Goal: Task Accomplishment & Management: Manage account settings

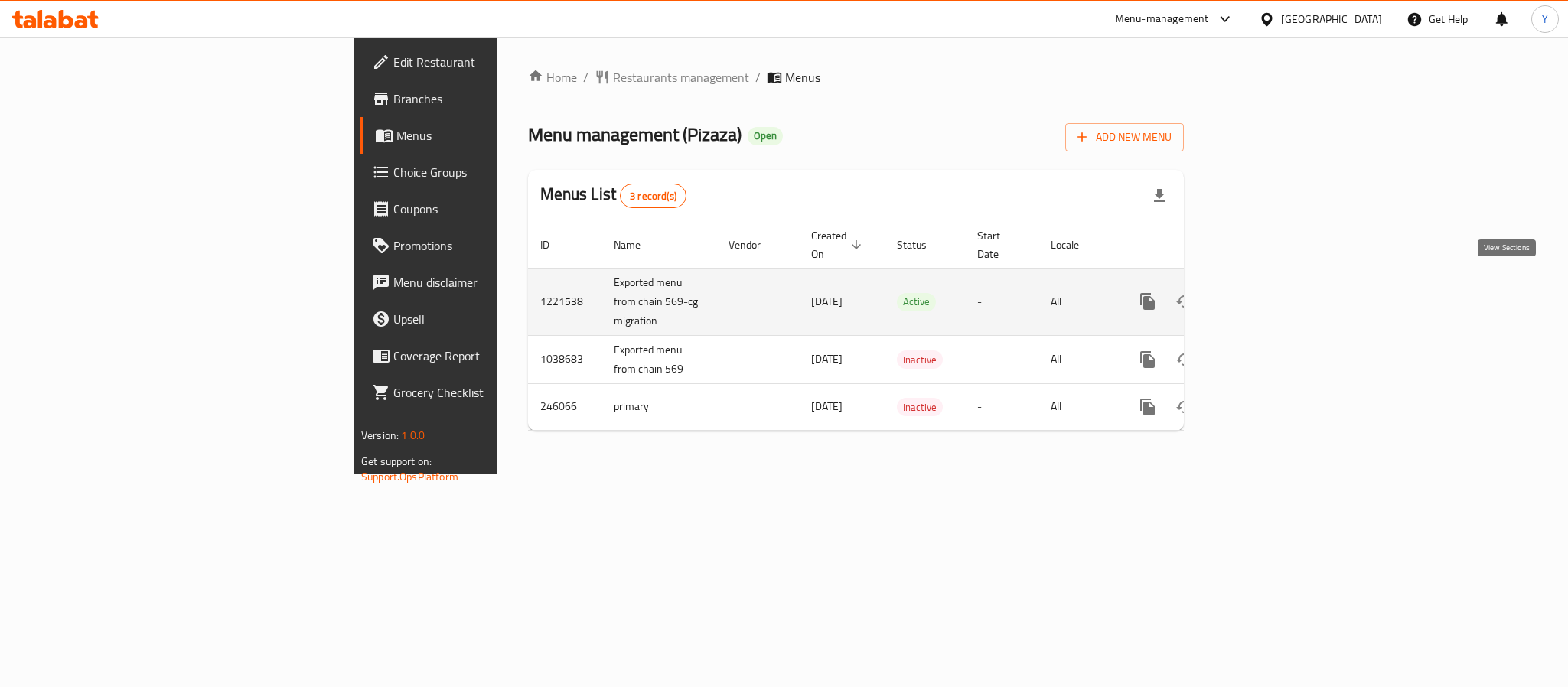
click at [1276, 296] on link "enhanced table" at bounding box center [1258, 302] width 37 height 37
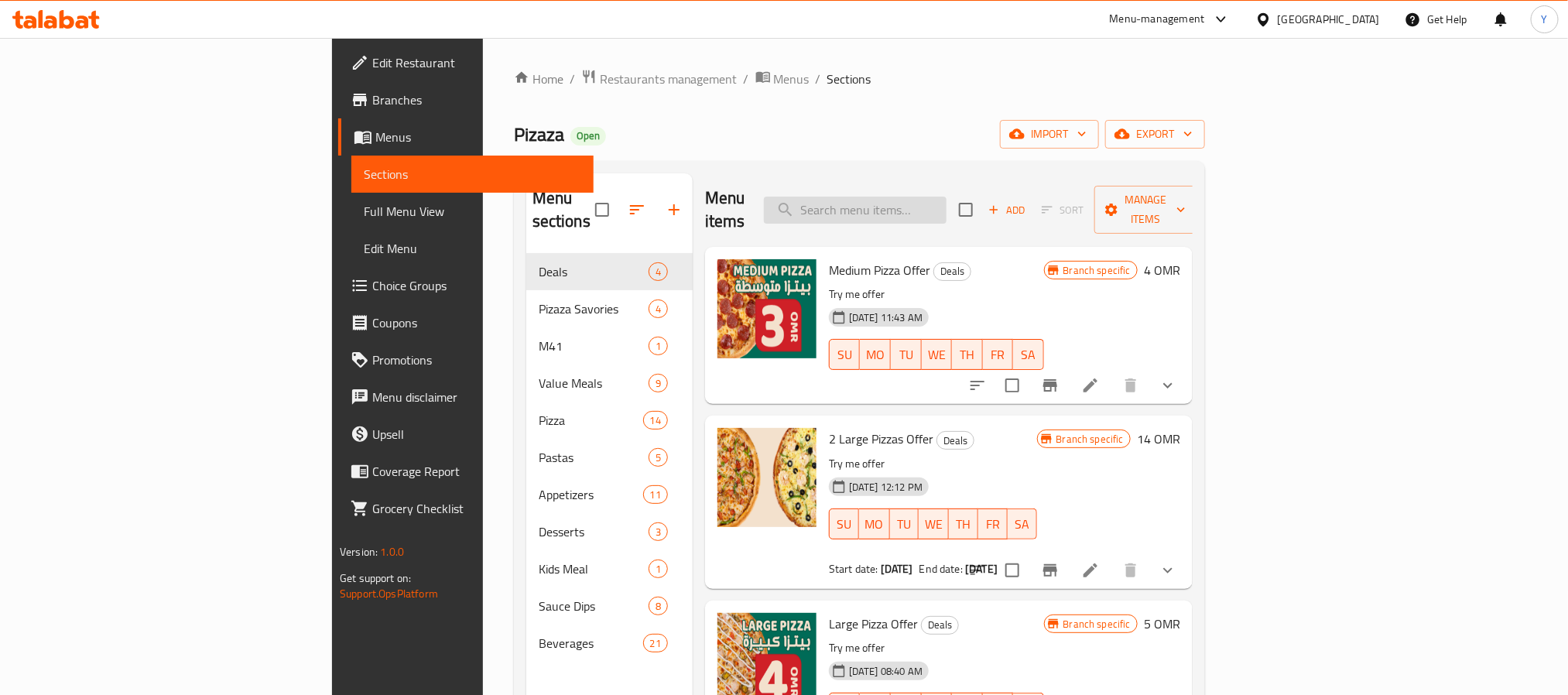
click at [945, 202] on input "search" at bounding box center [855, 210] width 183 height 27
paste input "Medium Pizza Offer"
type input "Medium Pizza Offer"
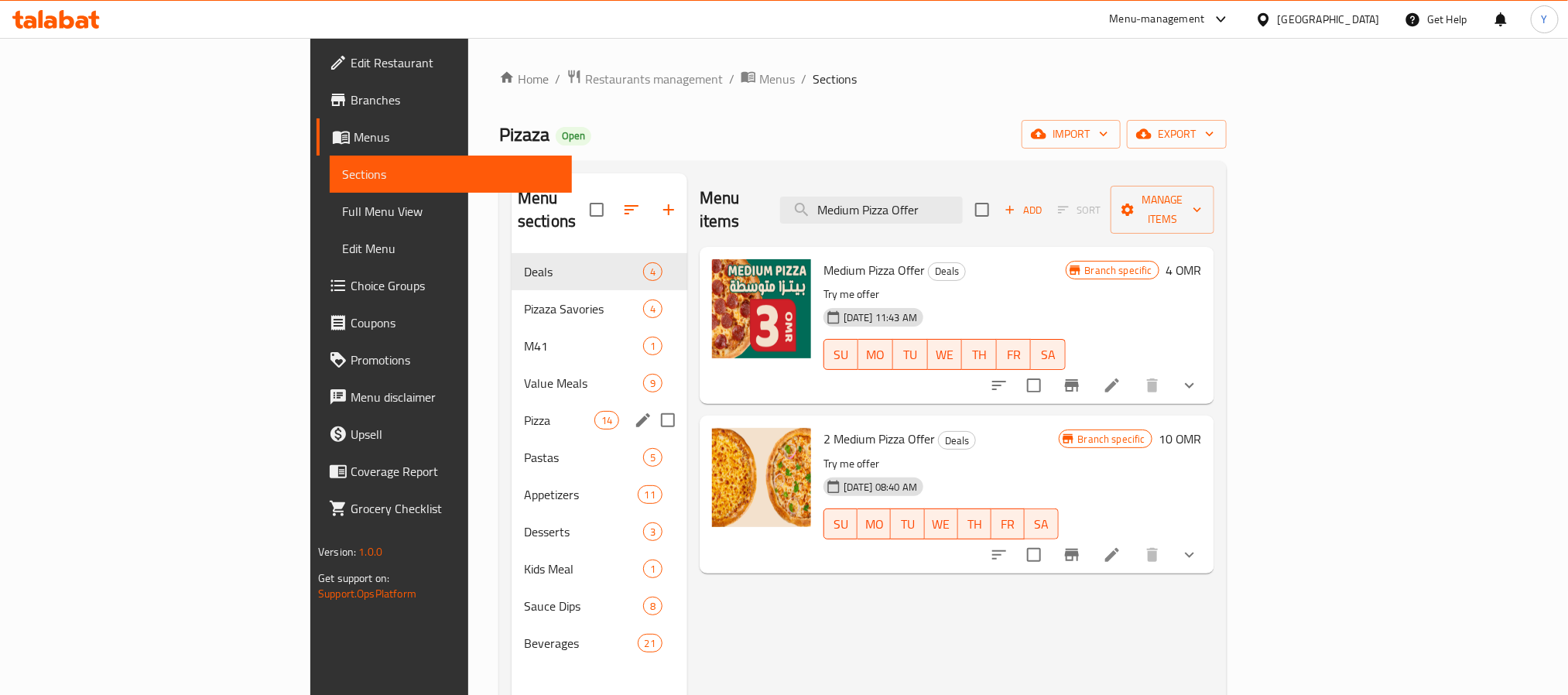
click at [524, 411] on span "Pizza" at bounding box center [559, 420] width 71 height 19
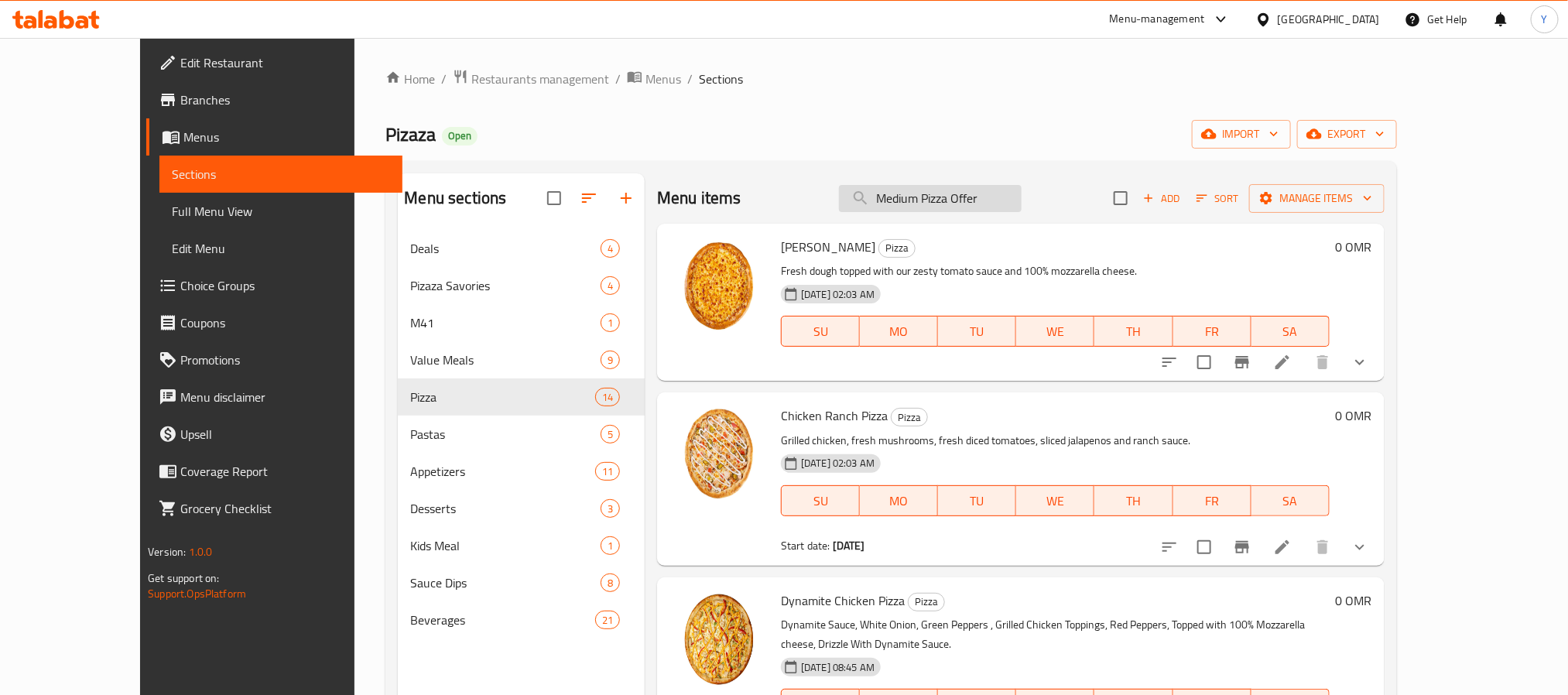
click at [920, 186] on input "Medium Pizza Offer" at bounding box center [930, 198] width 183 height 27
click at [588, 78] on ol "Home / Restaurants management / Menus / Sections" at bounding box center [891, 79] width 1011 height 20
click at [645, 79] on span "Menus" at bounding box center [663, 79] width 35 height 19
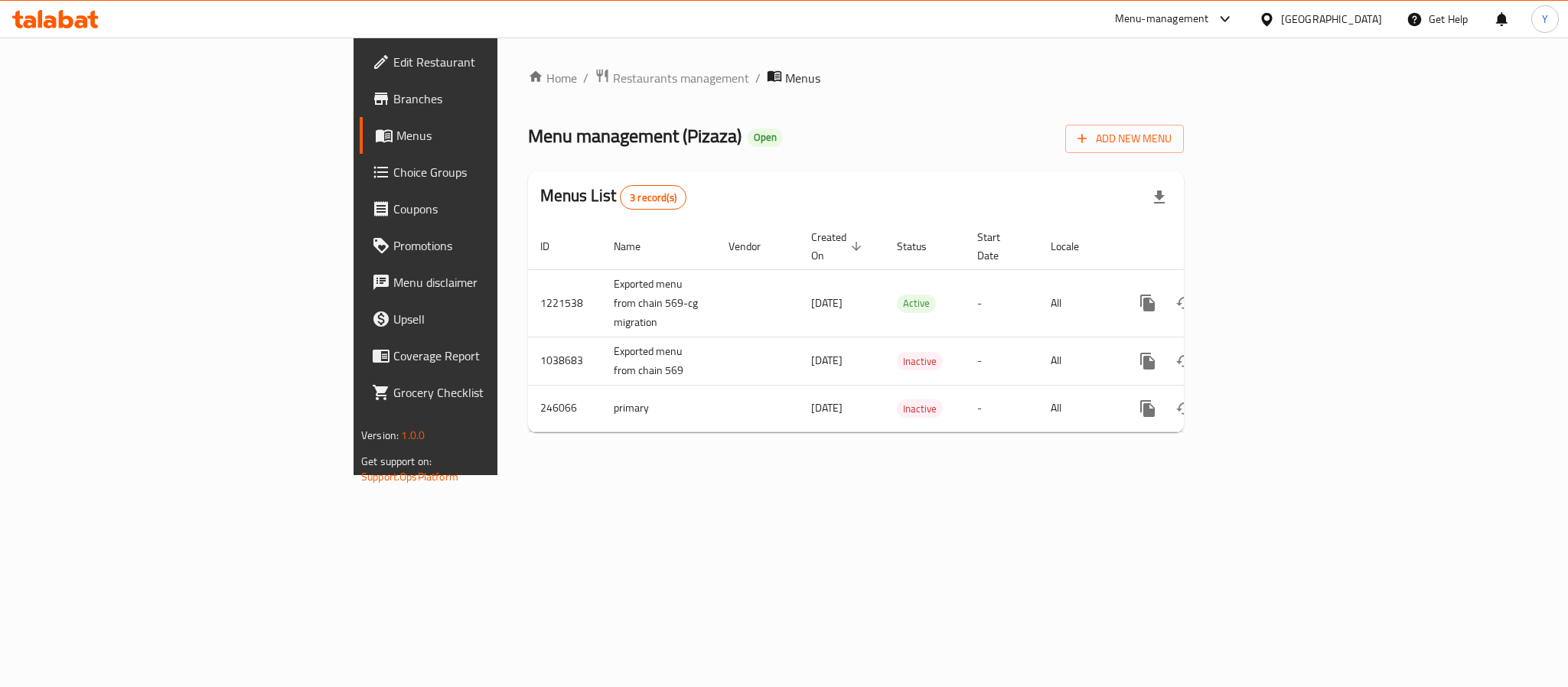
click at [1276, 289] on link "enhanced table" at bounding box center [1258, 303] width 37 height 37
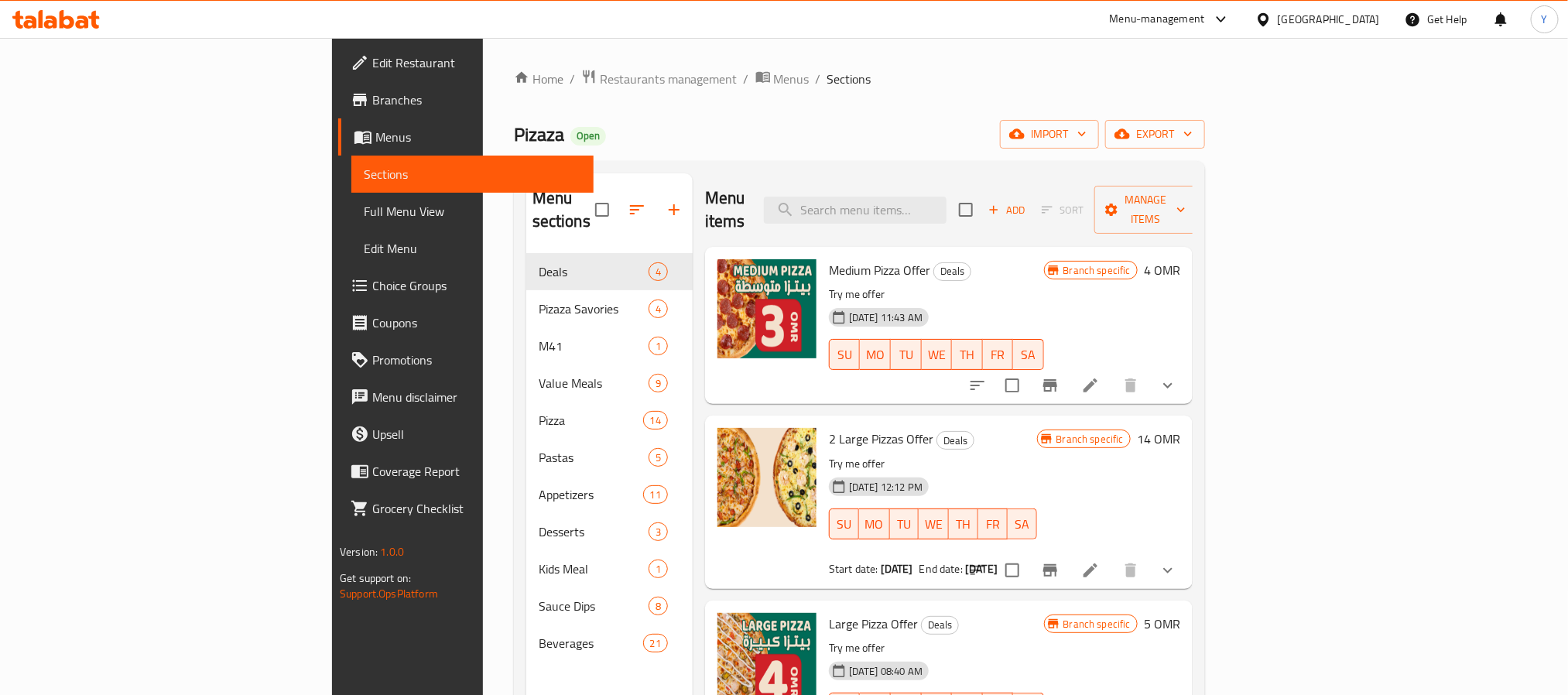
click at [514, 144] on div "Pizaza Open import export" at bounding box center [859, 134] width 691 height 28
click at [372, 283] on span "Choice Groups" at bounding box center [476, 286] width 209 height 19
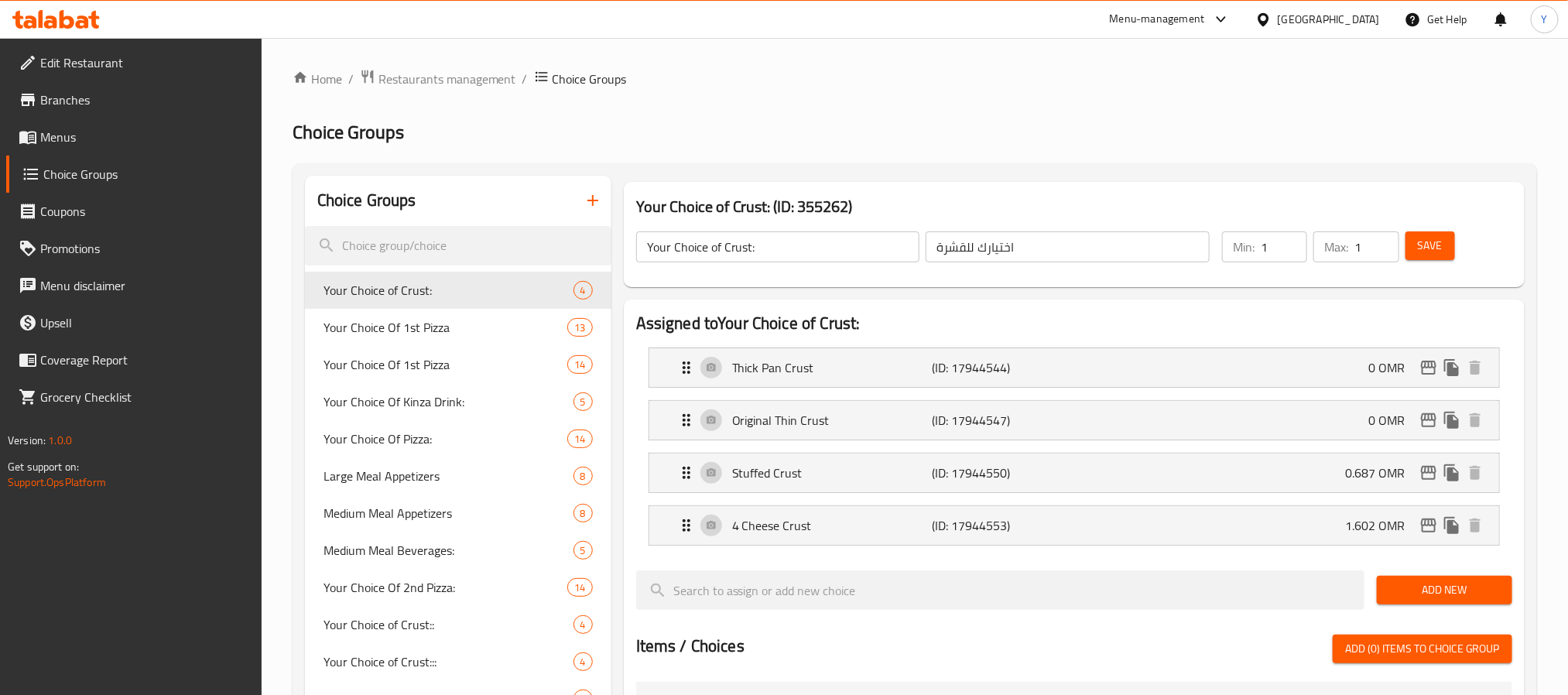
click at [61, 131] on span "Menus" at bounding box center [145, 136] width 209 height 19
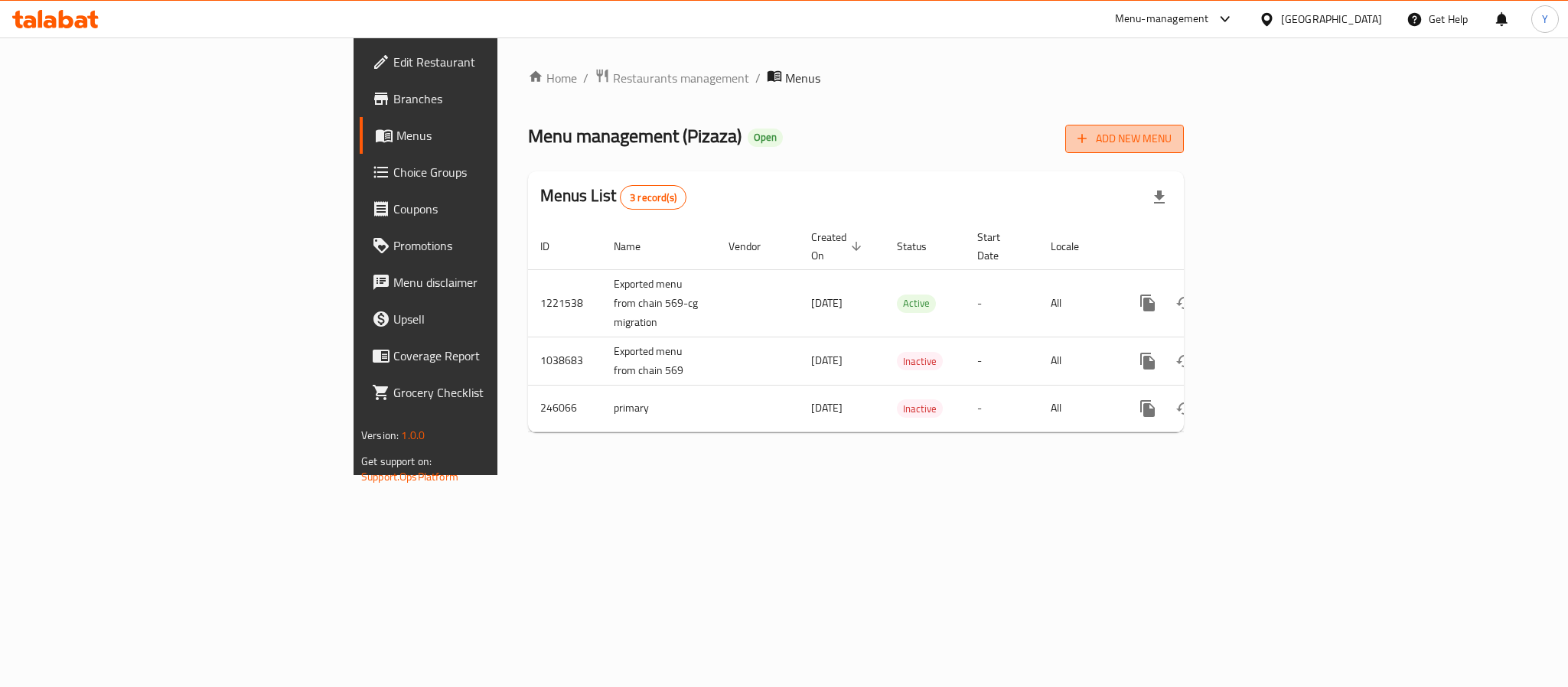
click at [1184, 125] on button "Add New Menu" at bounding box center [1125, 139] width 119 height 28
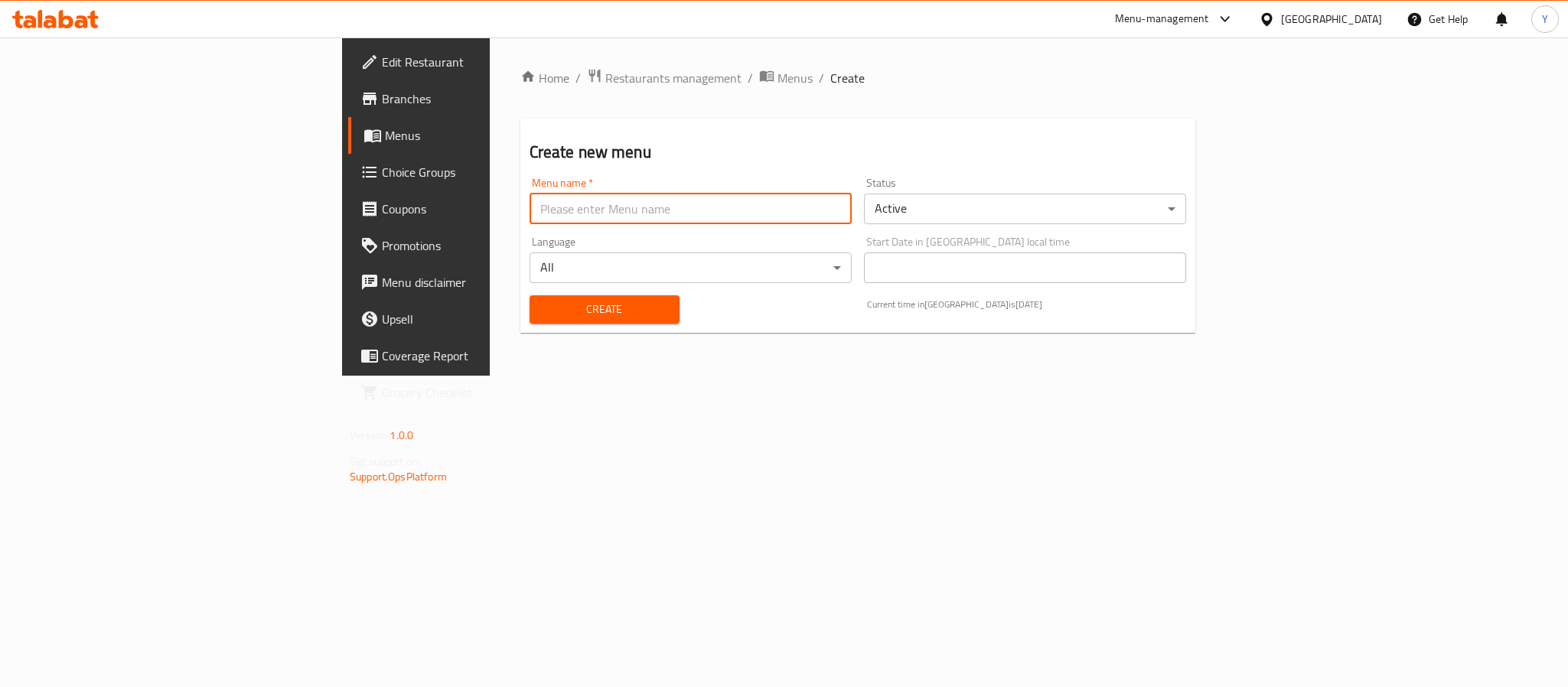
click at [530, 205] on input "text" at bounding box center [690, 209] width 323 height 31
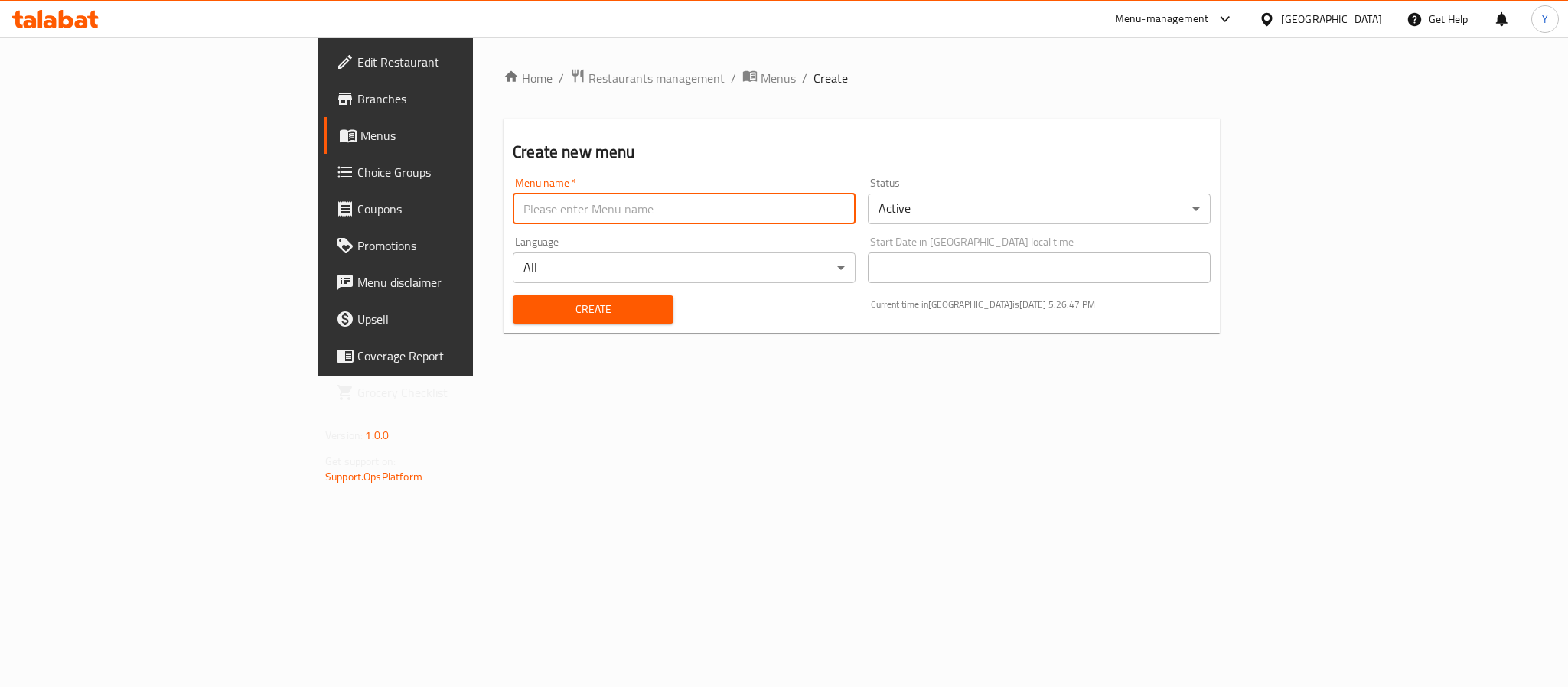
type input "Test"
click at [1011, 207] on body "​ Menu-management Oman Get Help Y Edit Restaurant Branches Menus Choice Groups …" at bounding box center [784, 362] width 1568 height 649
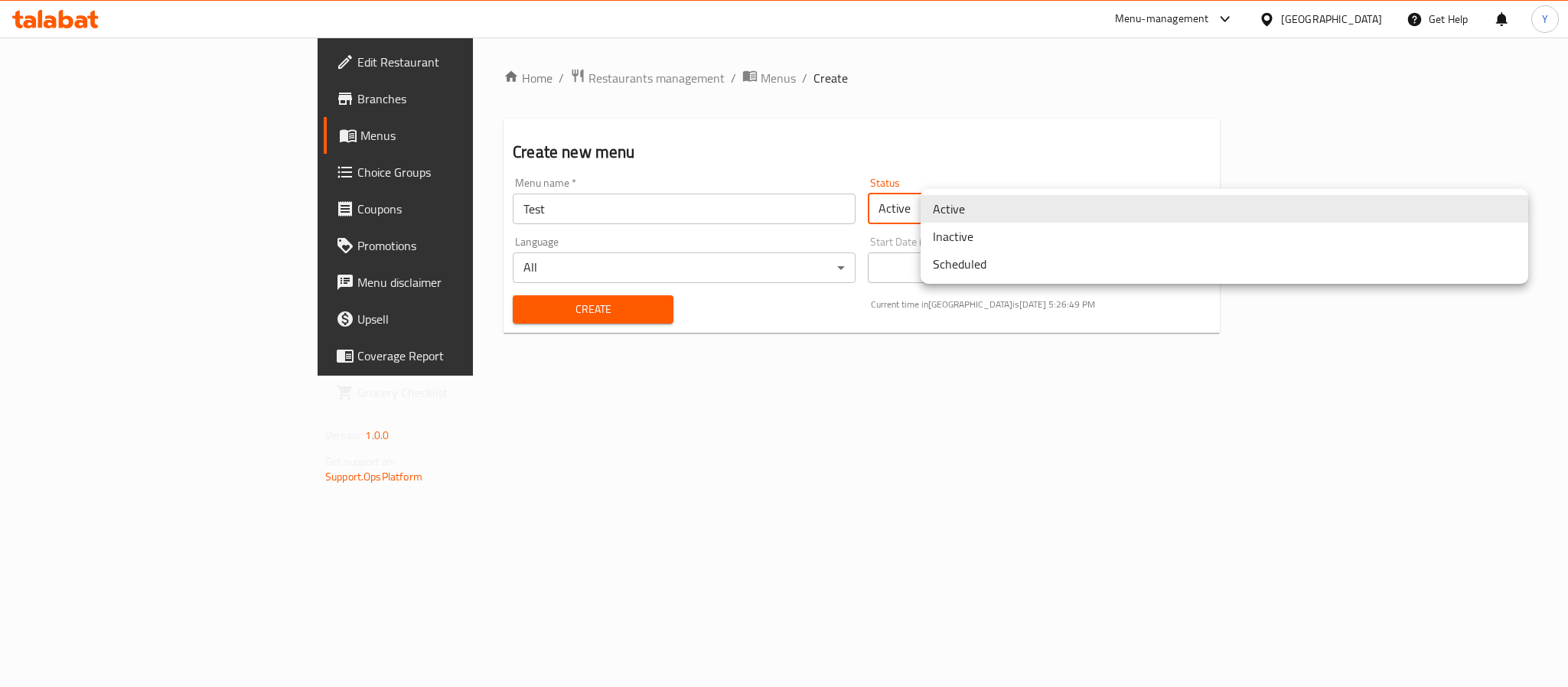
click at [994, 234] on li "Inactive" at bounding box center [1224, 237] width 607 height 28
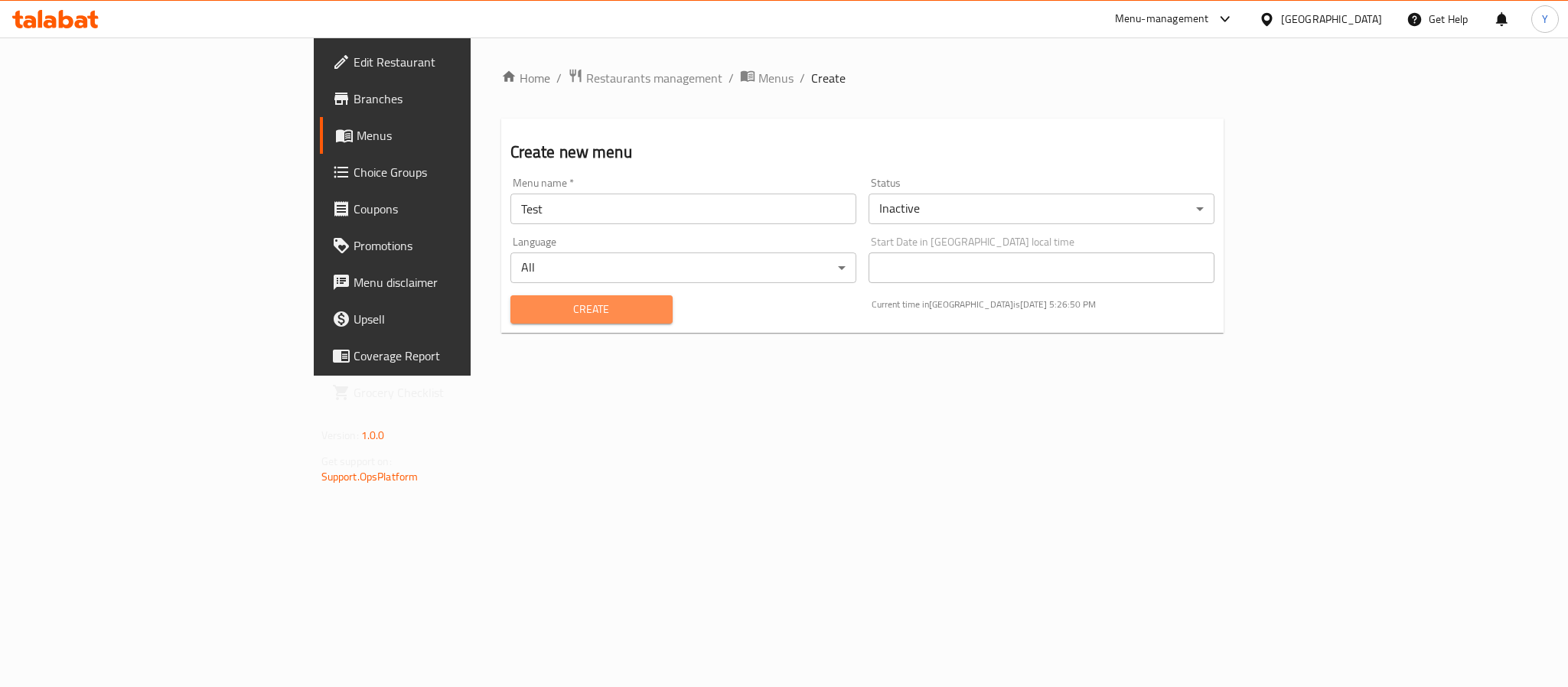
click at [510, 323] on button "Create" at bounding box center [592, 309] width 163 height 28
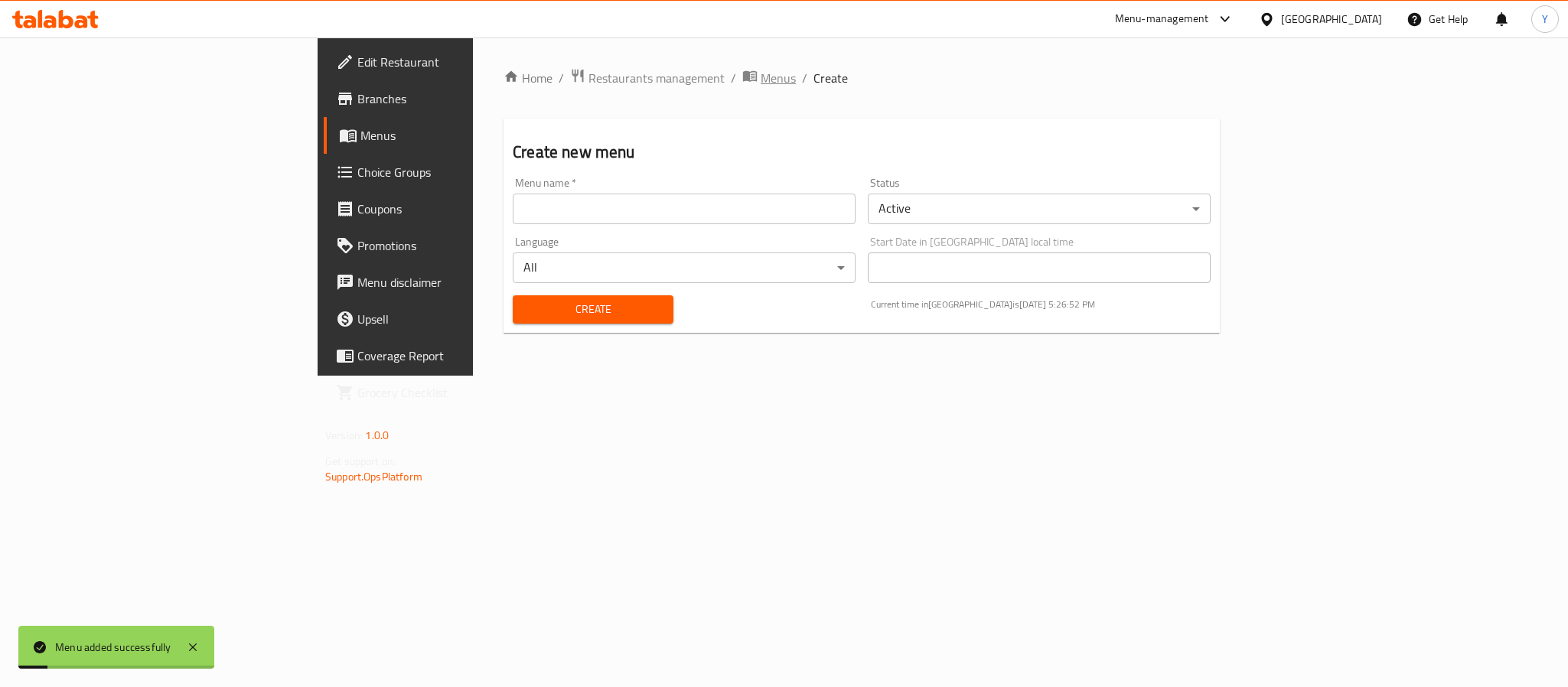
click at [760, 69] on span "Menus" at bounding box center [778, 78] width 35 height 18
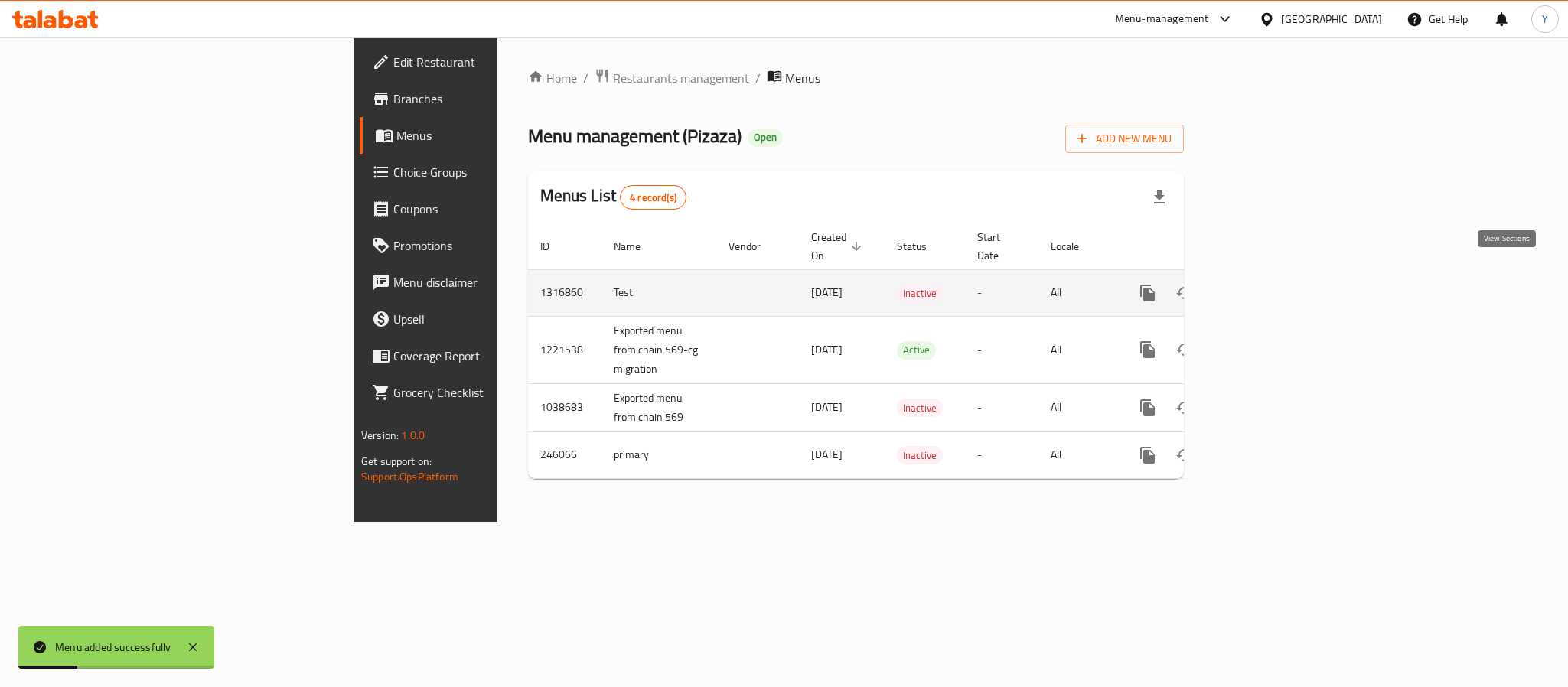
click at [1276, 274] on link "enhanced table" at bounding box center [1258, 293] width 37 height 37
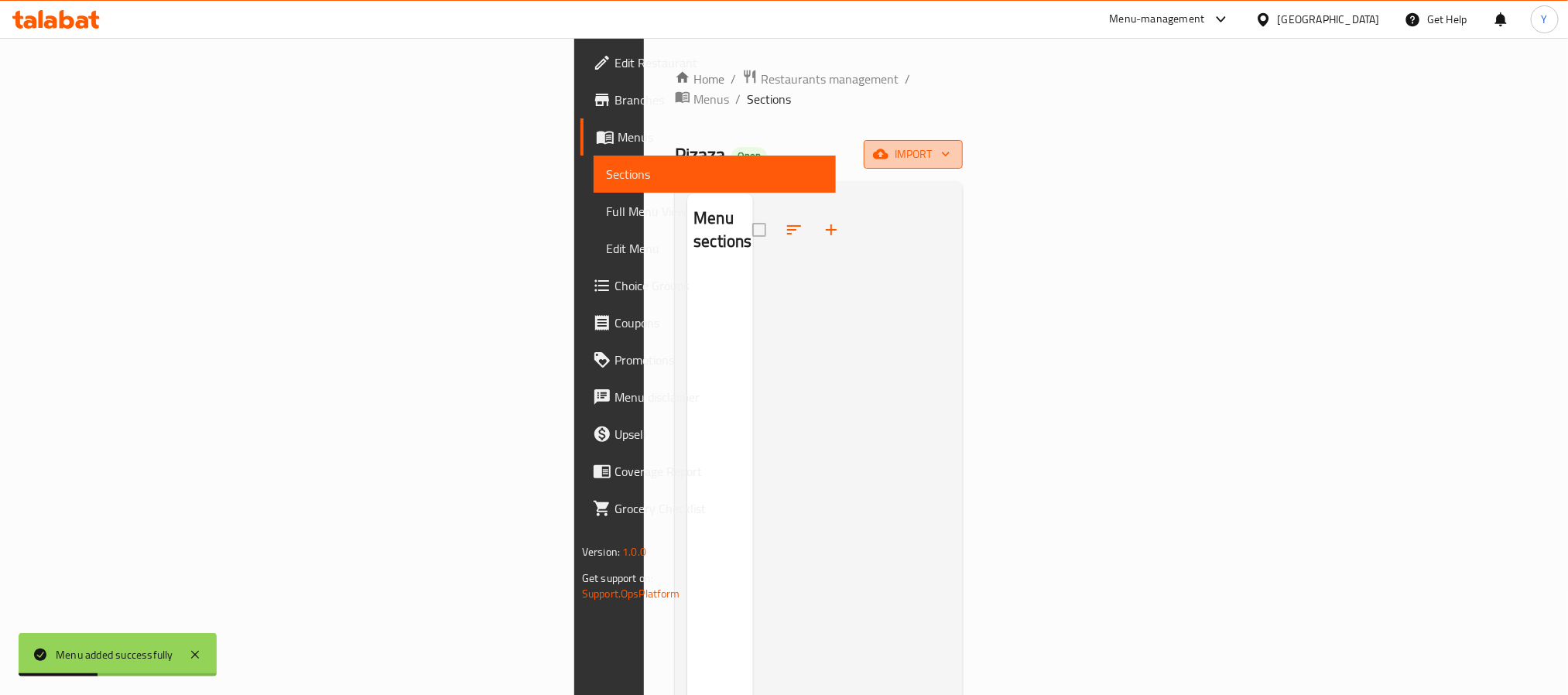
click at [963, 145] on button "import" at bounding box center [913, 154] width 99 height 28
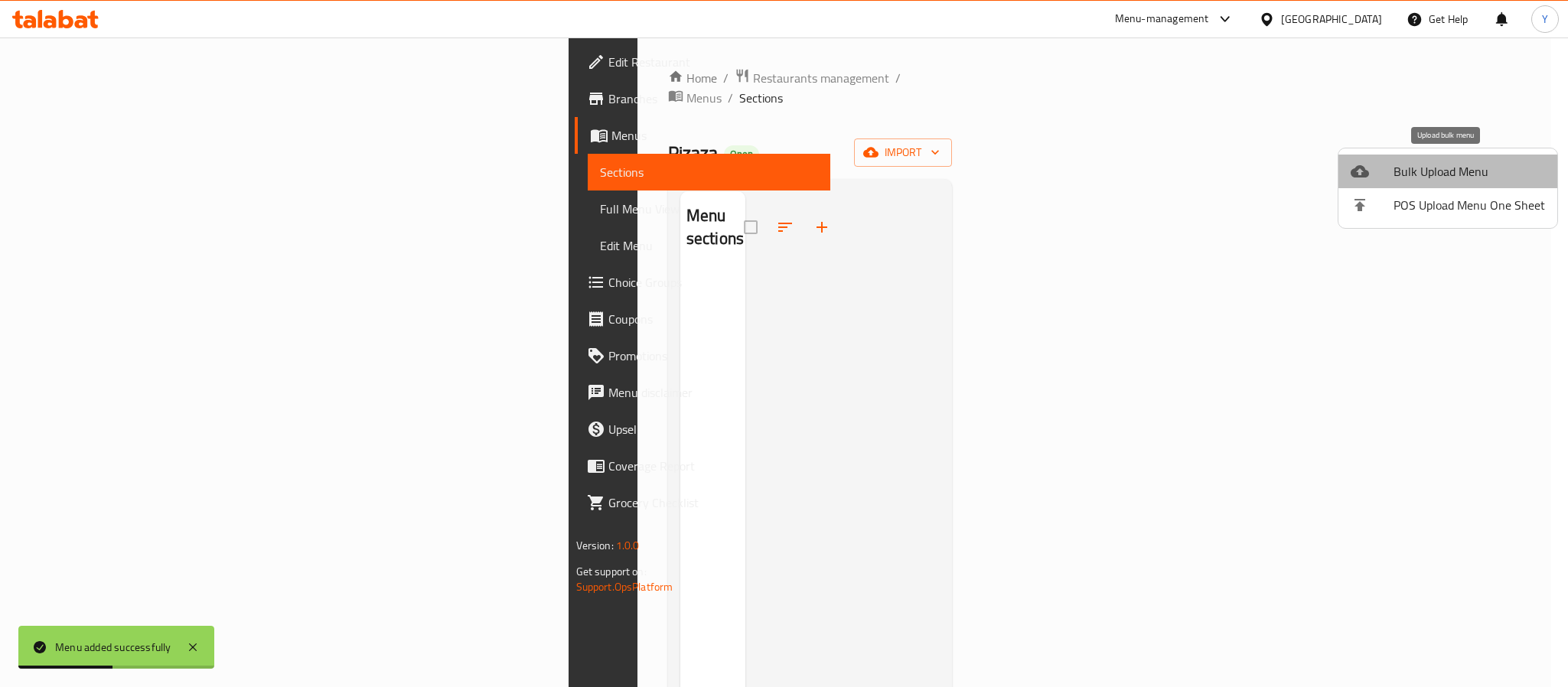
click at [1454, 173] on span "Bulk Upload Menu" at bounding box center [1468, 171] width 151 height 18
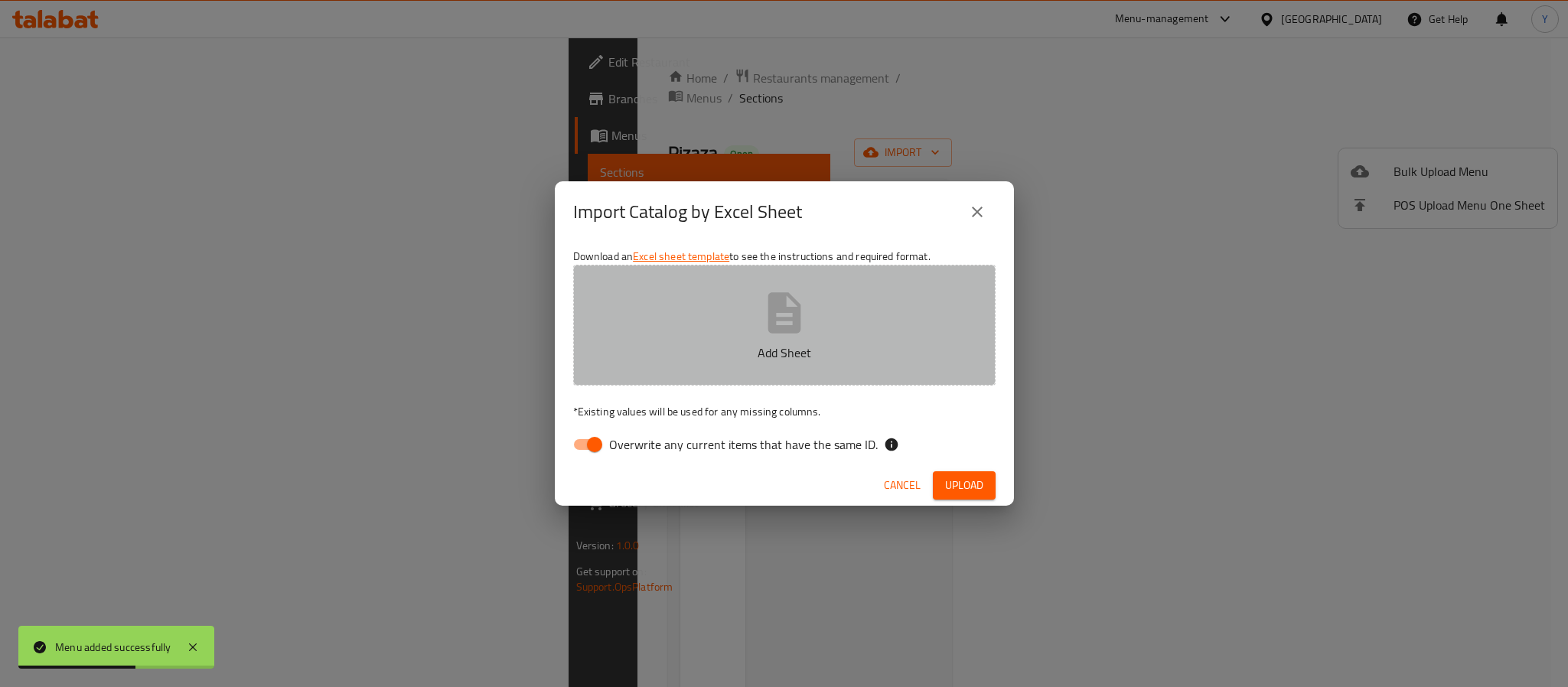
click at [772, 337] on button "Add Sheet" at bounding box center [784, 325] width 422 height 121
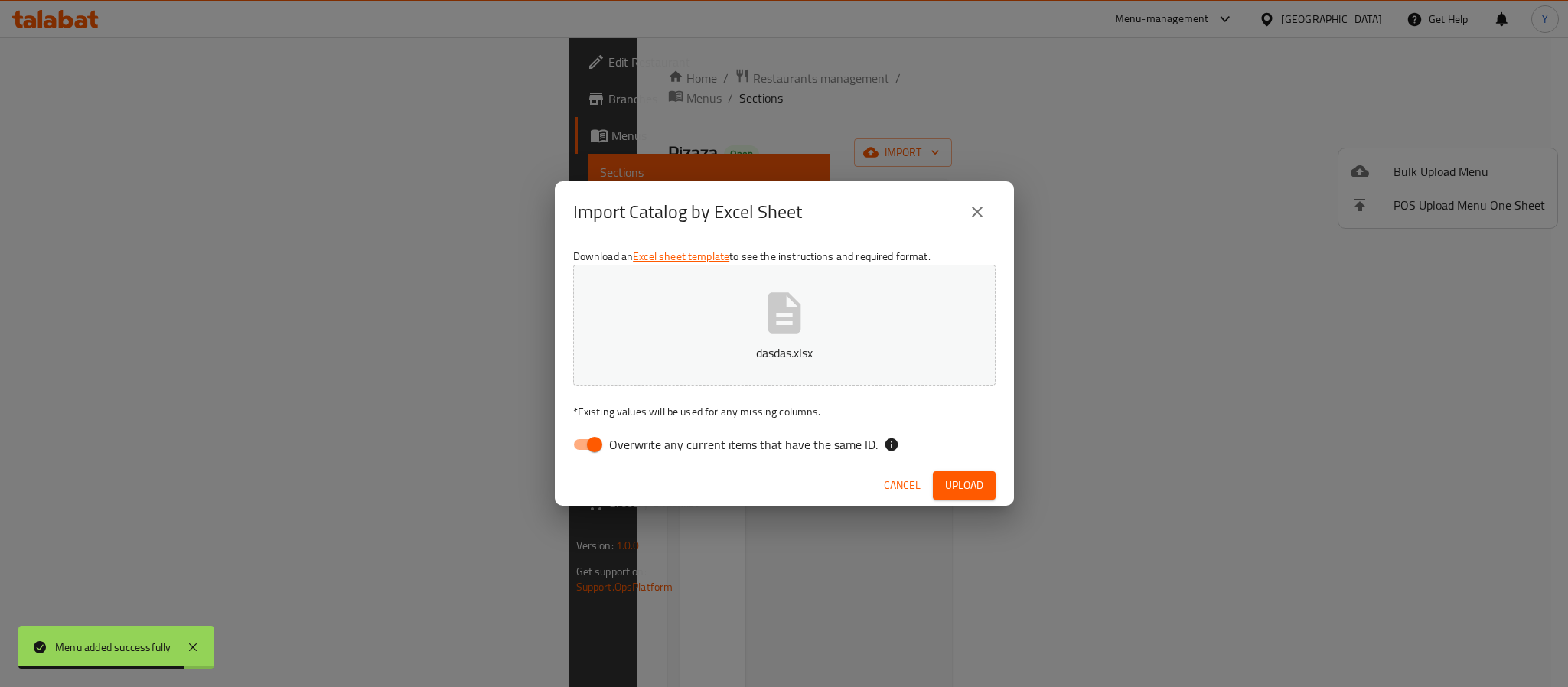
click at [616, 439] on span "Overwrite any current items that have the same ID." at bounding box center [743, 444] width 268 height 18
click at [616, 439] on input "Overwrite any current items that have the same ID." at bounding box center [594, 444] width 87 height 29
click at [994, 499] on div "Cancel Upload" at bounding box center [784, 485] width 459 height 40
drag, startPoint x: 992, startPoint y: 491, endPoint x: 777, endPoint y: 461, distance: 217.1
click at [777, 461] on div "Import Catalog by Excel Sheet Download an Excel sheet template to see the instr…" at bounding box center [784, 344] width 459 height 323
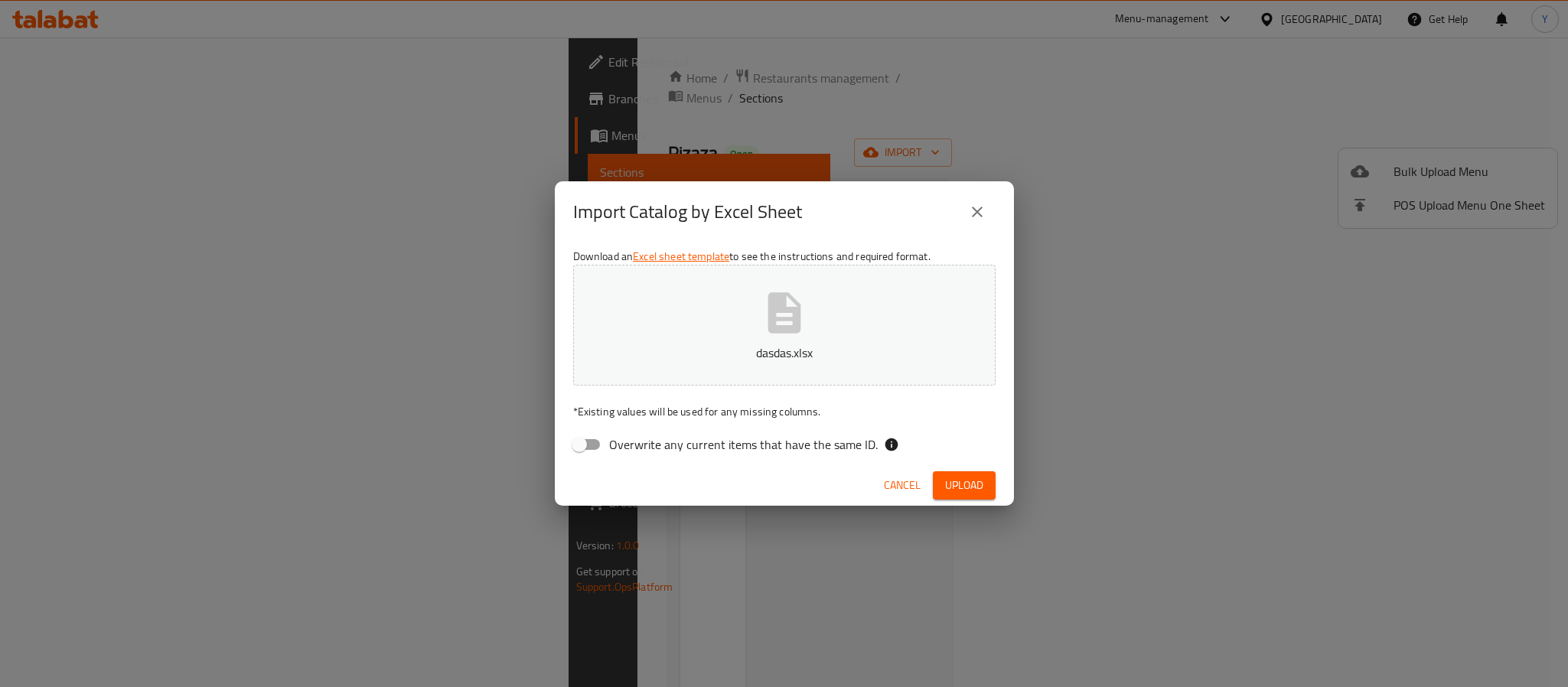
click at [779, 446] on span "Overwrite any current items that have the same ID." at bounding box center [743, 444] width 268 height 18
click at [623, 446] on input "Overwrite any current items that have the same ID." at bounding box center [579, 444] width 87 height 29
click at [733, 441] on span "Overwrite any current items that have the same ID." at bounding box center [743, 444] width 268 height 18
click at [638, 441] on input "Overwrite any current items that have the same ID." at bounding box center [594, 444] width 87 height 29
checkbox input "false"
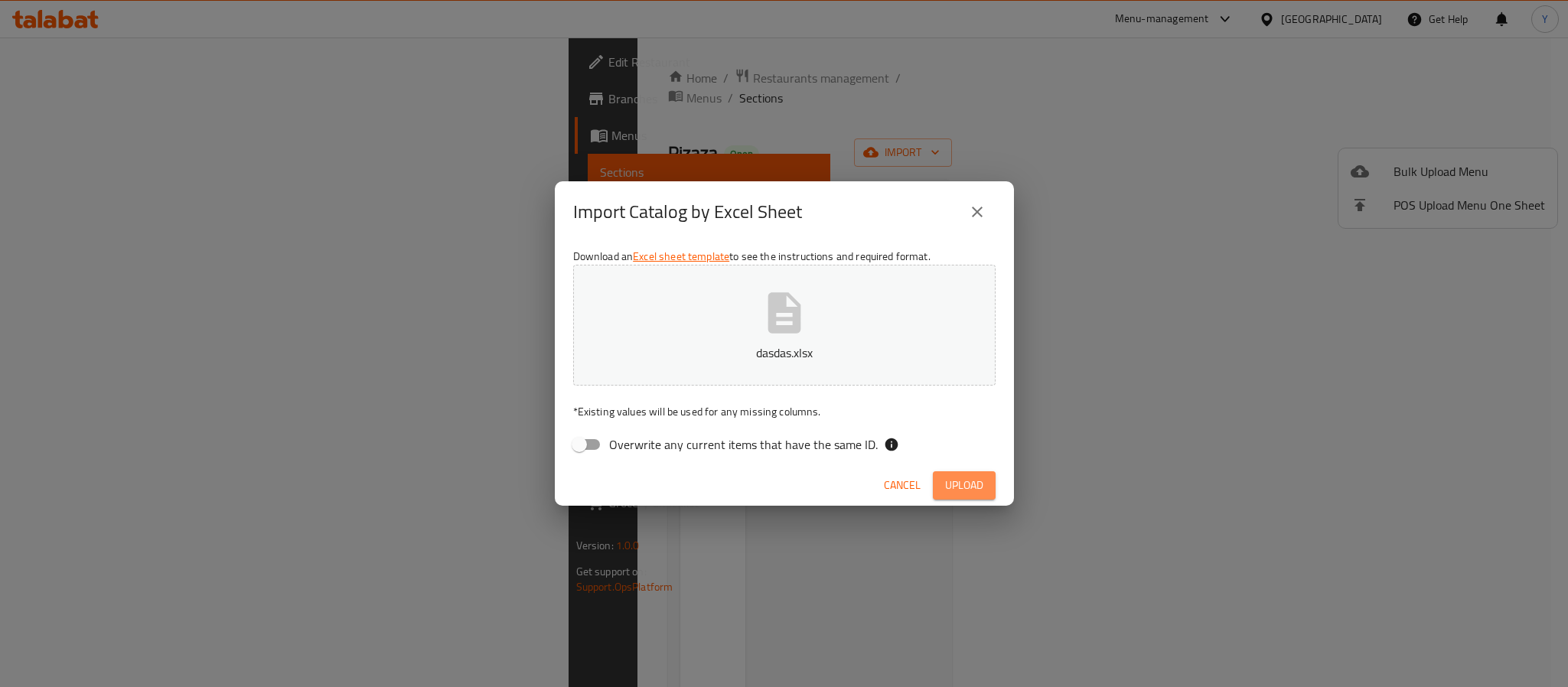
click at [957, 482] on span "Upload" at bounding box center [964, 486] width 38 height 19
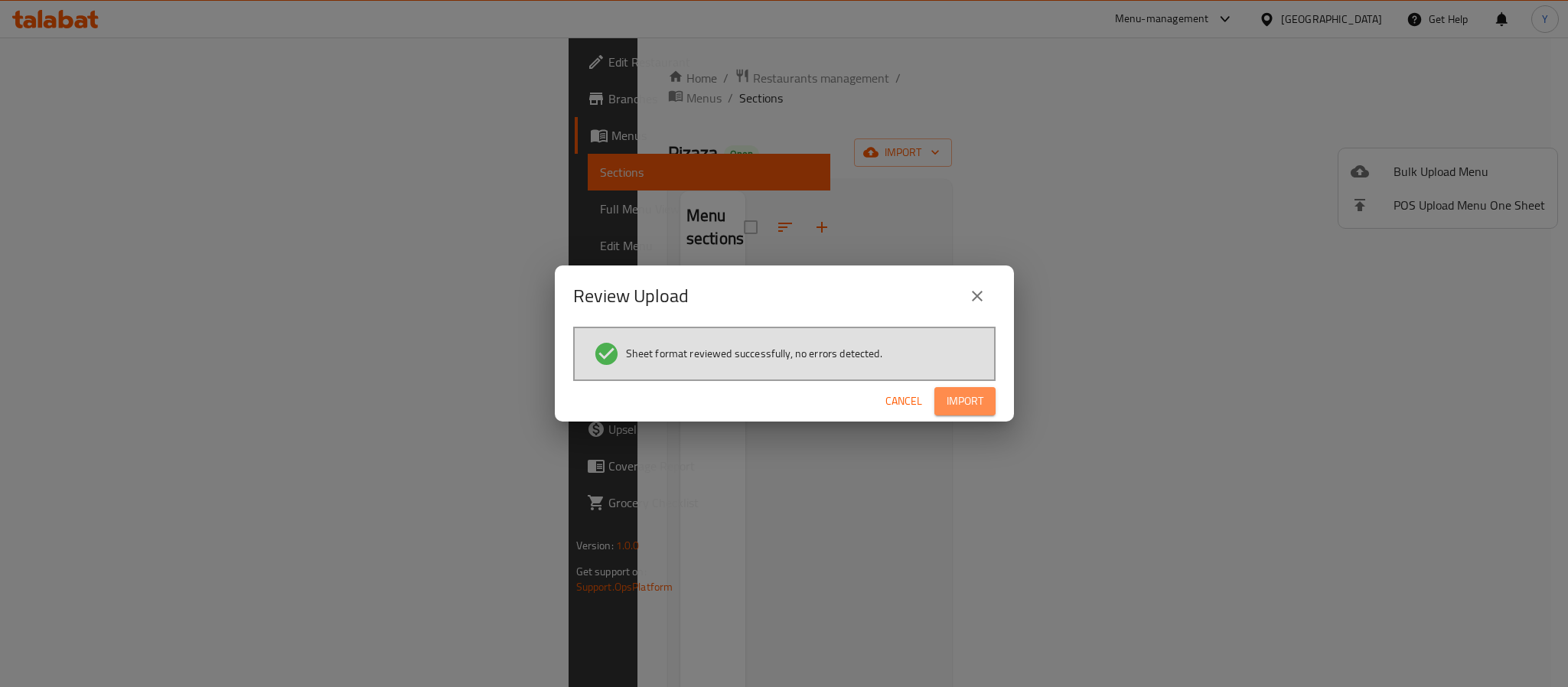
click at [975, 400] on span "Import" at bounding box center [965, 401] width 37 height 19
click at [974, 298] on icon "close" at bounding box center [977, 295] width 18 height 18
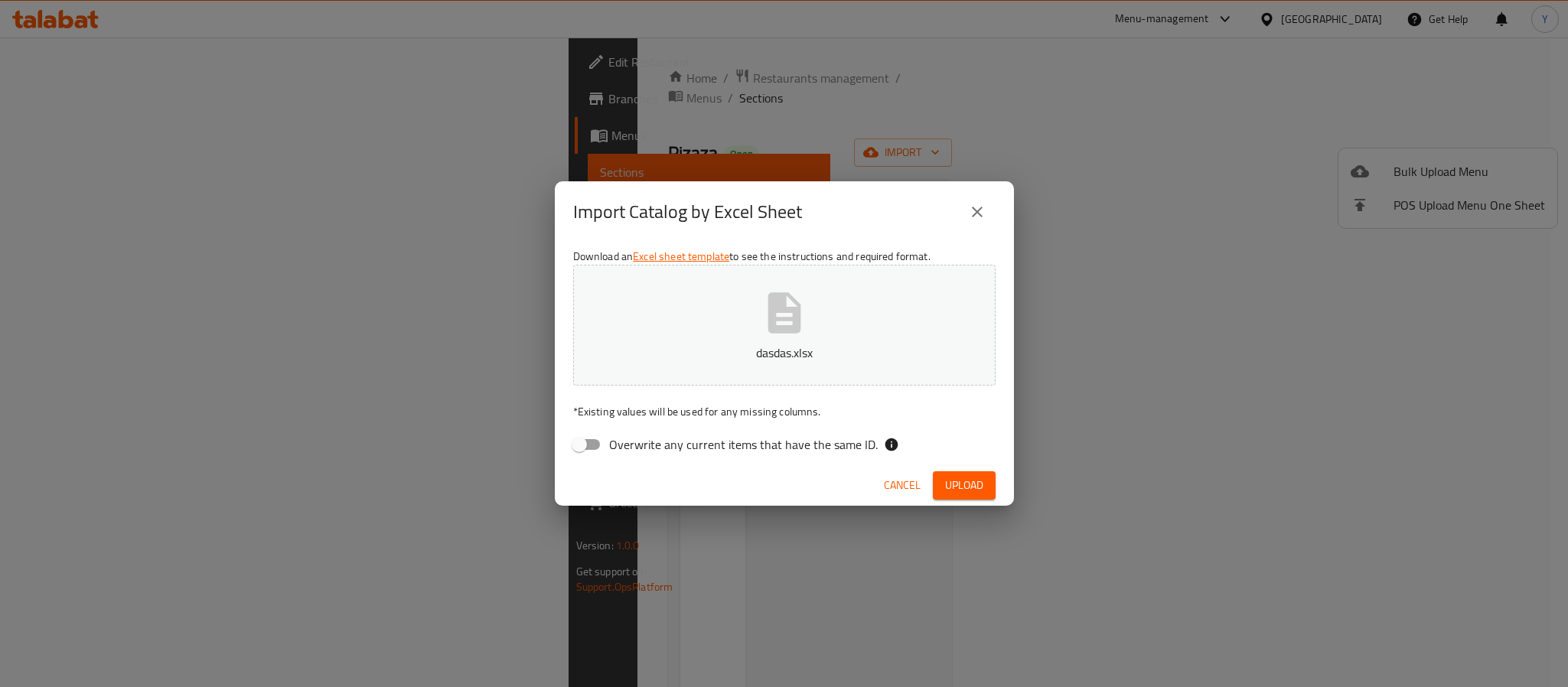
drag, startPoint x: 808, startPoint y: 320, endPoint x: 598, endPoint y: 432, distance: 238.0
click at [691, 443] on div "Download an Excel sheet template to see the instructions and required format. d…" at bounding box center [784, 354] width 459 height 222
click at [591, 434] on input "Overwrite any current items that have the same ID." at bounding box center [579, 444] width 87 height 29
click at [746, 341] on button "dasdas.xlsx" at bounding box center [784, 325] width 422 height 121
click at [961, 471] on button "Upload" at bounding box center [964, 485] width 63 height 28
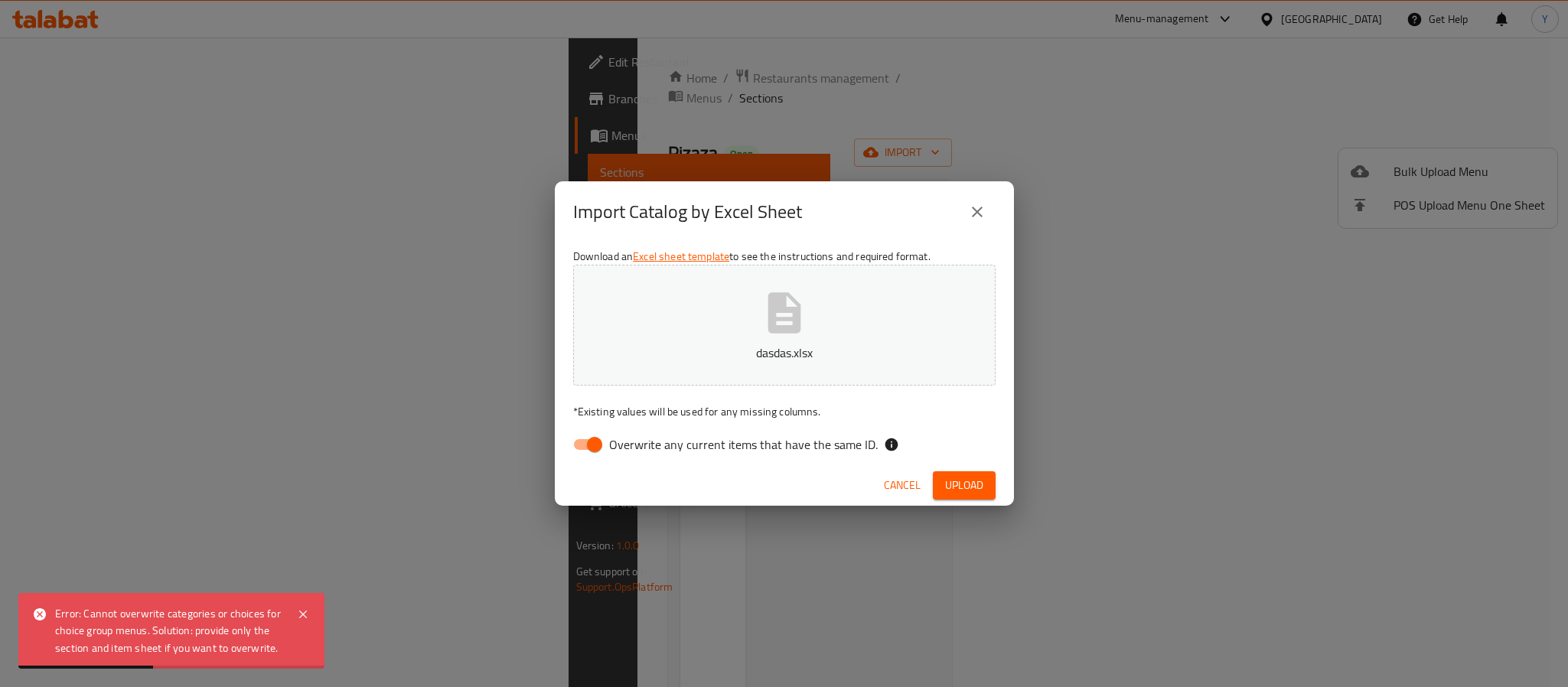
click at [591, 427] on div "Download an Excel sheet template to see the instructions and required format. d…" at bounding box center [784, 354] width 459 height 222
click at [661, 448] on span "Overwrite any current items that have the same ID." at bounding box center [743, 444] width 268 height 18
click at [638, 448] on input "Overwrite any current items that have the same ID." at bounding box center [594, 444] width 87 height 29
checkbox input "false"
click at [957, 476] on span "Upload" at bounding box center [964, 486] width 38 height 19
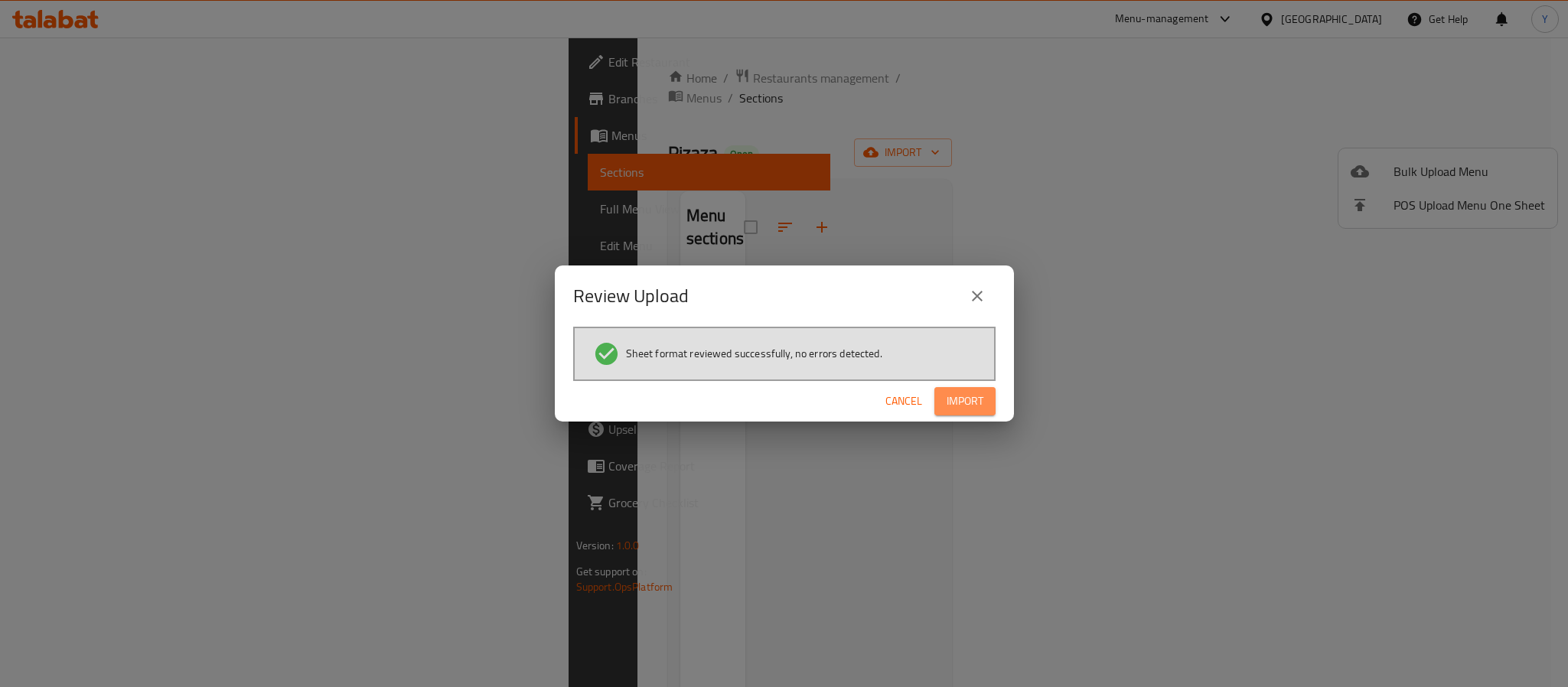
click at [982, 404] on span "Import" at bounding box center [965, 401] width 37 height 19
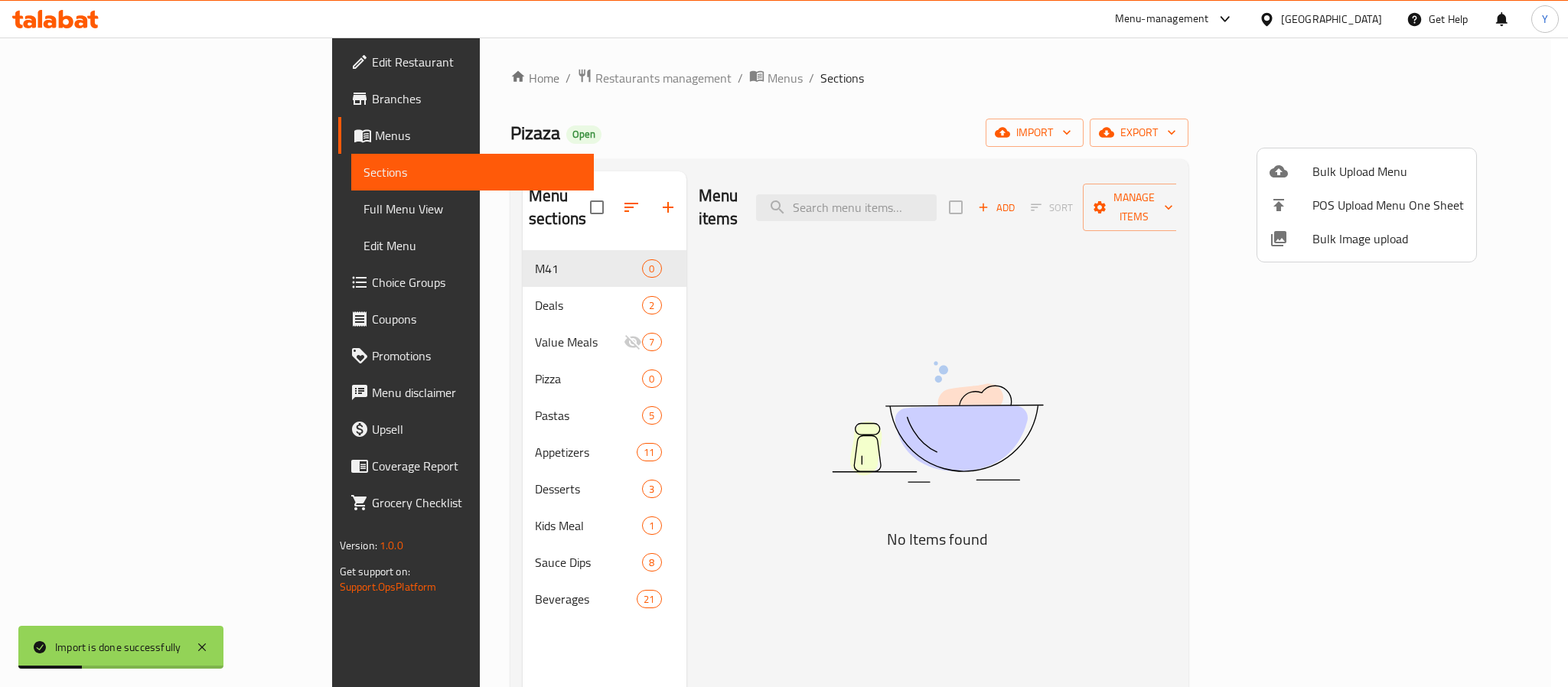
click at [765, 406] on div at bounding box center [784, 344] width 1568 height 687
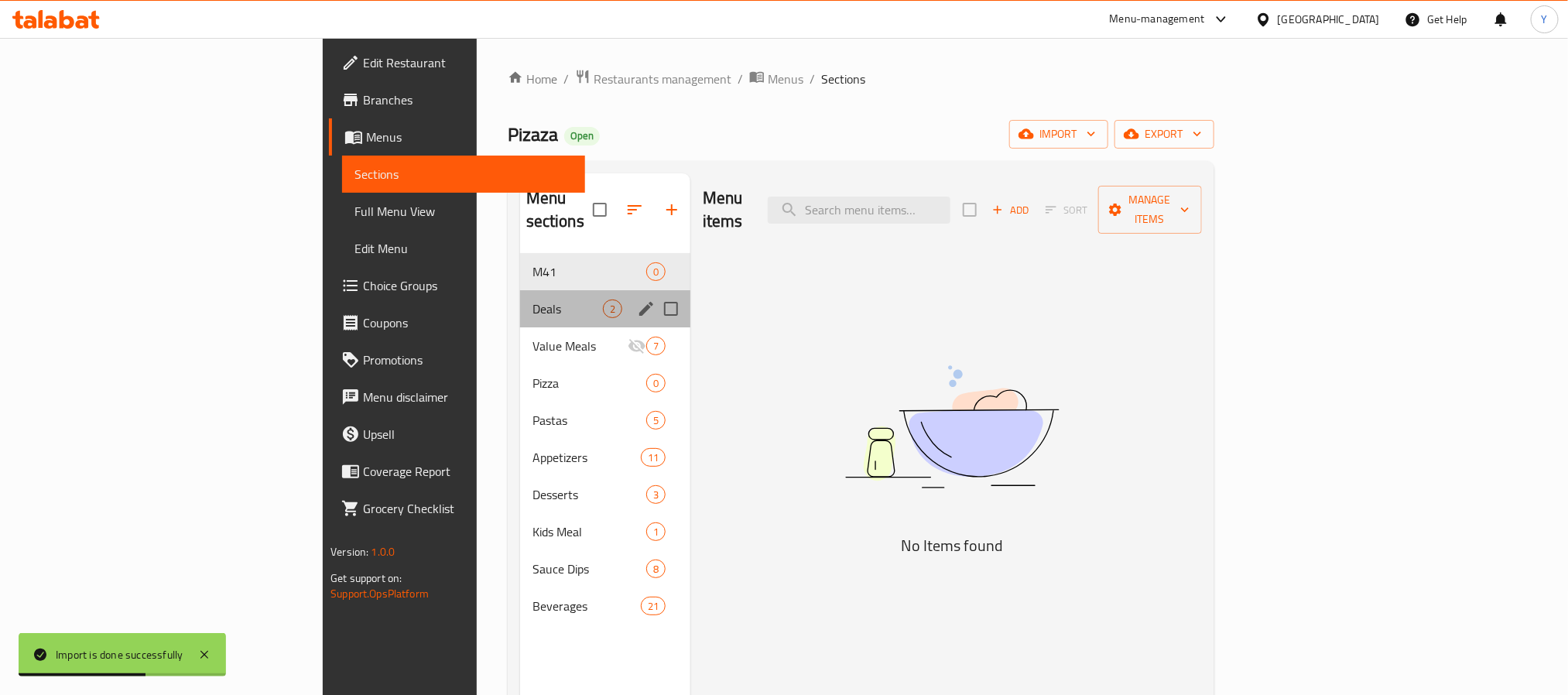
click at [520, 290] on div "Deals 2" at bounding box center [605, 309] width 171 height 37
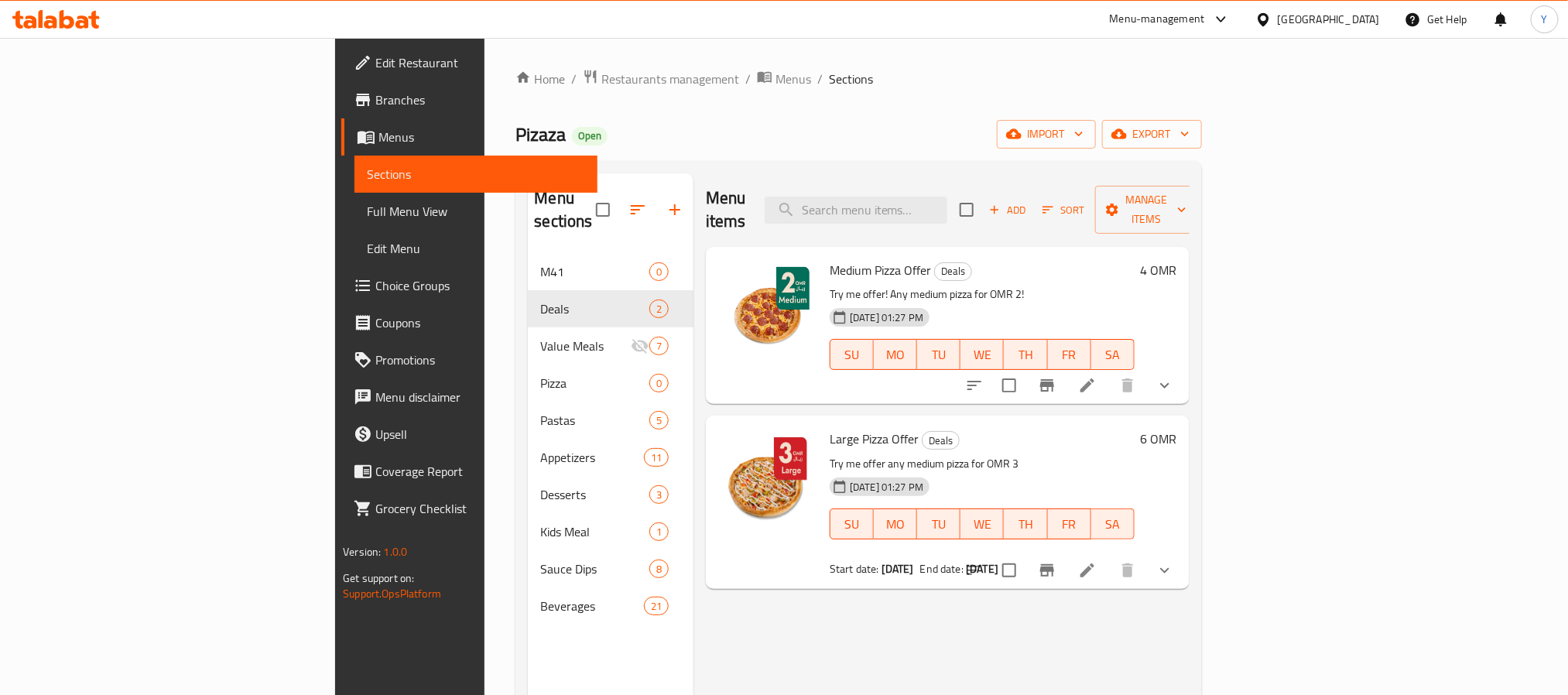
click at [920, 259] on h6 "Medium Pizza Offer Deals" at bounding box center [982, 270] width 305 height 22
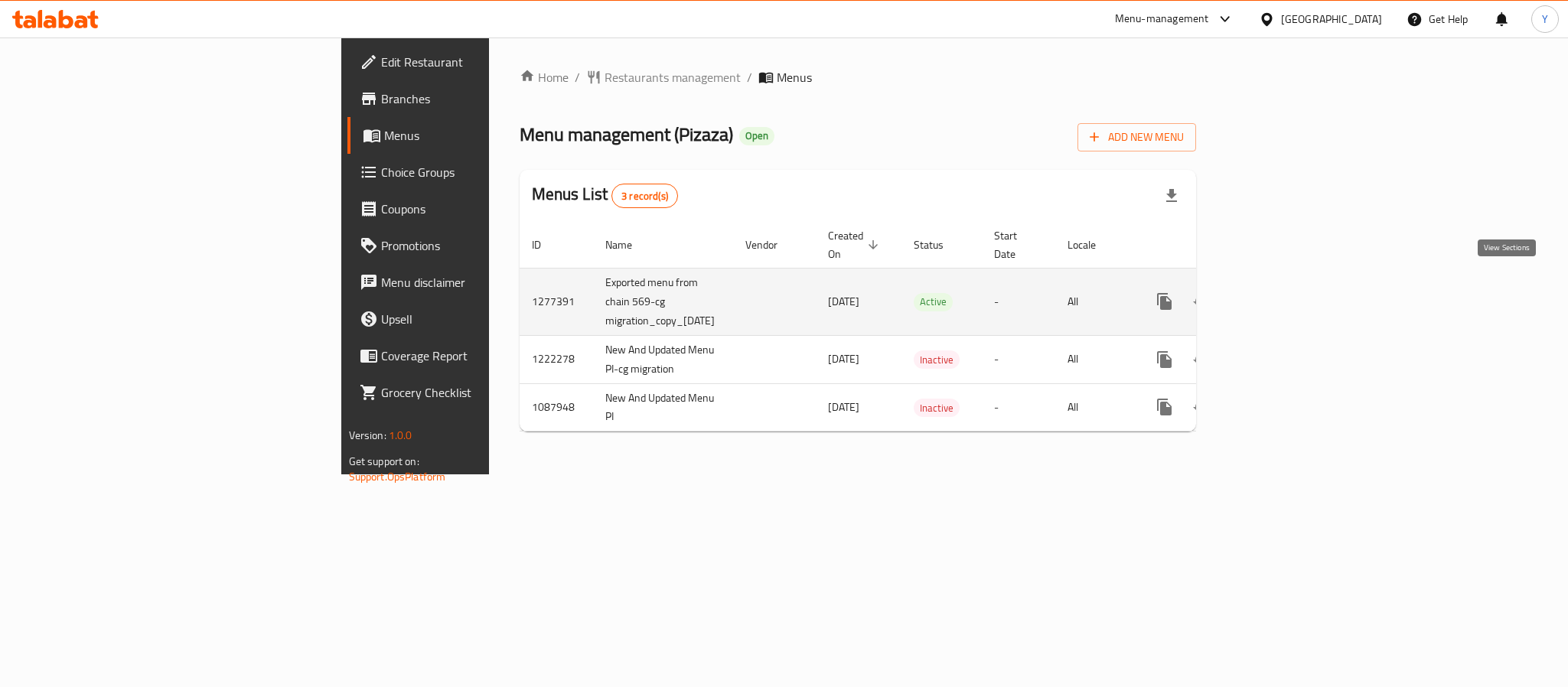
click at [1282, 295] on icon "enhanced table" at bounding box center [1275, 302] width 14 height 14
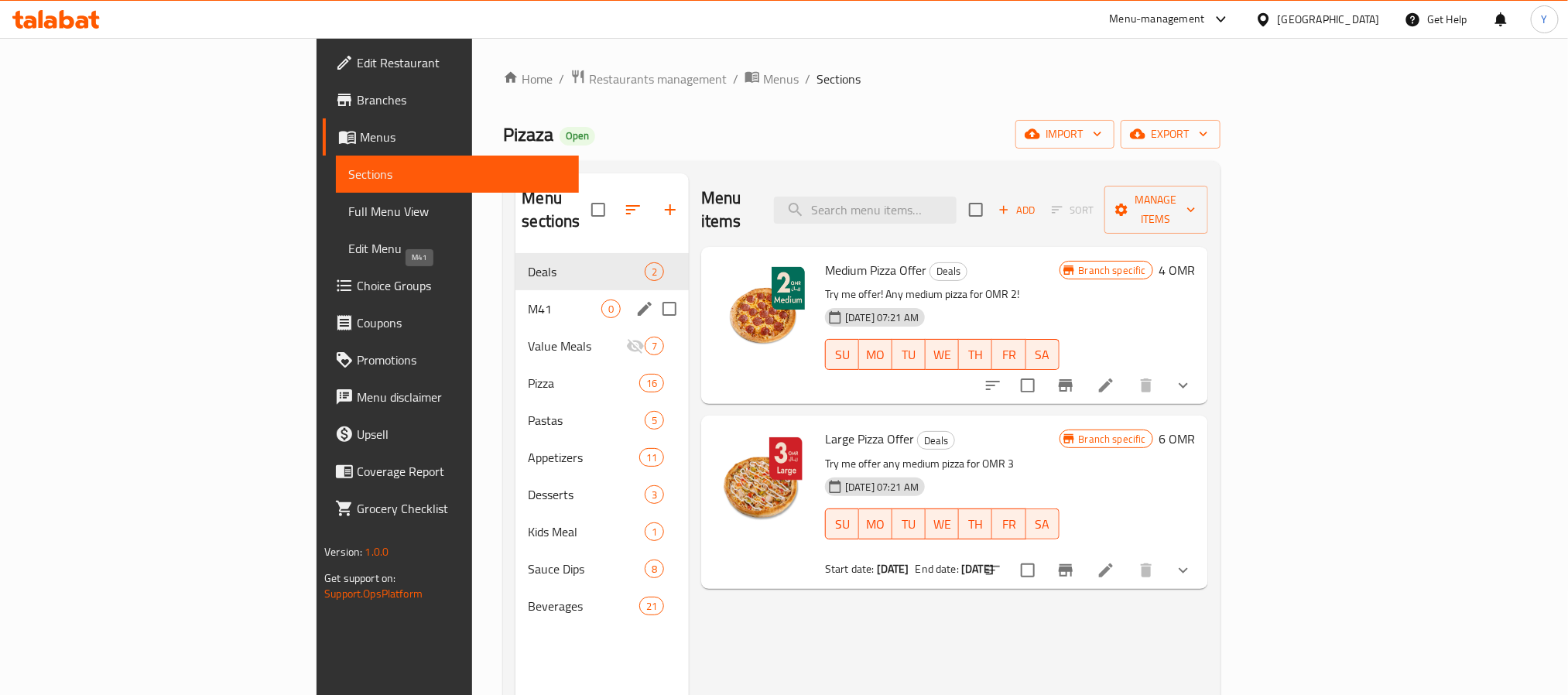
click at [528, 300] on span "M41" at bounding box center [564, 309] width 72 height 19
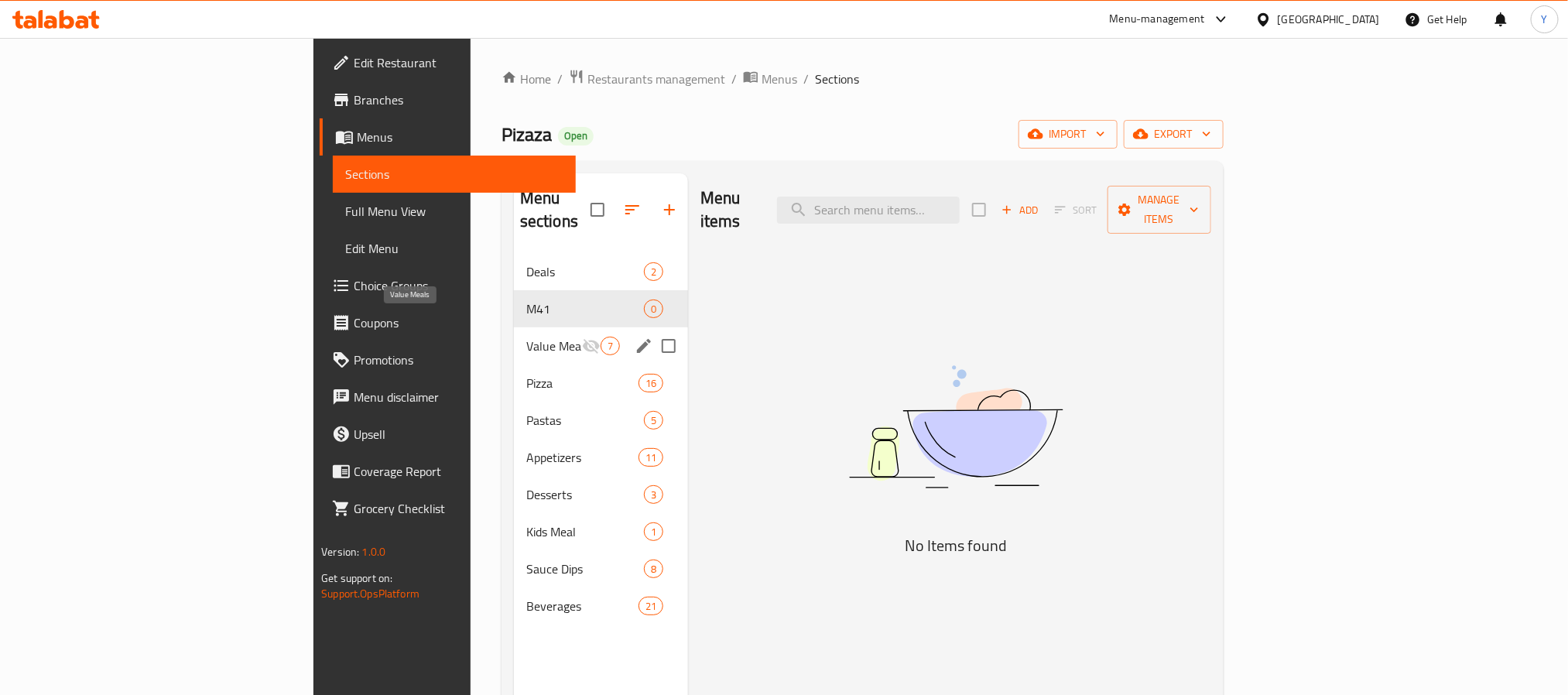
click at [526, 337] on span "Value Meals" at bounding box center [553, 346] width 56 height 19
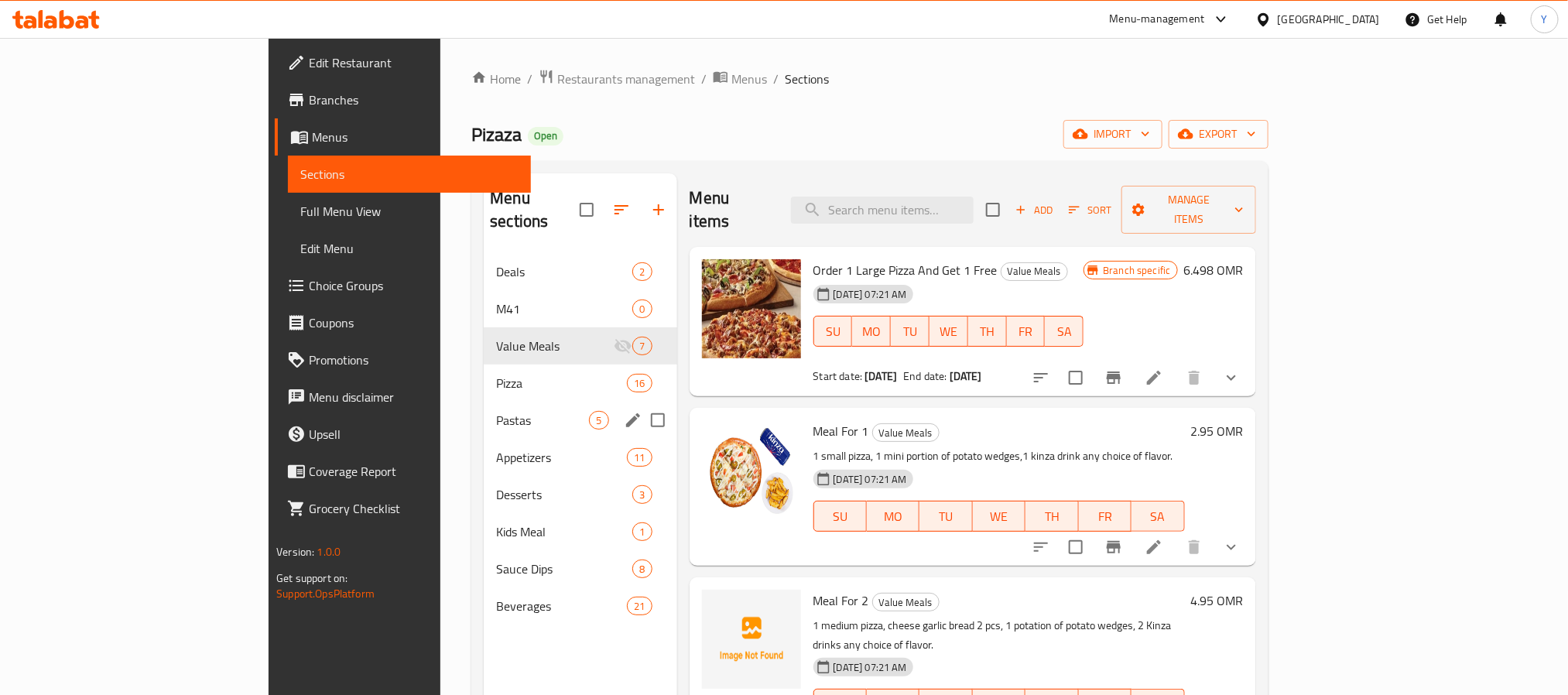
click at [483, 401] on div "Pastas 5" at bounding box center [580, 420] width 193 height 37
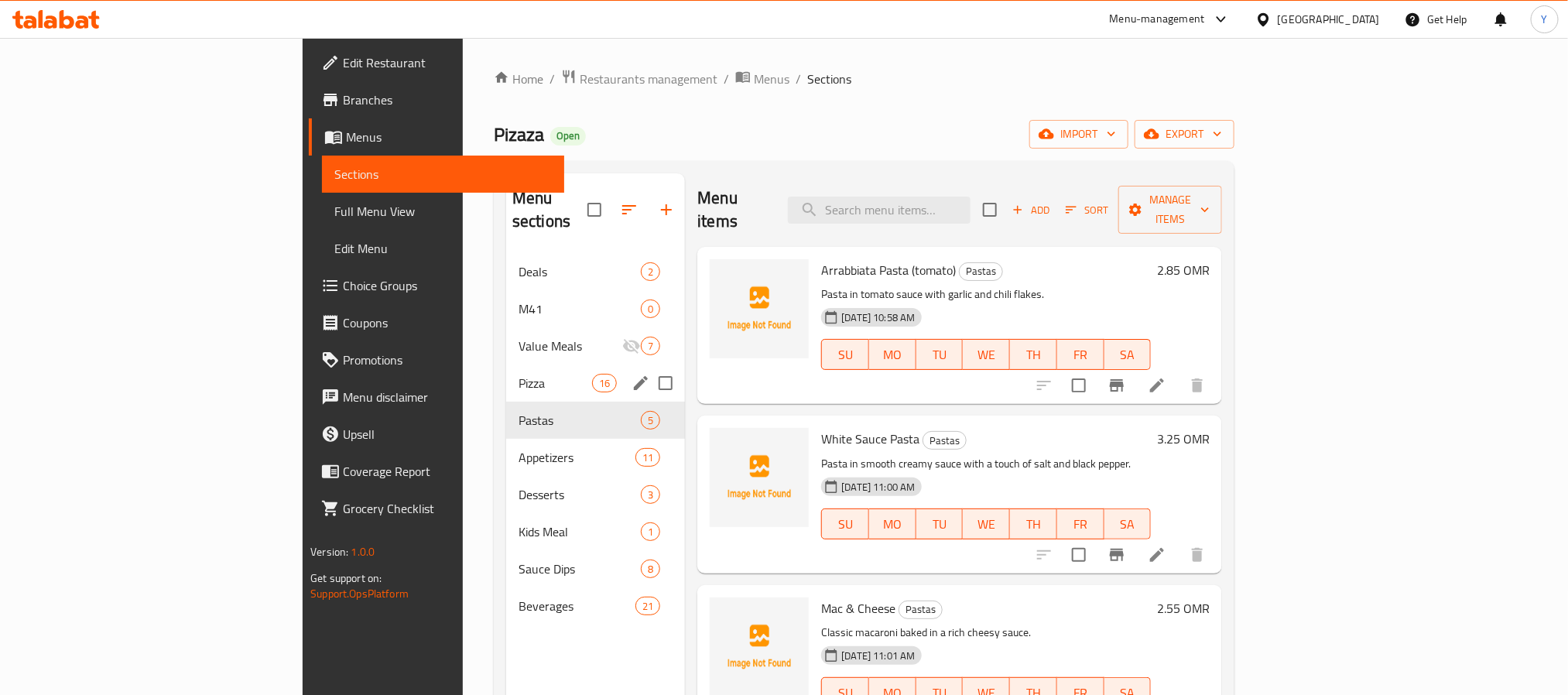
click at [519, 374] on span "Pizza" at bounding box center [555, 383] width 73 height 19
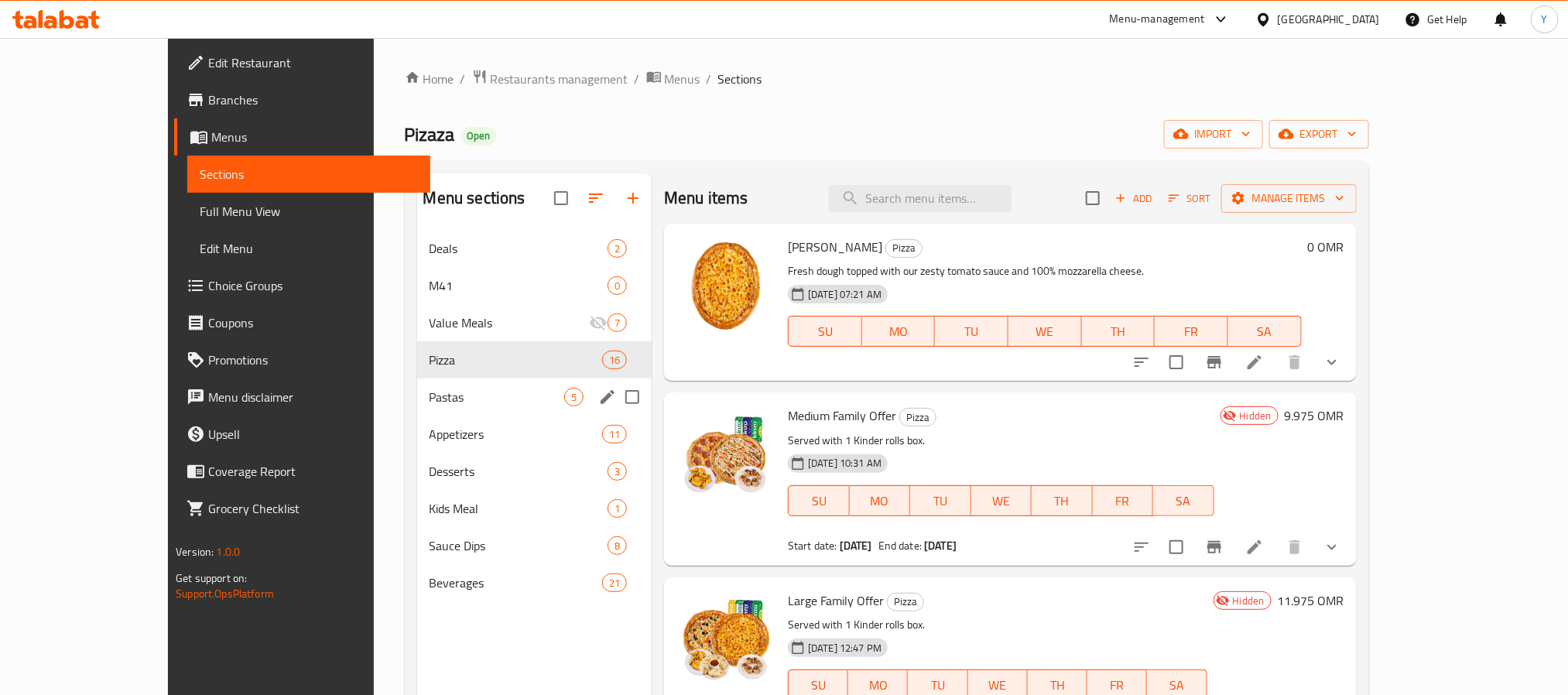
click at [417, 409] on div "Pastas 5" at bounding box center [534, 397] width 234 height 37
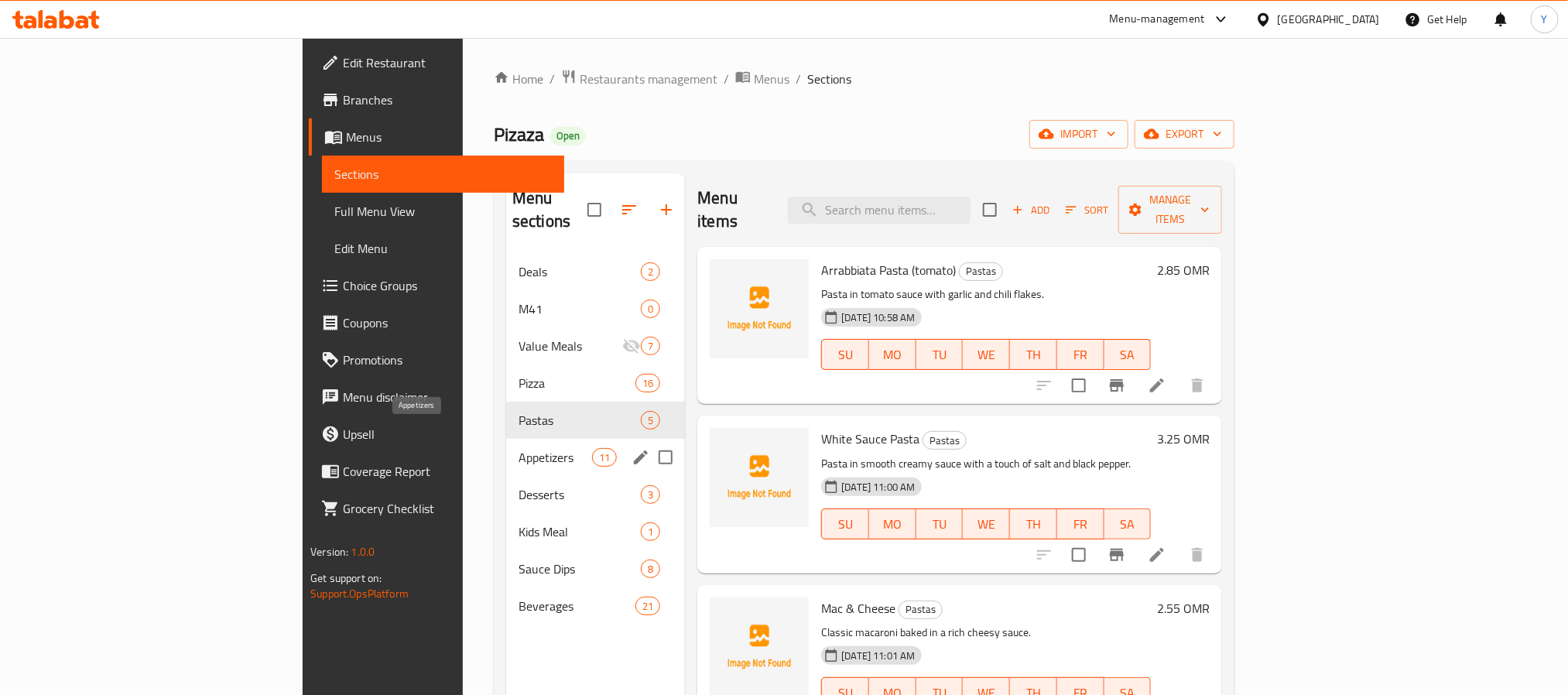
click at [519, 448] on span "Appetizers" at bounding box center [555, 457] width 73 height 19
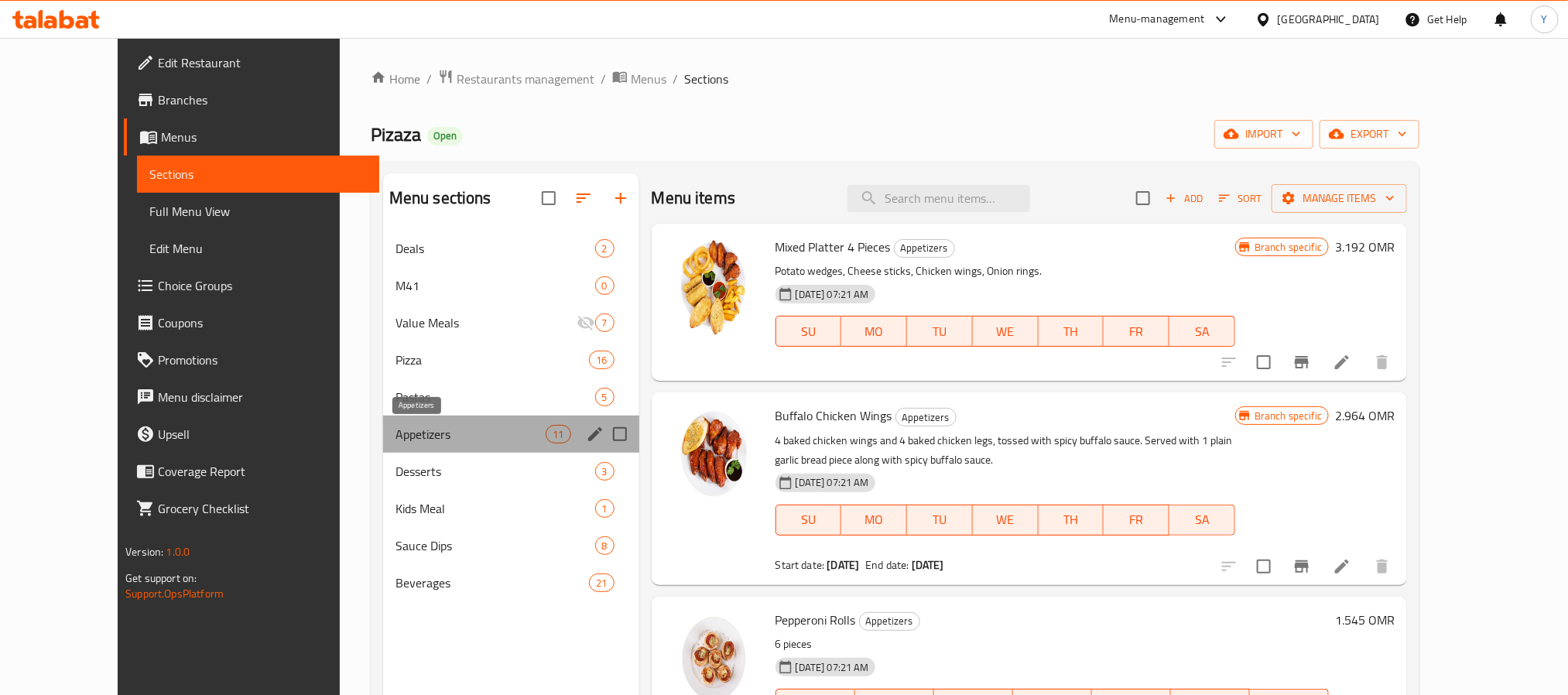
click at [395, 437] on span "Appetizers" at bounding box center [470, 434] width 151 height 19
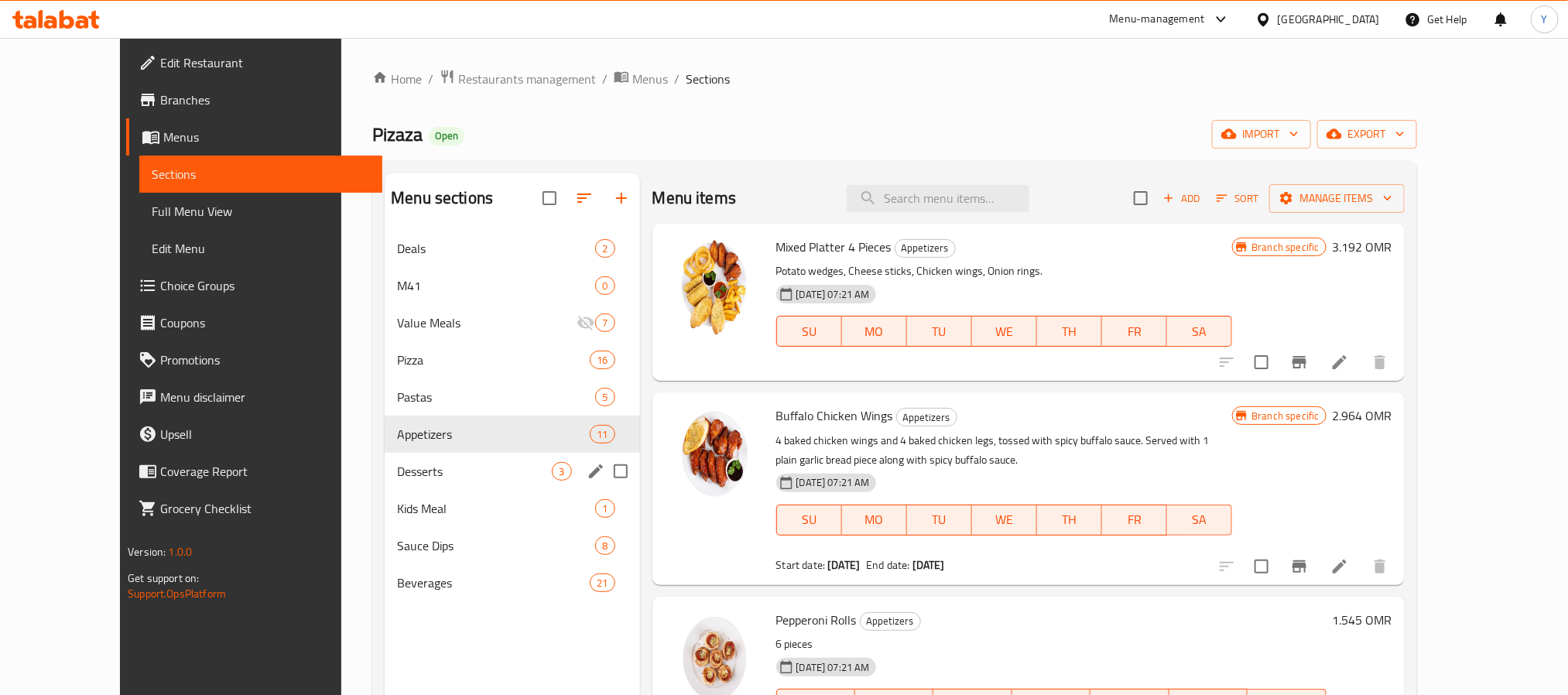
click at [384, 458] on div "Desserts 3" at bounding box center [512, 471] width 255 height 37
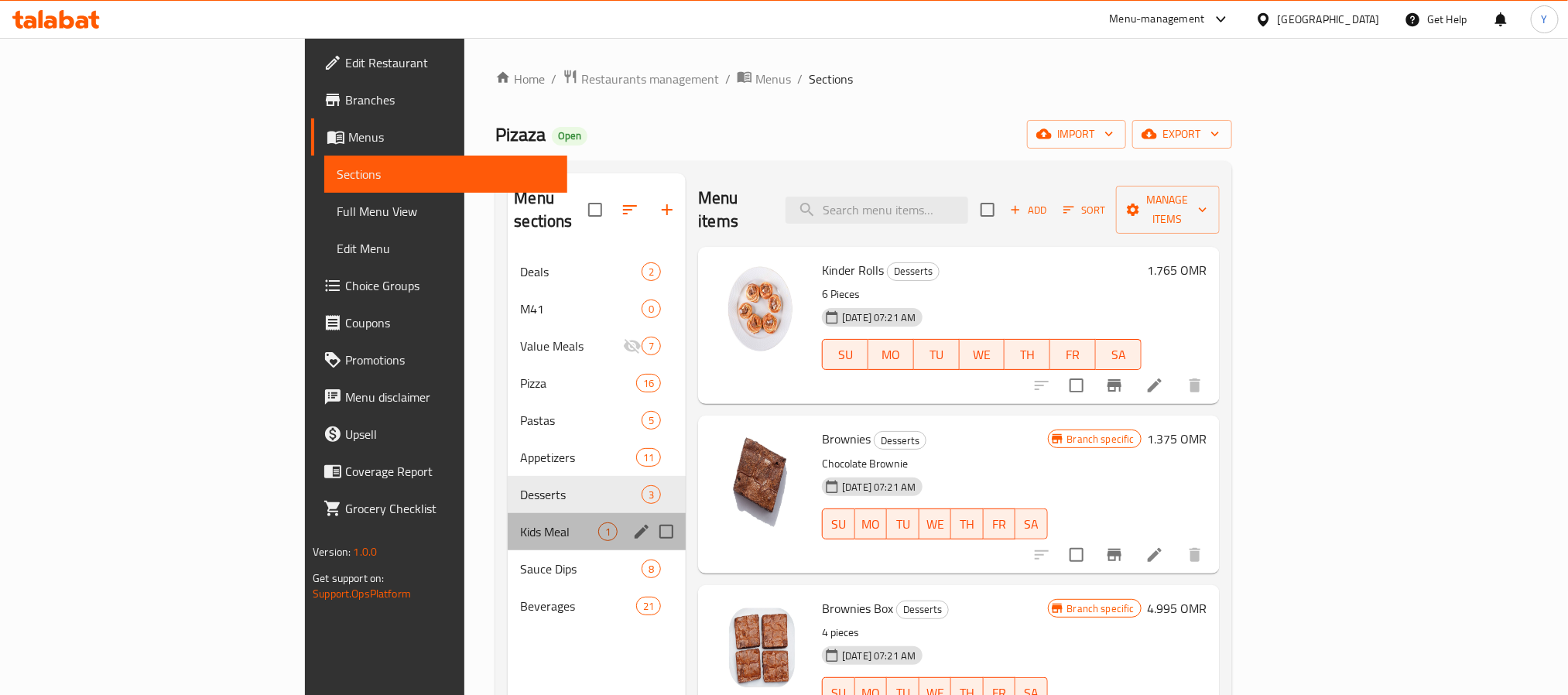
click at [507, 514] on div "Kids Meal 1" at bounding box center [596, 532] width 178 height 37
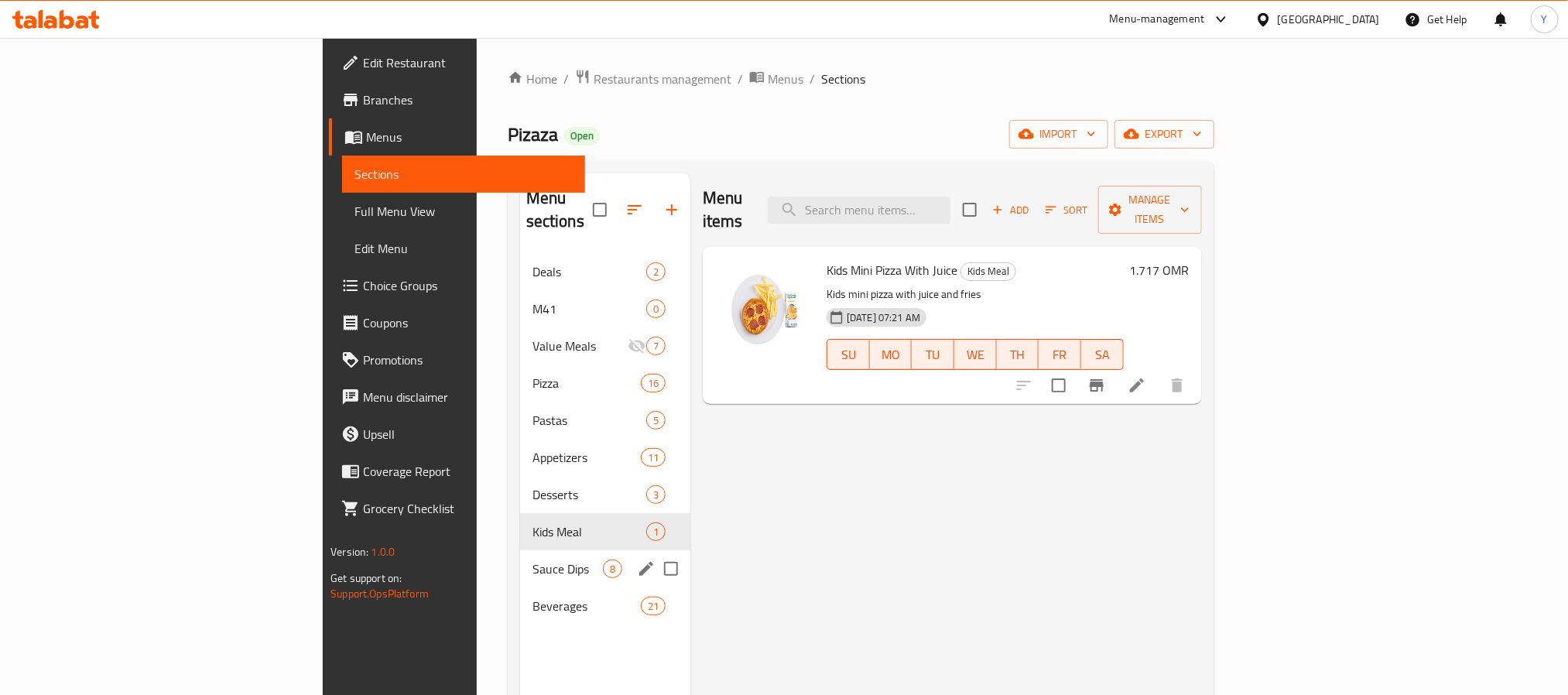
click at [532, 560] on span "Sauce Dips" at bounding box center [567, 569] width 71 height 19
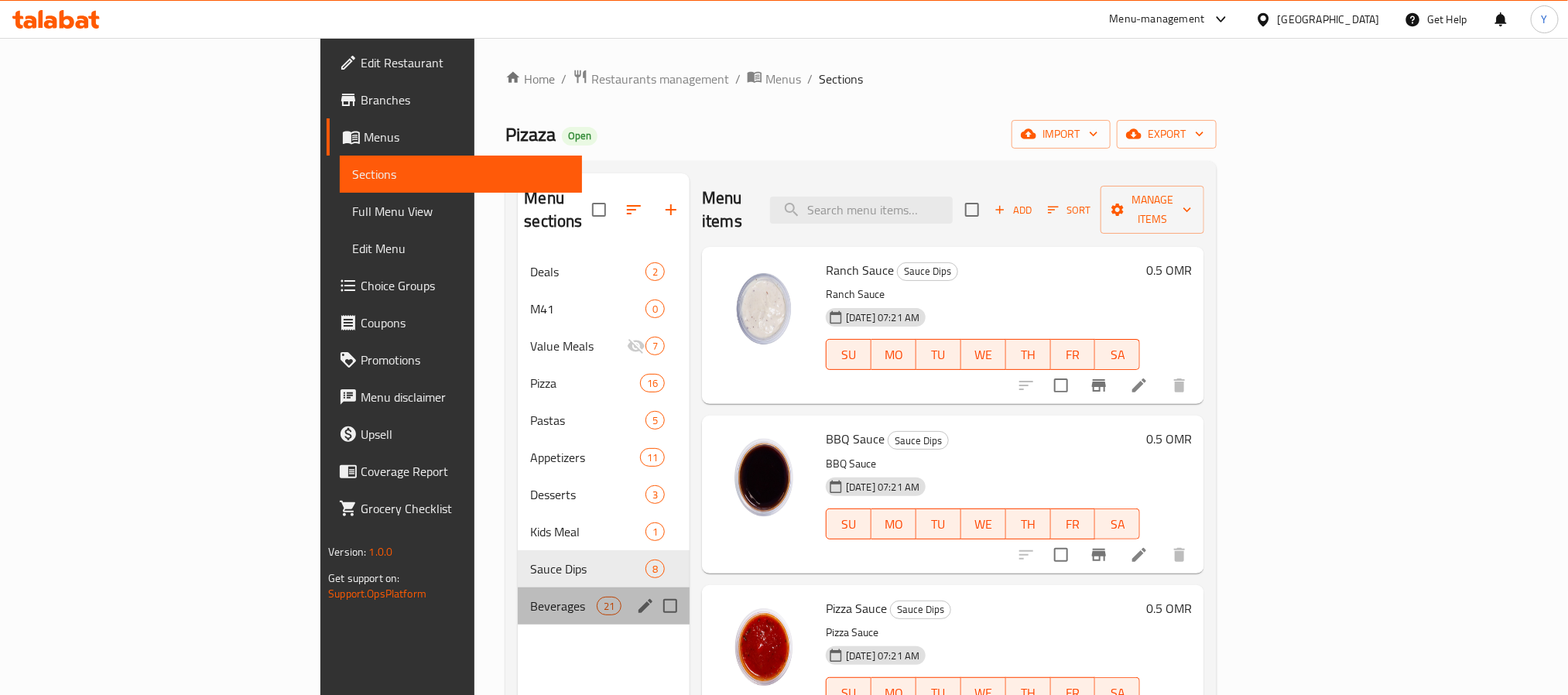
click at [518, 598] on div "Beverages 21" at bounding box center [604, 607] width 171 height 37
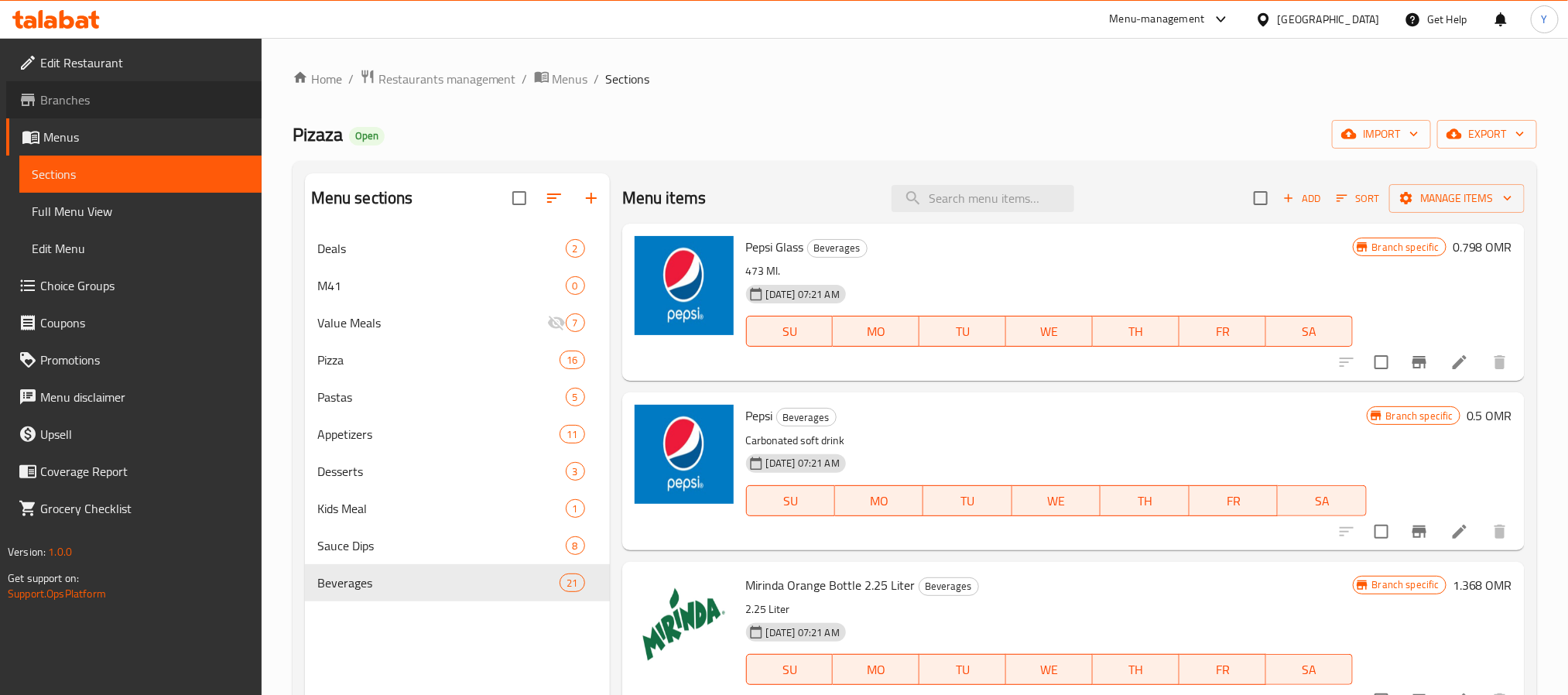
click at [126, 111] on link "Branches" at bounding box center [133, 100] width 255 height 37
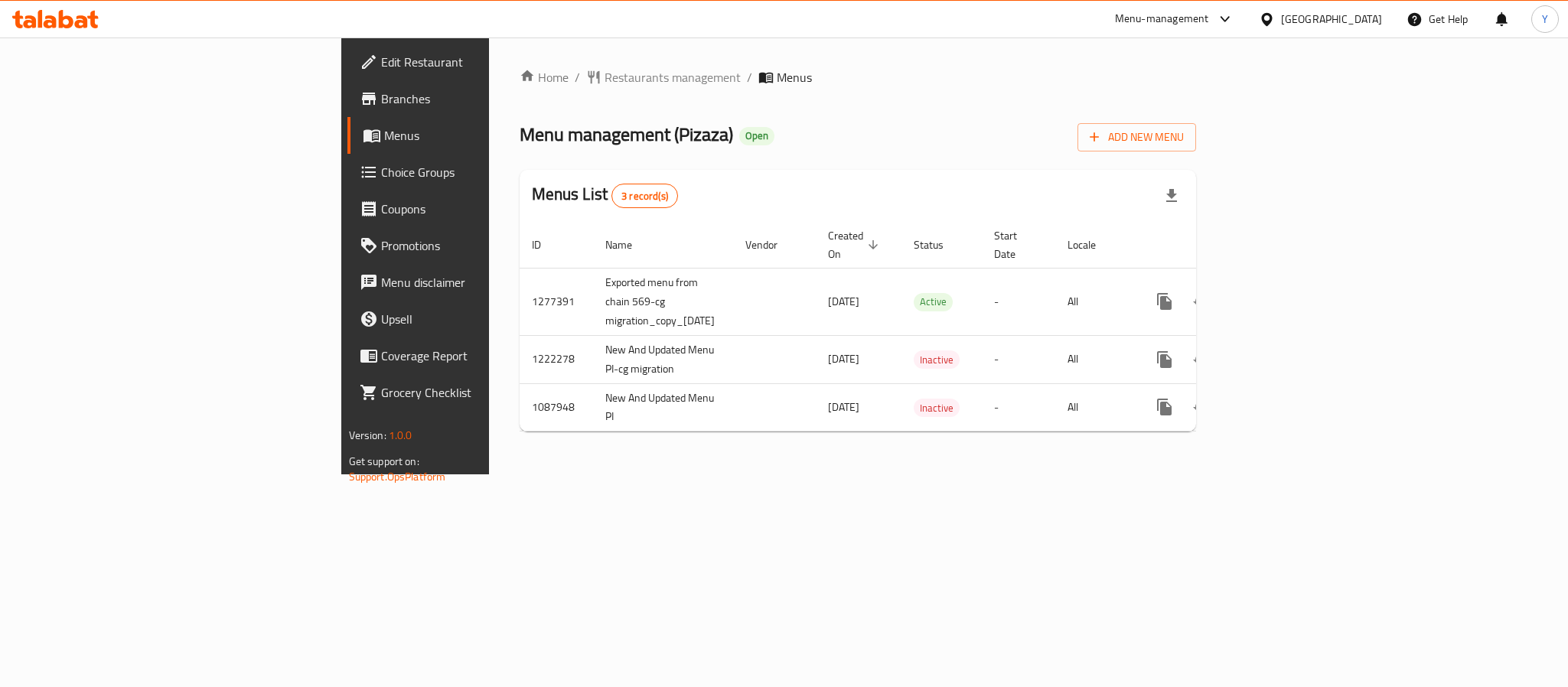
click at [381, 177] on span "Choice Groups" at bounding box center [486, 171] width 210 height 18
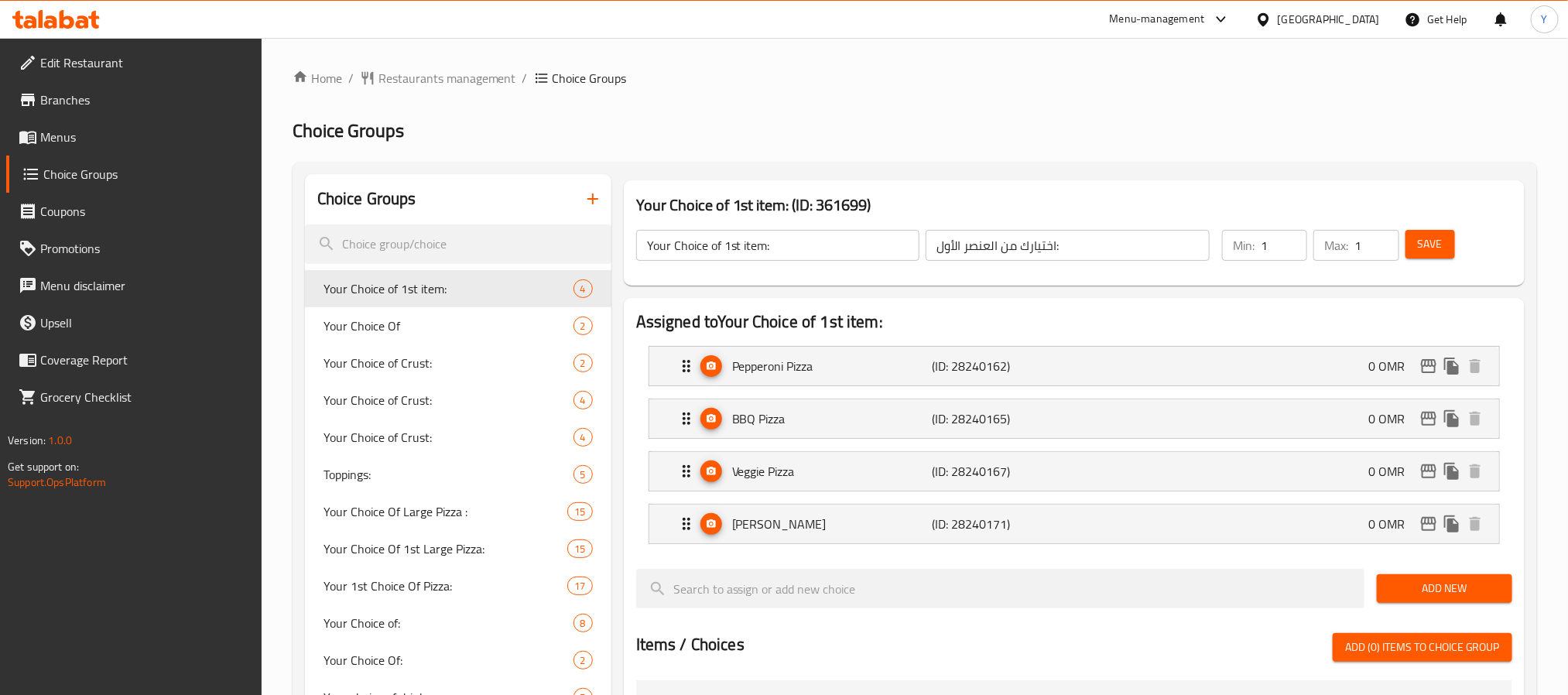
click at [893, 187] on div "Your Choice of 1st item: (ID: 361699) Your Choice of 1st item: ​ اختيارك من الع…" at bounding box center [1074, 233] width 901 height 105
click at [780, 202] on h3 "Your Choice of 1st item: (ID: 361699)" at bounding box center [1074, 205] width 876 height 25
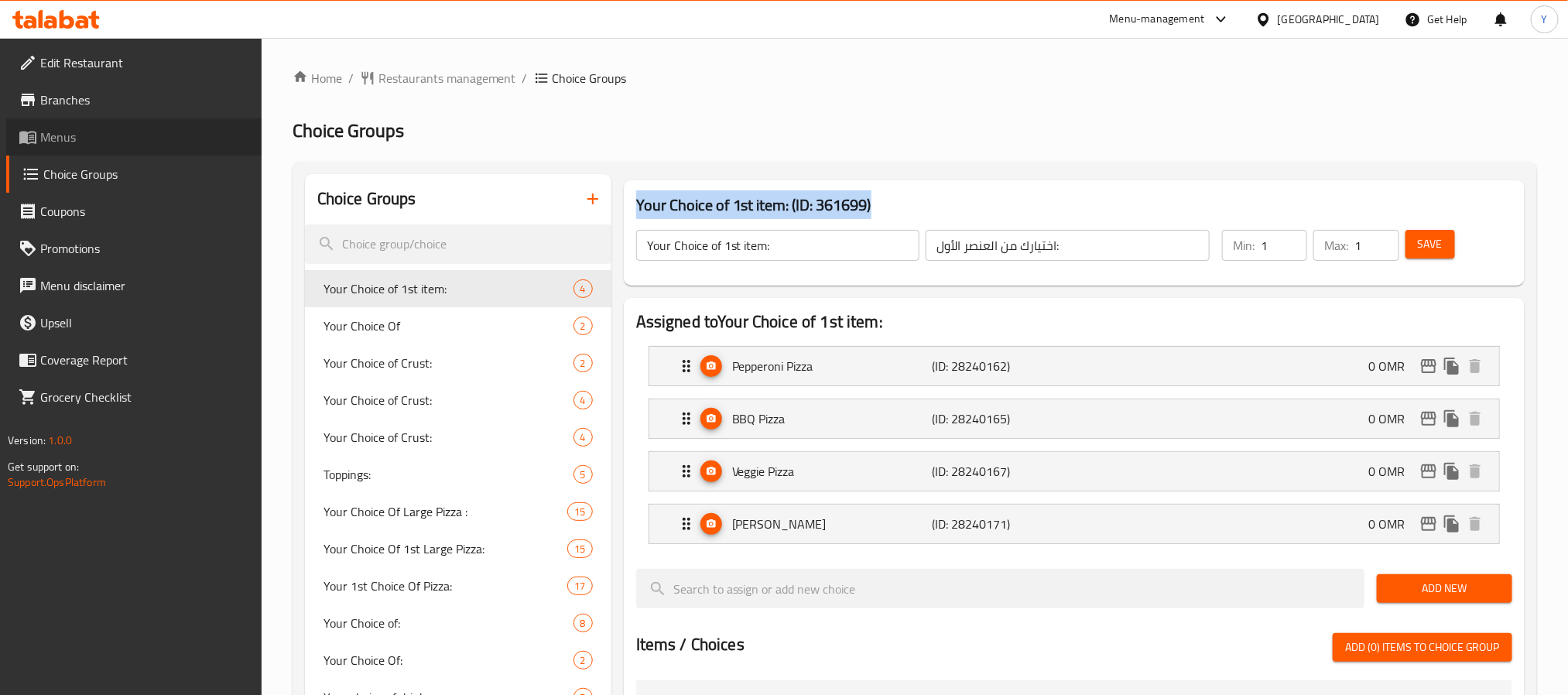
click at [126, 140] on span "Menus" at bounding box center [145, 136] width 209 height 19
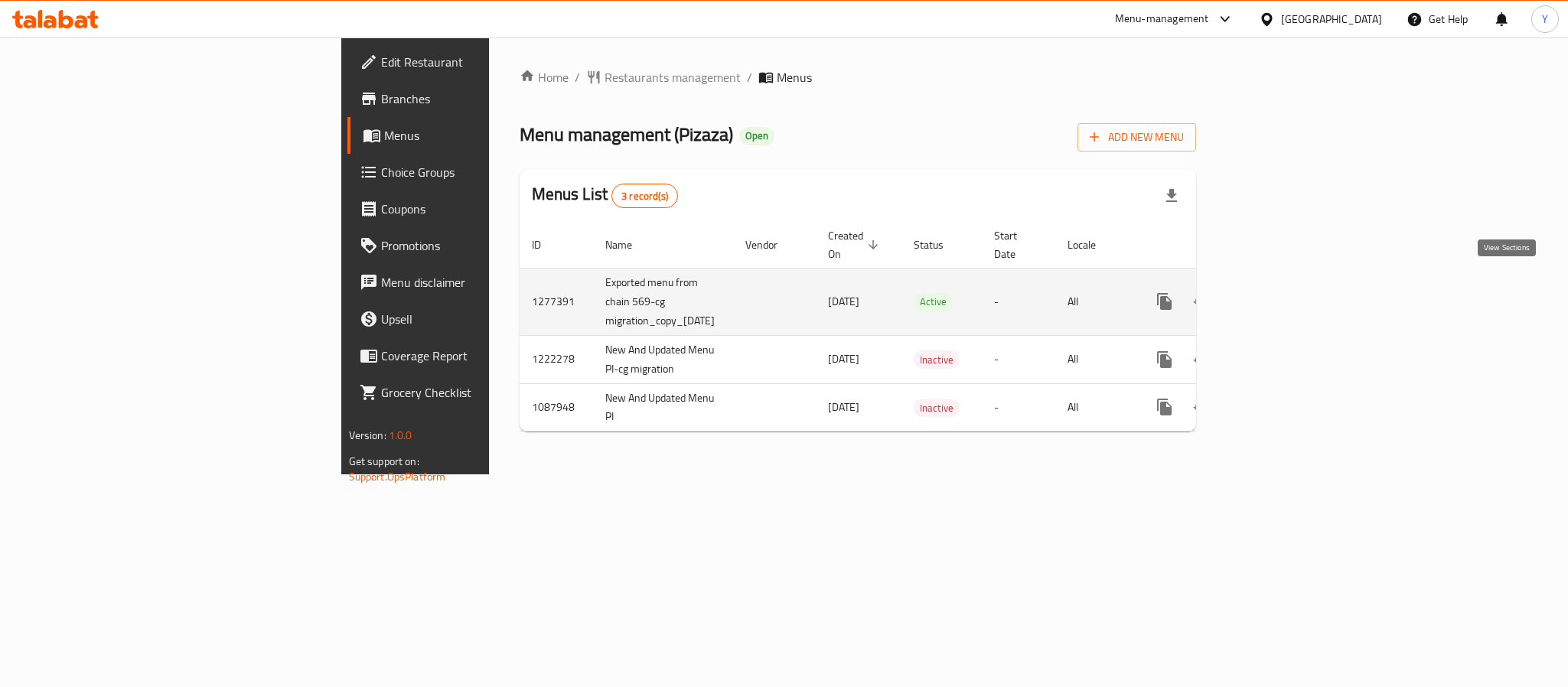
click at [1294, 295] on link "enhanced table" at bounding box center [1275, 302] width 37 height 37
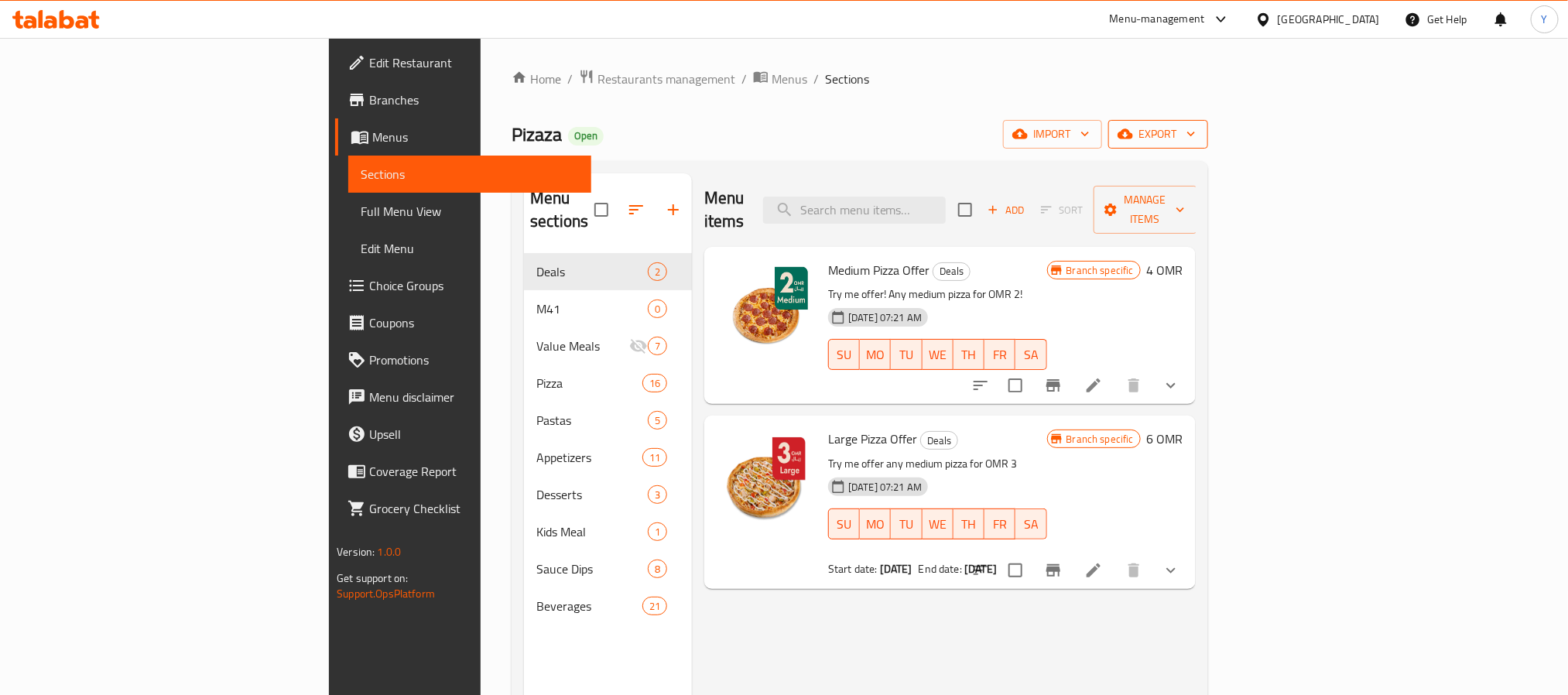
click at [1196, 134] on span "export" at bounding box center [1158, 134] width 75 height 19
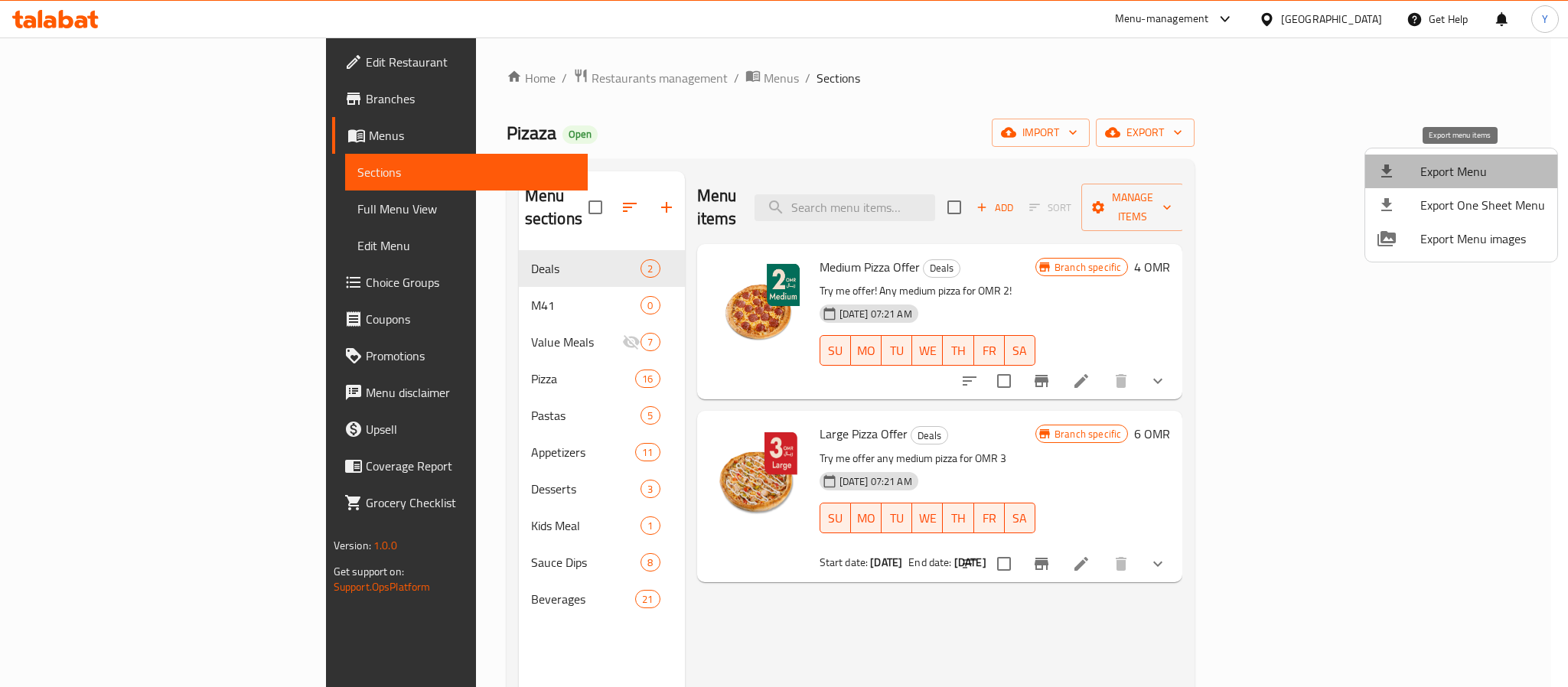
click at [1483, 173] on span "Export Menu" at bounding box center [1482, 171] width 125 height 18
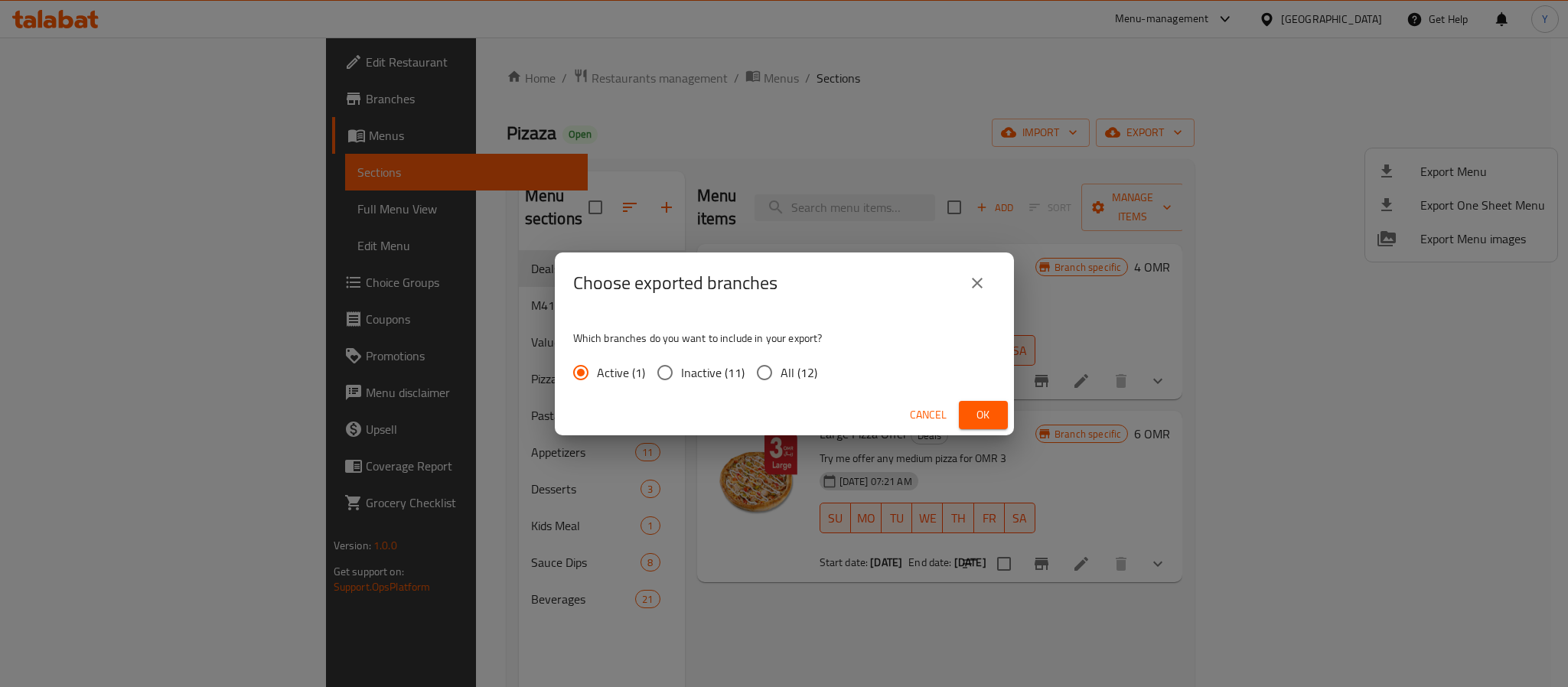
click at [978, 413] on span "Ok" at bounding box center [983, 415] width 24 height 19
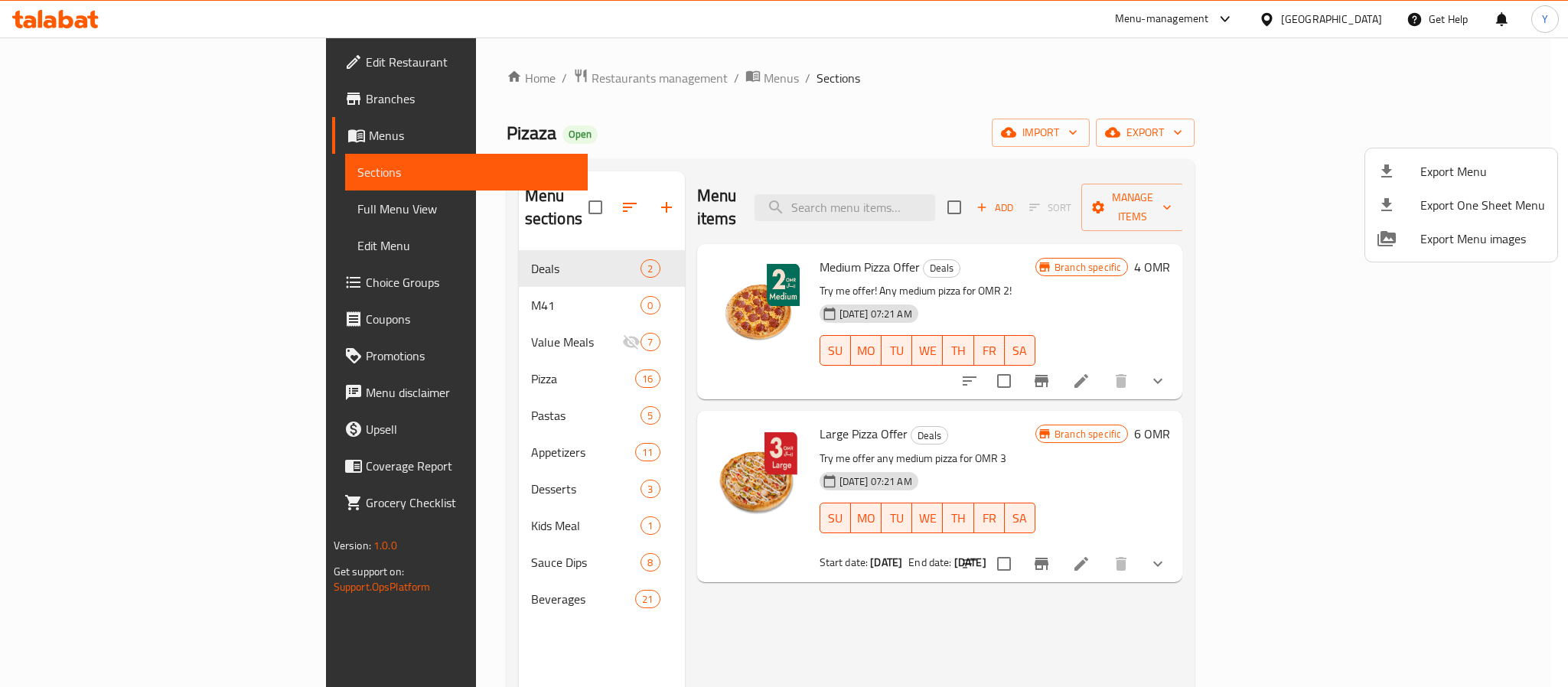
click at [879, 156] on div at bounding box center [784, 344] width 1568 height 687
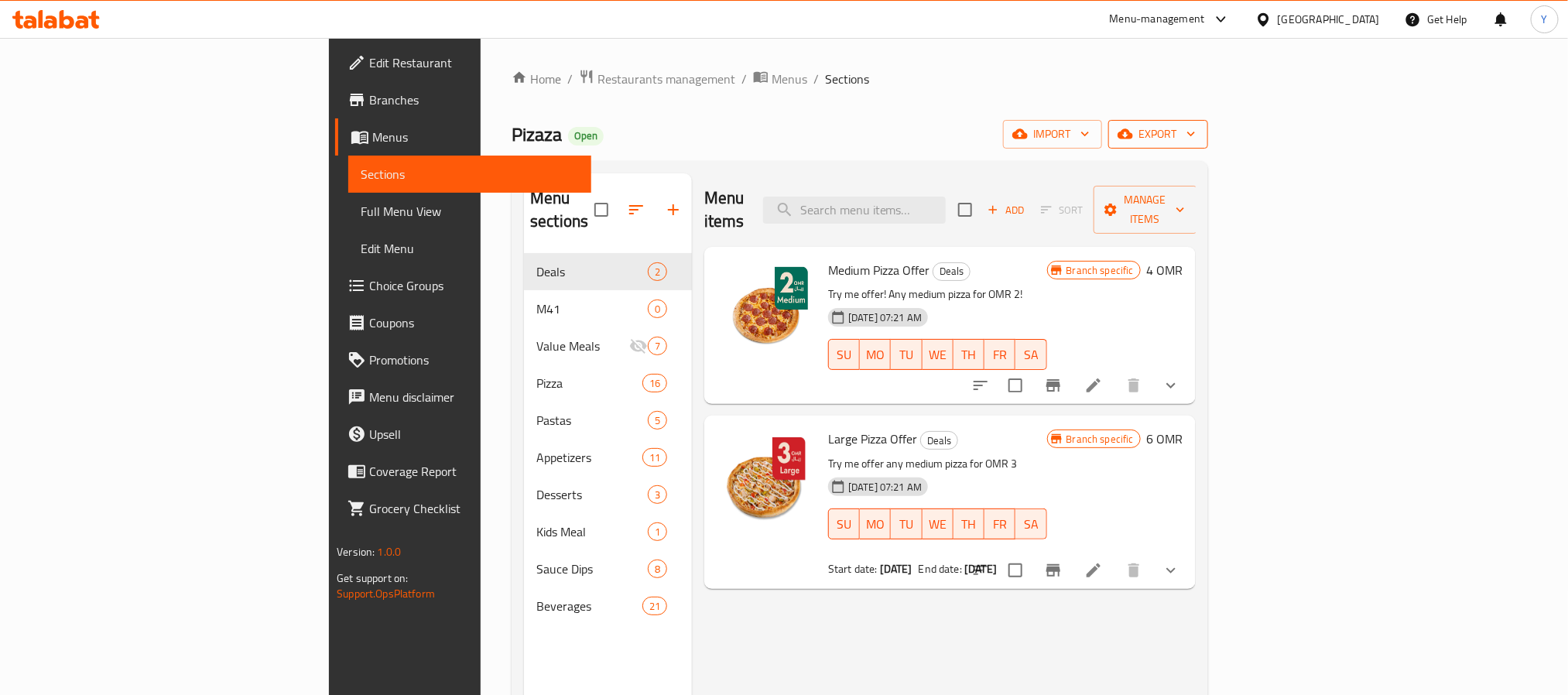
click at [1196, 126] on span "export" at bounding box center [1158, 134] width 75 height 19
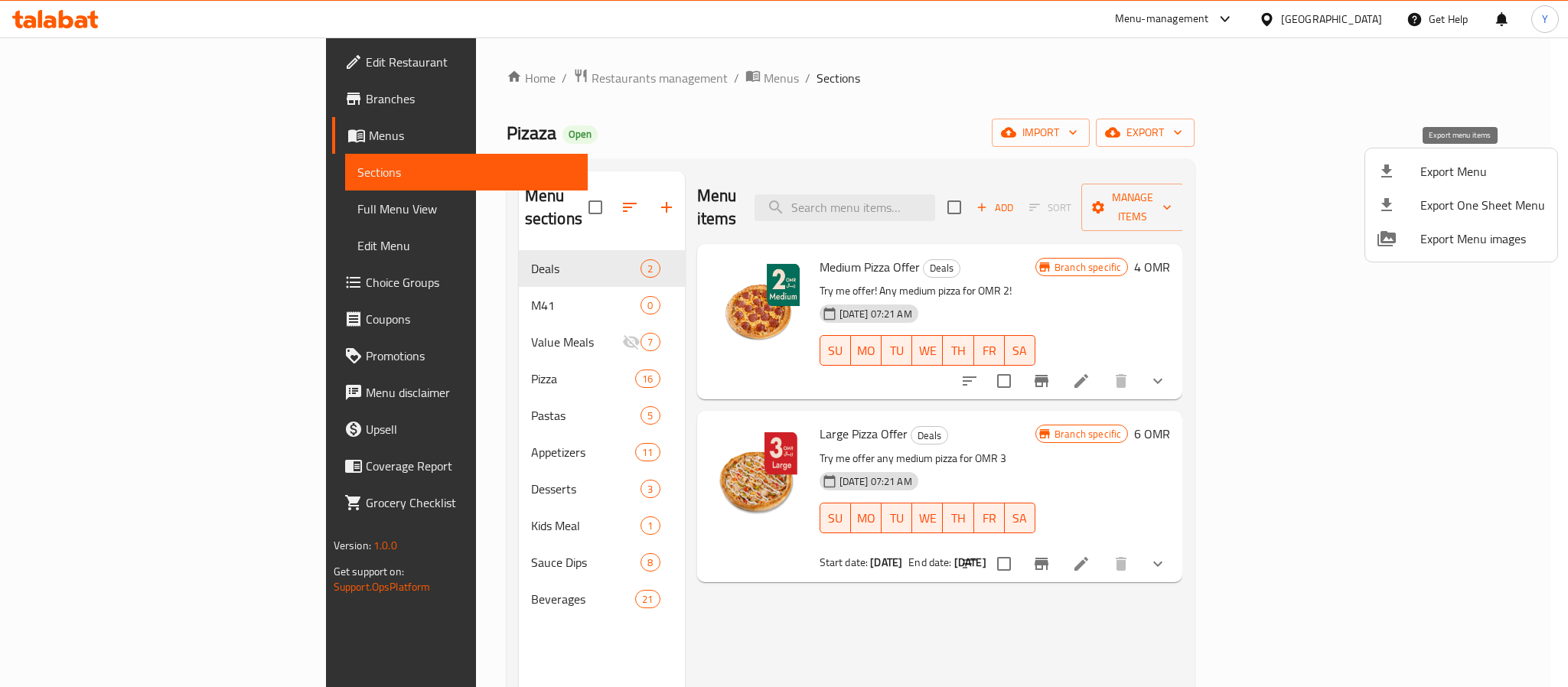
click at [1447, 163] on span "Export Menu" at bounding box center [1482, 171] width 125 height 18
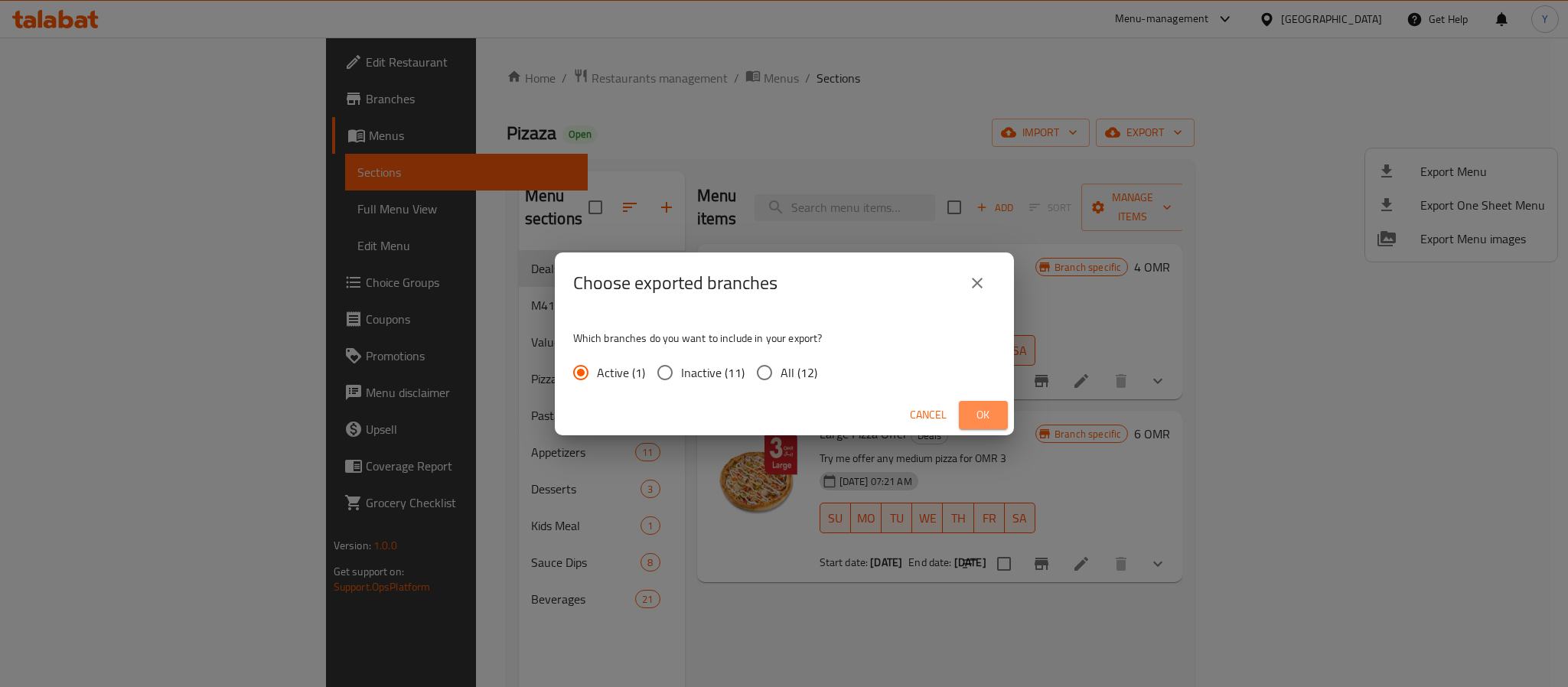
click at [979, 414] on span "Ok" at bounding box center [983, 415] width 24 height 19
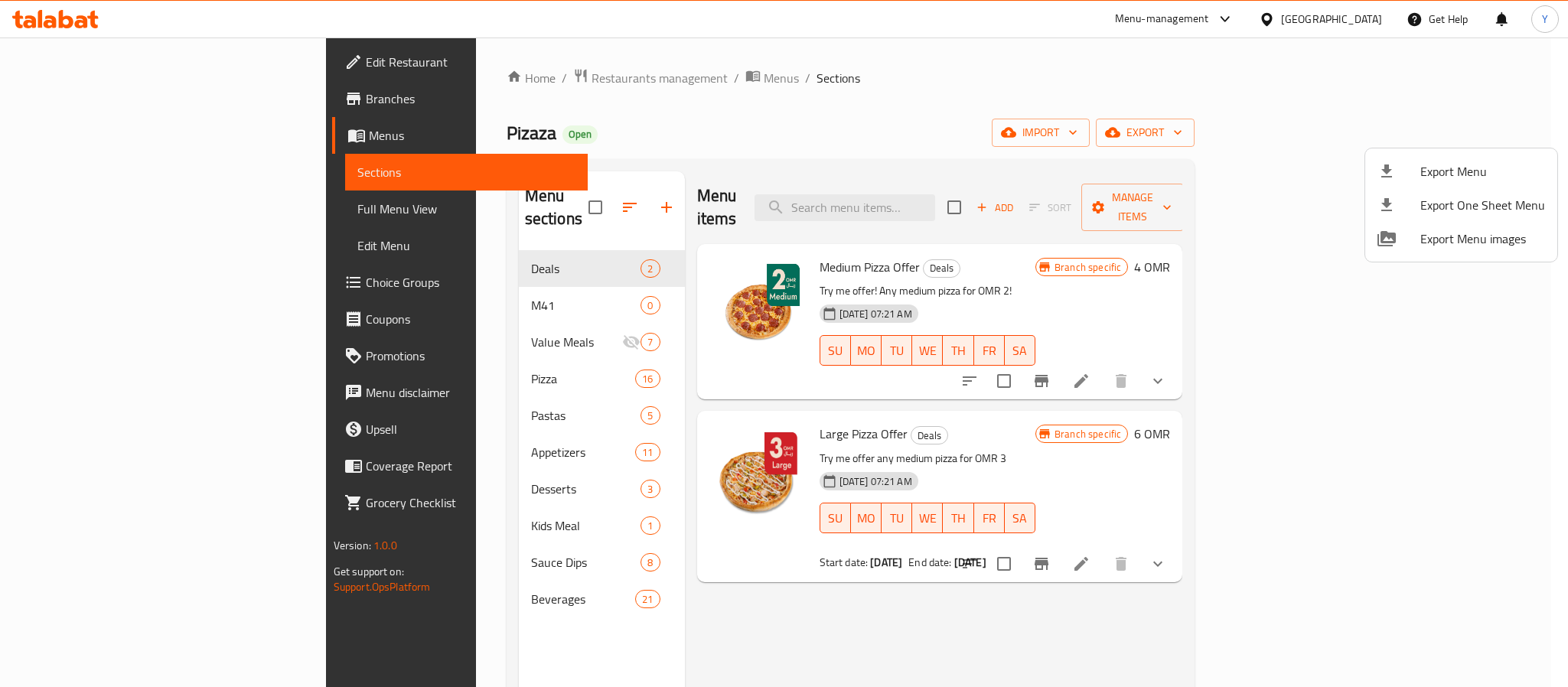
click at [427, 363] on div at bounding box center [784, 344] width 1568 height 687
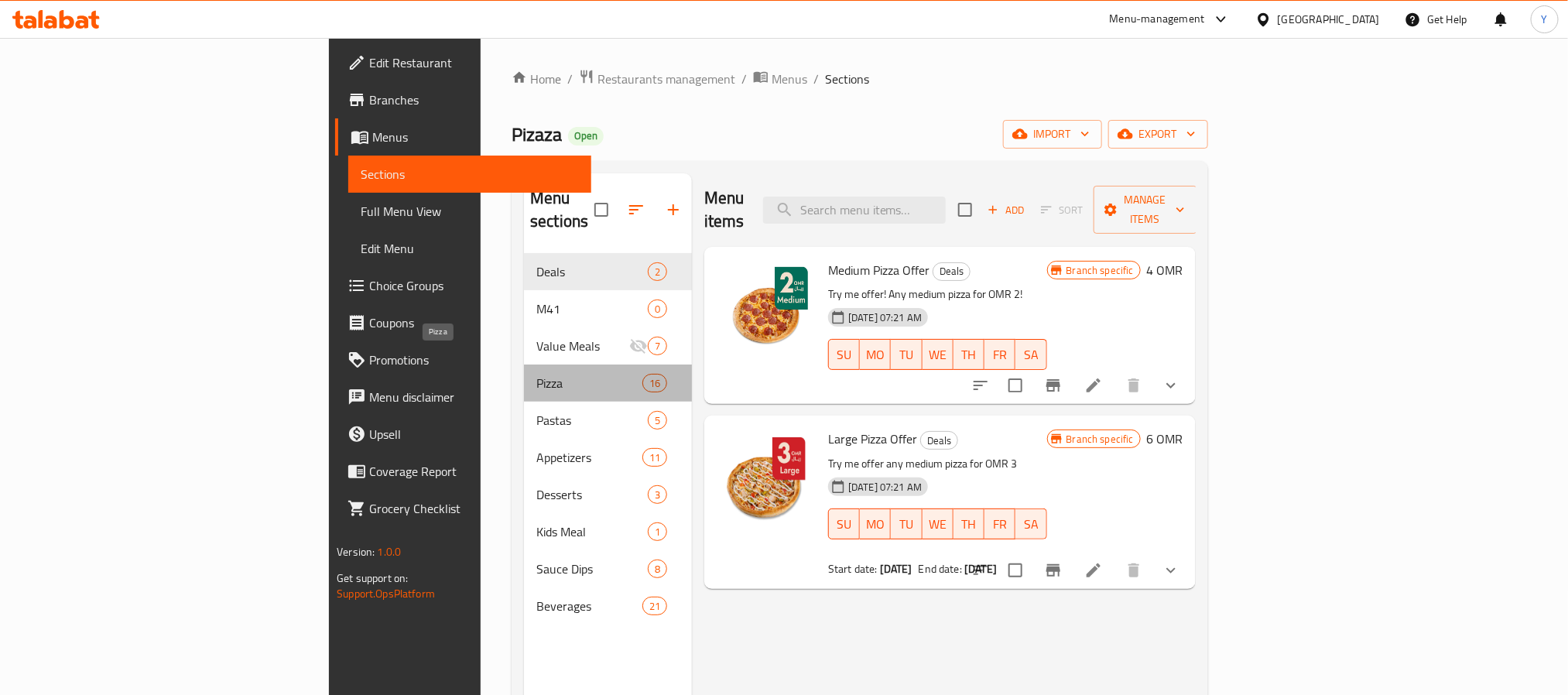
click at [537, 374] on span "Pizza" at bounding box center [590, 383] width 106 height 19
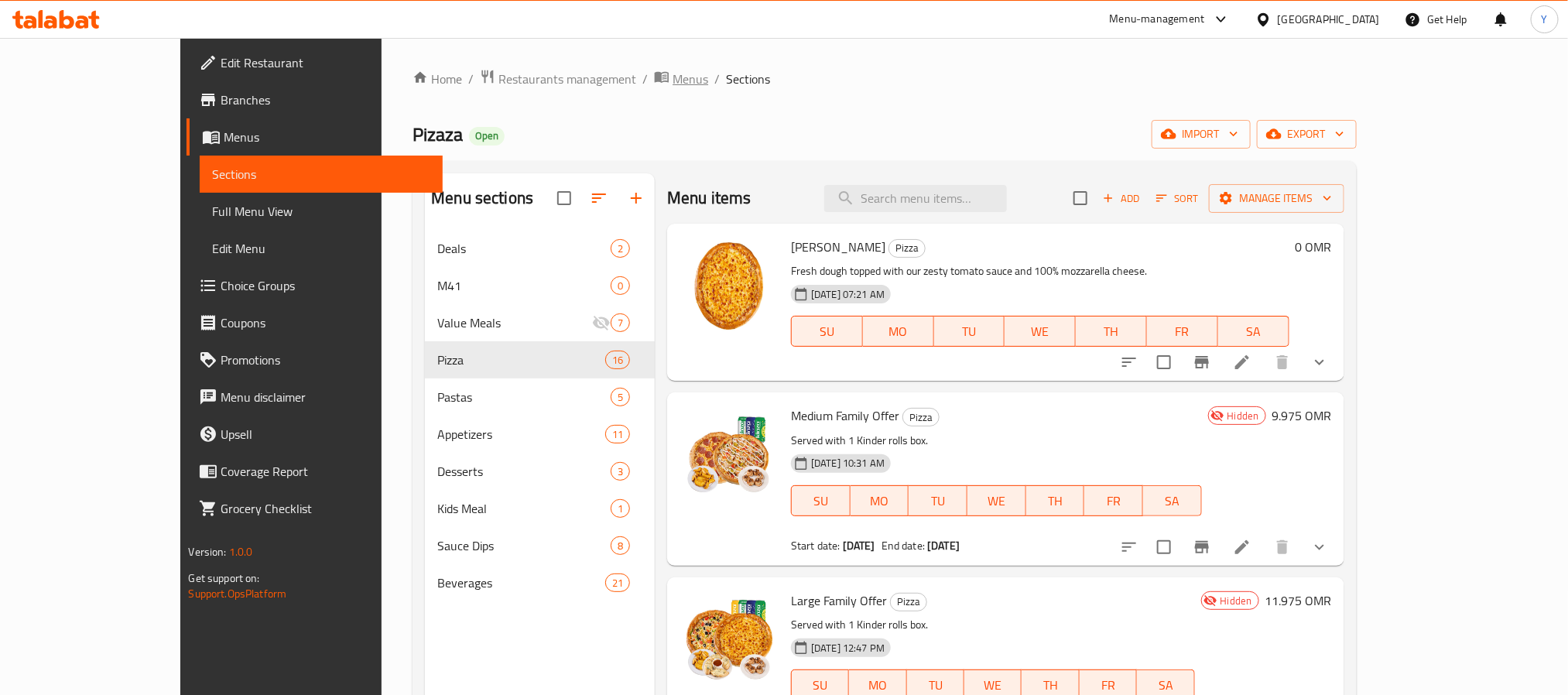
click at [673, 88] on span "Menus" at bounding box center [690, 79] width 35 height 19
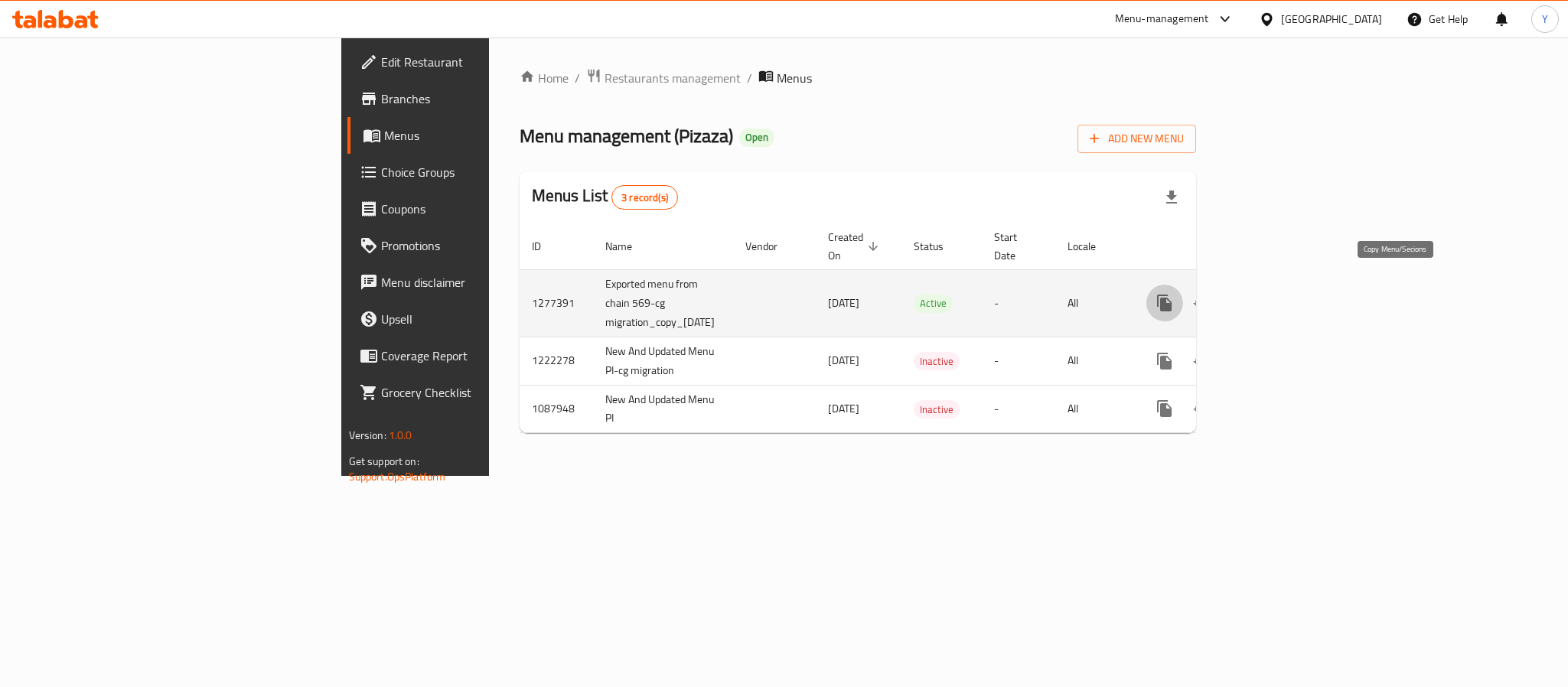
click at [1172, 295] on icon "more" at bounding box center [1164, 302] width 15 height 17
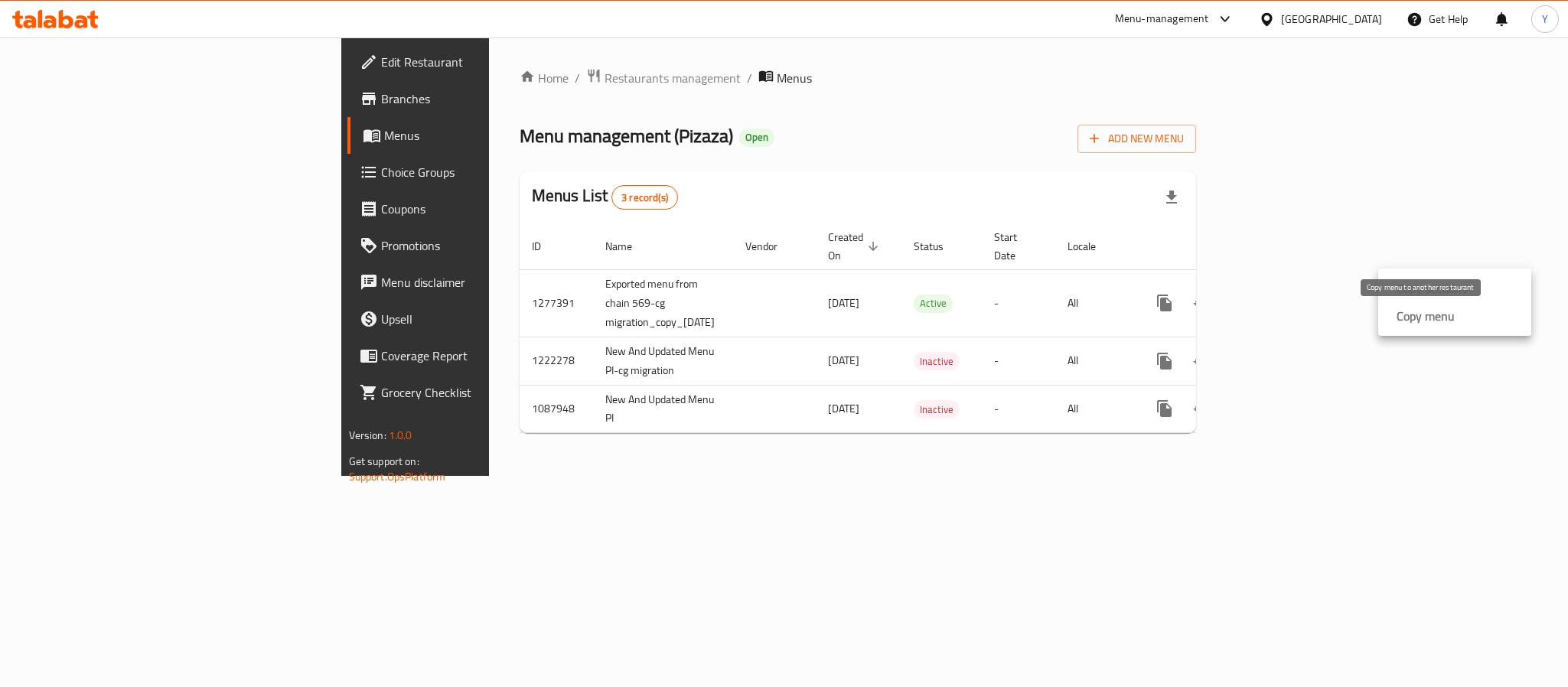
click at [1442, 313] on strong "Copy menu" at bounding box center [1426, 316] width 59 height 18
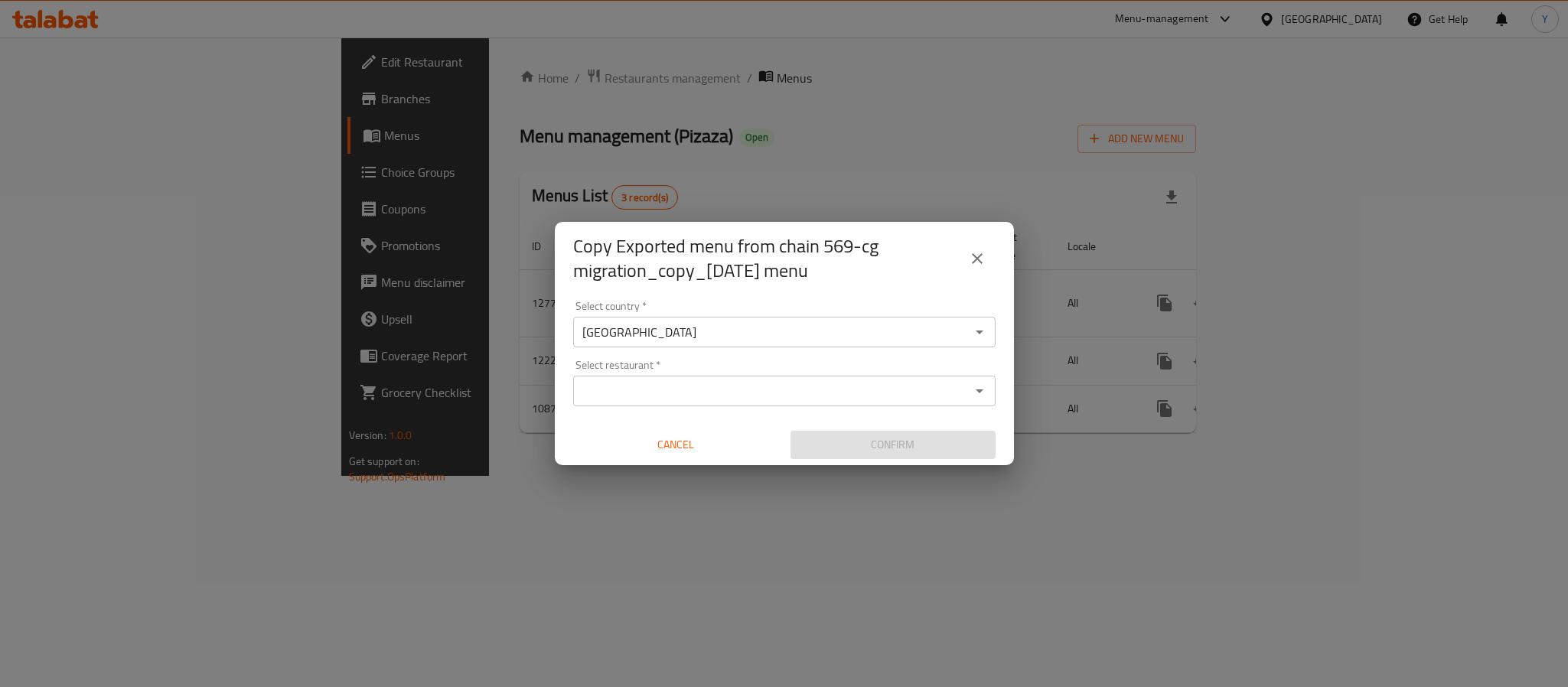
click at [701, 391] on input "Select restaurant   *" at bounding box center [772, 391] width 388 height 22
paste input "Pizaza"
type input "Pizaza"
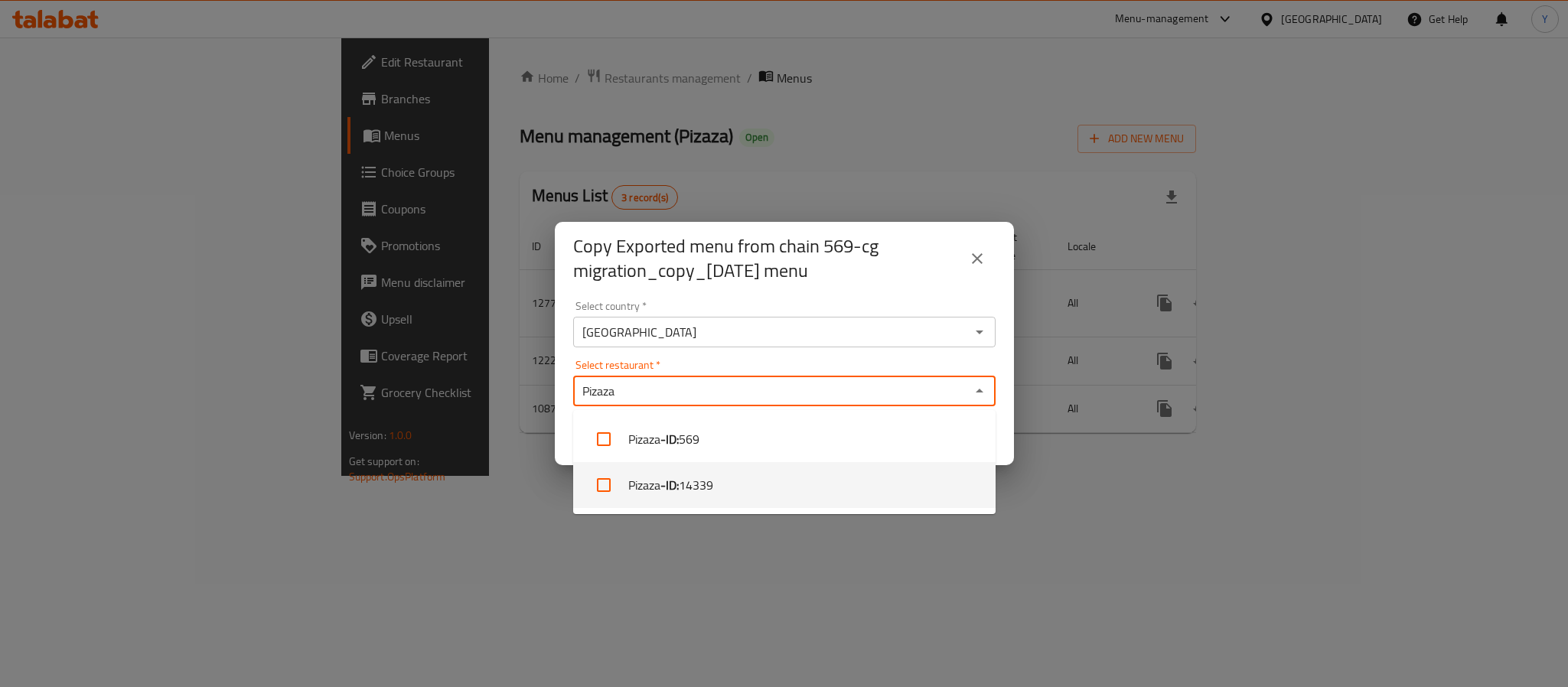
click at [713, 488] on span "14339" at bounding box center [696, 485] width 34 height 18
checkbox input "true"
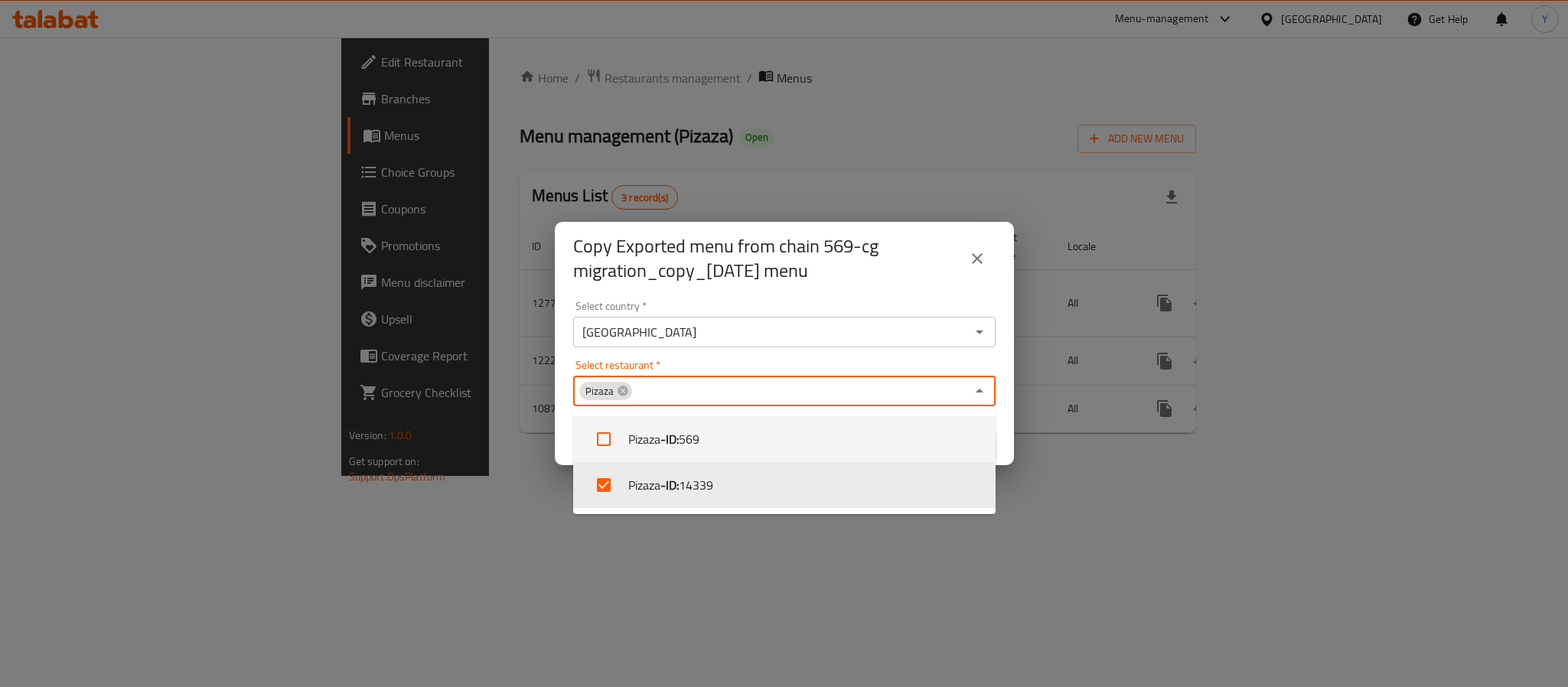
click at [803, 365] on div "Select restaurant   * Pizaza Select restaurant *" at bounding box center [784, 383] width 422 height 46
click at [901, 290] on div "Copy Exported menu from chain 569-cg migration_copy_23/02/2025 menu" at bounding box center [784, 259] width 459 height 73
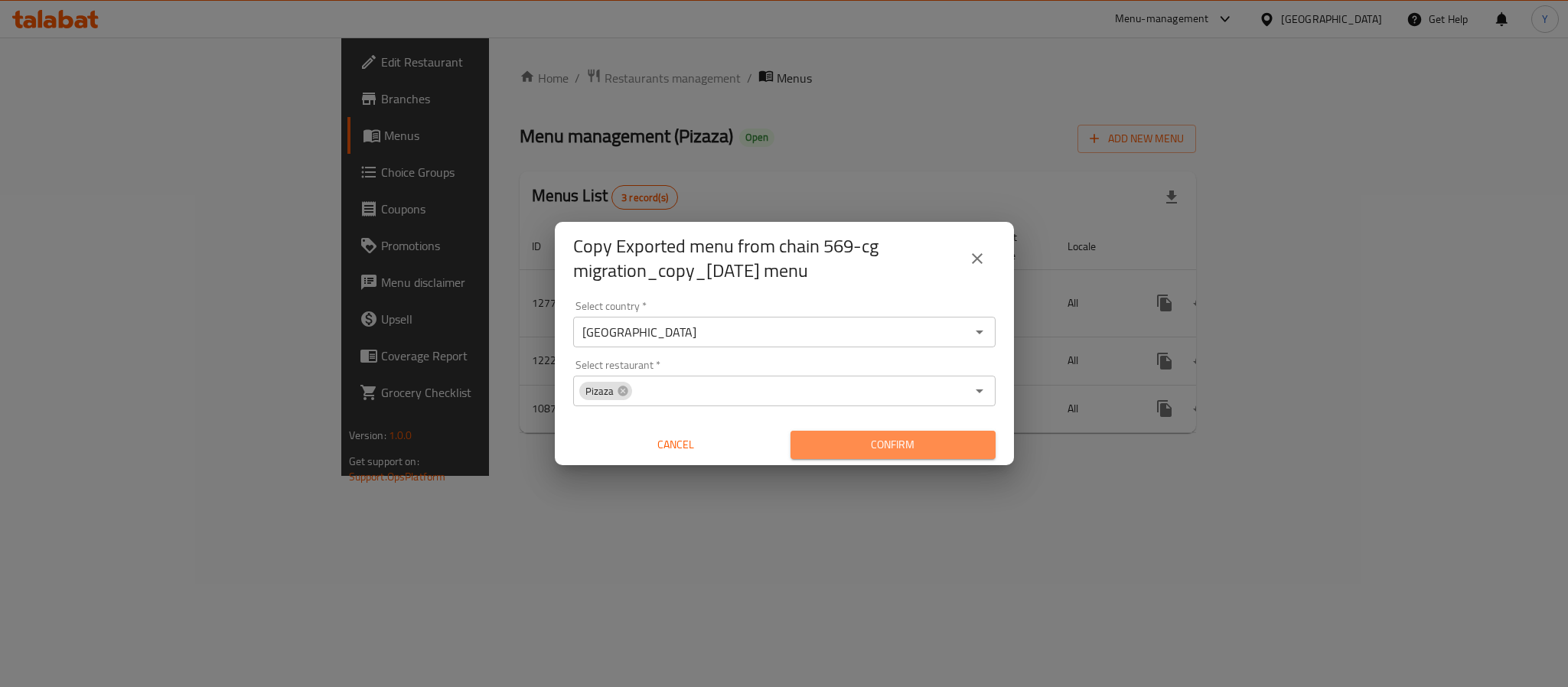
click at [926, 446] on span "Confirm" at bounding box center [892, 445] width 181 height 19
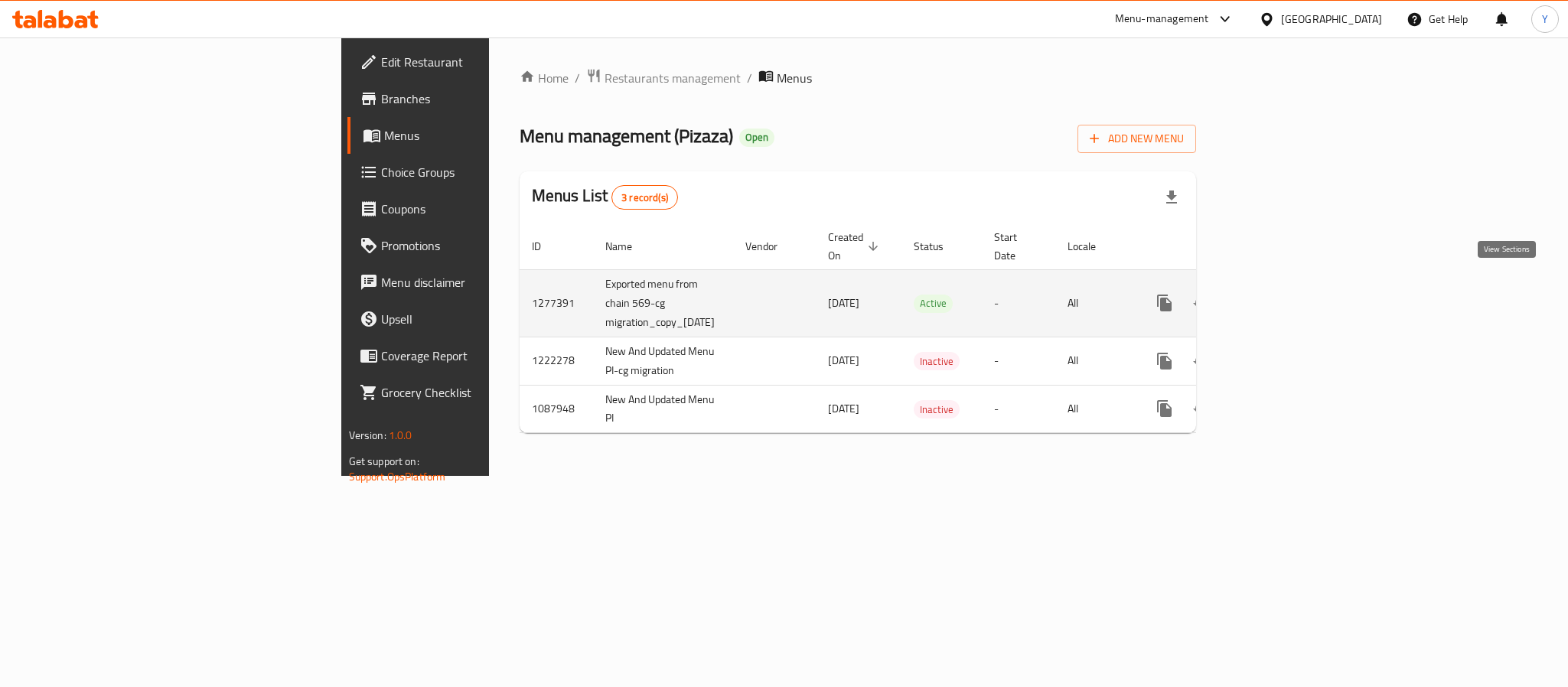
click at [1284, 294] on icon "enhanced table" at bounding box center [1274, 302] width 18 height 18
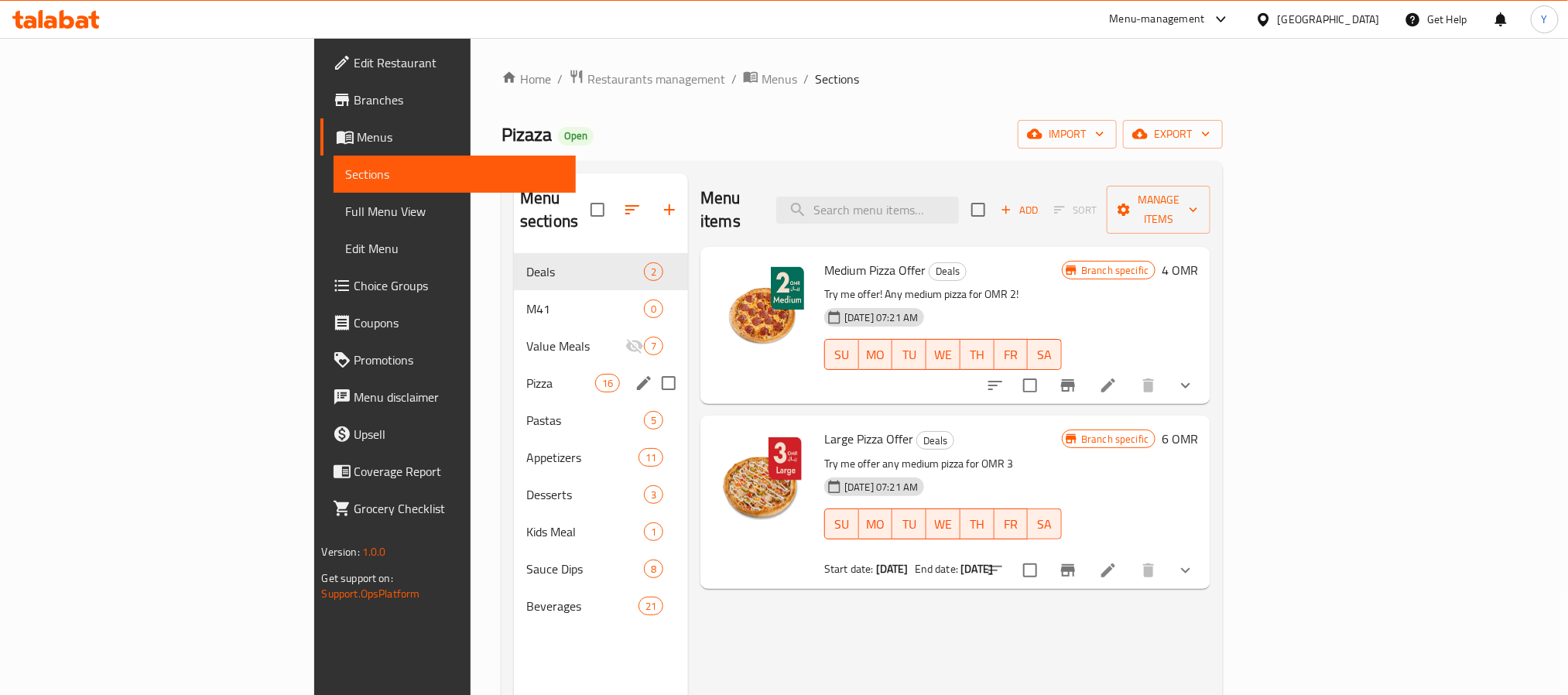
click at [514, 364] on div "Pizza 16" at bounding box center [600, 383] width 174 height 37
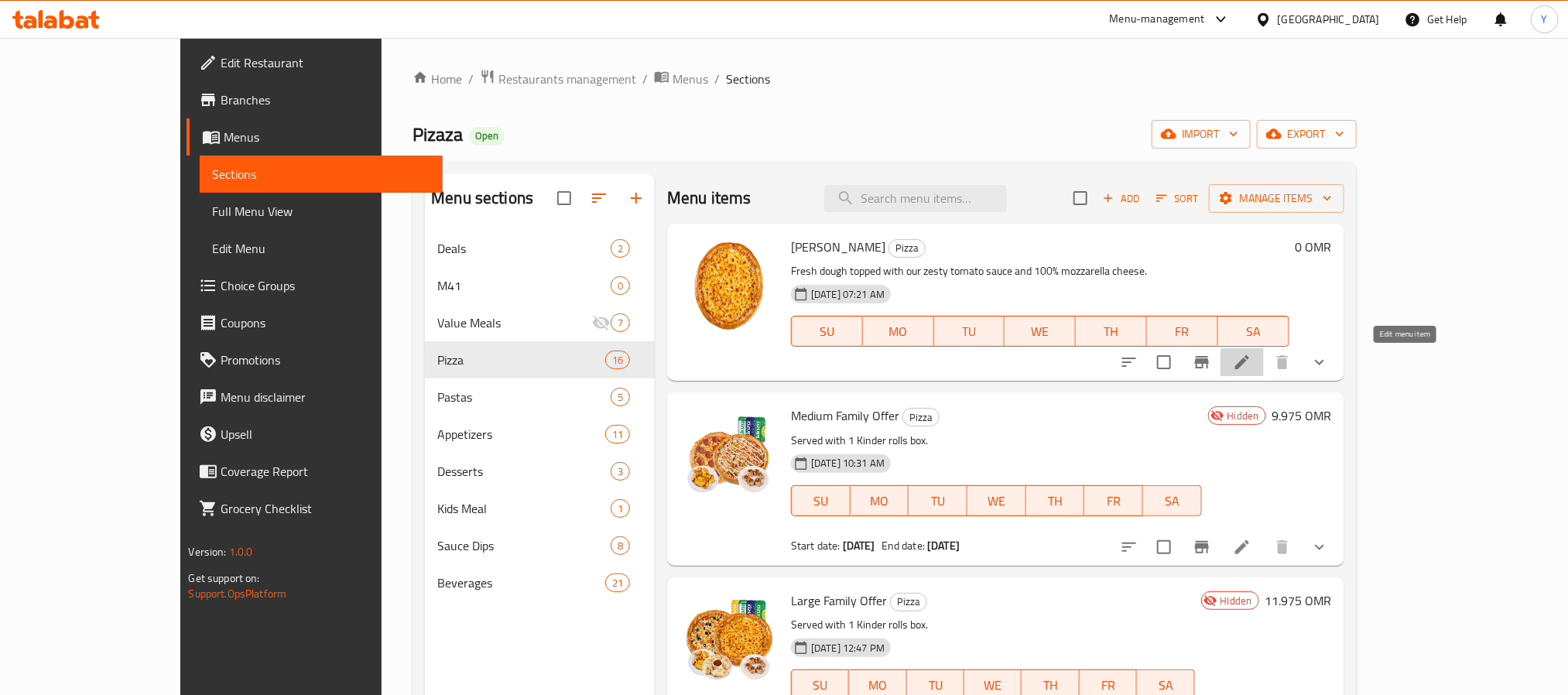
click at [1252, 365] on icon at bounding box center [1242, 362] width 19 height 19
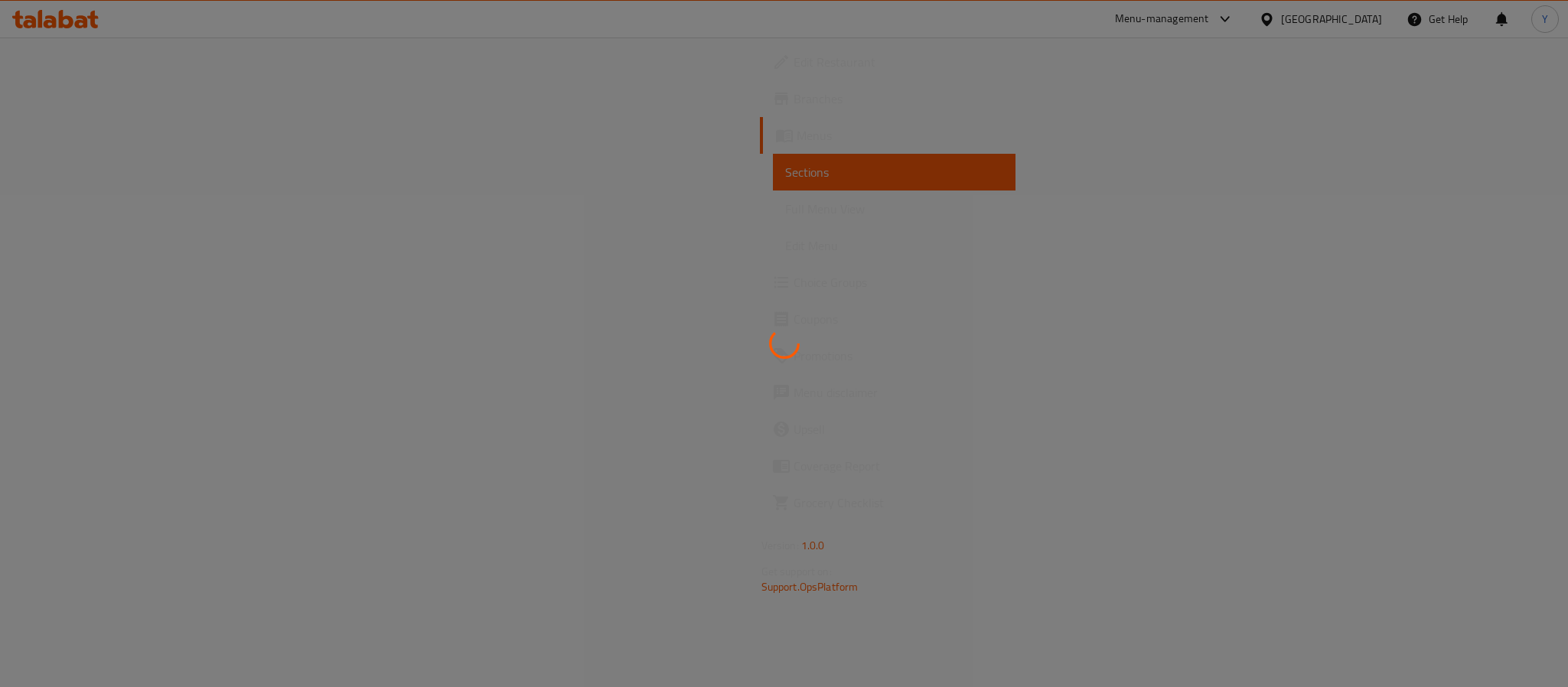
click at [784, 68] on div at bounding box center [784, 68] width 0 height 0
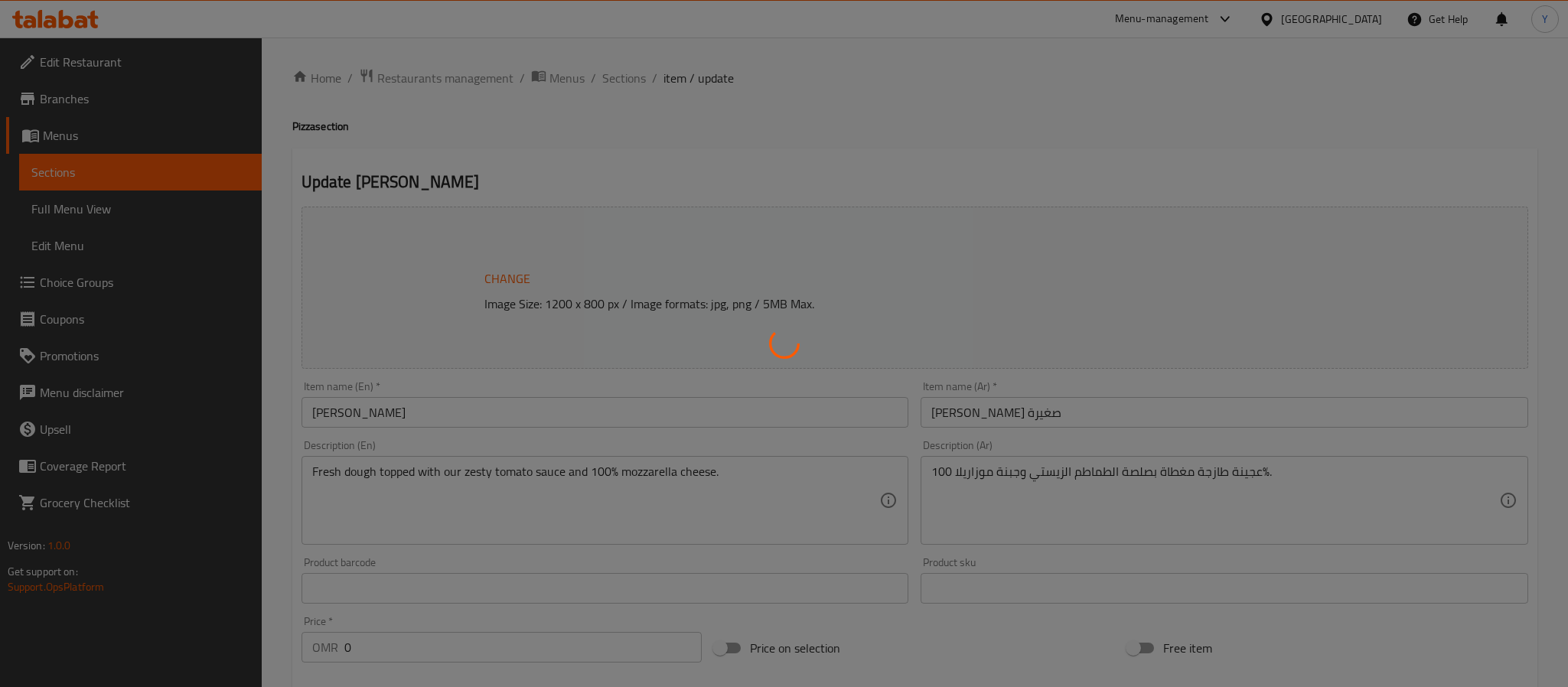
type input "اختيارك للقشرة:-"
type input "1"
type input "أضف صوص للبيتزا الصغيرة:"
type input "0"
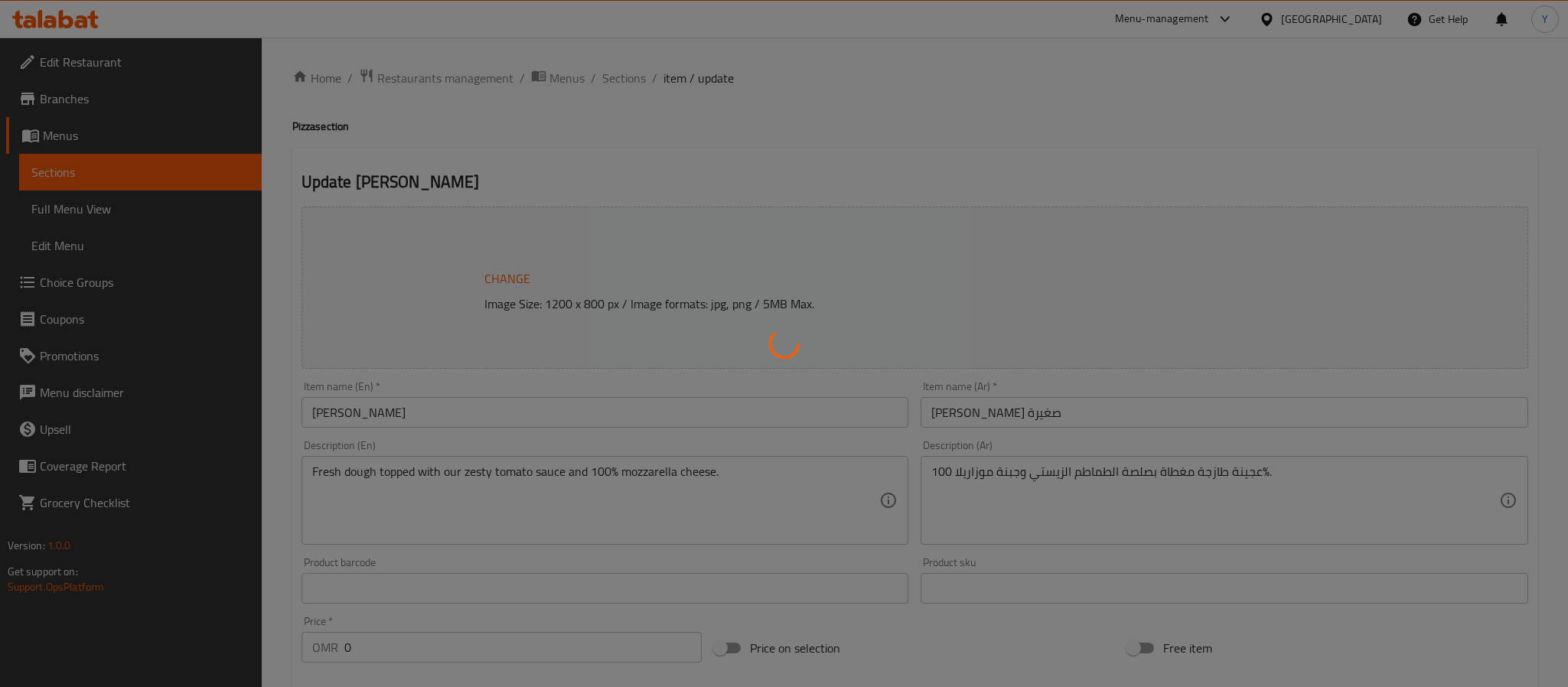
type input "5"
type input "ترقية للقشرة:"
type input "0"
type input "1"
type input "إضافة للبيتزا الصغيرة"
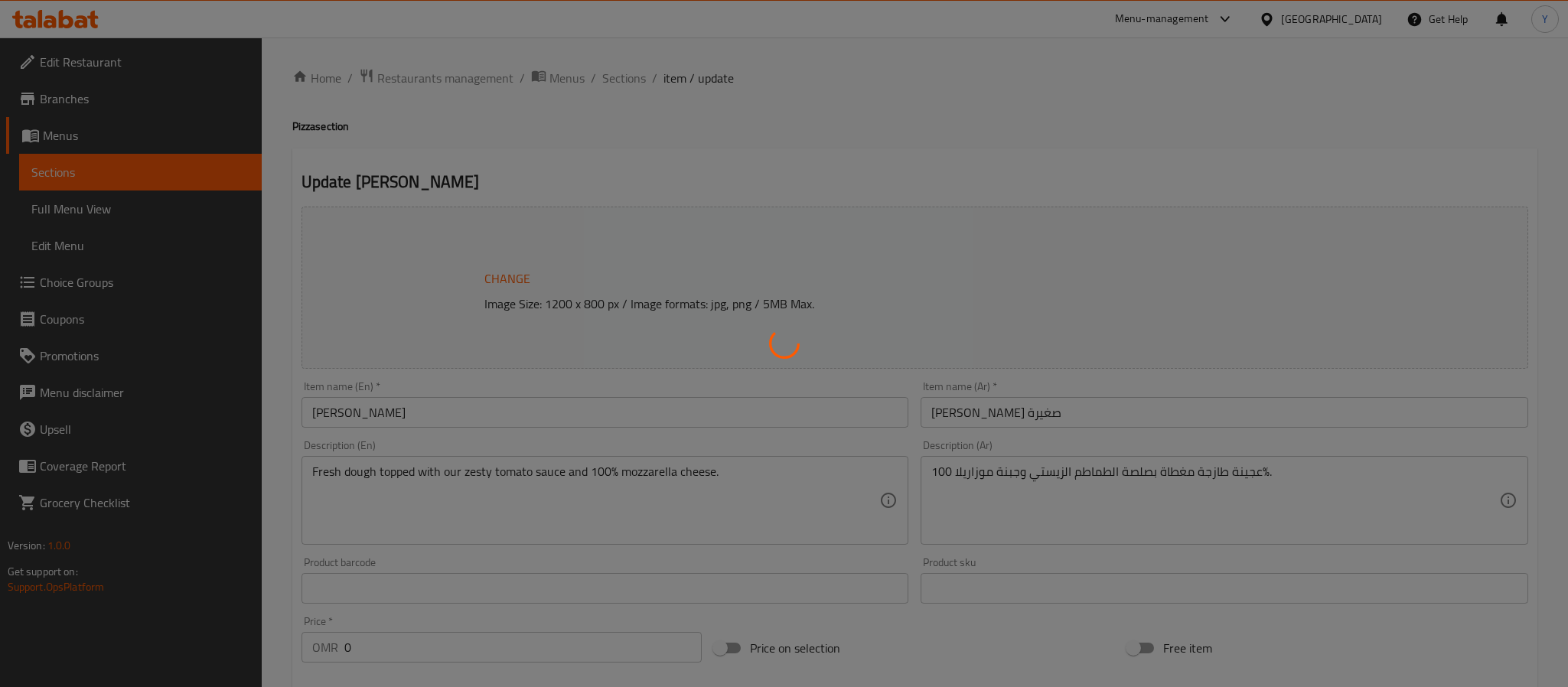
type input "0"
type input "11"
type input "إضافة"
type input "0"
type input "11"
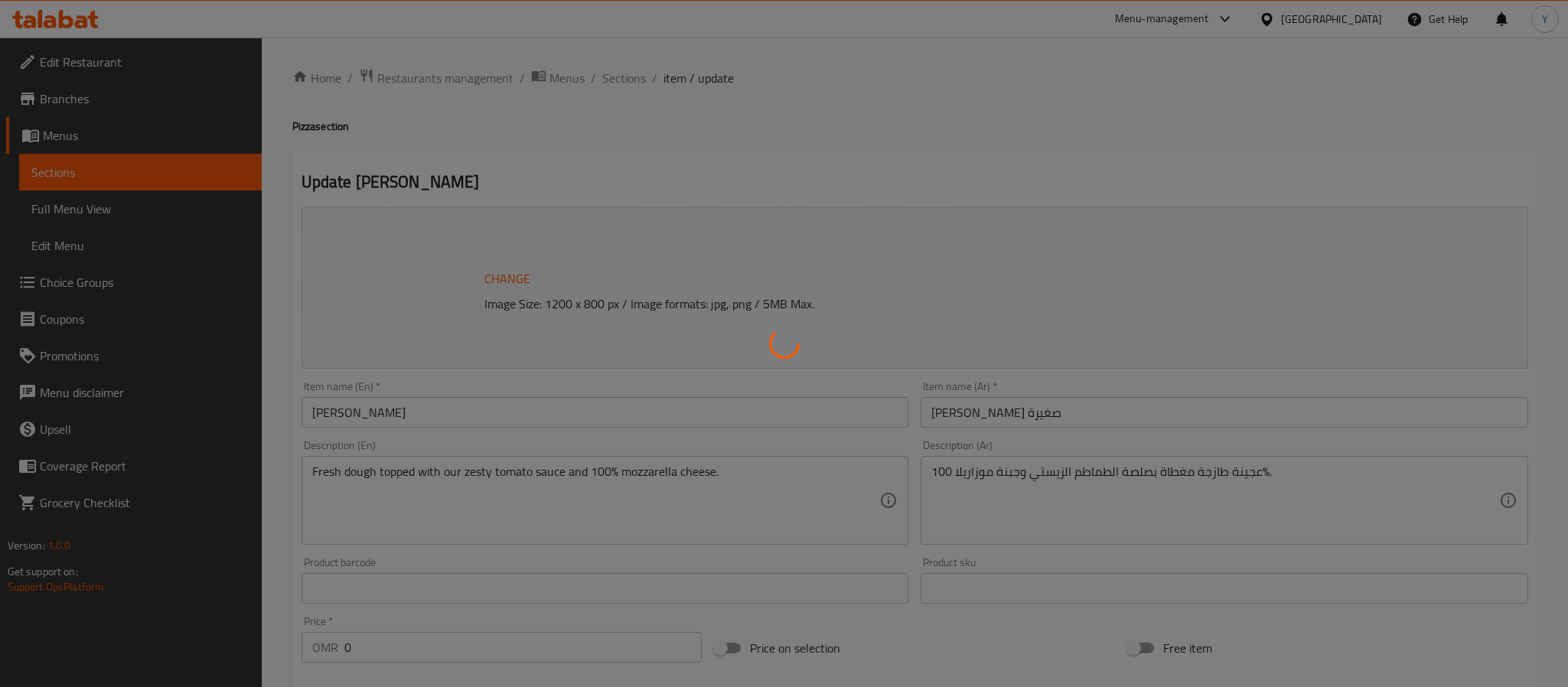
type input "اختيارك للقشرة:-"
type input "1"
type input "أضف صوص للبيتزا المتوسطة"
type input "0"
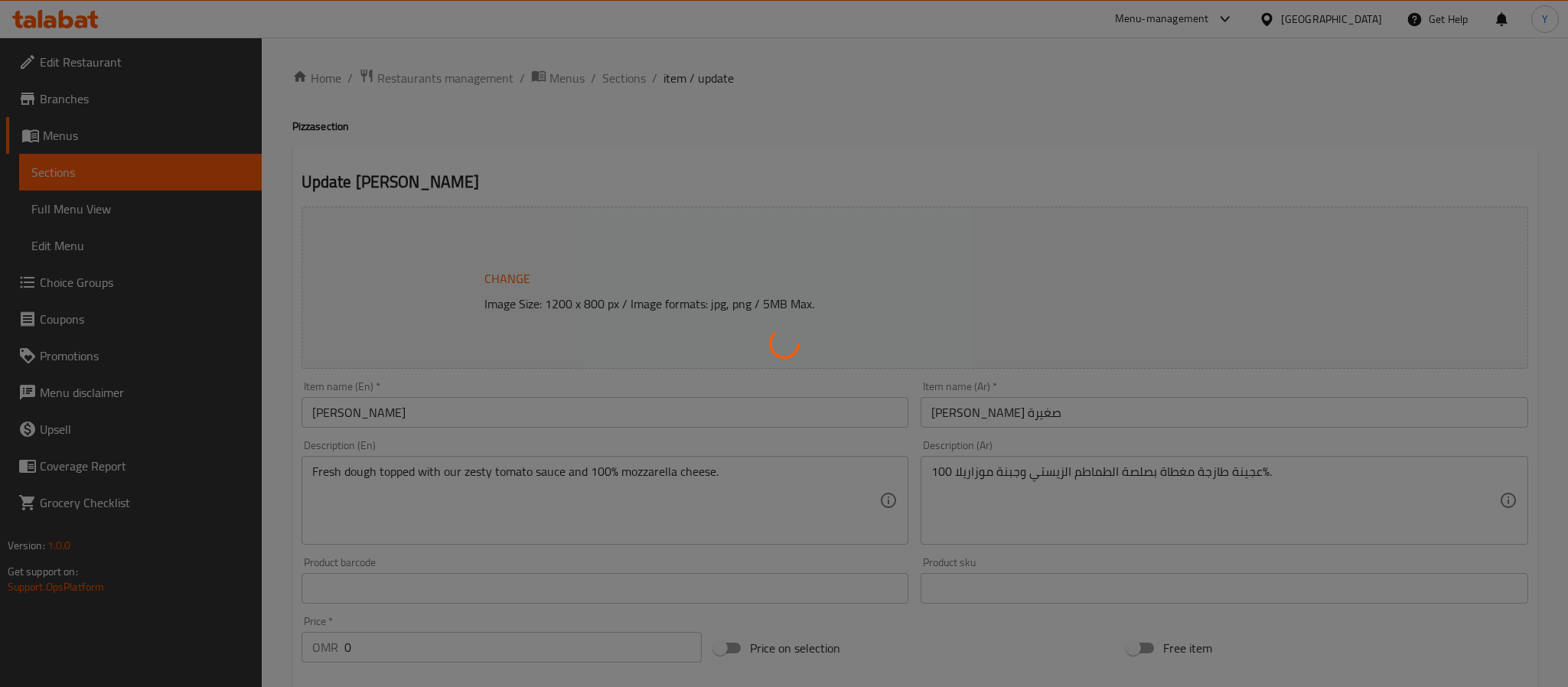
type input "5"
type input "ترقية للقشرة:"
type input "0"
type input "1"
type input "اضافة للبيتزا المتوسطة"
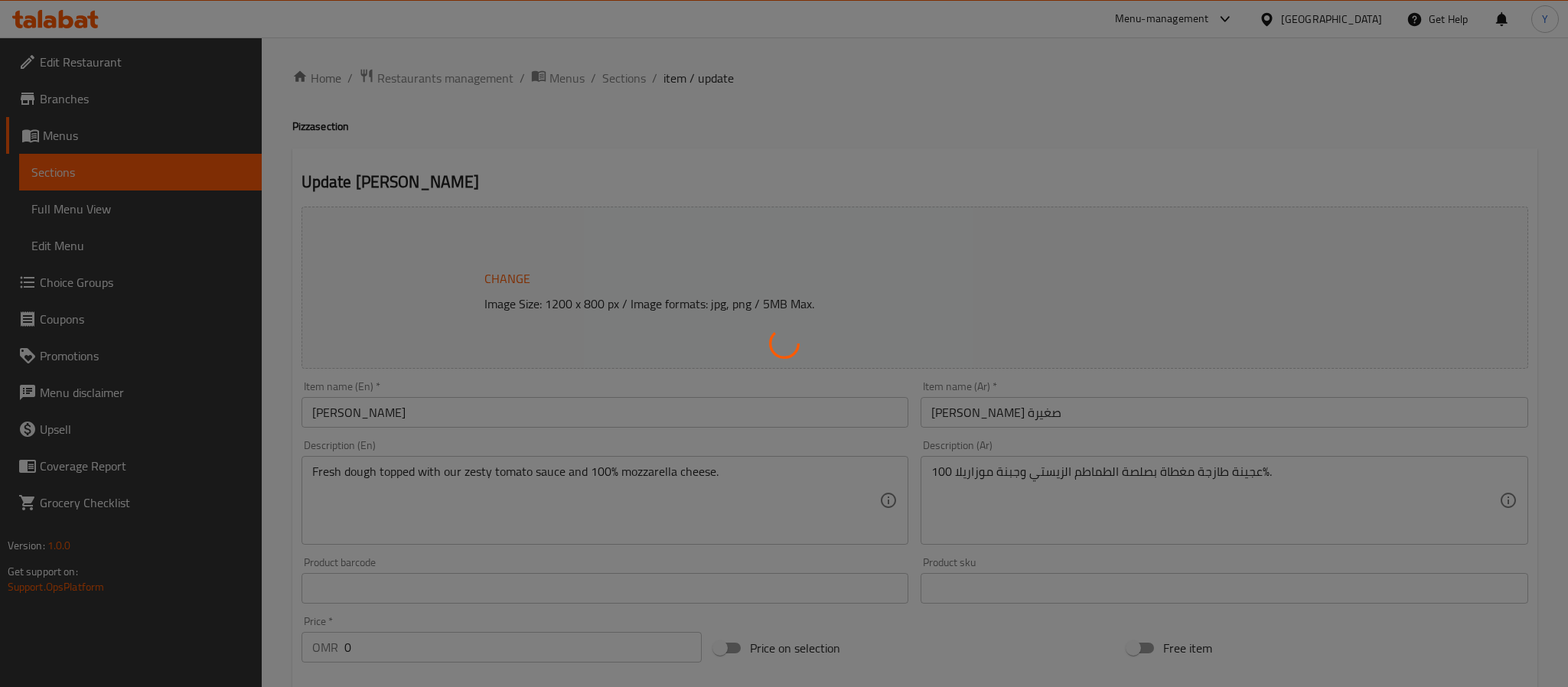
type input "0"
type input "11"
type input "اختيارك للقشرة:-"
type input "1"
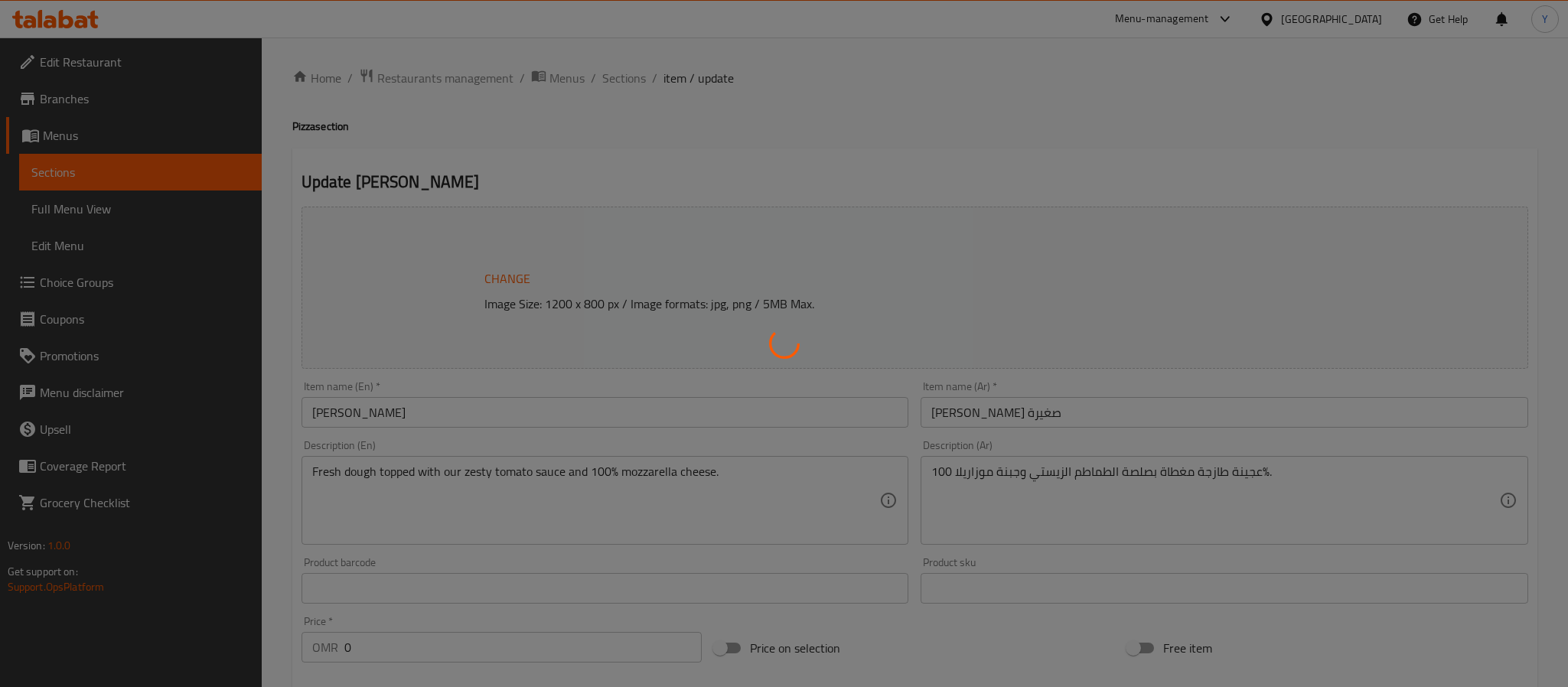
type input "أضف صوص للبيتزا الكبيرة:"
type input "0"
type input "5"
type input "ترقية للقشرة:"
type input "0"
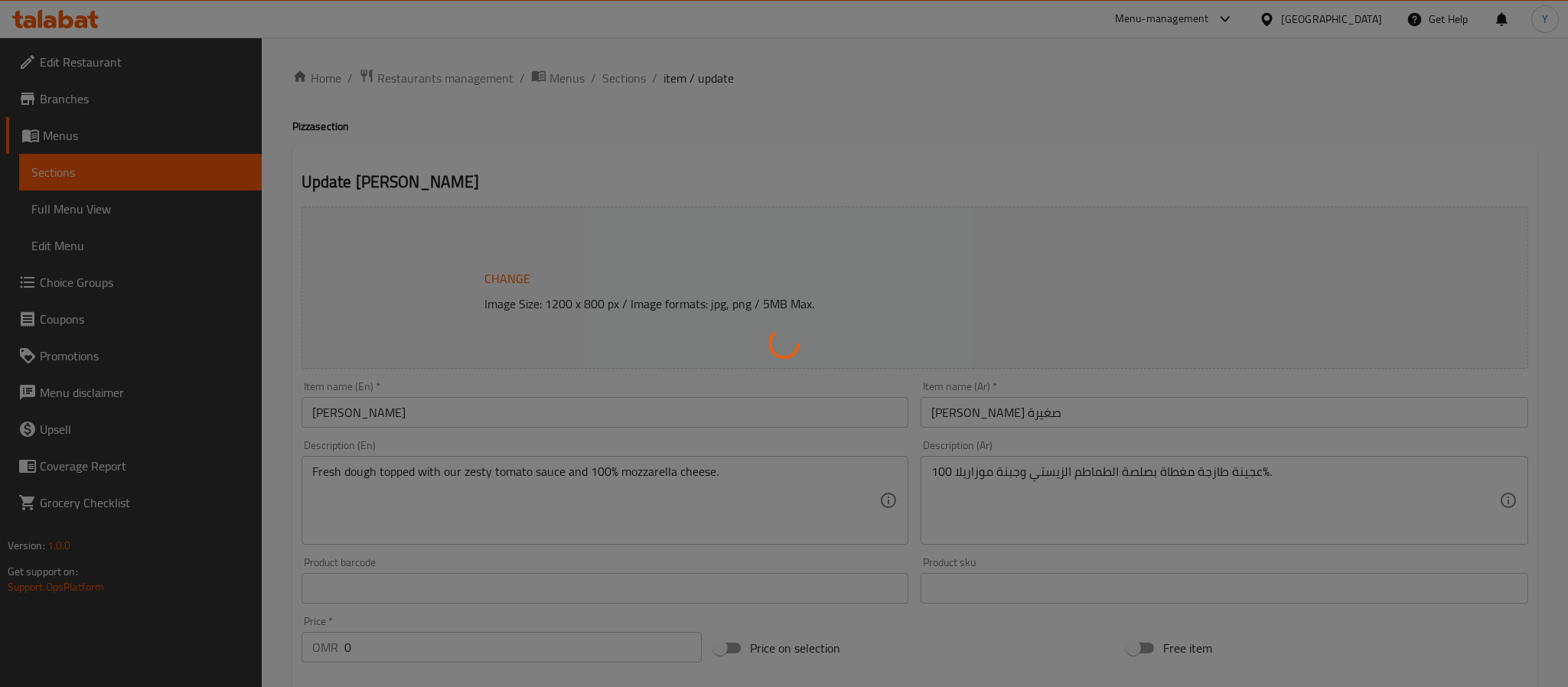
type input "1"
type input "إضافة للبيتزا الكبيرة"
type input "0"
type input "13"
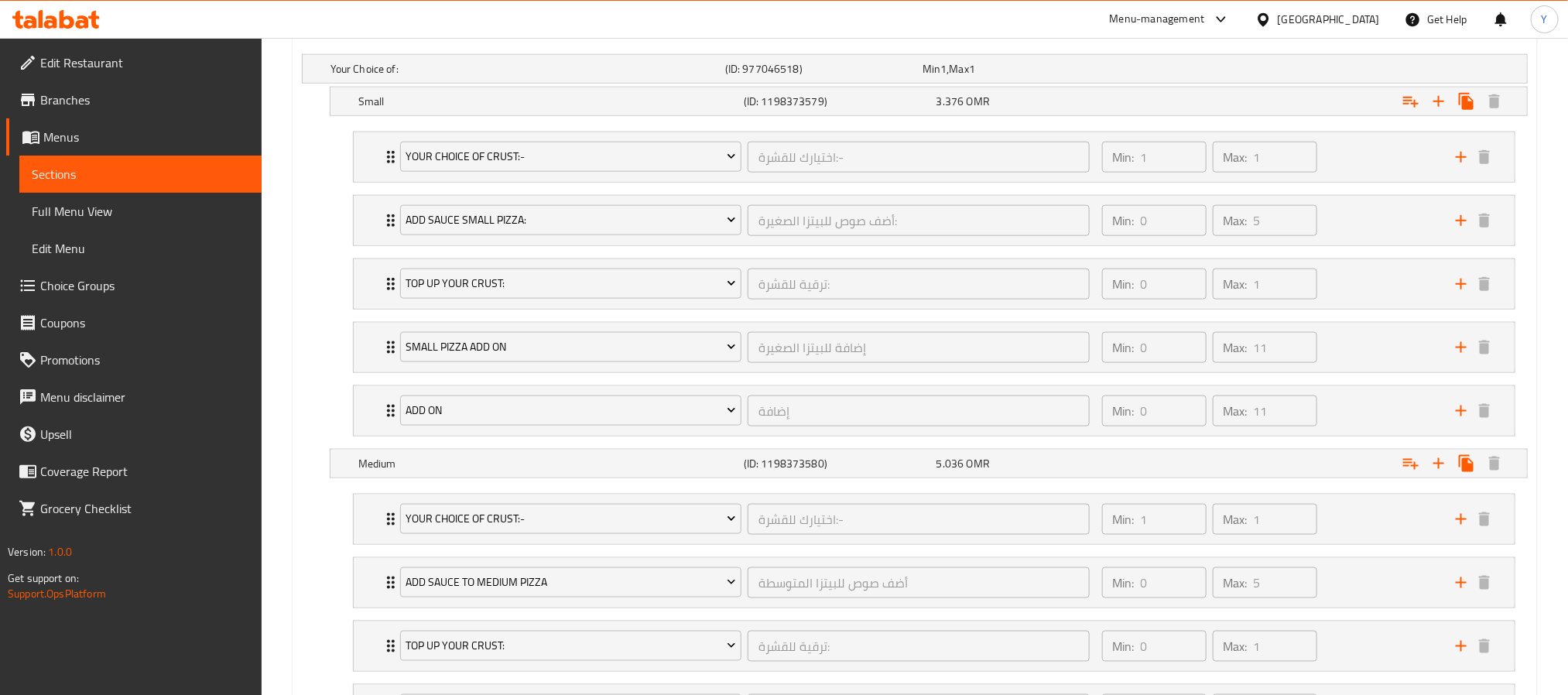
scroll to position [765, 0]
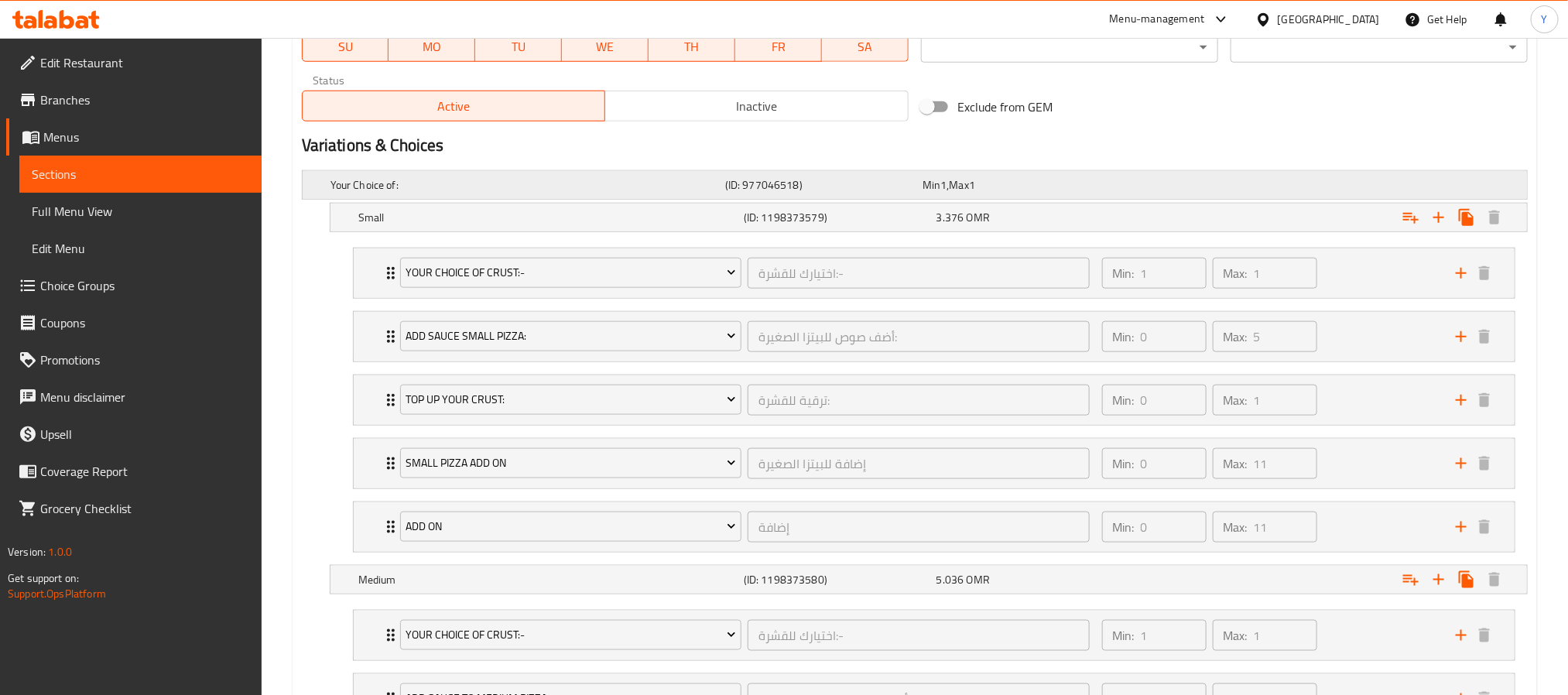
click at [463, 184] on h5 "Your Choice of:" at bounding box center [525, 186] width 389 height 16
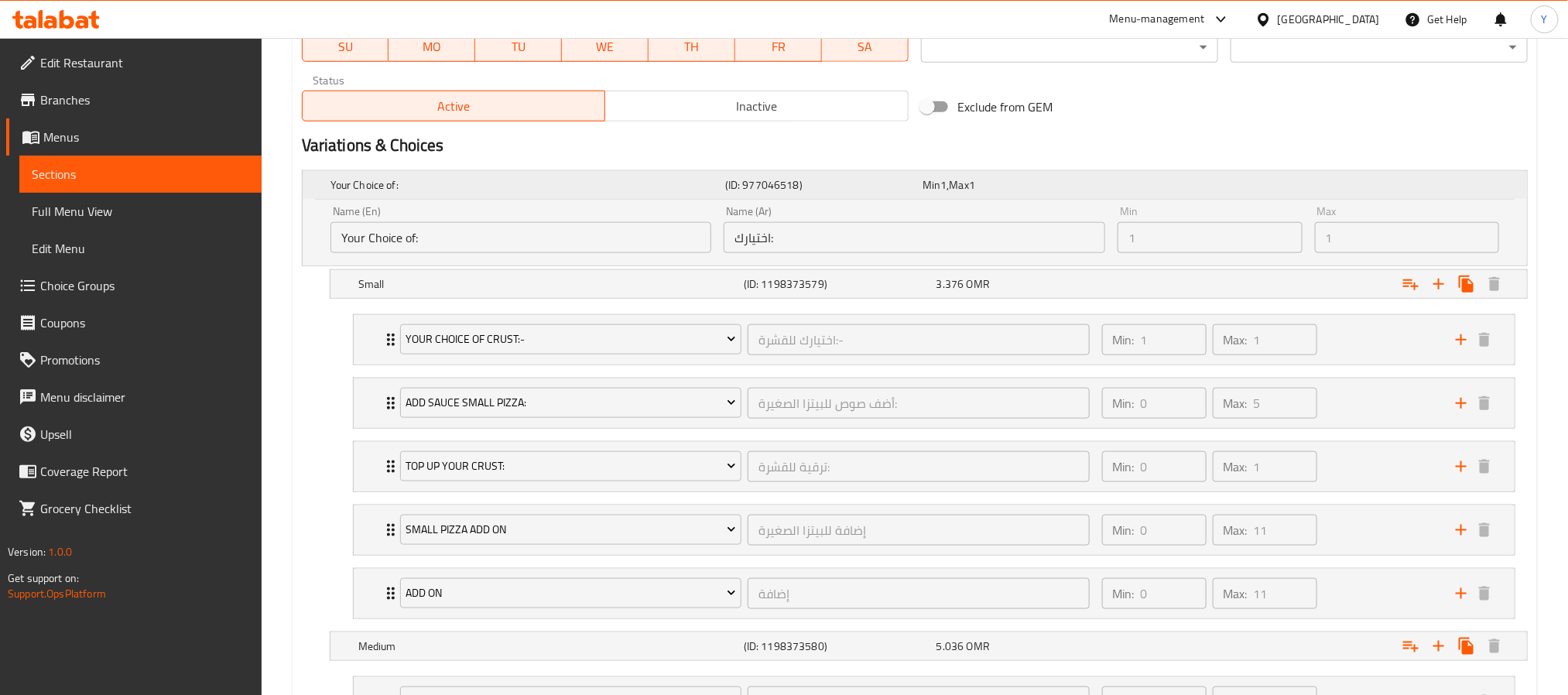
click at [463, 184] on h5 "Your Choice of:" at bounding box center [525, 186] width 389 height 16
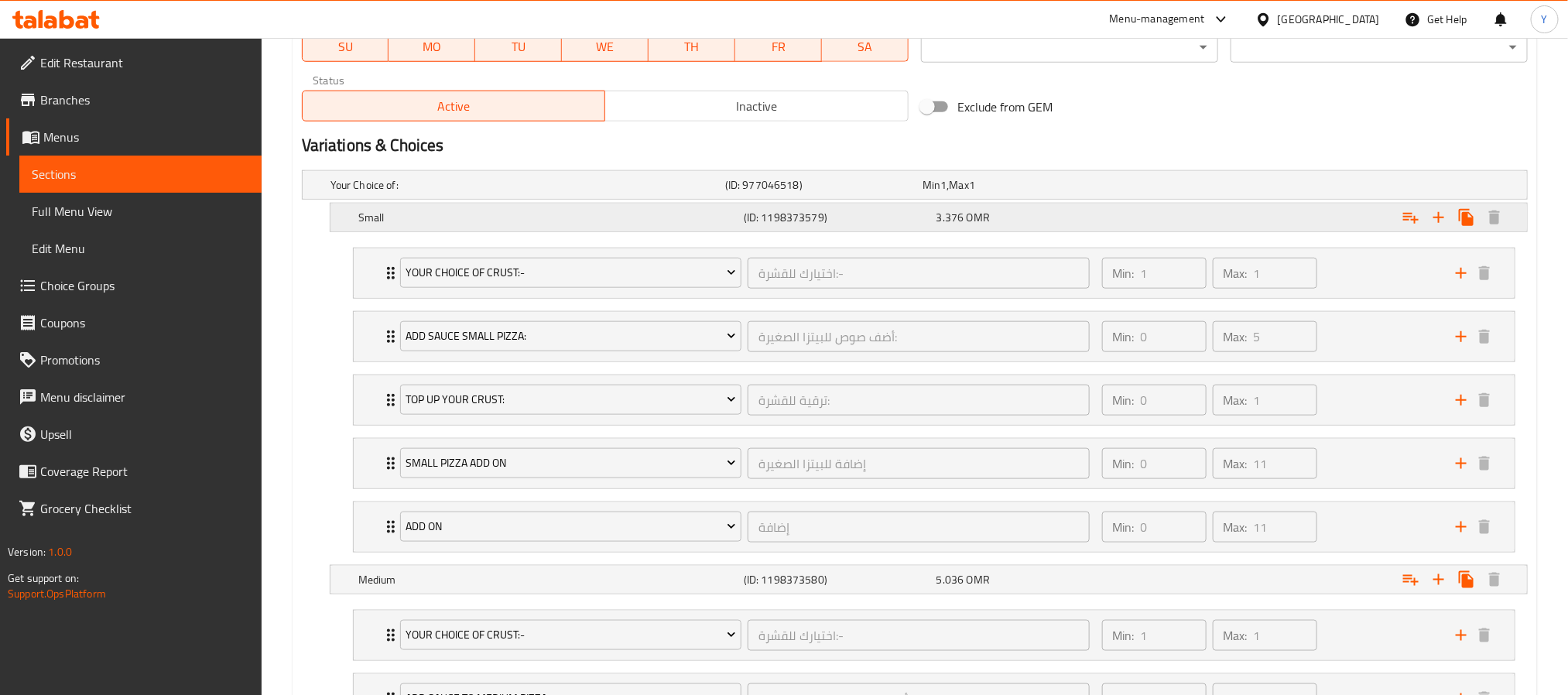
click at [428, 218] on h5 "Small" at bounding box center [547, 218] width 379 height 16
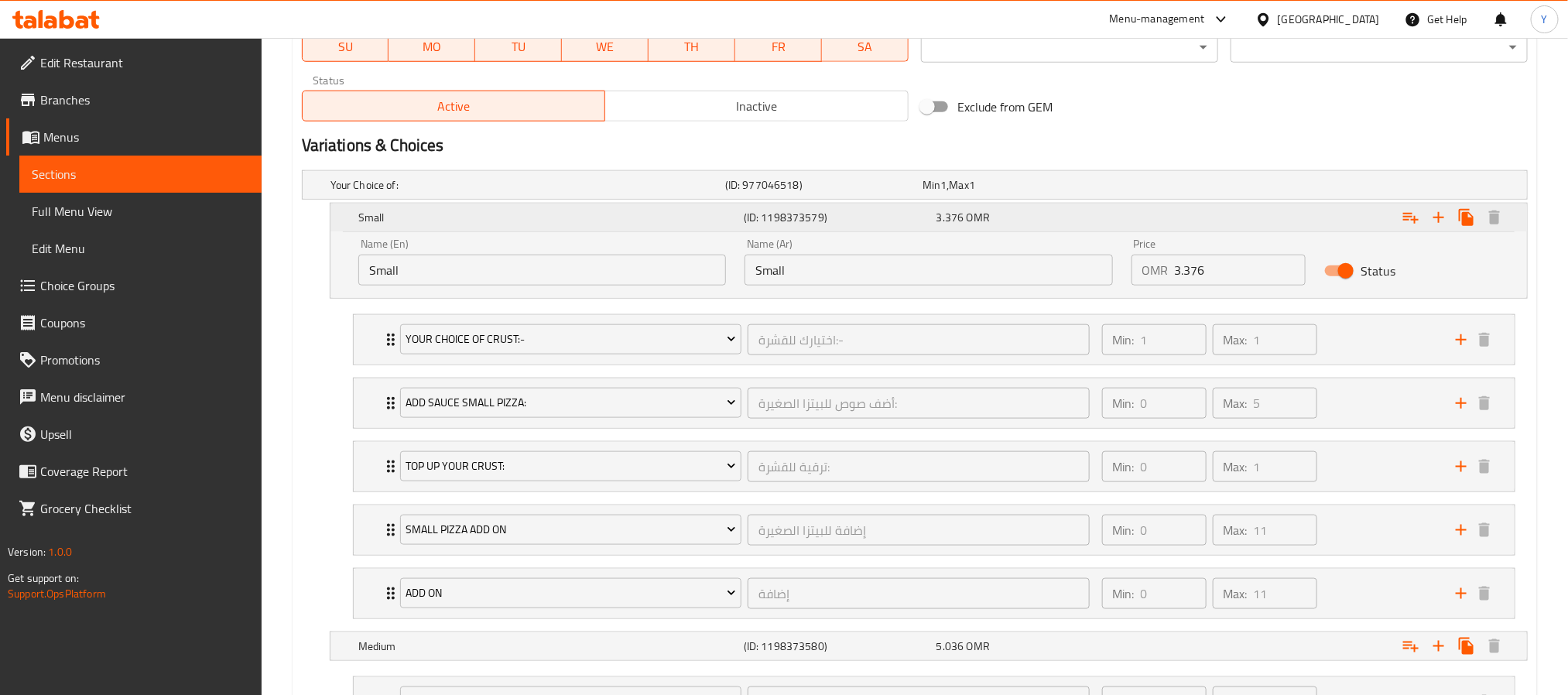
click at [428, 218] on h5 "Small" at bounding box center [547, 218] width 379 height 16
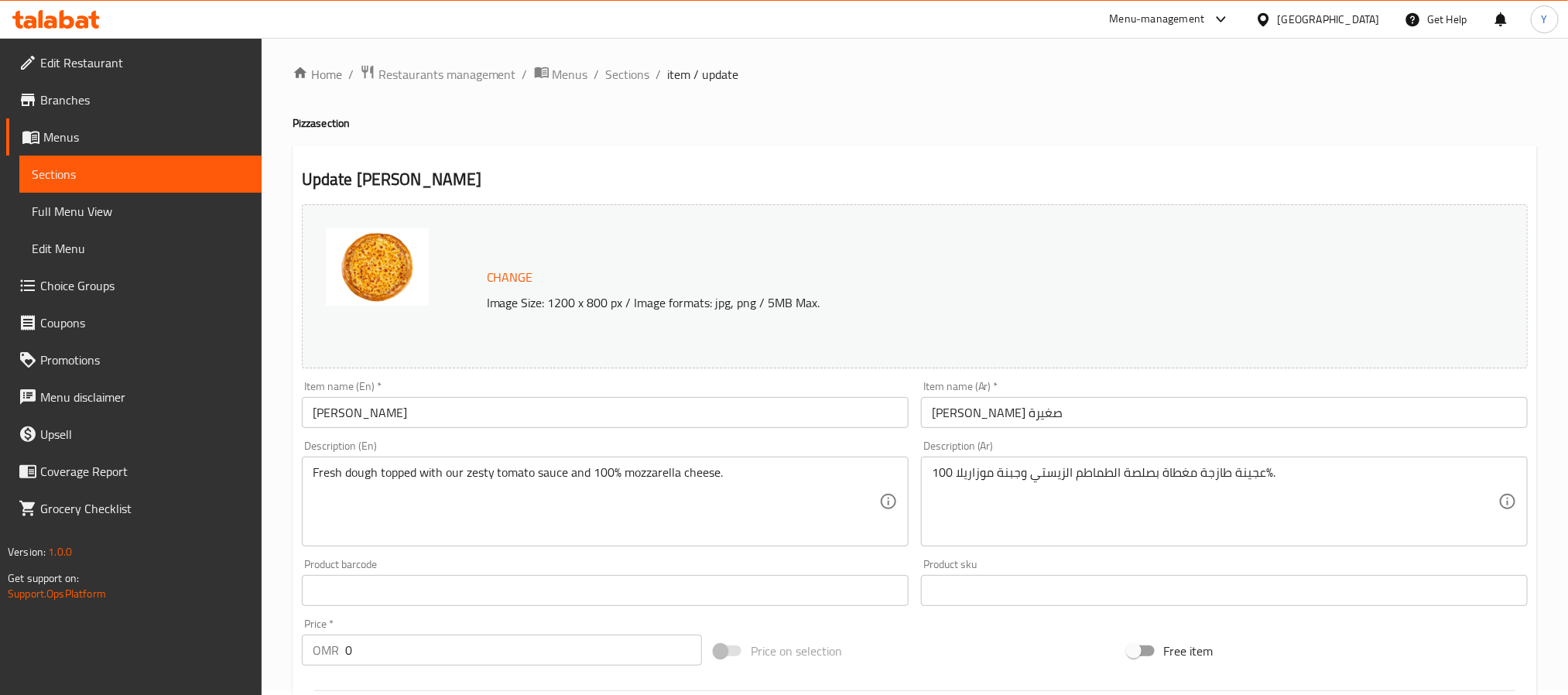
scroll to position [0, 0]
click at [641, 81] on span "Sections" at bounding box center [628, 79] width 44 height 19
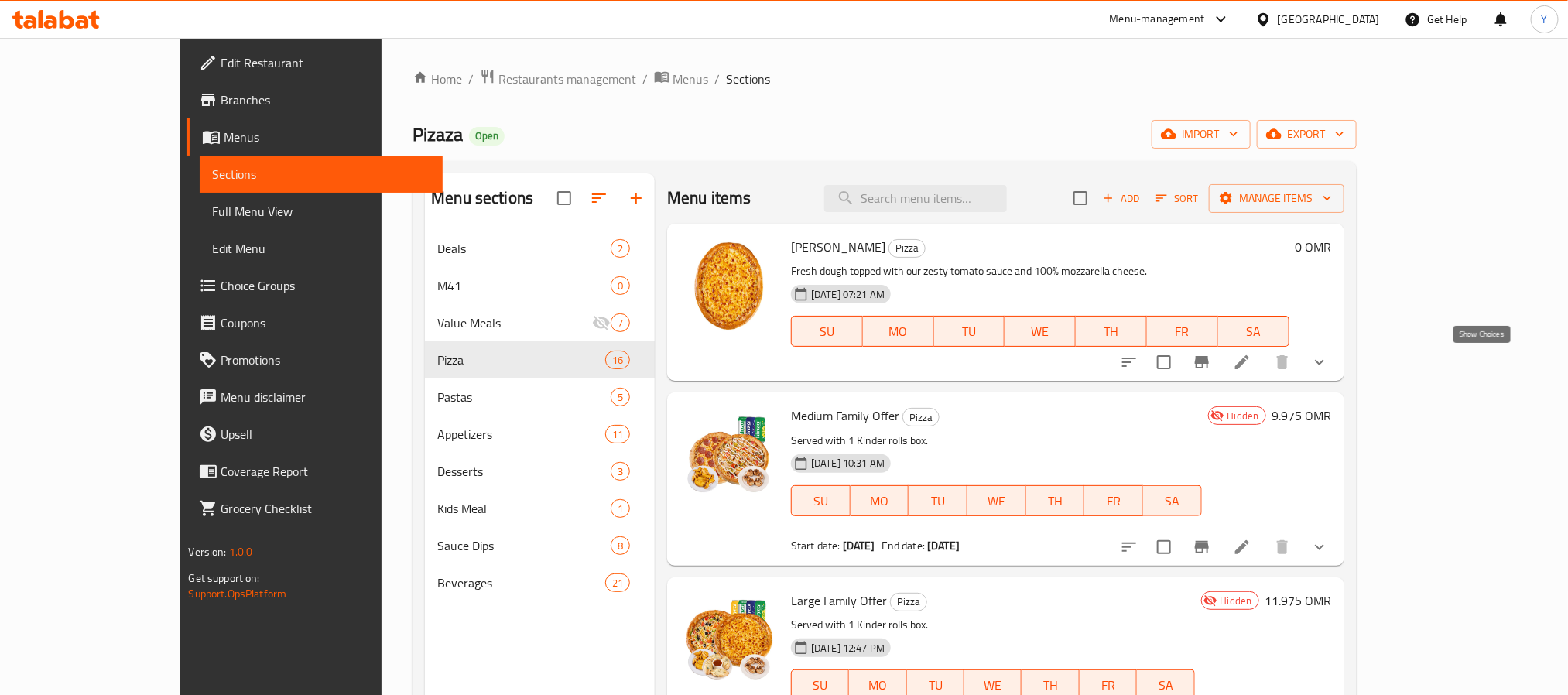
click at [1328, 370] on icon "show more" at bounding box center [1319, 362] width 19 height 19
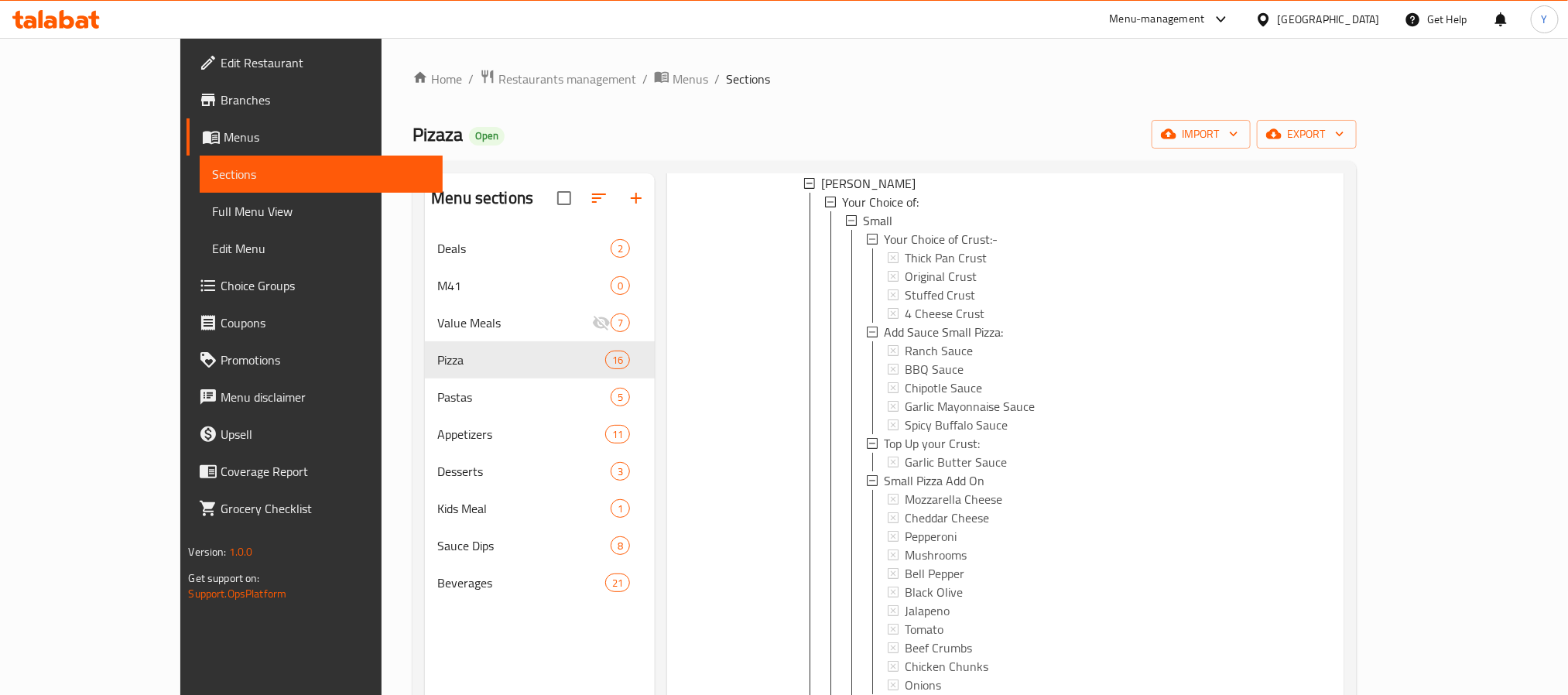
scroll to position [233, 0]
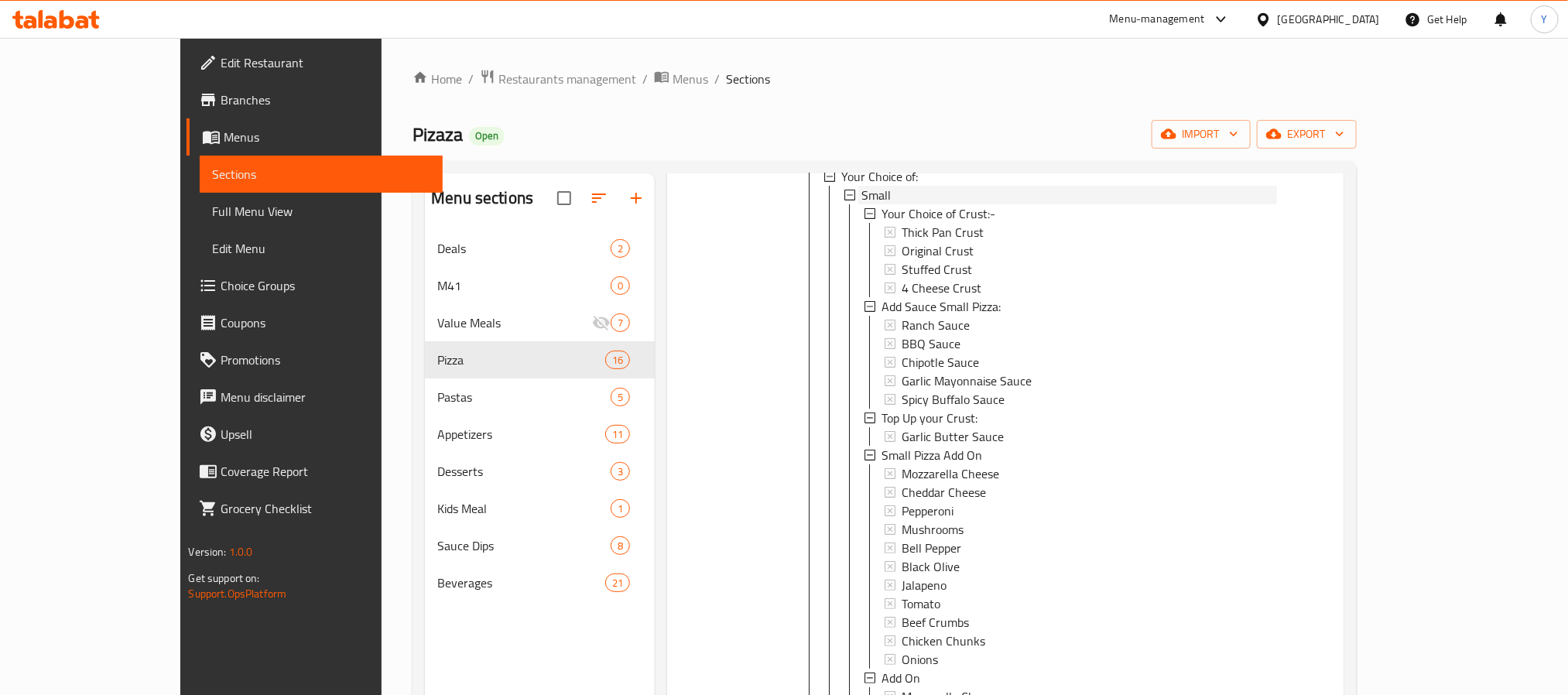
click at [862, 197] on span "Small" at bounding box center [876, 195] width 29 height 19
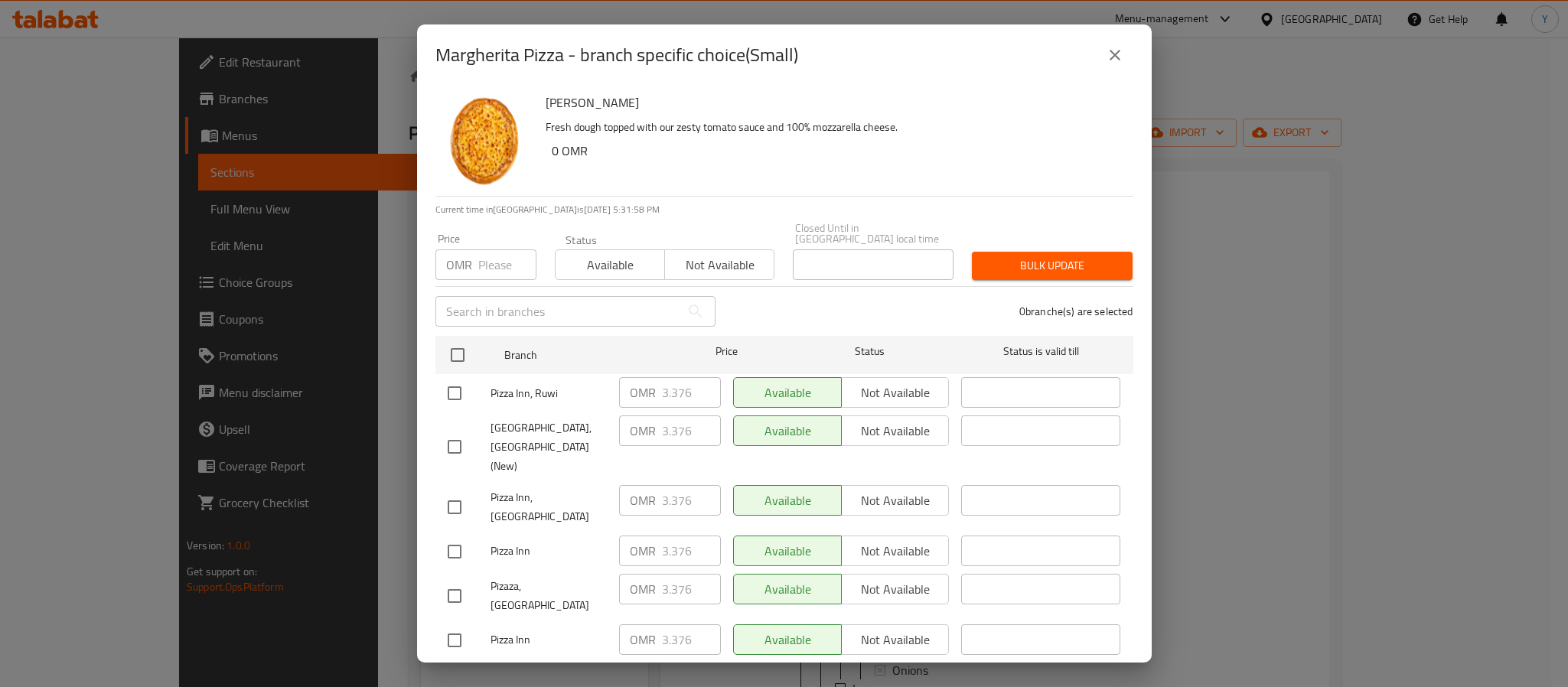
click at [1118, 48] on icon "close" at bounding box center [1114, 55] width 18 height 18
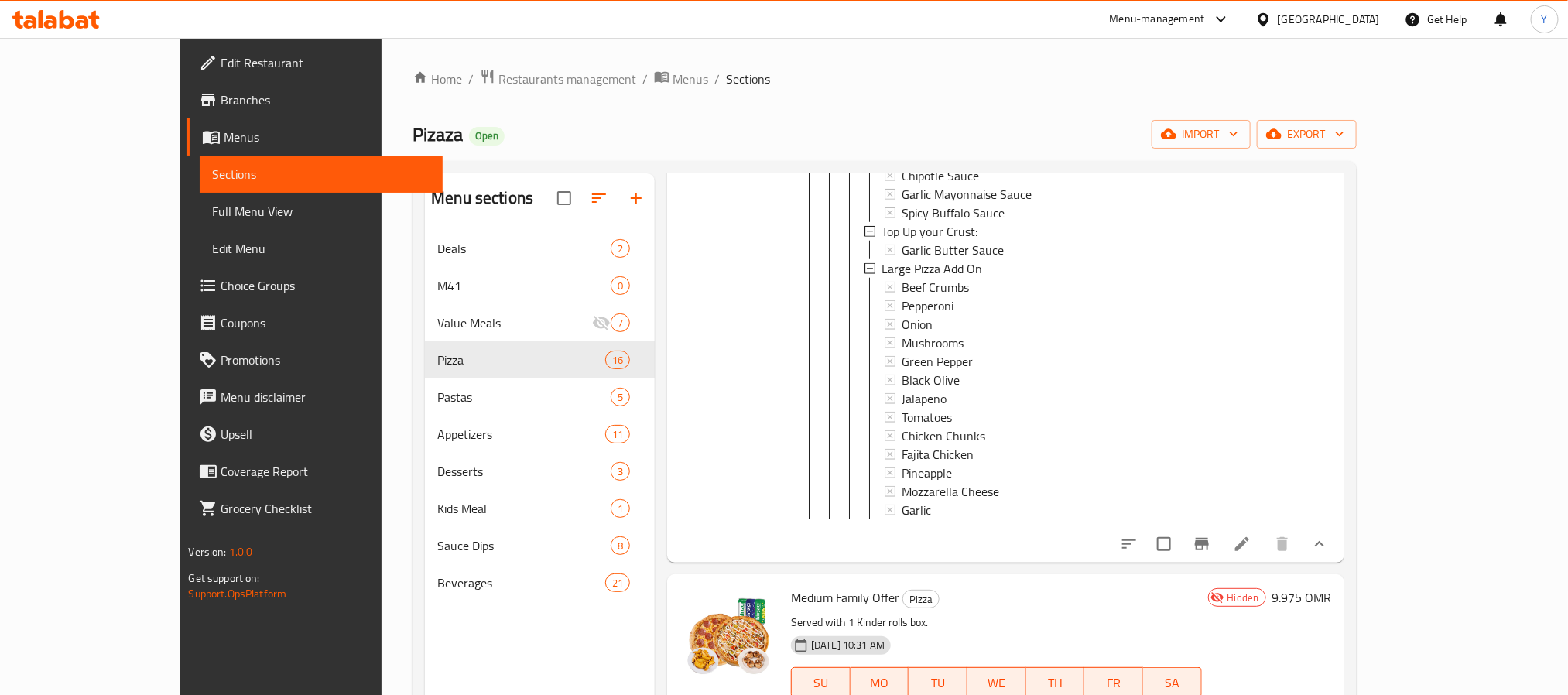
scroll to position [929, 0]
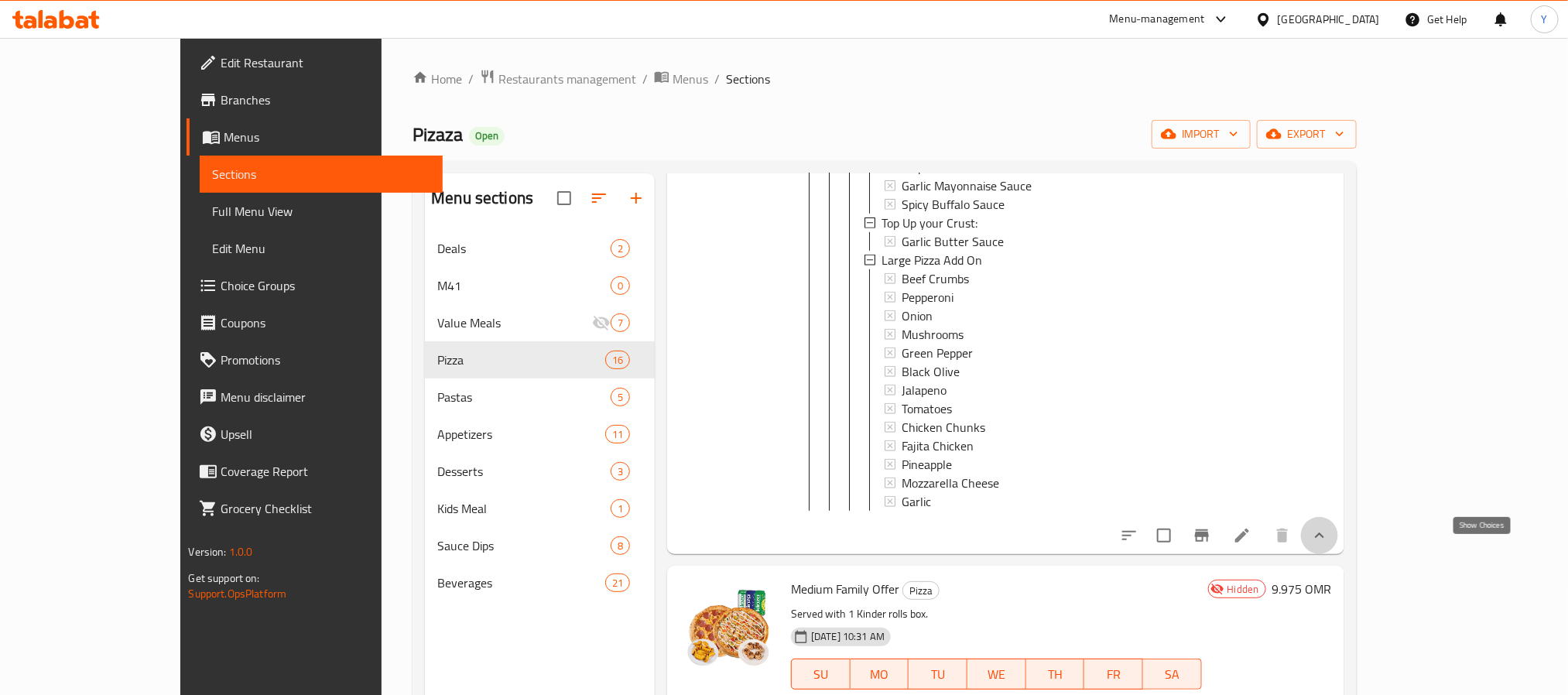
click at [1328, 545] on icon "show more" at bounding box center [1319, 535] width 19 height 19
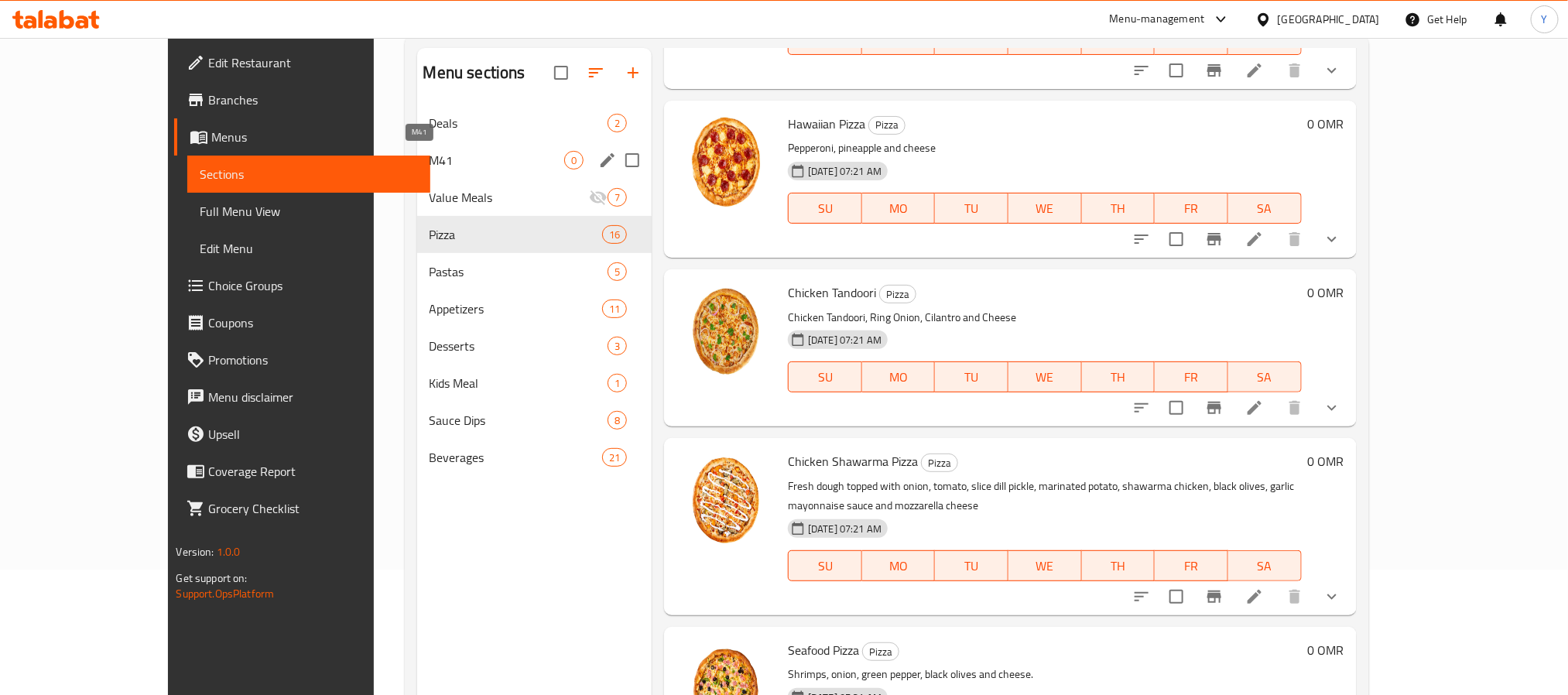
scroll to position [0, 0]
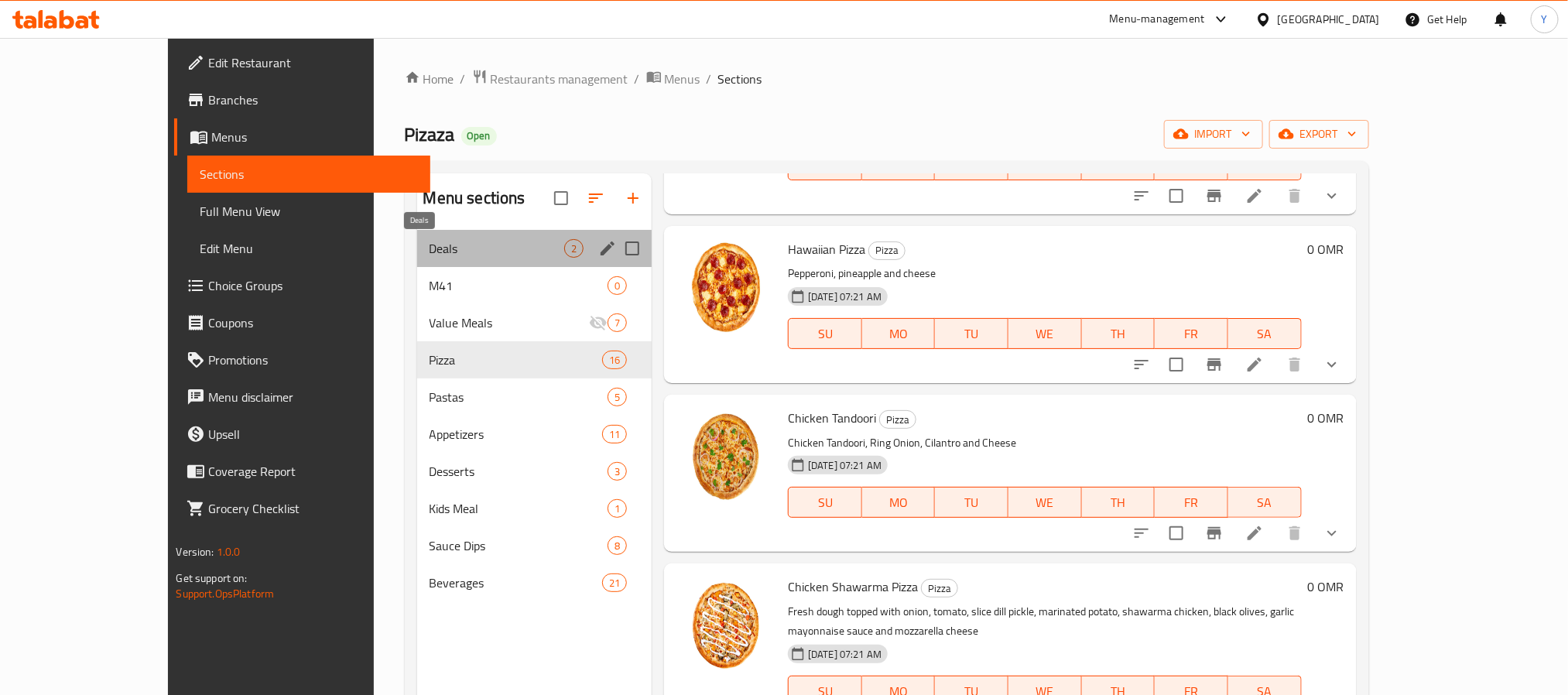
click at [485, 240] on span "Deals" at bounding box center [497, 248] width 134 height 19
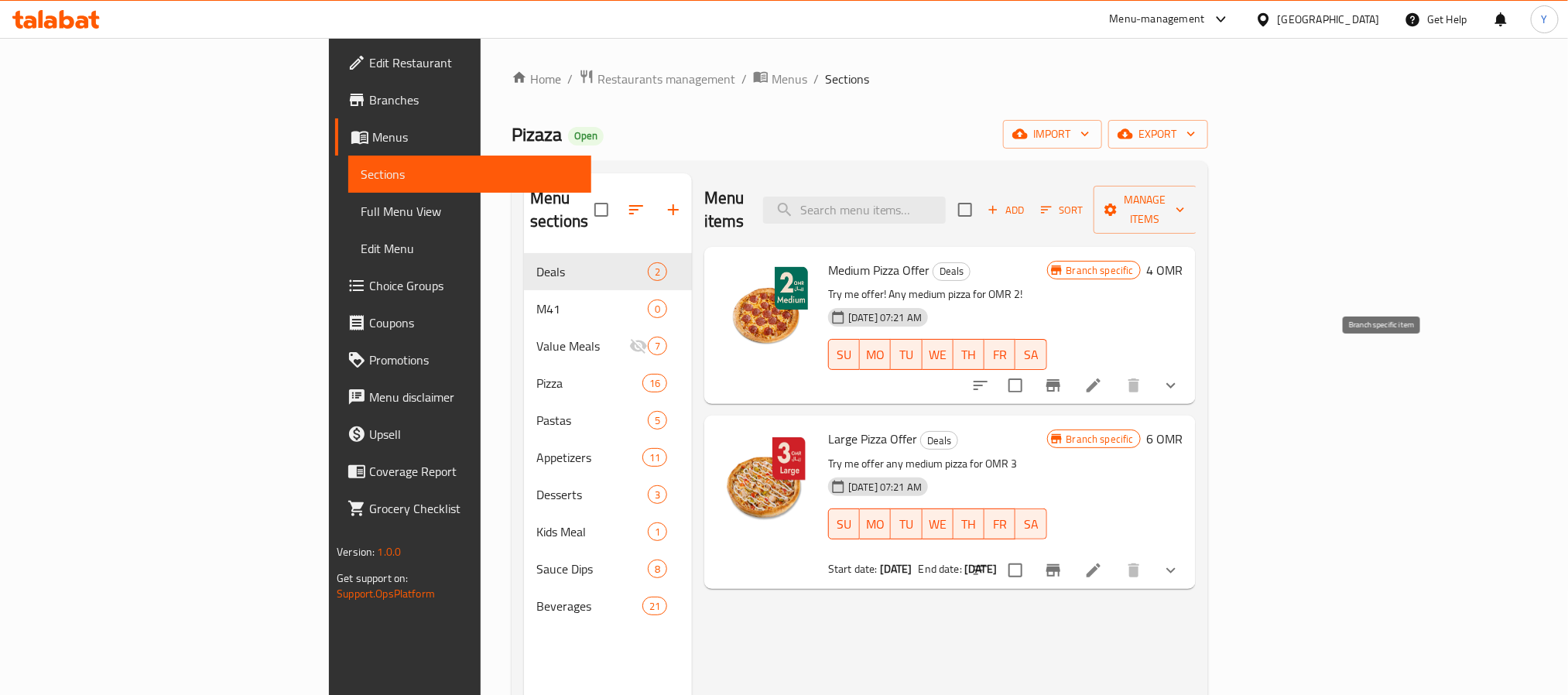
click at [1072, 370] on button "Branch-specific-item" at bounding box center [1054, 386] width 37 height 37
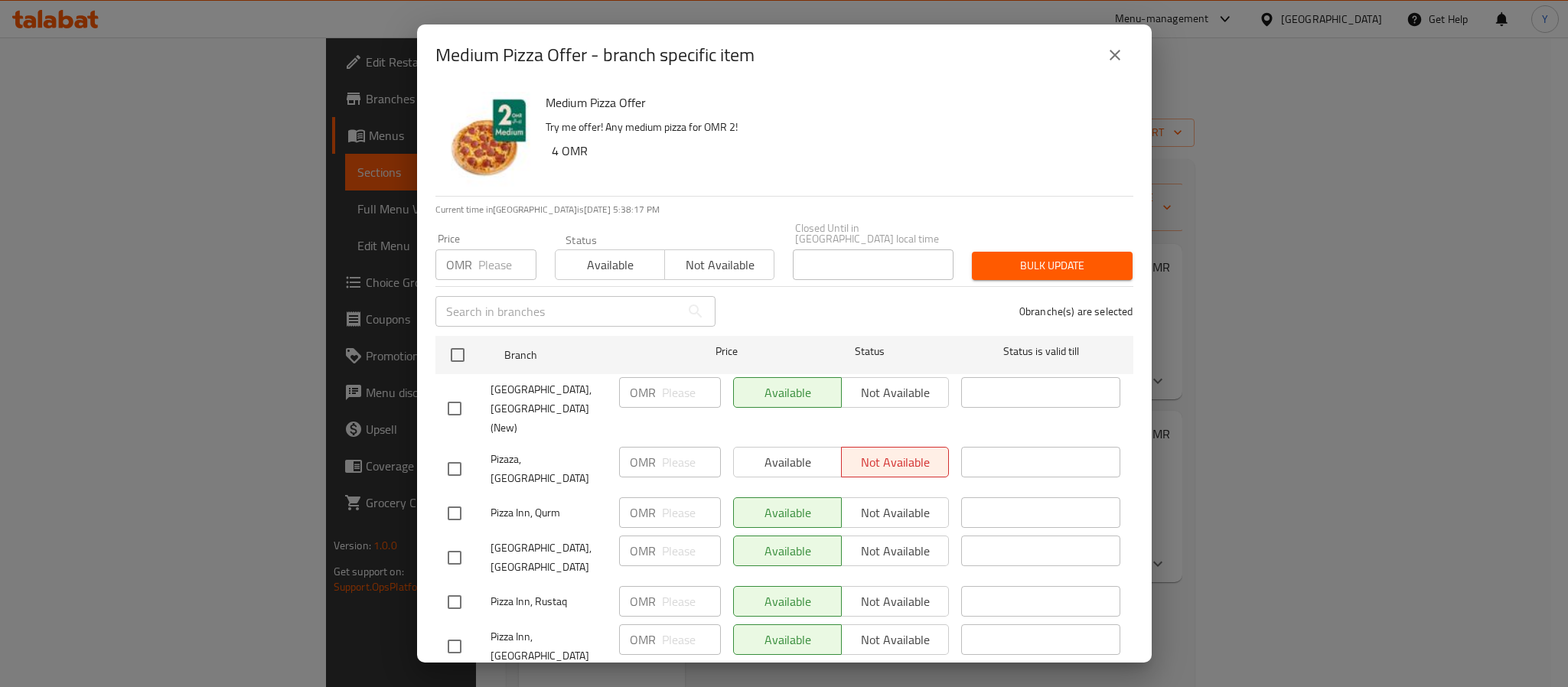
click at [1120, 46] on icon "close" at bounding box center [1114, 55] width 18 height 18
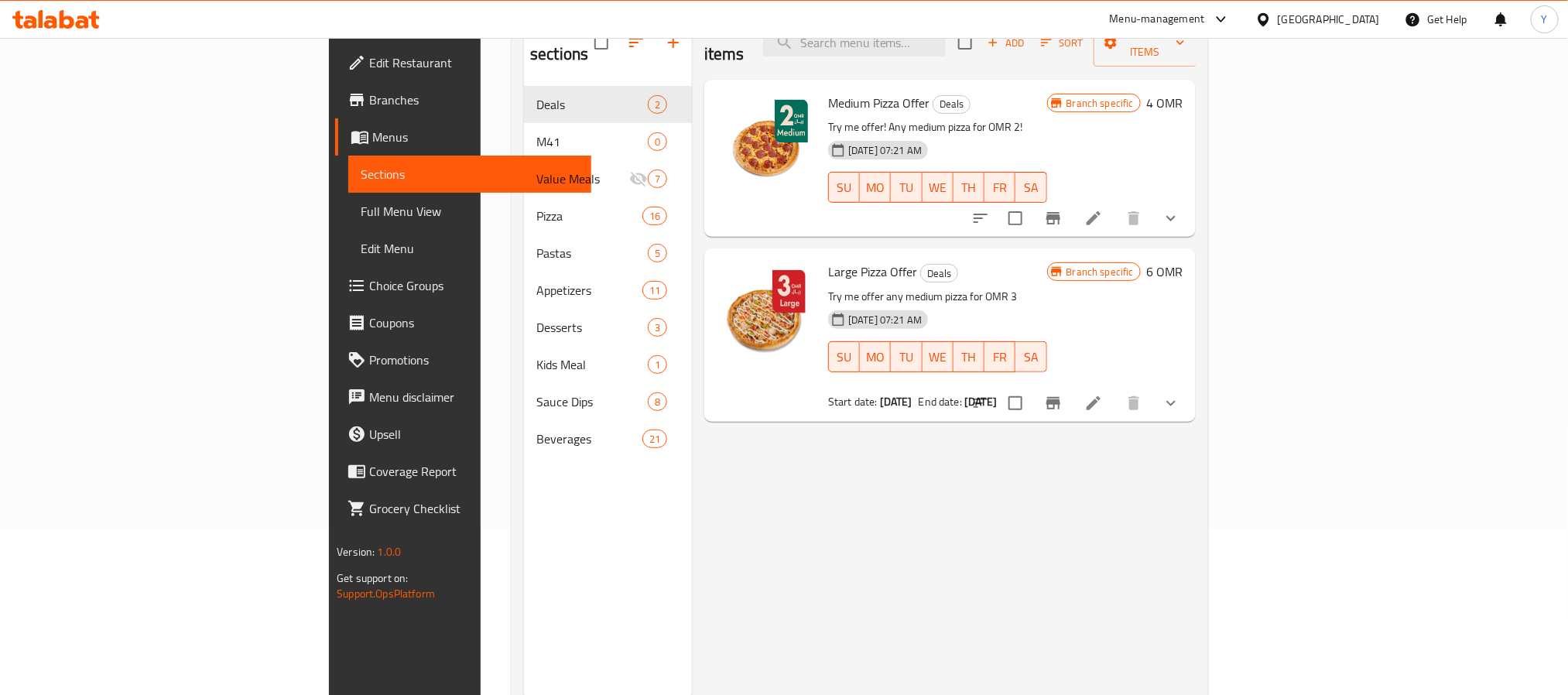
scroll to position [217, 0]
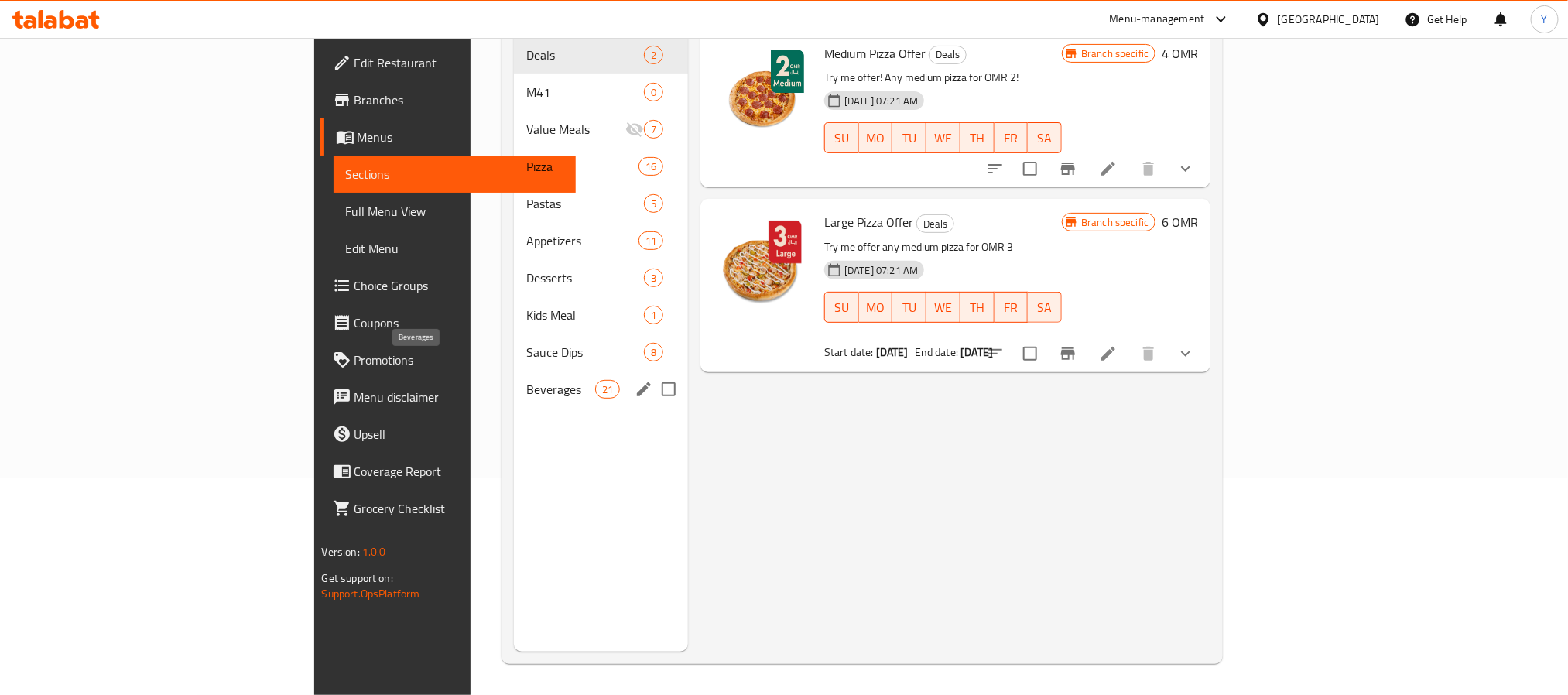
click at [526, 380] on span "Beverages" at bounding box center [560, 389] width 69 height 19
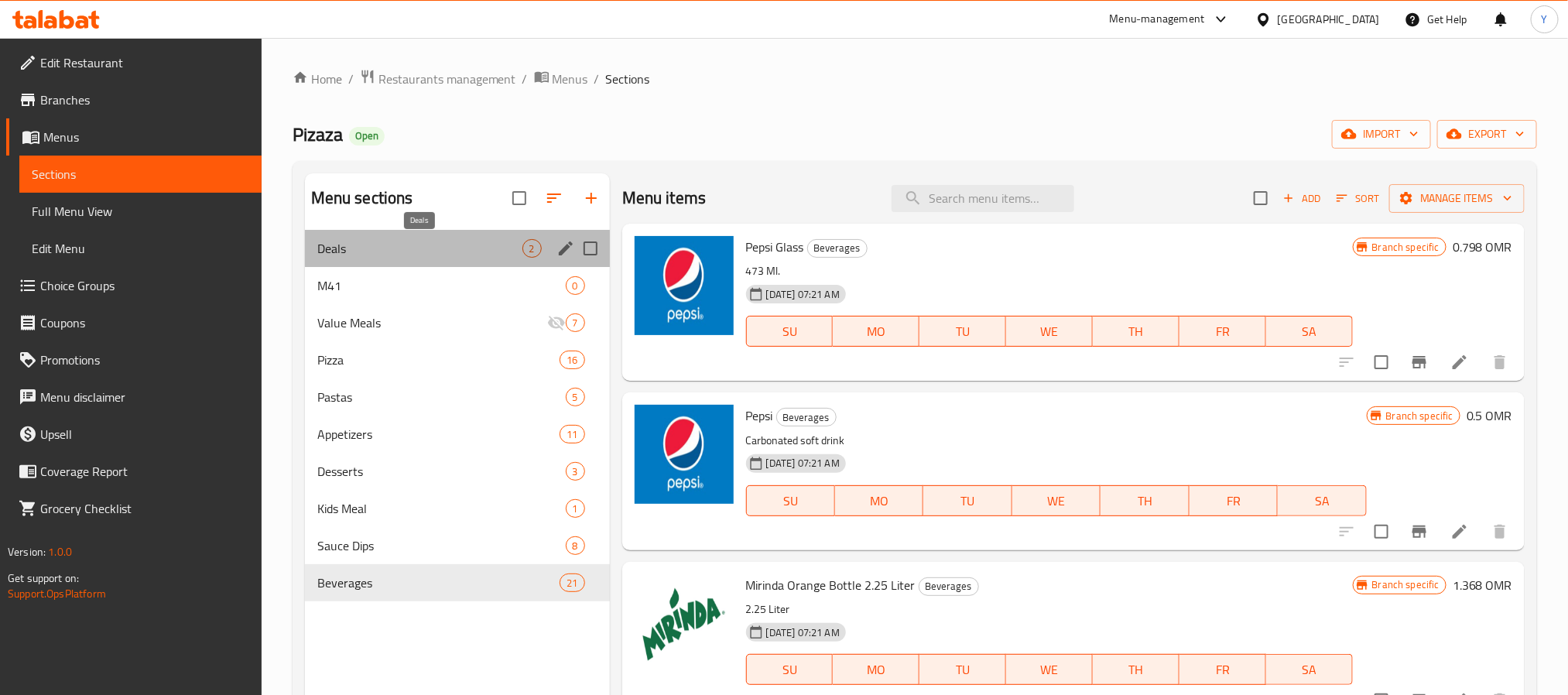
click at [414, 240] on span "Deals" at bounding box center [420, 248] width 205 height 19
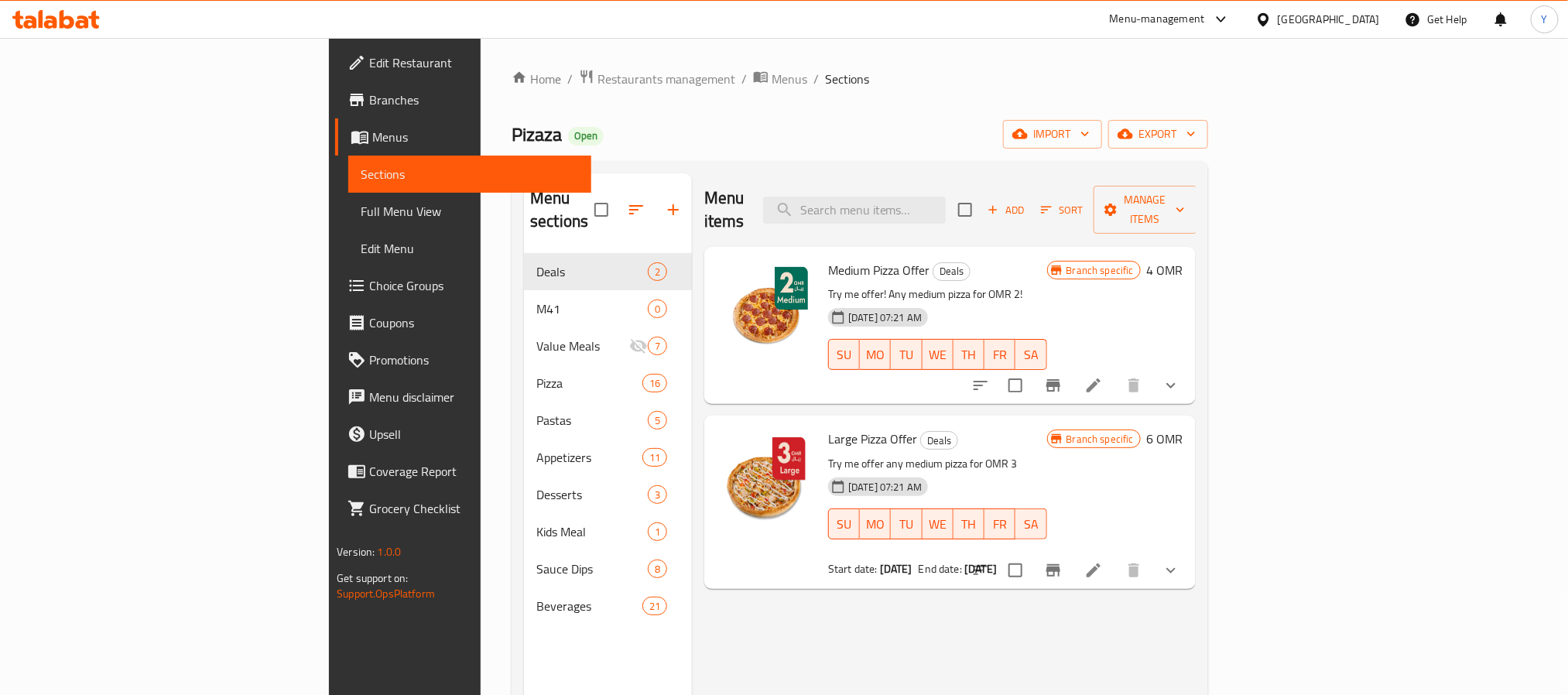
click at [1190, 368] on button "show more" at bounding box center [1171, 386] width 37 height 37
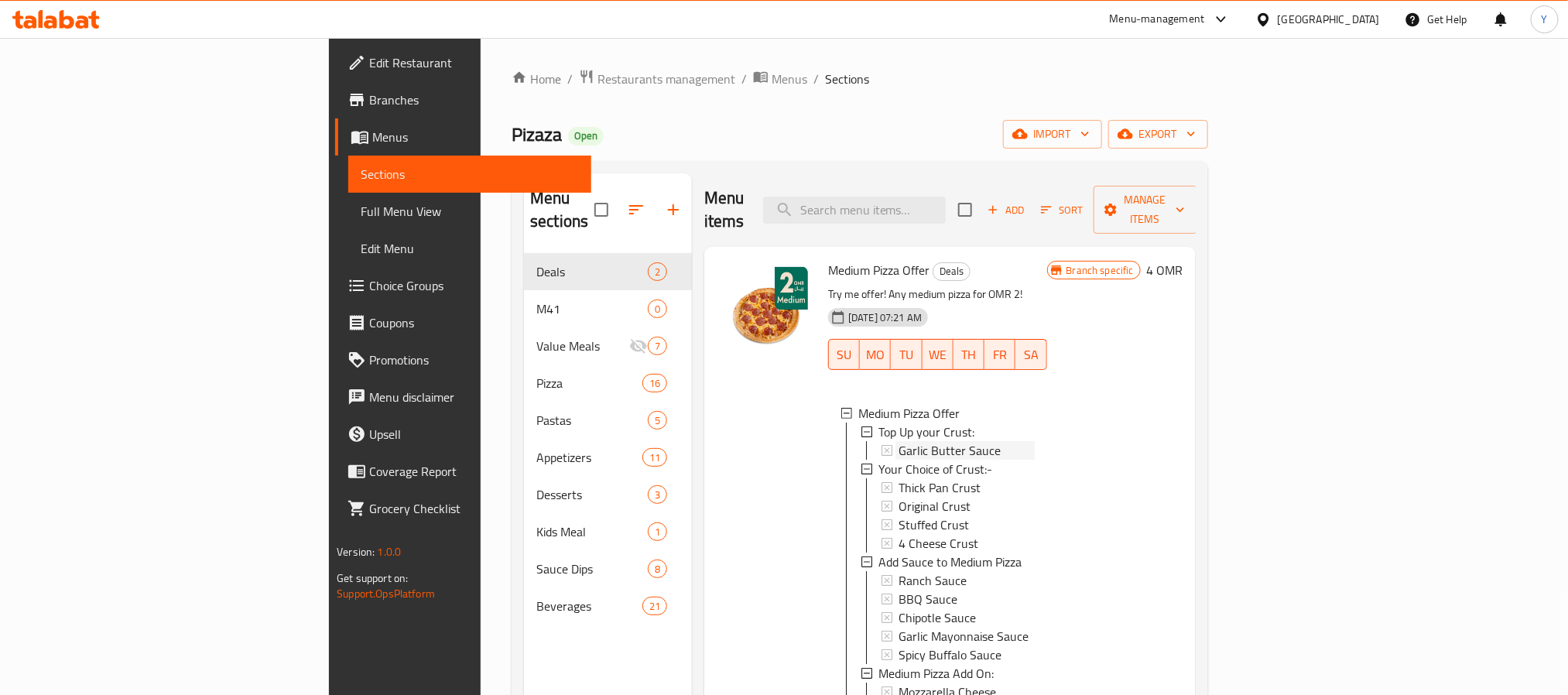
click at [899, 441] on span "Garlic Butter Sauce" at bounding box center [950, 450] width 103 height 19
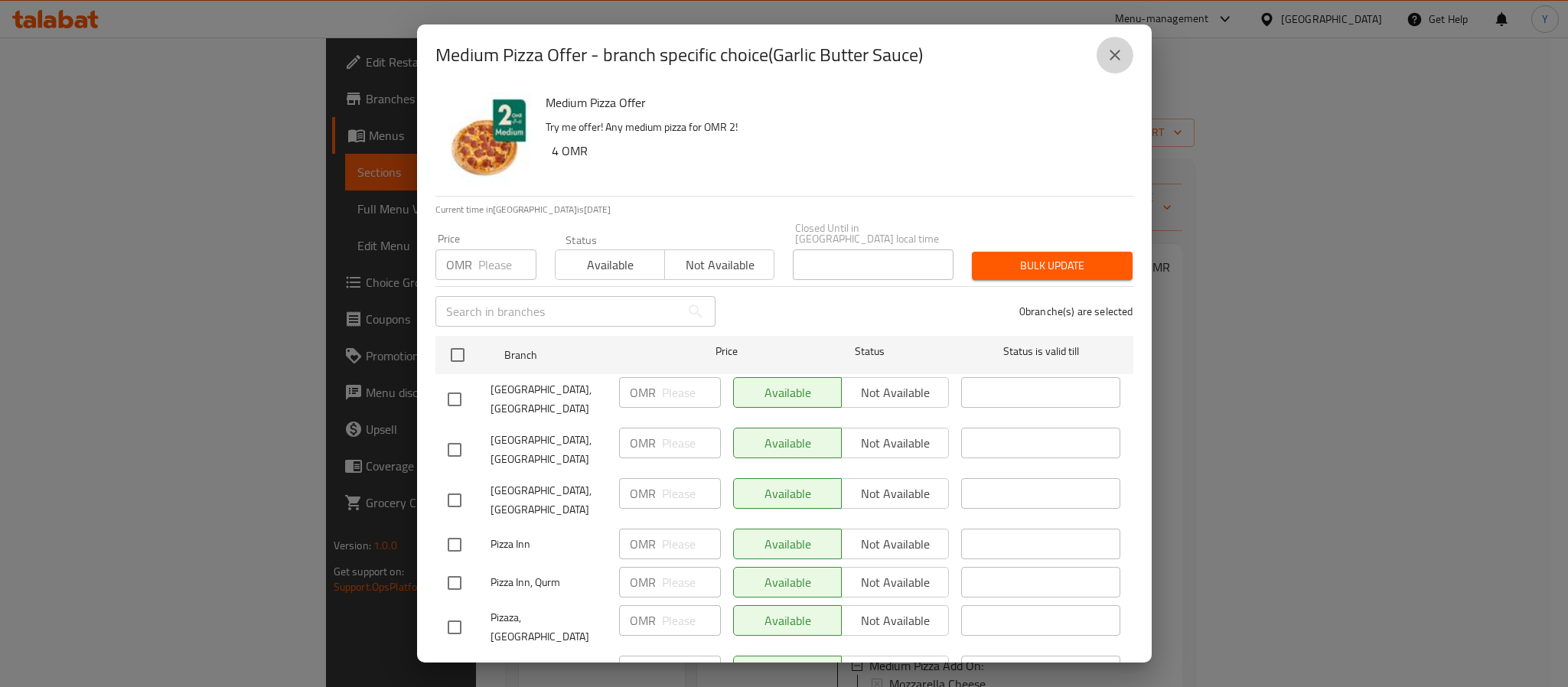
click at [1132, 53] on button "close" at bounding box center [1115, 55] width 37 height 37
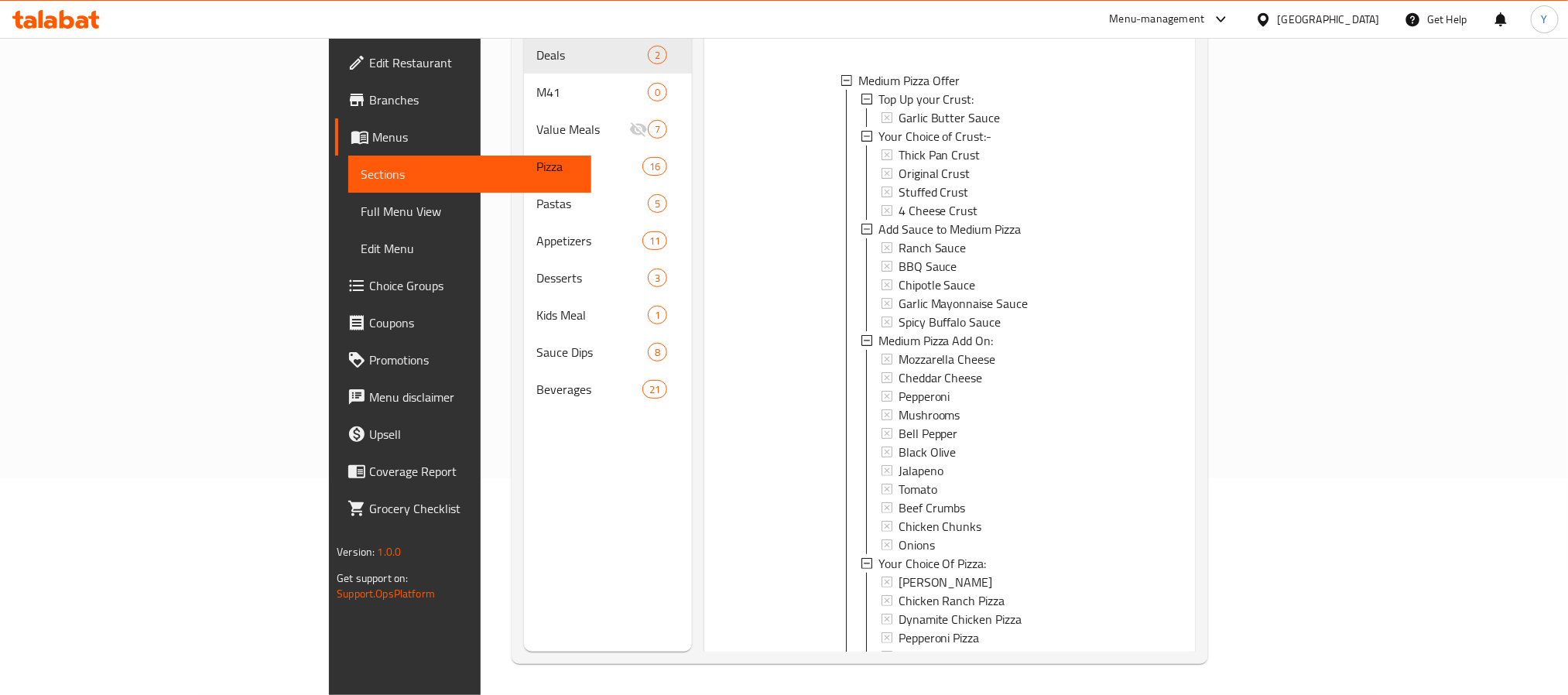
scroll to position [464, 0]
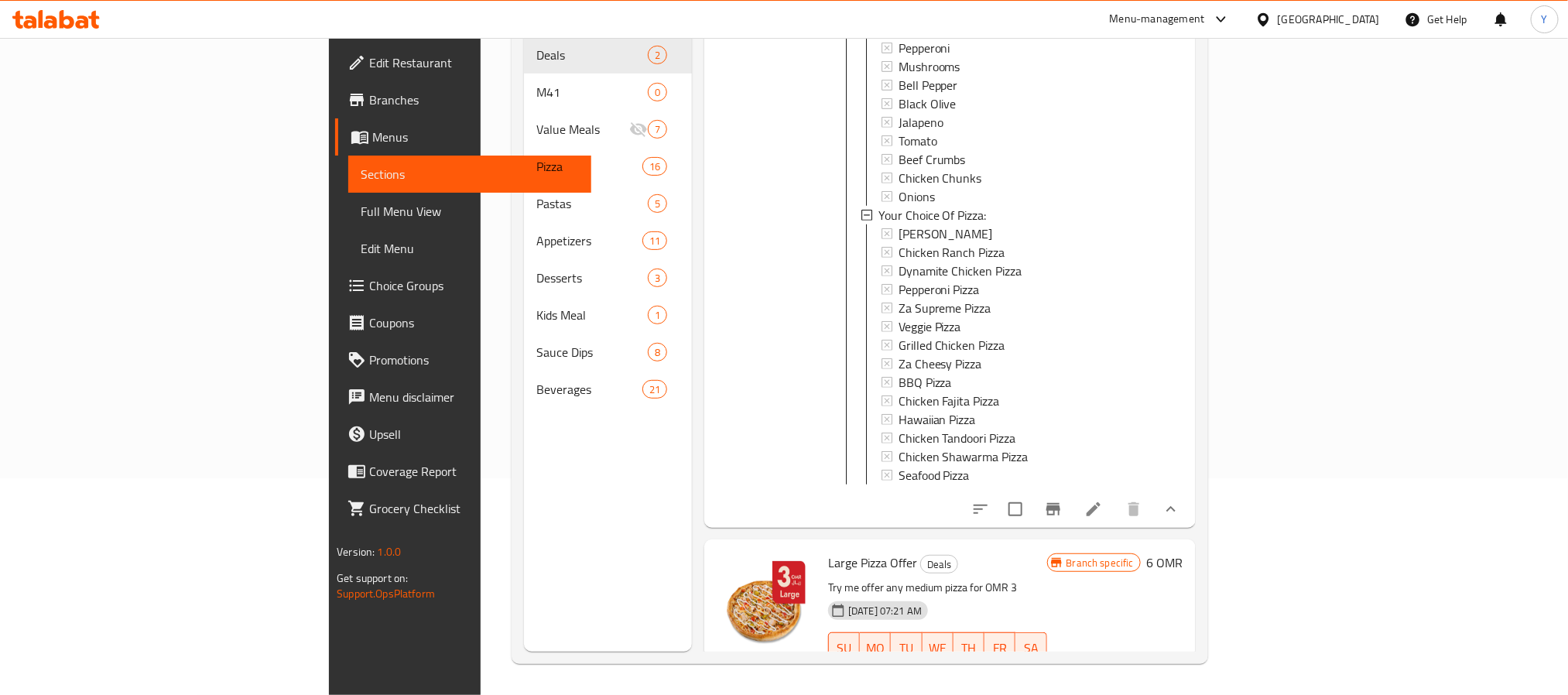
click at [1190, 519] on div at bounding box center [1075, 509] width 227 height 37
click at [1115, 516] on li at bounding box center [1093, 509] width 43 height 28
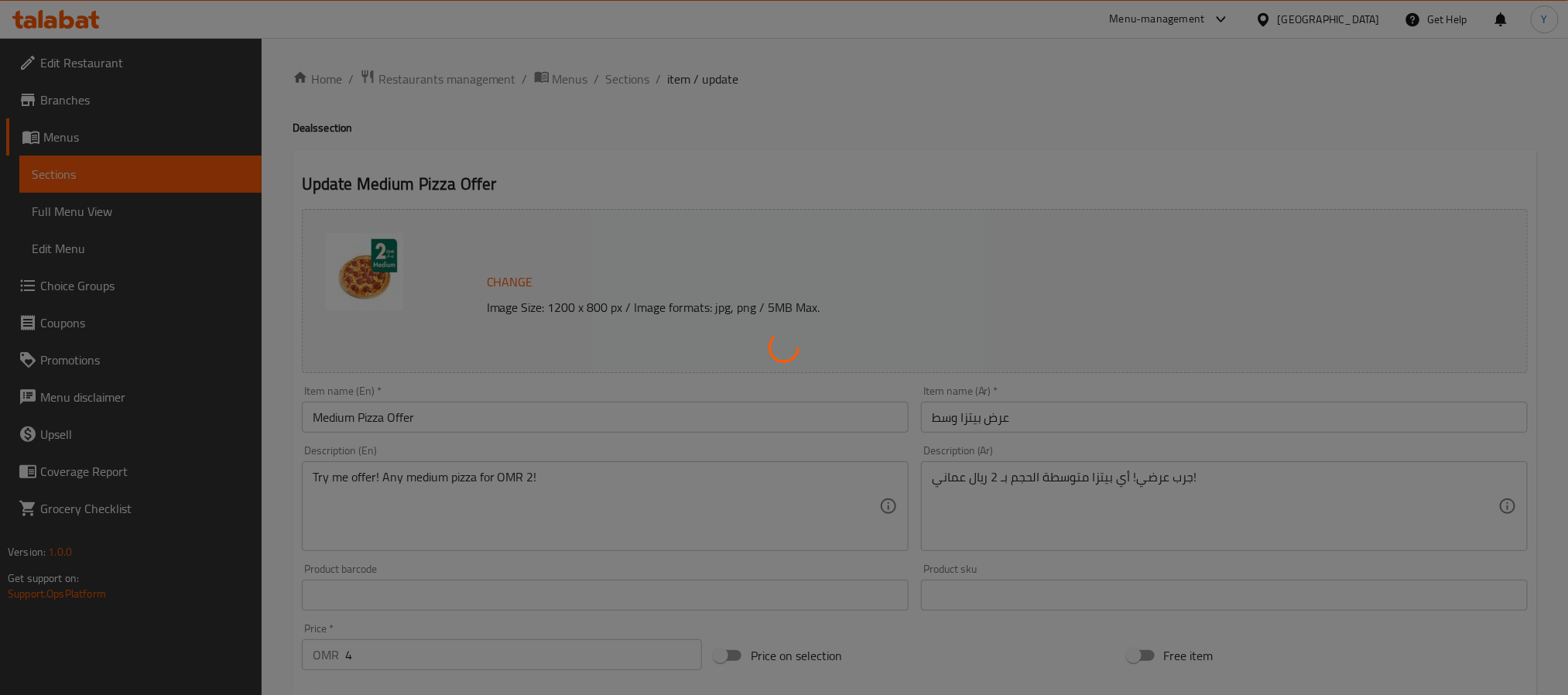
type input "ترقية للقشرة:"
type input "0"
type input "1"
type input "اختيارك للقشرة:-"
type input "1"
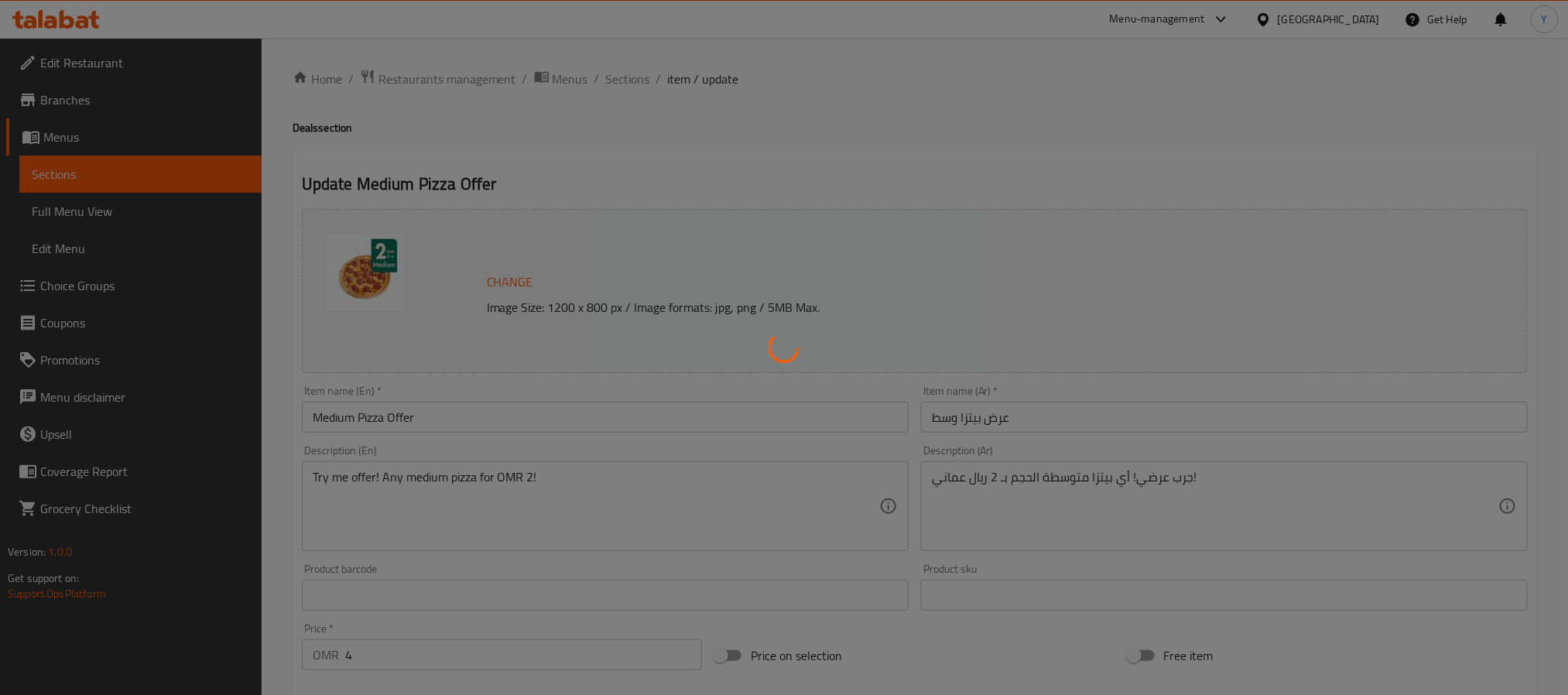
type input "1"
type input "أضف صوص للبيتزا المتوسطة"
type input "0"
type input "5"
type input "اضافة للبيتزا المتوسطة"
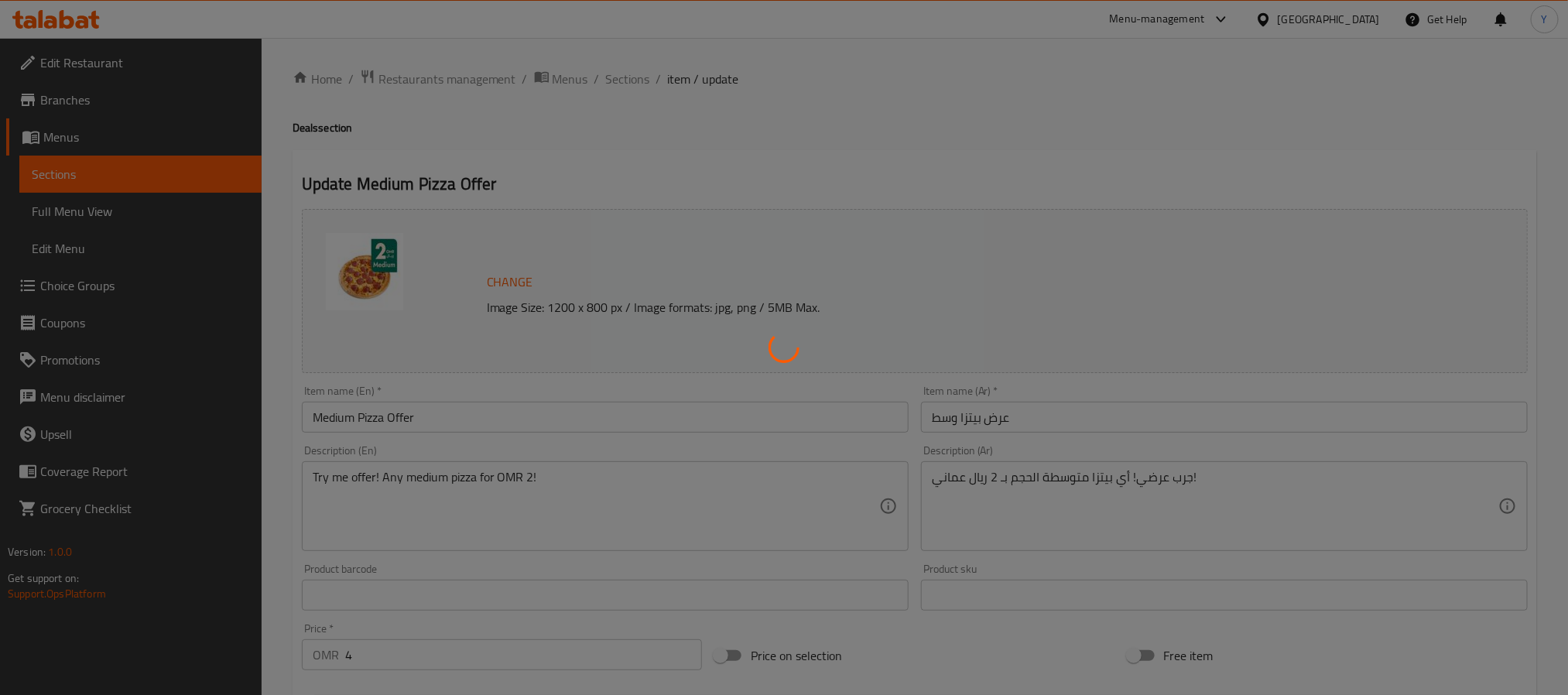
type input "0"
type input "11"
type input "إختيارك من البيتزا:"
type input "1"
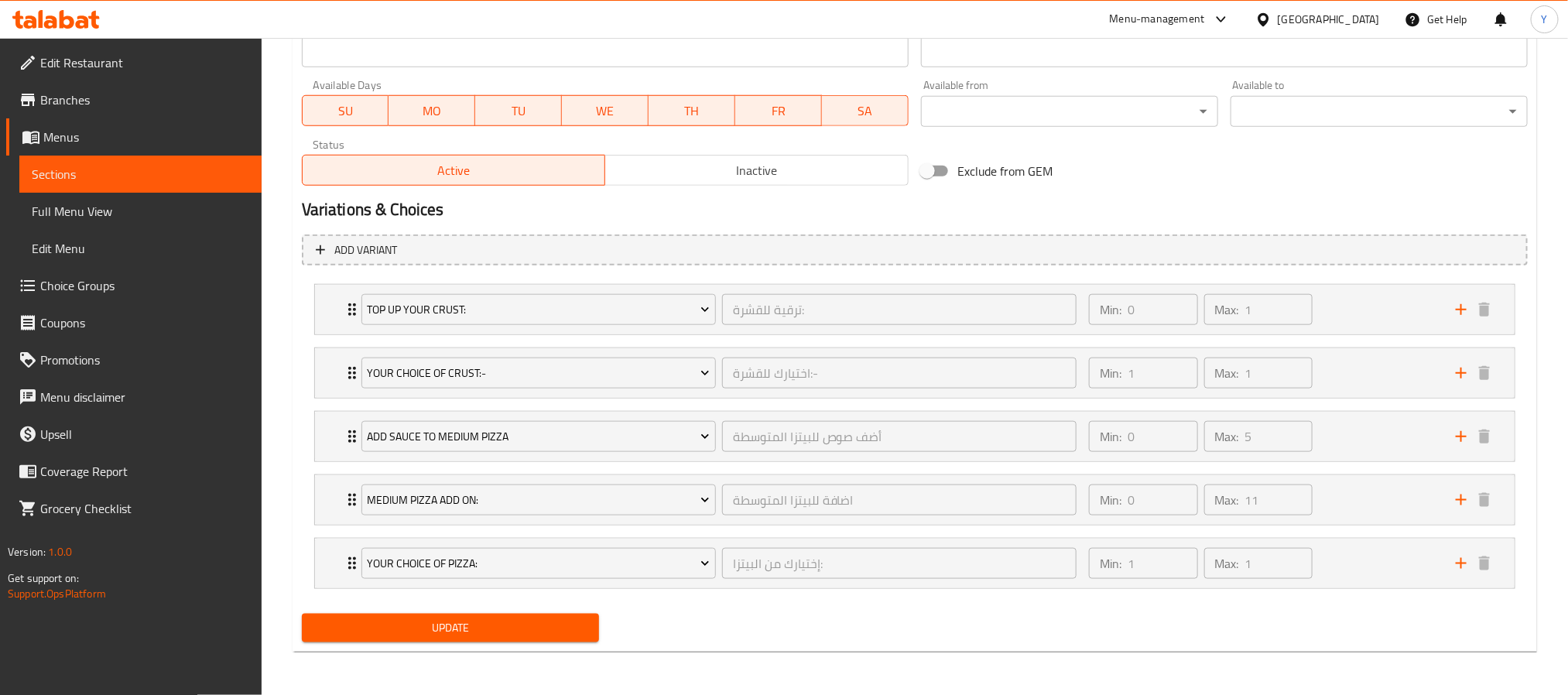
scroll to position [706, 0]
click at [335, 309] on div "Top Up your Crust: ترقية للقشرة: ​ Min: 0 ​ Max: 1 ​" at bounding box center [914, 309] width 1199 height 50
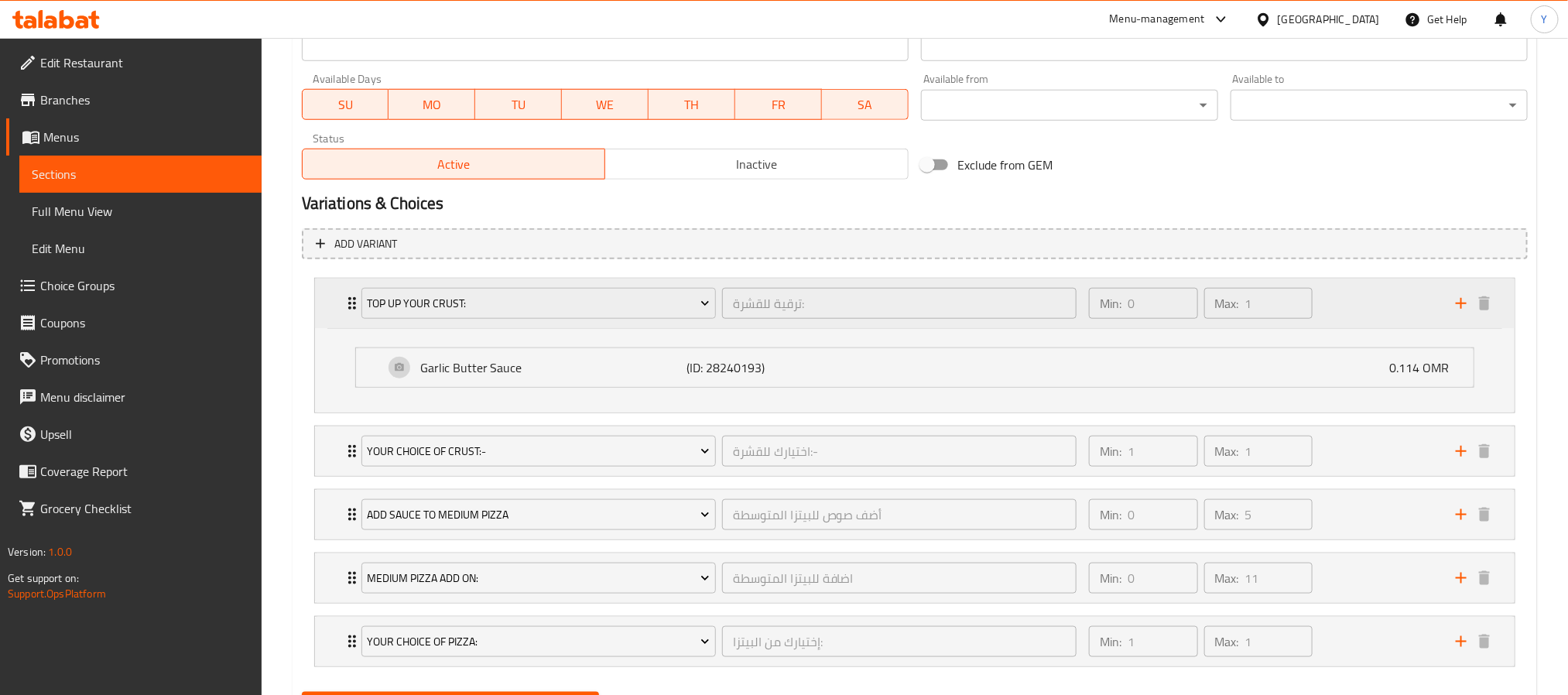
click at [335, 309] on div "Top Up your Crust: ترقية للقشرة: ​ Min: 0 ​ Max: 1 ​" at bounding box center [914, 303] width 1199 height 50
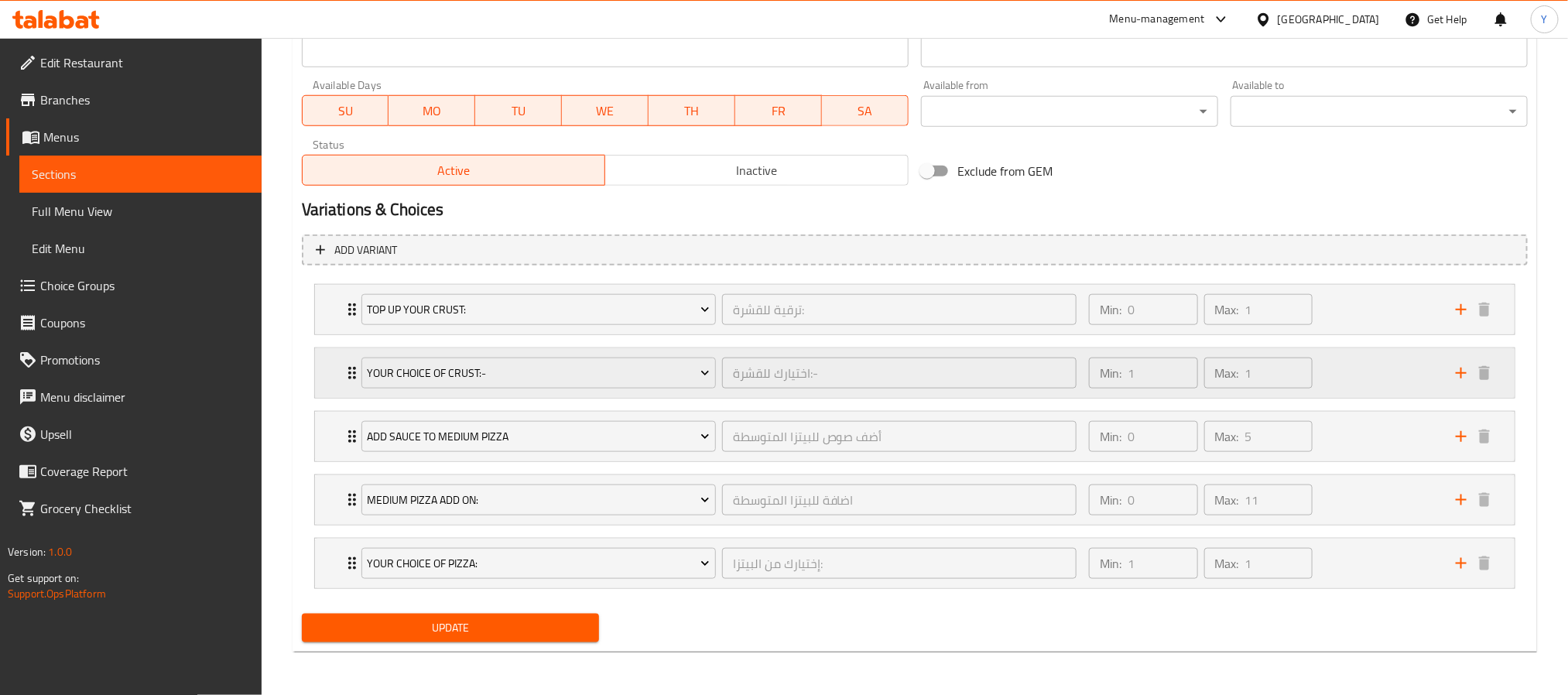
click at [318, 355] on div "Your Choice of Crust:- اختيارك للقشرة:- ​ Min: 1 ​ Max: 1 ​" at bounding box center [914, 373] width 1199 height 50
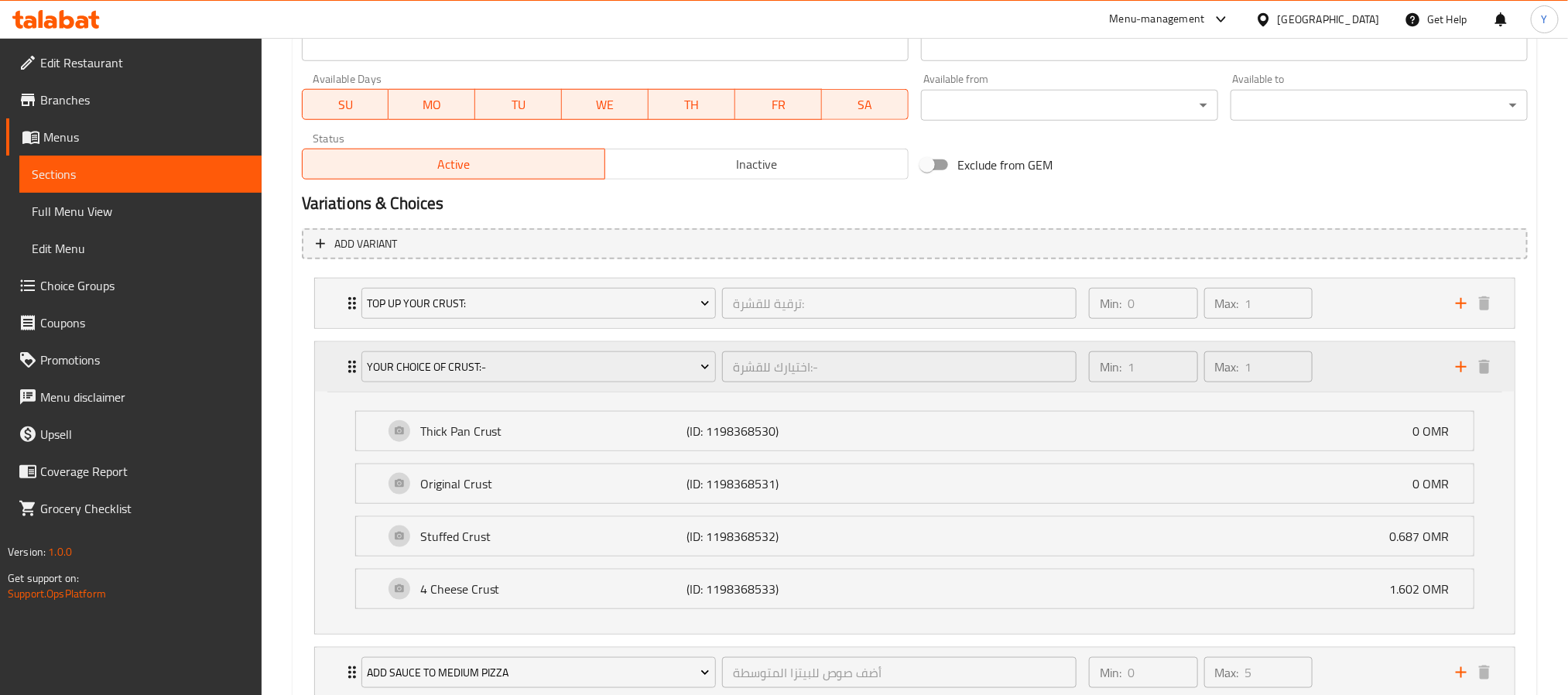
click at [318, 355] on div "Your Choice of Crust:- اختيارك للقشرة:- ​ Min: 1 ​ Max: 1 ​" at bounding box center [914, 367] width 1199 height 50
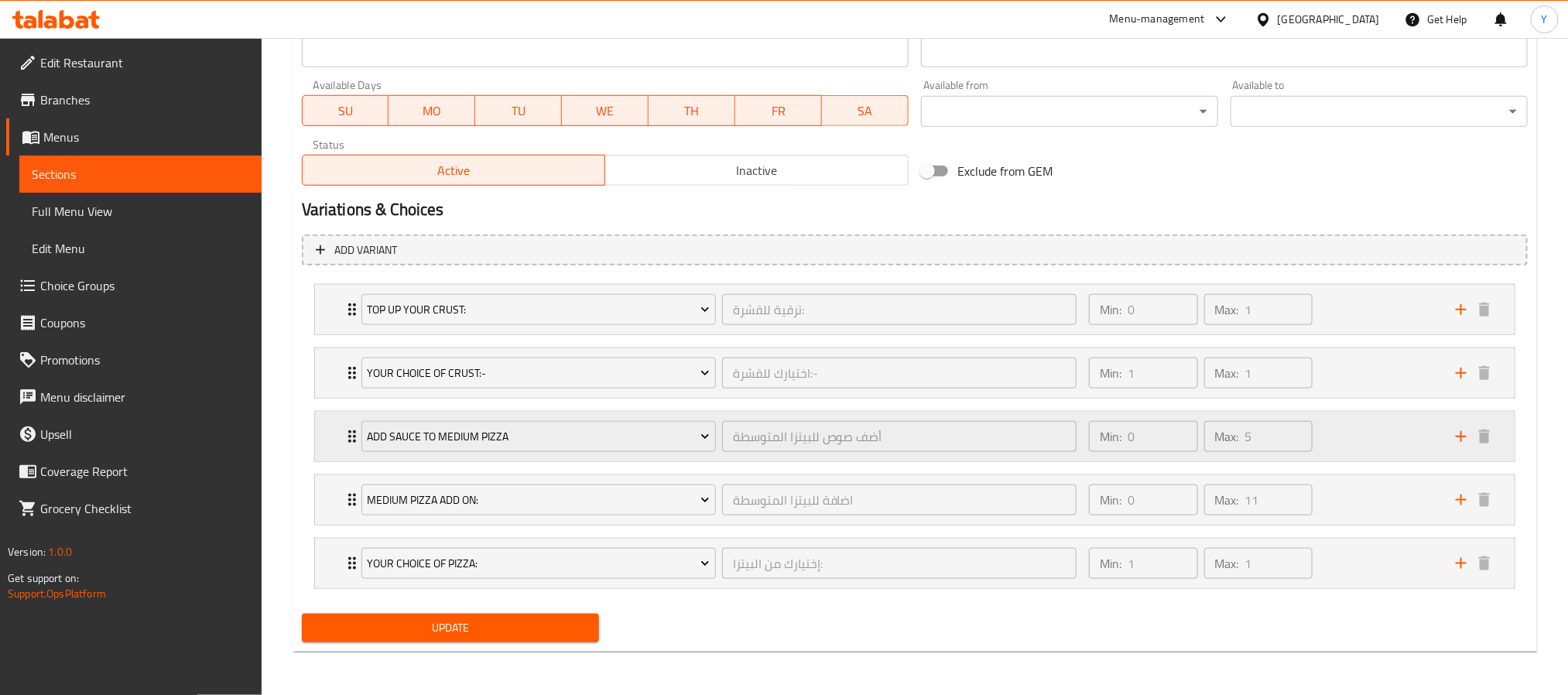
click at [345, 456] on div "Add Sauce to Medium Pizza أضف صوص للبيتزا المتوسطة ​ Min: 0 ​ Max: 5 ​" at bounding box center [919, 437] width 1153 height 50
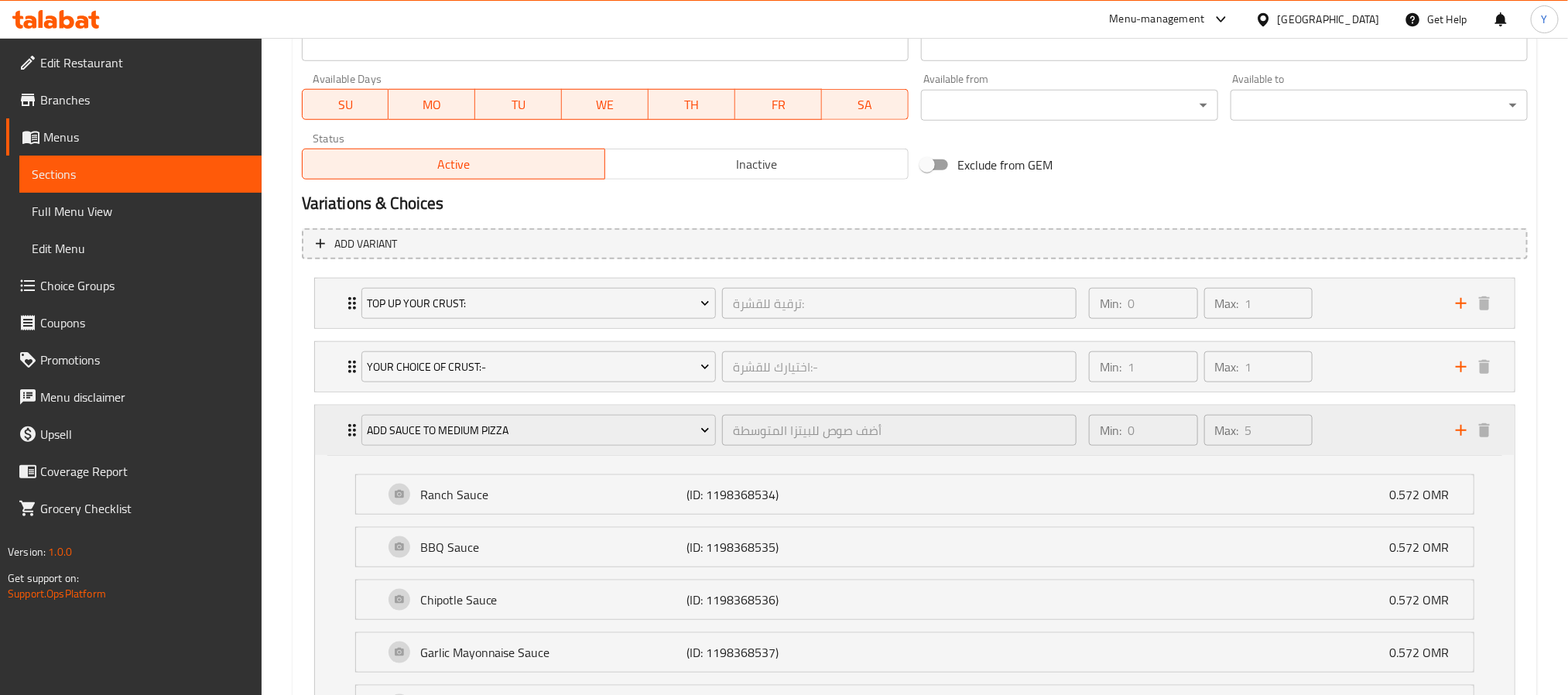
scroll to position [731, 0]
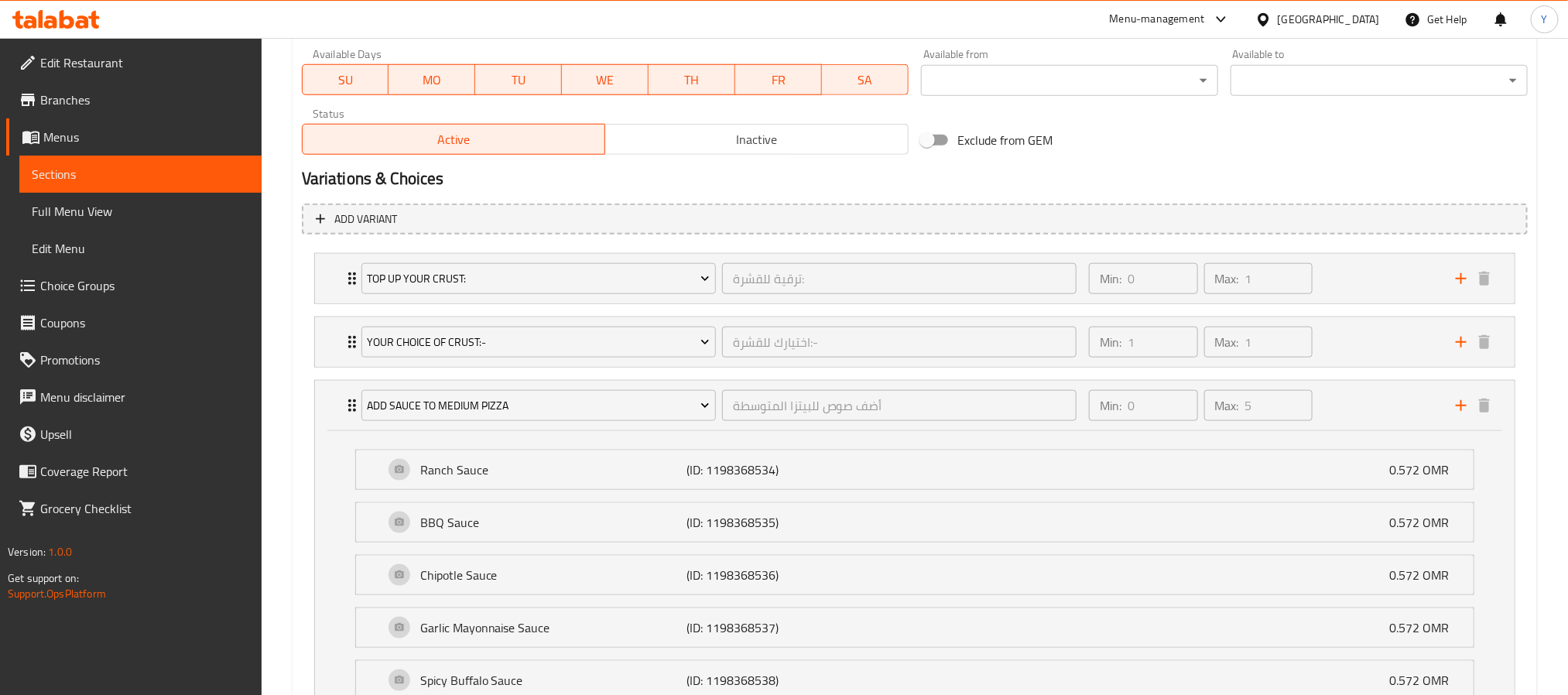
click at [345, 434] on div "Ranch Sauce (ID: 1198368534) 0.572 OMR Name (En) Ranch Sauce Name (En) Name (Ar…" at bounding box center [914, 578] width 1199 height 294
click at [348, 409] on icon "Expand" at bounding box center [352, 405] width 19 height 19
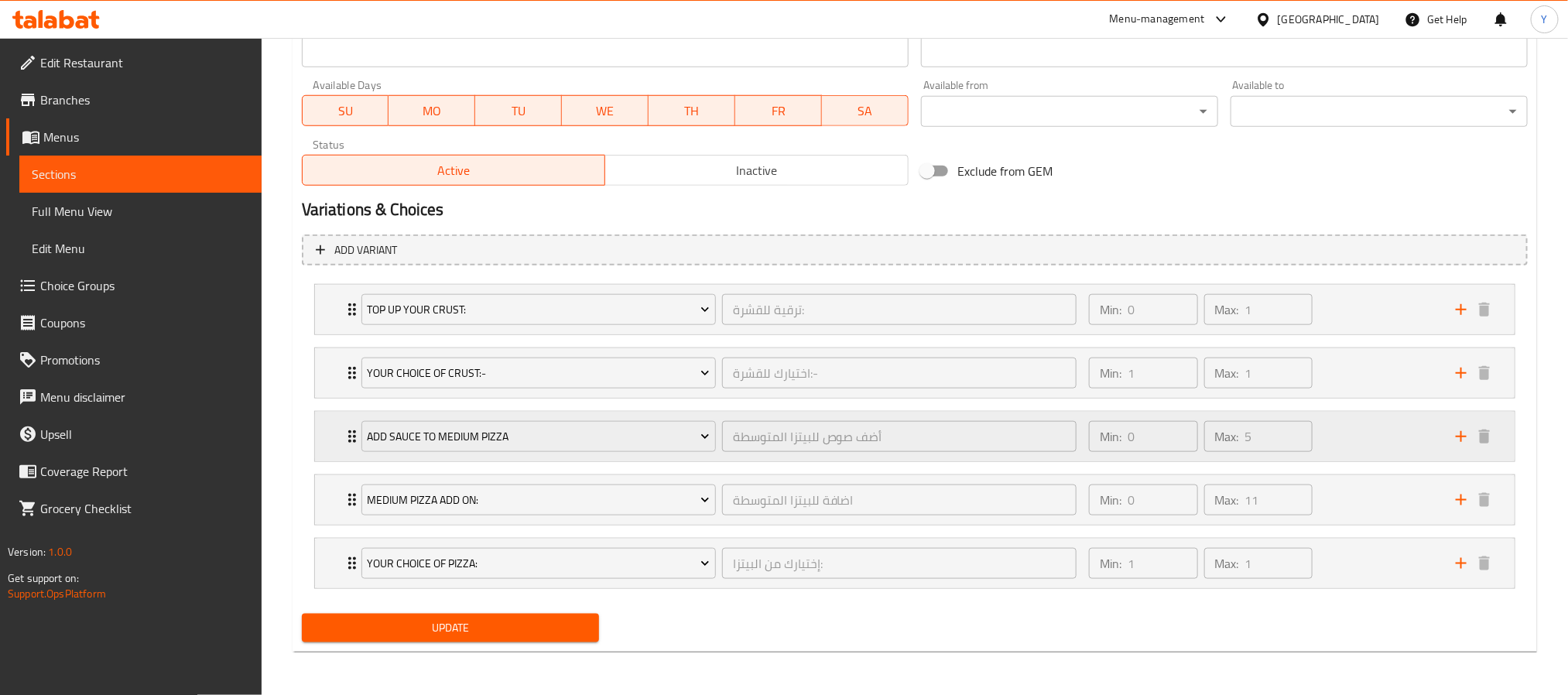
scroll to position [706, 0]
click at [346, 538] on div "Your Choice Of Pizza: إختيارك من البيتزا: ​ Min: 1 ​ Max: 1 ​" at bounding box center [919, 563] width 1153 height 50
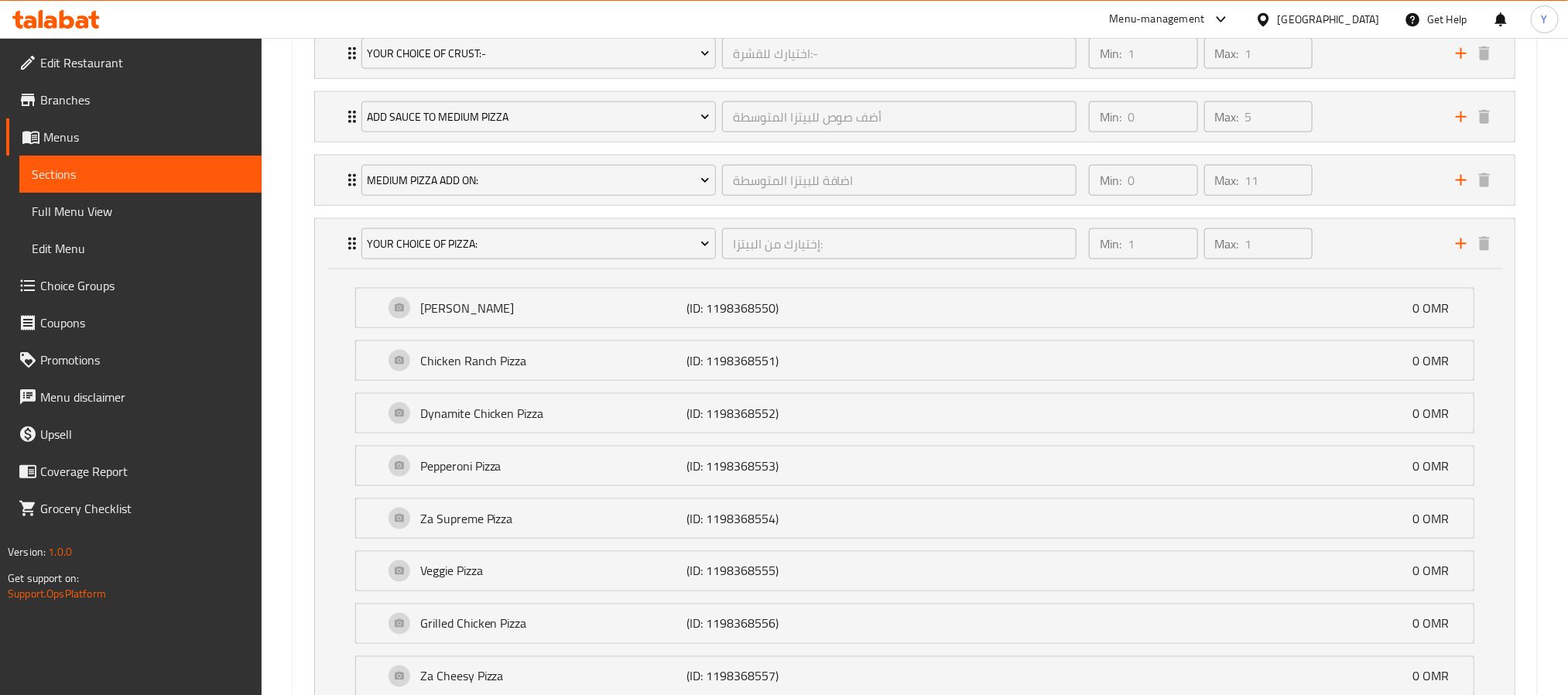
scroll to position [905, 0]
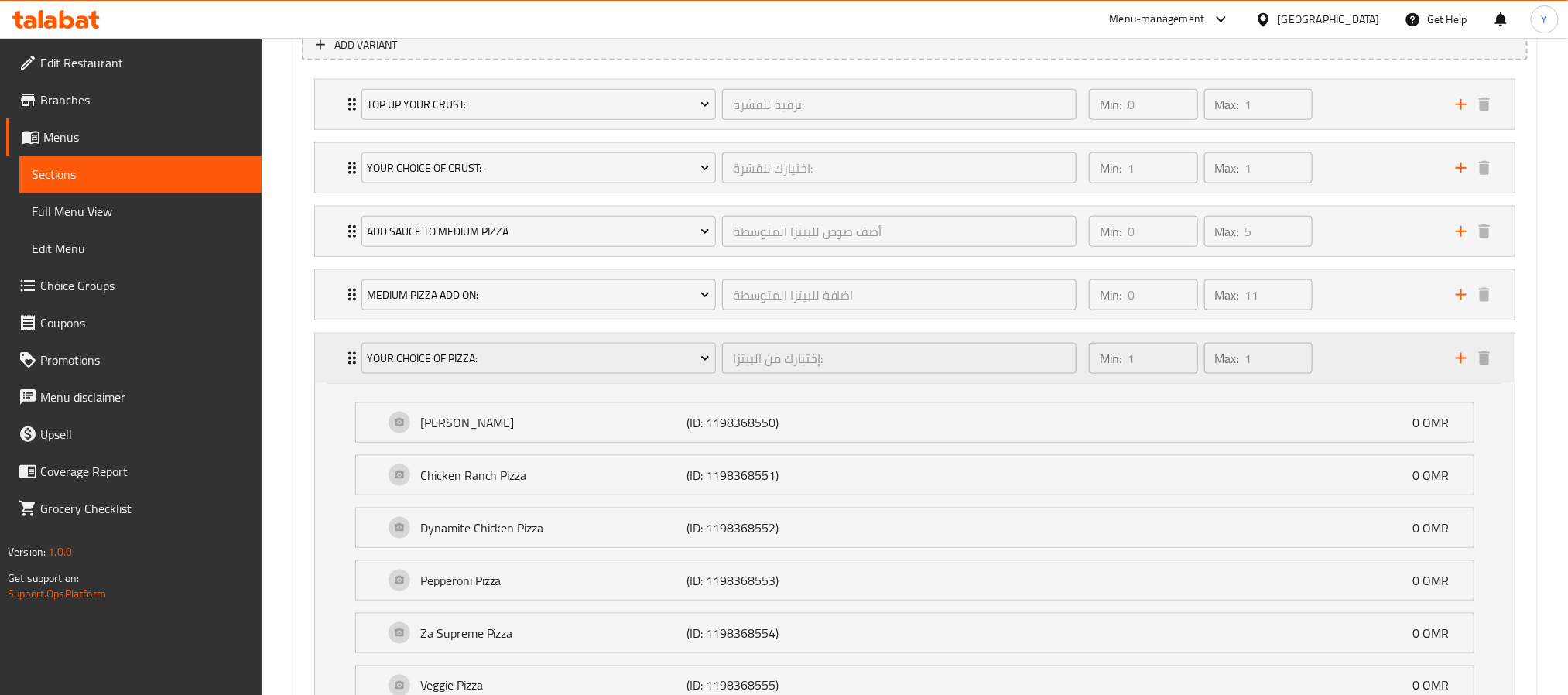
click at [339, 367] on div "Your Choice Of Pizza: إختيارك من البيتزا: ​ Min: 1 ​ Max: 1 ​" at bounding box center [914, 358] width 1199 height 50
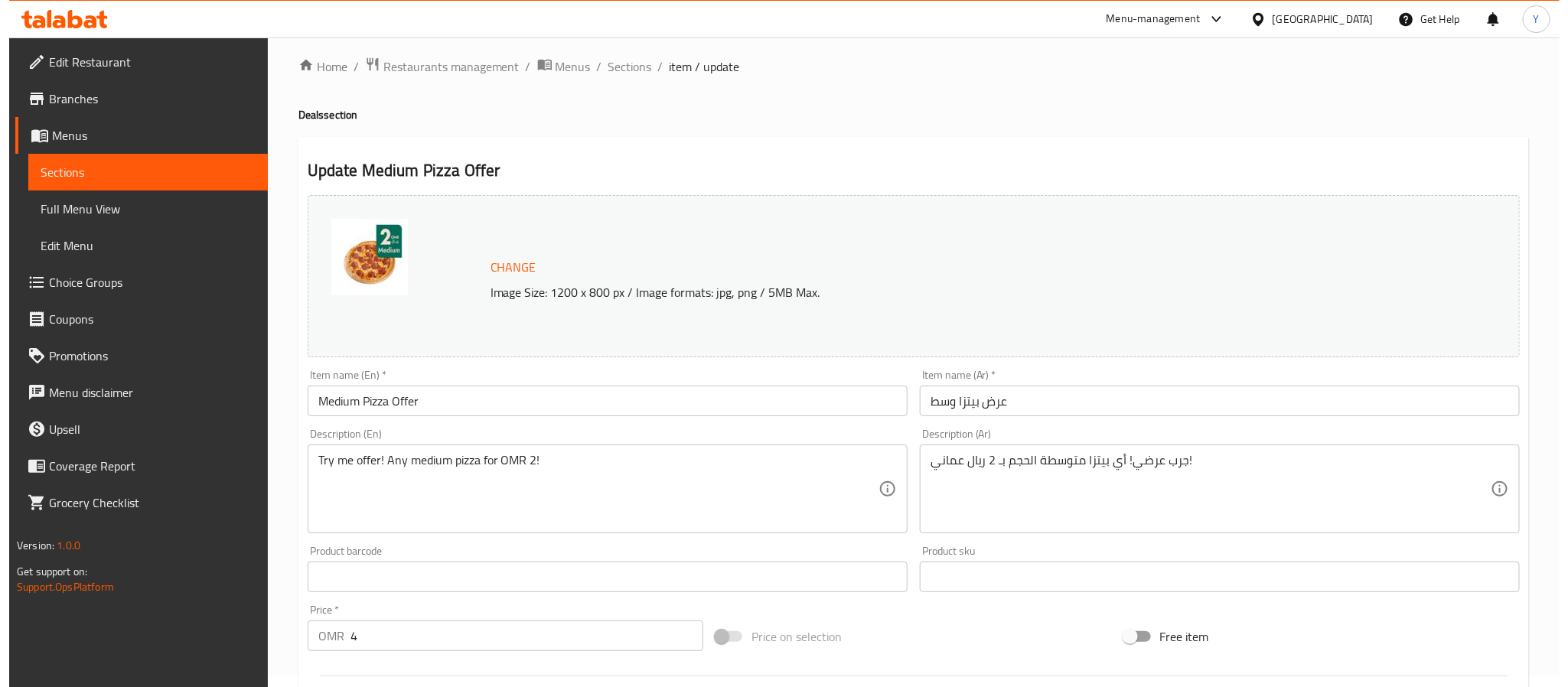
scroll to position [5, 0]
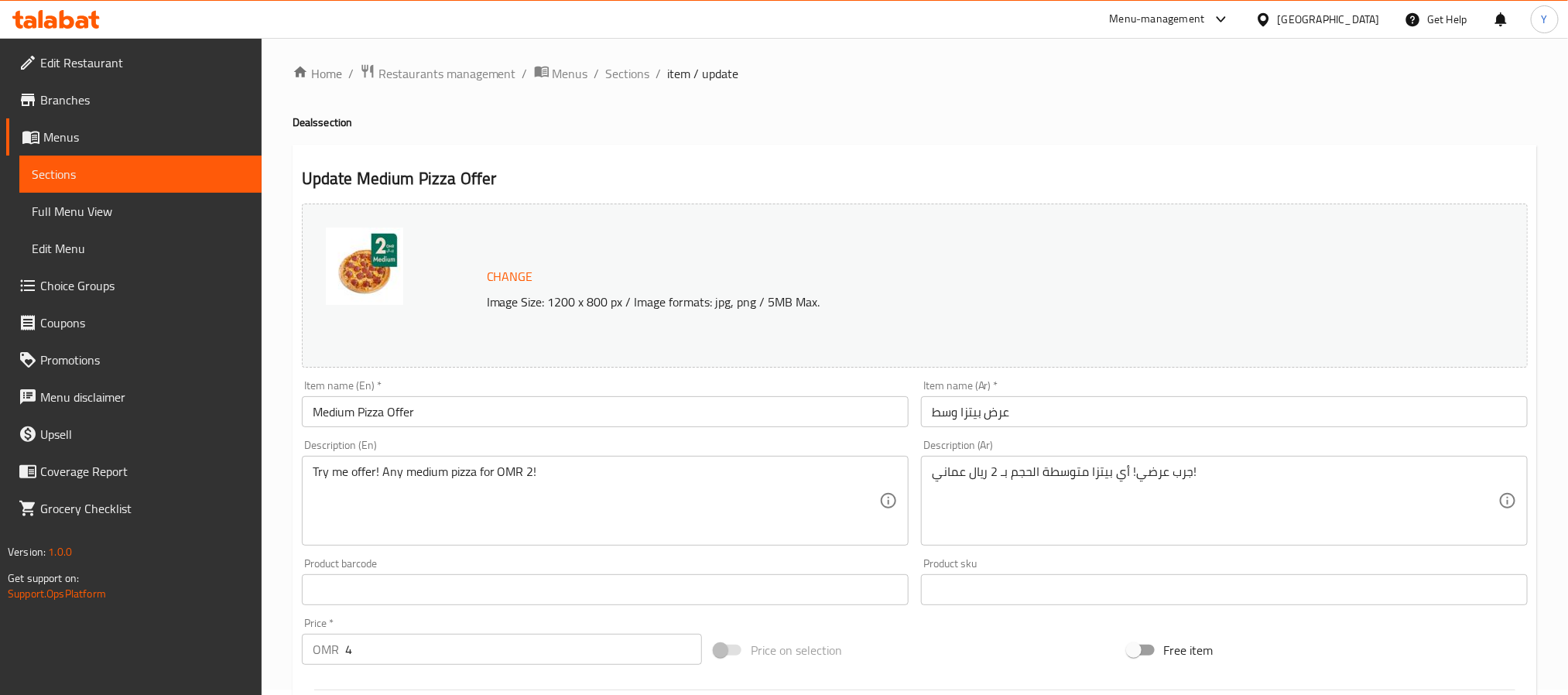
click at [637, 77] on span "Sections" at bounding box center [628, 73] width 44 height 19
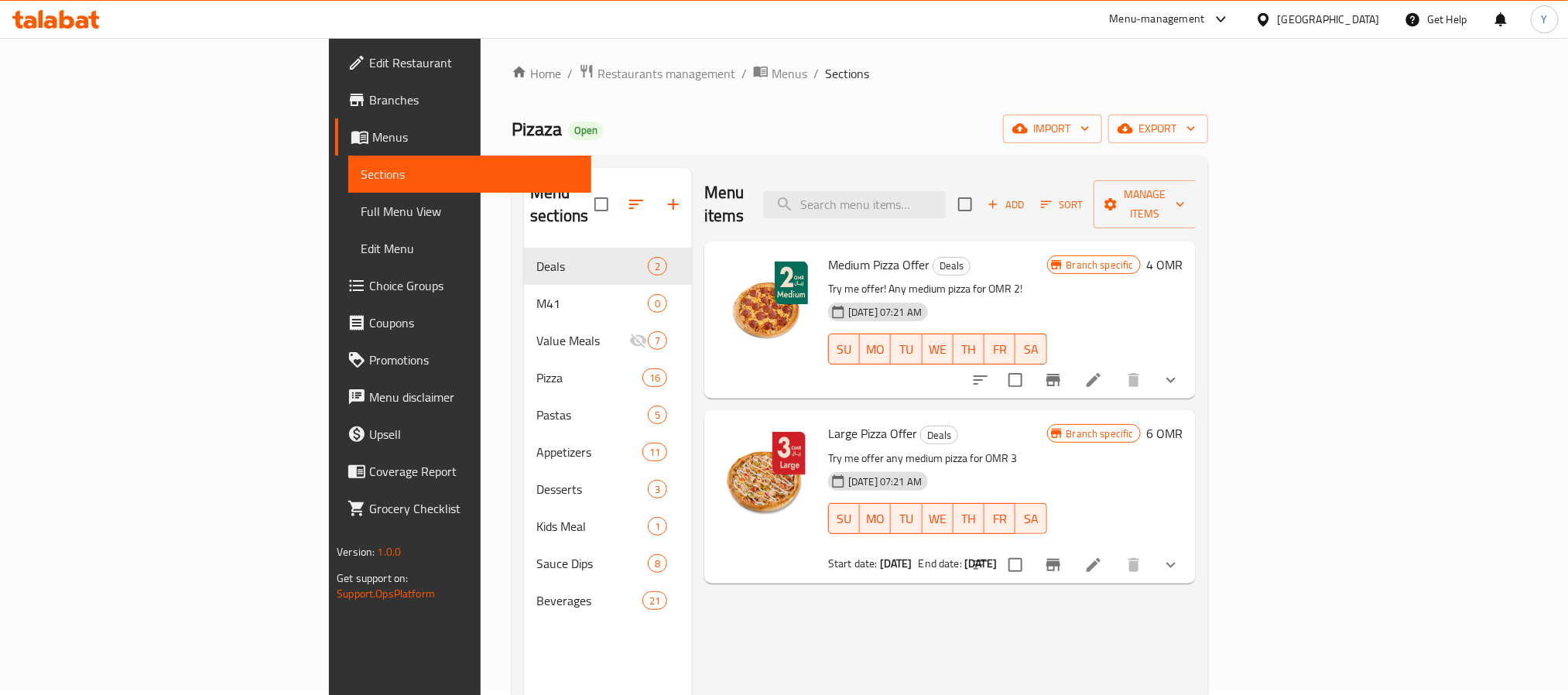
click at [1062, 370] on icon "Branch-specific-item" at bounding box center [1053, 379] width 19 height 19
click at [1061, 559] on icon "Branch-specific-item" at bounding box center [1054, 565] width 14 height 12
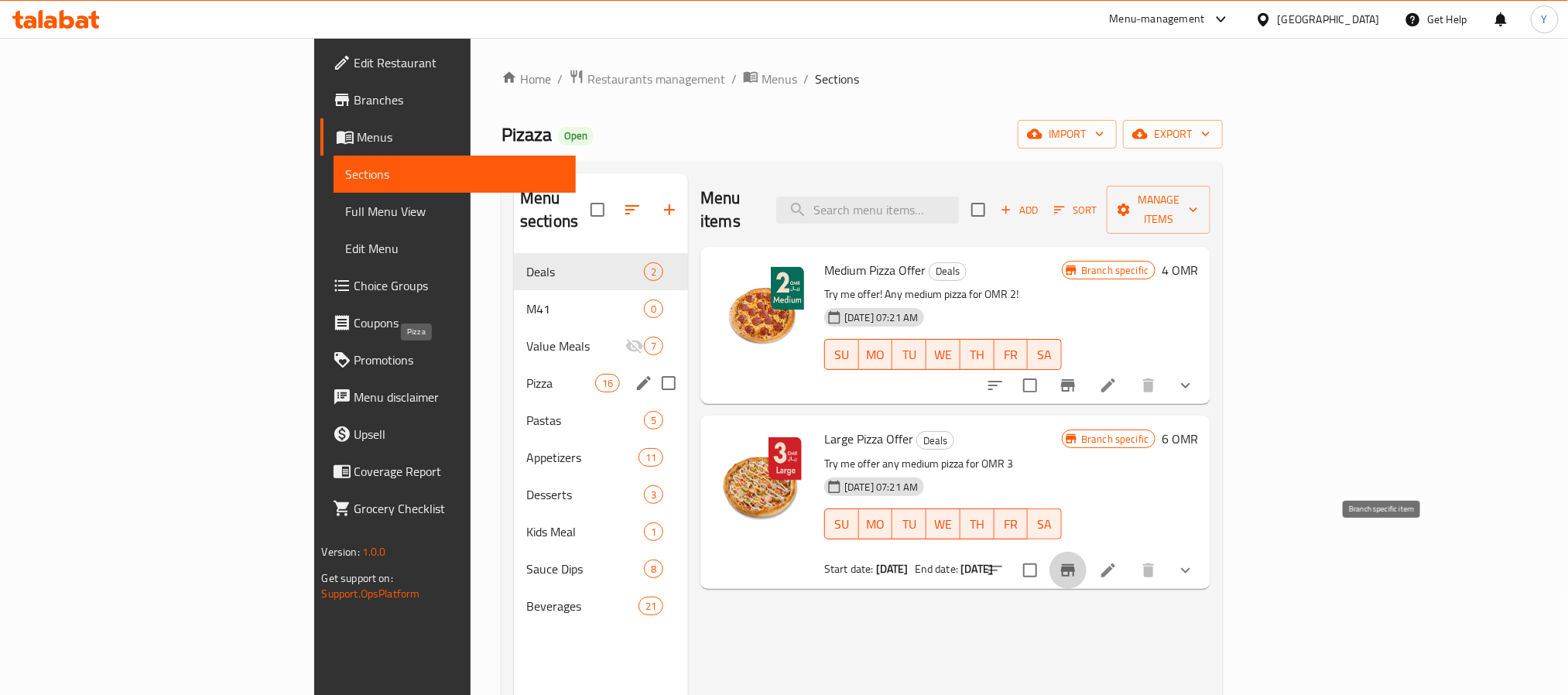
click at [526, 374] on span "Pizza" at bounding box center [560, 383] width 69 height 19
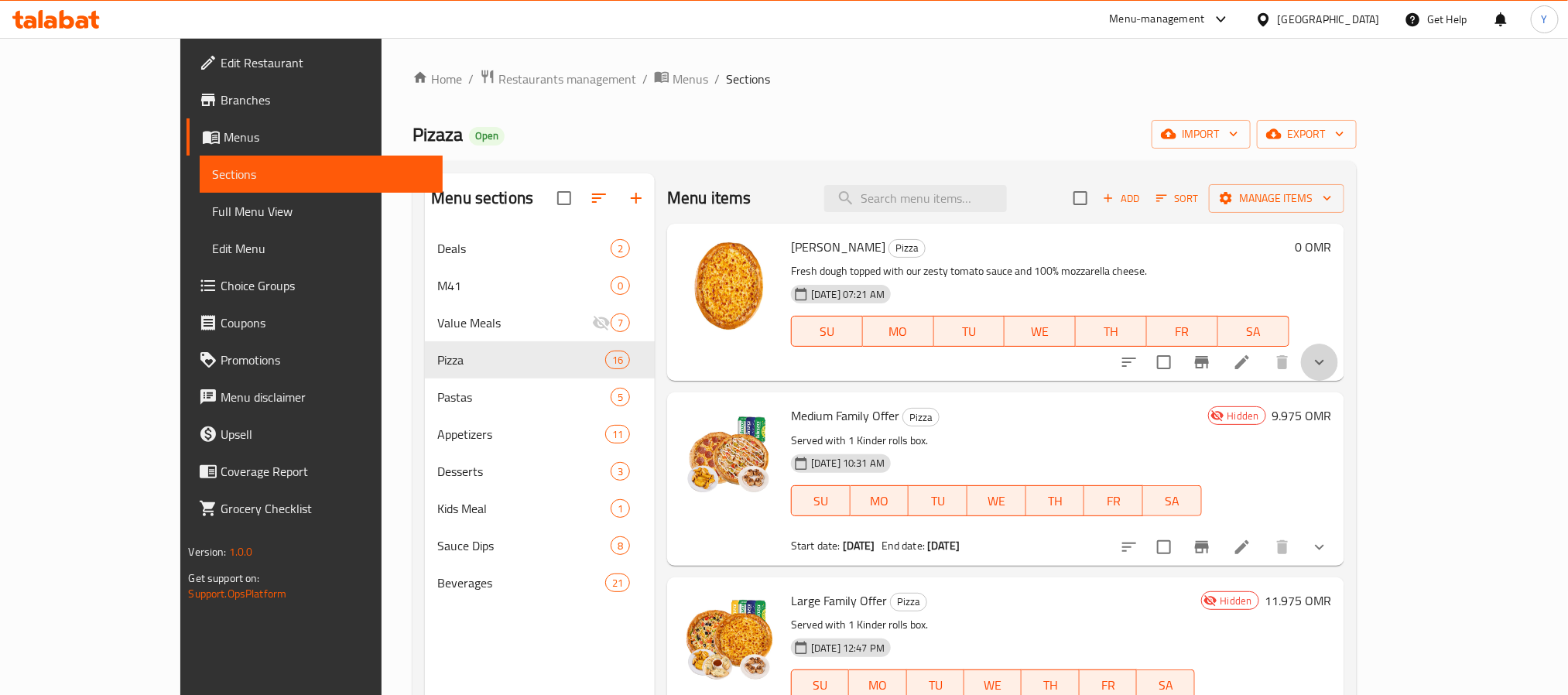
click at [1338, 354] on button "show more" at bounding box center [1320, 363] width 37 height 37
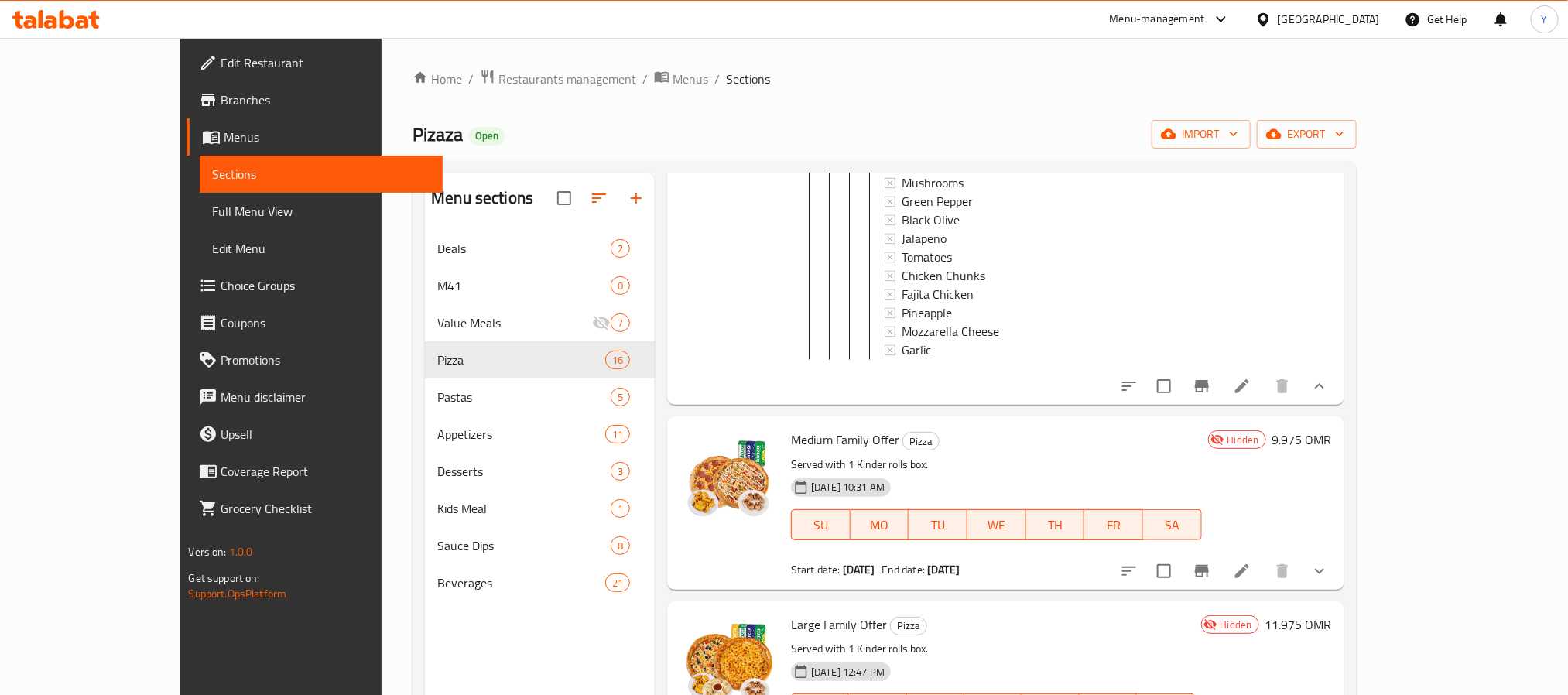
scroll to position [1858, 0]
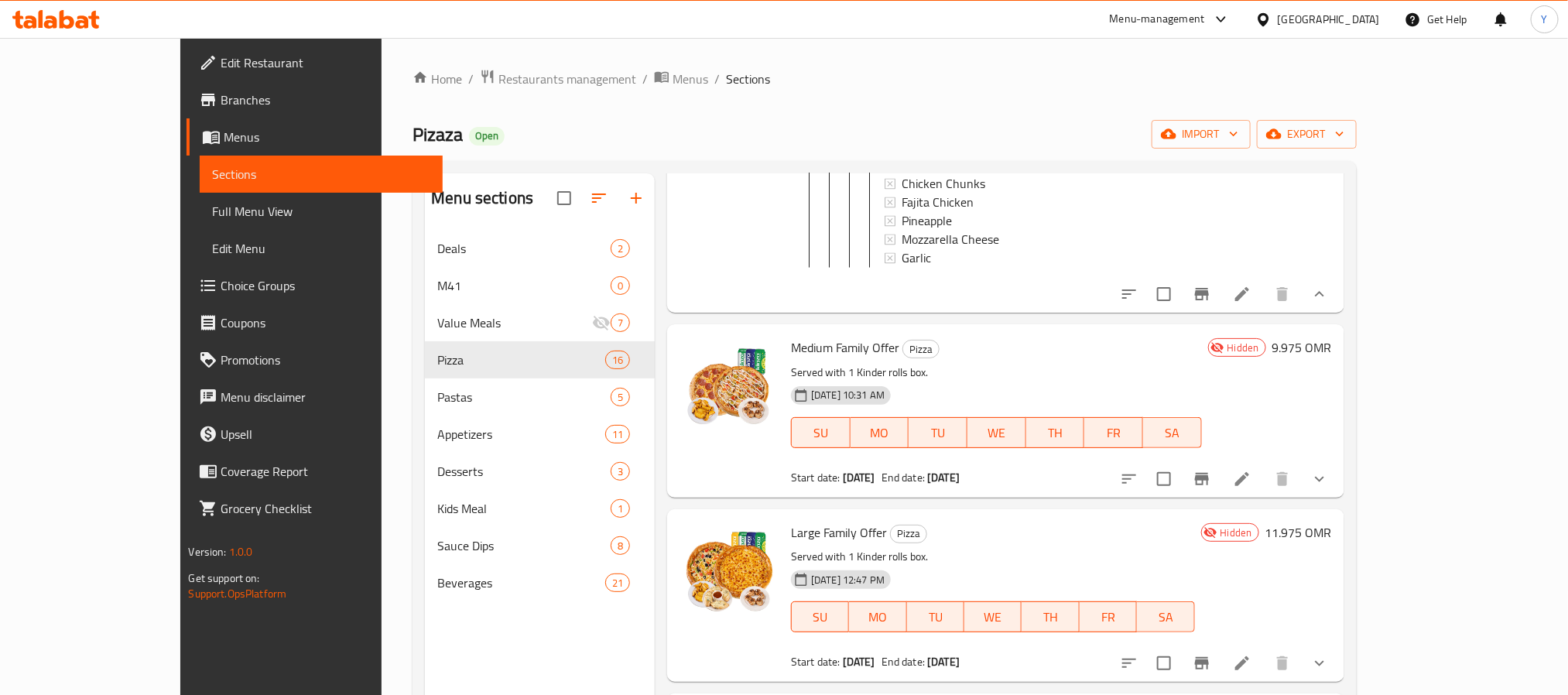
click at [1252, 303] on icon at bounding box center [1242, 294] width 19 height 19
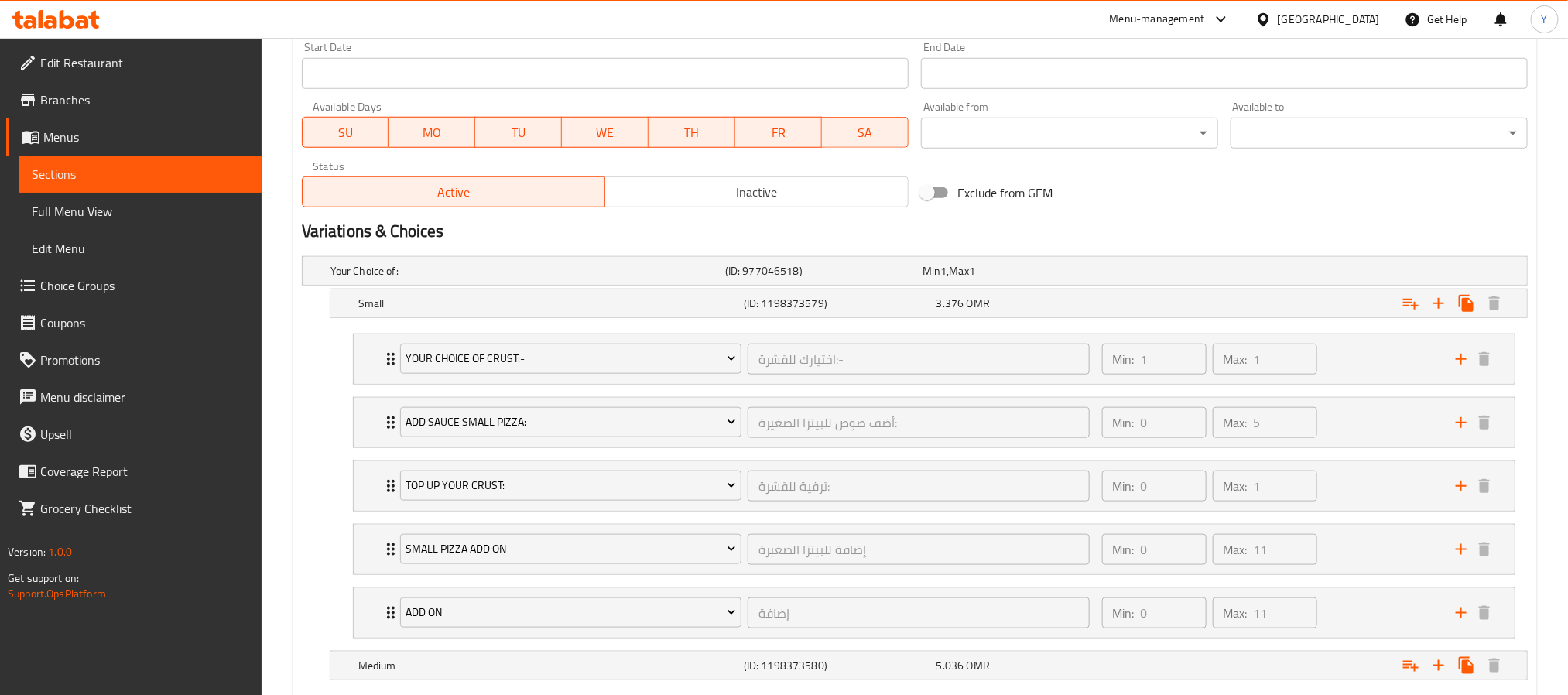
scroll to position [813, 0]
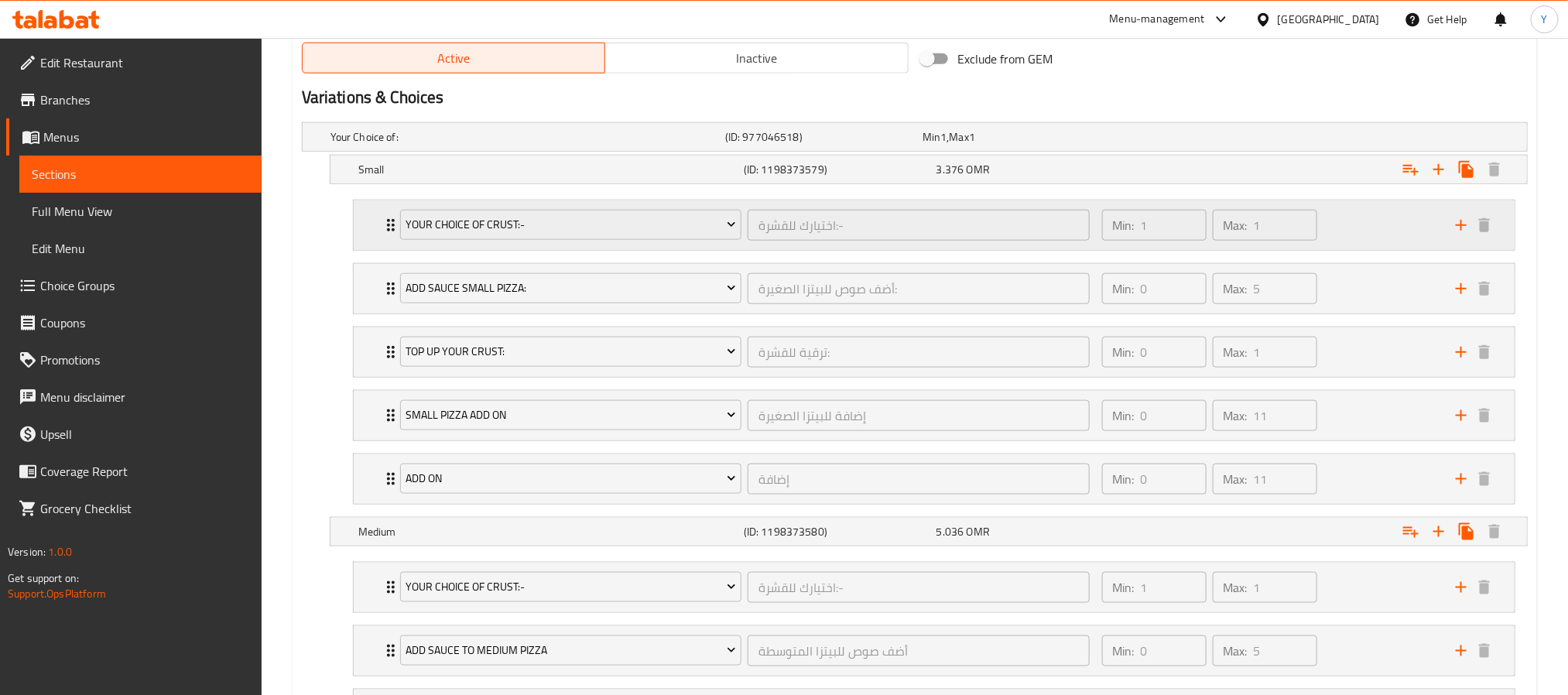
click at [379, 223] on div "Your Choice of Crust:- اختيارك للقشرة:- ​ Min: 1 ​ Max: 1 ​" at bounding box center [933, 225] width 1161 height 50
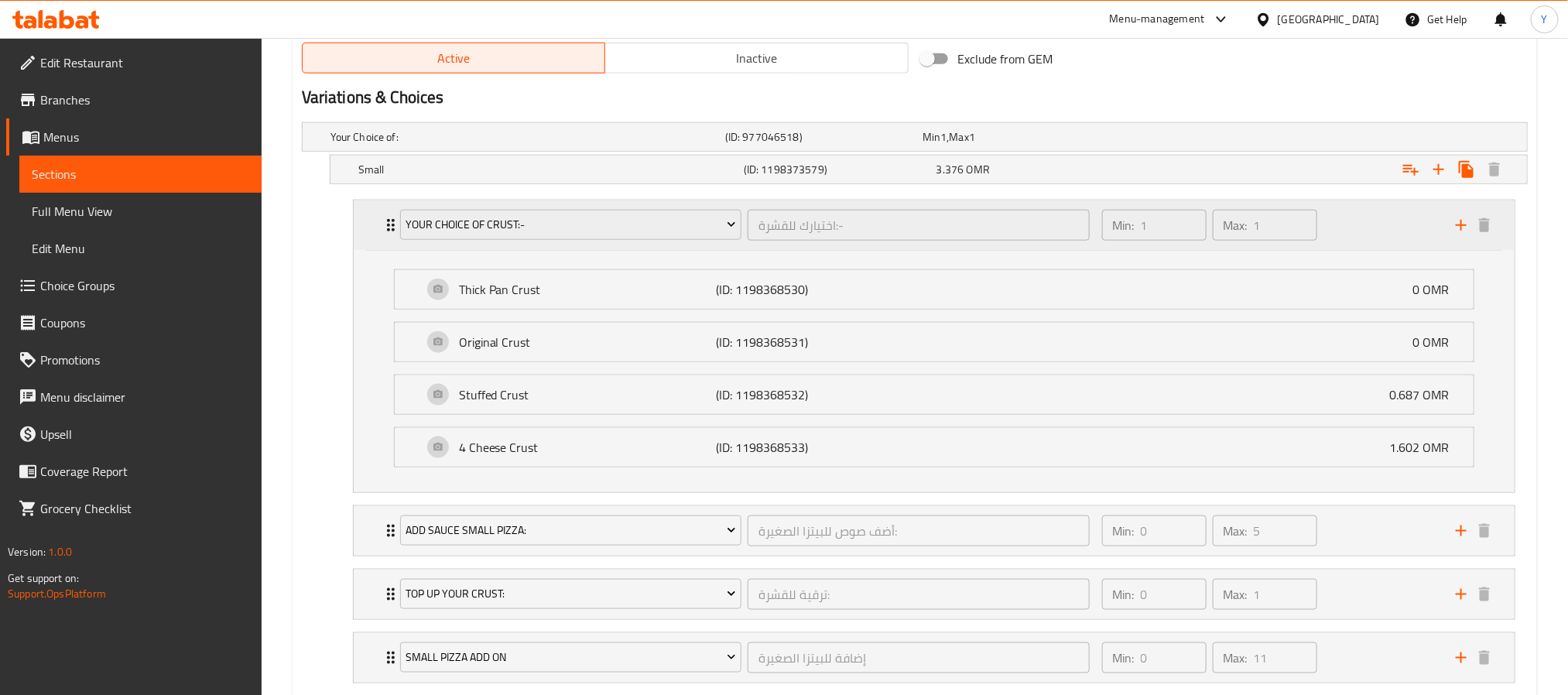
click at [379, 223] on div "Your Choice of Crust:- اختيارك للقشرة:- ​ Min: 1 ​ Max: 1 ​" at bounding box center [933, 225] width 1161 height 50
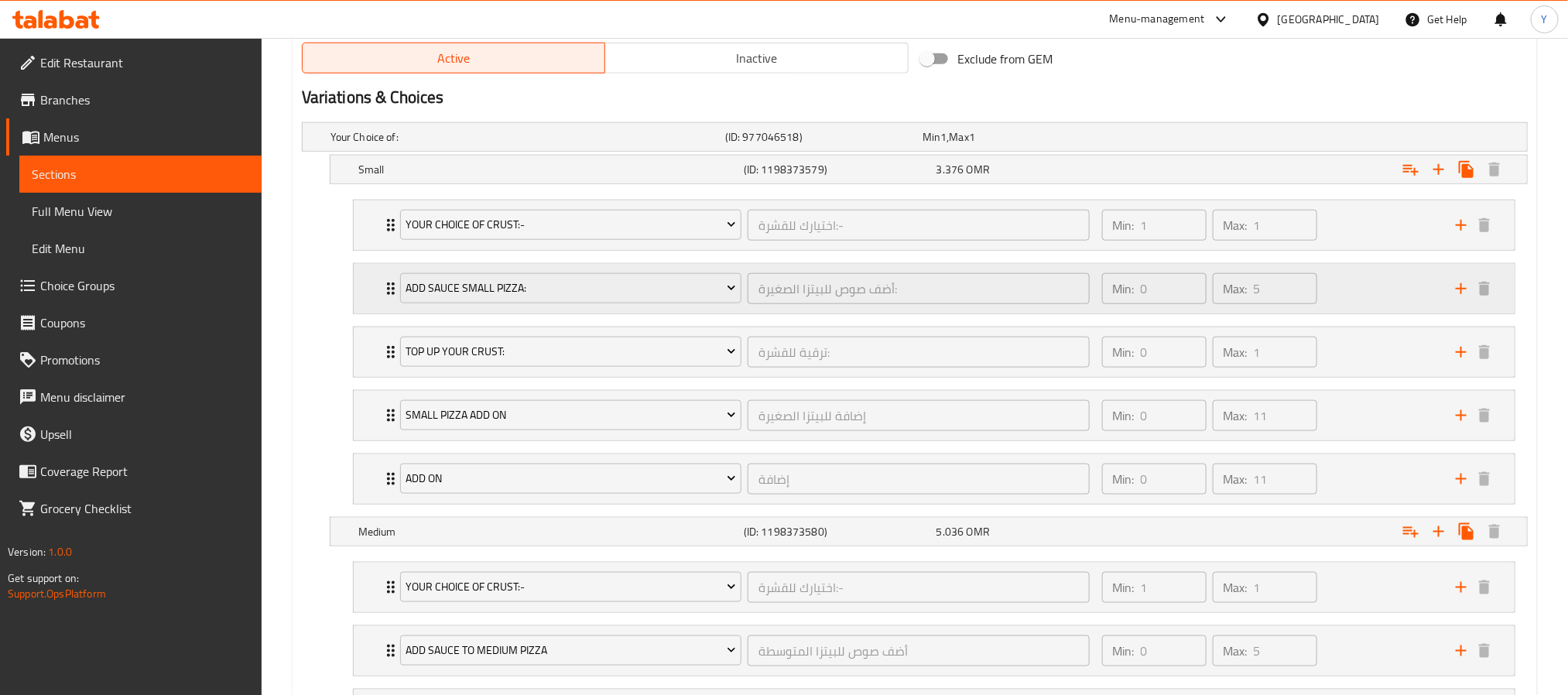
click at [382, 291] on icon "Expand" at bounding box center [391, 288] width 19 height 19
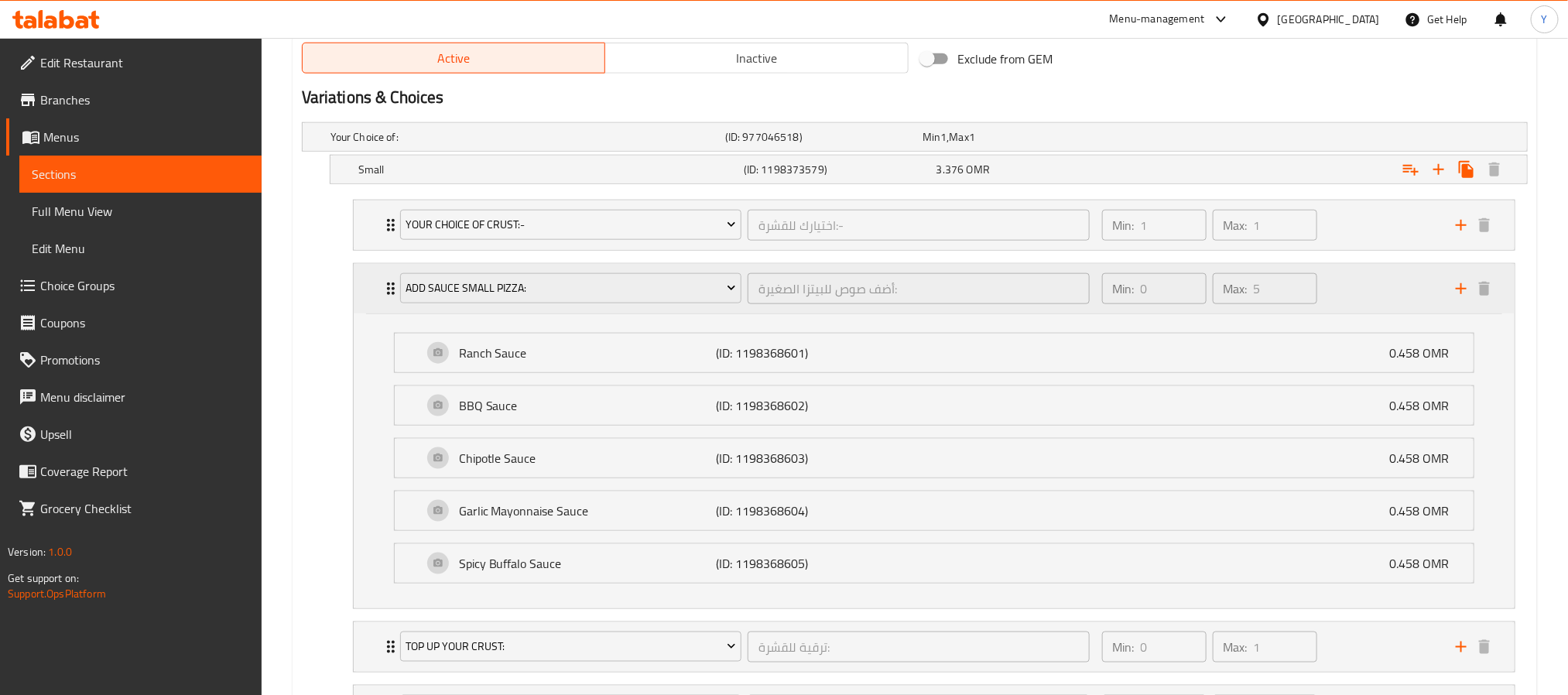
click at [382, 291] on icon "Expand" at bounding box center [391, 288] width 19 height 19
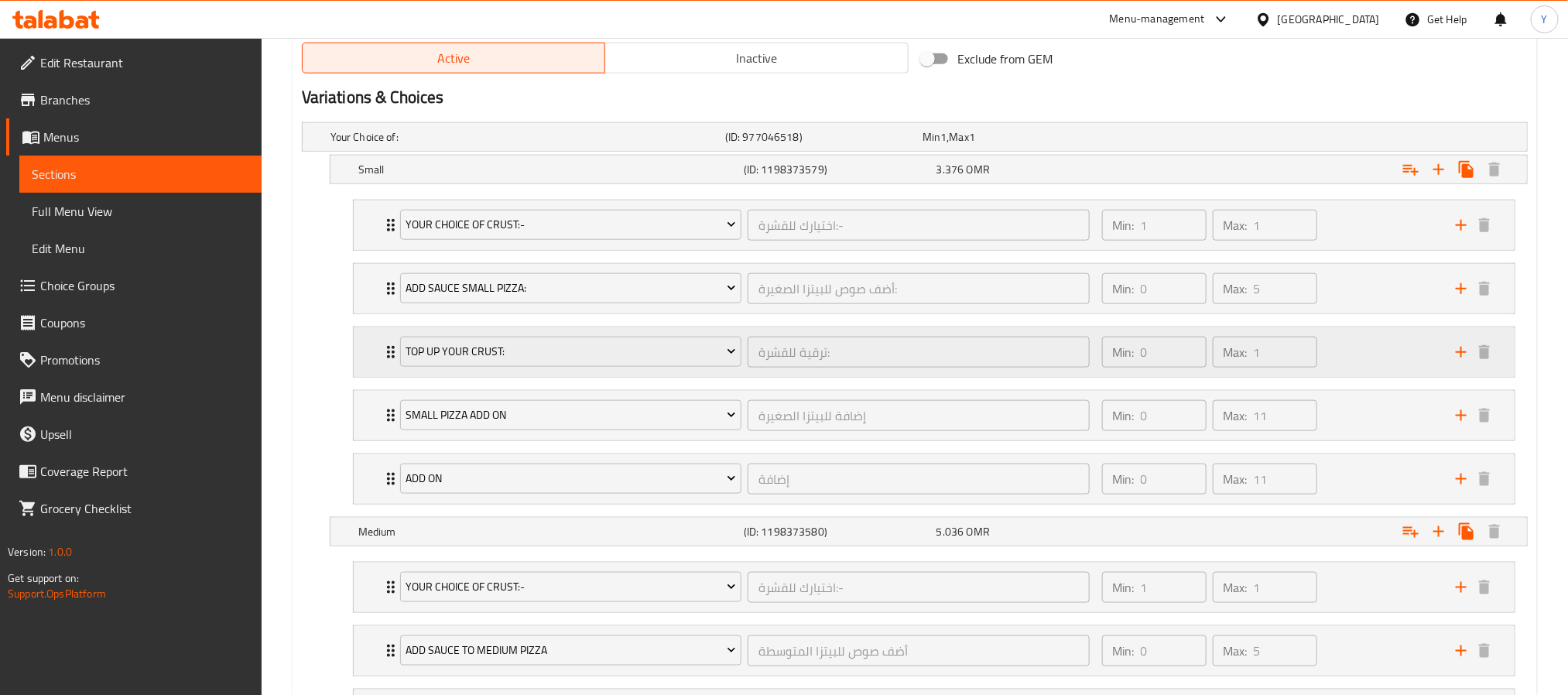
click at [379, 360] on div "Top Up your Crust: ترقية للقشرة: ​ Min: 0 ​ Max: 1 ​" at bounding box center [933, 352] width 1161 height 50
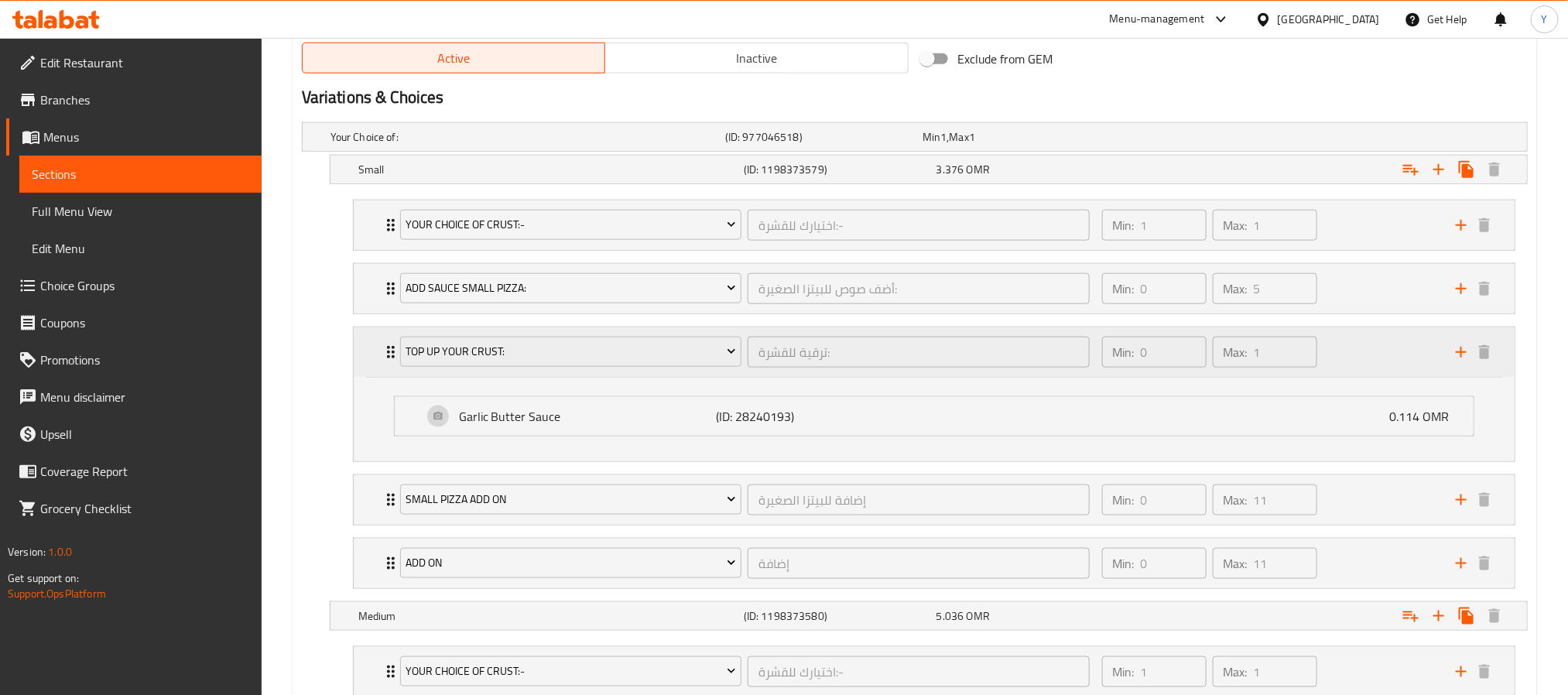
click at [379, 360] on div "Top Up your Crust: ترقية للقشرة: ​ Min: 0 ​ Max: 1 ​" at bounding box center [933, 352] width 1161 height 50
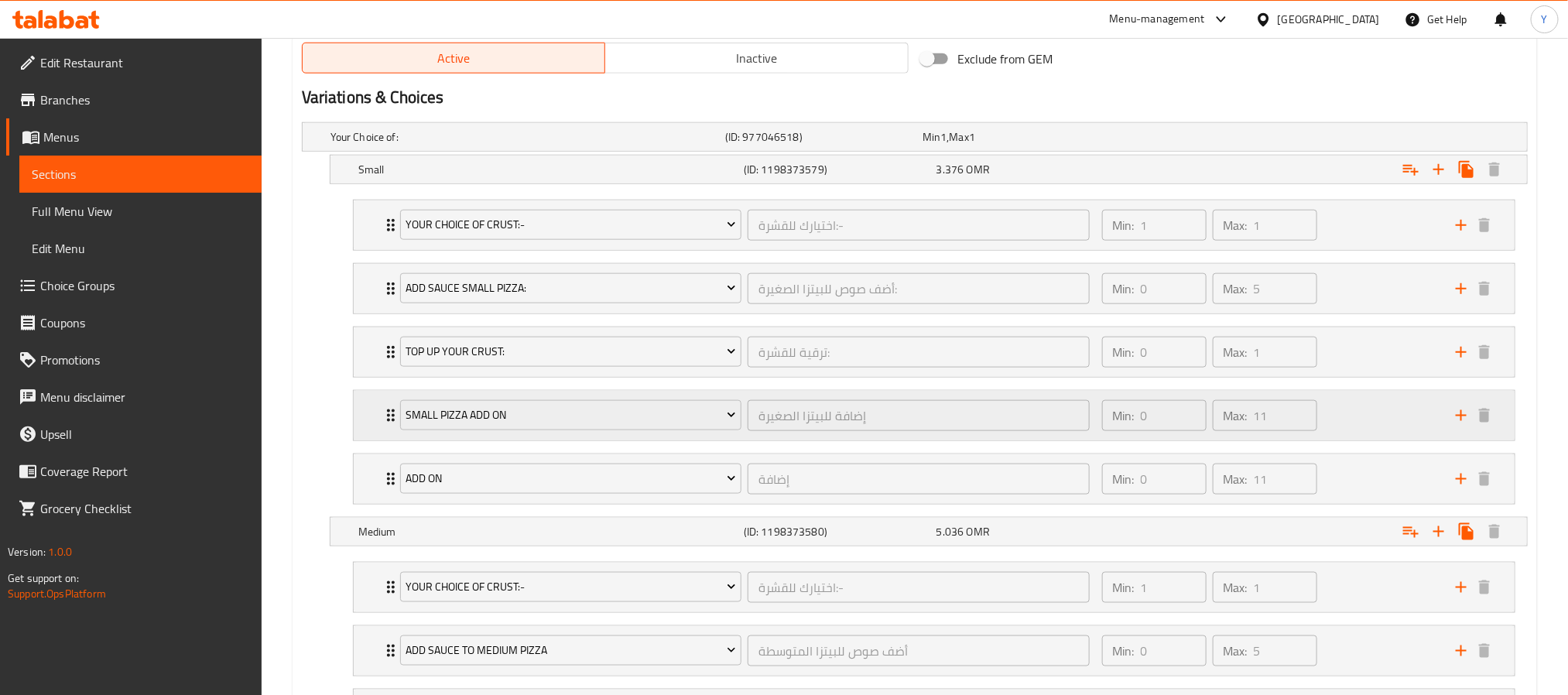
click at [372, 414] on div "Small Pizza Add On إضافة للبيتزا الصغيرة ​ Min: 0 ​ Max: 11 ​" at bounding box center [933, 416] width 1161 height 50
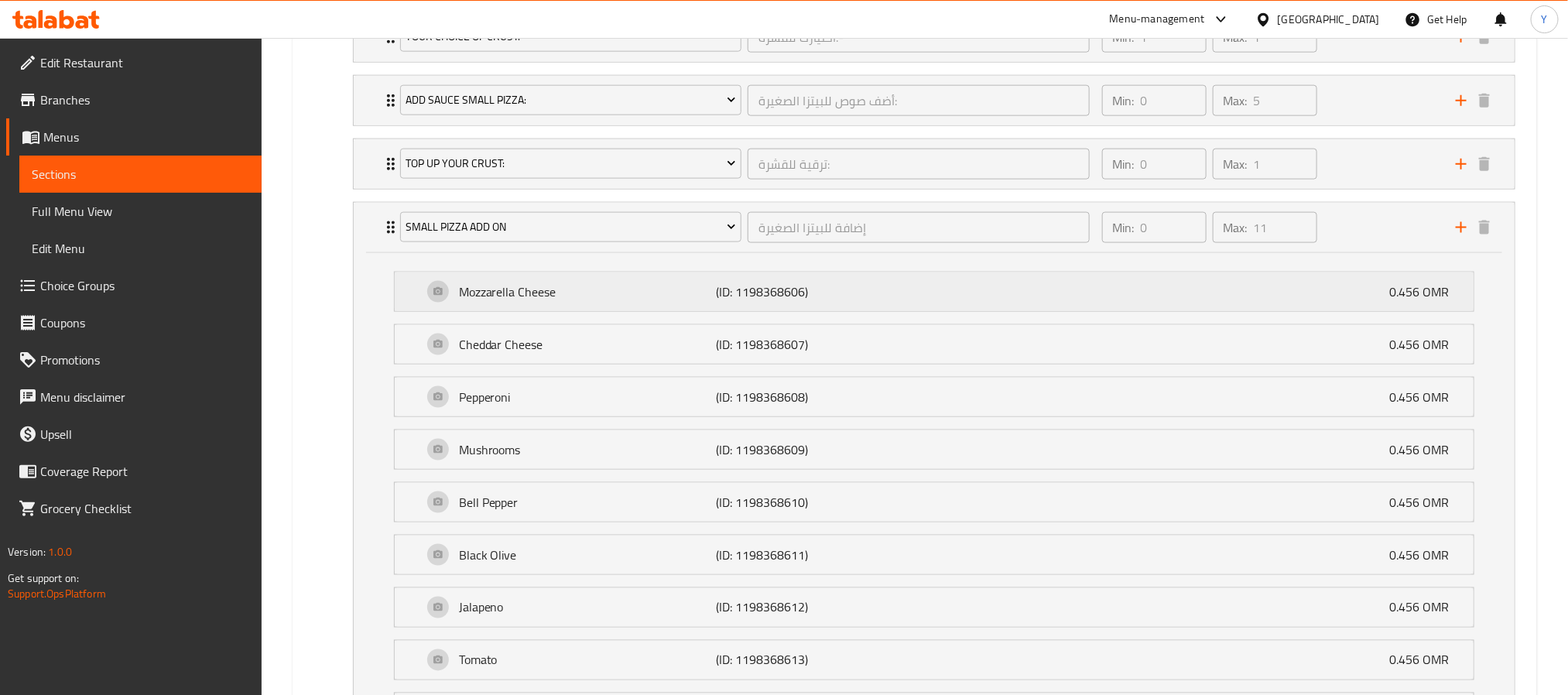
scroll to position [1045, 0]
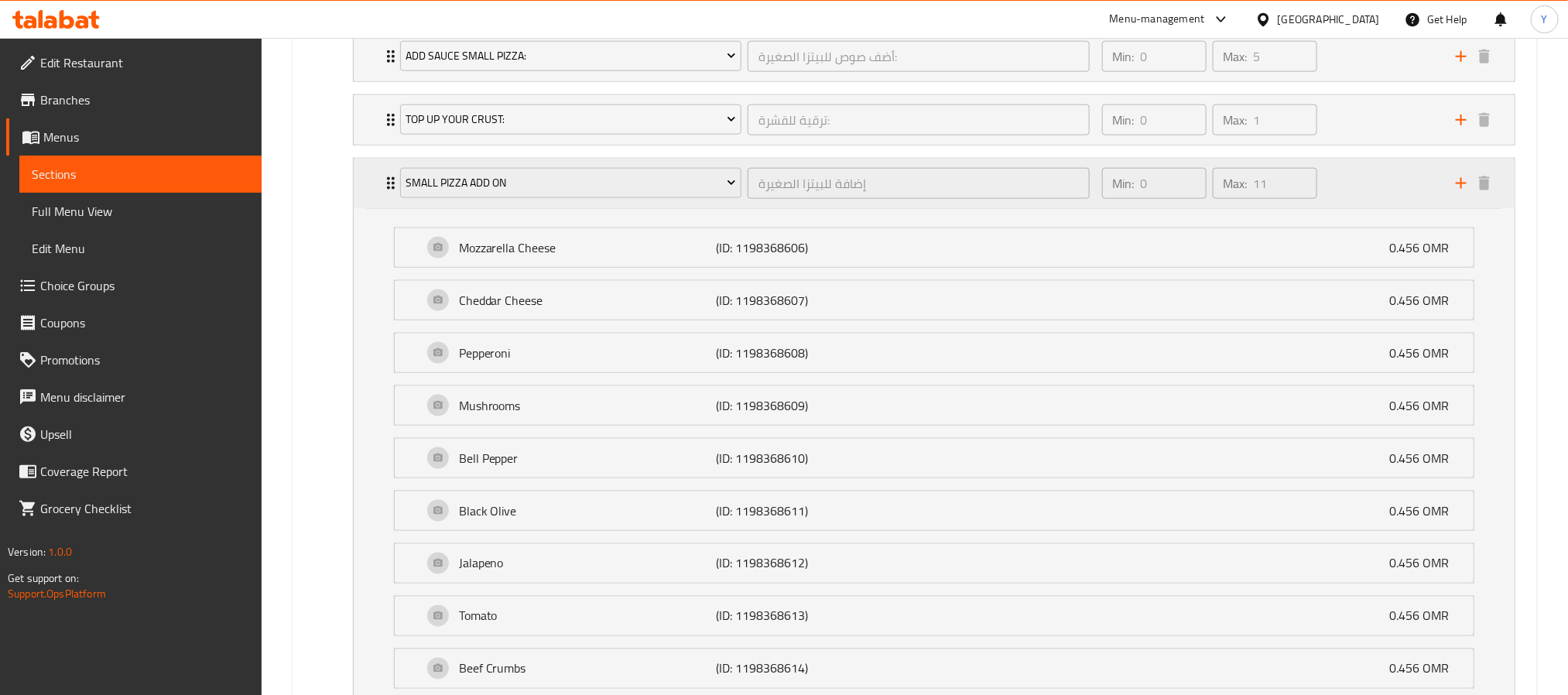
click at [382, 201] on div "Small Pizza Add On إضافة للبيتزا الصغيرة ​ Min: 0 ​ Max: 11 ​" at bounding box center [939, 183] width 1115 height 50
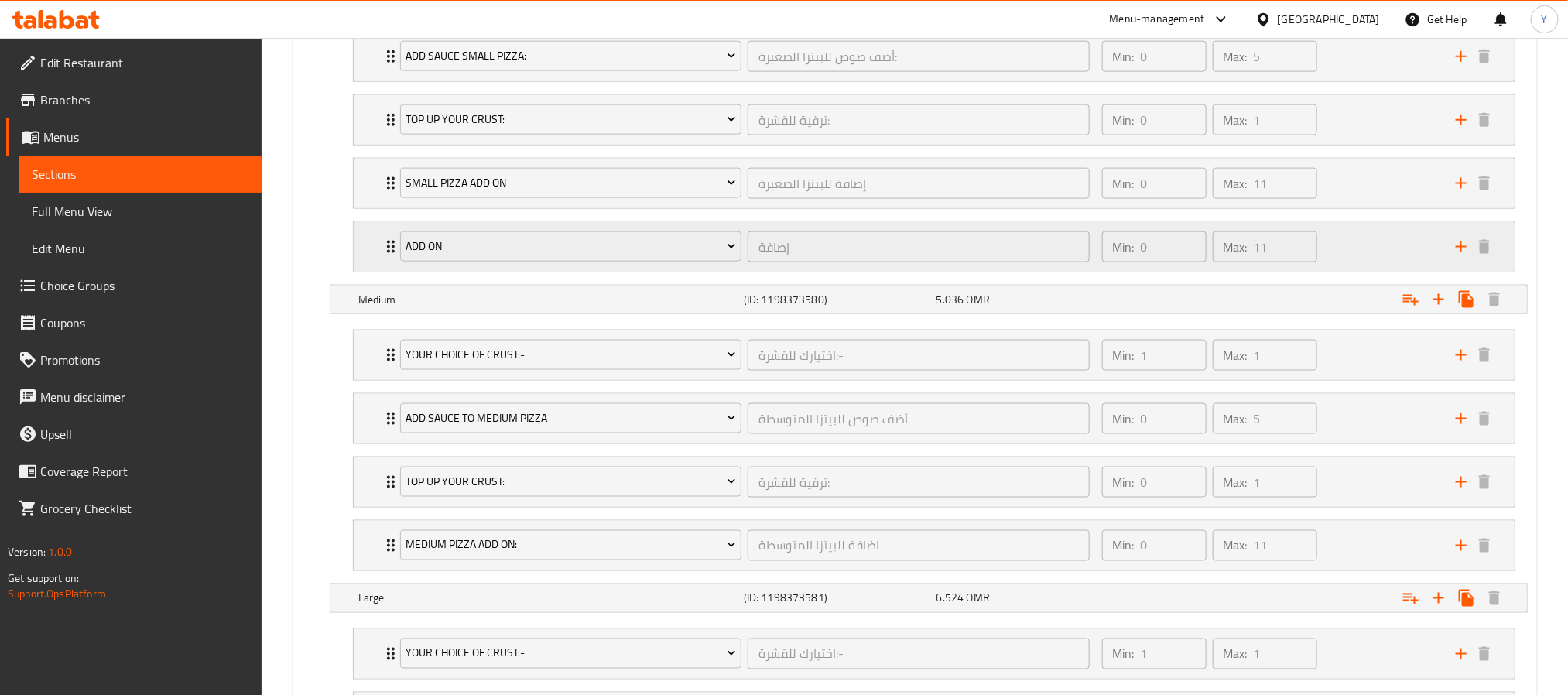
click at [375, 253] on div "Add On إضافة ​ Min: 0 ​ Max: 11 ​" at bounding box center [933, 247] width 1161 height 50
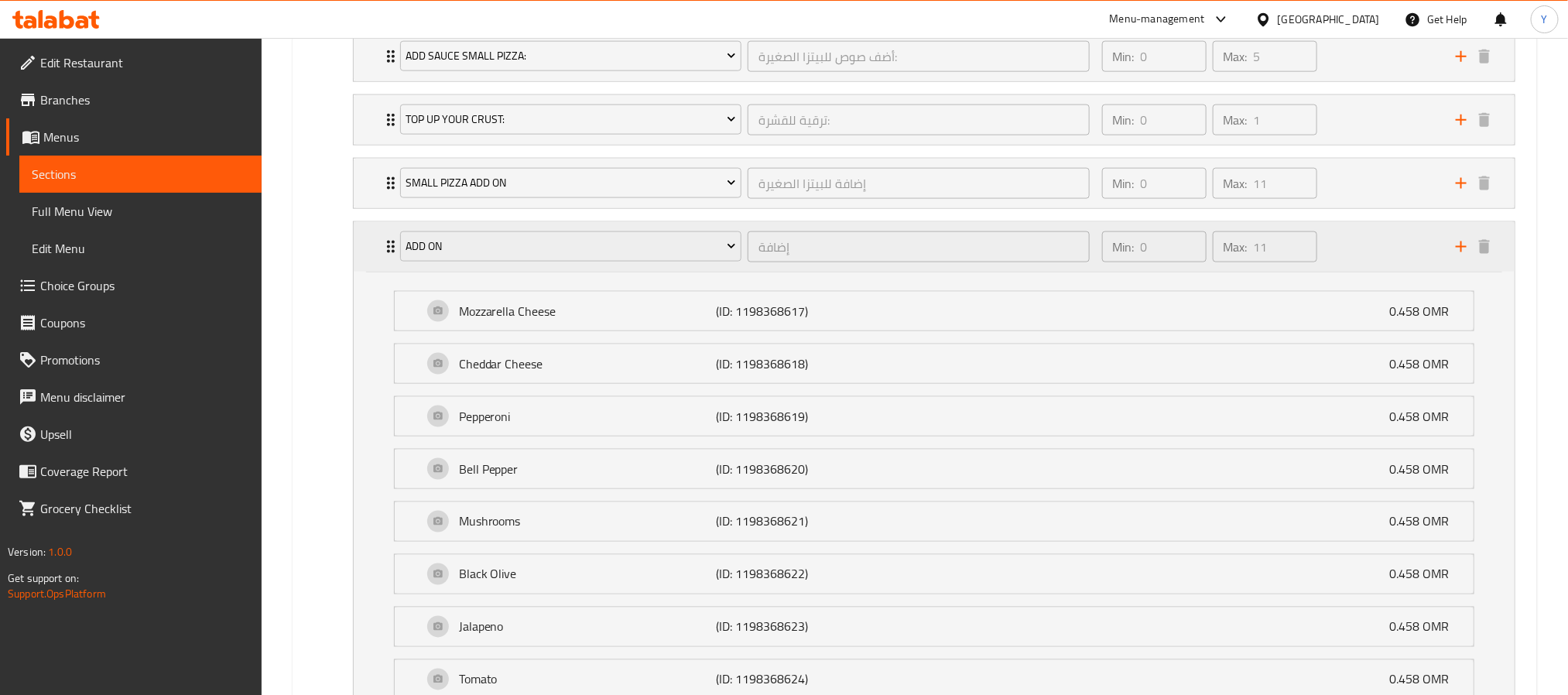
click at [375, 253] on div "Add On إضافة ​ Min: 0 ​ Max: 11 ​" at bounding box center [933, 247] width 1161 height 50
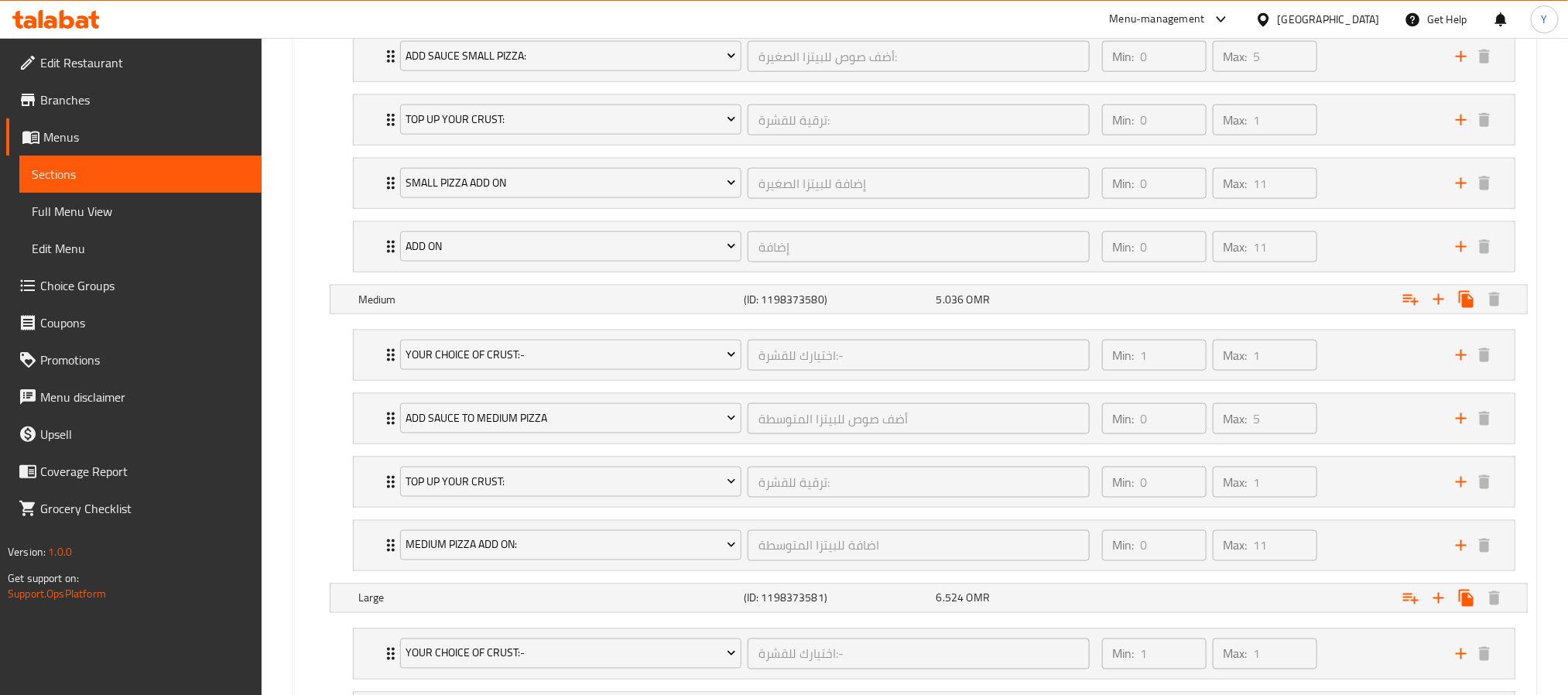
drag, startPoint x: 140, startPoint y: 208, endPoint x: 272, endPoint y: 284, distance: 152.3
click at [140, 208] on span "Full Menu View" at bounding box center [141, 211] width 217 height 19
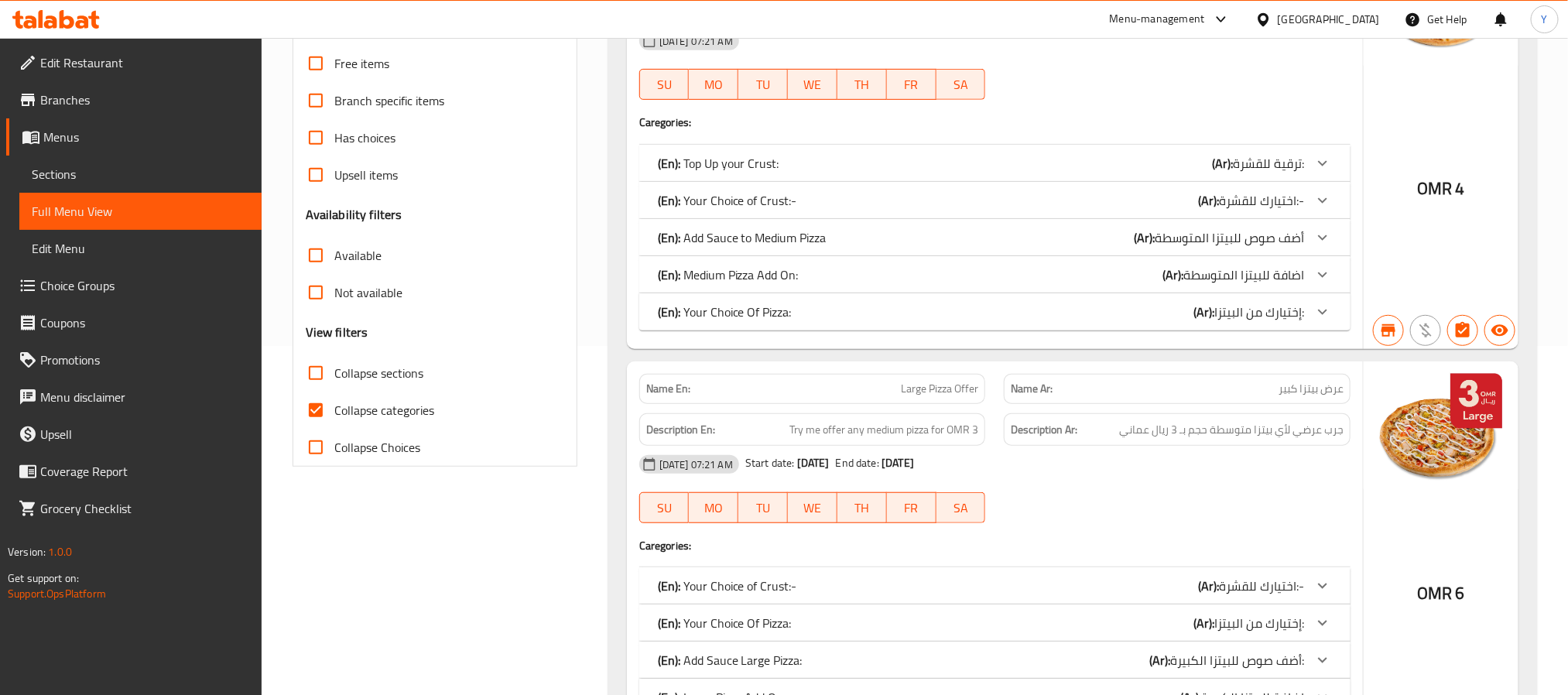
scroll to position [348, 0]
click at [346, 370] on span "Collapse sections" at bounding box center [378, 373] width 89 height 19
click at [334, 370] on input "Collapse sections" at bounding box center [316, 374] width 37 height 37
checkbox input "true"
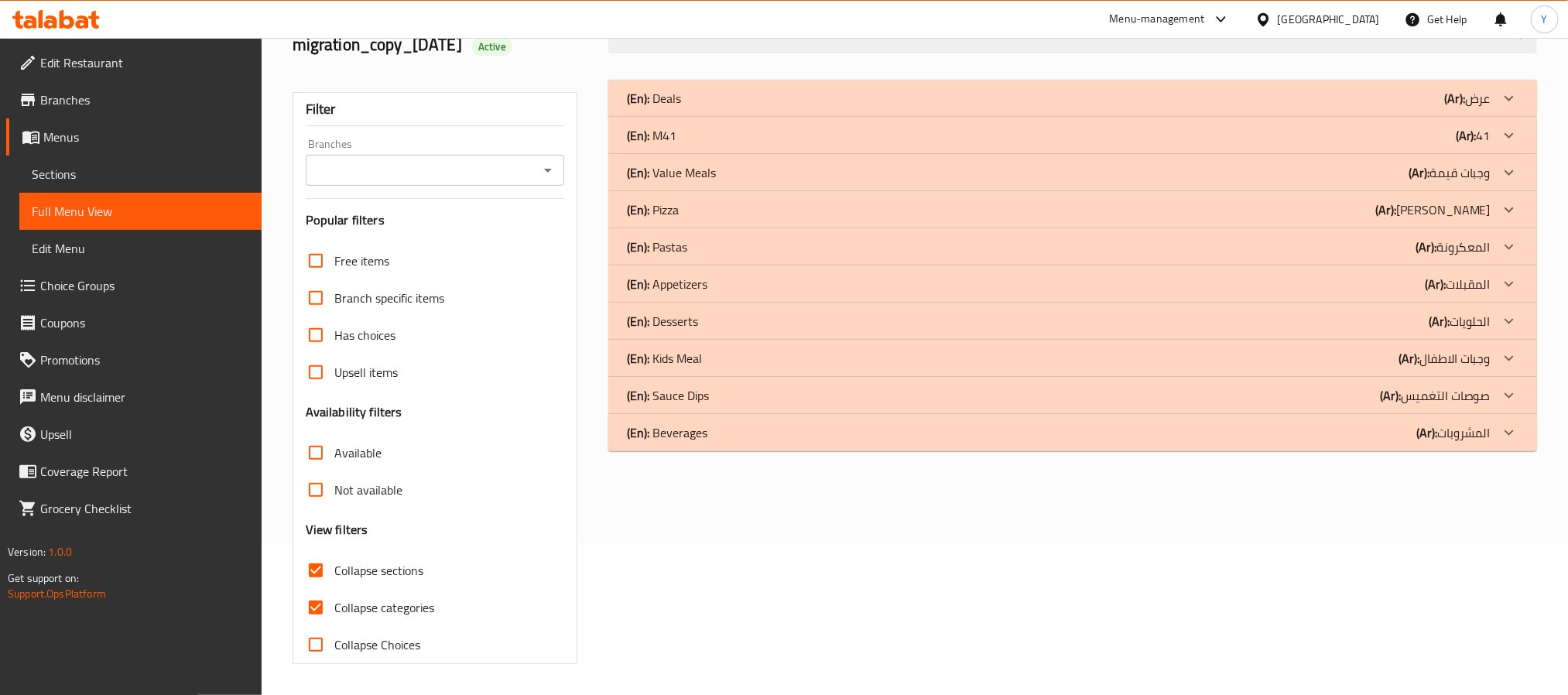
scroll to position [153, 0]
click at [326, 404] on h3 "Availability filters" at bounding box center [354, 412] width 96 height 18
click at [323, 613] on input "Collapse categories" at bounding box center [316, 607] width 37 height 37
checkbox input "false"
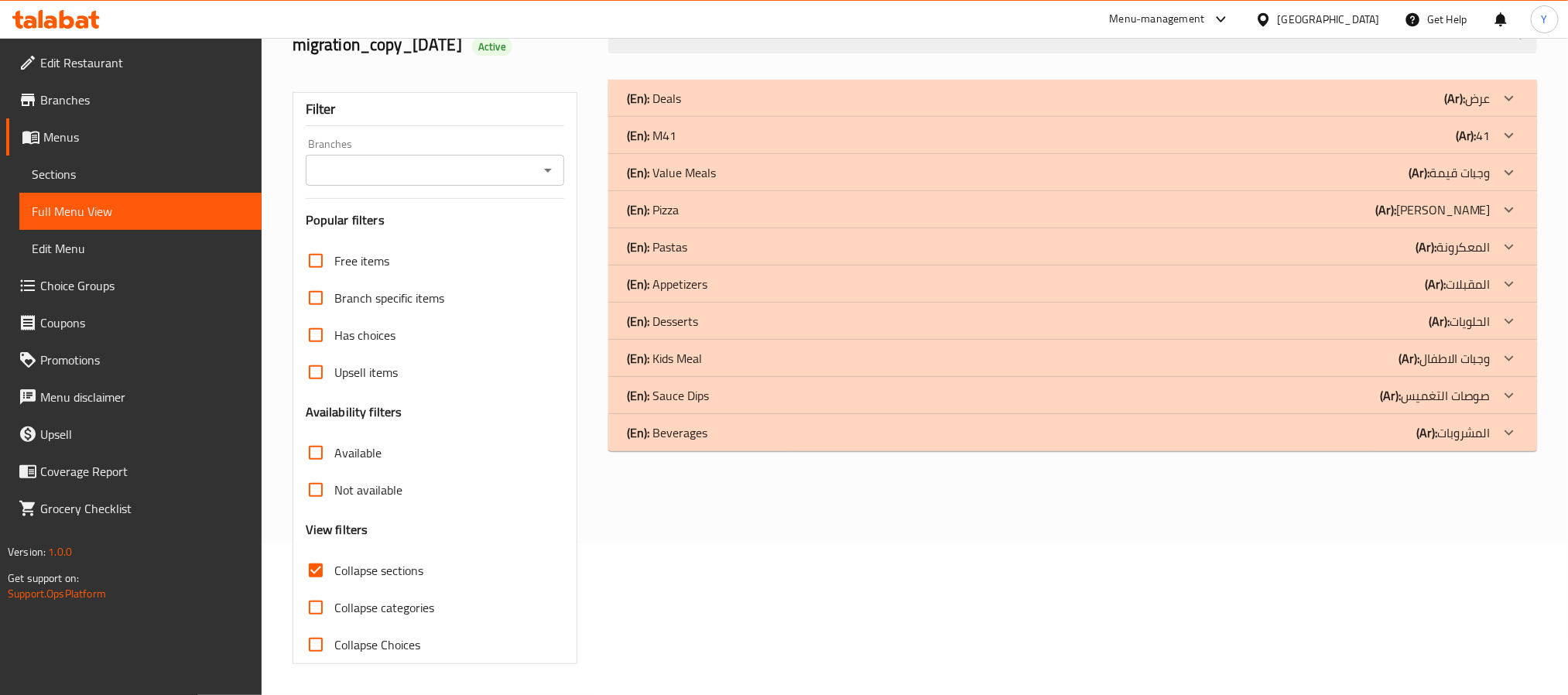
click at [709, 201] on div "(En): Pizza (Ar): بيتزا" at bounding box center [1058, 210] width 864 height 19
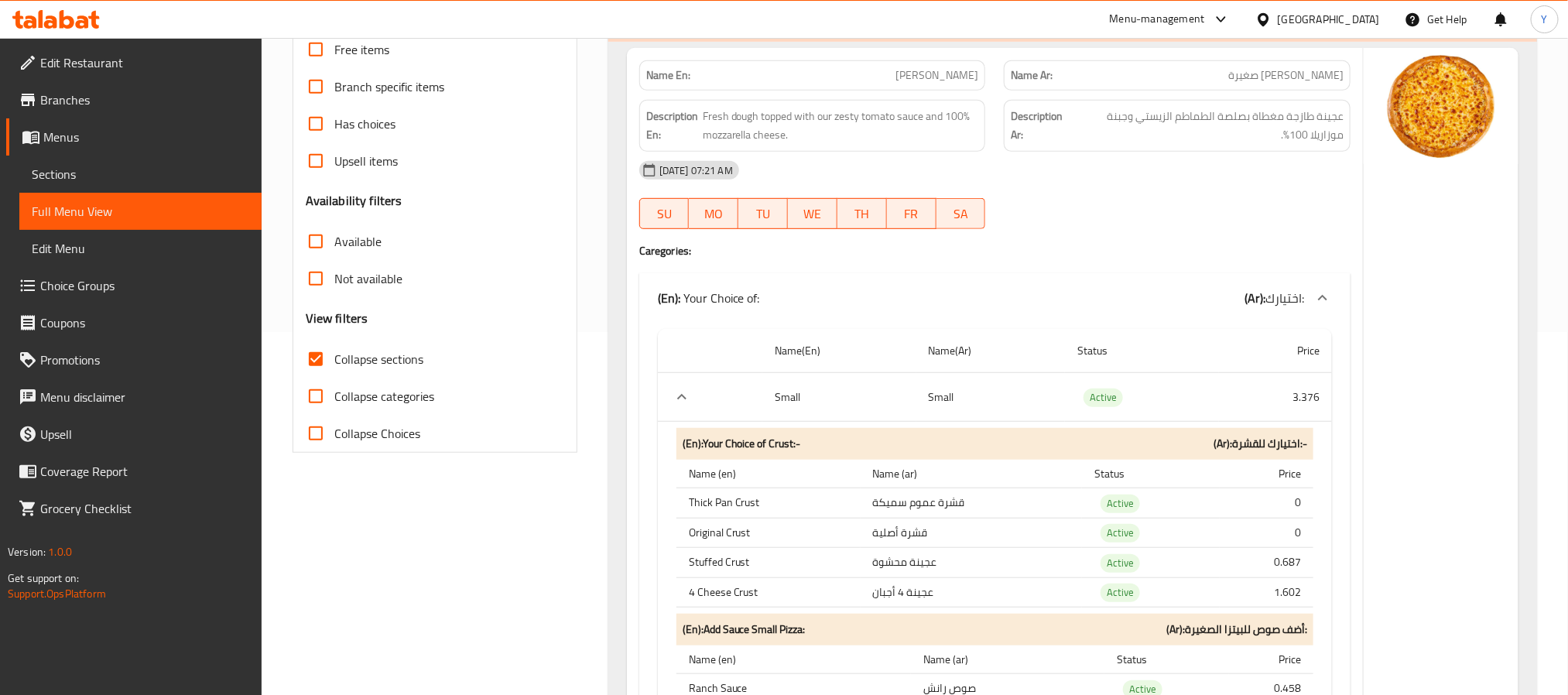
scroll to position [501, 0]
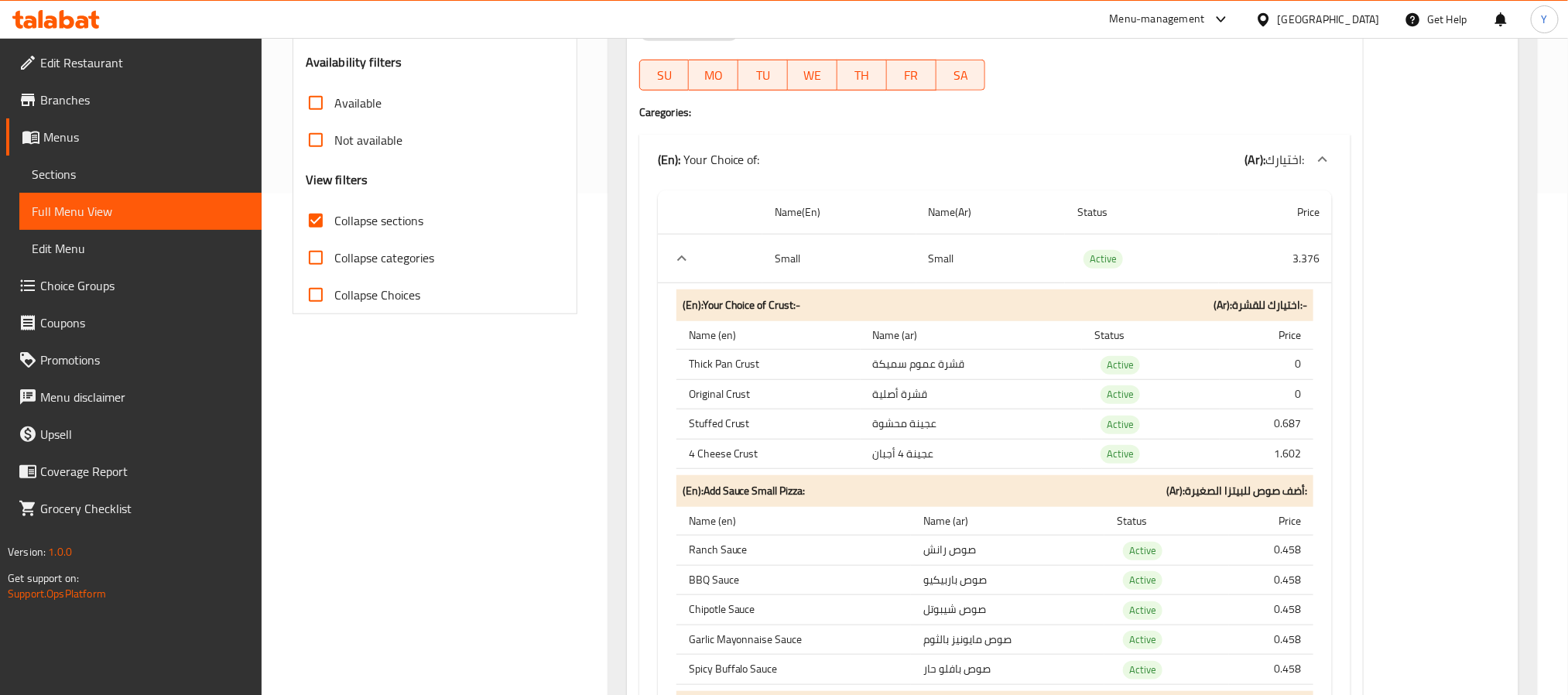
click at [722, 368] on th "Thick Pan Crust" at bounding box center [768, 365] width 184 height 30
copy th "Thick Pan Crust"
click at [771, 314] on b "(En): Your Choice of Crust:-" at bounding box center [742, 305] width 118 height 19
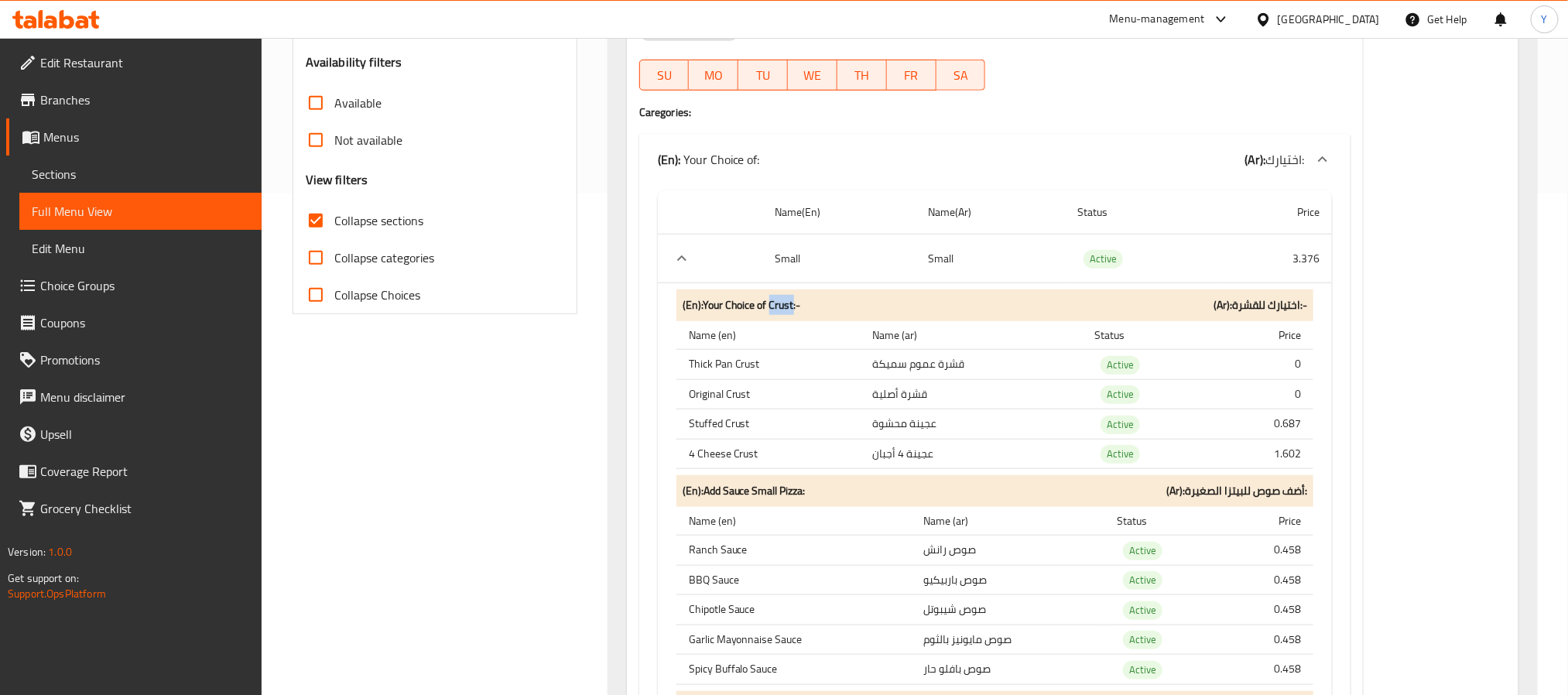
click at [771, 314] on b "(En): Your Choice of Crust:-" at bounding box center [742, 305] width 118 height 19
copy b "(En): Your Choice of Crust:-"
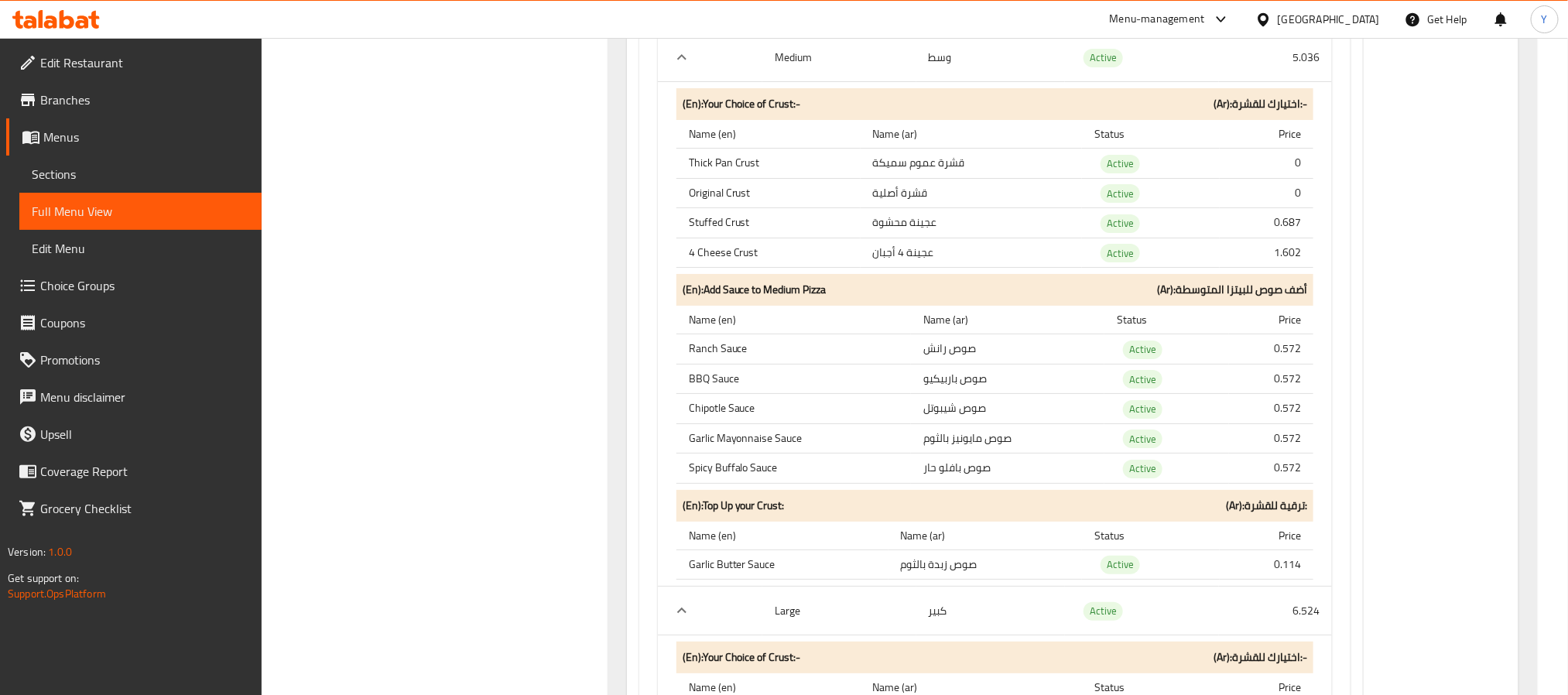
scroll to position [47915, 0]
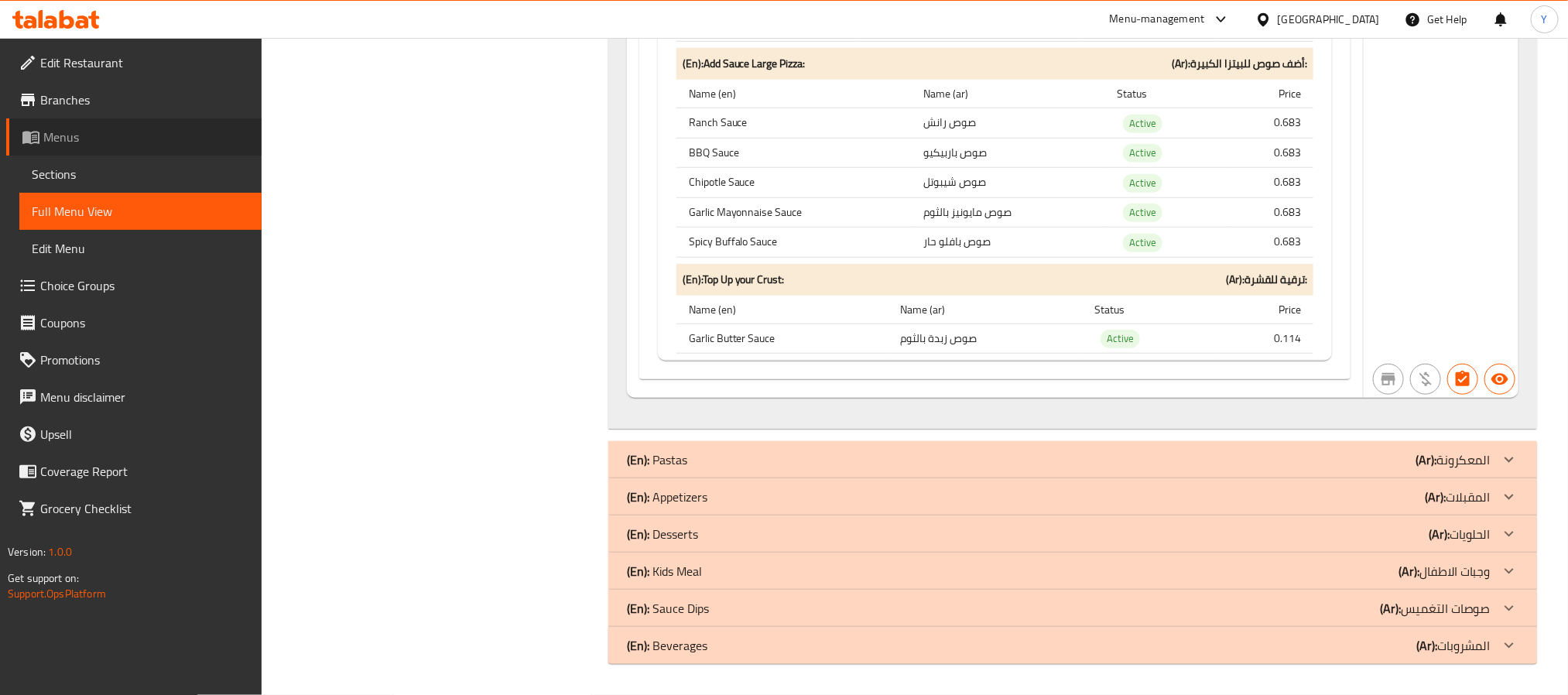
click at [117, 134] on span "Menus" at bounding box center [146, 136] width 206 height 19
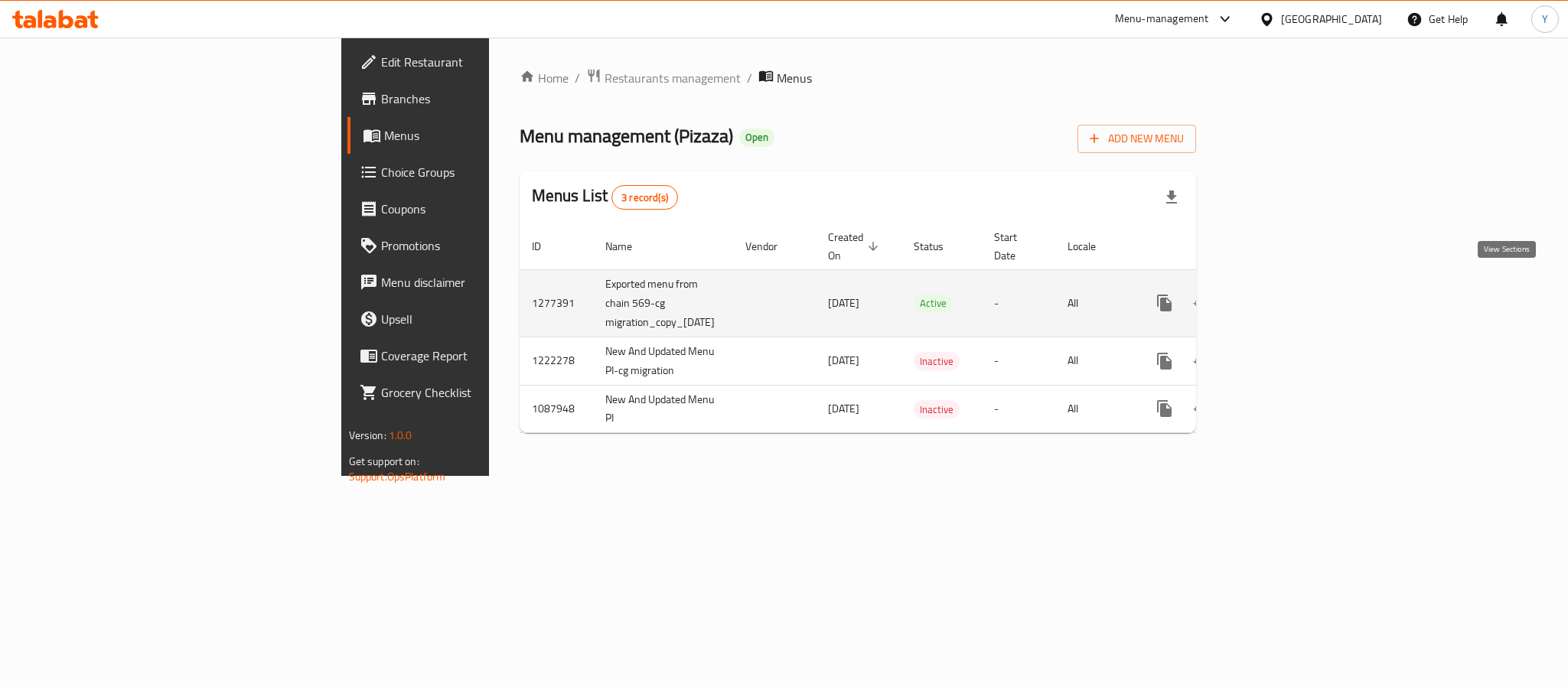
click at [1284, 294] on icon "enhanced table" at bounding box center [1274, 302] width 18 height 18
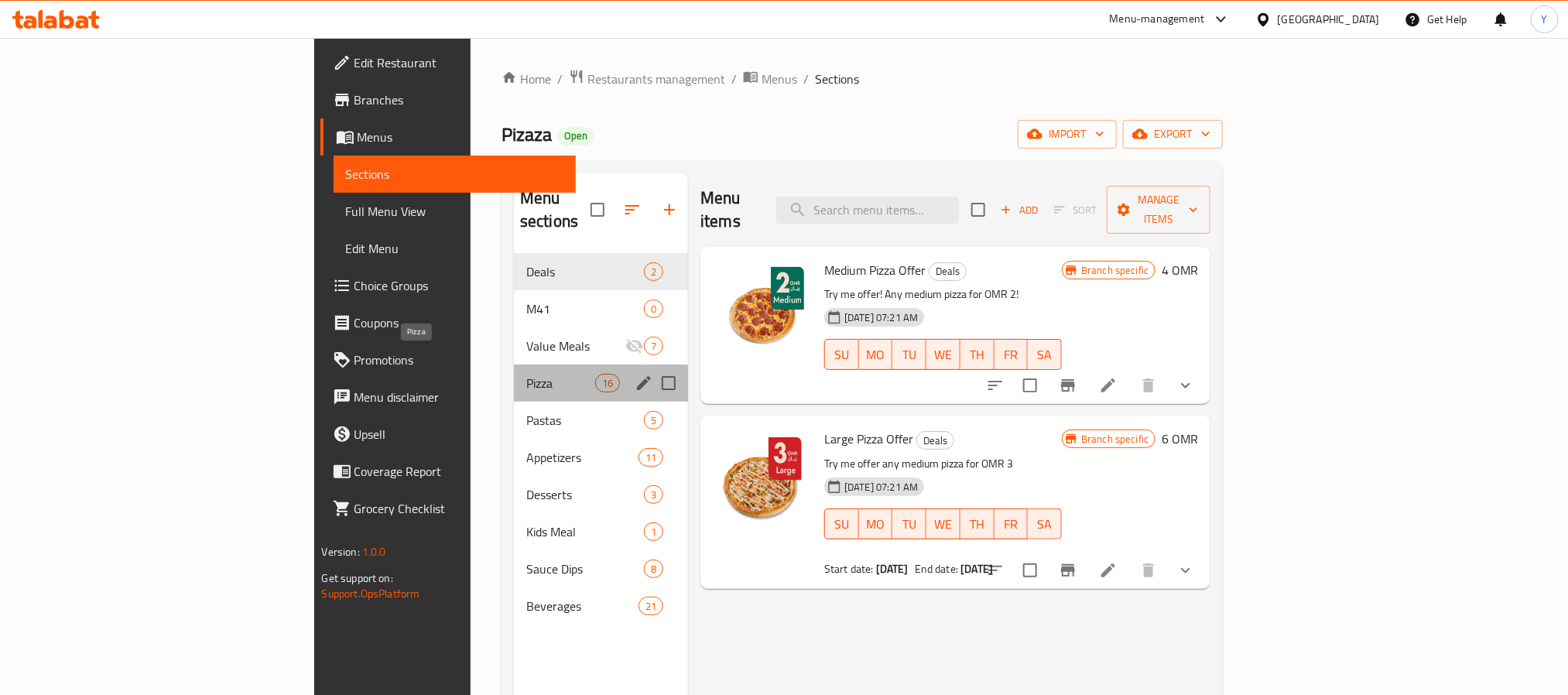
click at [526, 374] on span "Pizza" at bounding box center [560, 383] width 69 height 19
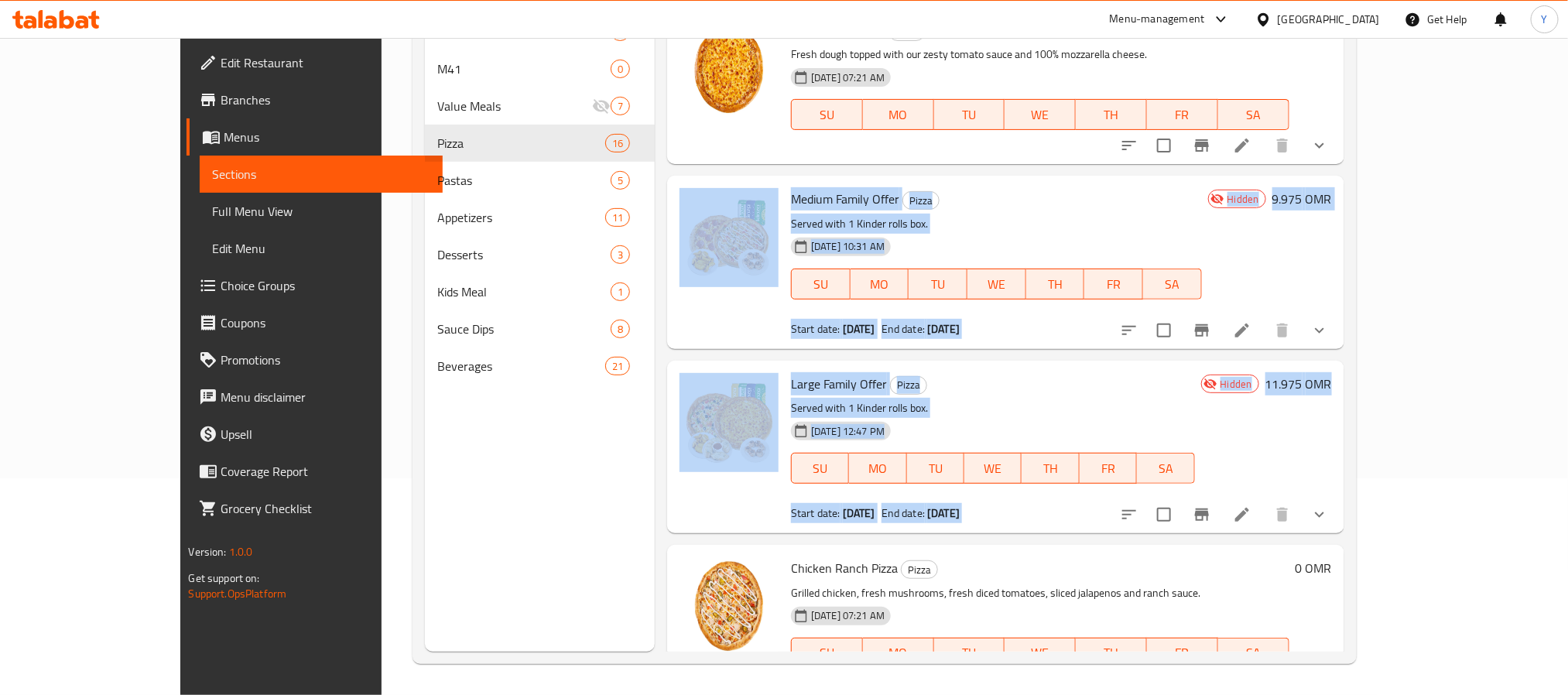
drag, startPoint x: 643, startPoint y: 179, endPoint x: 1509, endPoint y: 463, distance: 911.4
click at [1343, 463] on div "Menu items Add Sort Manage items Margherita Pizza Pizza Fresh dough topped with…" at bounding box center [999, 304] width 689 height 695
click at [1016, 437] on div "10-06-2025 12:47 PM SU MO TU WE TH FR SA" at bounding box center [993, 457] width 416 height 84
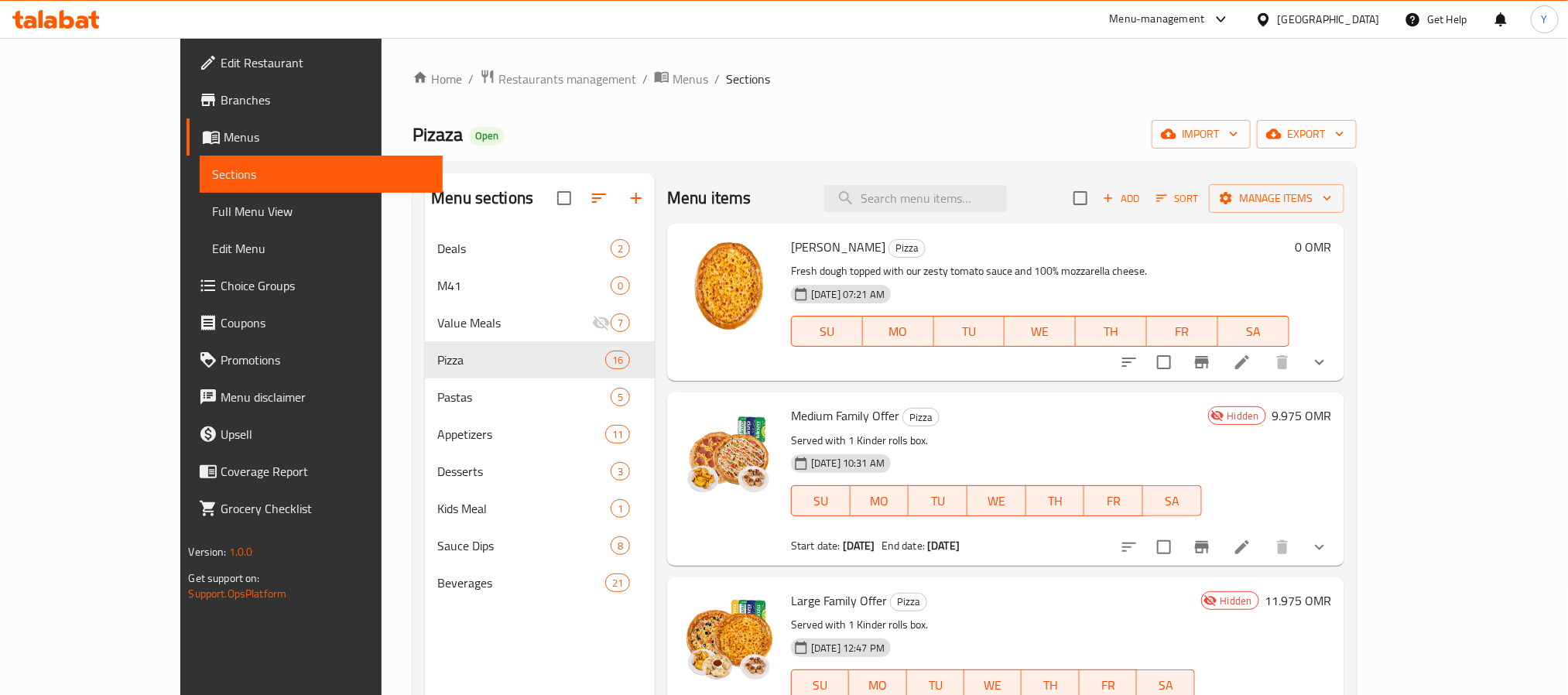
click at [1343, 360] on div "Margherita Pizza Pizza Fresh dough topped with our zesty tomato sauce and 100% …" at bounding box center [1005, 302] width 676 height 157
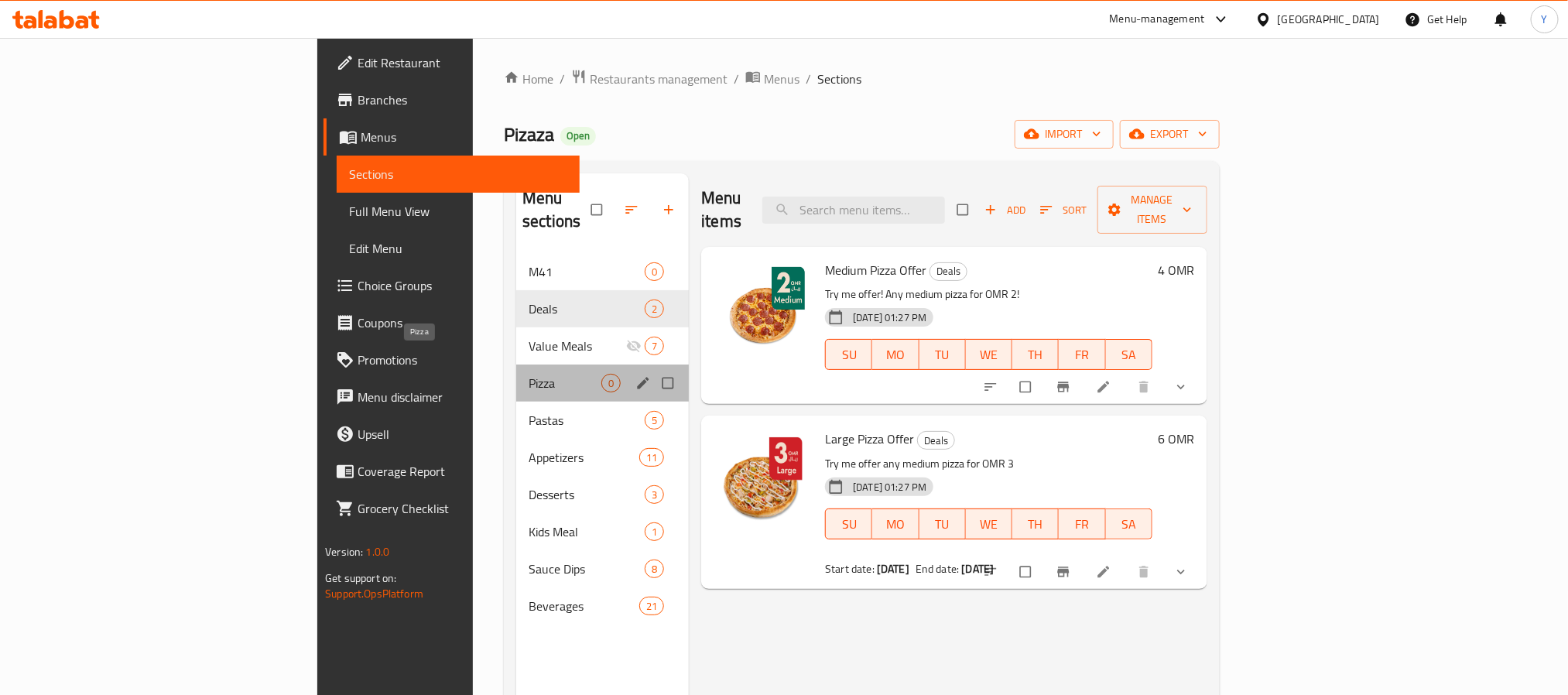
click at [529, 374] on span "Pizza" at bounding box center [565, 383] width 72 height 19
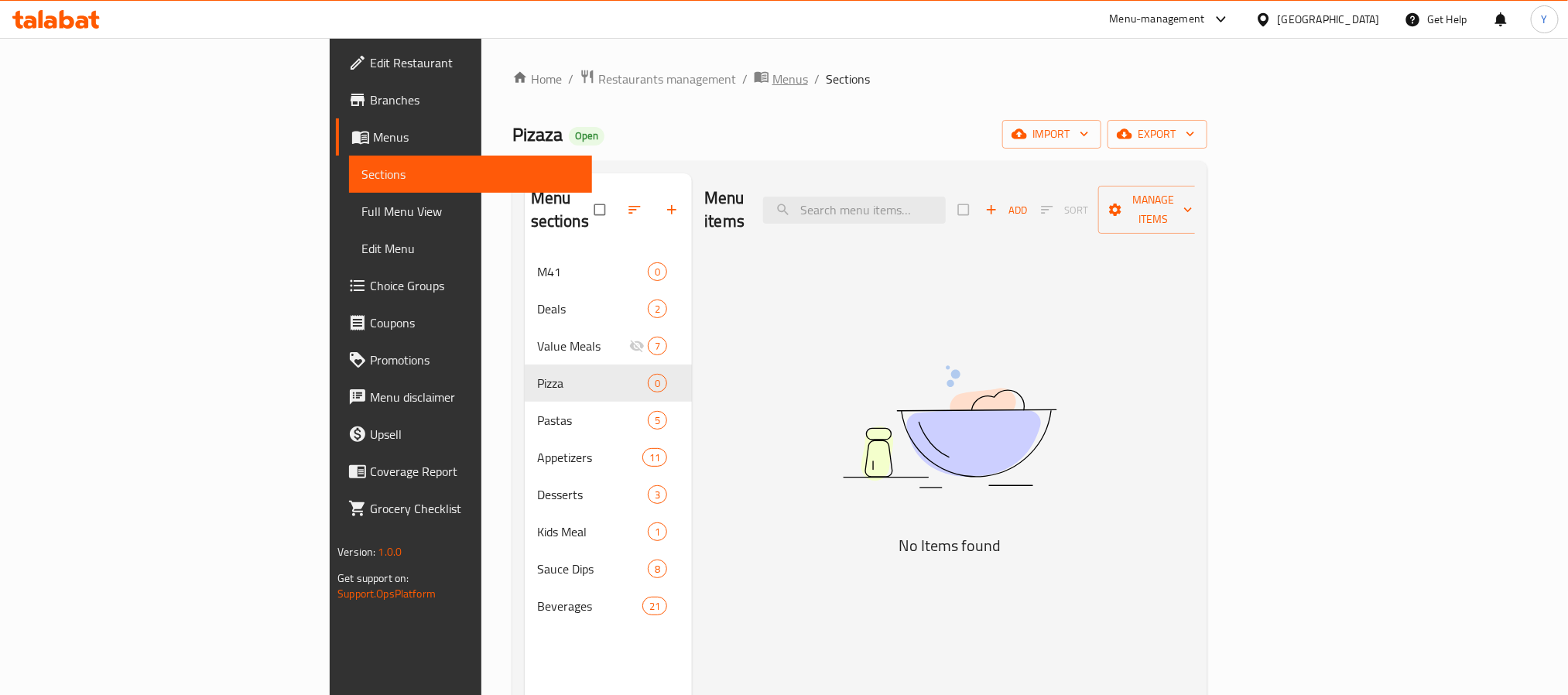
click at [773, 74] on span "Menus" at bounding box center [790, 79] width 35 height 19
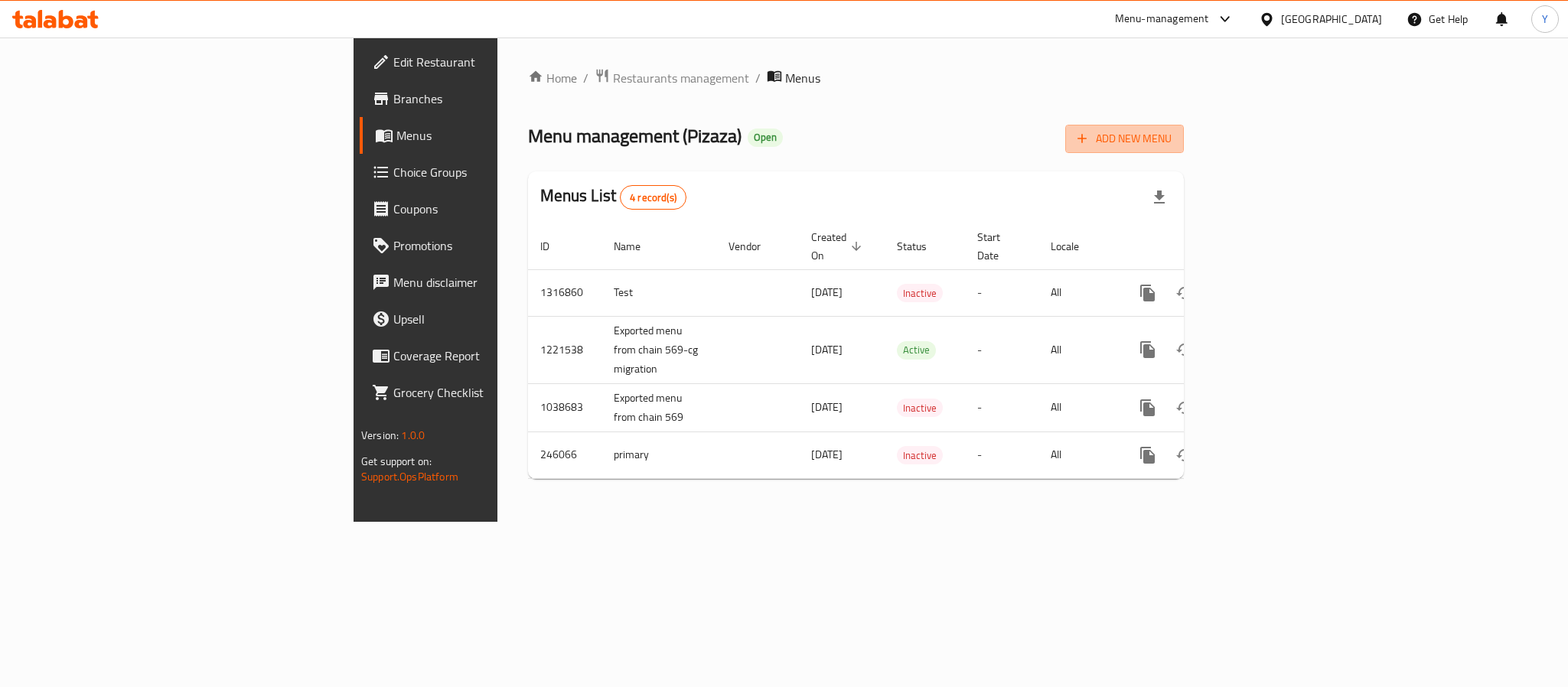
drag, startPoint x: 1462, startPoint y: 134, endPoint x: 1399, endPoint y: 232, distance: 116.5
click at [1184, 226] on div "Home / Restaurants management / Menus Menu management ( Pizaza ) Open Add New M…" at bounding box center [856, 280] width 656 height 423
click at [528, 141] on span "Menu management ( Pizaza )" at bounding box center [635, 135] width 213 height 34
click at [528, 149] on span "Menu management ( Pizaza )" at bounding box center [635, 135] width 213 height 34
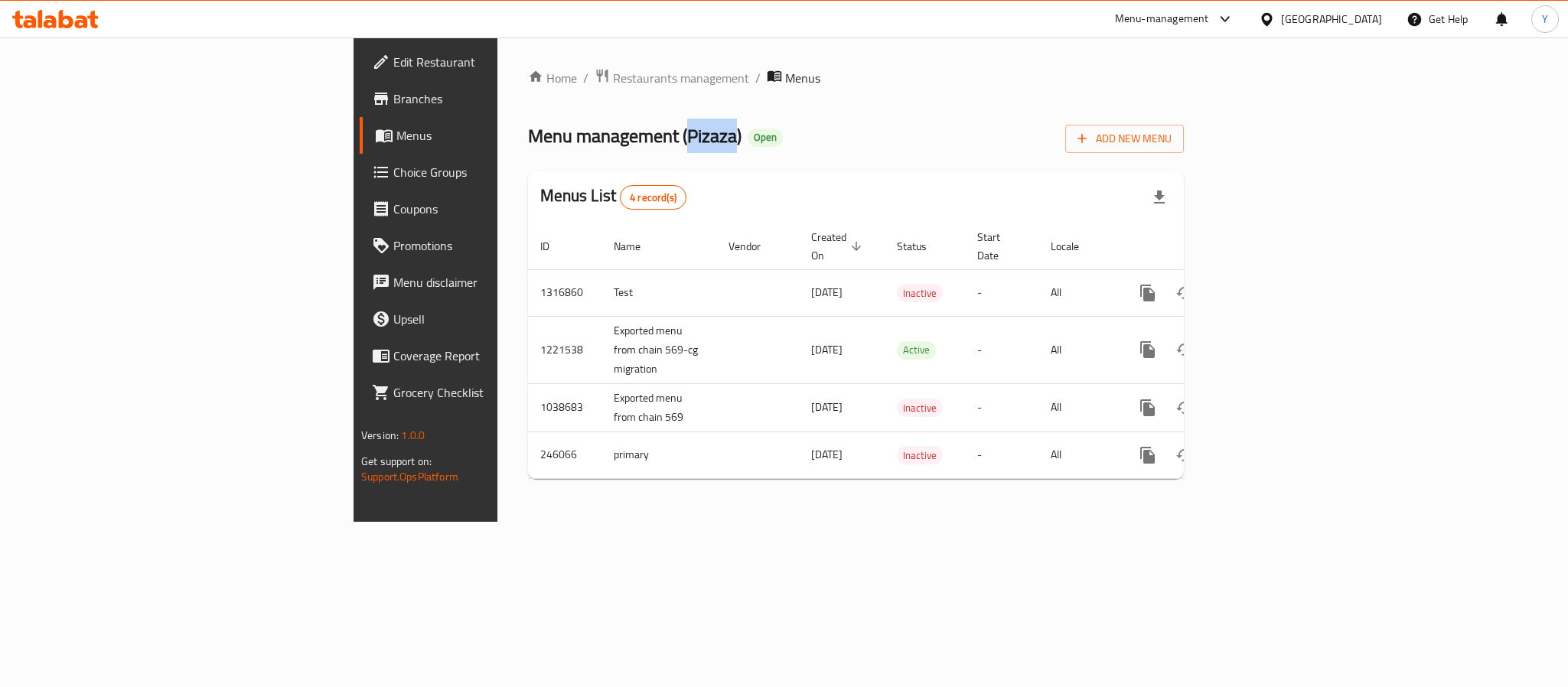
click at [528, 149] on span "Menu management ( Pizaza )" at bounding box center [635, 135] width 213 height 34
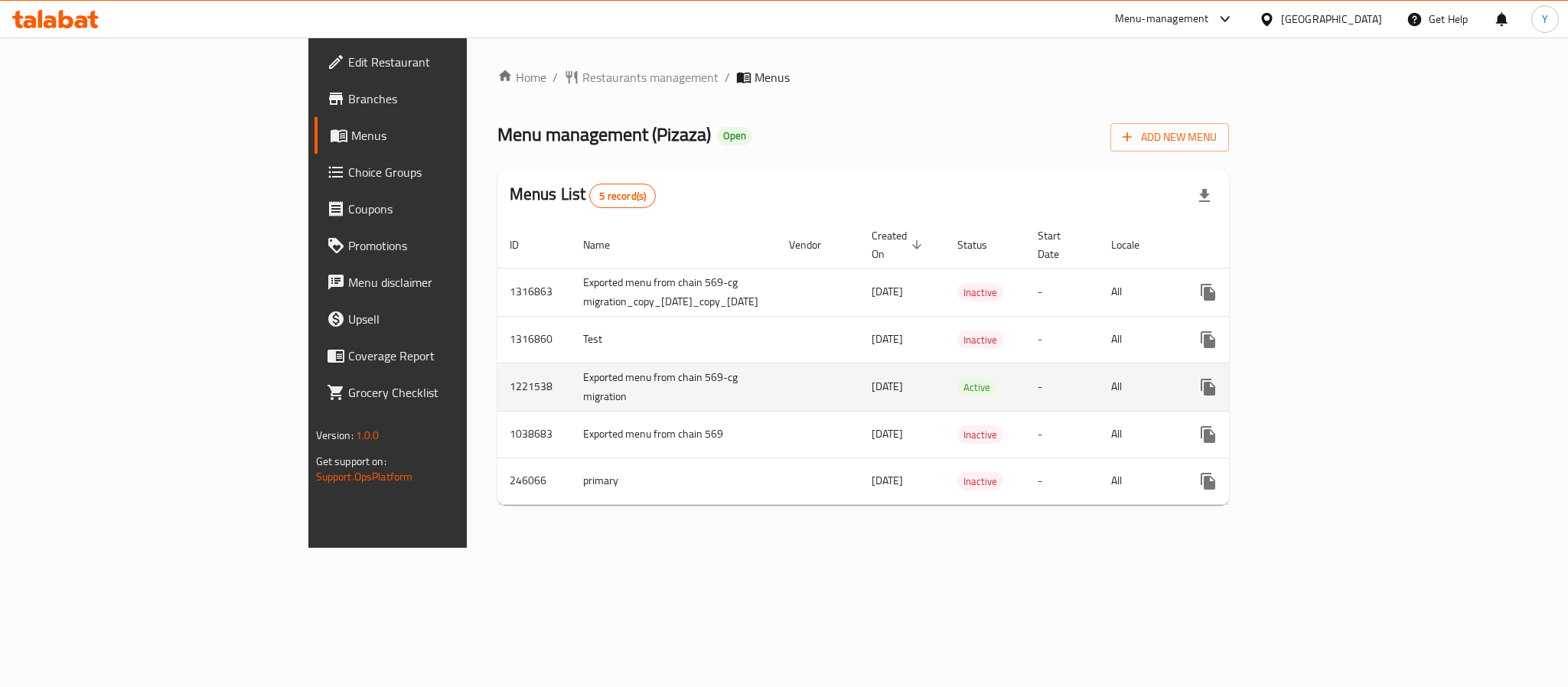
click at [614, 372] on td "Exported menu from chain 569-cg migration" at bounding box center [674, 386] width 206 height 48
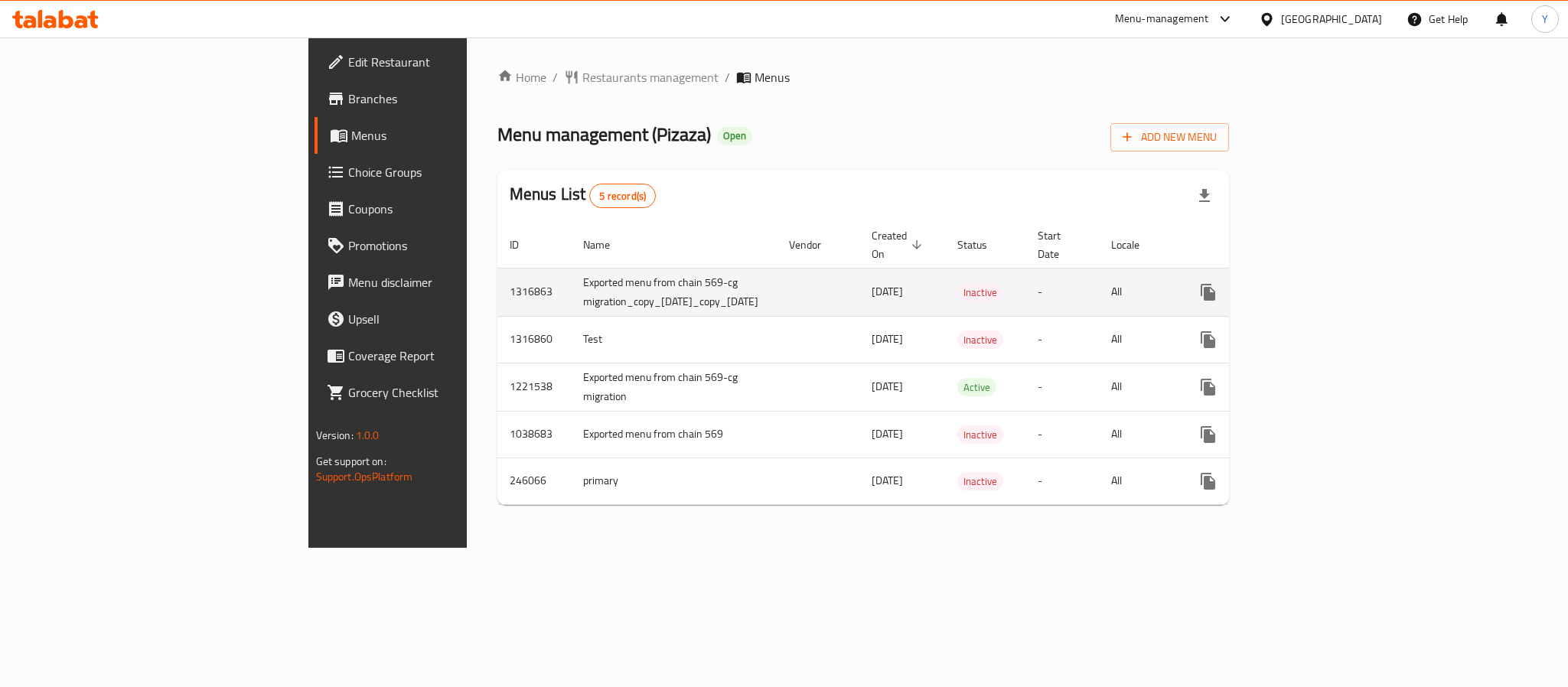
click at [574, 282] on td "Exported menu from chain 569-cg migration_copy_[DATE]_copy_[DATE]" at bounding box center [674, 291] width 206 height 48
click at [572, 289] on td "Exported menu from chain 569-cg migration_copy_[DATE]_copy_[DATE]" at bounding box center [674, 291] width 206 height 48
click at [572, 289] on td "Exported menu from chain 569-cg migration_copy_23/02/2025_copy_12/10/2025" at bounding box center [674, 291] width 206 height 48
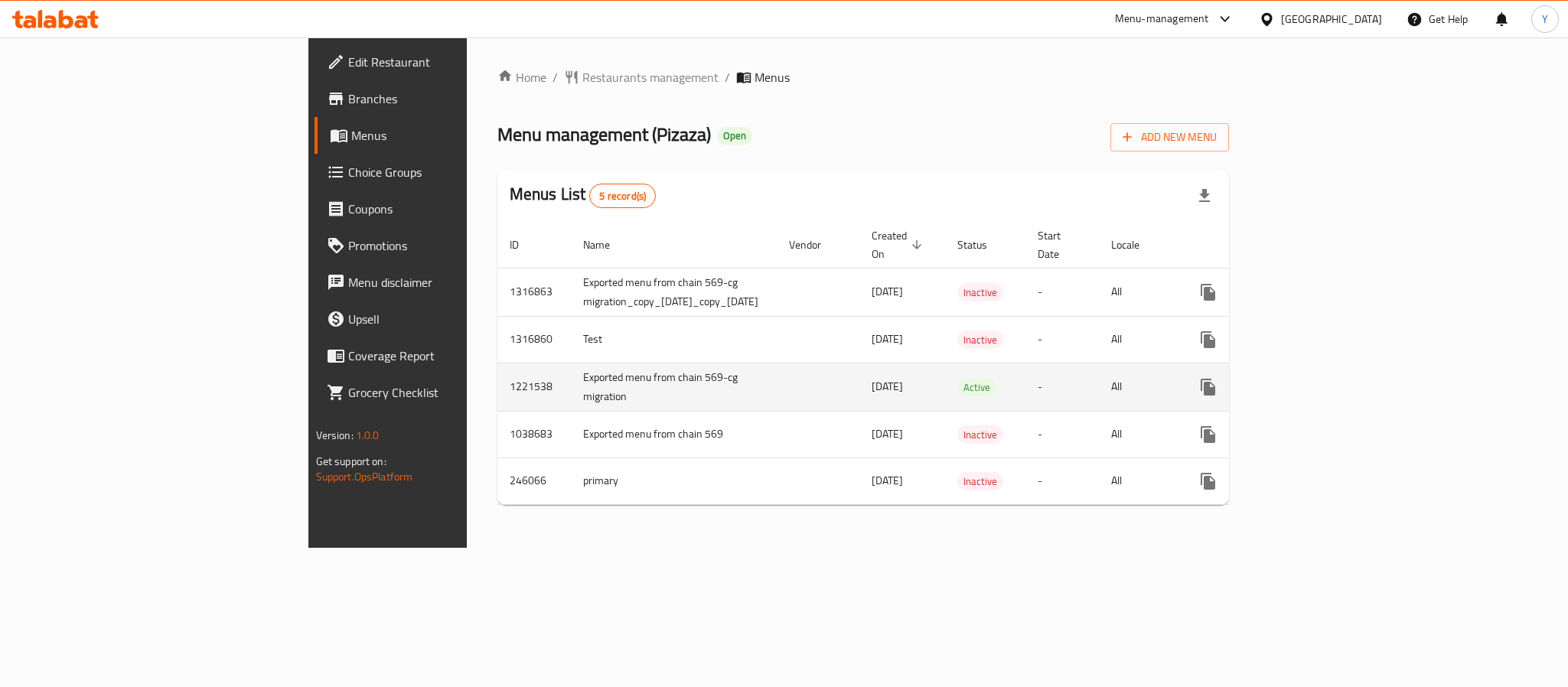
click at [571, 370] on td "Exported menu from chain 569-cg migration" at bounding box center [674, 386] width 206 height 48
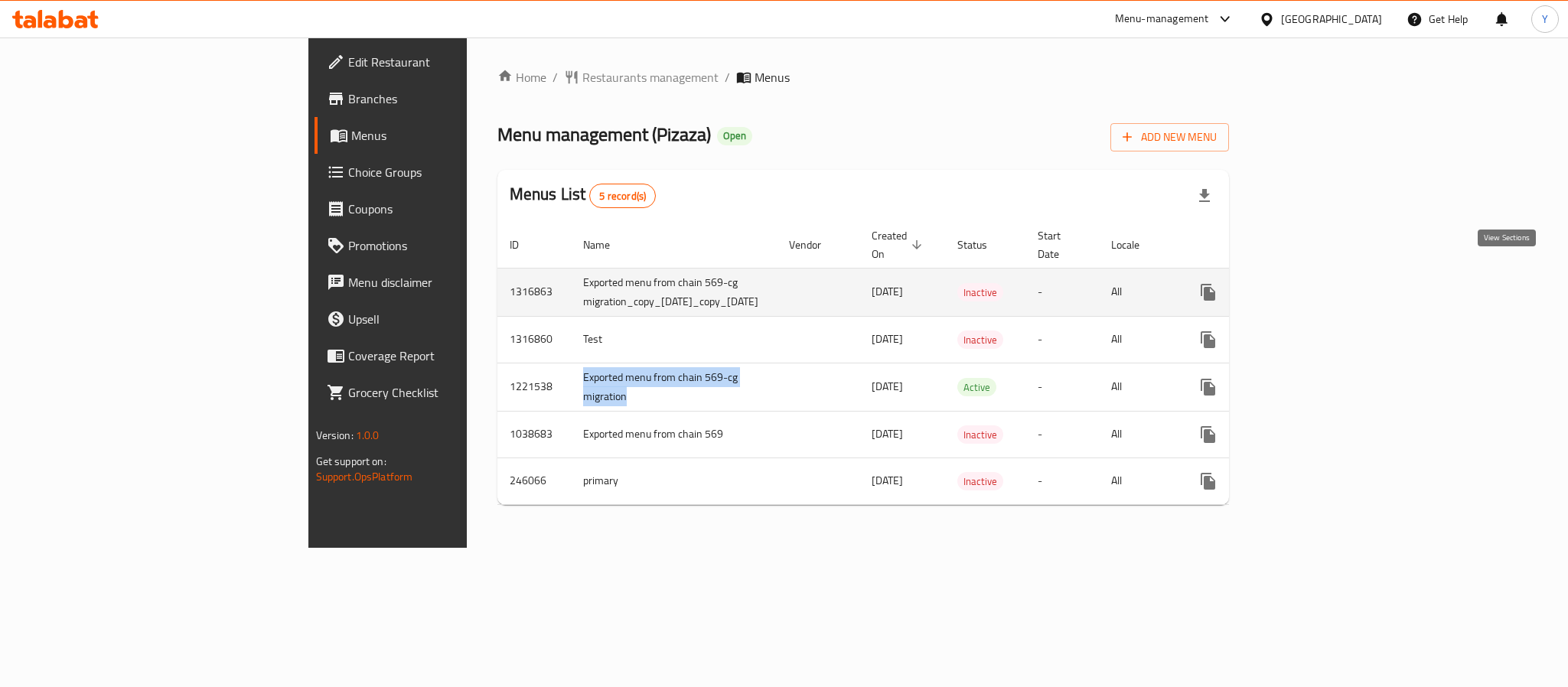
click at [1337, 278] on link "enhanced table" at bounding box center [1319, 292] width 37 height 37
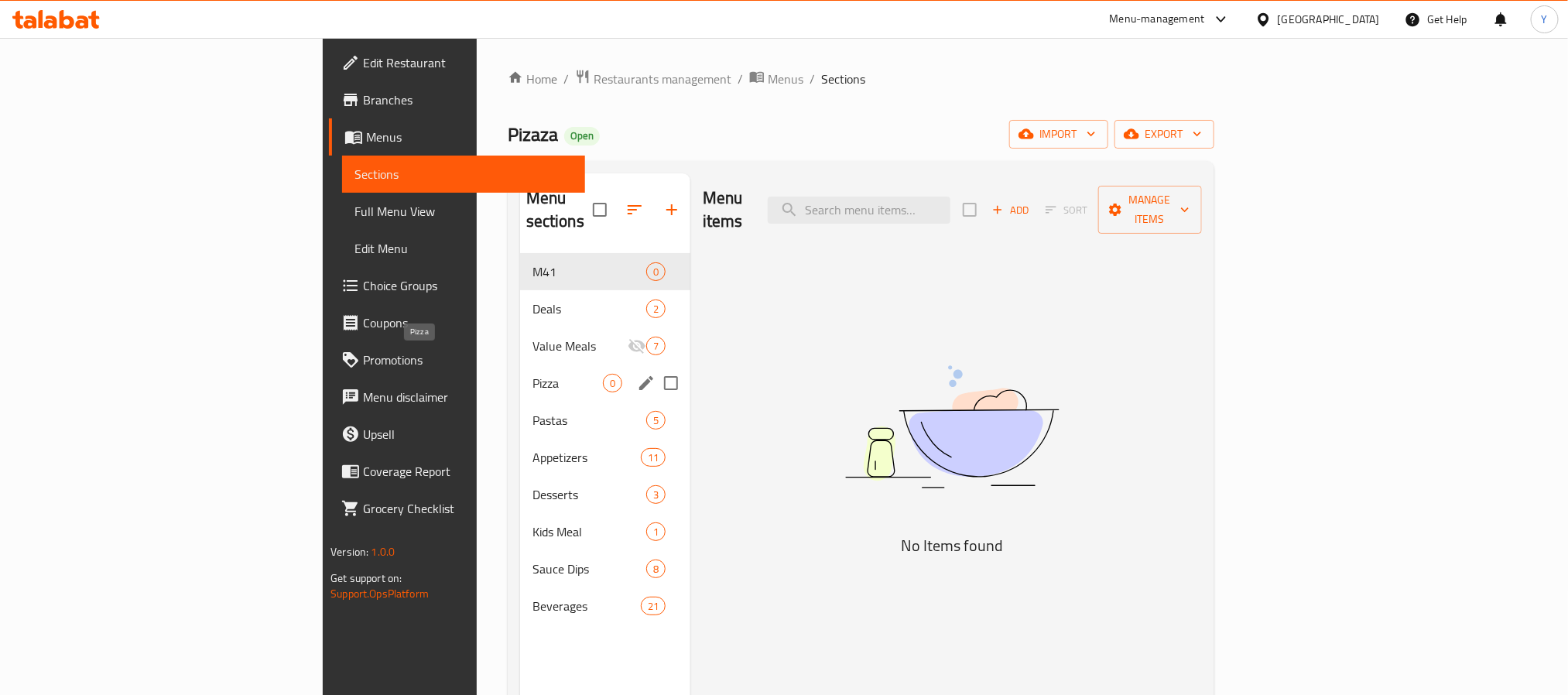
click at [532, 374] on span "Pizza" at bounding box center [567, 383] width 71 height 19
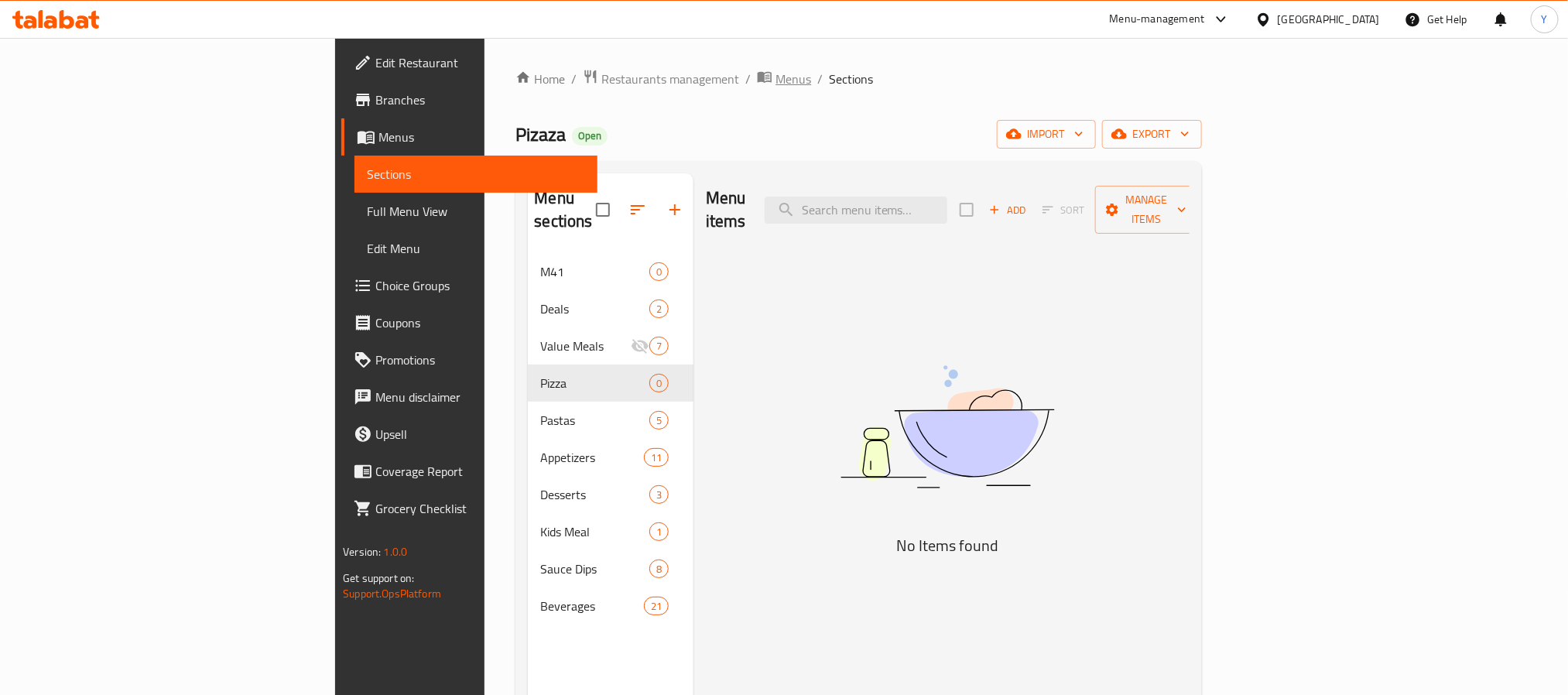
click at [775, 78] on span "Menus" at bounding box center [793, 79] width 35 height 19
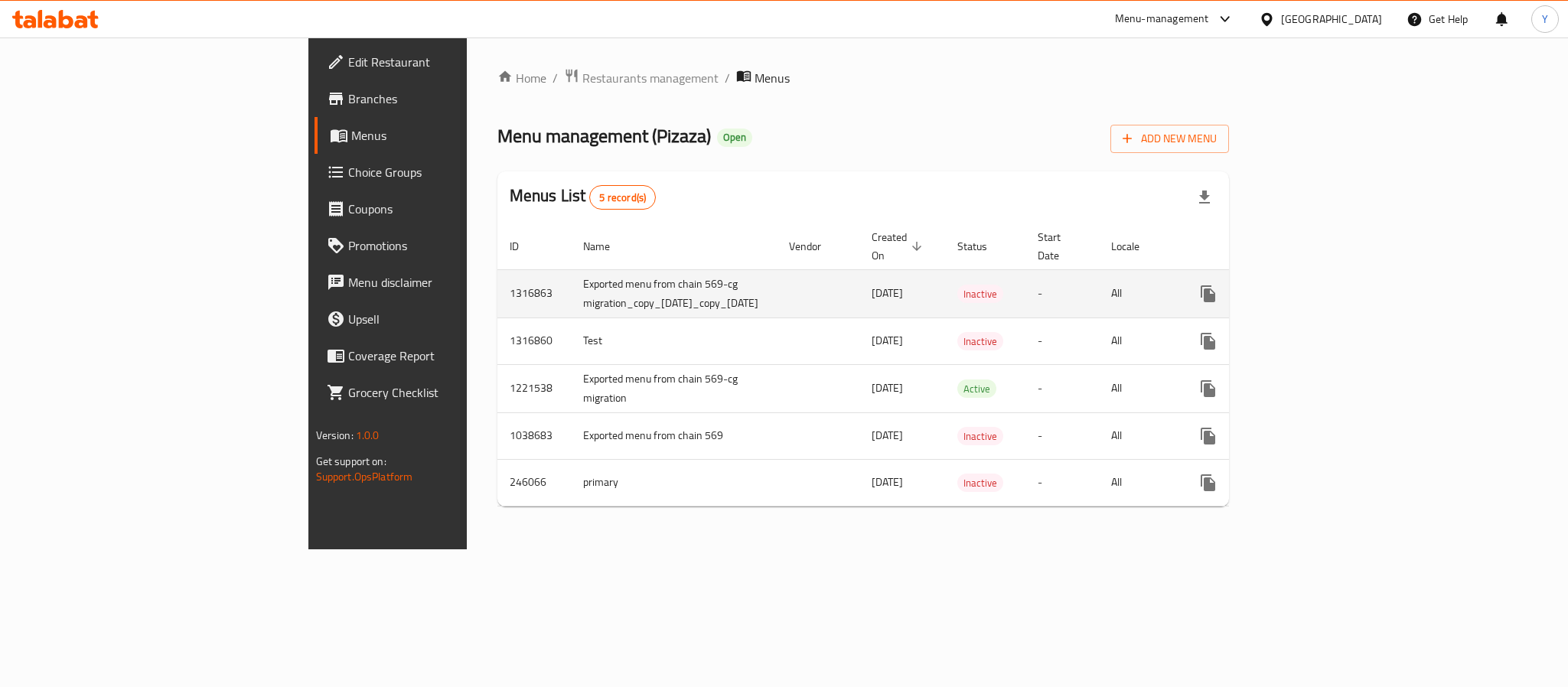
click at [497, 280] on td "1316863" at bounding box center [534, 293] width 73 height 48
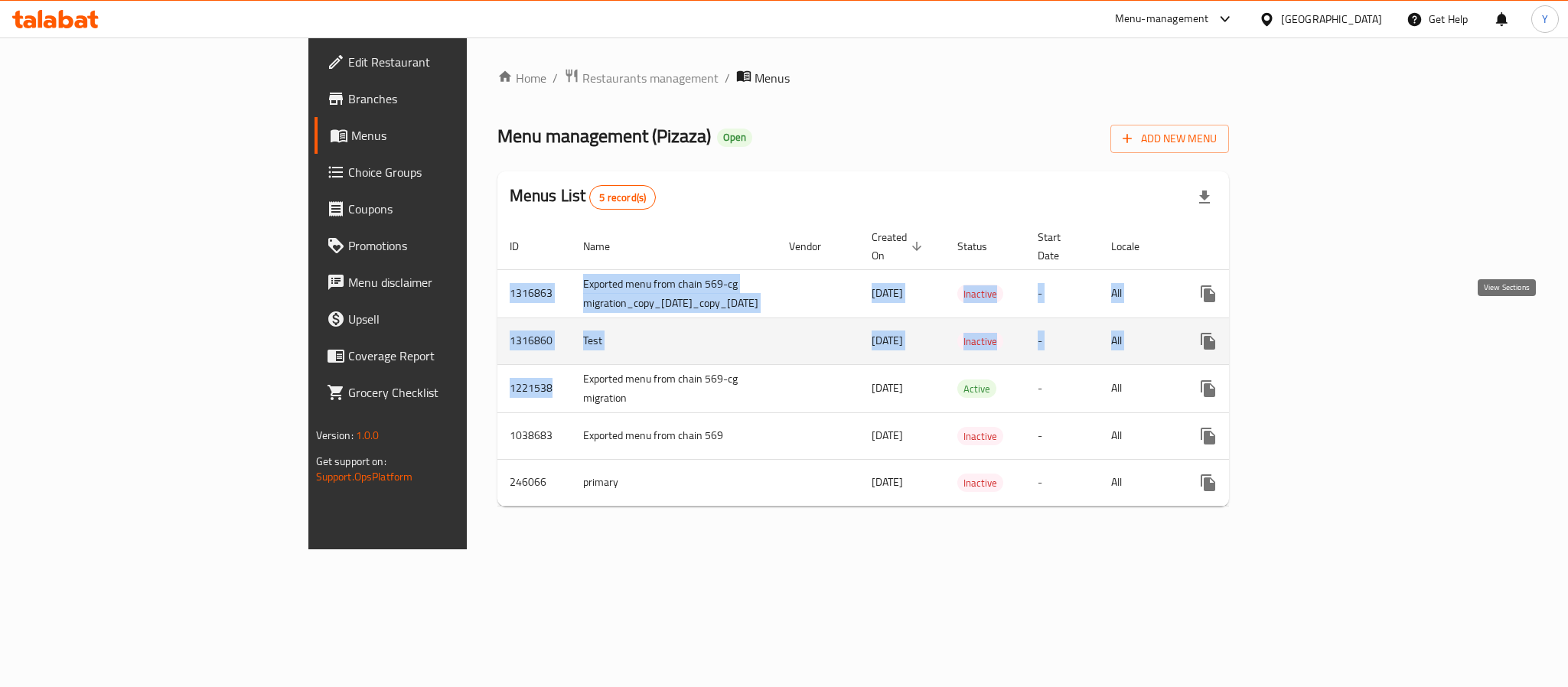
drag, startPoint x: 320, startPoint y: 280, endPoint x: 1523, endPoint y: 316, distance: 1203.5
click at [1349, 316] on tbody "1316863 Exported menu from chain 569-cg migration_copy_23/02/2025_copy_12/10/20…" at bounding box center [923, 387] width 852 height 237
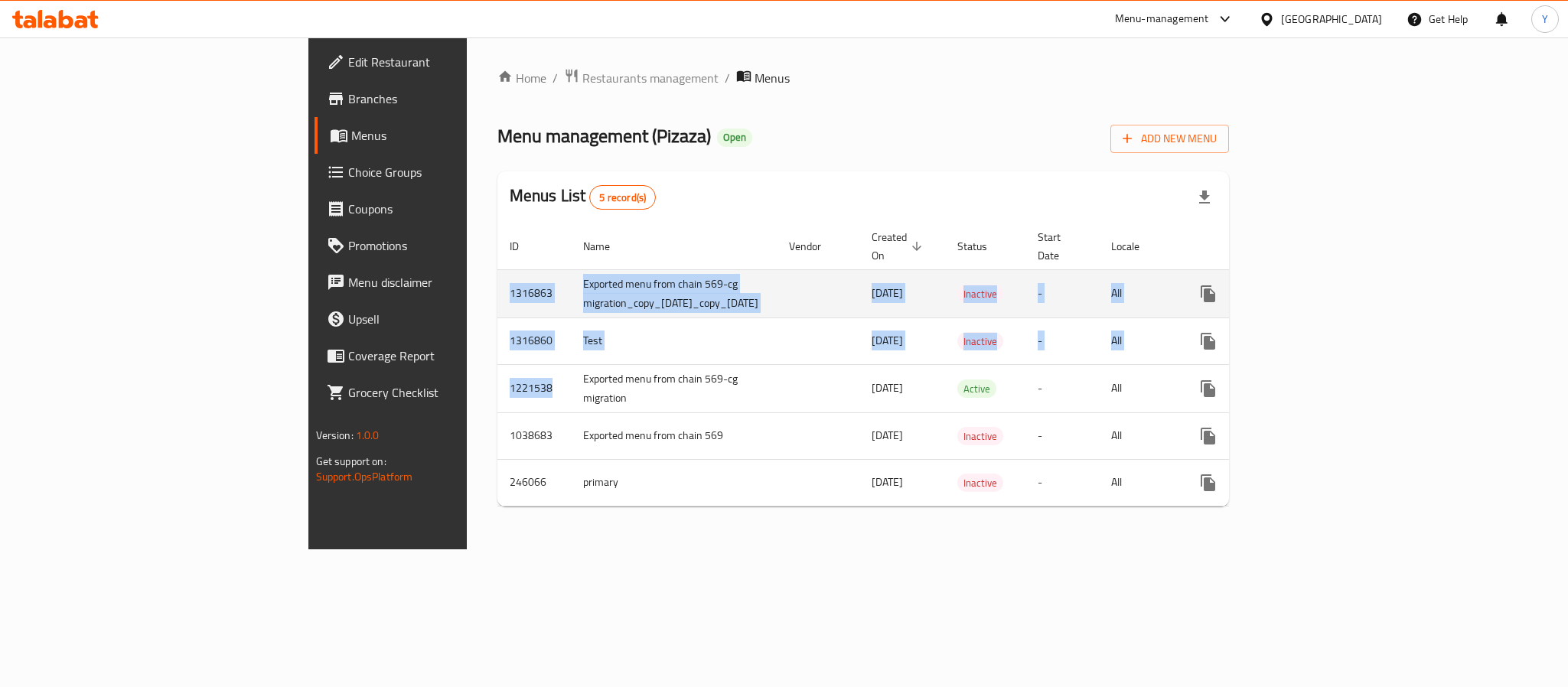
click at [497, 274] on td "1316863" at bounding box center [534, 293] width 73 height 48
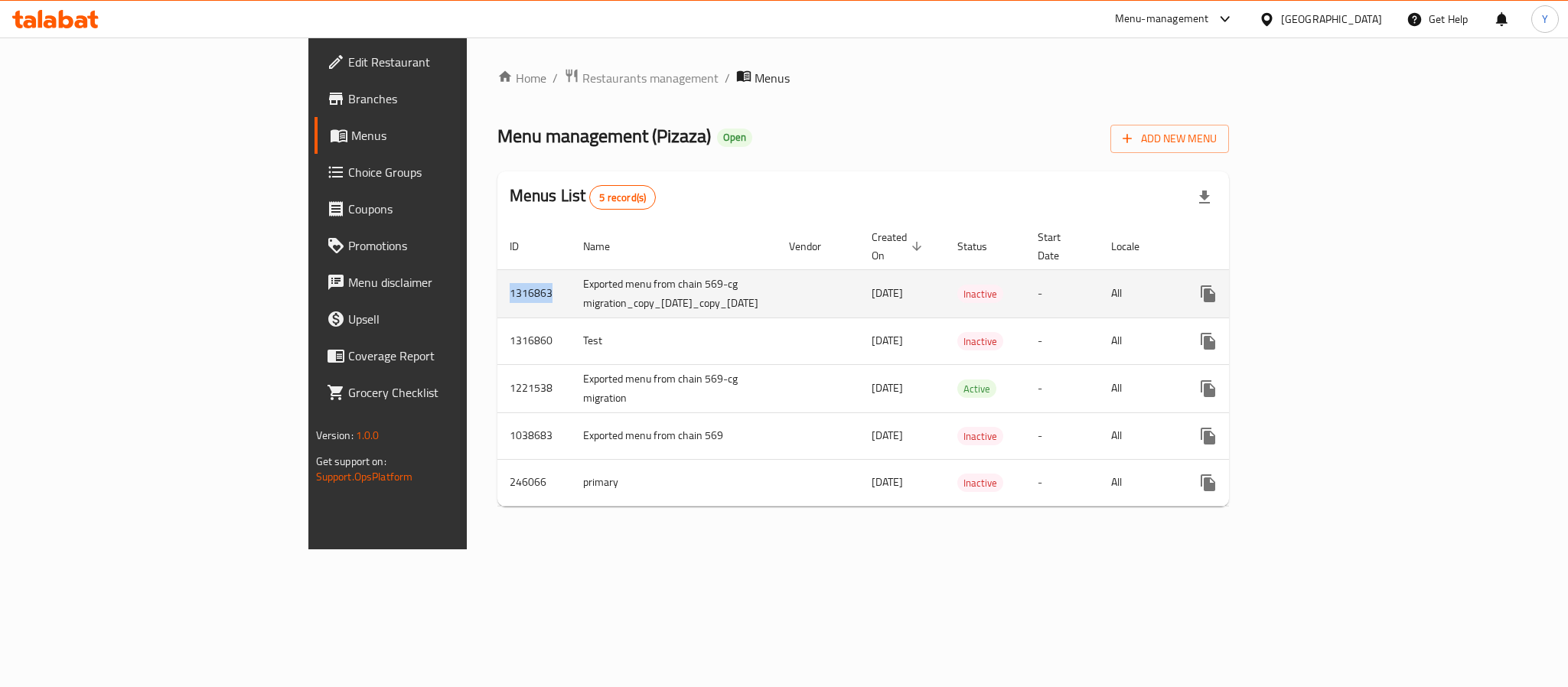
click at [497, 274] on td "1316863" at bounding box center [534, 293] width 73 height 48
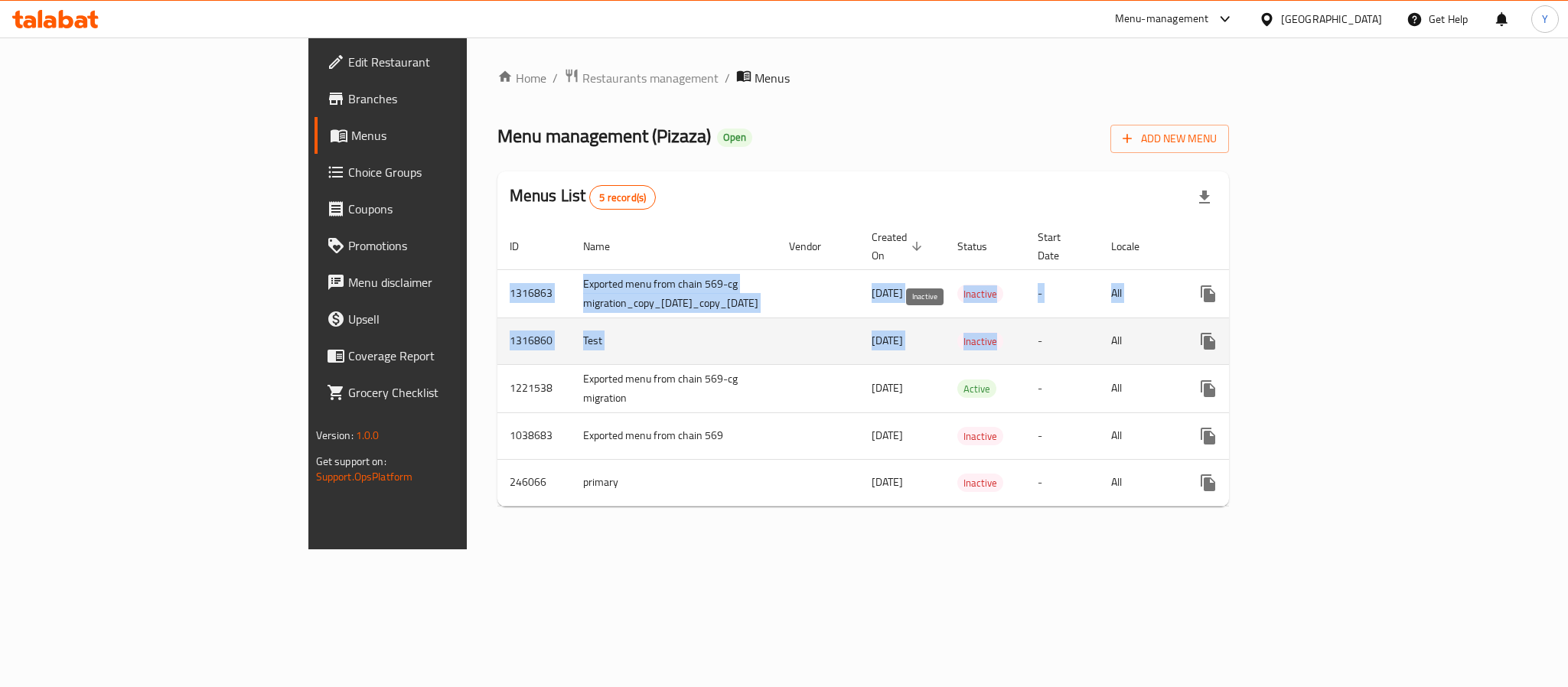
drag, startPoint x: 340, startPoint y: 274, endPoint x: 942, endPoint y: 326, distance: 604.2
click at [942, 326] on tbody "1316863 Exported menu from chain 569-cg migration_copy_23/02/2025_copy_12/10/20…" at bounding box center [923, 387] width 852 height 237
click at [869, 317] on td "[DATE]" at bounding box center [902, 340] width 86 height 46
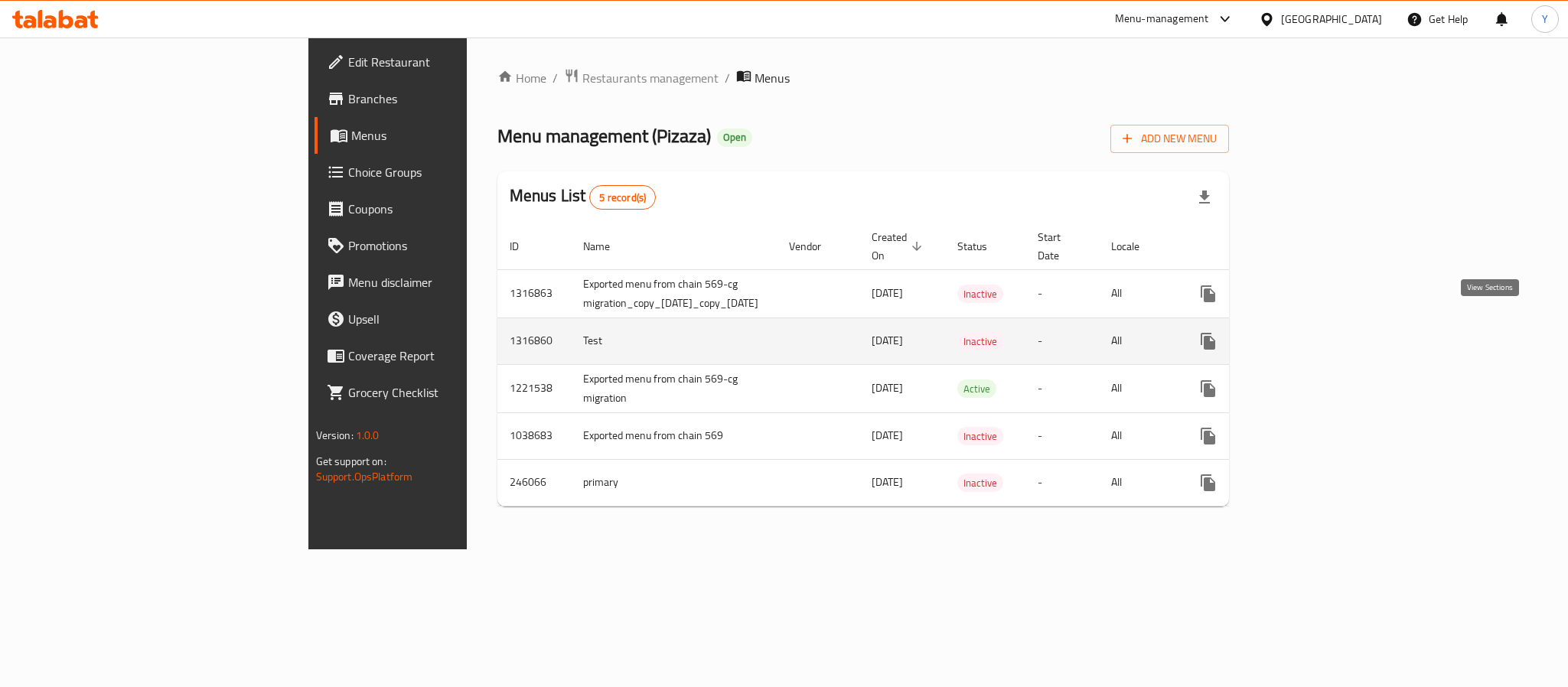
click at [1328, 332] on icon "enhanced table" at bounding box center [1318, 341] width 18 height 18
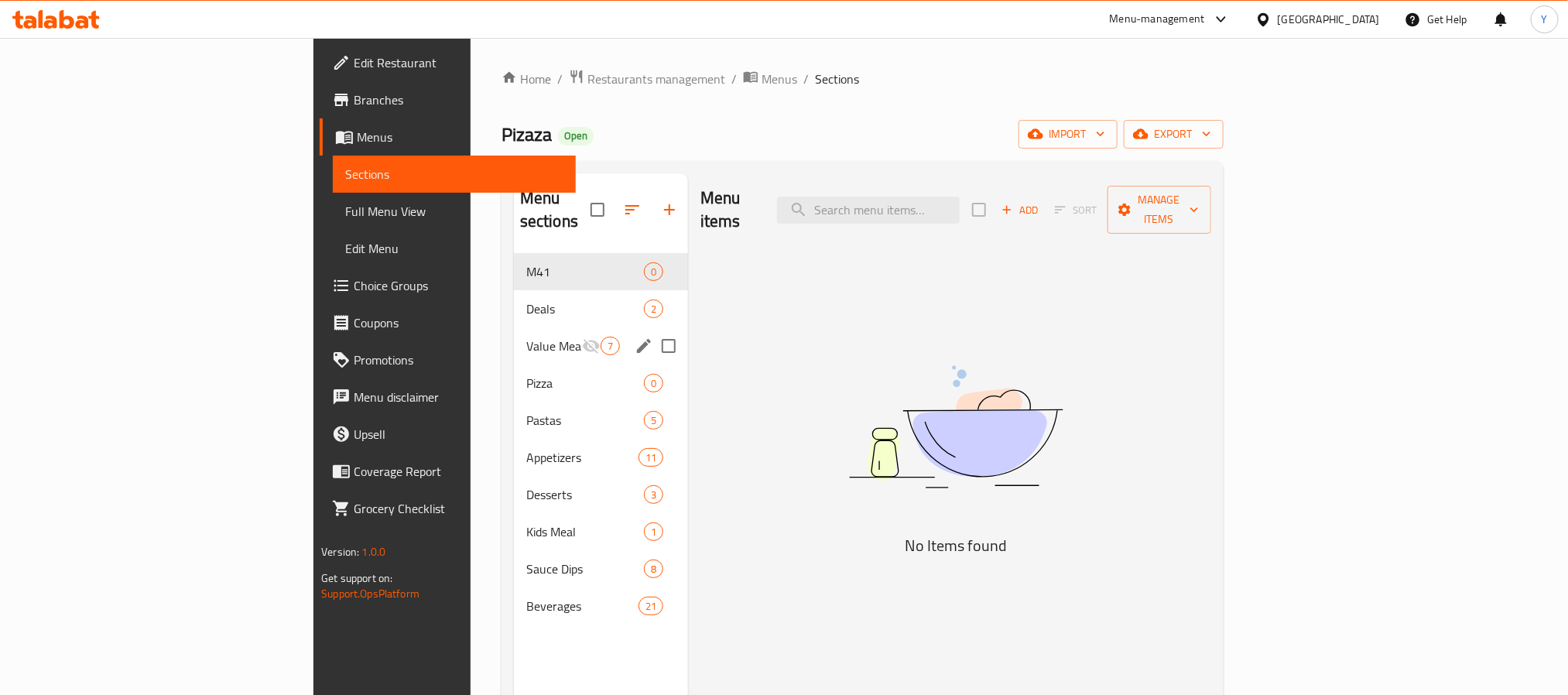
drag, startPoint x: 367, startPoint y: 288, endPoint x: 370, endPoint y: 309, distance: 21.2
click at [514, 309] on div "M41 0 Deals 2 Value Meals 7 Pizza 0 Pastas 5 Appetizers 11 Desserts 3 Kids Meal…" at bounding box center [600, 439] width 174 height 371
click at [526, 337] on span "Value Meals" at bounding box center [553, 346] width 56 height 19
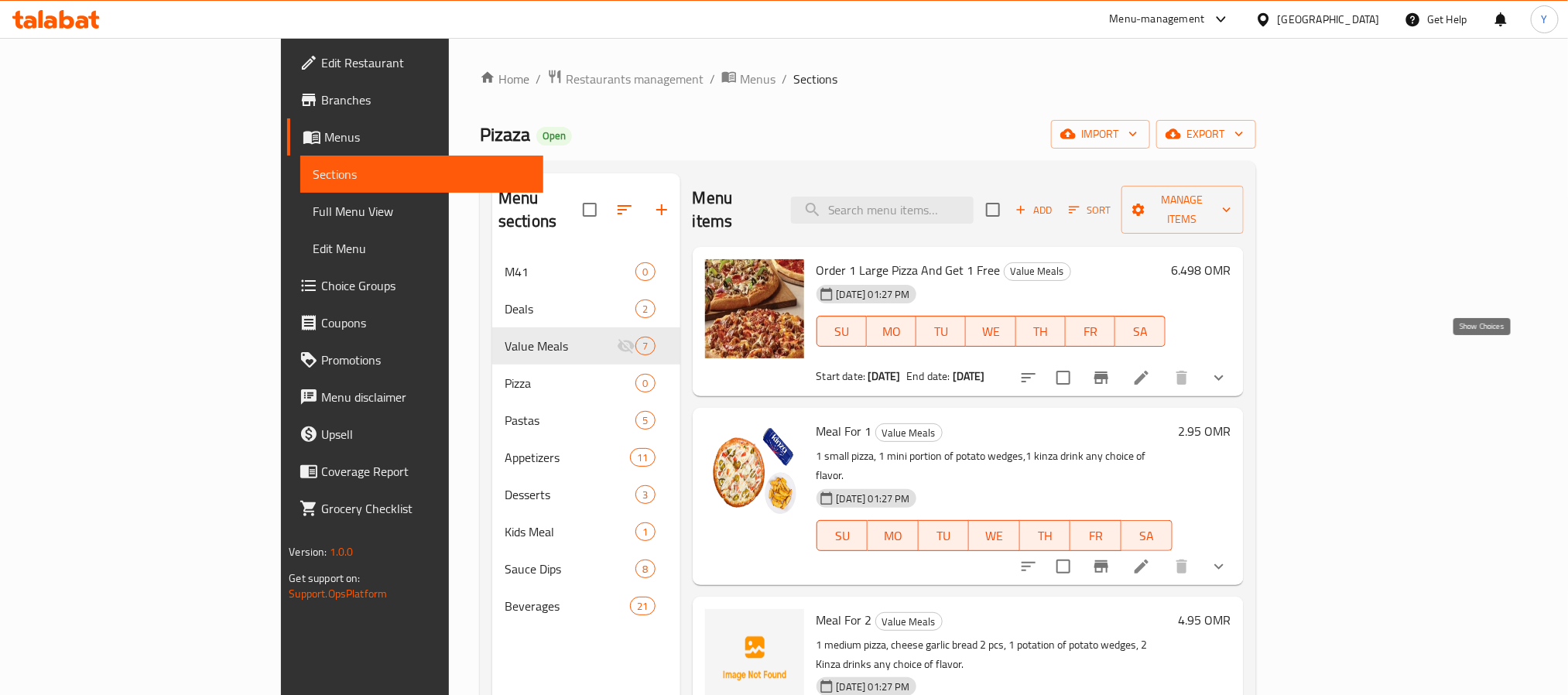
click at [1223, 376] on icon "show more" at bounding box center [1219, 378] width 10 height 5
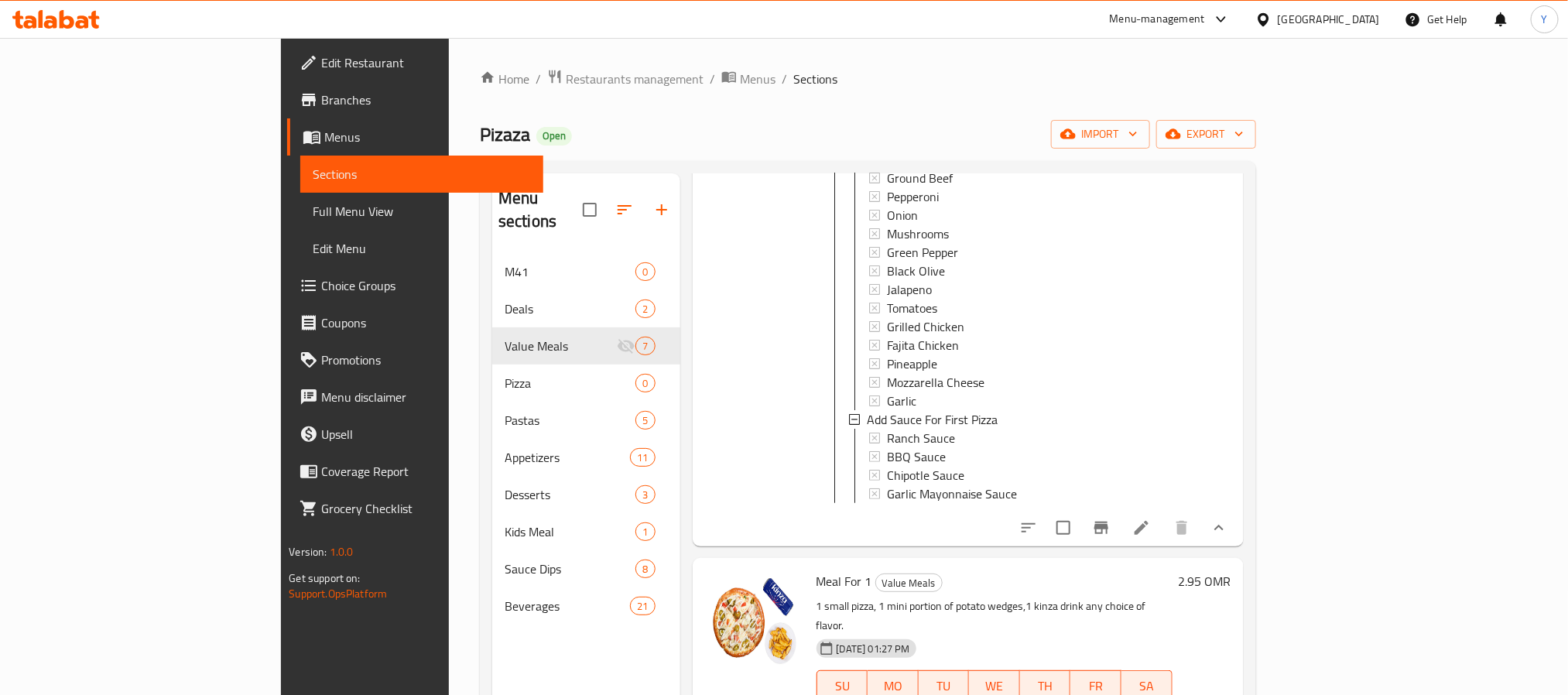
scroll to position [348, 0]
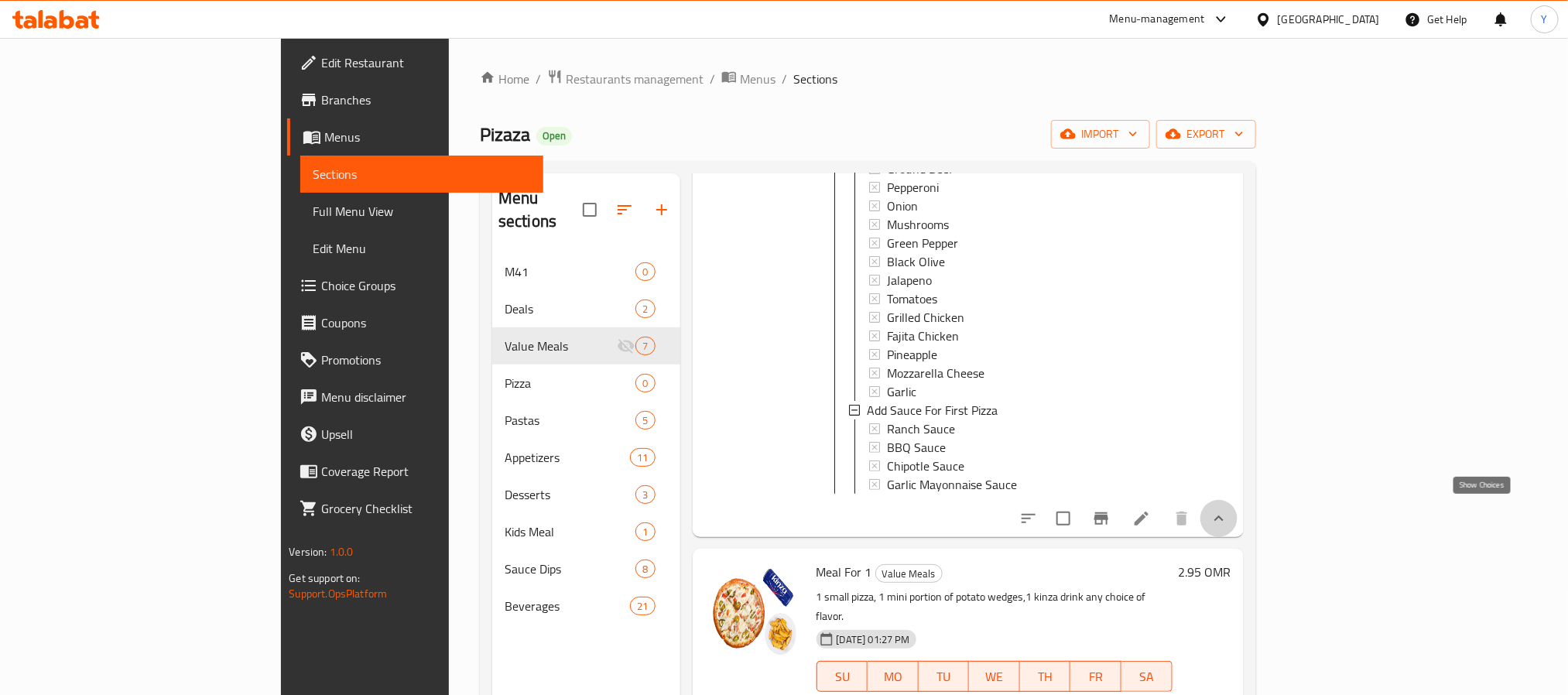
click at [1229, 516] on icon "show more" at bounding box center [1219, 518] width 19 height 19
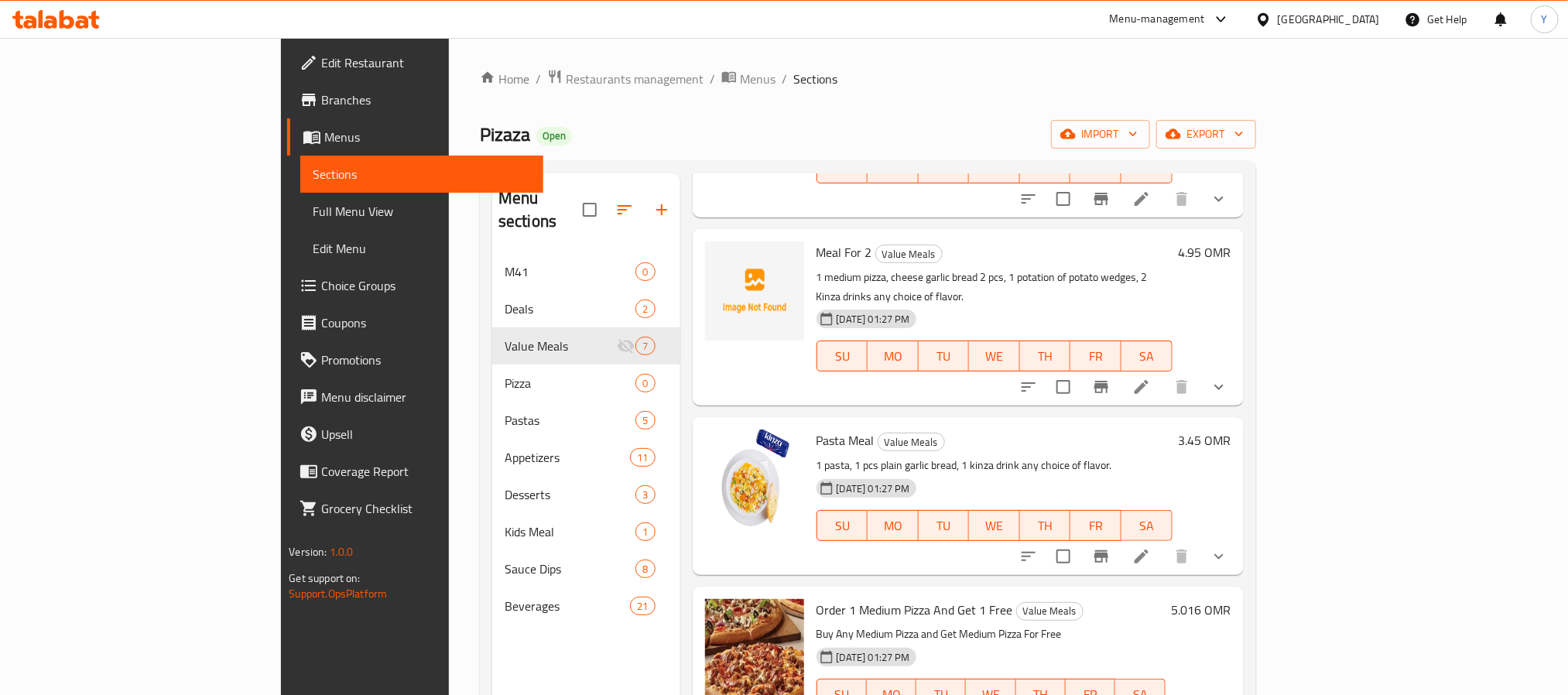
scroll to position [565, 0]
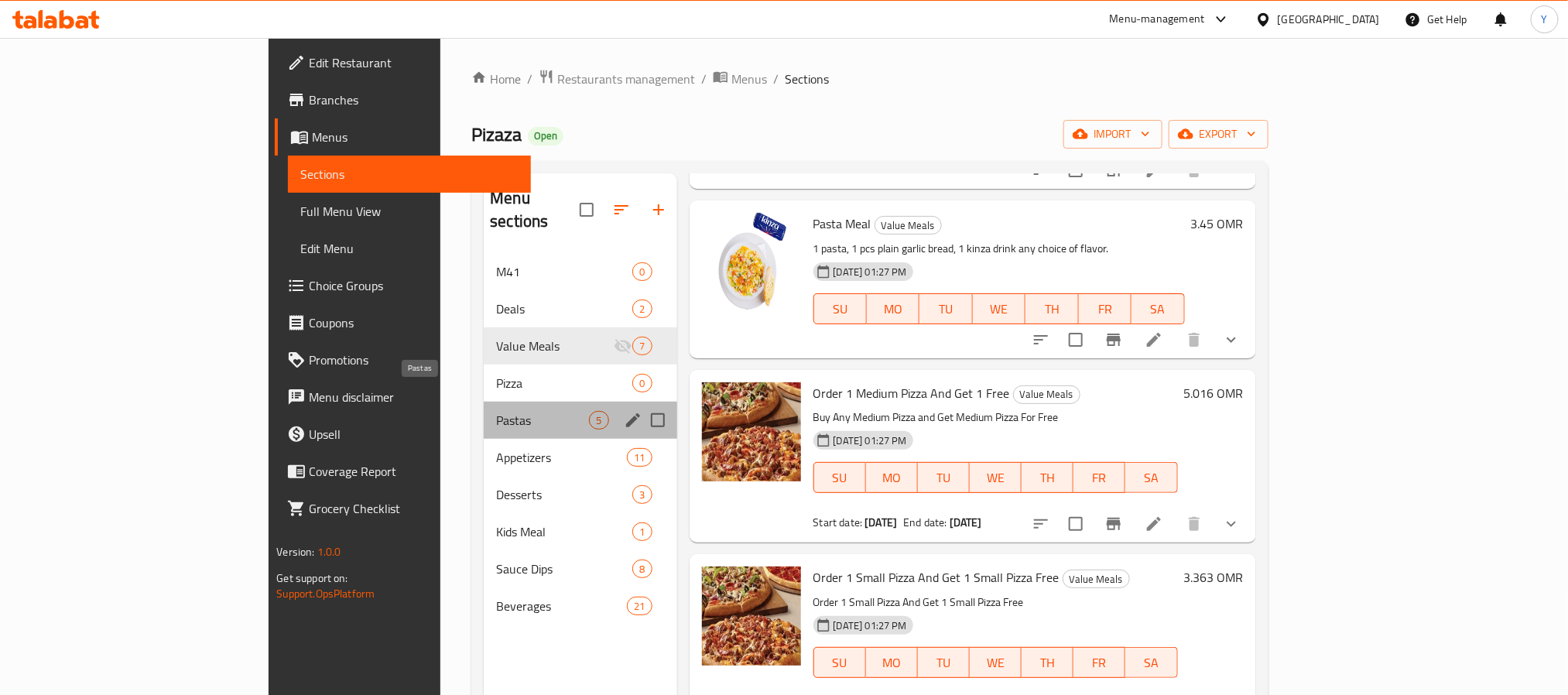
click at [496, 411] on span "Pastas" at bounding box center [542, 420] width 93 height 19
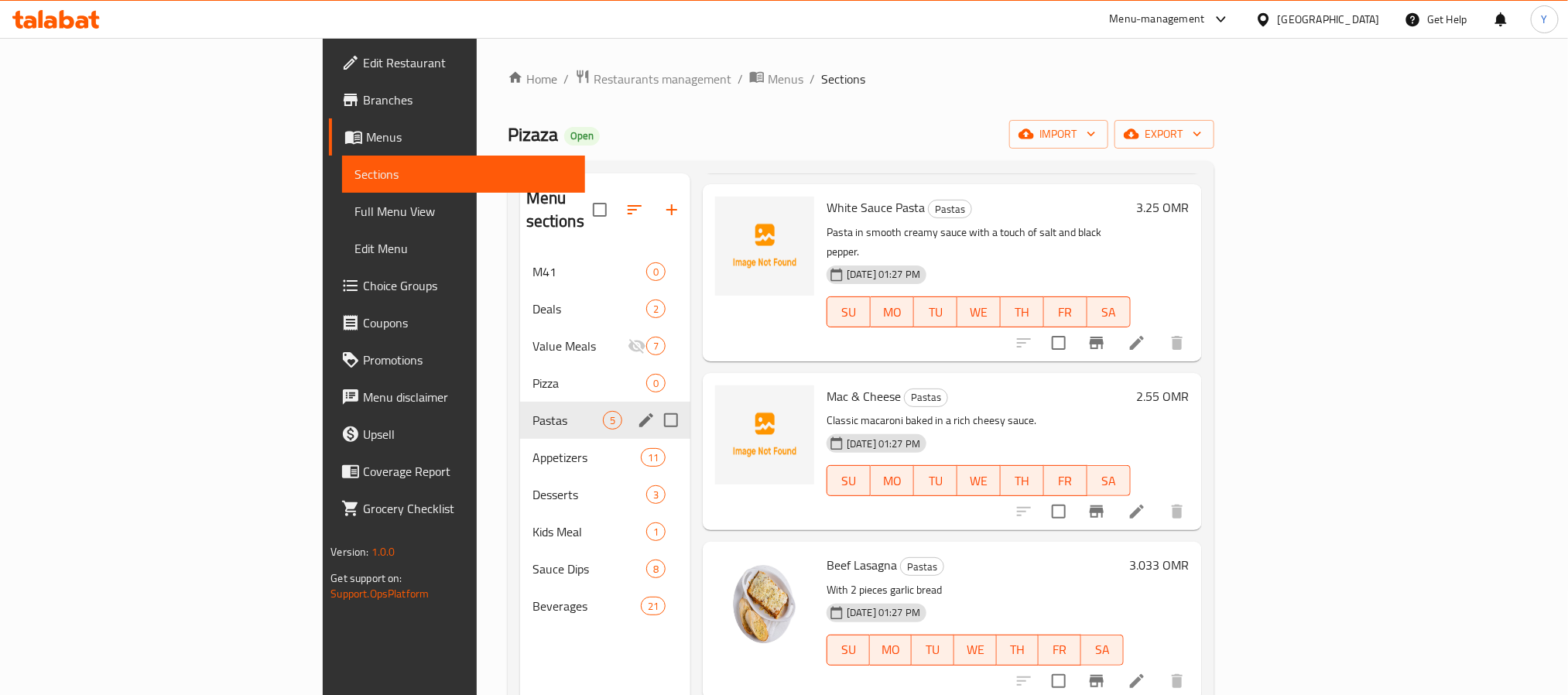
scroll to position [188, 0]
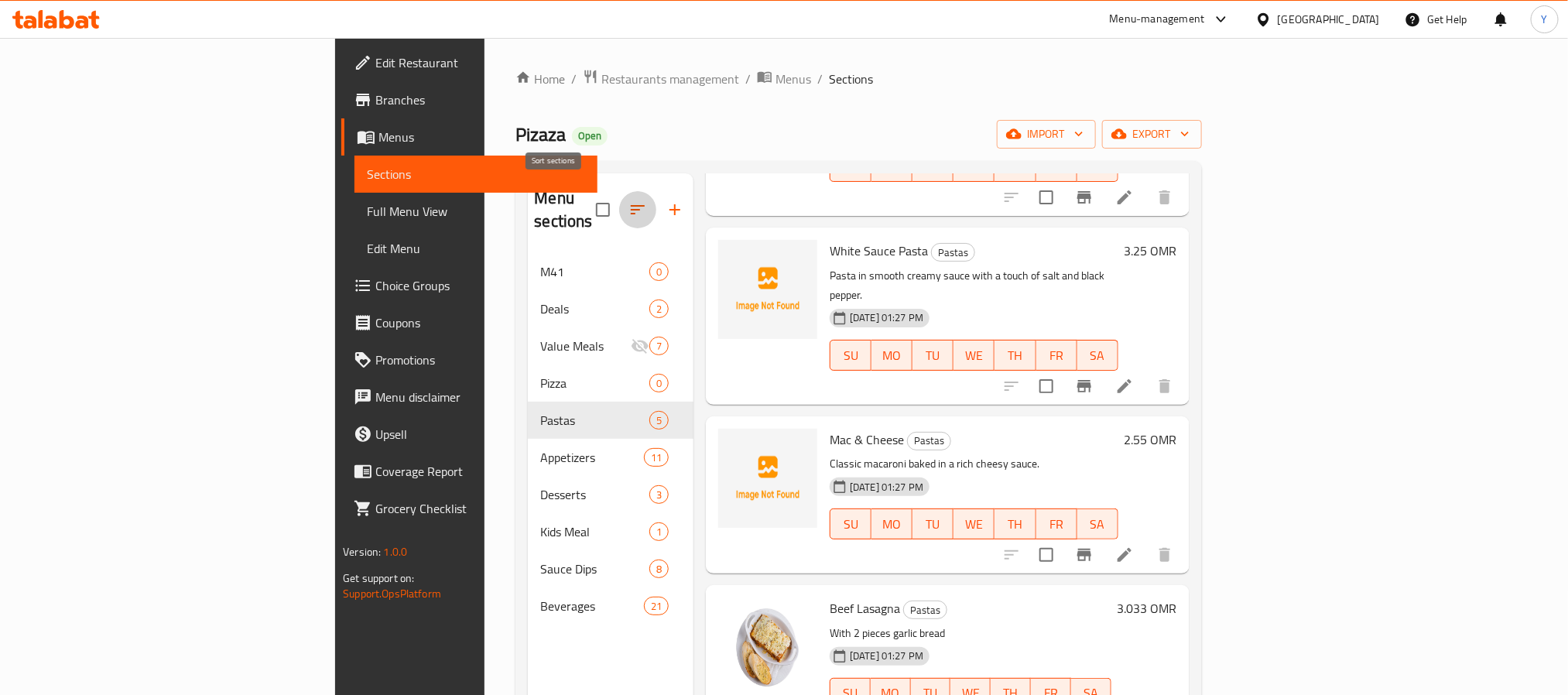
click at [628, 201] on icon "button" at bounding box center [637, 210] width 19 height 19
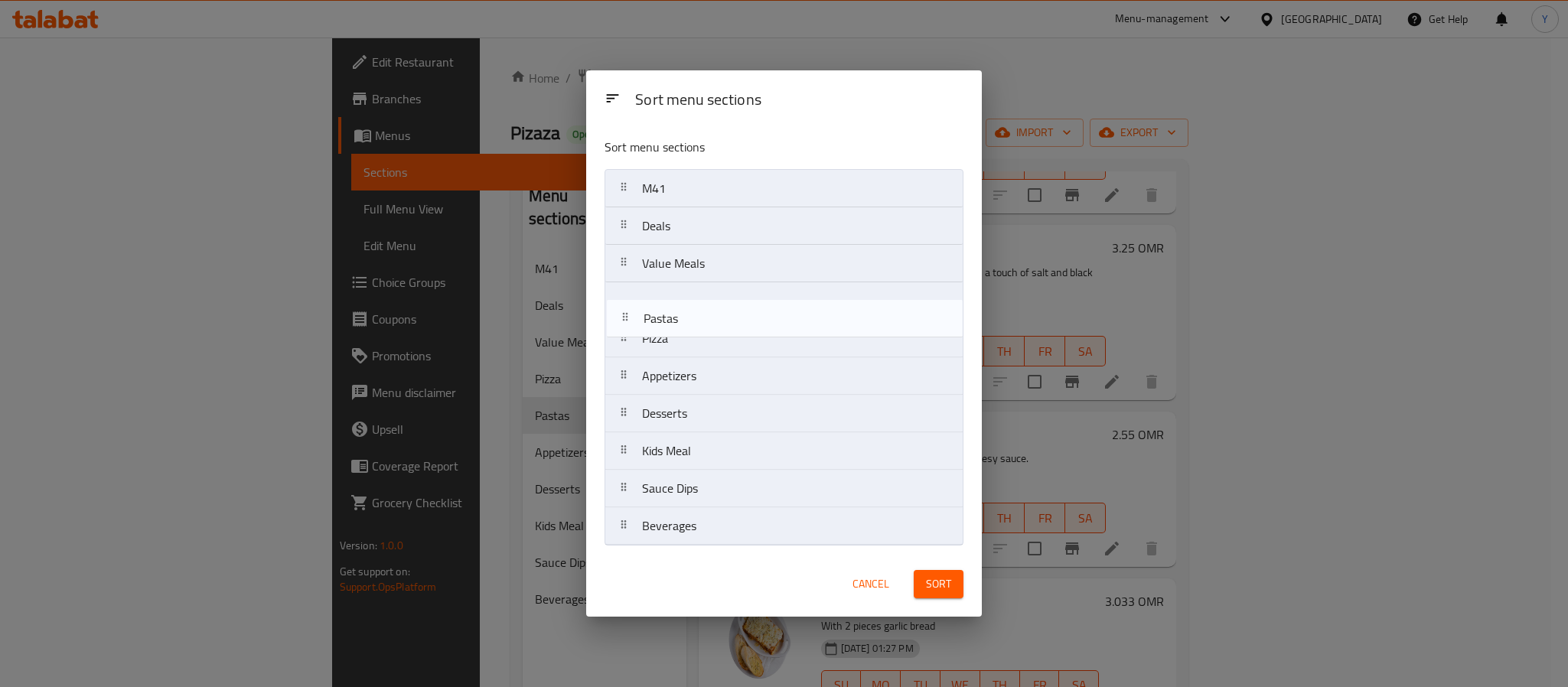
drag, startPoint x: 698, startPoint y: 319, endPoint x: 698, endPoint y: 295, distance: 24.0
click at [698, 295] on nav "M41 Deals Value Meals Pizza Pastas Appetizers Desserts Kids Meal Sauce Dips Bev…" at bounding box center [784, 357] width 359 height 377
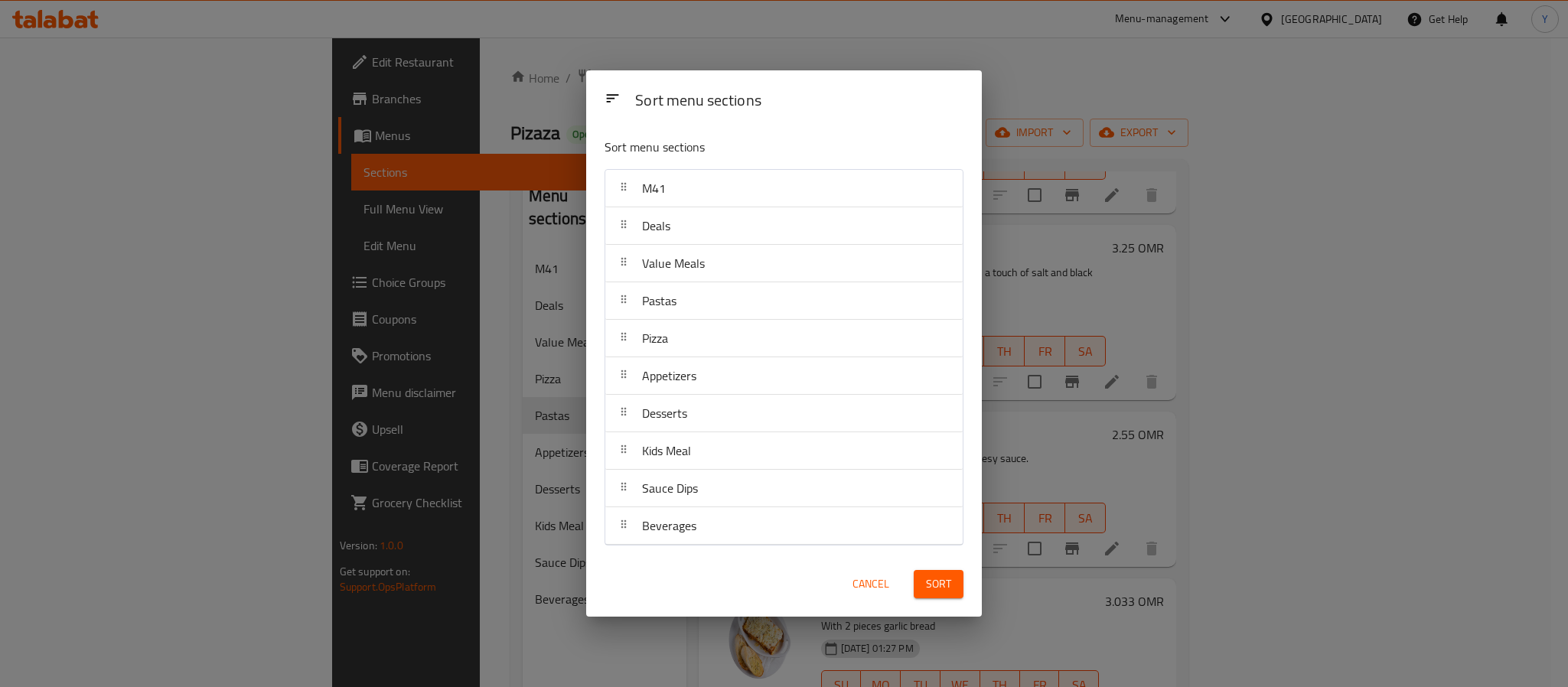
click at [944, 581] on span "Sort" at bounding box center [938, 585] width 25 height 19
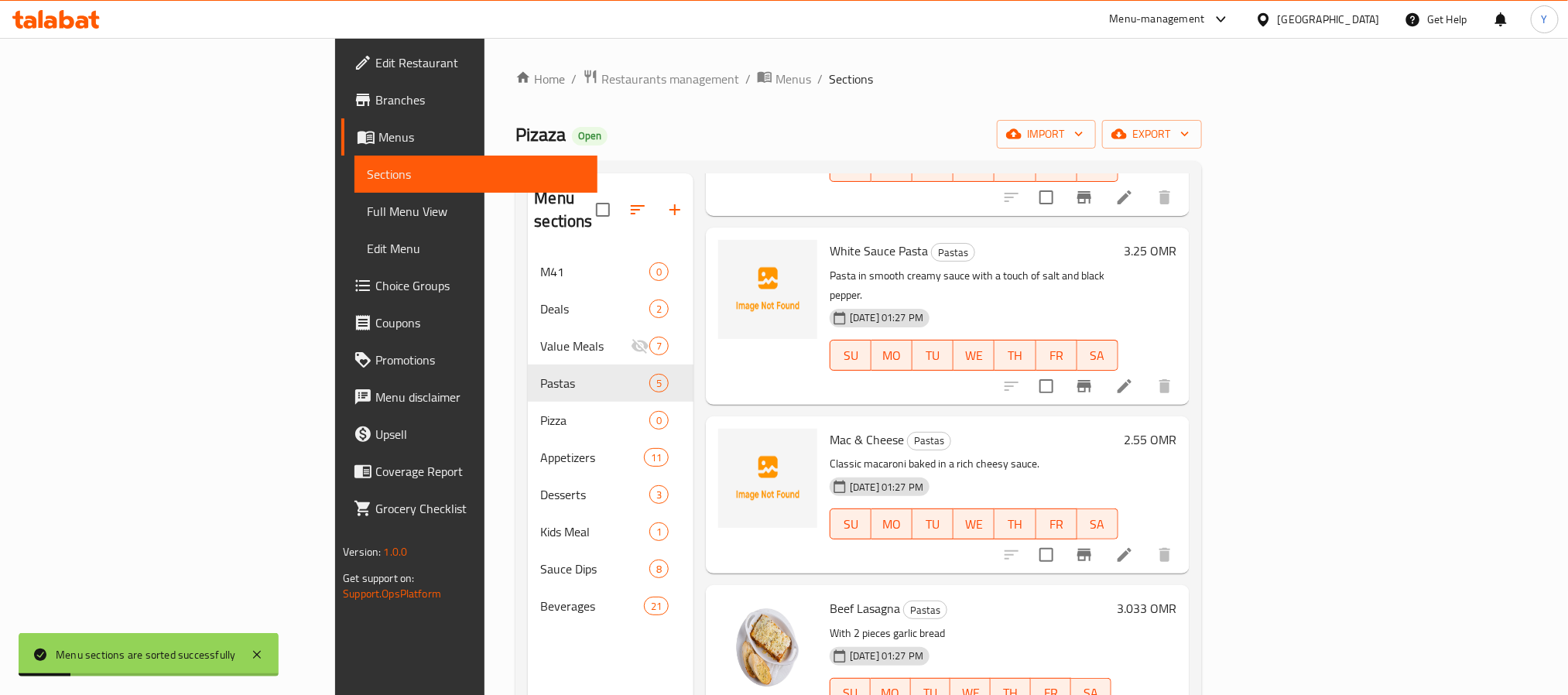
click at [619, 191] on button "button" at bounding box center [637, 210] width 37 height 37
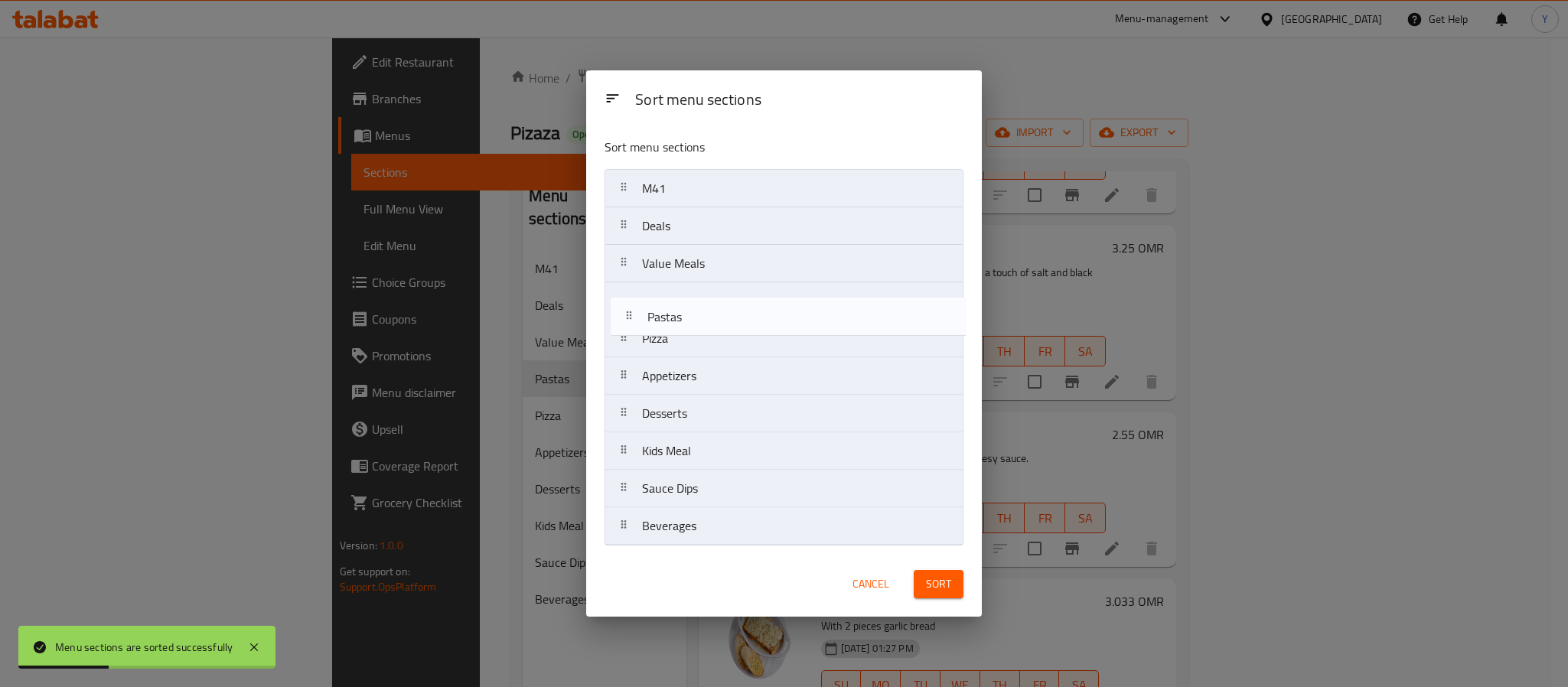
drag, startPoint x: 703, startPoint y: 315, endPoint x: 711, endPoint y: 349, distance: 34.9
click at [711, 349] on nav "M41 Deals Value Meals Pastas Pizza Appetizers Desserts Kids Meal Sauce Dips Bev…" at bounding box center [784, 357] width 359 height 377
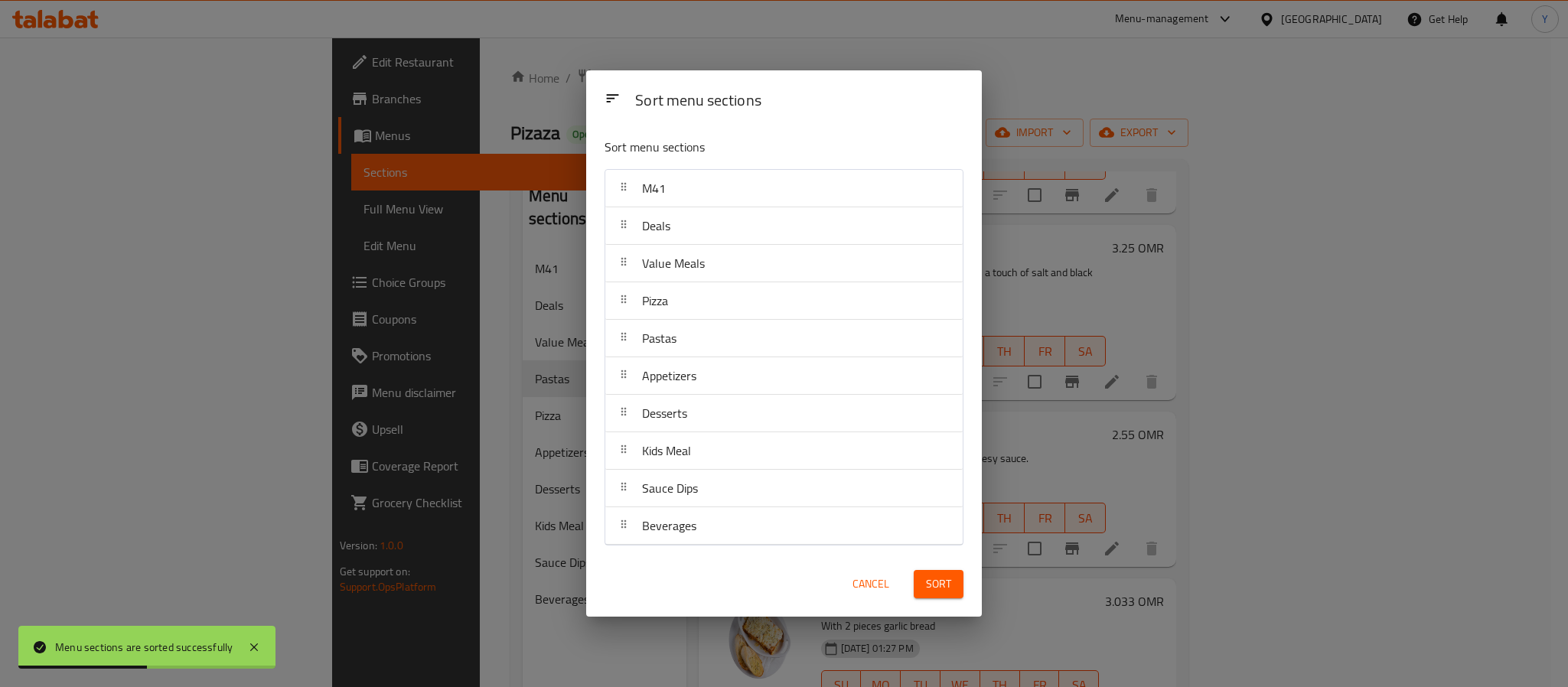
click at [957, 574] on button "Sort" at bounding box center [938, 584] width 50 height 28
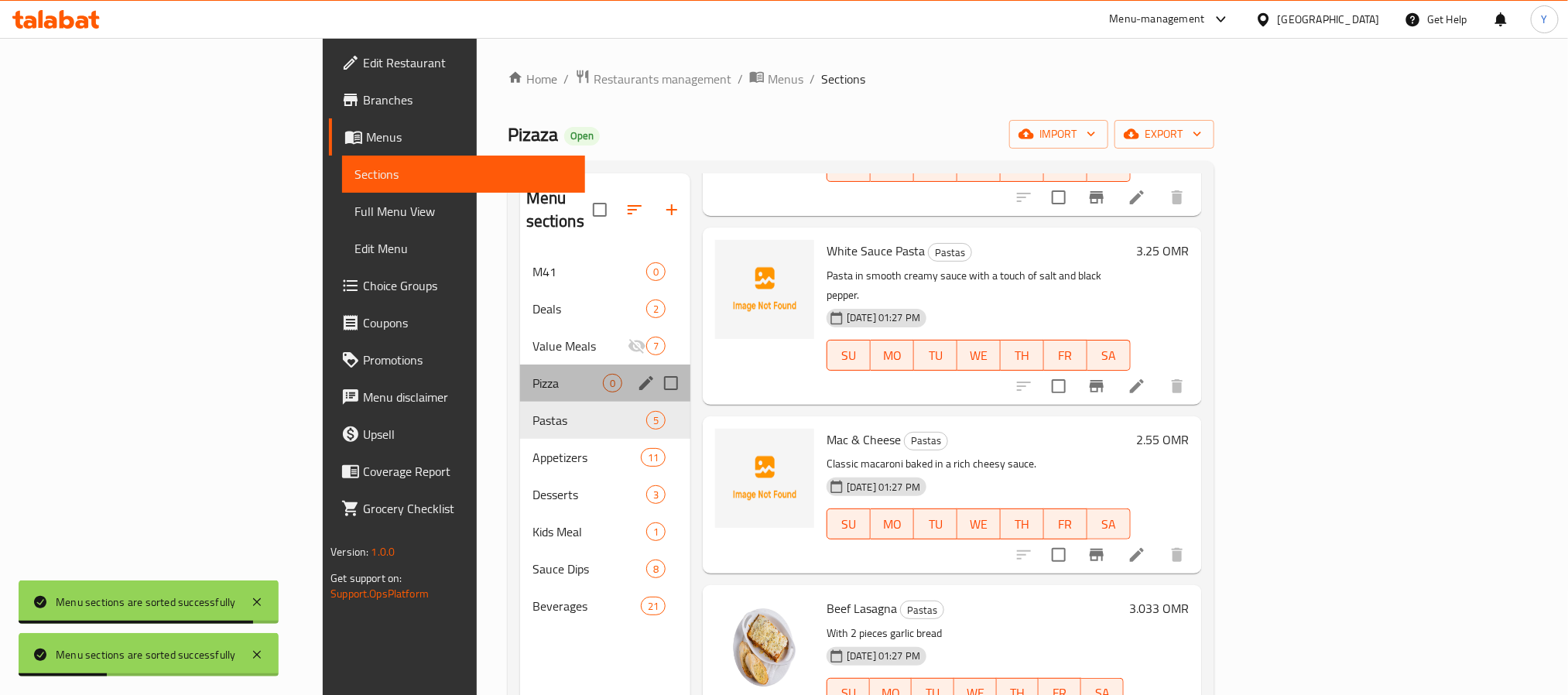
click at [520, 370] on div "Pizza 0" at bounding box center [605, 383] width 171 height 37
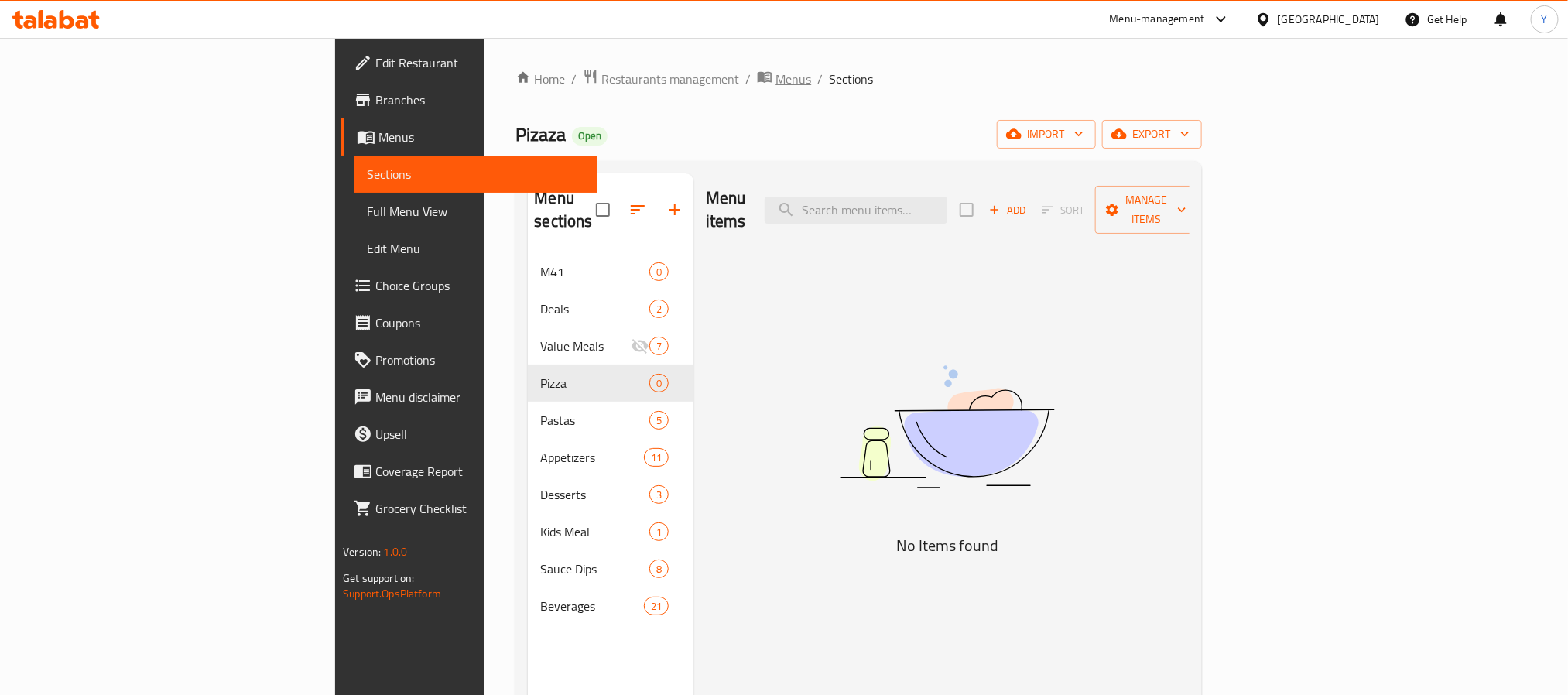
click at [775, 77] on span "Menus" at bounding box center [793, 79] width 35 height 19
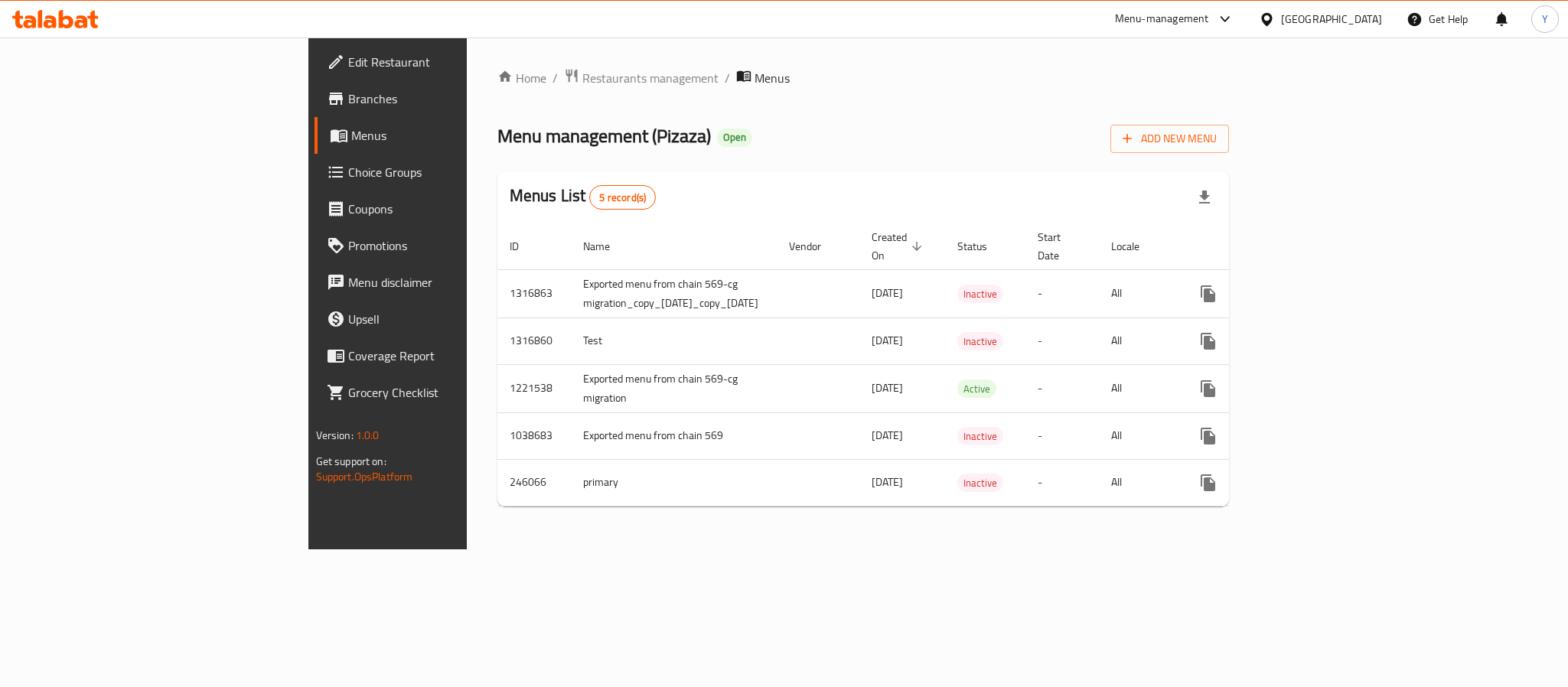
click at [797, 48] on div "Home / Restaurants management / Menus Menu management ( Pizaza ) Open Add New M…" at bounding box center [864, 294] width 794 height 512
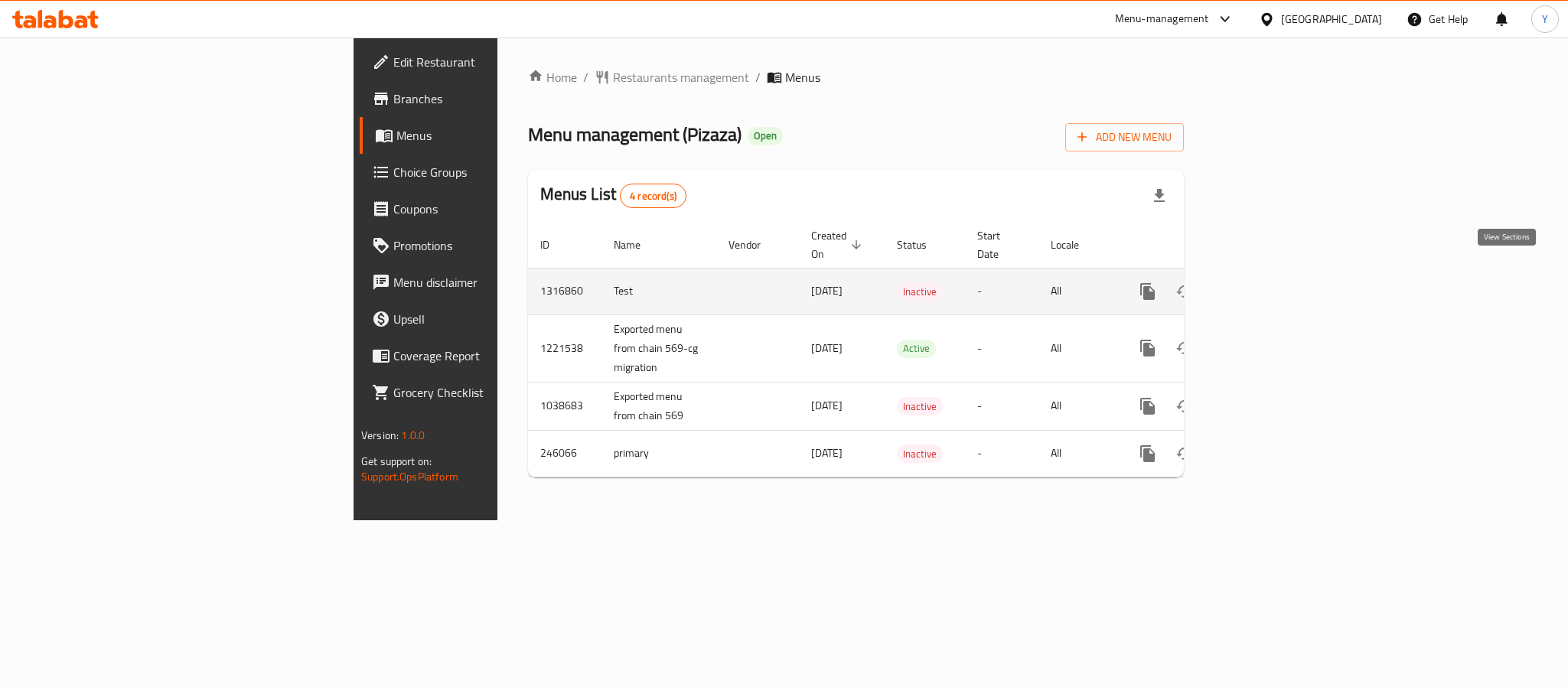
click at [1267, 282] on icon "enhanced table" at bounding box center [1258, 291] width 18 height 18
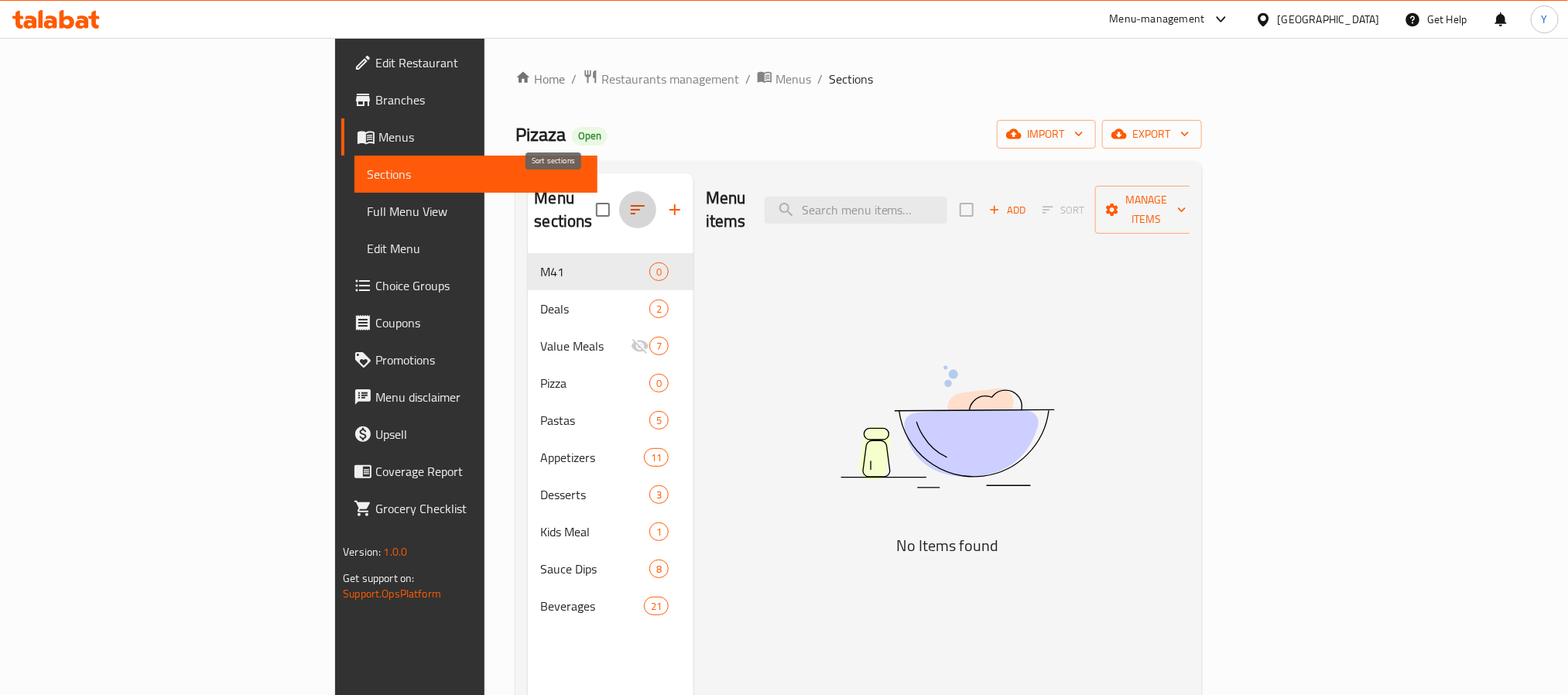
click at [628, 201] on icon "button" at bounding box center [637, 210] width 19 height 19
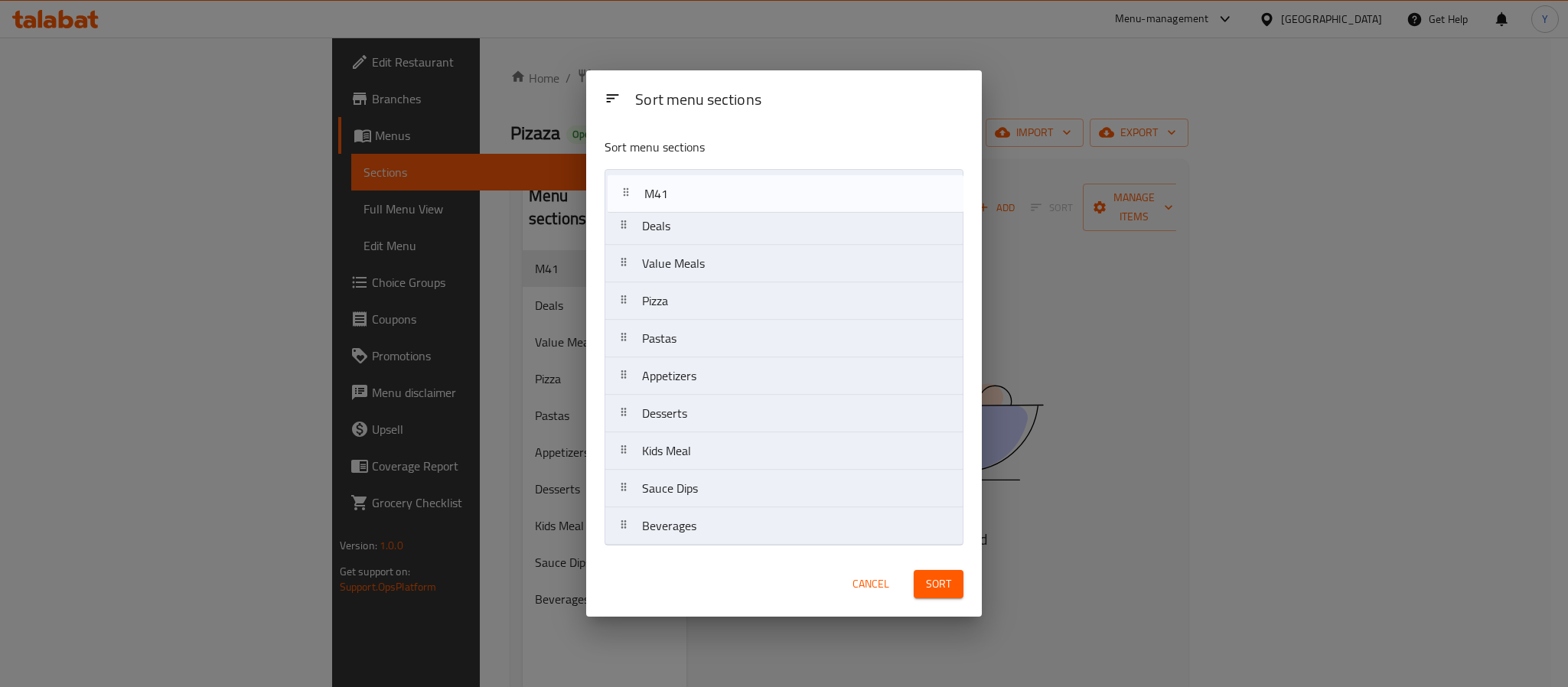
drag, startPoint x: 712, startPoint y: 189, endPoint x: 719, endPoint y: 221, distance: 32.8
click at [719, 221] on nav "M41 Deals Value Meals Pizza Pastas Appetizers Desserts Kids Meal Sauce Dips Bev…" at bounding box center [784, 357] width 359 height 377
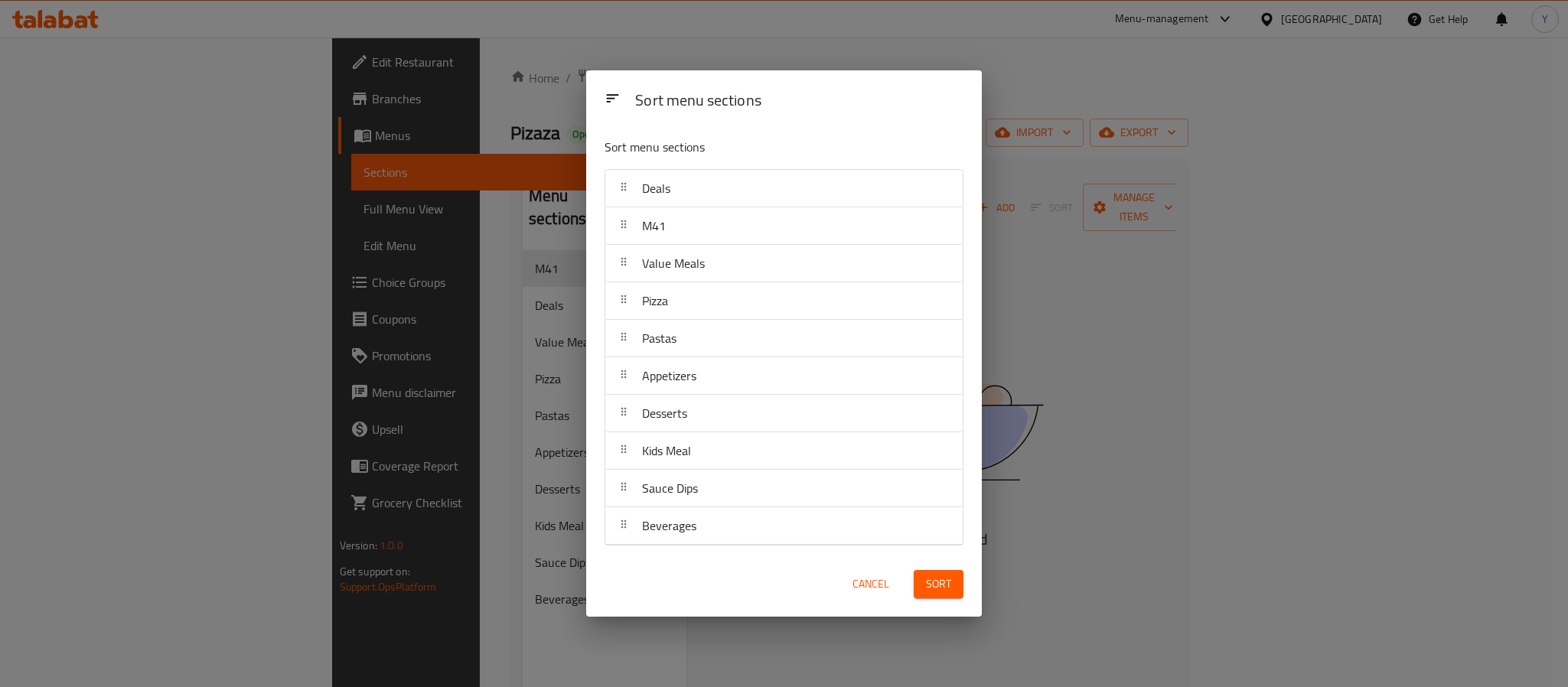
click at [944, 599] on button "Sort" at bounding box center [938, 584] width 50 height 28
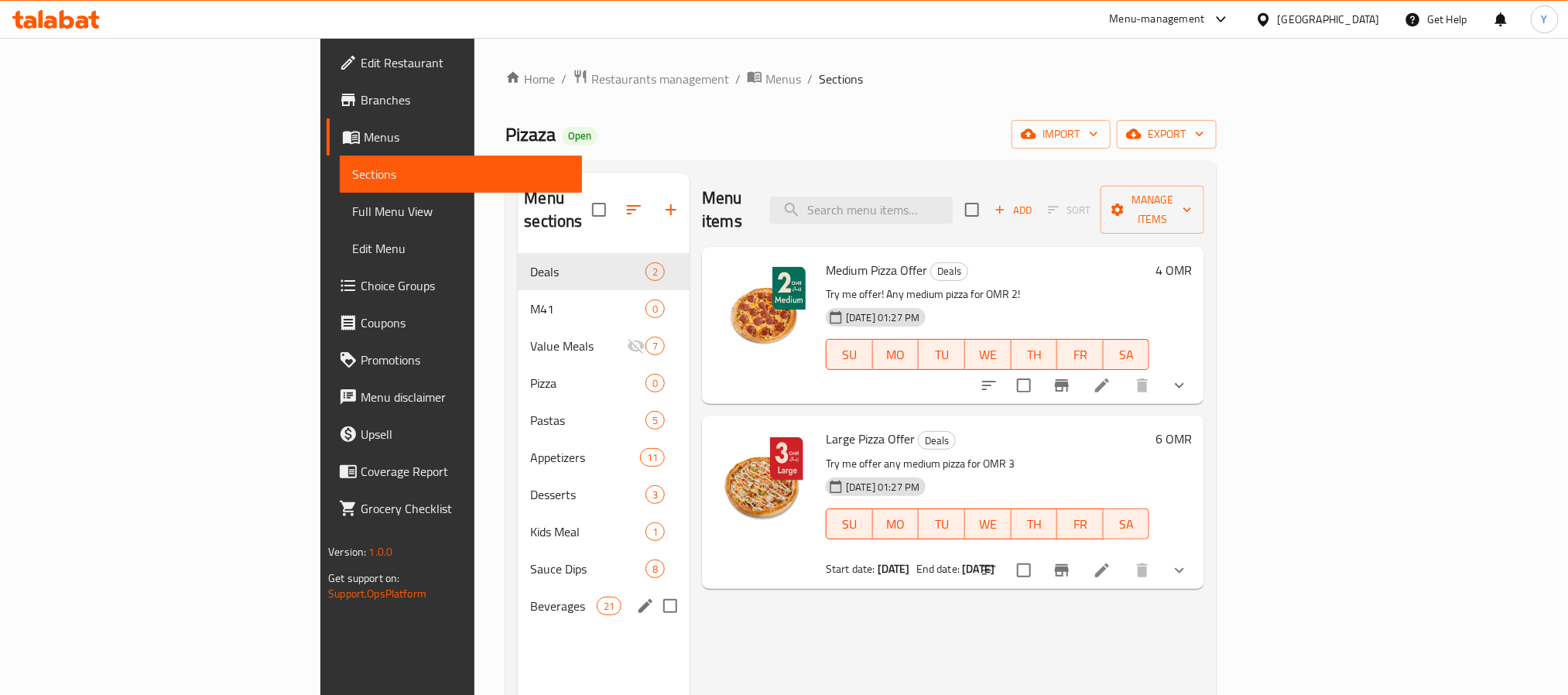
click at [518, 594] on div "Beverages 21" at bounding box center [604, 607] width 171 height 37
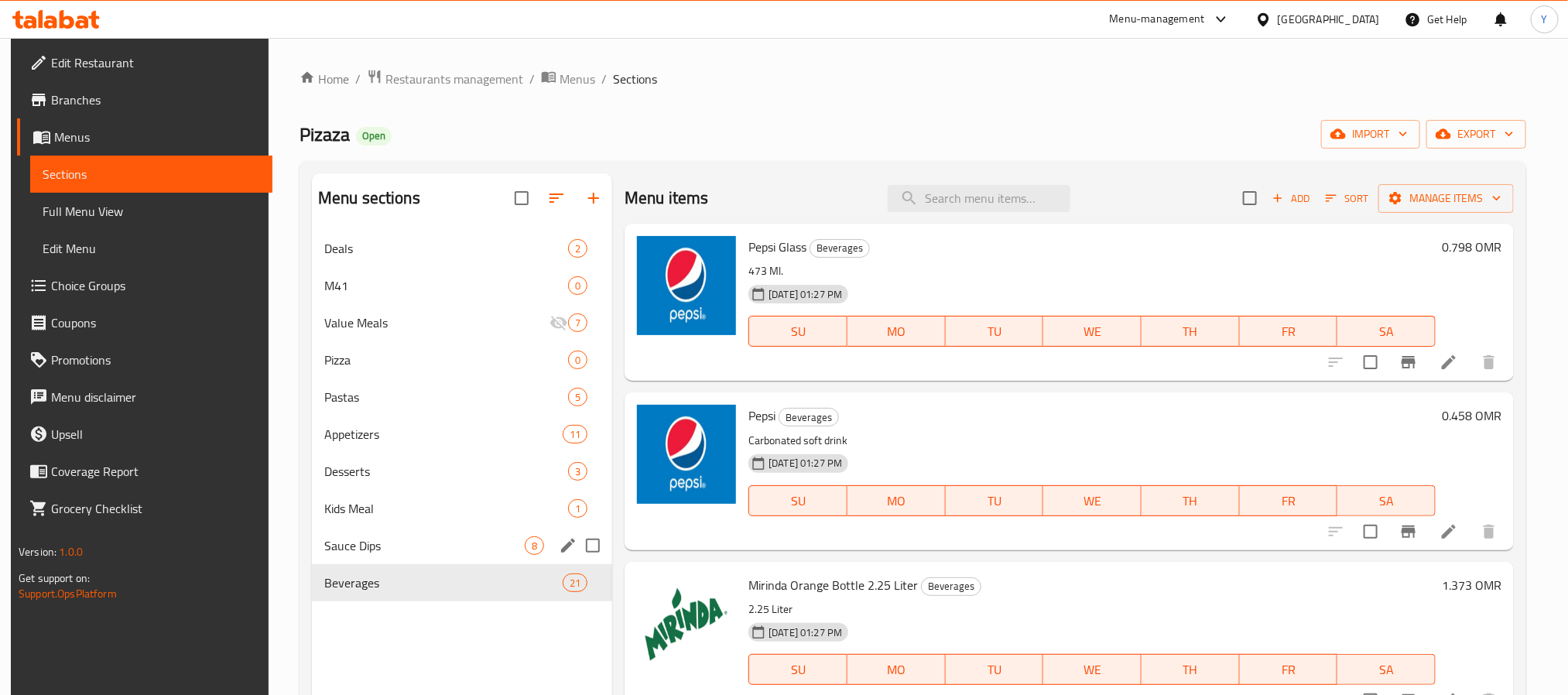
click at [419, 558] on div "Sauce Dips 8" at bounding box center [462, 546] width 301 height 37
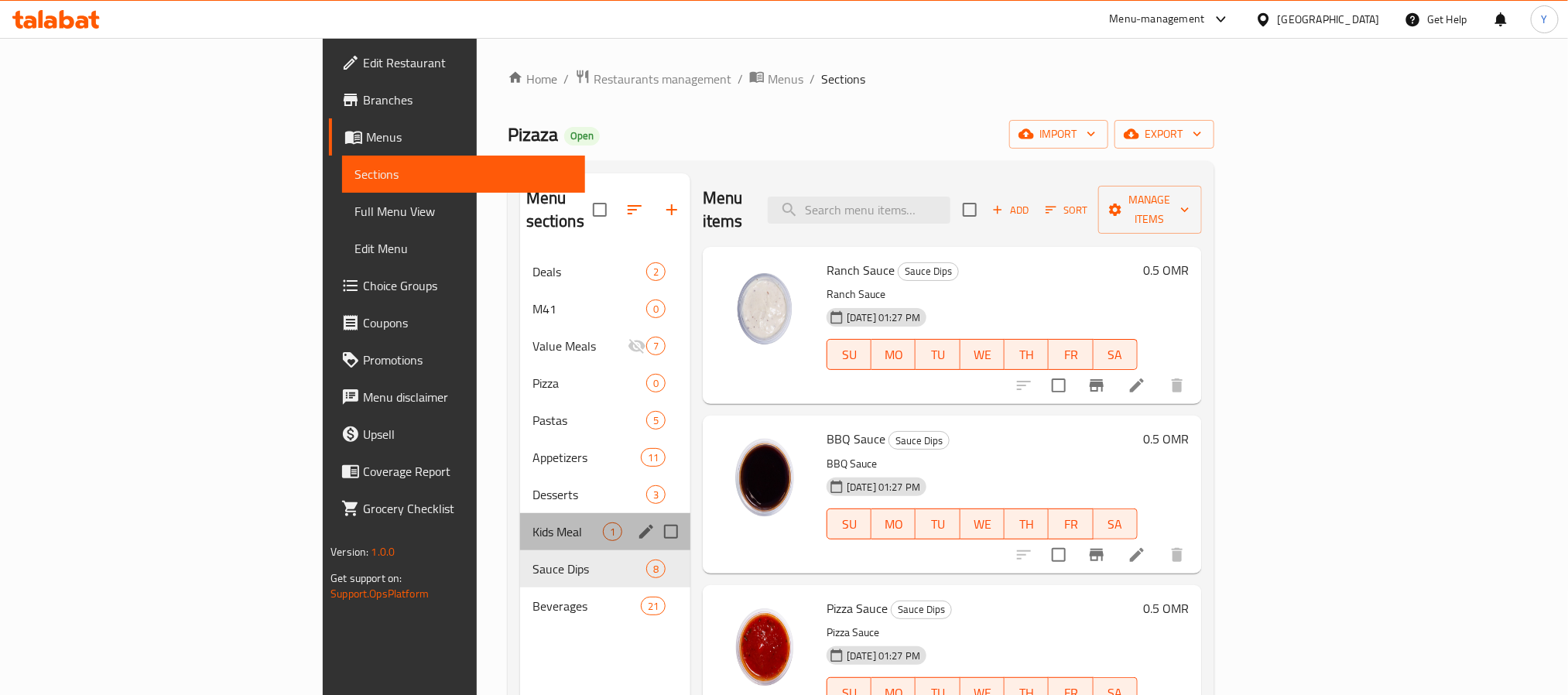
click at [532, 523] on span "Kids Meal" at bounding box center [567, 531] width 71 height 19
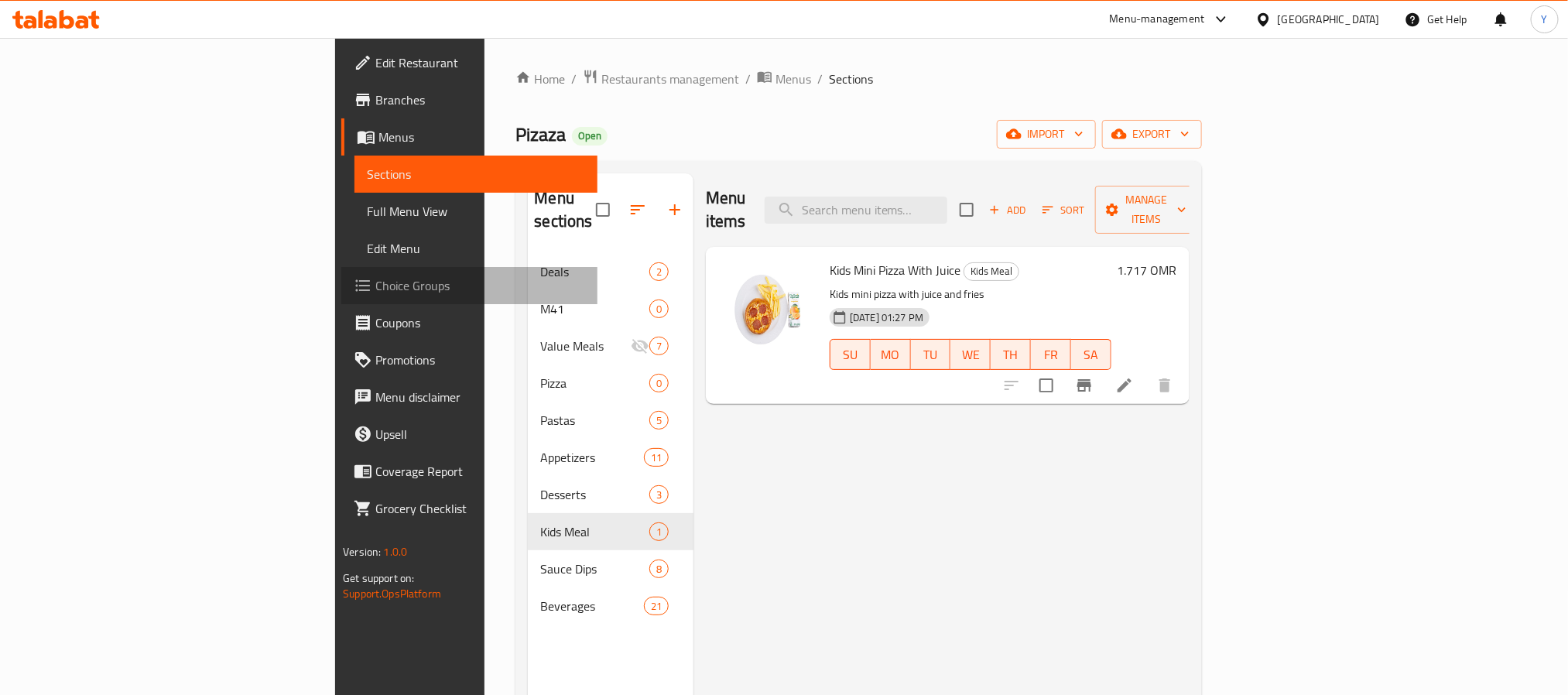
click at [376, 294] on span "Choice Groups" at bounding box center [480, 286] width 209 height 19
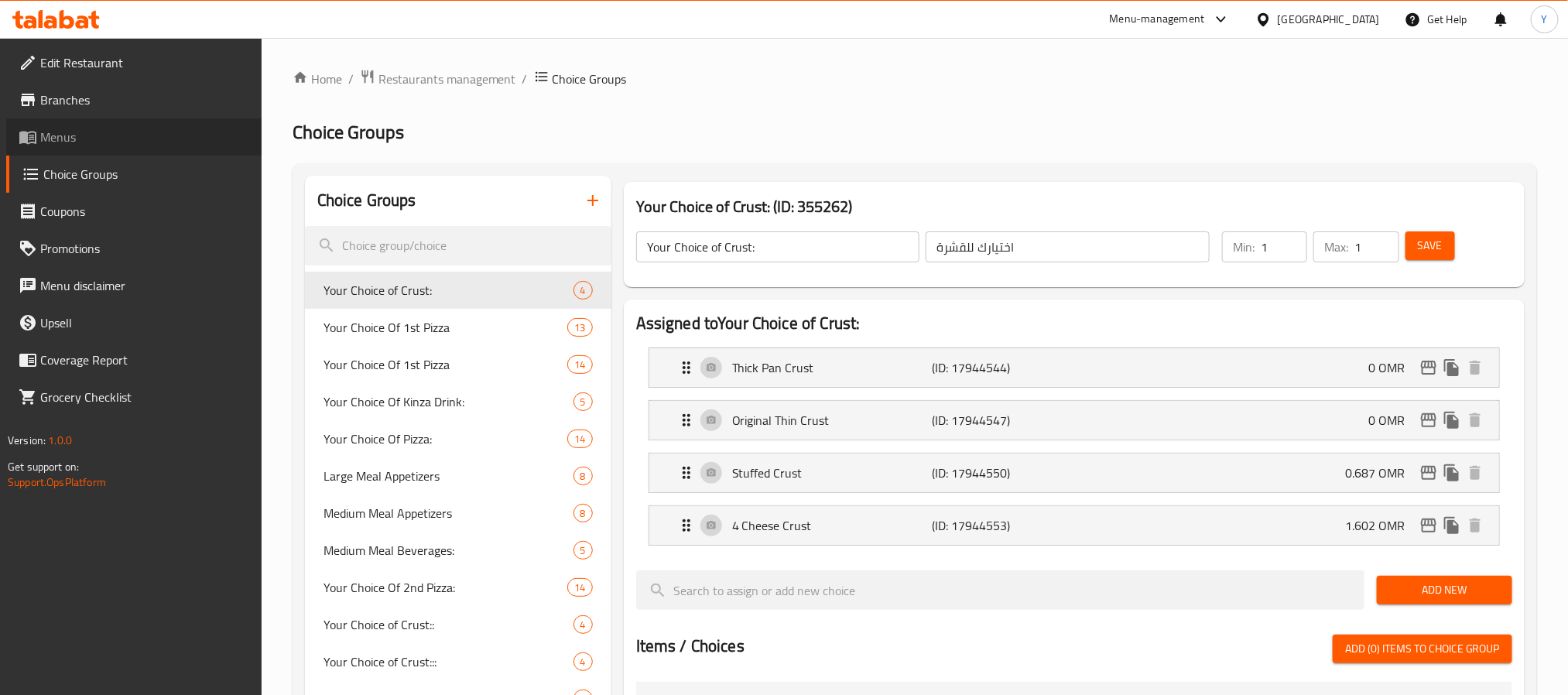
click at [186, 141] on span "Menus" at bounding box center [145, 136] width 209 height 19
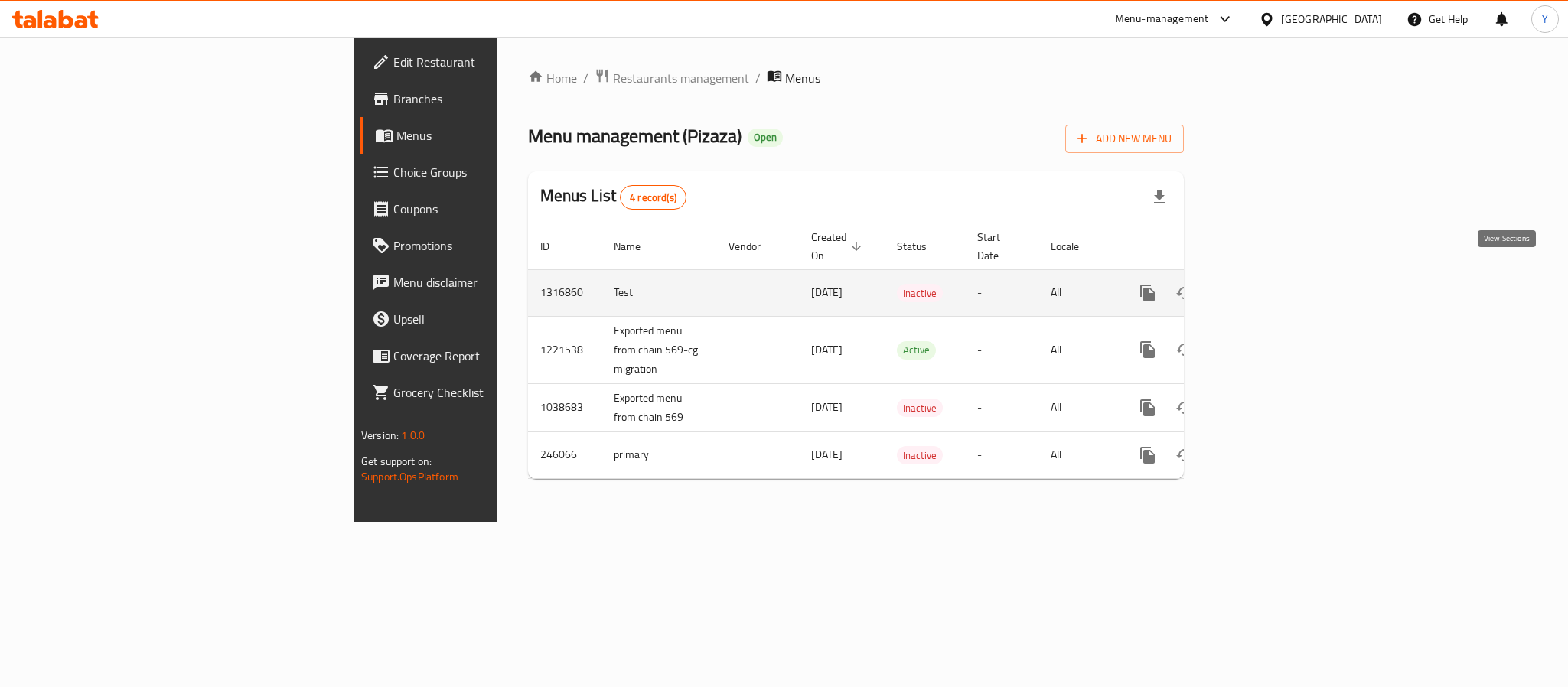
click at [1276, 285] on link "enhanced table" at bounding box center [1258, 293] width 37 height 37
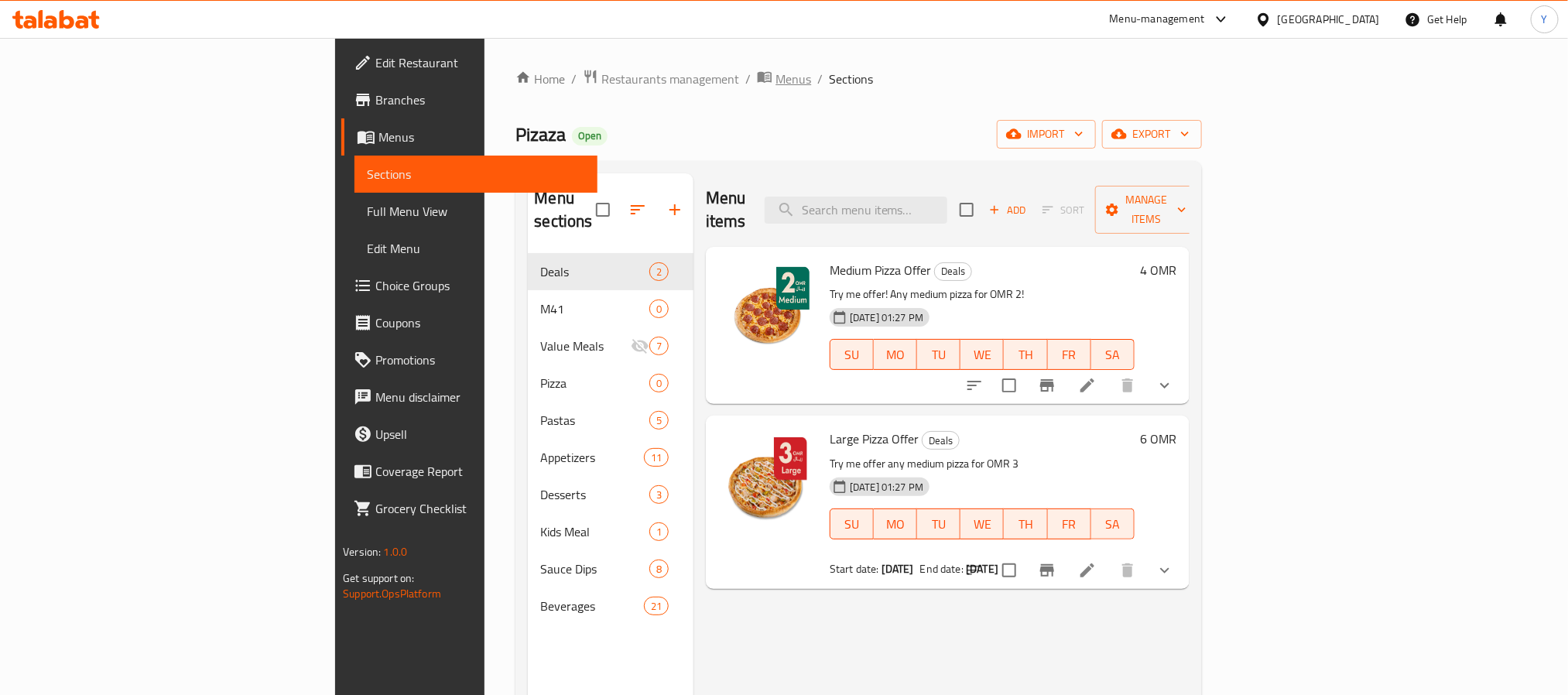
click at [775, 82] on span "Menus" at bounding box center [793, 79] width 35 height 19
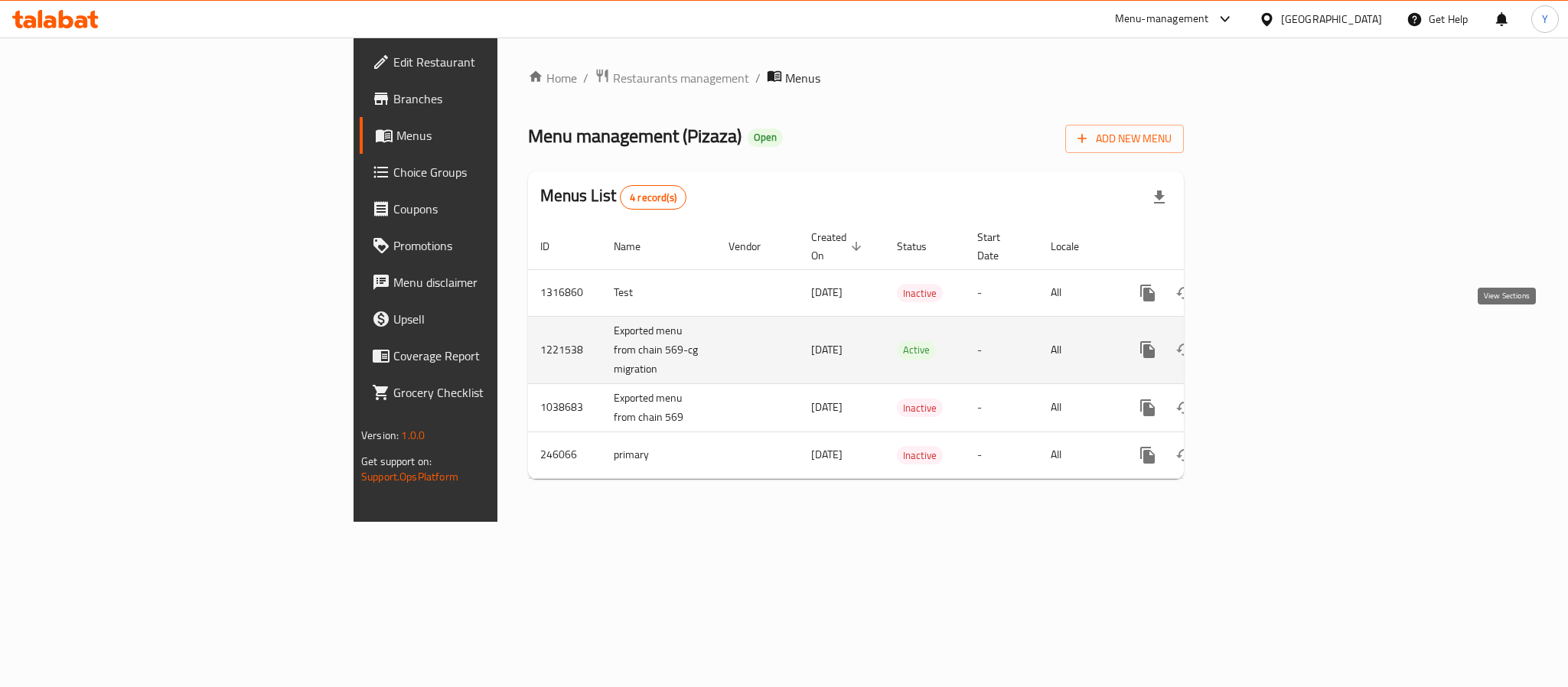
click at [1276, 337] on link "enhanced table" at bounding box center [1258, 350] width 37 height 37
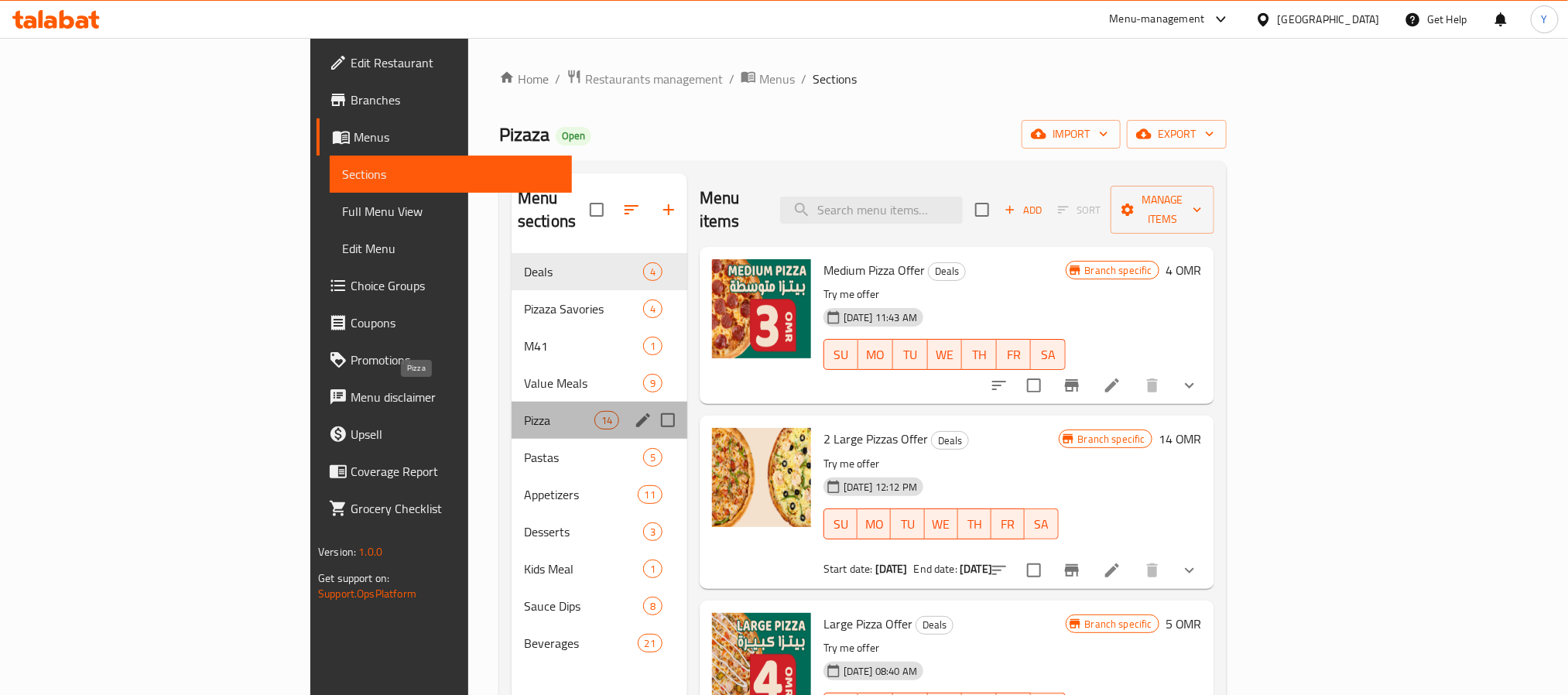
click at [524, 411] on span "Pizza" at bounding box center [559, 420] width 71 height 19
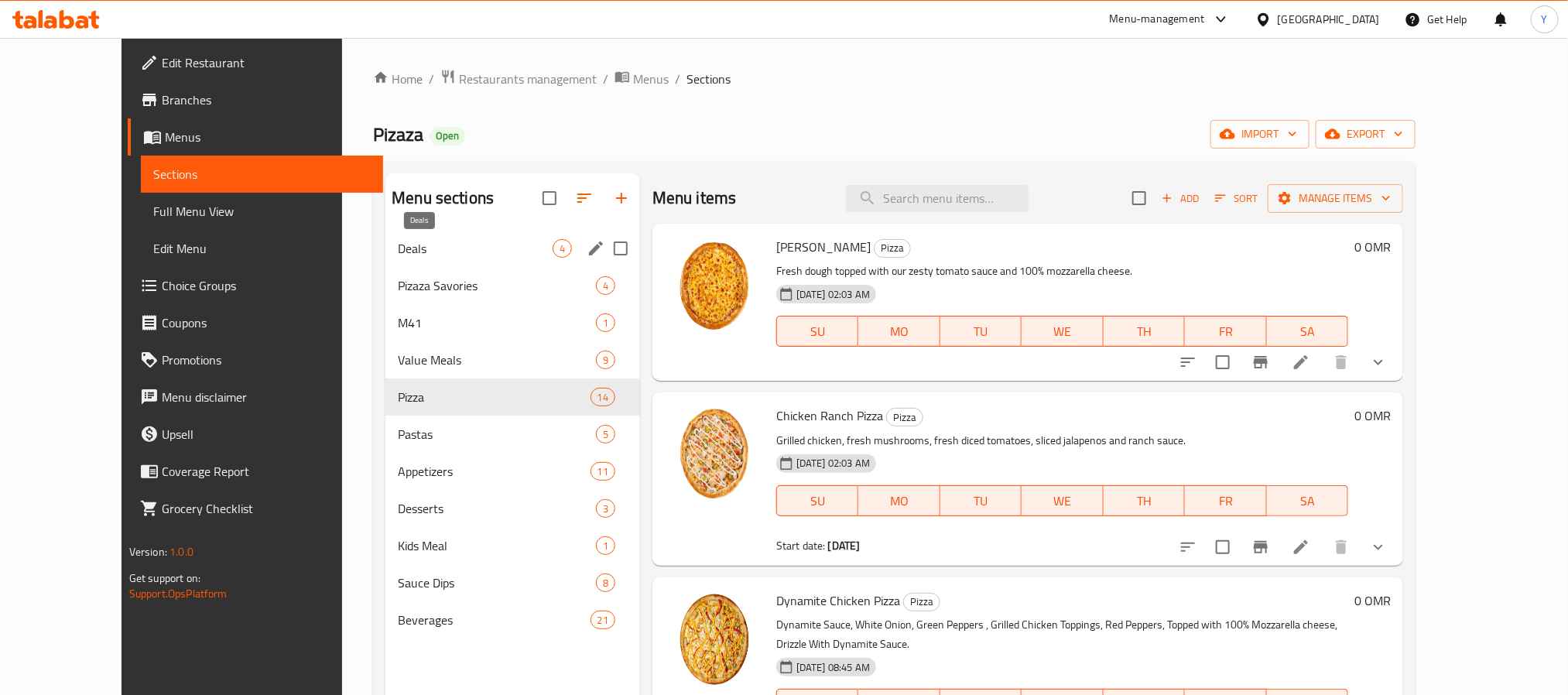
click at [398, 256] on span "Deals" at bounding box center [475, 248] width 155 height 19
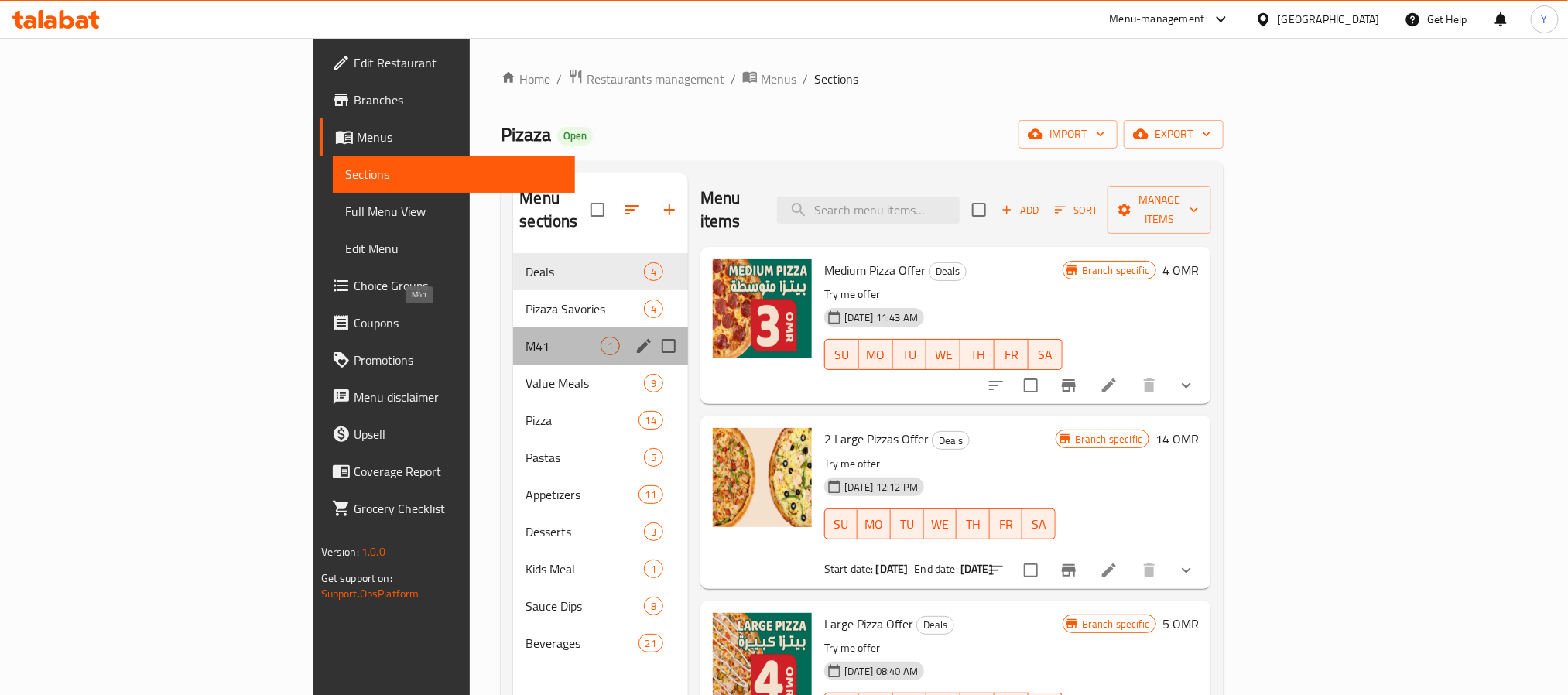
click at [526, 337] on span "M41" at bounding box center [563, 346] width 74 height 19
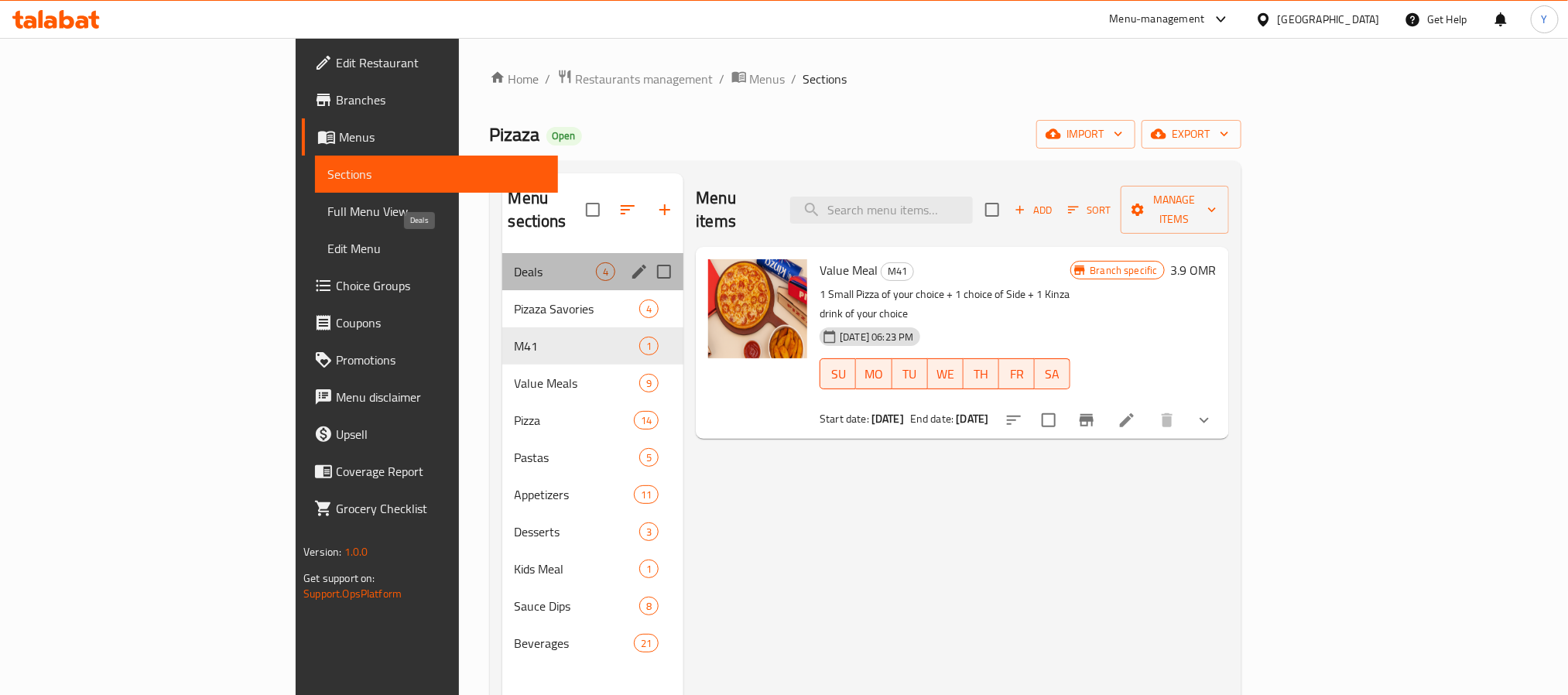
click at [514, 263] on span "Deals" at bounding box center [555, 271] width 82 height 19
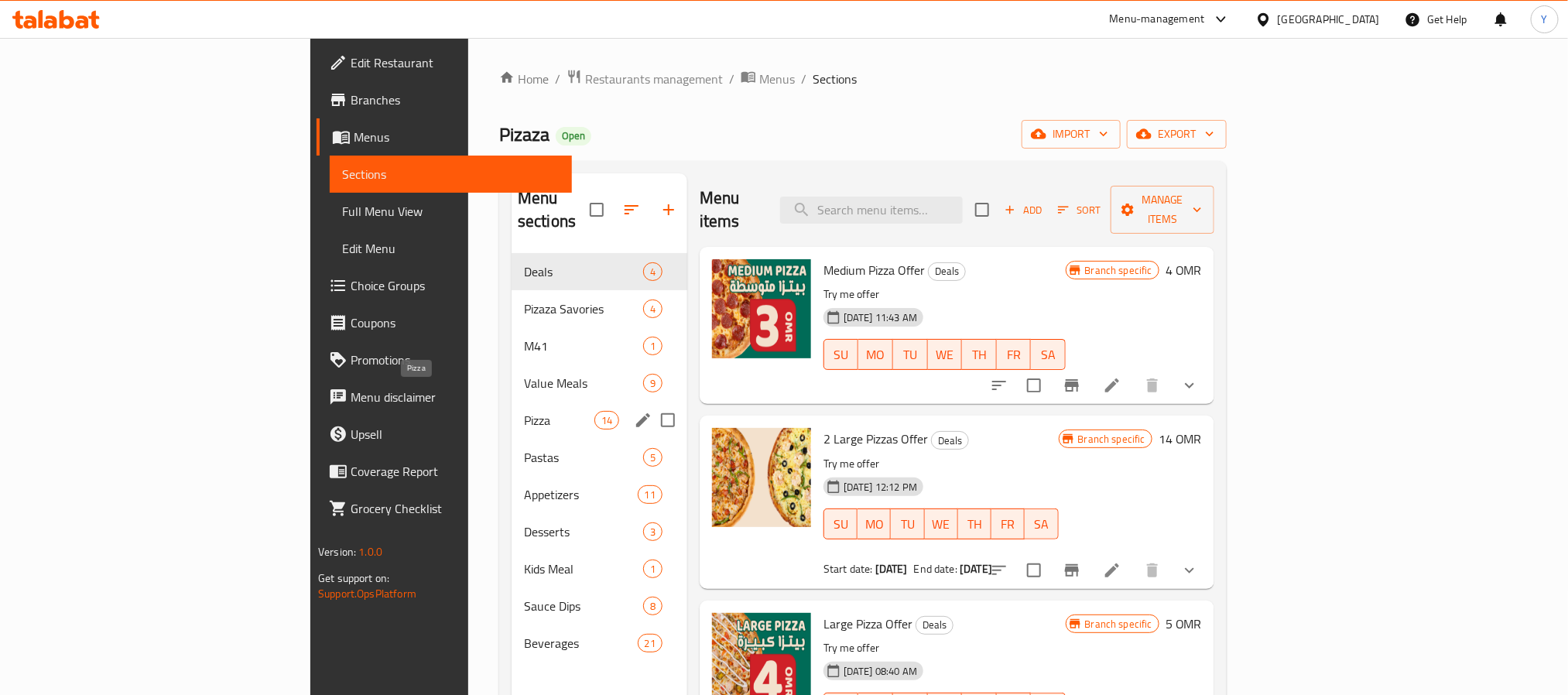
click at [524, 411] on span "Pizza" at bounding box center [559, 420] width 71 height 19
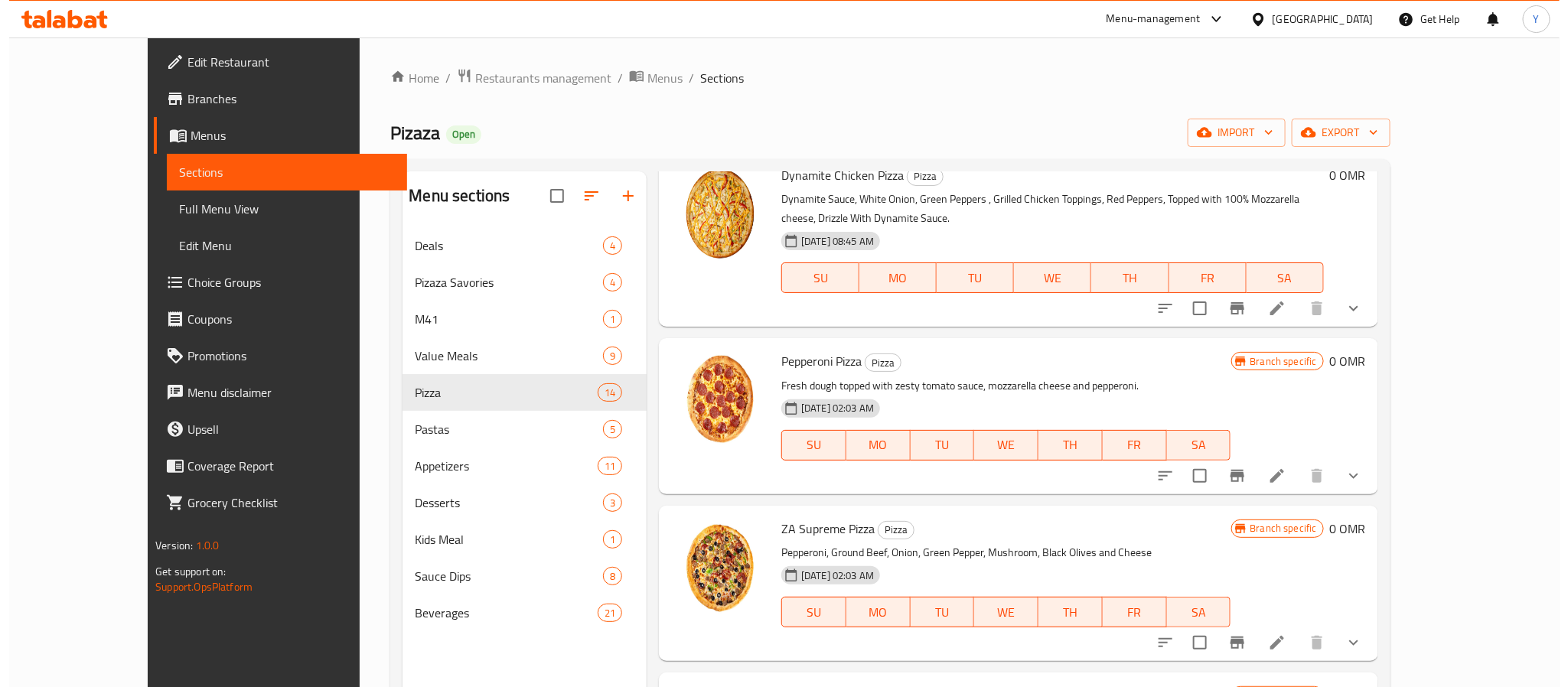
scroll to position [459, 0]
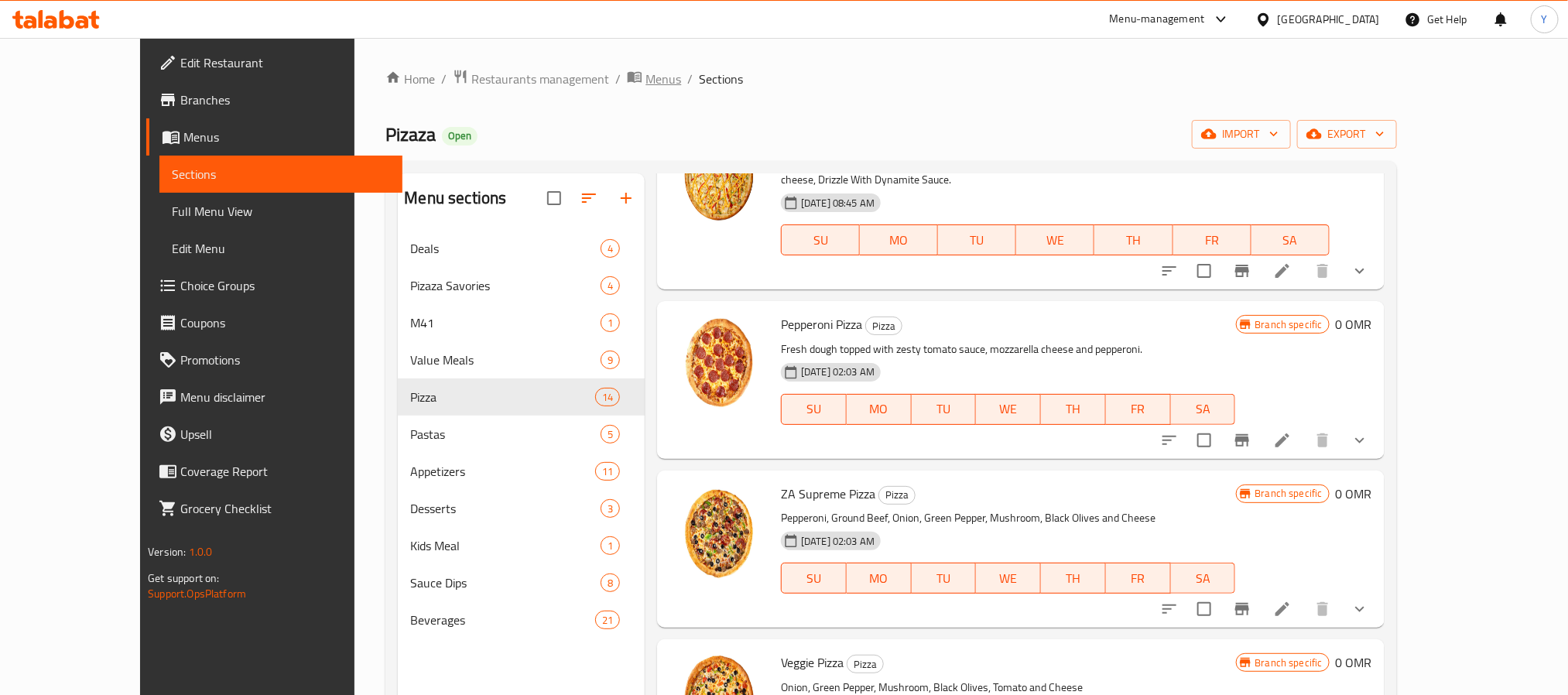
click at [645, 77] on span "Menus" at bounding box center [663, 79] width 35 height 19
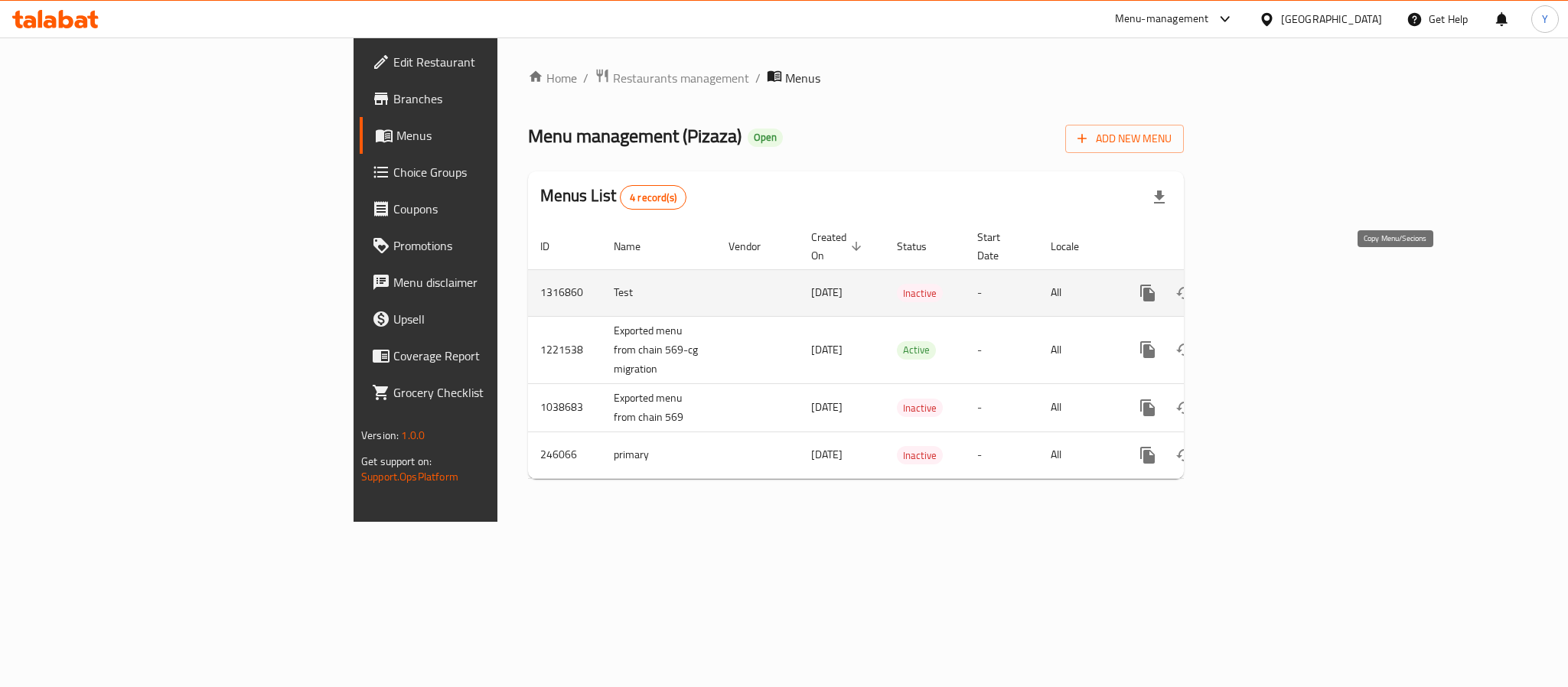
click at [1157, 284] on icon "more" at bounding box center [1148, 293] width 18 height 18
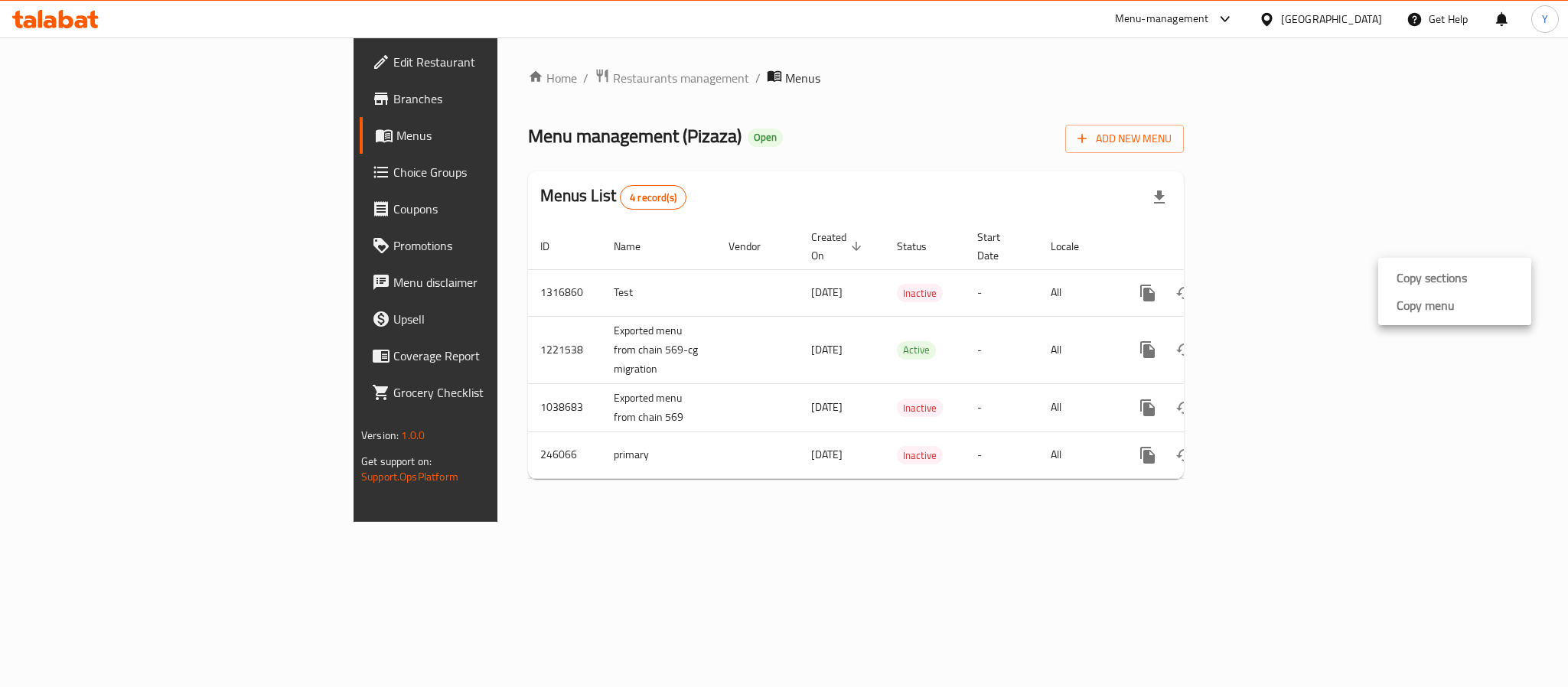
click at [1477, 279] on li "Copy sections" at bounding box center [1454, 278] width 153 height 28
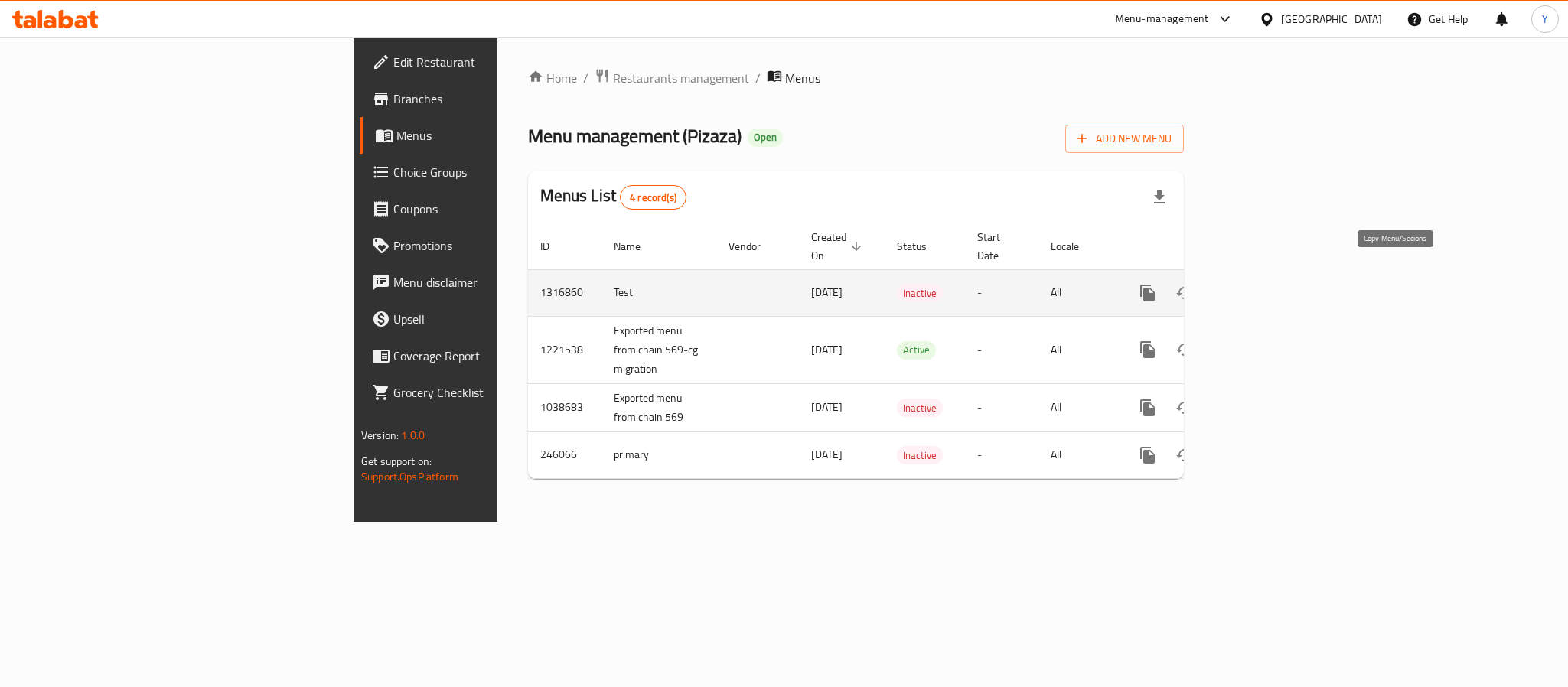
click at [1157, 284] on icon "more" at bounding box center [1148, 293] width 18 height 18
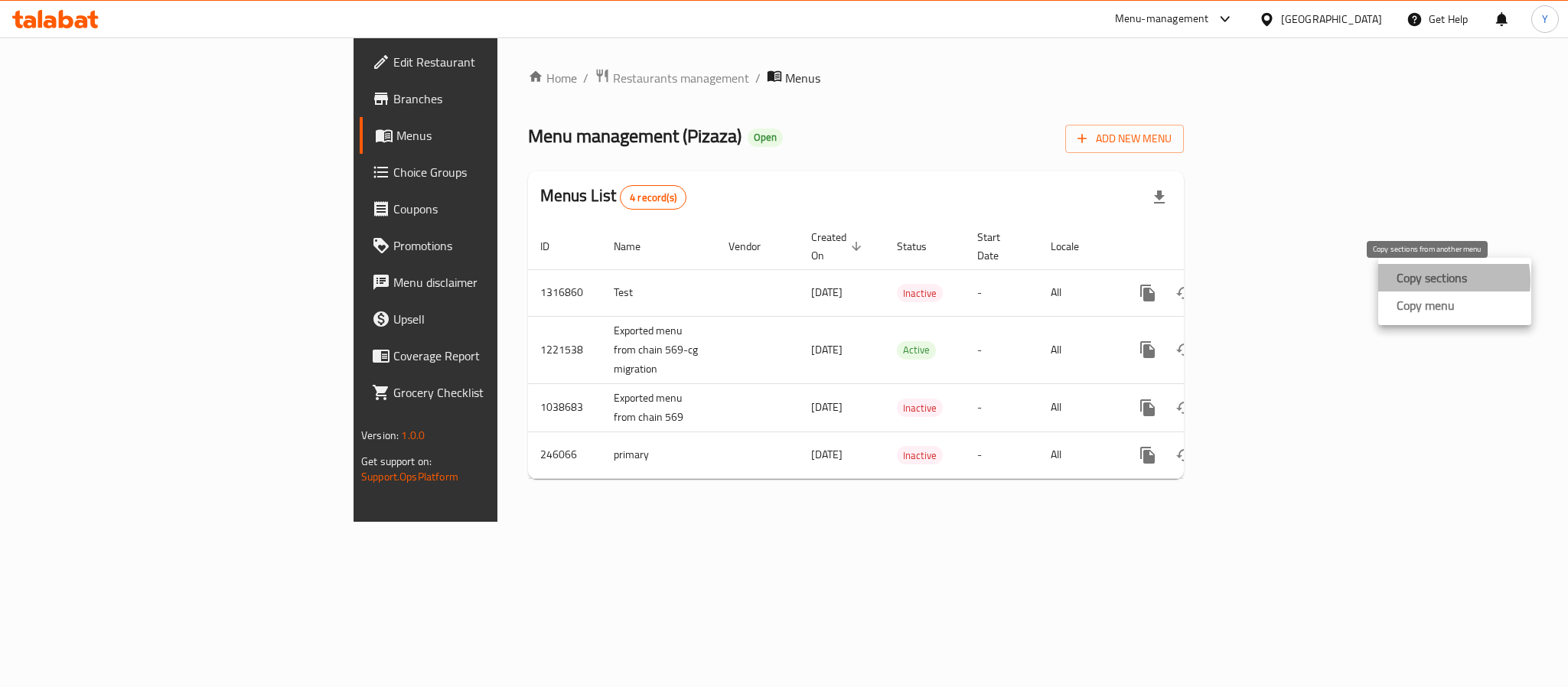
click at [1436, 281] on strong "Copy sections" at bounding box center [1432, 277] width 71 height 18
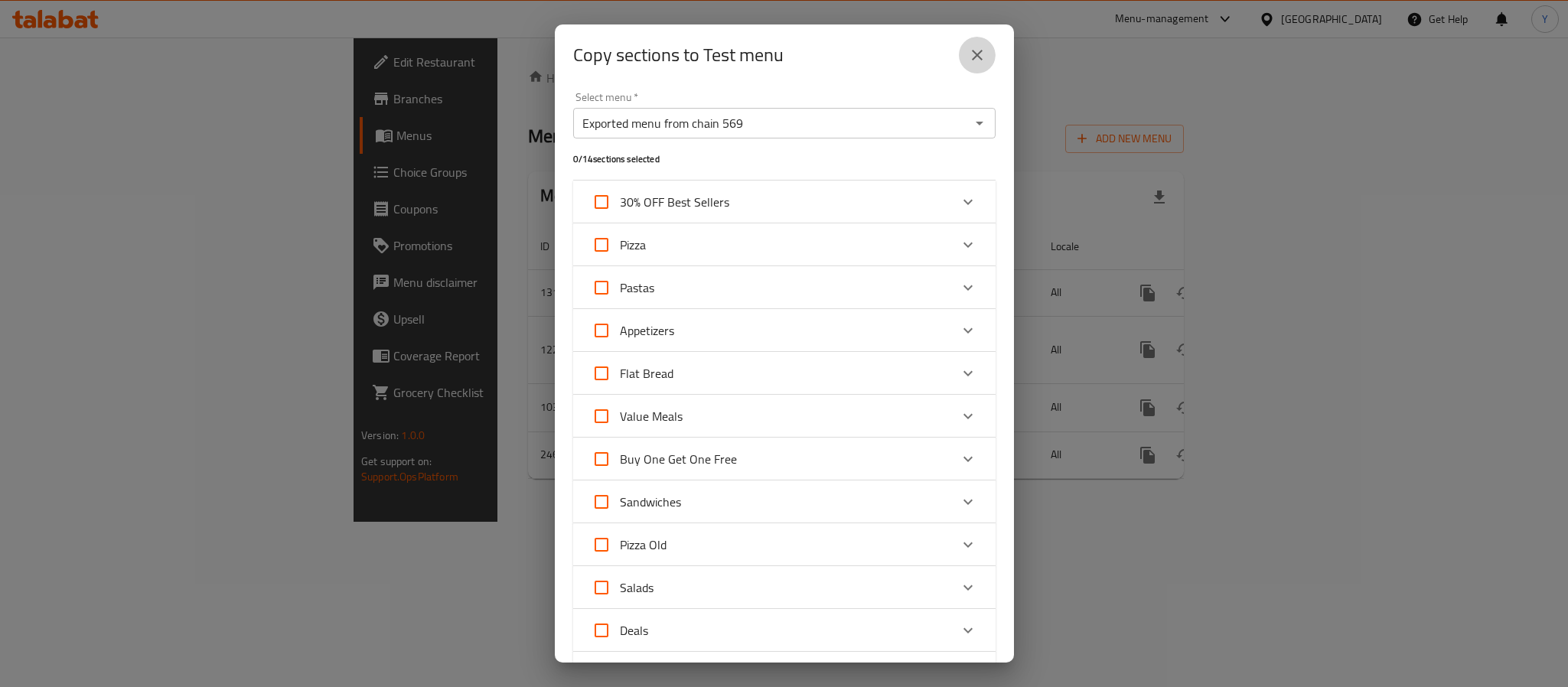
click at [990, 49] on button "close" at bounding box center [977, 55] width 37 height 37
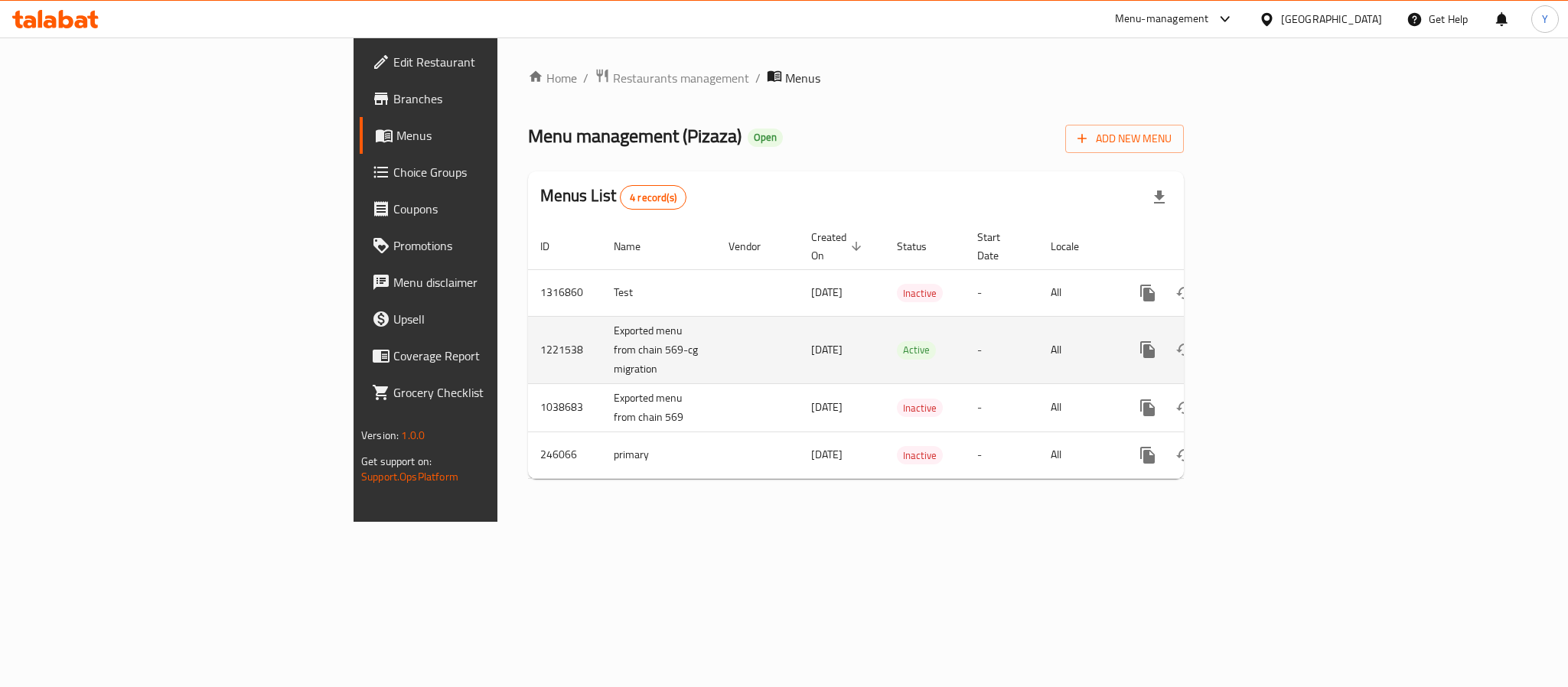
click at [601, 320] on td "Exported menu from chain 569-cg migration" at bounding box center [658, 350] width 114 height 67
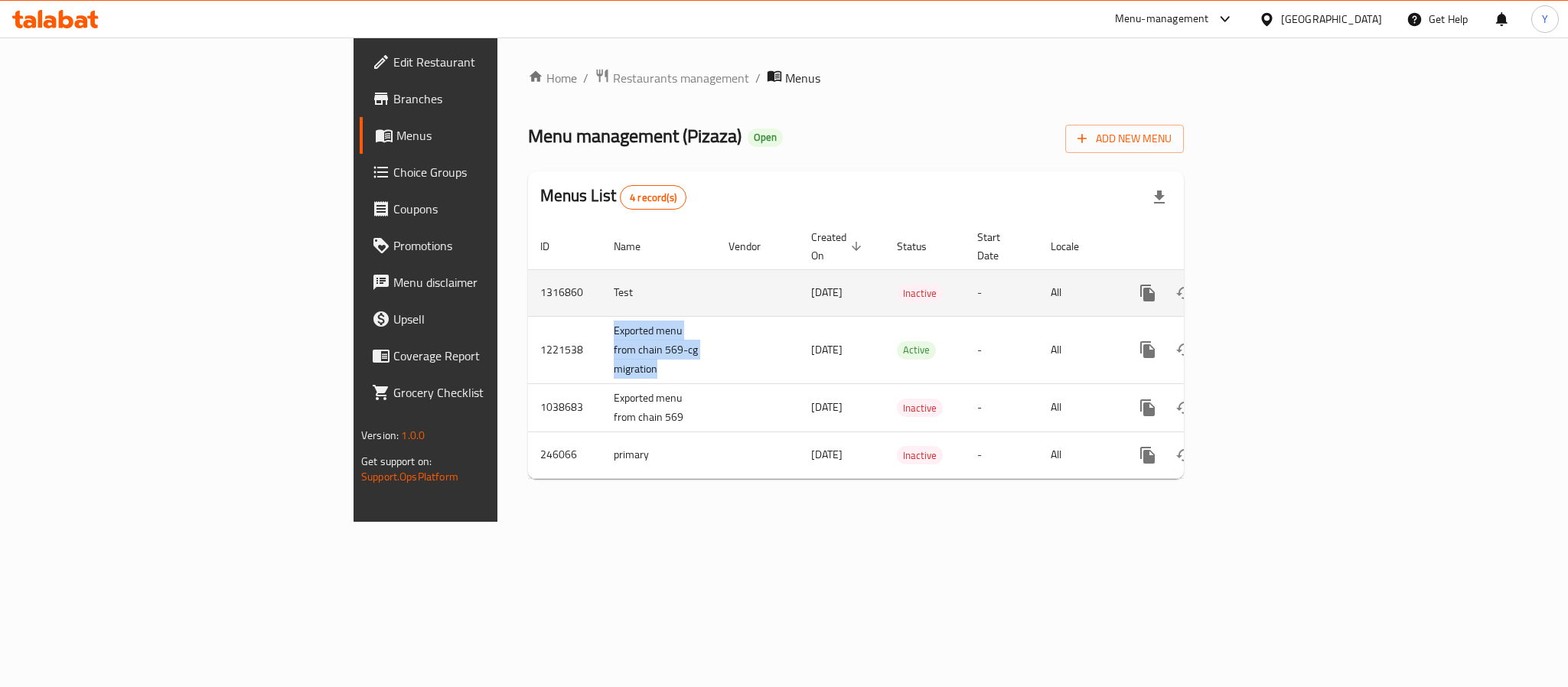
copy td "Exported menu from chain 569-cg migration"
click at [1155, 285] on icon "more" at bounding box center [1148, 293] width 15 height 17
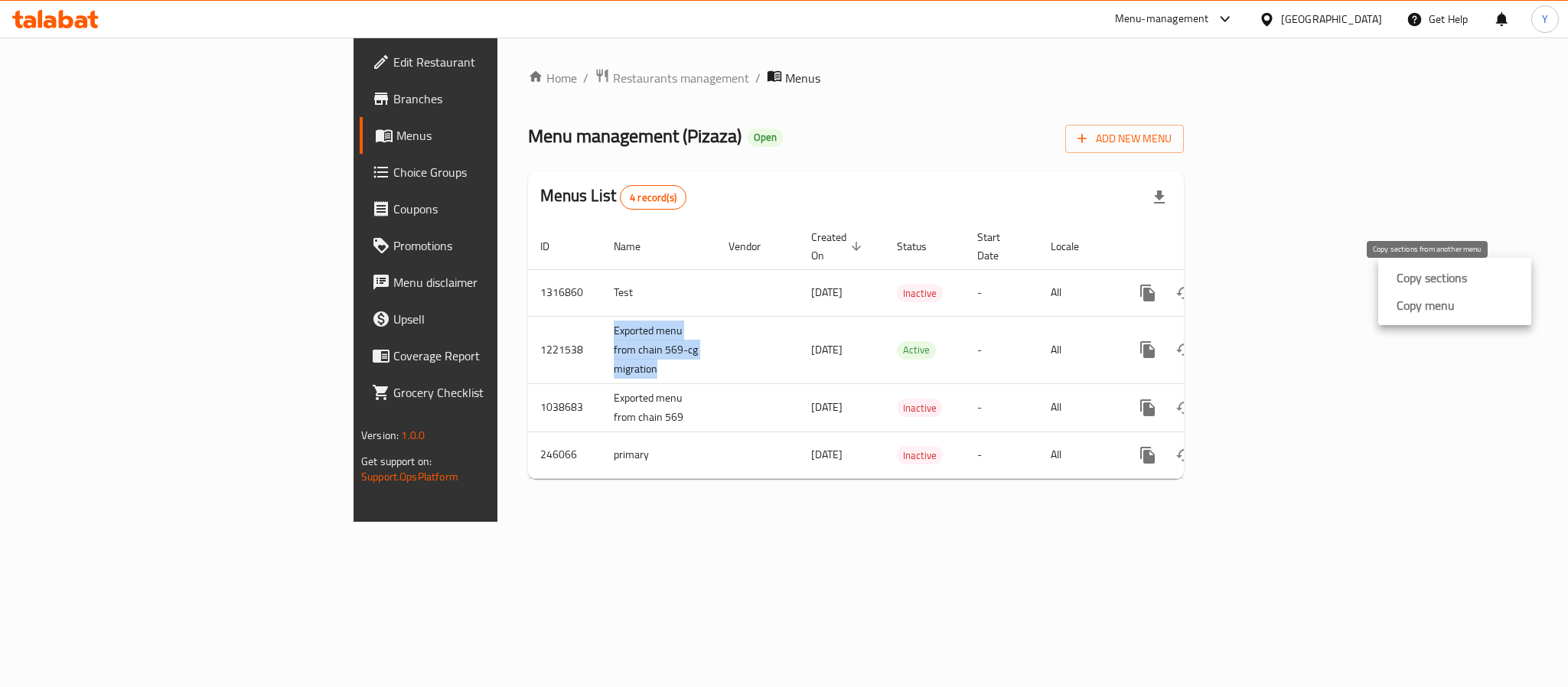
click at [1397, 276] on strong "Copy sections" at bounding box center [1432, 277] width 71 height 18
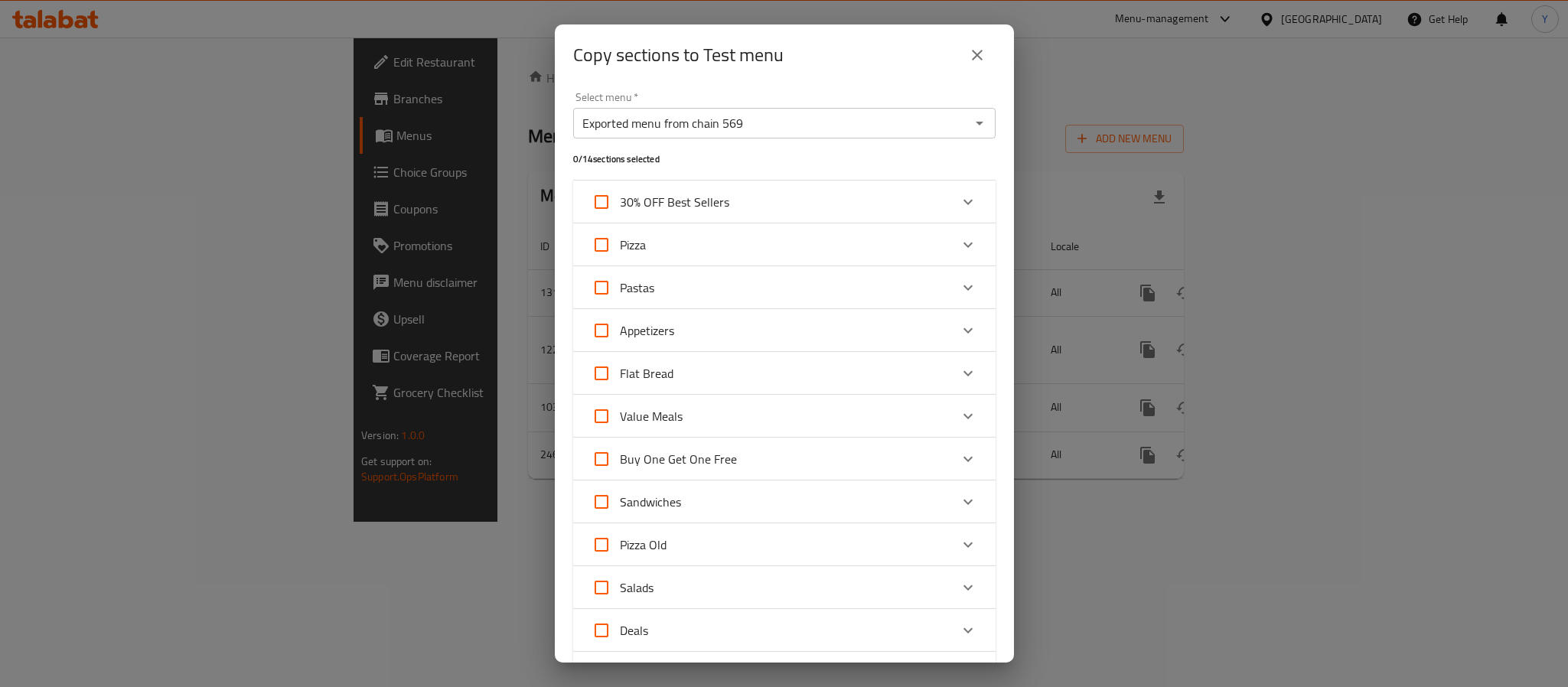
click at [704, 120] on input "Exported menu from chain 569" at bounding box center [772, 123] width 388 height 22
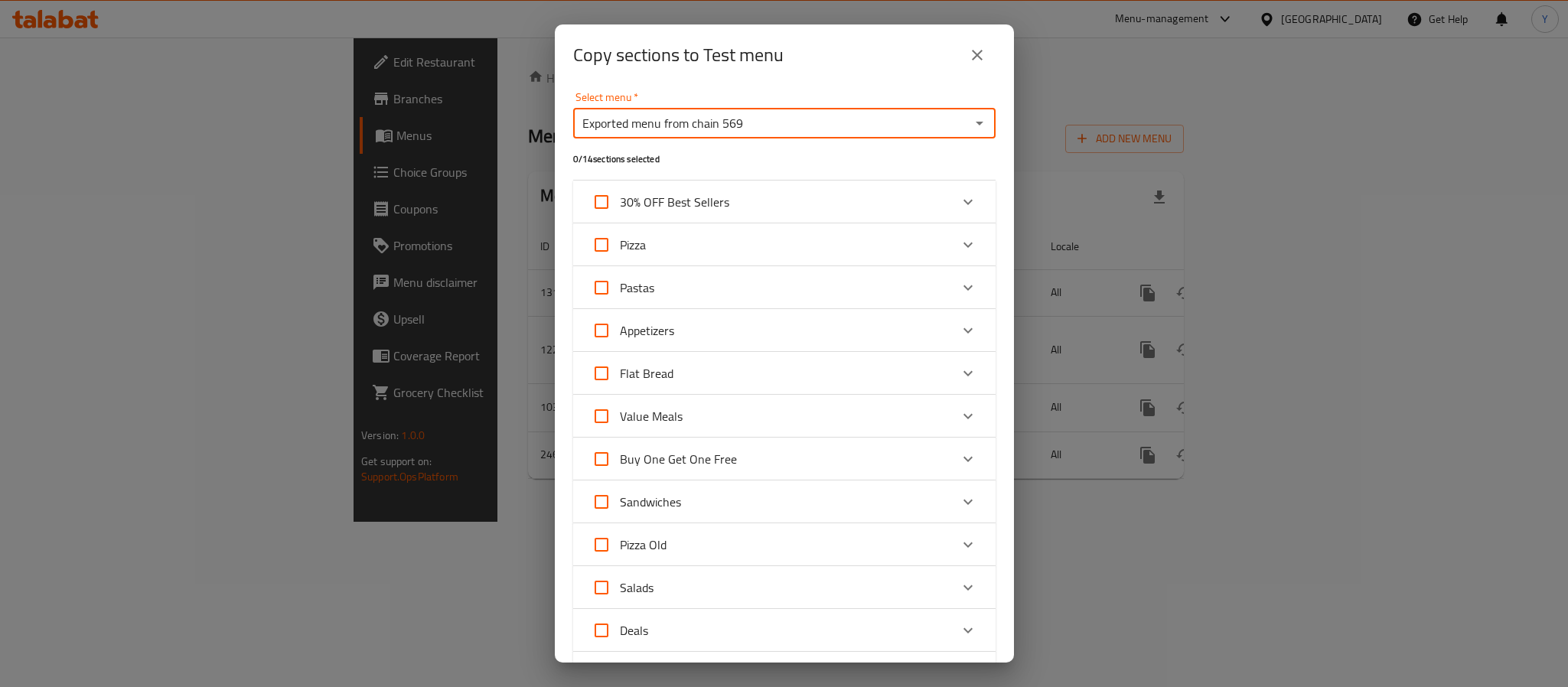
click at [704, 120] on input "Exported menu from chain 569" at bounding box center [772, 123] width 388 height 22
paste input "-cg migration"
click at [755, 152] on span "Exported menu from chain 569-cg migration" at bounding box center [699, 161] width 230 height 18
type input "Exported menu from chain 569-cg migration"
click at [600, 374] on input "Pizza" at bounding box center [601, 373] width 37 height 37
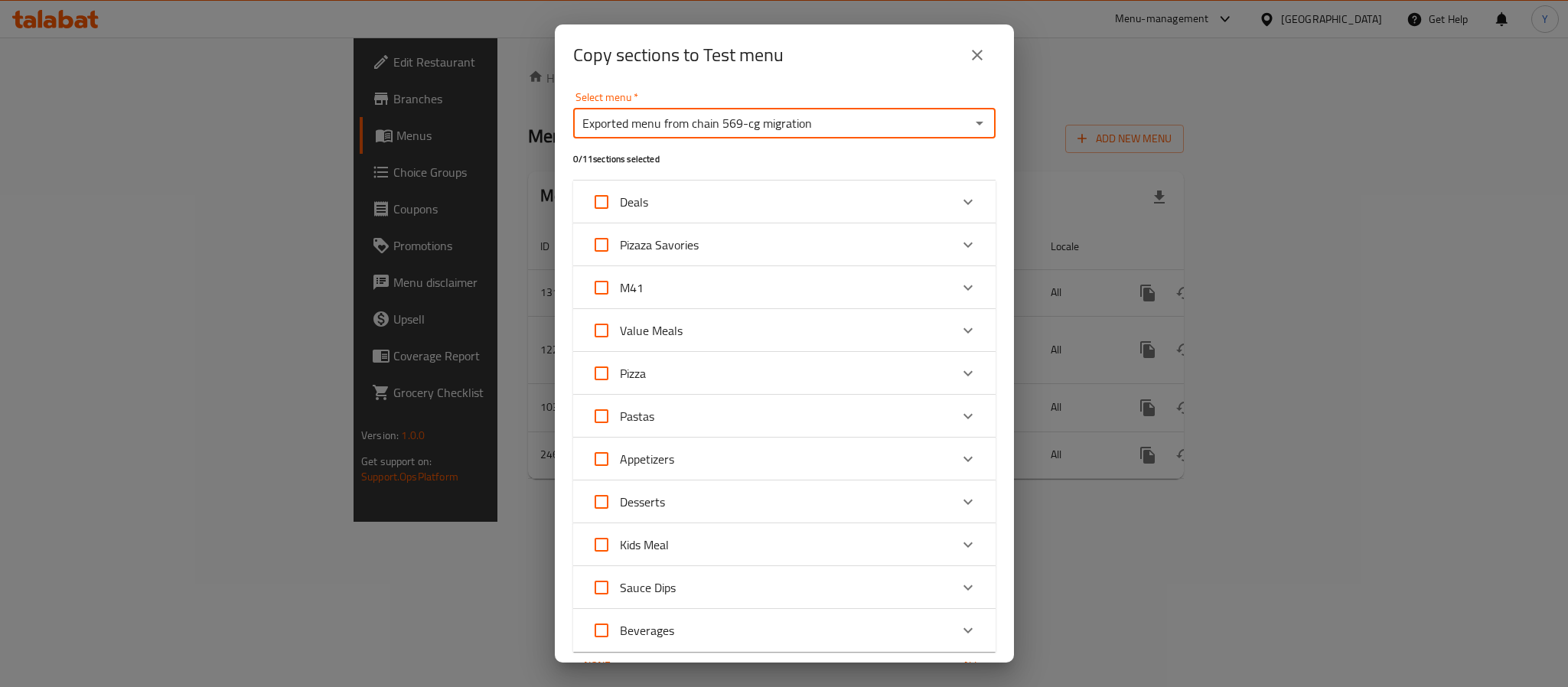
checkbox input "true"
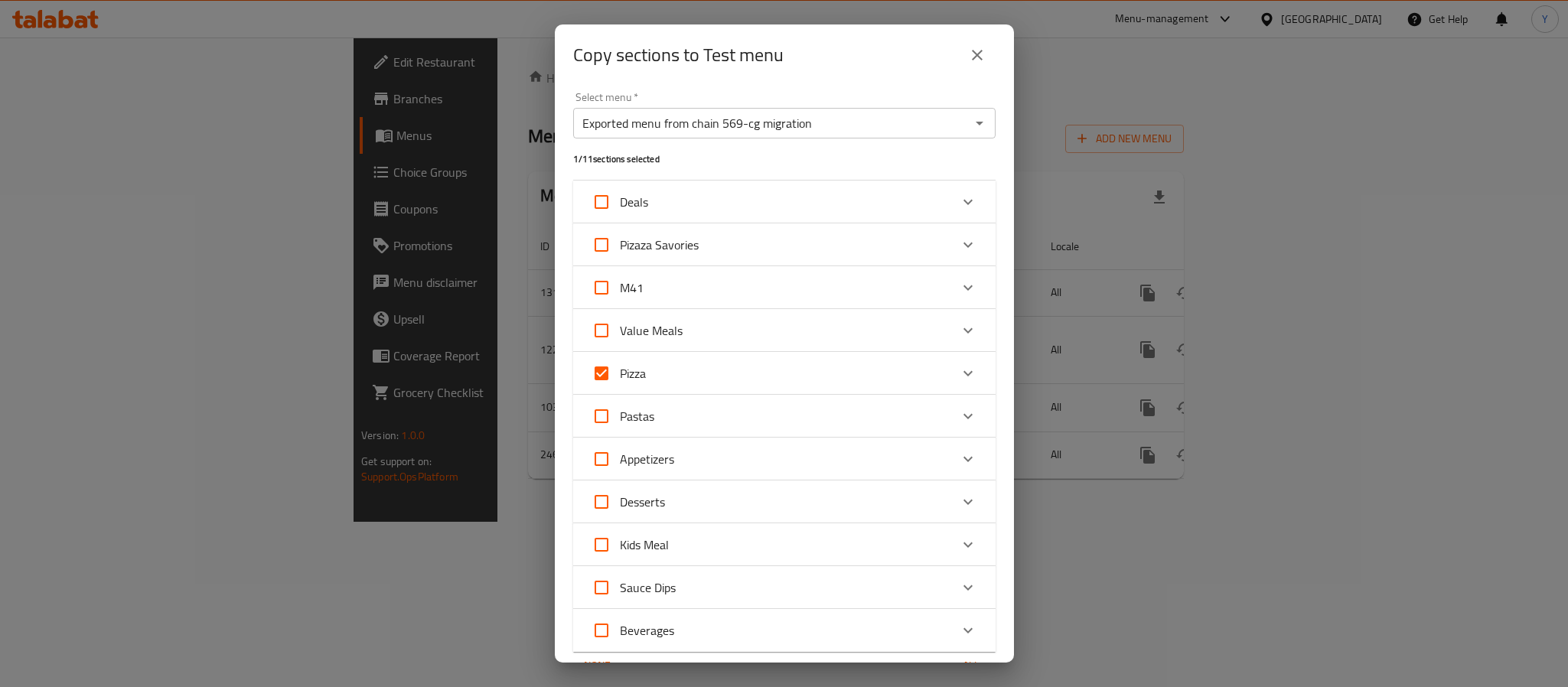
click at [959, 365] on icon "Expand" at bounding box center [968, 373] width 18 height 18
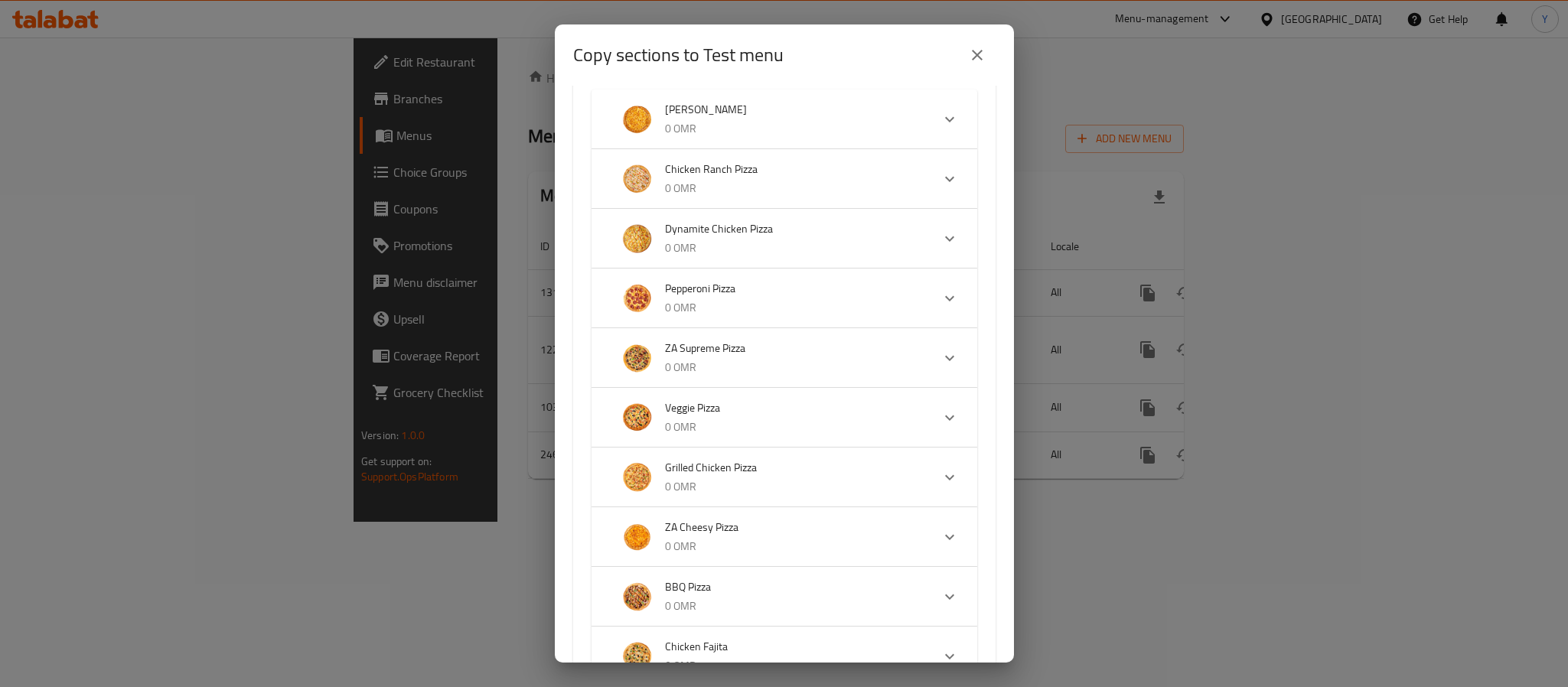
scroll to position [114, 0]
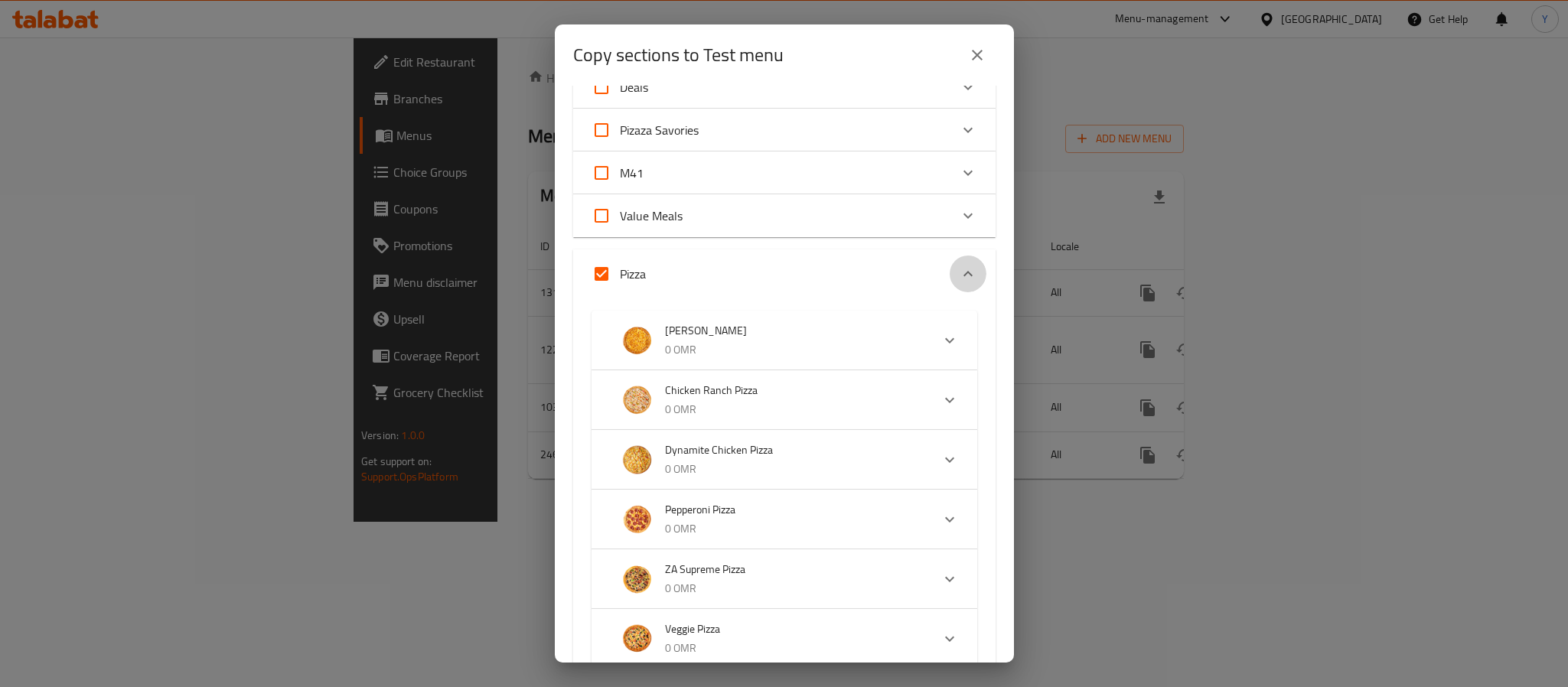
click at [959, 271] on icon "Expand" at bounding box center [968, 274] width 18 height 18
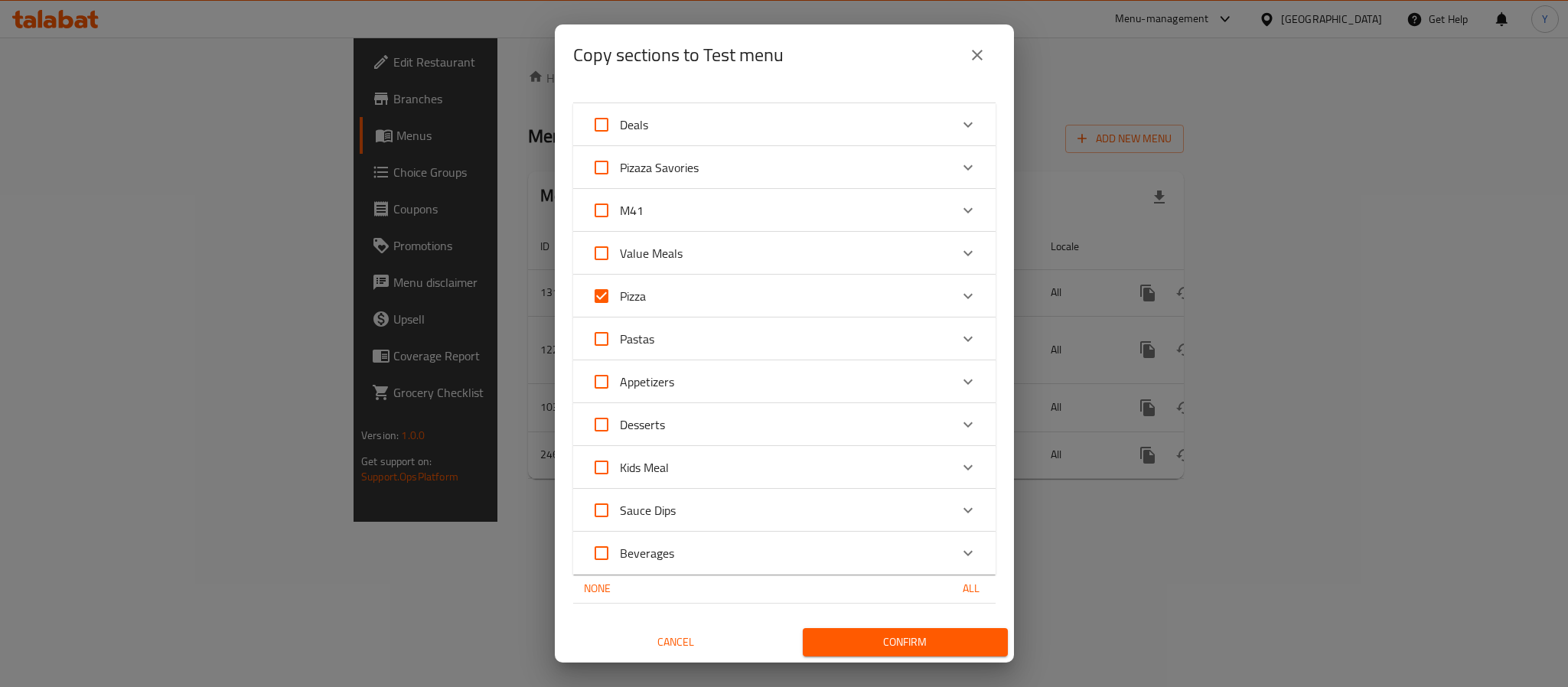
scroll to position [77, 0]
click at [920, 638] on span "Confirm" at bounding box center [905, 643] width 181 height 19
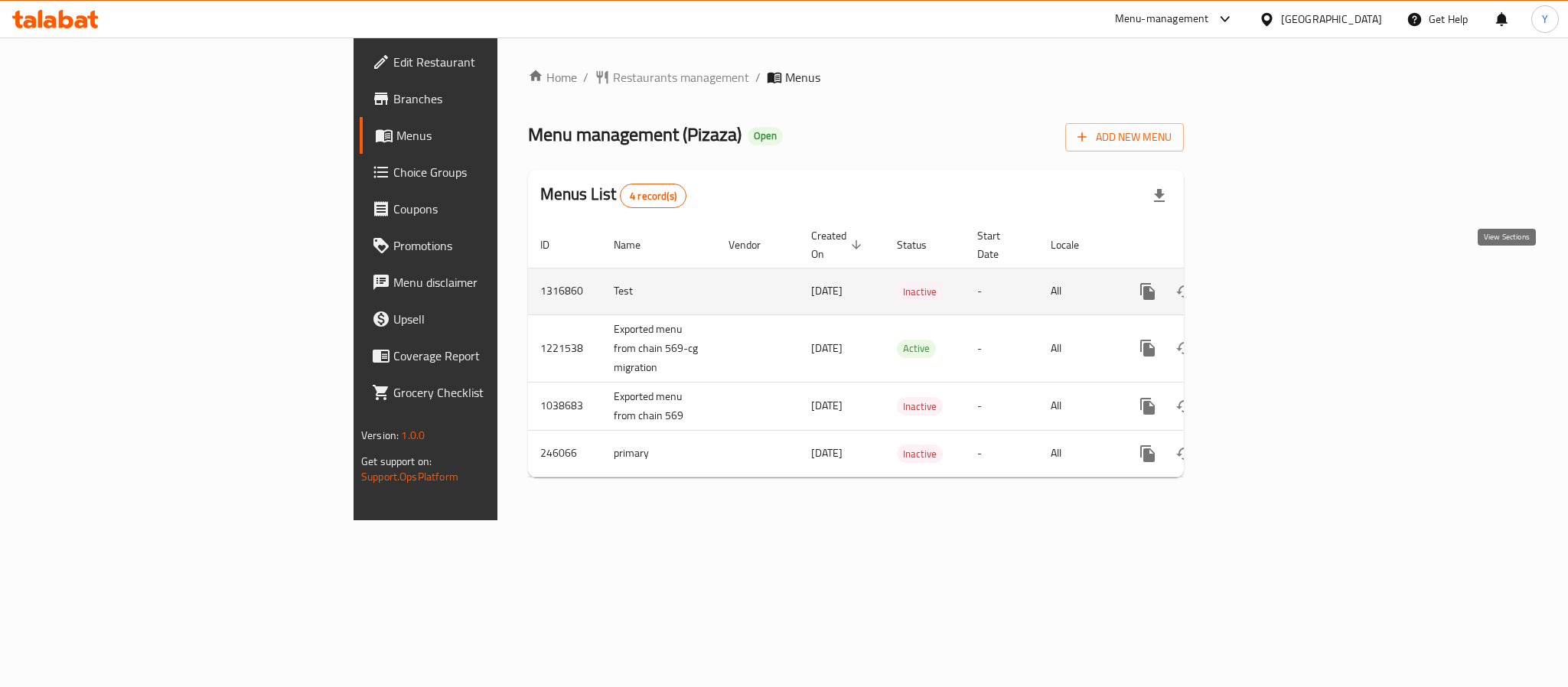
click at [1276, 274] on link "enhanced table" at bounding box center [1258, 292] width 37 height 37
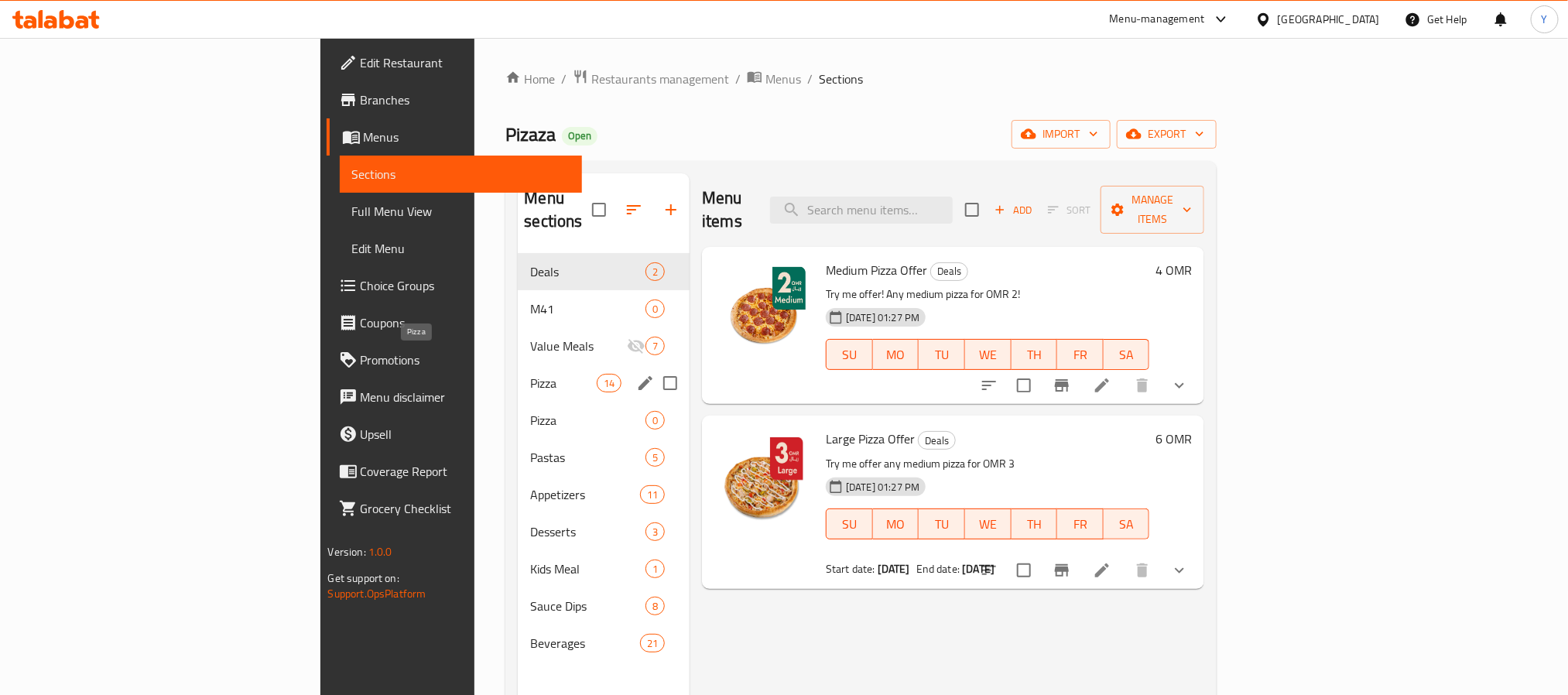
click at [530, 374] on span "Pizza" at bounding box center [563, 383] width 65 height 19
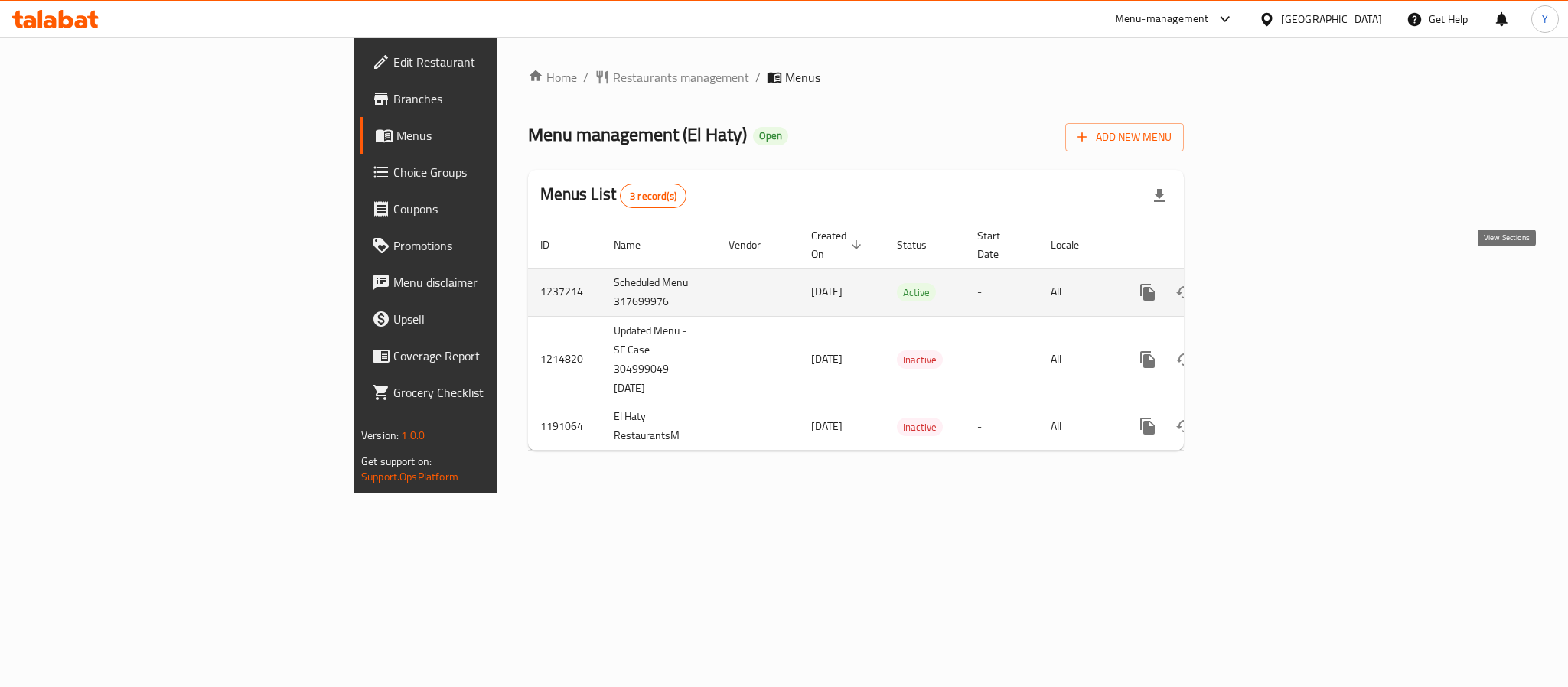
click at [1267, 283] on icon "enhanced table" at bounding box center [1258, 292] width 18 height 18
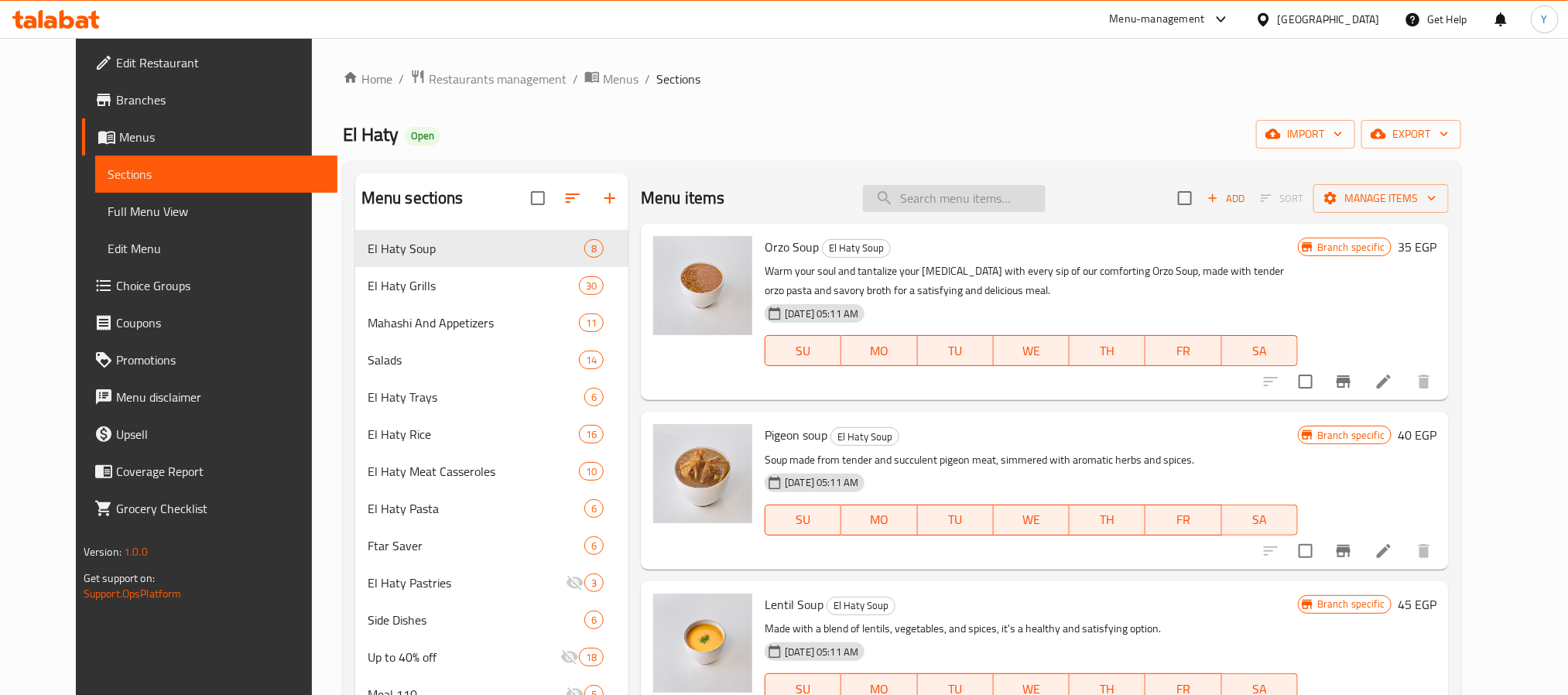
click at [997, 187] on input "search" at bounding box center [954, 198] width 183 height 27
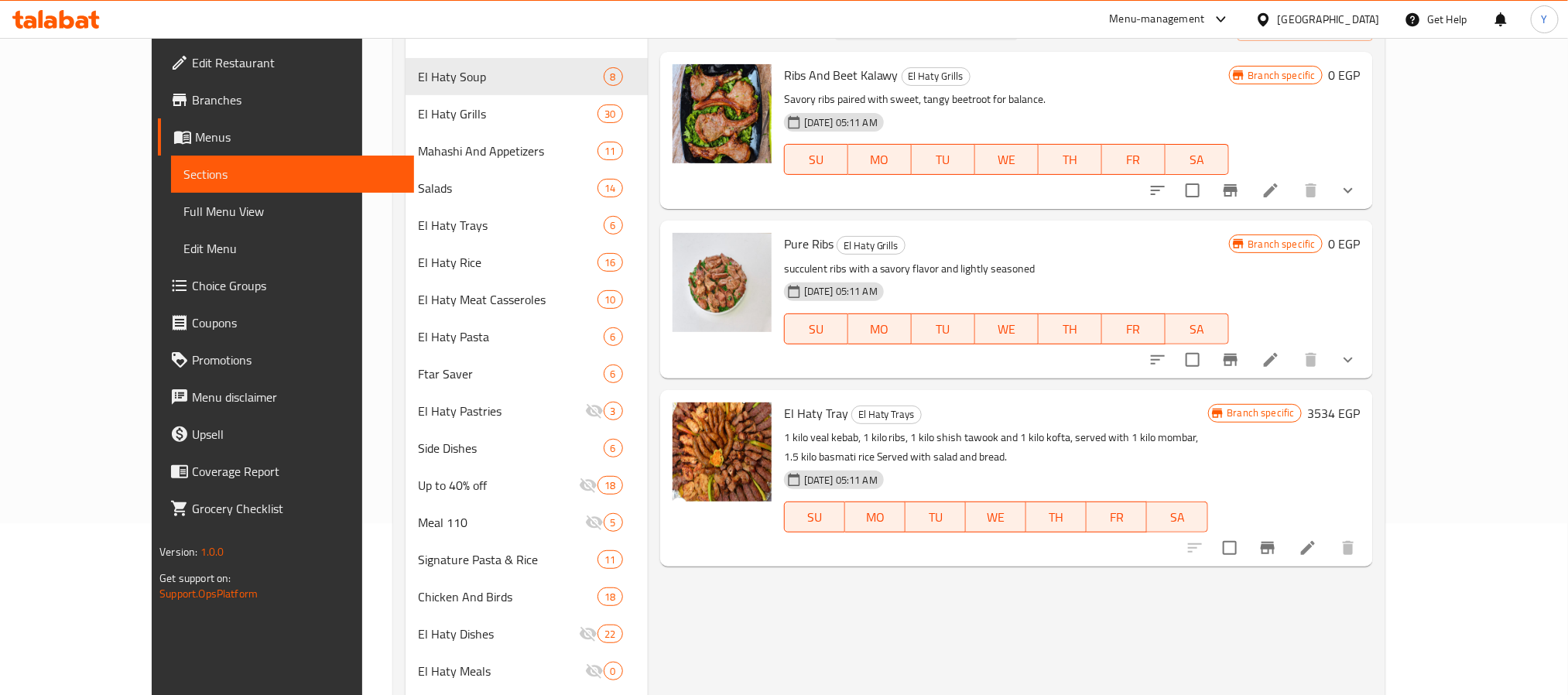
scroll to position [116, 0]
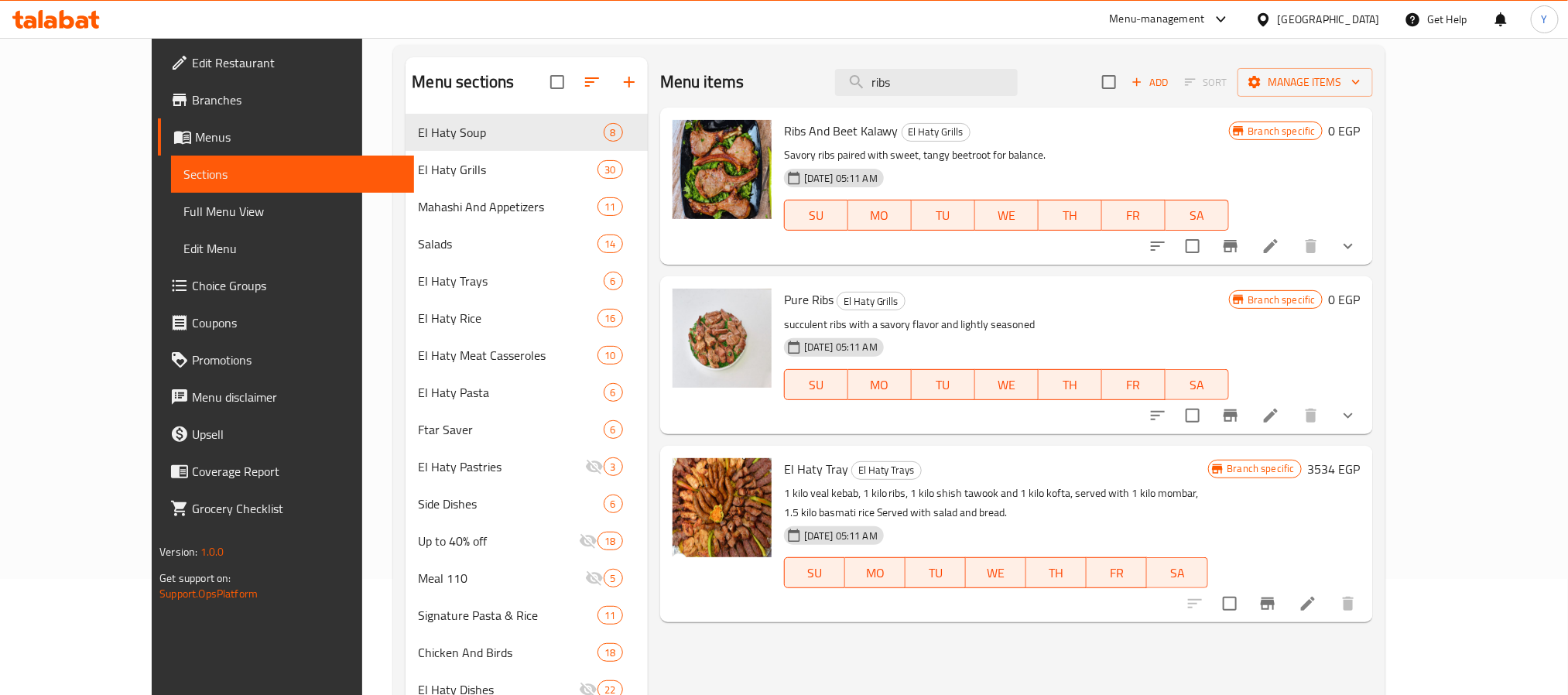
click at [784, 140] on span "Ribs And Beet Kalawy" at bounding box center [841, 131] width 115 height 23
drag, startPoint x: 762, startPoint y: 140, endPoint x: 824, endPoint y: 133, distance: 62.4
click at [824, 133] on span "Ribs And Beet Kalawy" at bounding box center [841, 131] width 115 height 23
click at [973, 84] on input "ribs" at bounding box center [926, 82] width 183 height 27
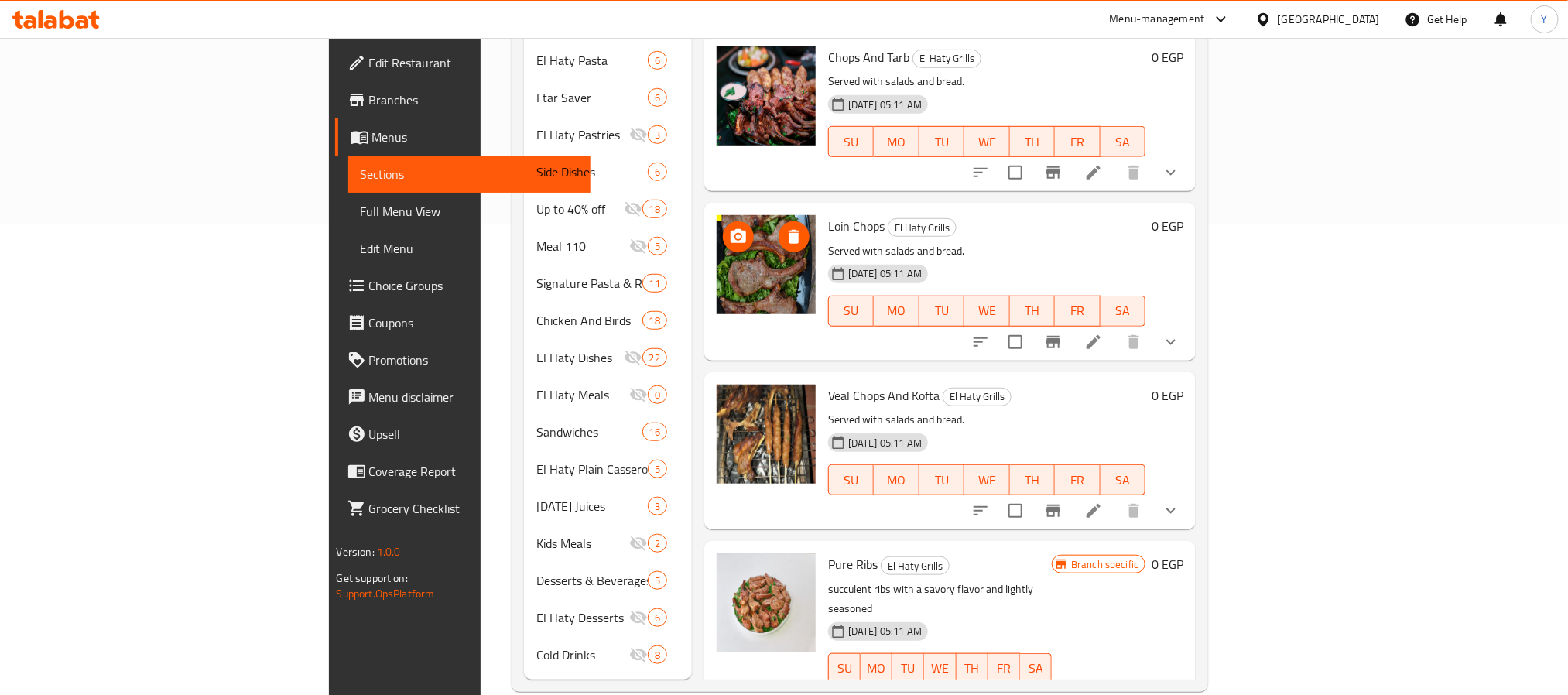
scroll to position [475, 0]
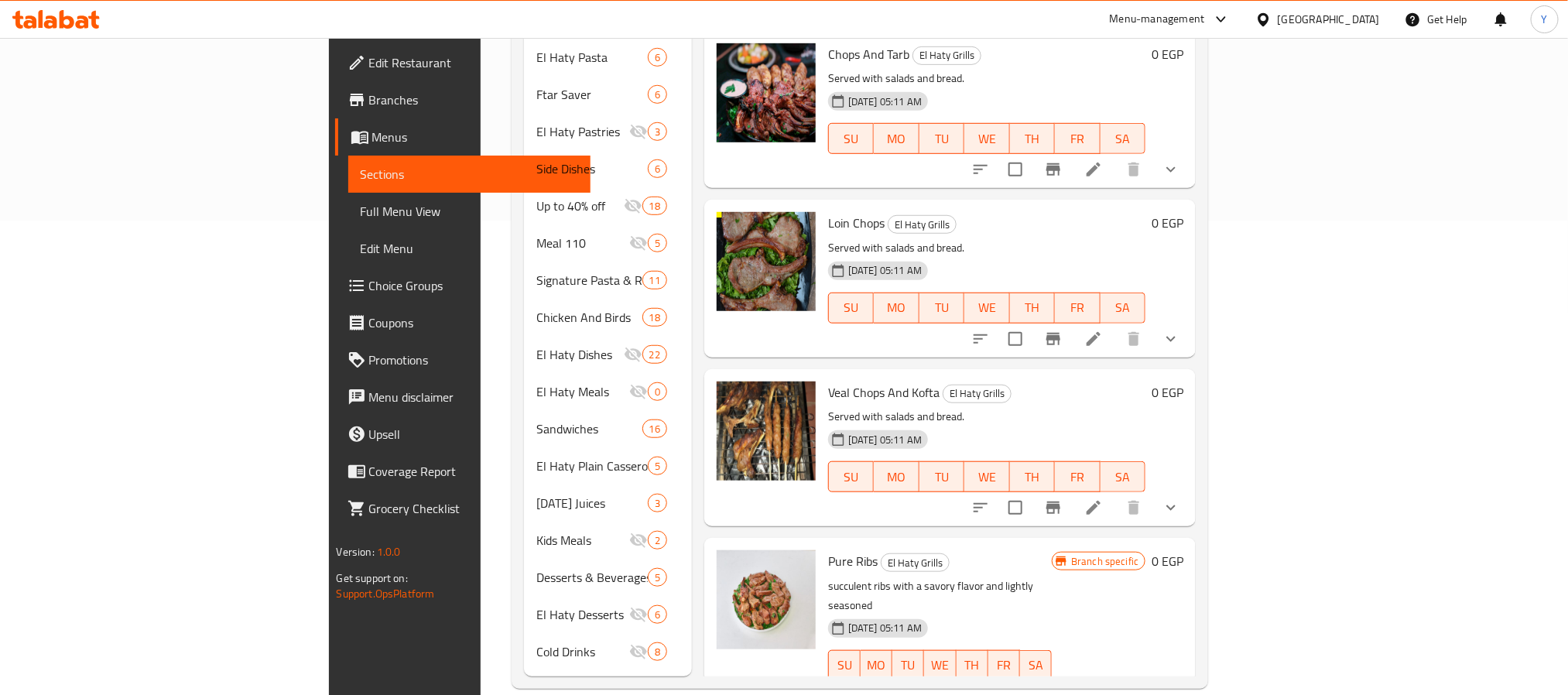
type input "ريش"
click at [828, 550] on span "Pure Ribs" at bounding box center [853, 561] width 49 height 23
drag, startPoint x: 757, startPoint y: 516, endPoint x: 792, endPoint y: 516, distance: 35.0
click at [828, 550] on span "Pure Ribs" at bounding box center [853, 561] width 49 height 23
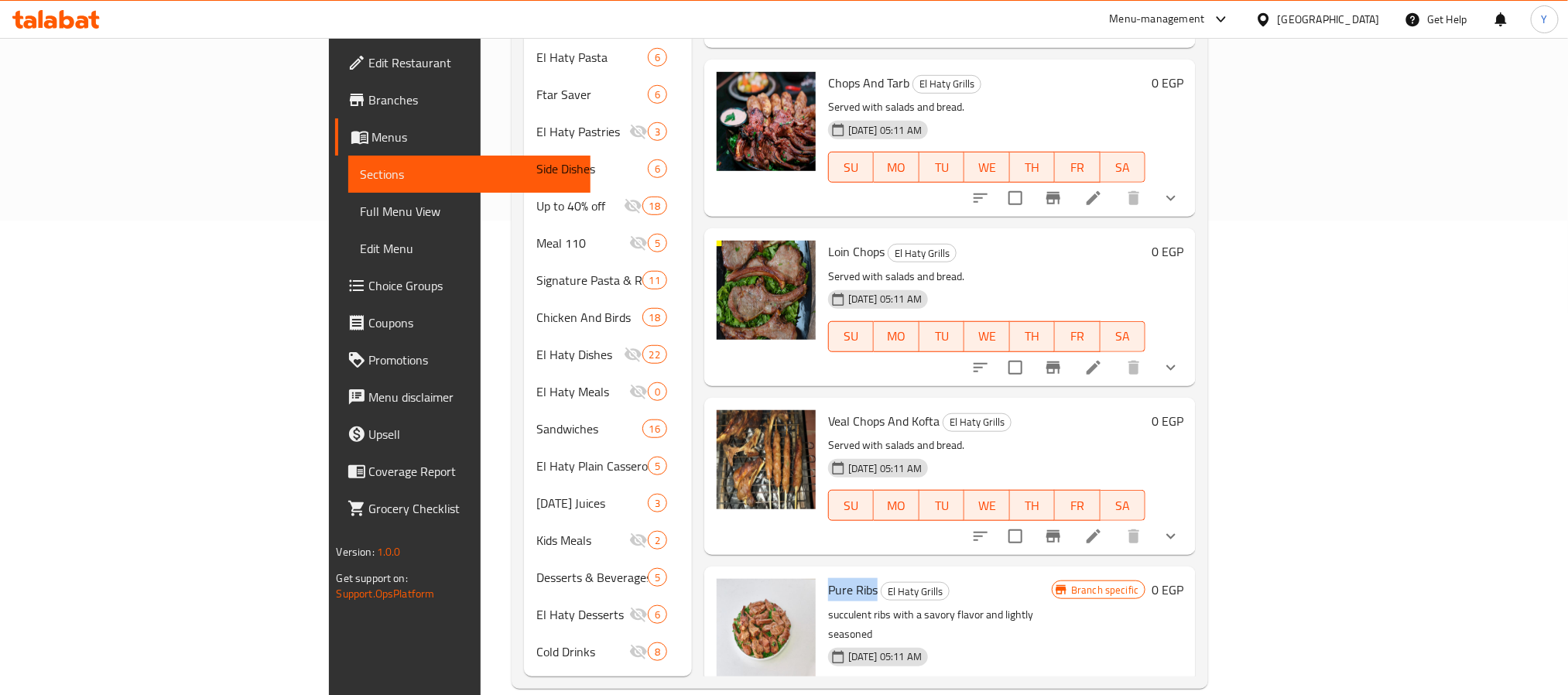
scroll to position [438, 0]
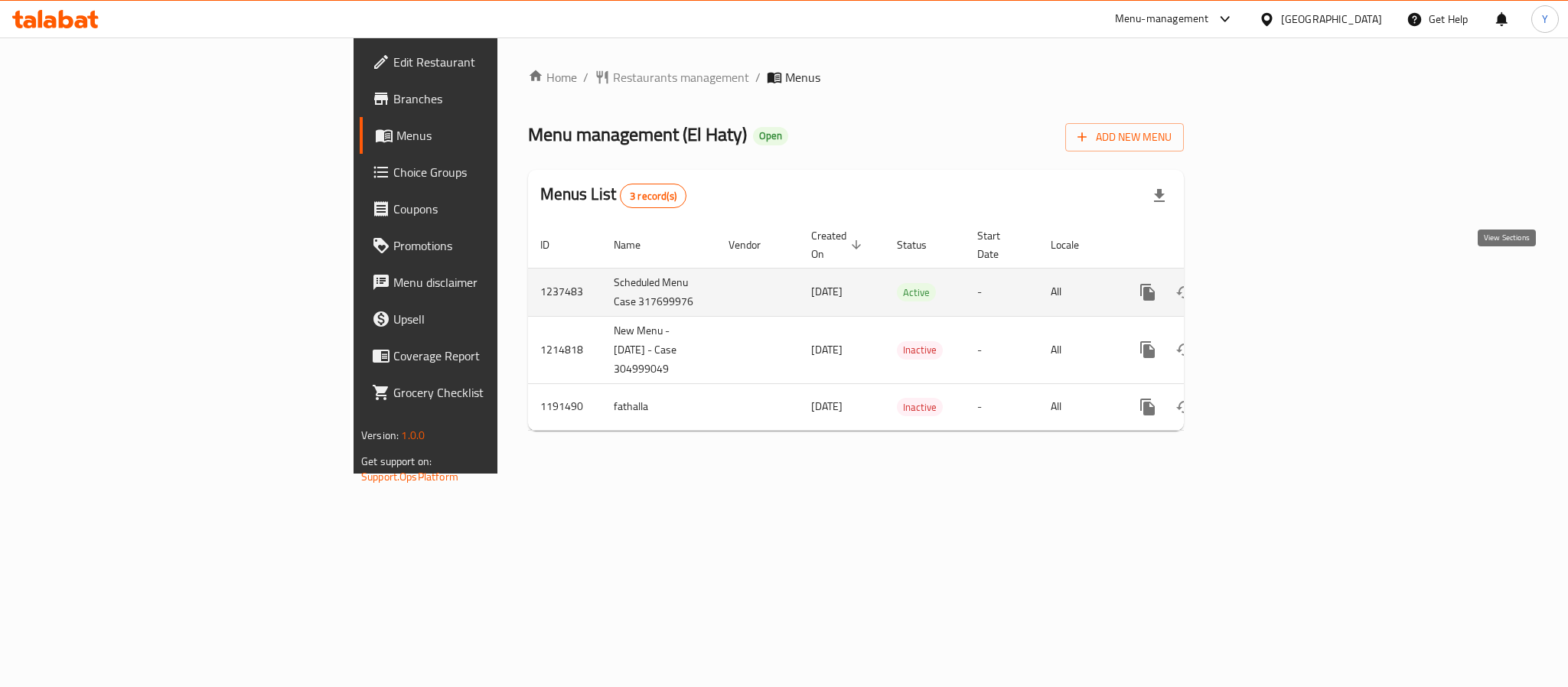
click at [1276, 274] on link "enhanced table" at bounding box center [1258, 292] width 37 height 37
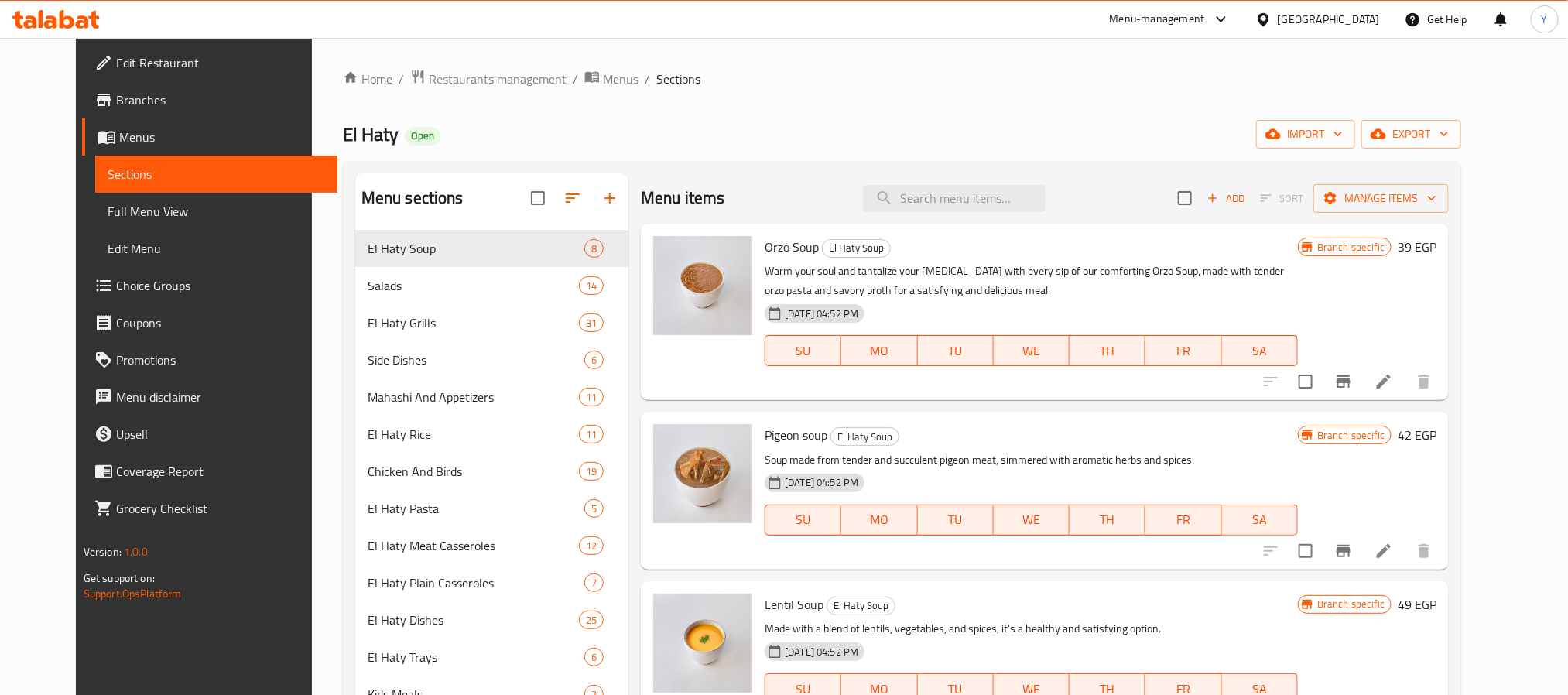
click at [953, 171] on div "Menu sections El Haty Soup 8 Salads 14 El Haty Grills 31 Side Dishes 6 Mahashi …" at bounding box center [902, 651] width 1118 height 980
click at [973, 221] on div "Menu items Add Sort Manage items" at bounding box center [1045, 198] width 808 height 50
click at [975, 210] on input "search" at bounding box center [954, 198] width 183 height 27
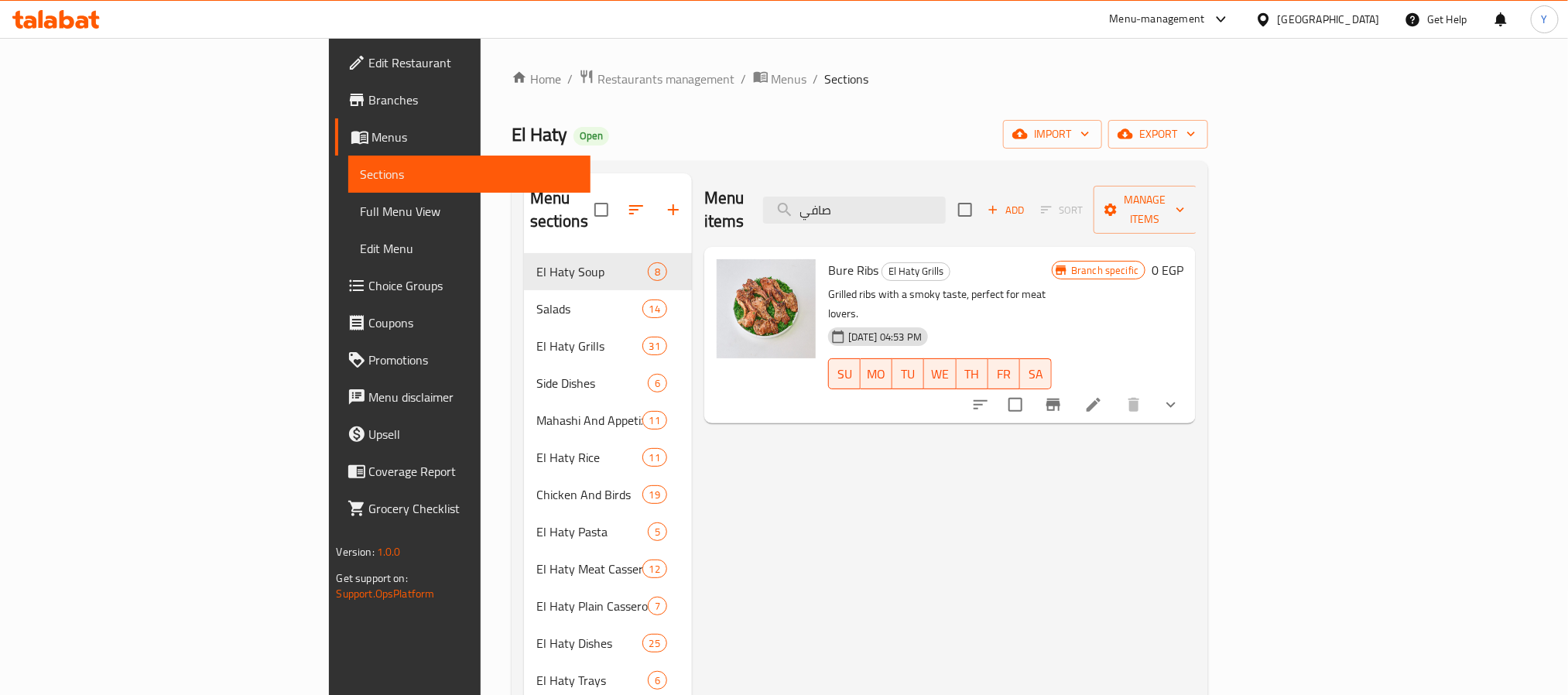
type input "صافي"
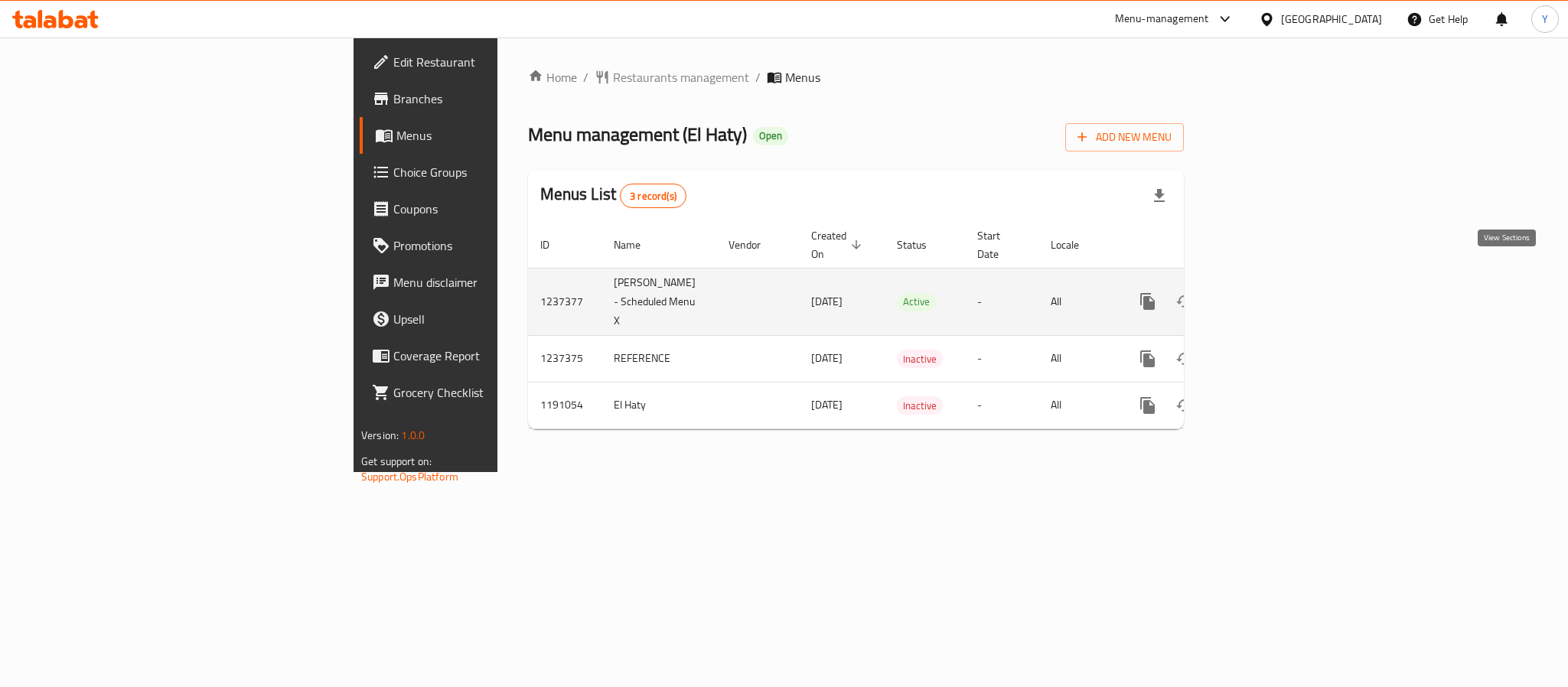
click at [1267, 292] on icon "enhanced table" at bounding box center [1258, 301] width 18 height 18
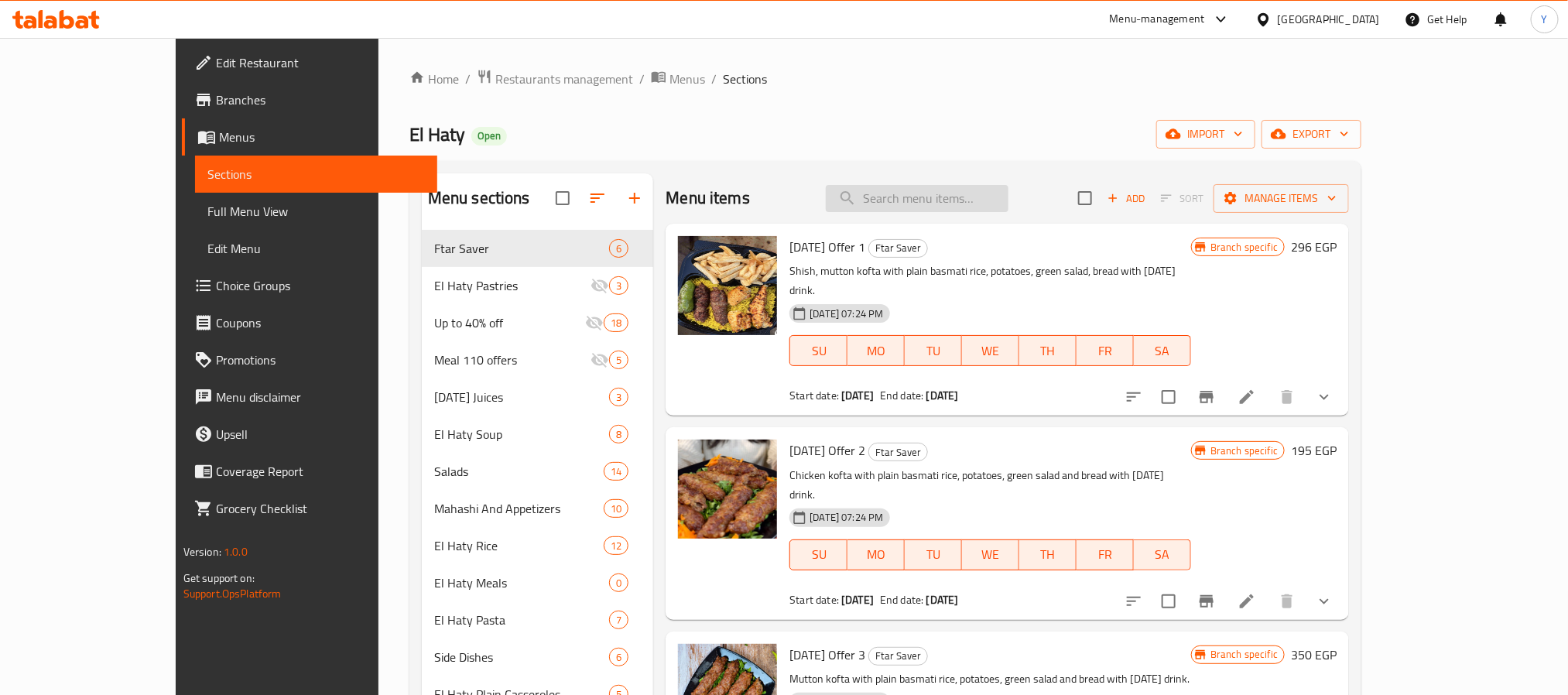
click at [955, 204] on input "search" at bounding box center [917, 198] width 183 height 27
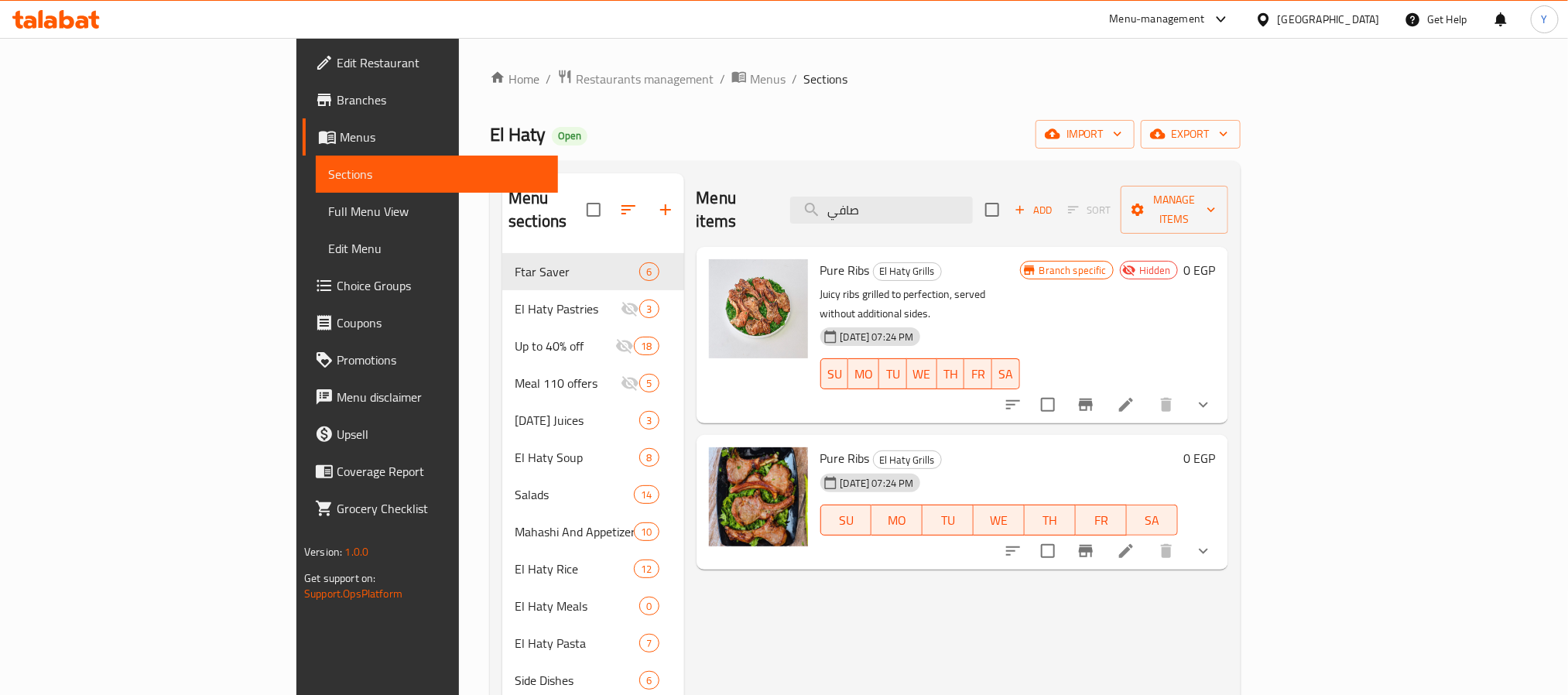
type input "صافي"
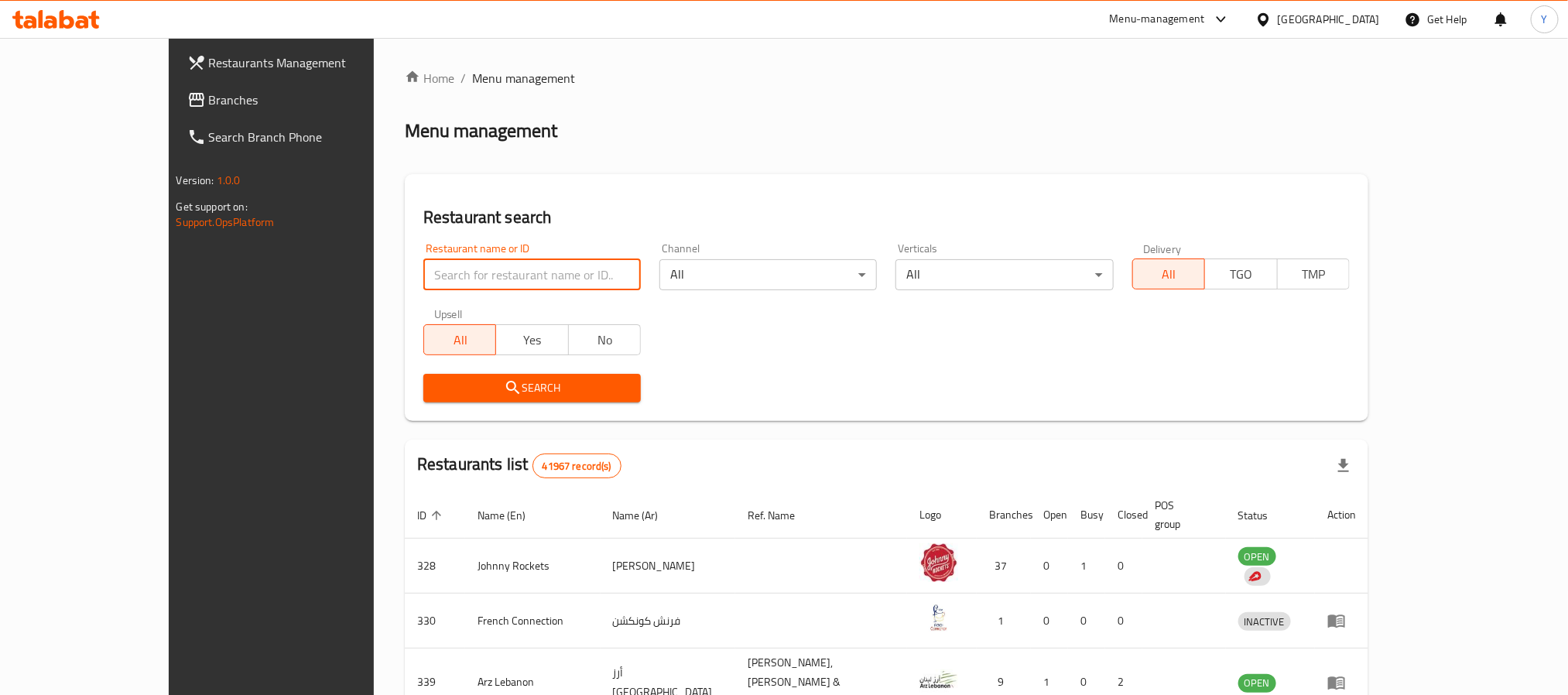
click at [423, 282] on input "search" at bounding box center [532, 274] width 217 height 31
paste input "676867"
type input "676867"
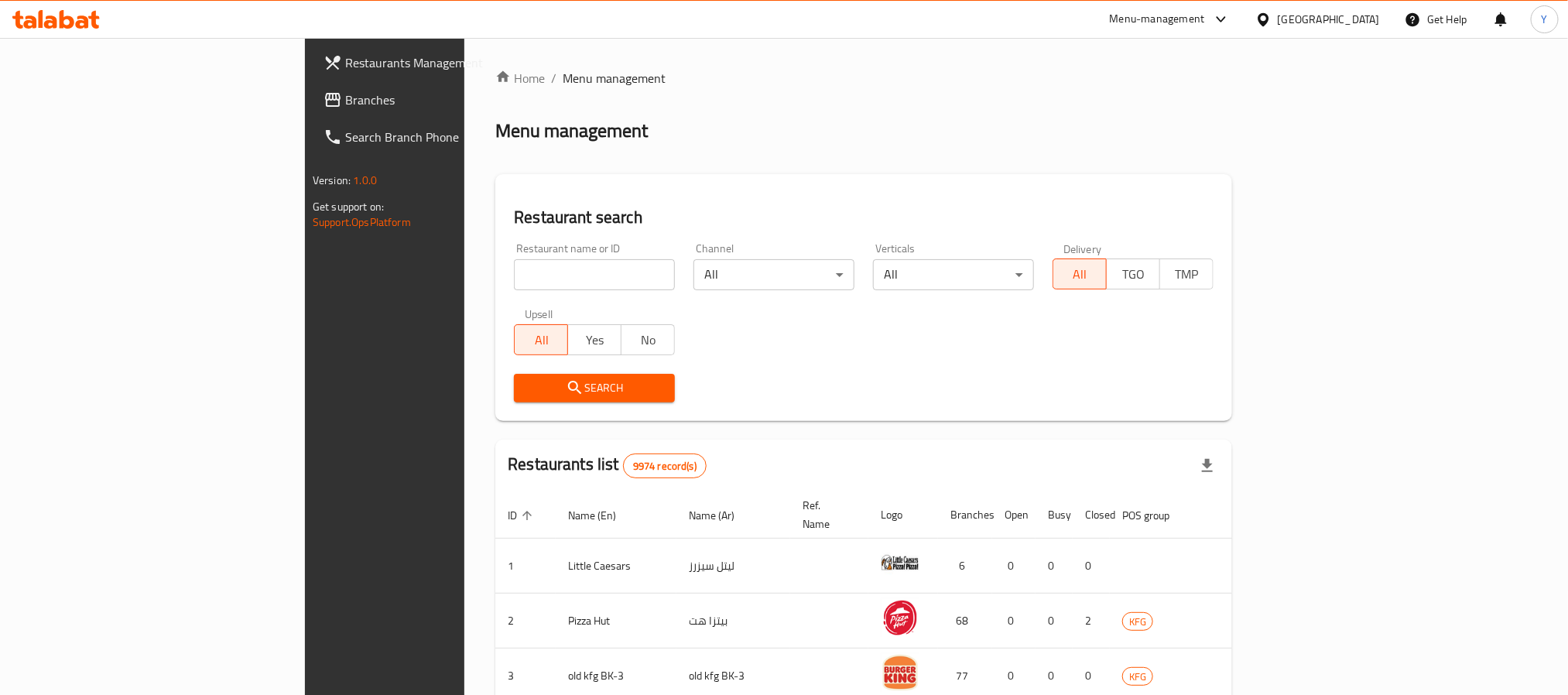
click at [505, 291] on div "Restaurant name or ID Restaurant name or ID" at bounding box center [594, 266] width 179 height 65
click at [514, 286] on input "search" at bounding box center [594, 274] width 161 height 31
paste input "676867"
type input "676867"
click button "Search" at bounding box center [594, 388] width 161 height 28
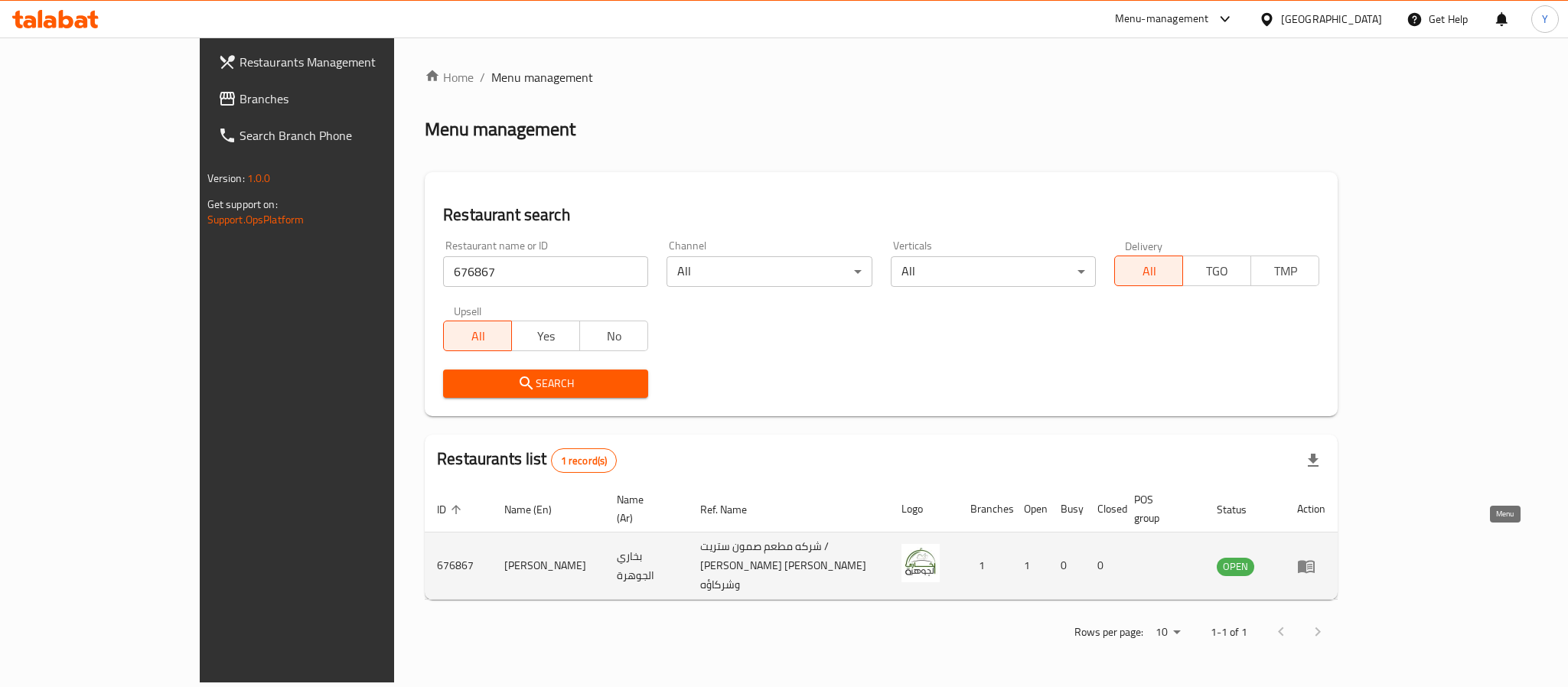
click at [1325, 557] on link "enhanced table" at bounding box center [1311, 566] width 28 height 18
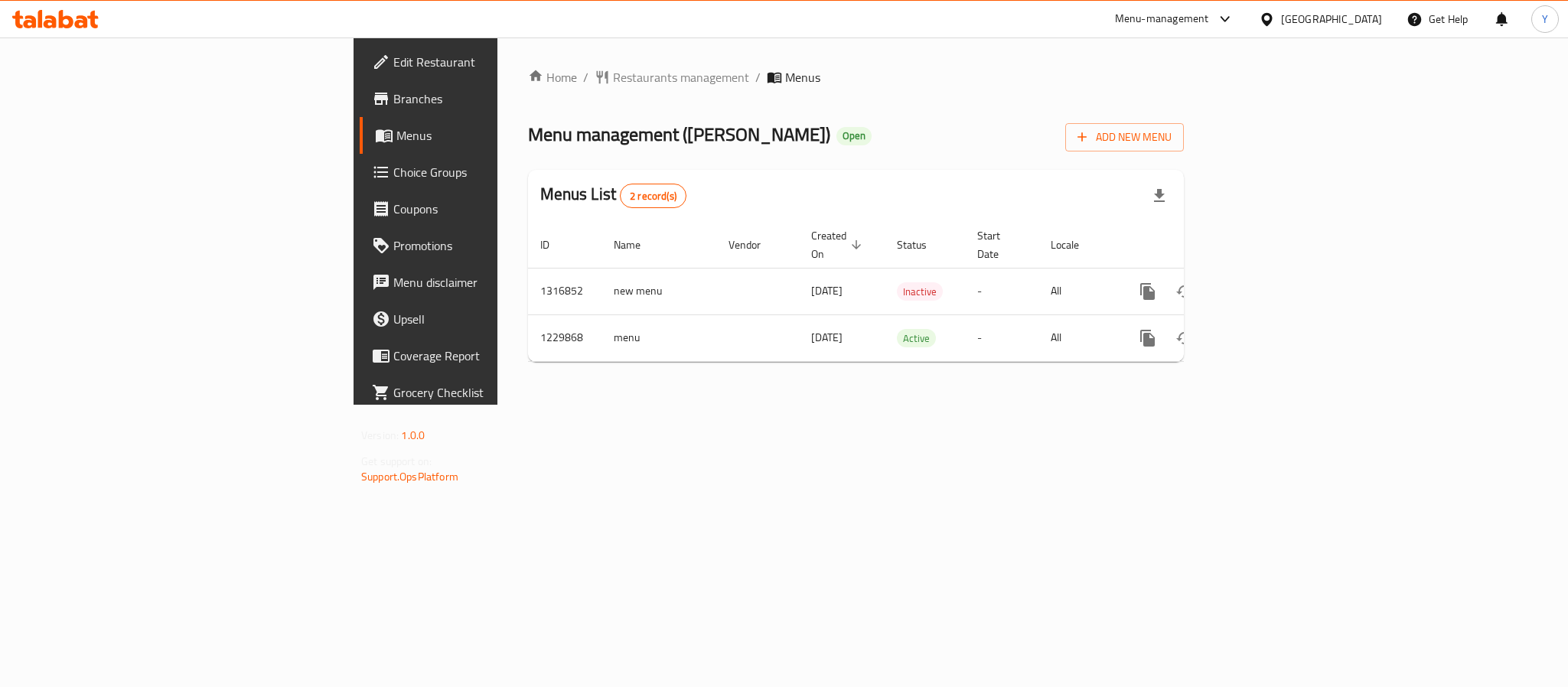
click at [360, 83] on link "Branches" at bounding box center [488, 99] width 255 height 37
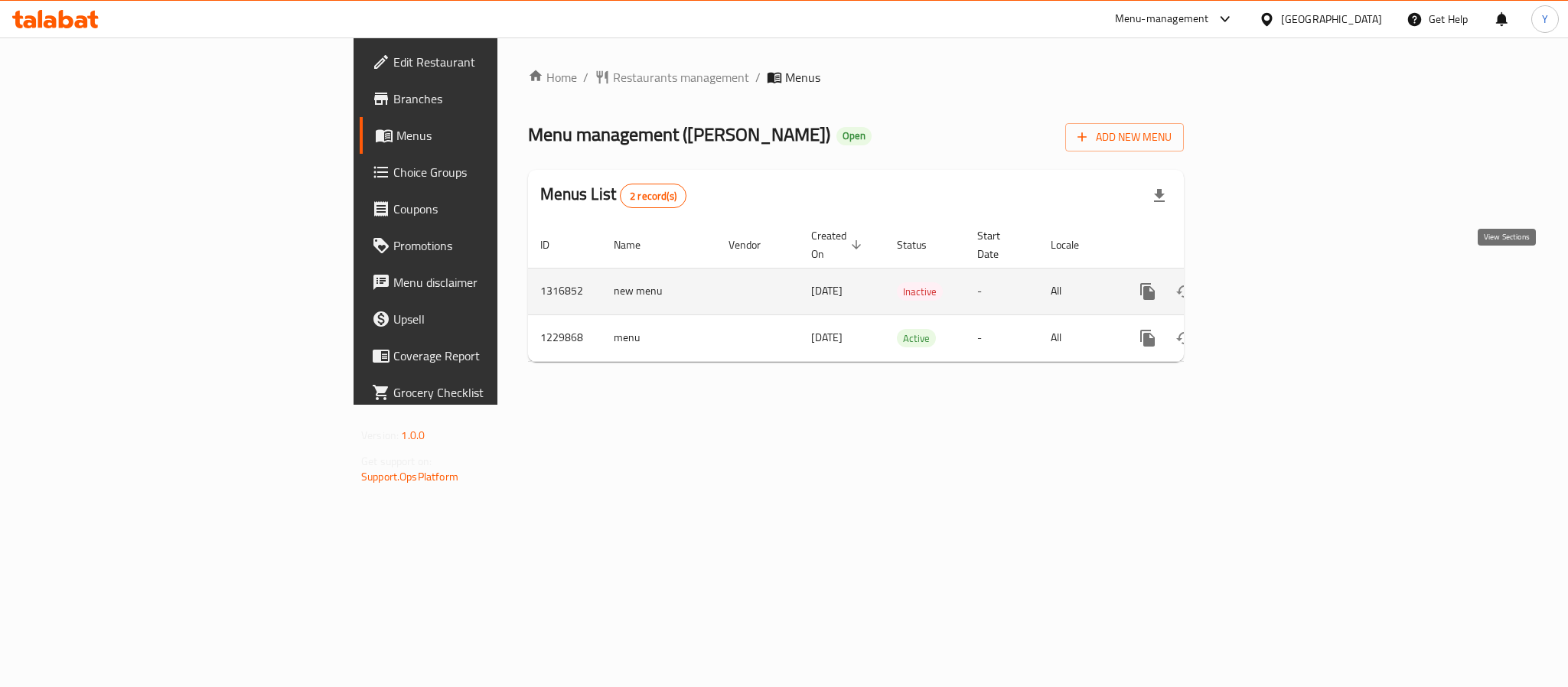
click at [1267, 282] on icon "enhanced table" at bounding box center [1258, 291] width 18 height 18
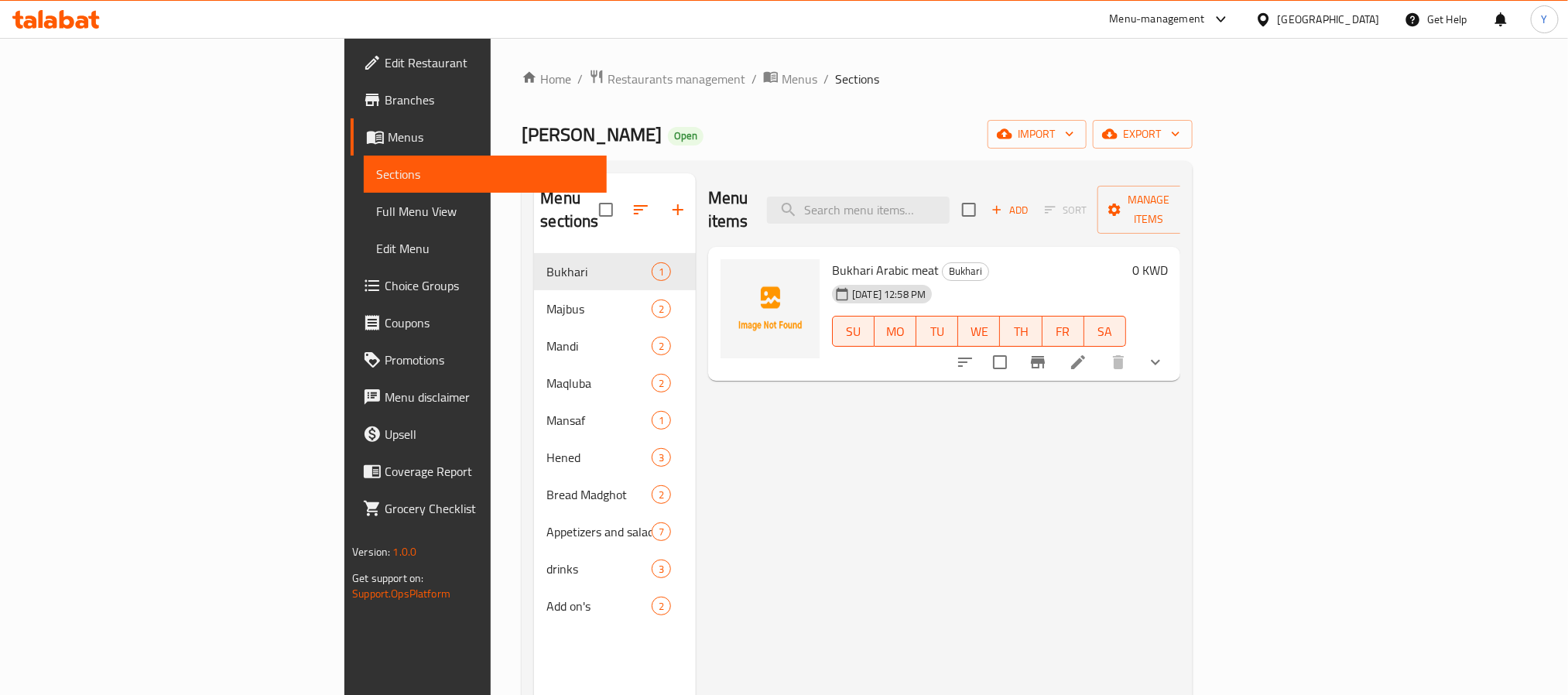
click at [993, 158] on div "Home / Restaurants management / Menus / Sections Bukhari Al Jawhara Open import…" at bounding box center [856, 475] width 670 height 812
click at [949, 210] on input "search" at bounding box center [858, 210] width 183 height 27
paste input "بخاري الدجاج"
type input "بخاري الدجاج"
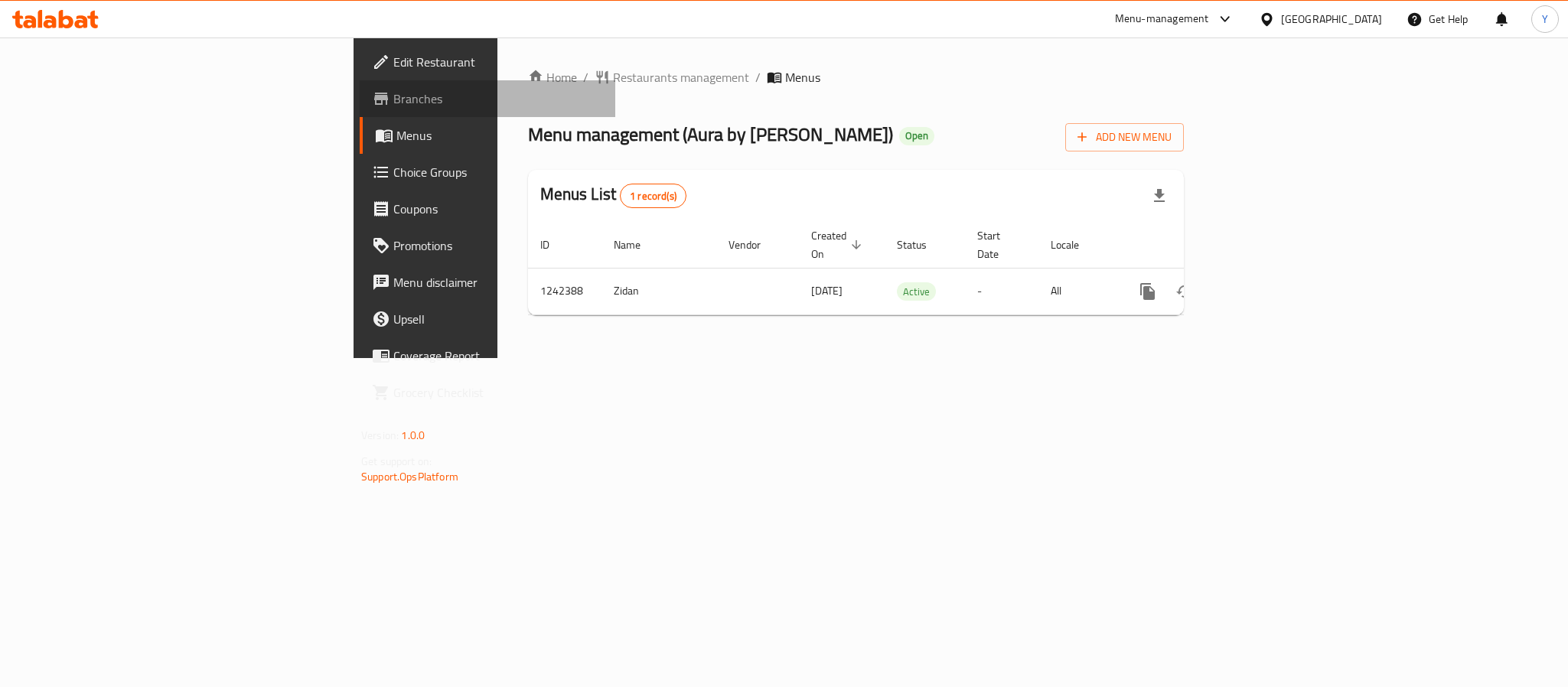
click at [393, 100] on span "Branches" at bounding box center [498, 98] width 210 height 18
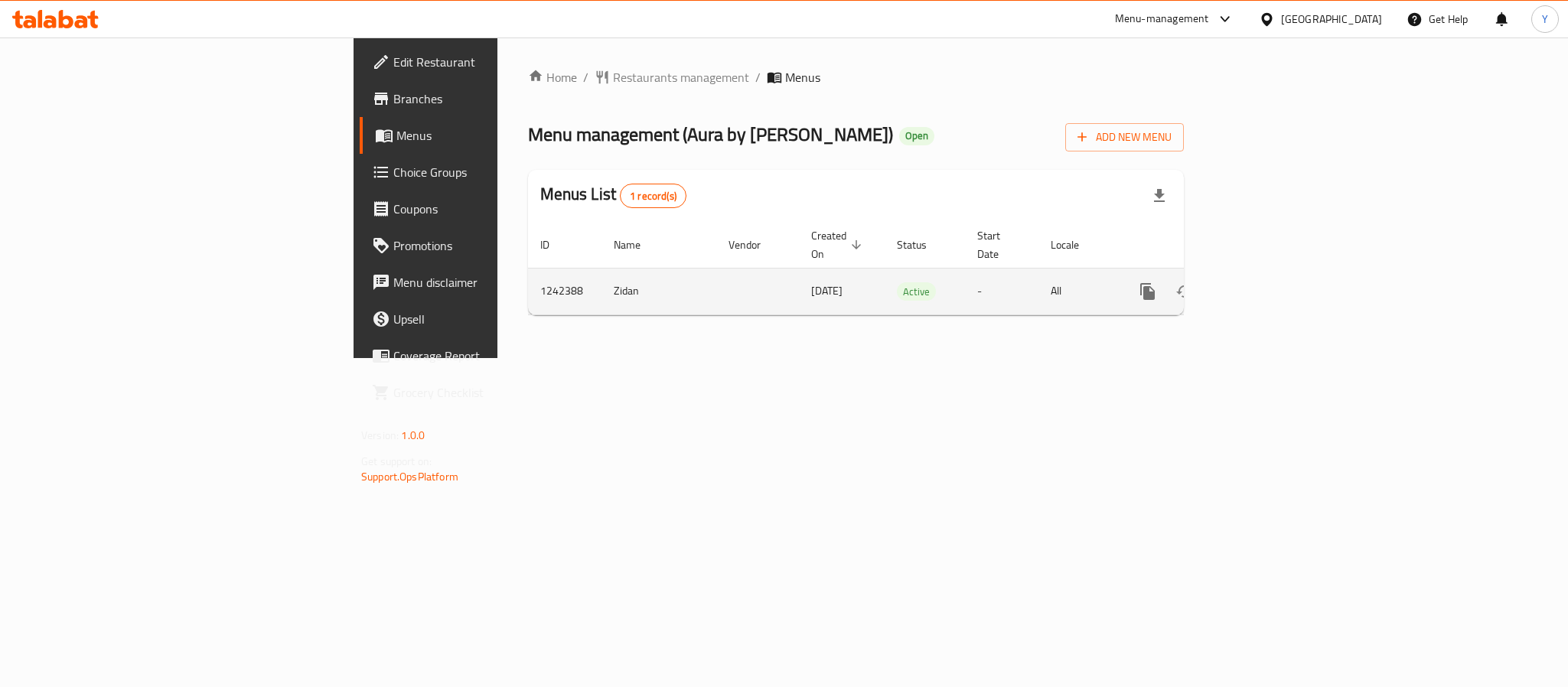
click at [1267, 282] on icon "enhanced table" at bounding box center [1258, 291] width 18 height 18
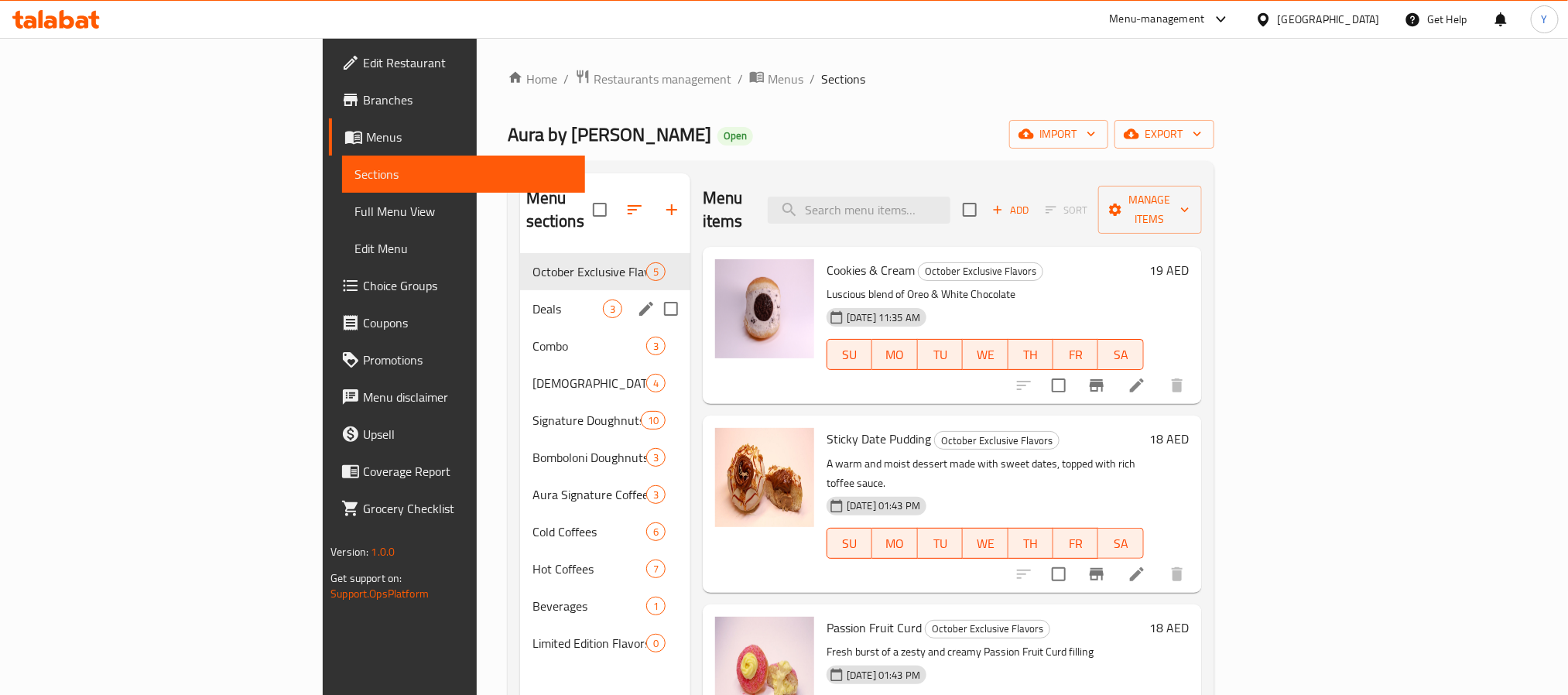
click at [532, 300] on span "Deals" at bounding box center [567, 309] width 71 height 19
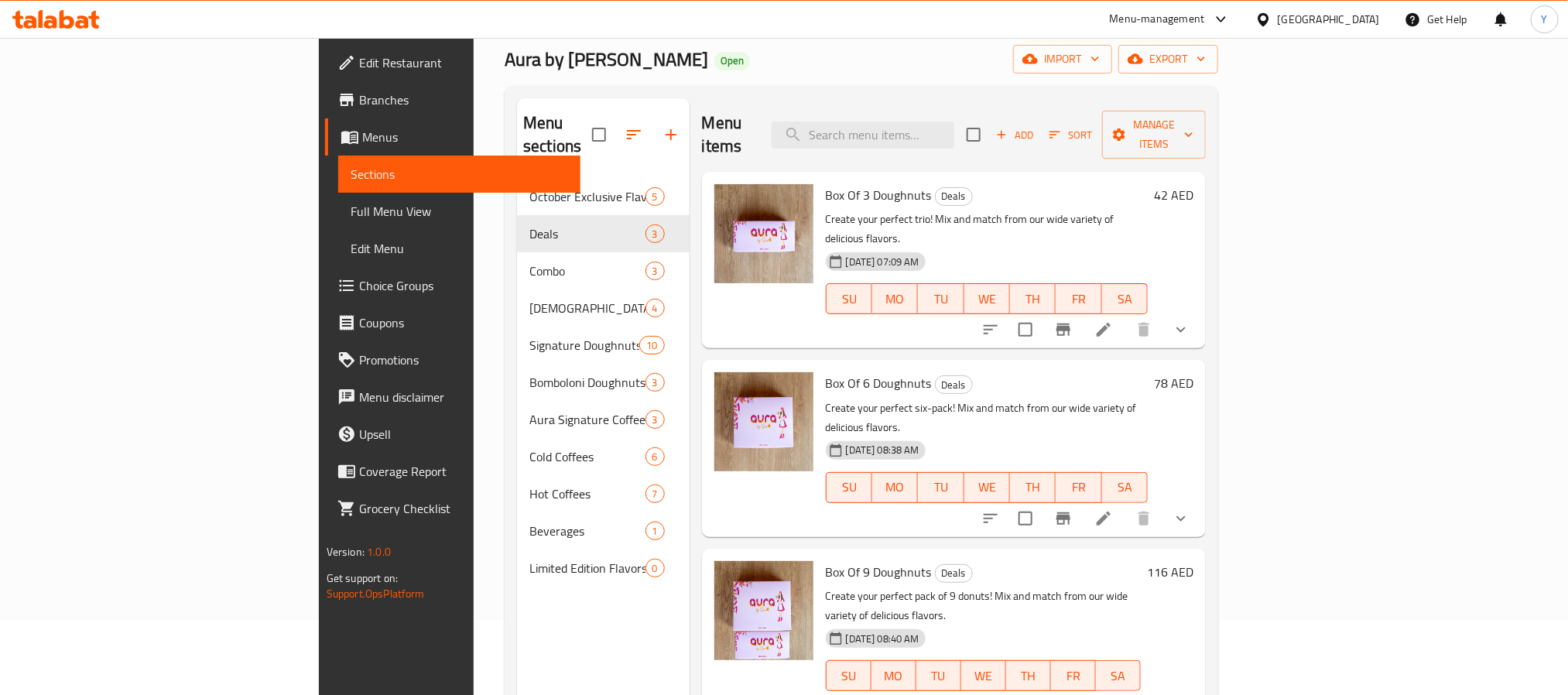
scroll to position [116, 0]
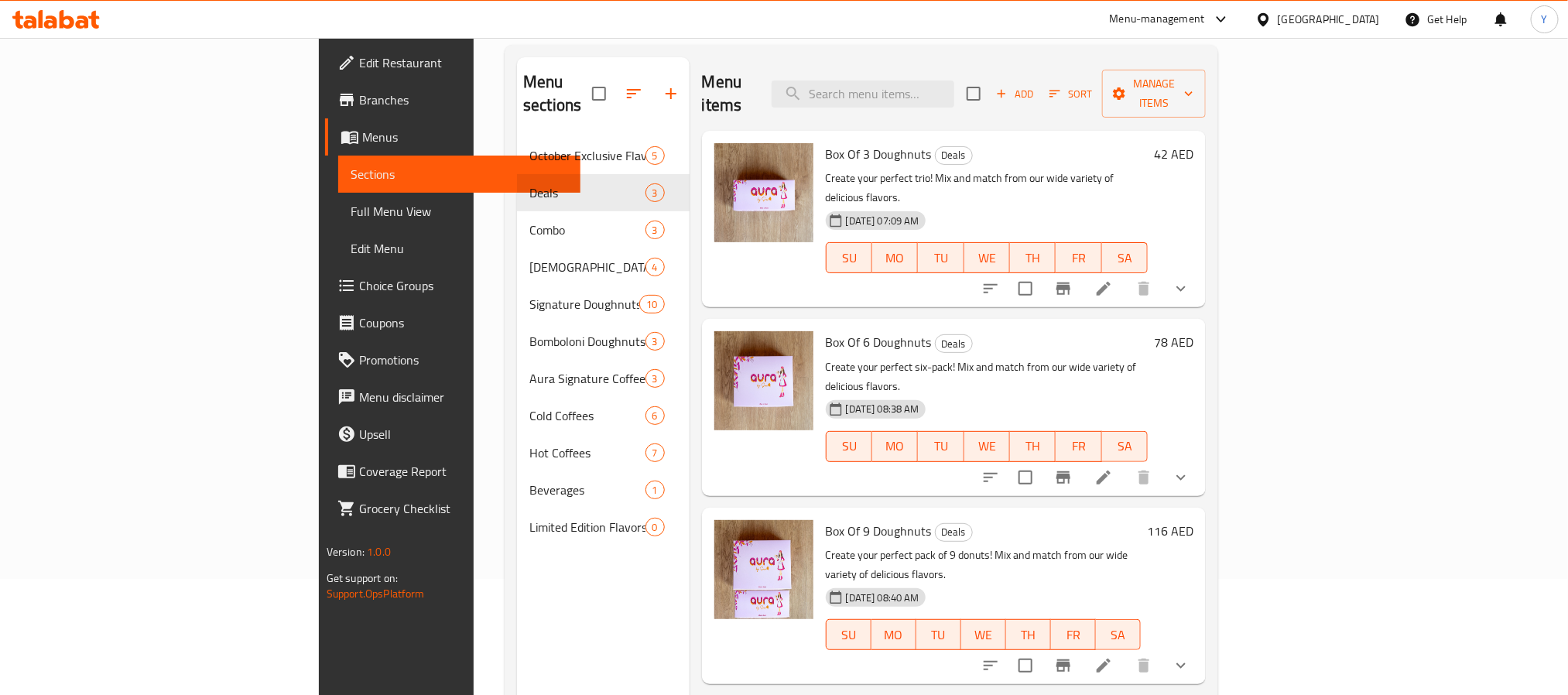
click at [1191, 279] on icon "show more" at bounding box center [1181, 288] width 19 height 19
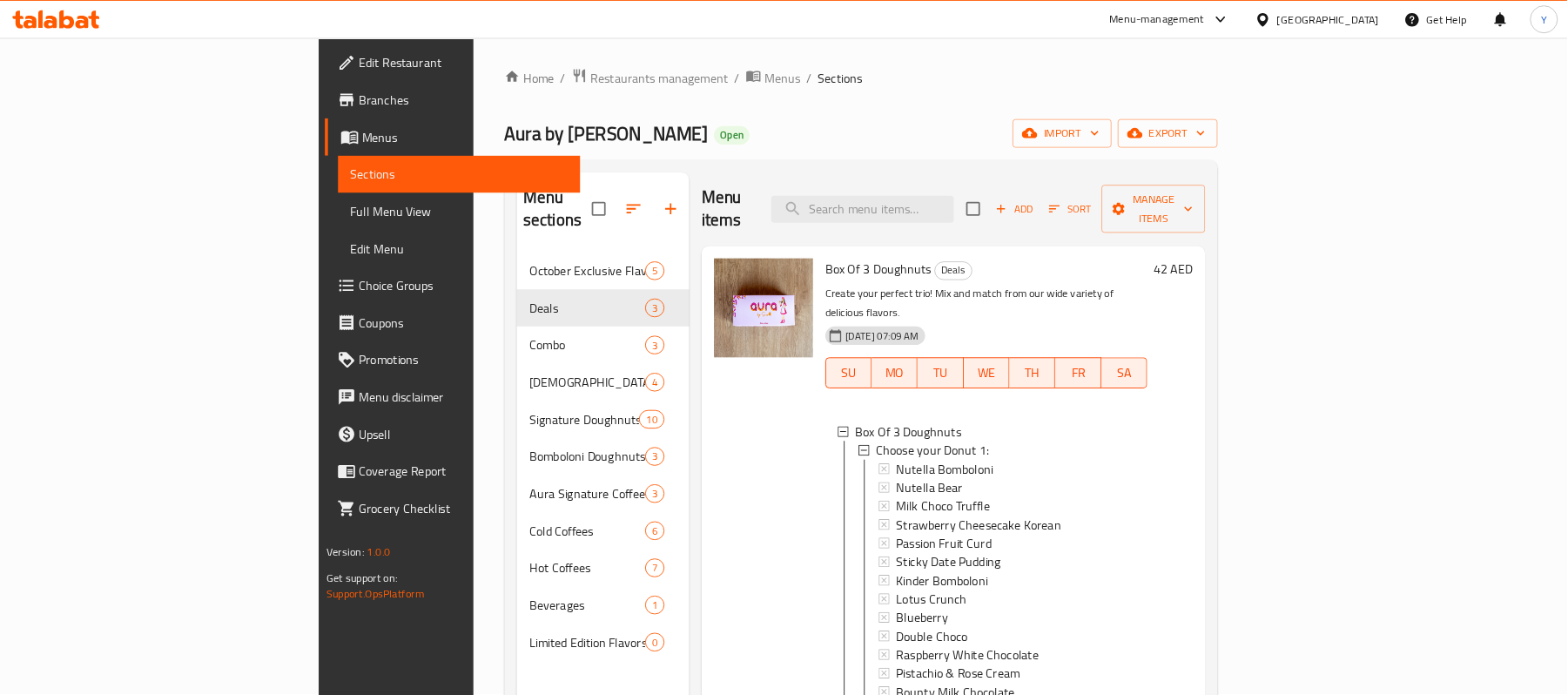
scroll to position [0, 0]
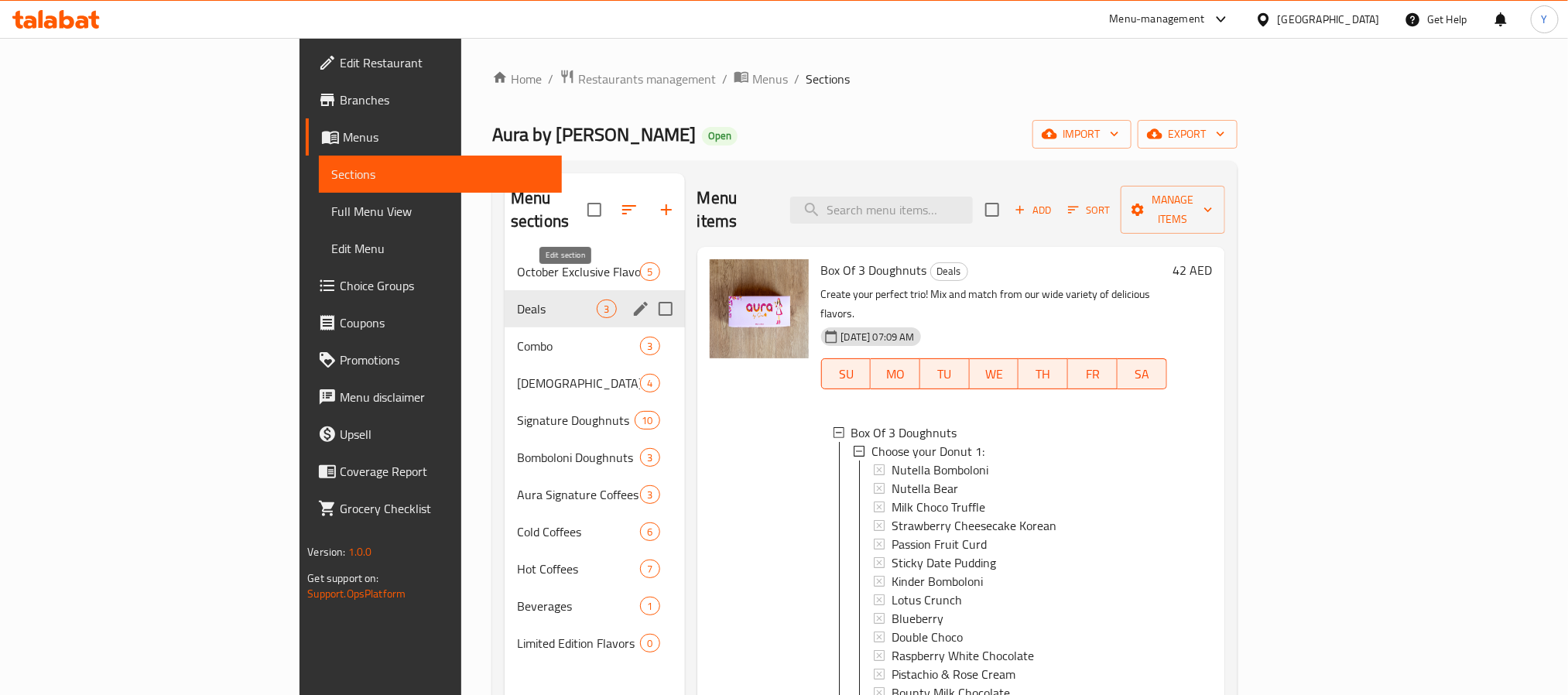
click at [631, 300] on icon "edit" at bounding box center [640, 309] width 19 height 19
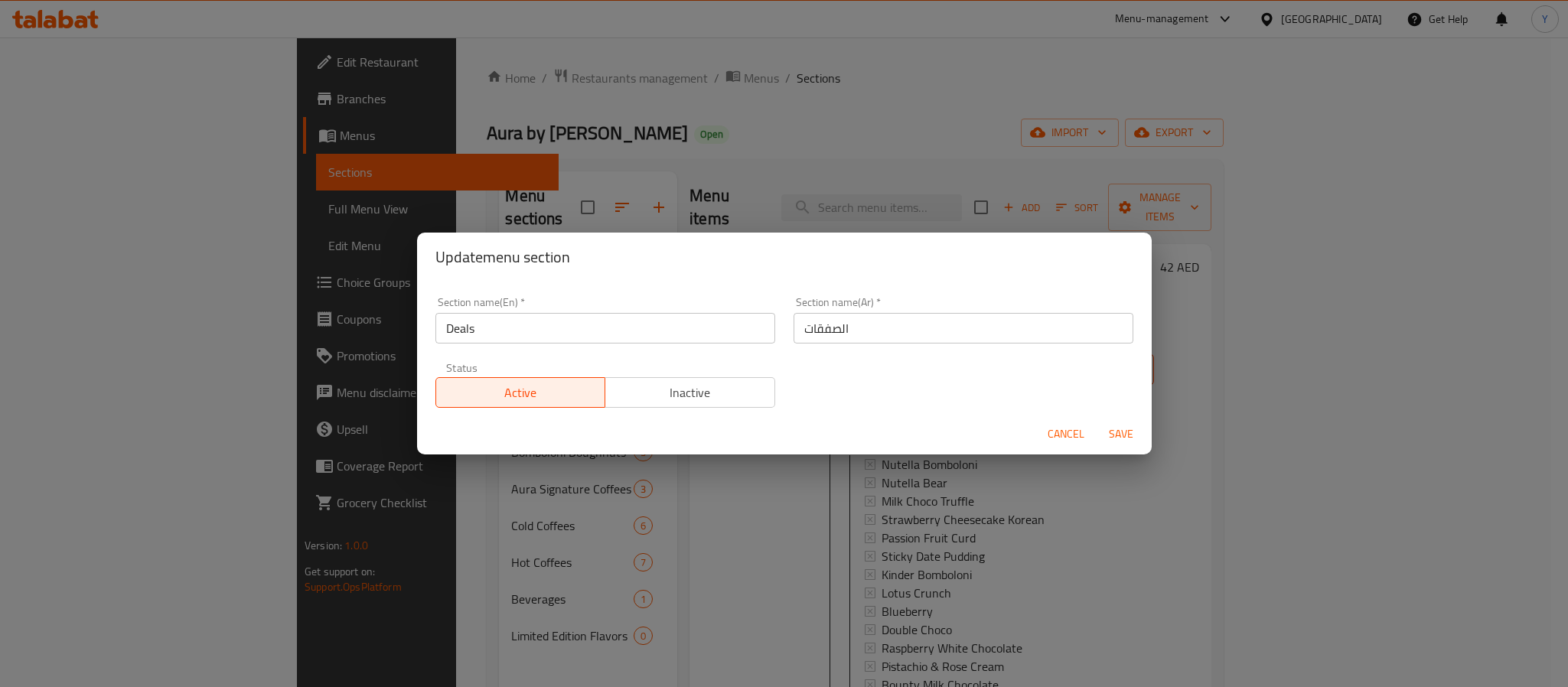
click at [545, 319] on input "Deals" at bounding box center [605, 328] width 340 height 31
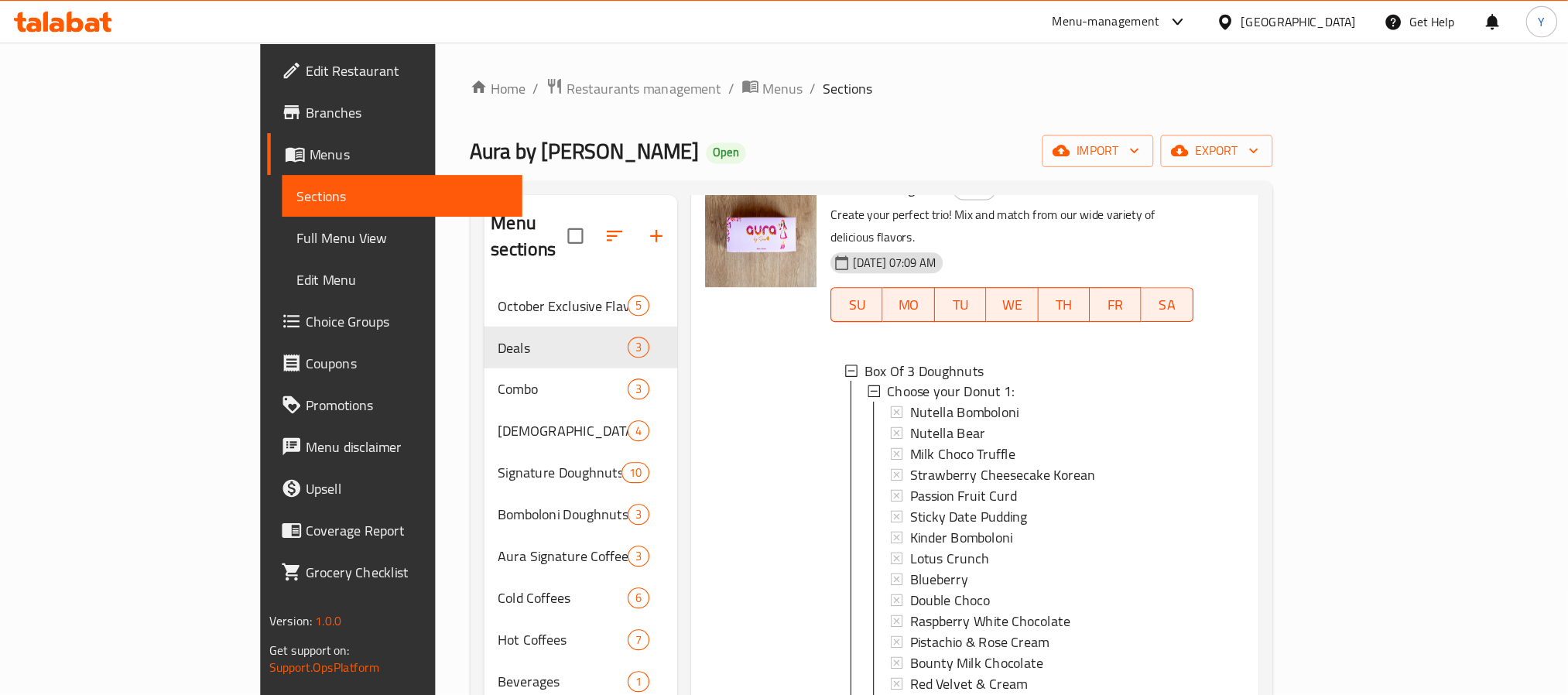
scroll to position [103, 0]
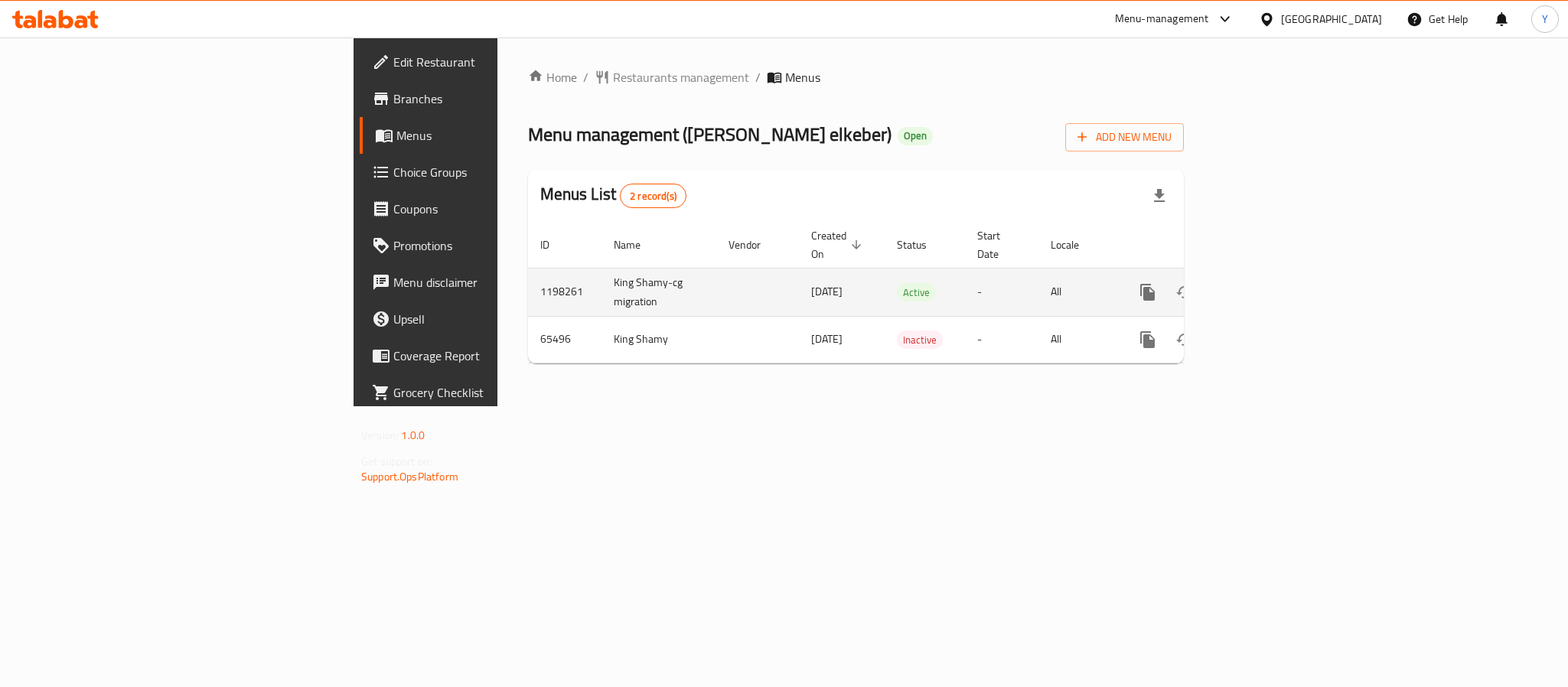
click at [528, 287] on td "1198261" at bounding box center [565, 291] width 73 height 48
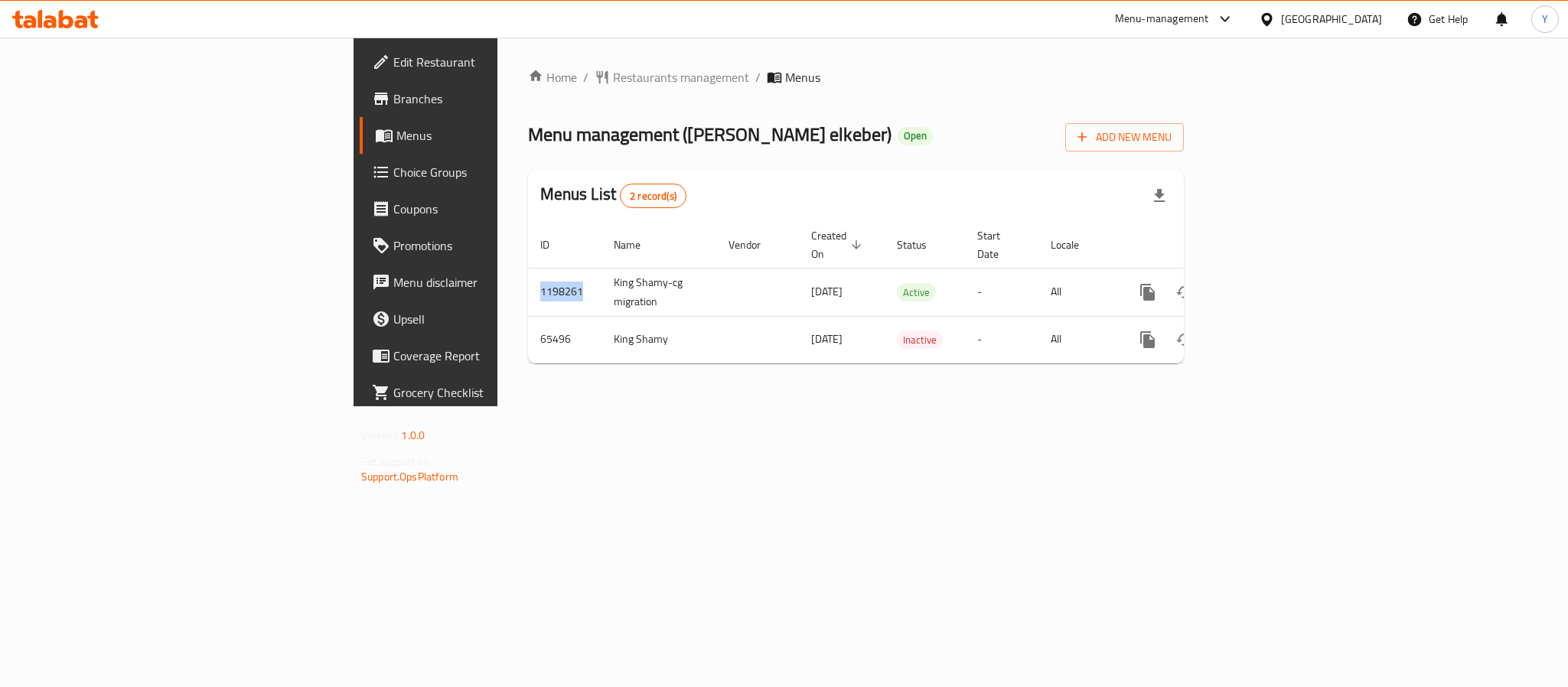
click at [393, 107] on span "Branches" at bounding box center [498, 98] width 210 height 18
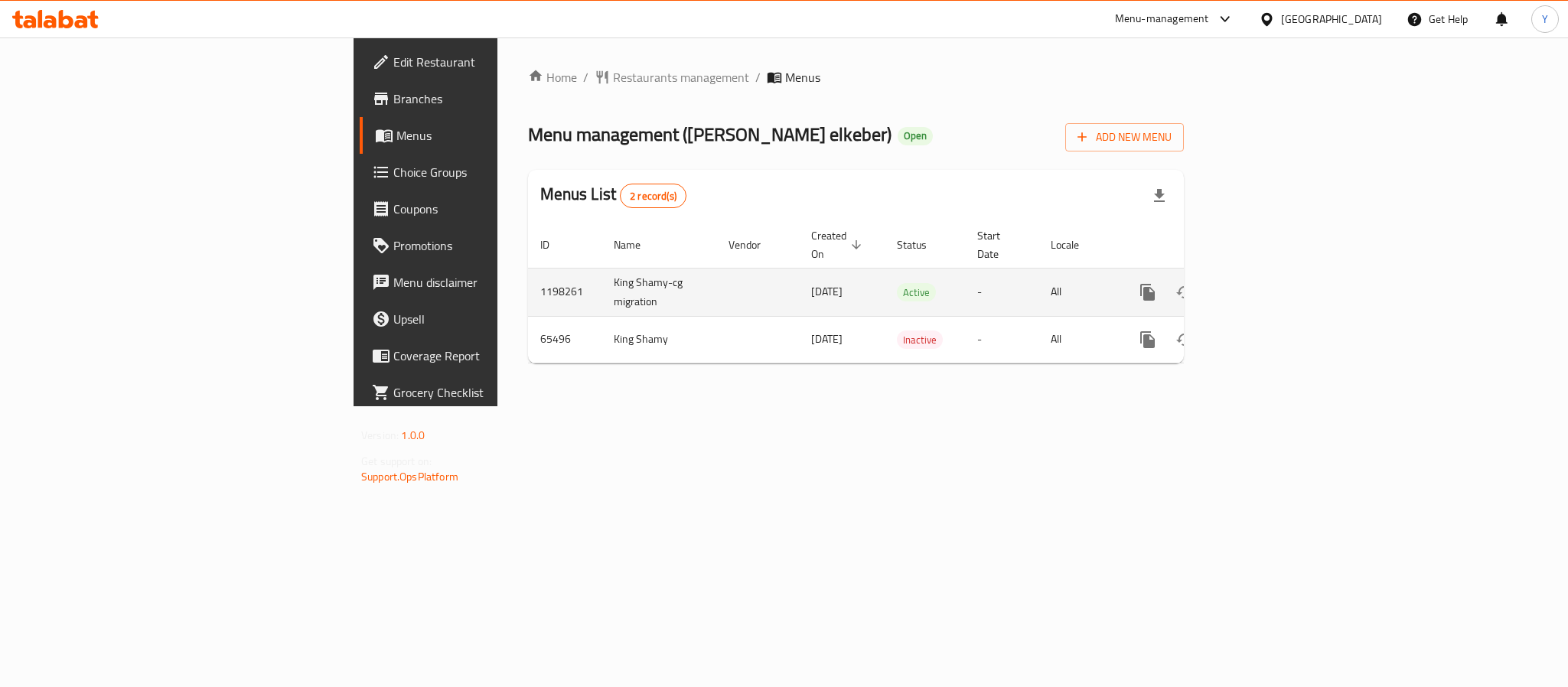
click at [1276, 274] on link "enhanced table" at bounding box center [1258, 292] width 37 height 37
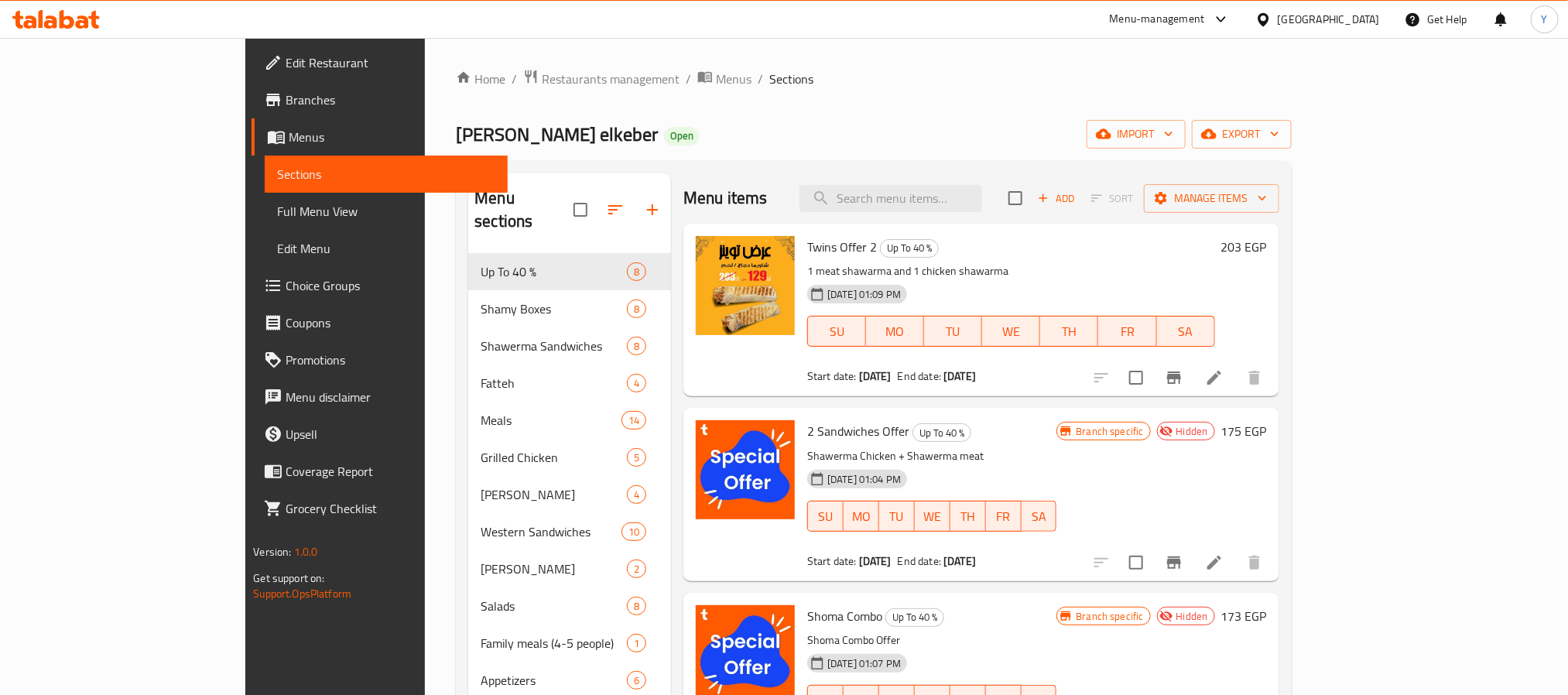
click at [957, 270] on p "1 meat shawarma and 1 chicken shawarma" at bounding box center [1010, 271] width 407 height 19
click at [1011, 263] on p "1 meat shawarma and 1 chicken shawarma" at bounding box center [1010, 271] width 407 height 19
click at [807, 270] on p "1 meat shawarma and 1 chicken shawarma" at bounding box center [1010, 271] width 407 height 19
drag, startPoint x: 774, startPoint y: 270, endPoint x: 815, endPoint y: 265, distance: 41.3
click at [815, 265] on p "1 meat shawarma and 1 chicken shawarma" at bounding box center [1010, 271] width 407 height 19
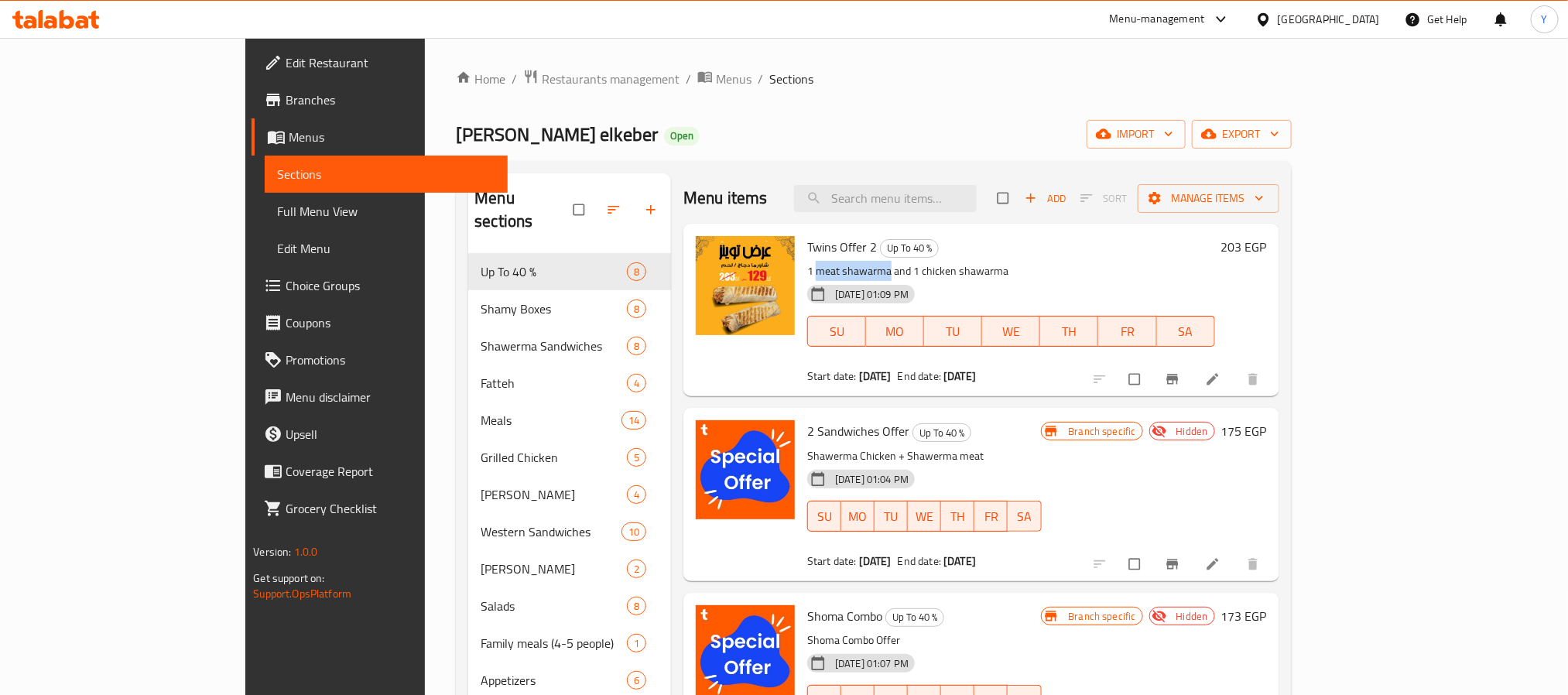
copy p "meat shawarma"
click at [1001, 172] on div "Menu sections Up To 40 % 8 [PERSON_NAME] Boxes 8 Shawerma Sandwiches 8 Fatteh 4…" at bounding box center [873, 521] width 835 height 720
click at [977, 210] on input "search" at bounding box center [885, 198] width 183 height 27
paste input "meat shawarma"
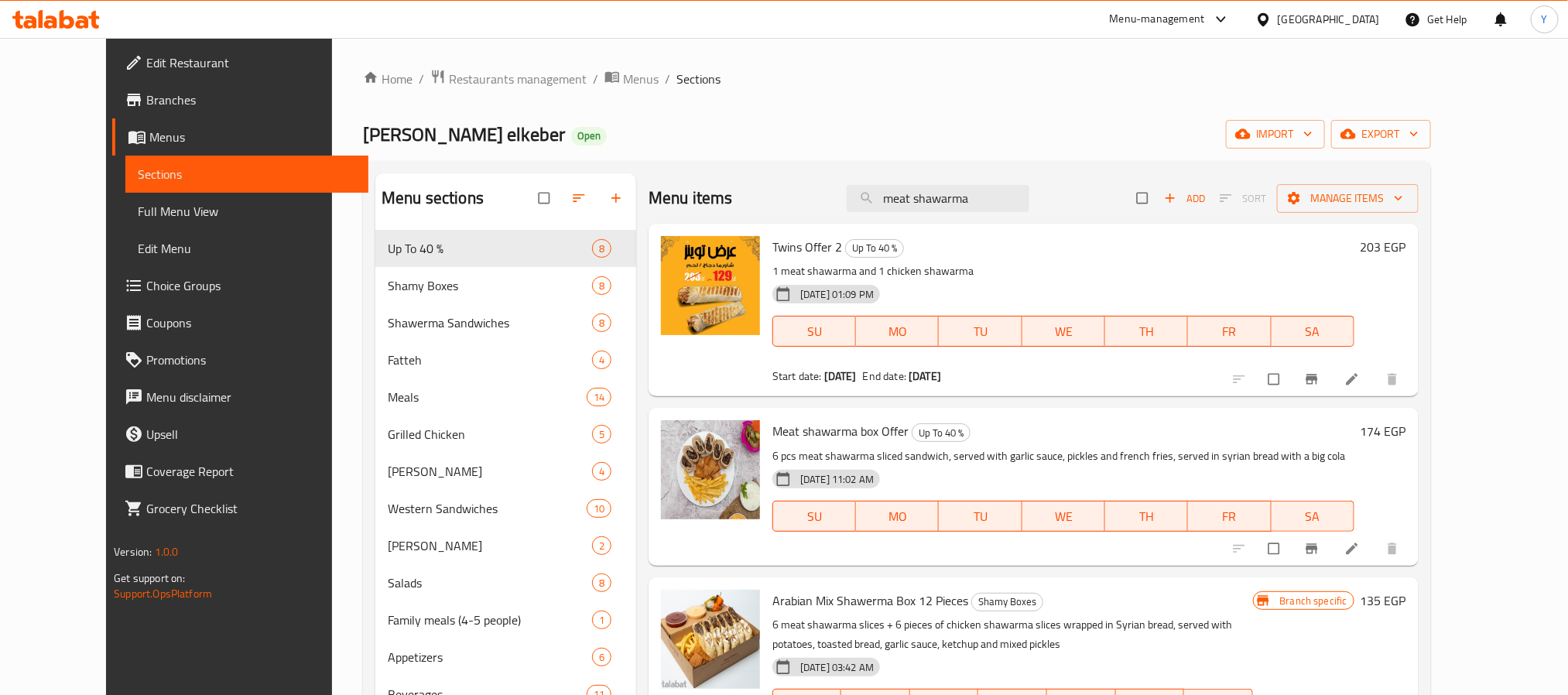
click at [864, 272] on p "1 meat shawarma and 1 chicken shawarma" at bounding box center [1063, 271] width 582 height 19
drag, startPoint x: 864, startPoint y: 272, endPoint x: 922, endPoint y: 264, distance: 58.5
click at [922, 264] on p "1 meat shawarma and 1 chicken shawarma" at bounding box center [1063, 271] width 582 height 19
copy p "chicken shawarma"
click at [961, 188] on input "meat shawarma" at bounding box center [938, 198] width 183 height 27
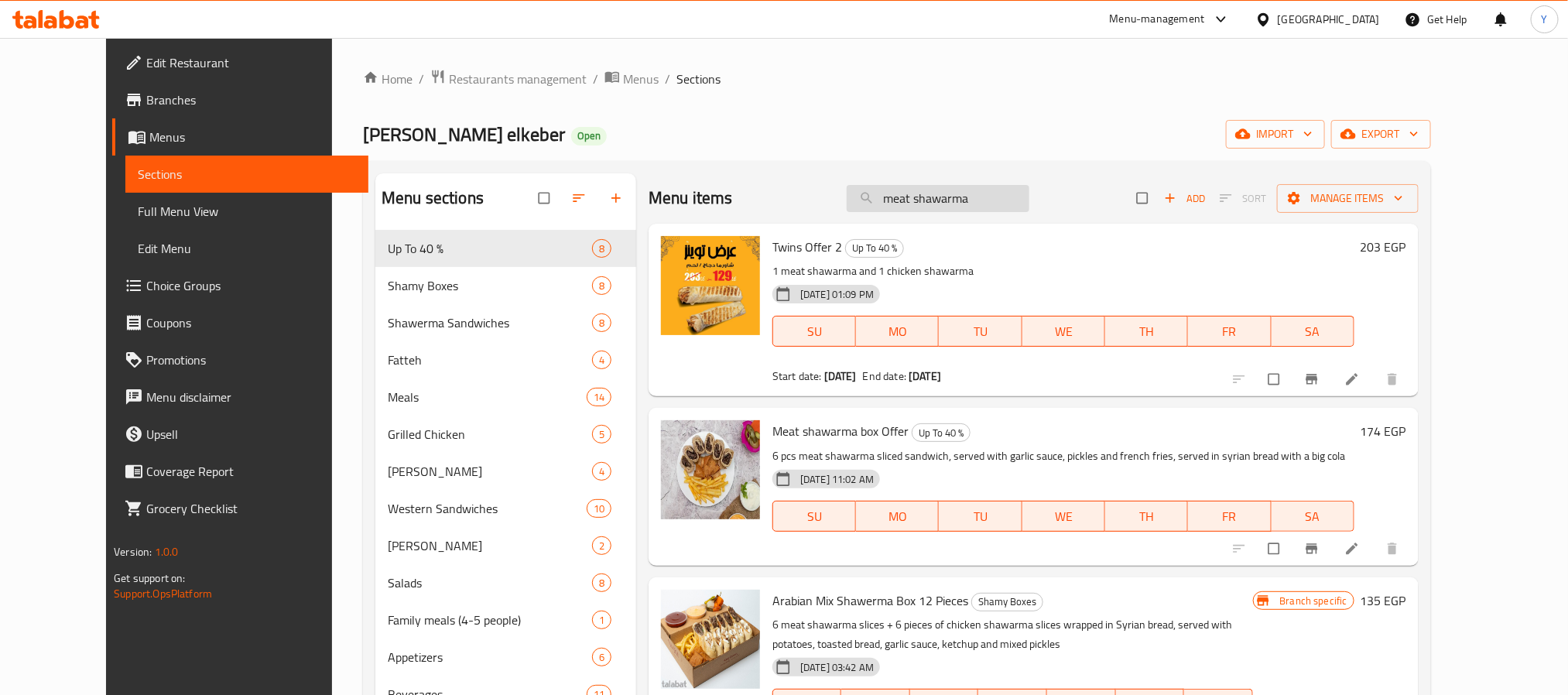
paste input "chicken"
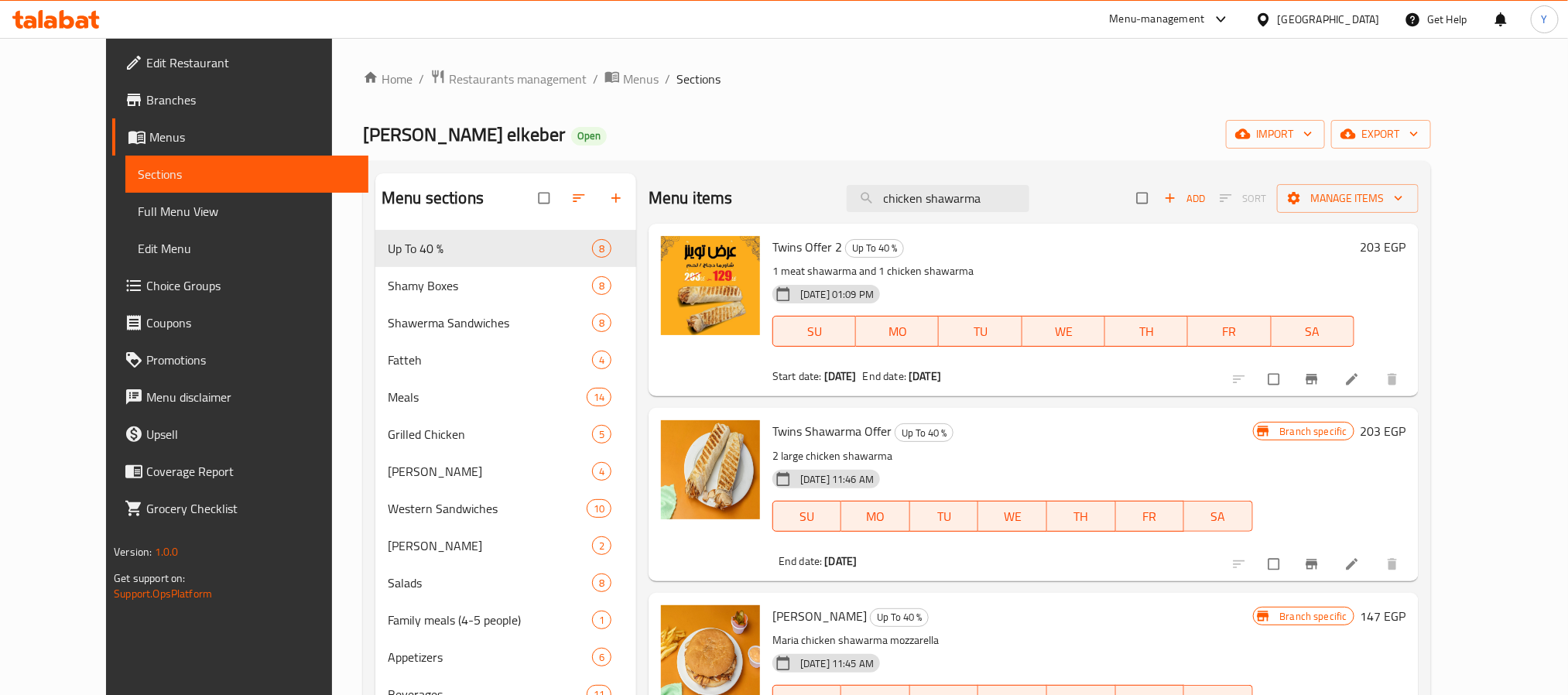
click at [992, 178] on div "Menu items chicken shawarma Add Sort Manage items" at bounding box center [1033, 198] width 770 height 50
click at [980, 223] on div "Menu items chicken shawarma Add Sort Manage items" at bounding box center [1033, 198] width 770 height 50
click at [990, 202] on input "chicken shawarma" at bounding box center [938, 198] width 183 height 27
paste input "2 Sandwiches Offer"
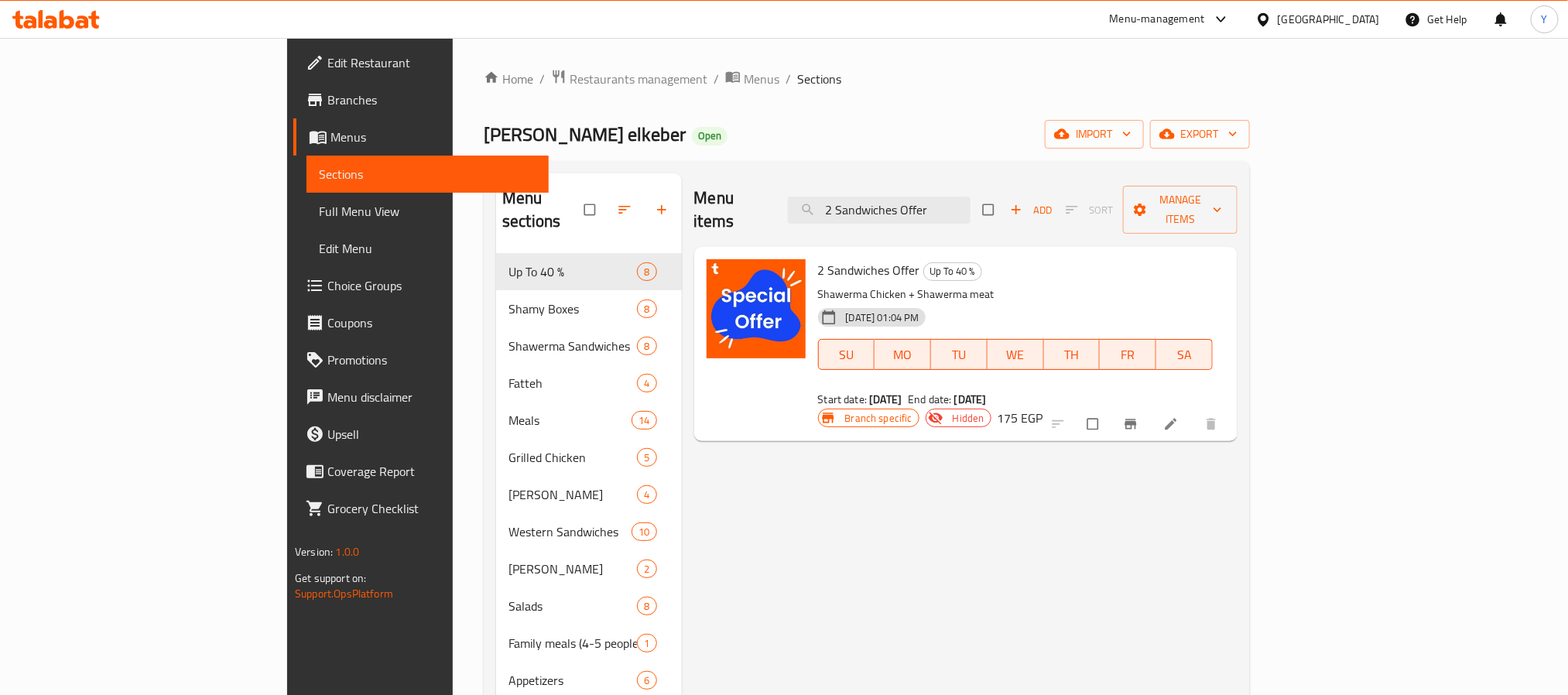
click at [811, 302] on div "[DATE] 01:04 PM" at bounding box center [863, 317] width 103 height 31
click at [818, 285] on p "Shawerma Chicken + Shawerma meat" at bounding box center [1015, 294] width 395 height 19
drag, startPoint x: 773, startPoint y: 271, endPoint x: 808, endPoint y: 270, distance: 35.0
click at [818, 285] on p "Shawerma Chicken + Shawerma meat" at bounding box center [1015, 294] width 395 height 19
drag, startPoint x: 966, startPoint y: 187, endPoint x: 968, endPoint y: 196, distance: 9.2
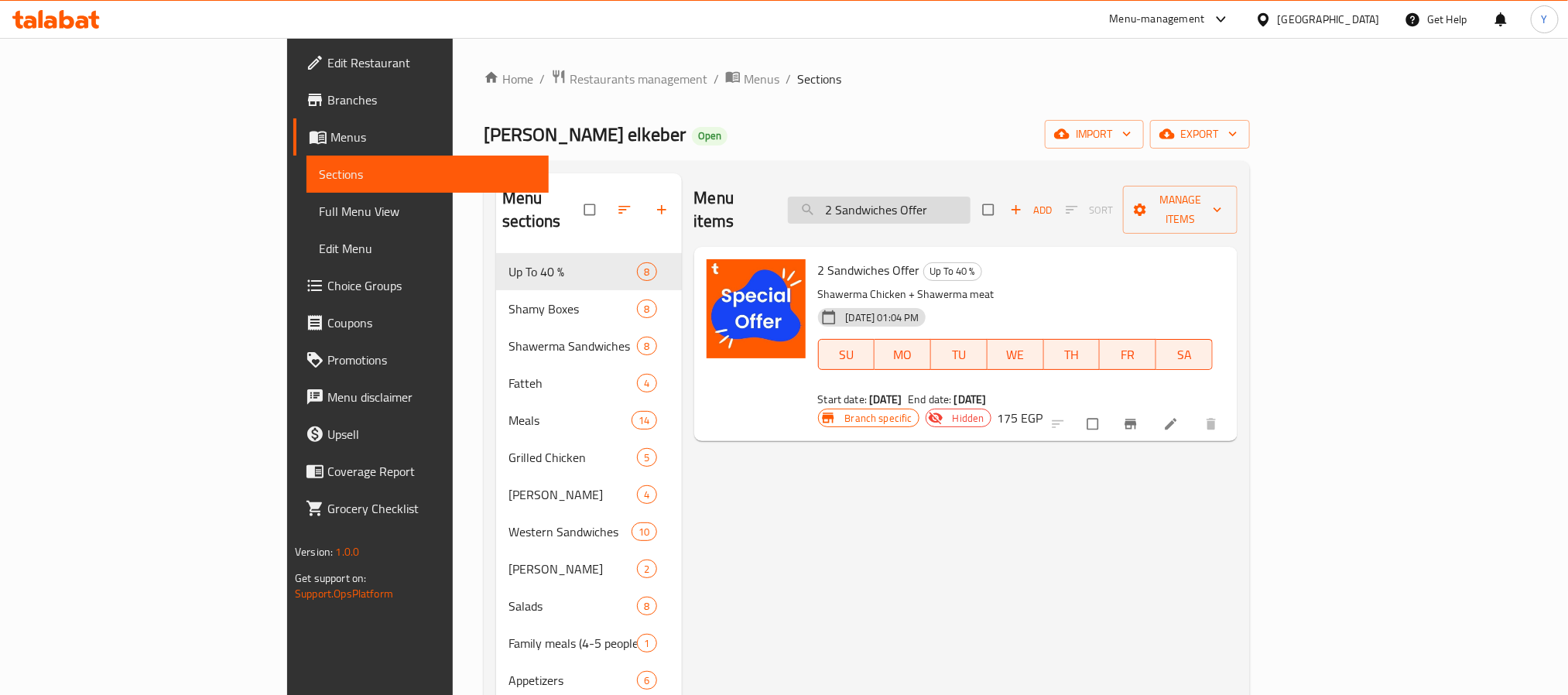
click at [967, 196] on input "2 Sandwiches Offer" at bounding box center [879, 210] width 183 height 27
paste input "Shoma Combo"
click at [1023, 182] on div "Menu items Shoma Combo Add Sort Manage items" at bounding box center [965, 210] width 544 height 73
click at [970, 201] on input "Shoma Combo" at bounding box center [879, 210] width 183 height 27
paste input "search"
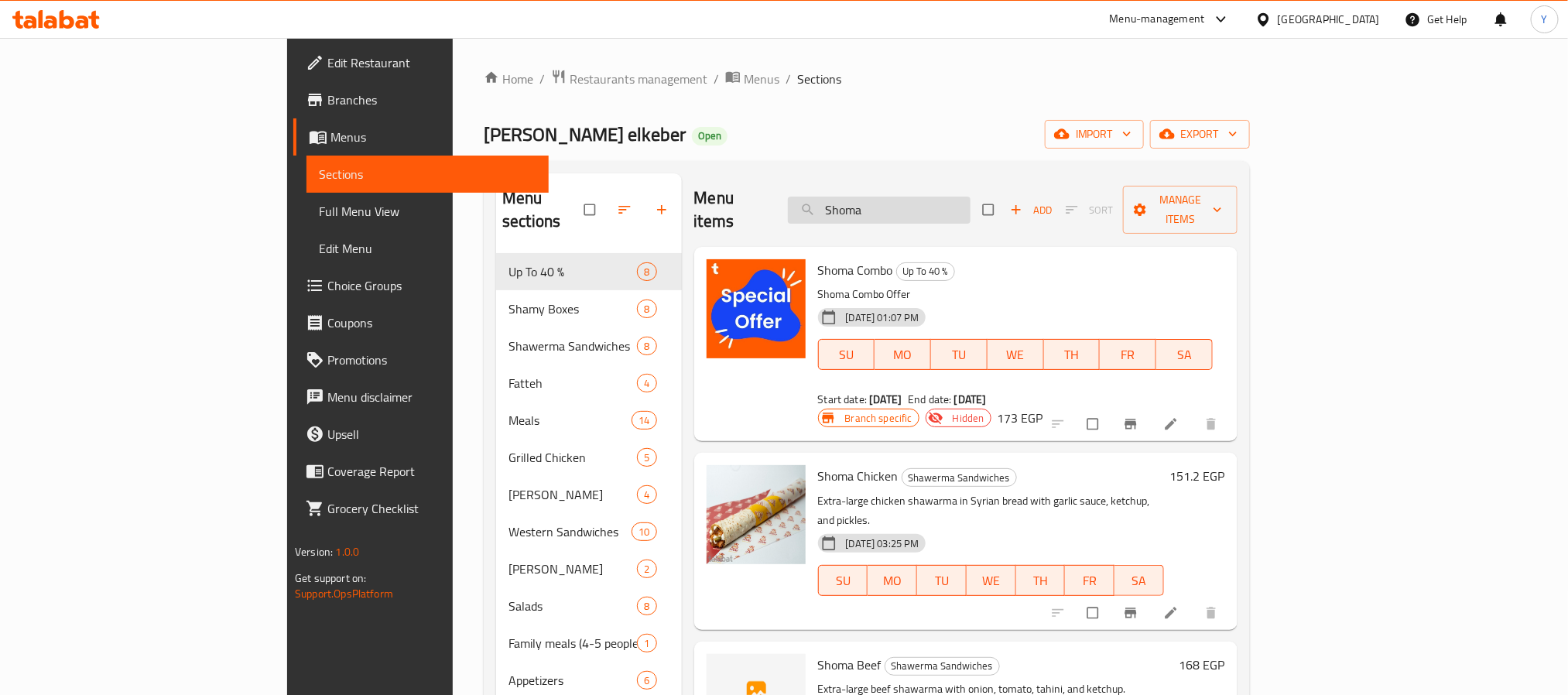
click at [970, 198] on input "Shoma" at bounding box center [879, 210] width 183 height 27
paste input "2 Sandwiches Offer"
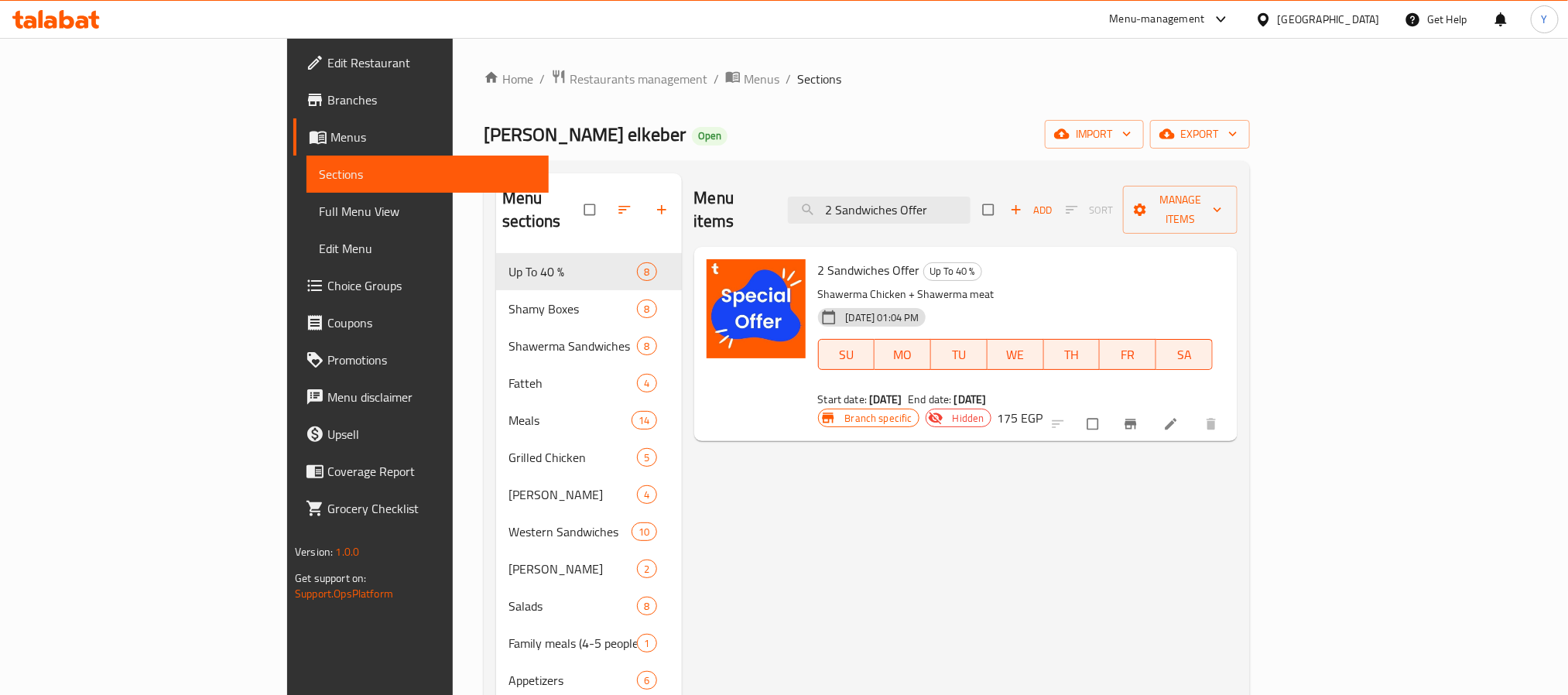
click at [818, 285] on p "Shawerma Chicken + Shawerma meat" at bounding box center [1015, 294] width 395 height 19
drag, startPoint x: 778, startPoint y: 277, endPoint x: 801, endPoint y: 277, distance: 23.0
click at [818, 285] on p "Shawerma Chicken + Shawerma meat" at bounding box center [1015, 294] width 395 height 19
copy p "Shawerma Chicken"
click at [941, 209] on input "2 Sandwiches Offer" at bounding box center [879, 210] width 183 height 27
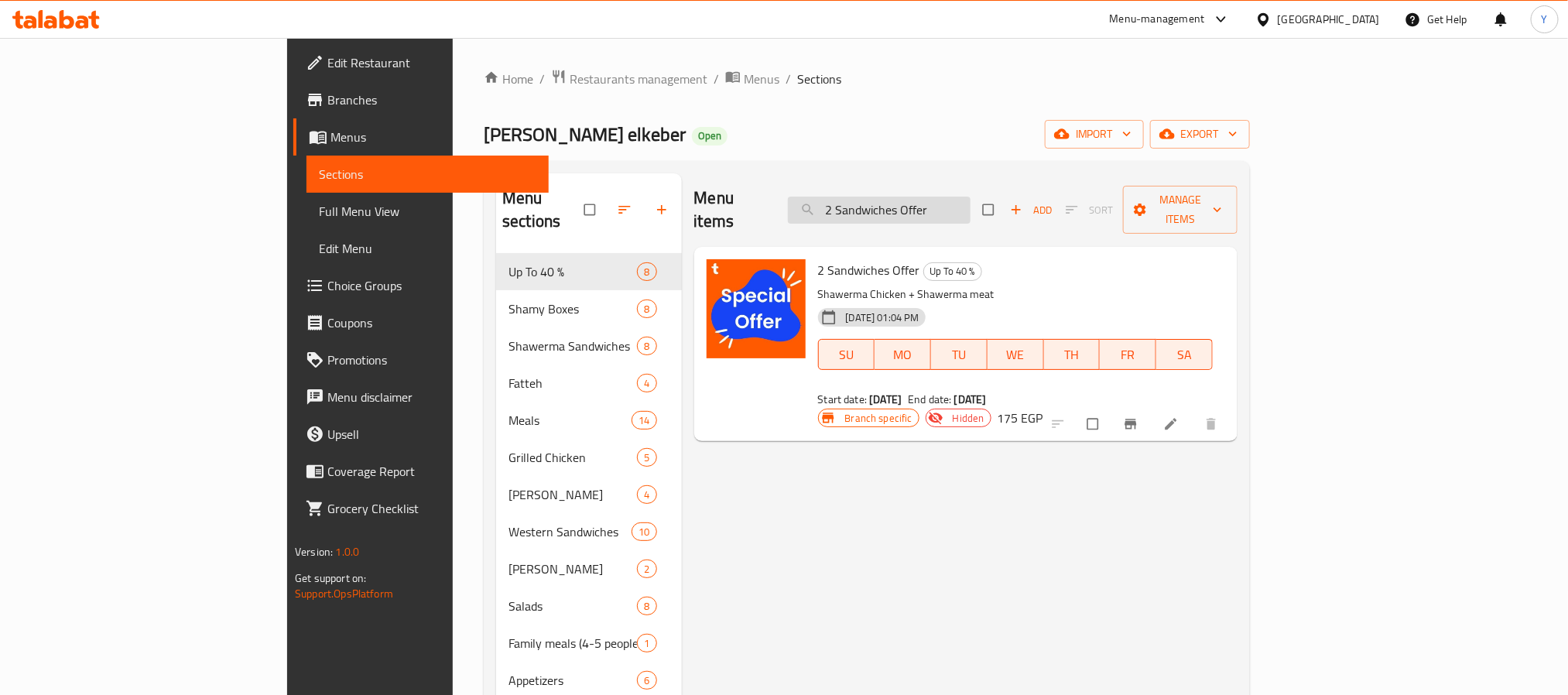
paste input "Shawerma Chicken"
click at [856, 285] on p "Shawerma Chicken + Shawerma meat" at bounding box center [1015, 294] width 395 height 19
drag, startPoint x: 856, startPoint y: 275, endPoint x: 908, endPoint y: 275, distance: 52.0
click at [908, 285] on p "Shawerma Chicken + Shawerma meat" at bounding box center [1015, 294] width 395 height 19
copy p "Shawerma meat"
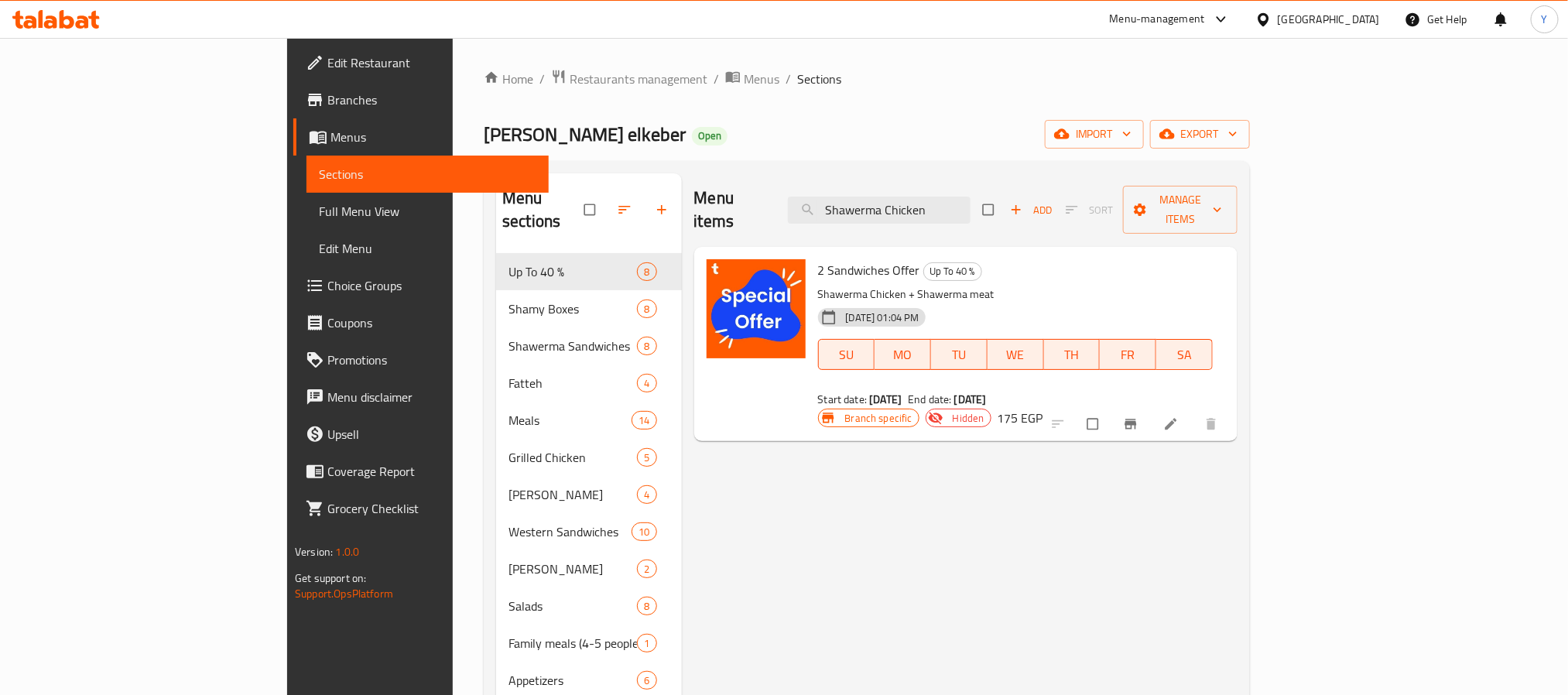
click at [980, 174] on div "Menu items Shawerma Chicken Add Sort Manage items" at bounding box center [965, 210] width 544 height 73
click at [970, 197] on input "Shawerma Chicken" at bounding box center [879, 210] width 183 height 27
paste input "meat"
click at [970, 205] on input "Shawerma meat" at bounding box center [879, 210] width 183 height 27
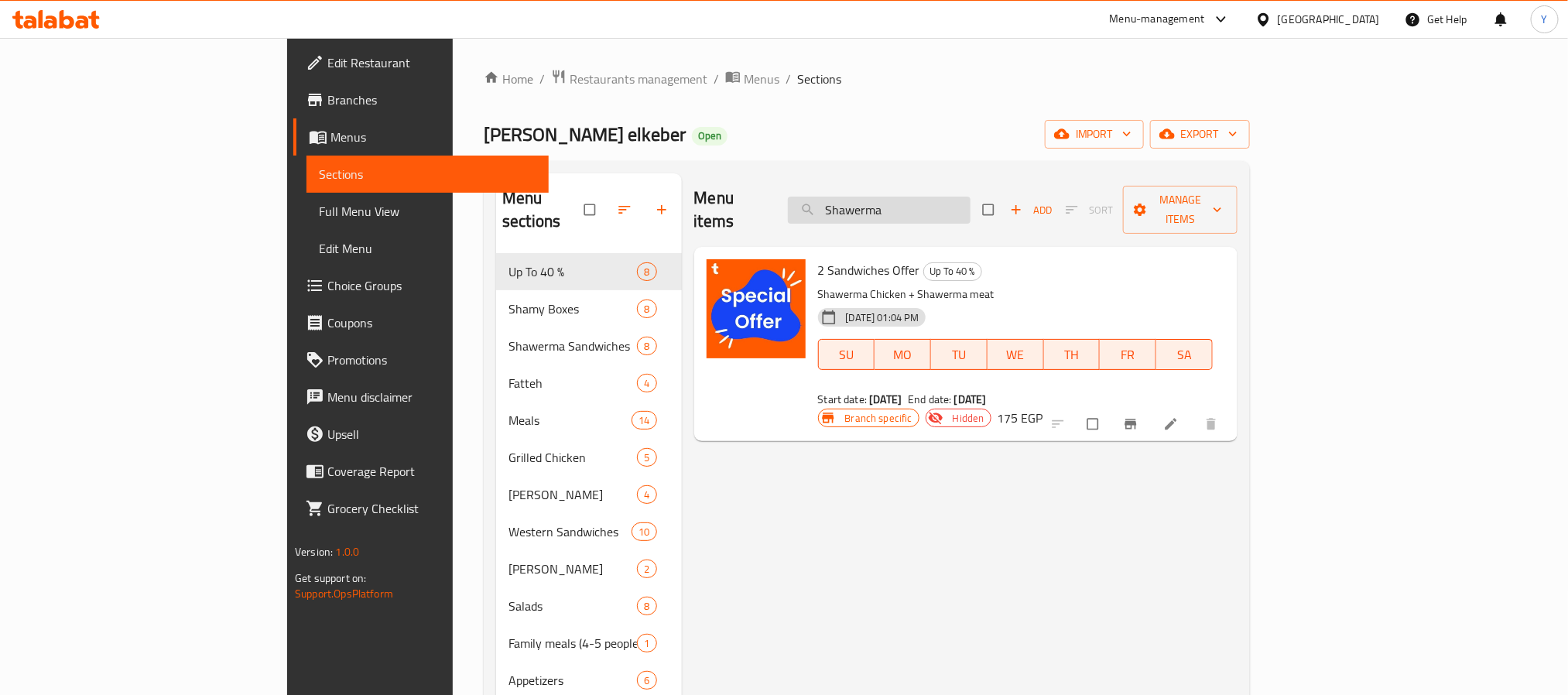
click at [919, 205] on input "Shawerma" at bounding box center [879, 210] width 183 height 27
paste input "meat"
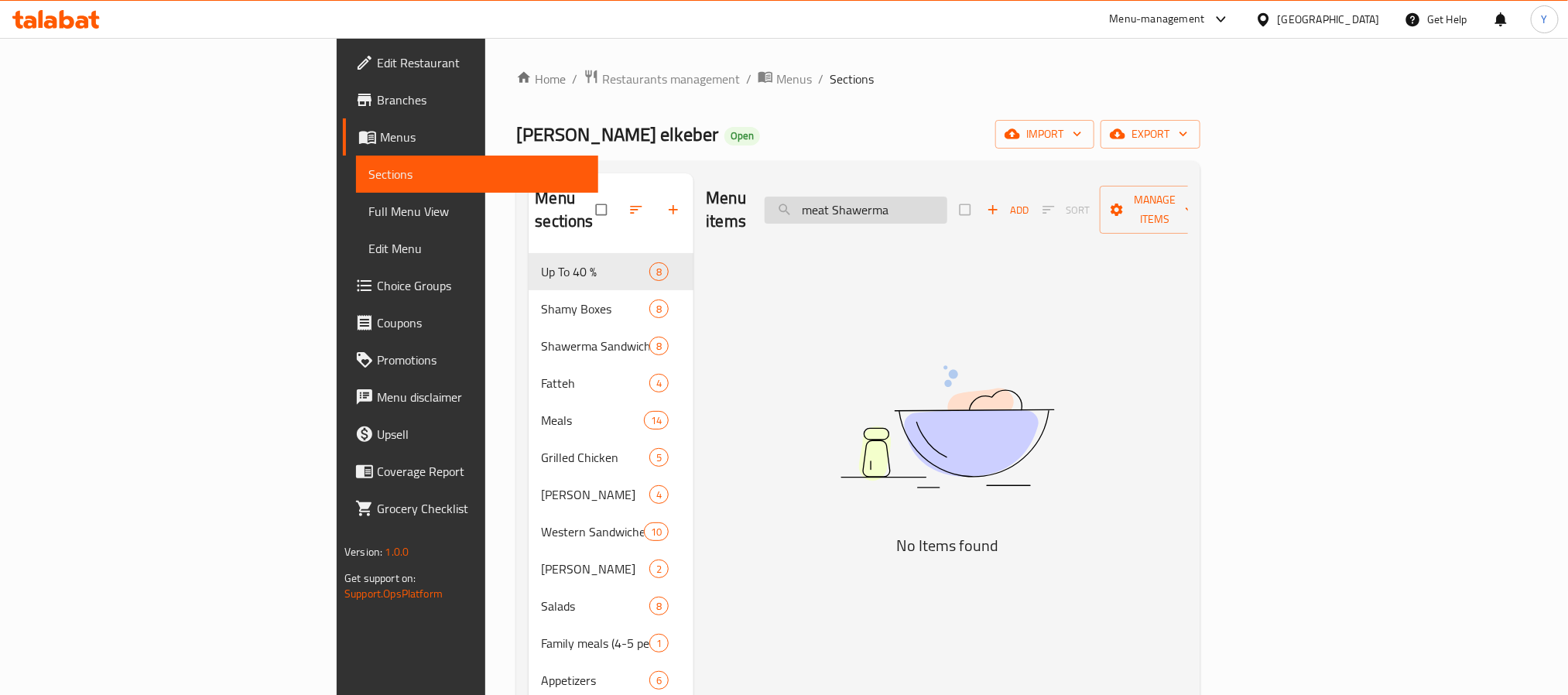
click at [948, 200] on input "meat Shawerma" at bounding box center [856, 210] width 183 height 27
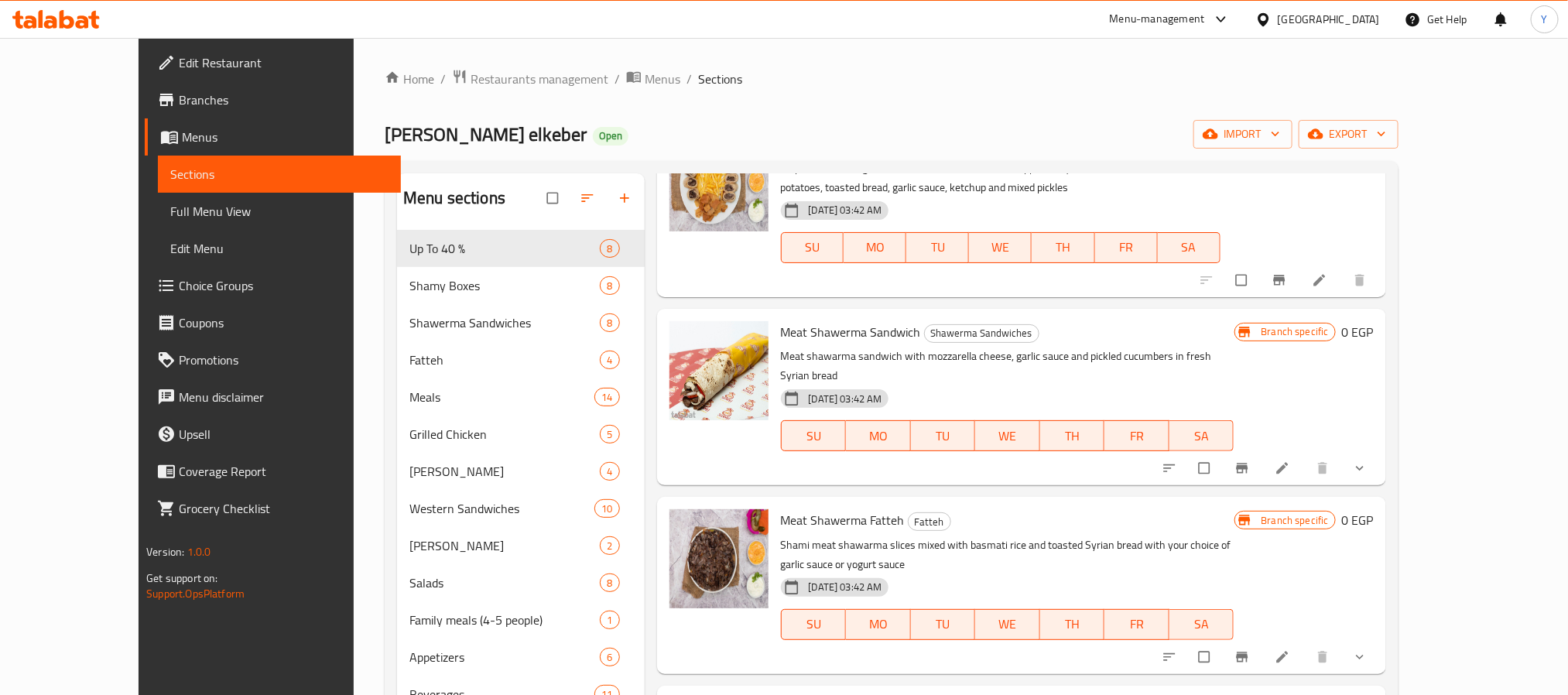
scroll to position [348, 0]
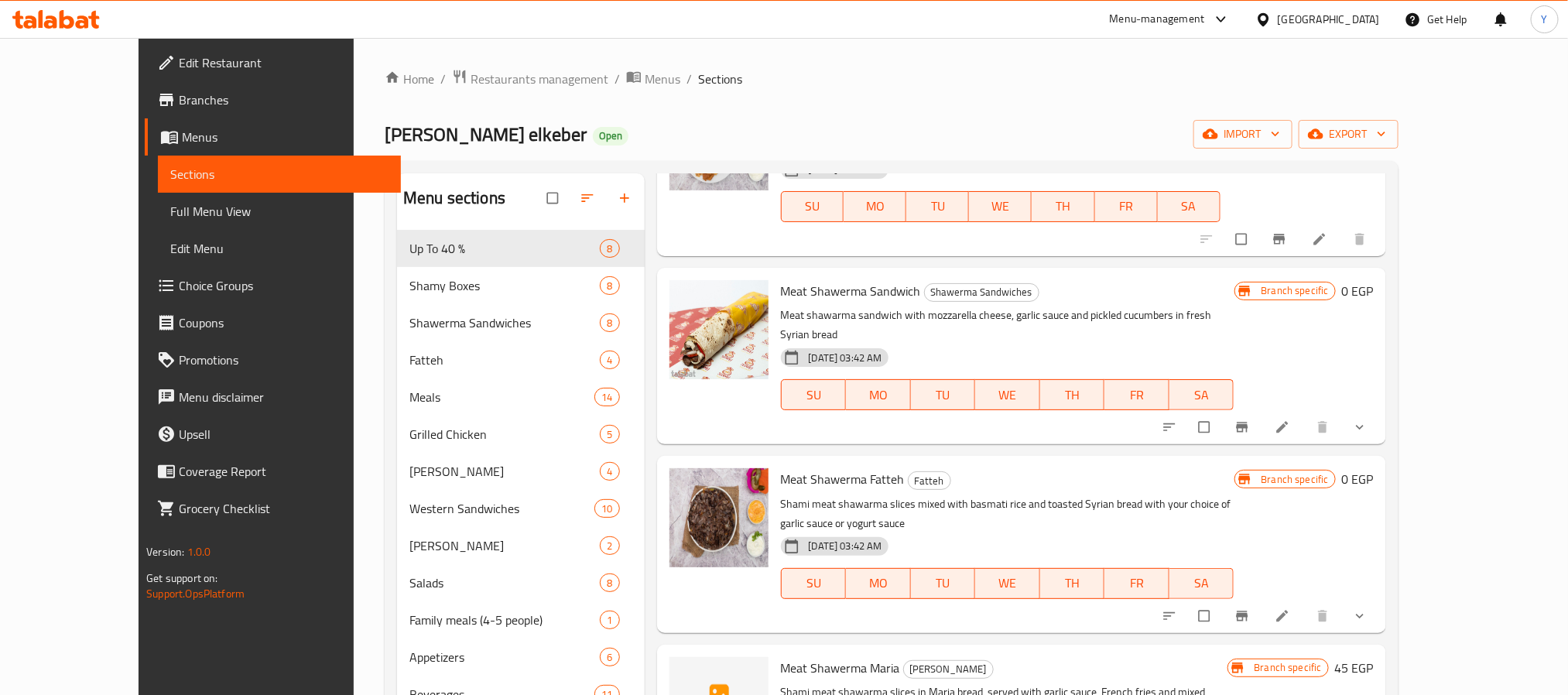
click at [780, 288] on span "Meat Shawerma Sandwich" at bounding box center [850, 291] width 140 height 23
drag, startPoint x: 760, startPoint y: 288, endPoint x: 795, endPoint y: 284, distance: 35.2
click at [795, 284] on span "Meat Shawerma Sandwich" at bounding box center [850, 291] width 140 height 23
click at [1380, 410] on button "show more" at bounding box center [1361, 427] width 37 height 34
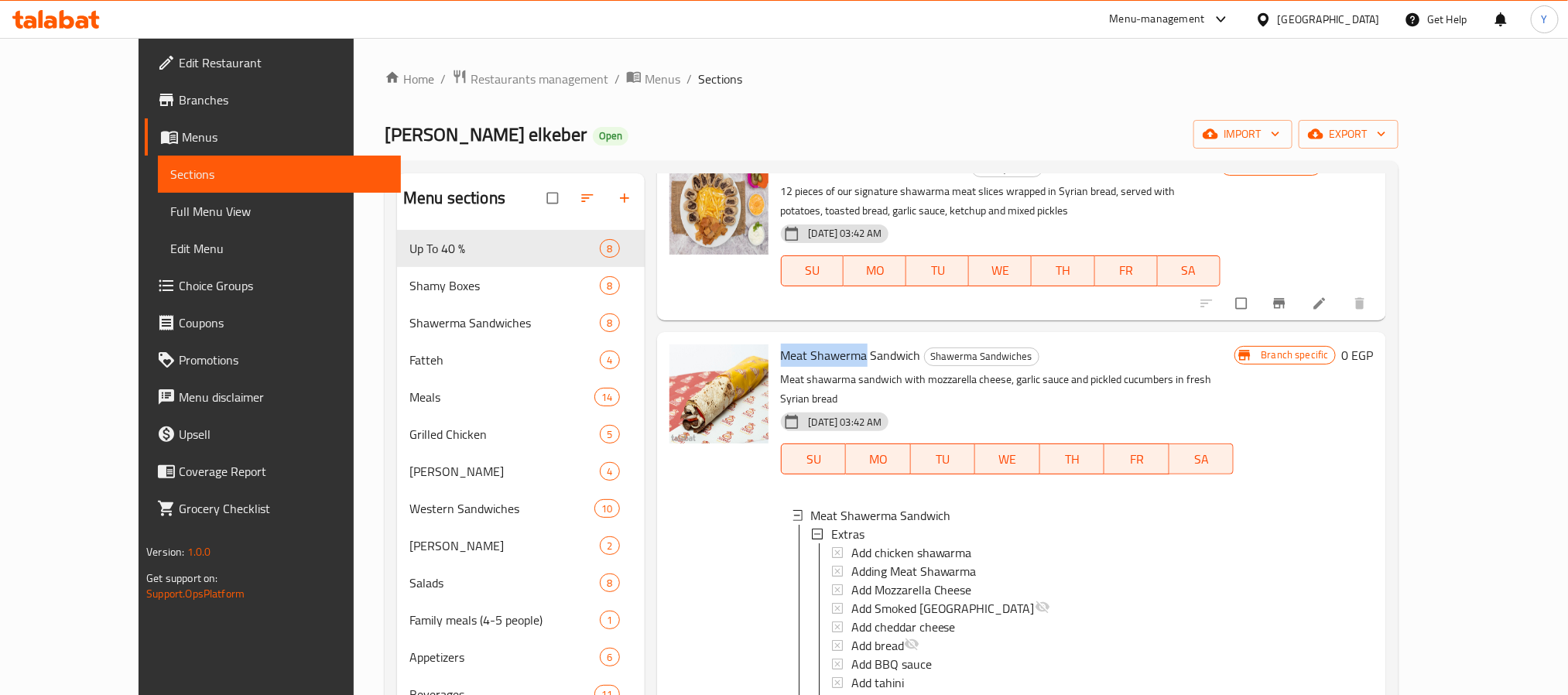
scroll to position [226, 0]
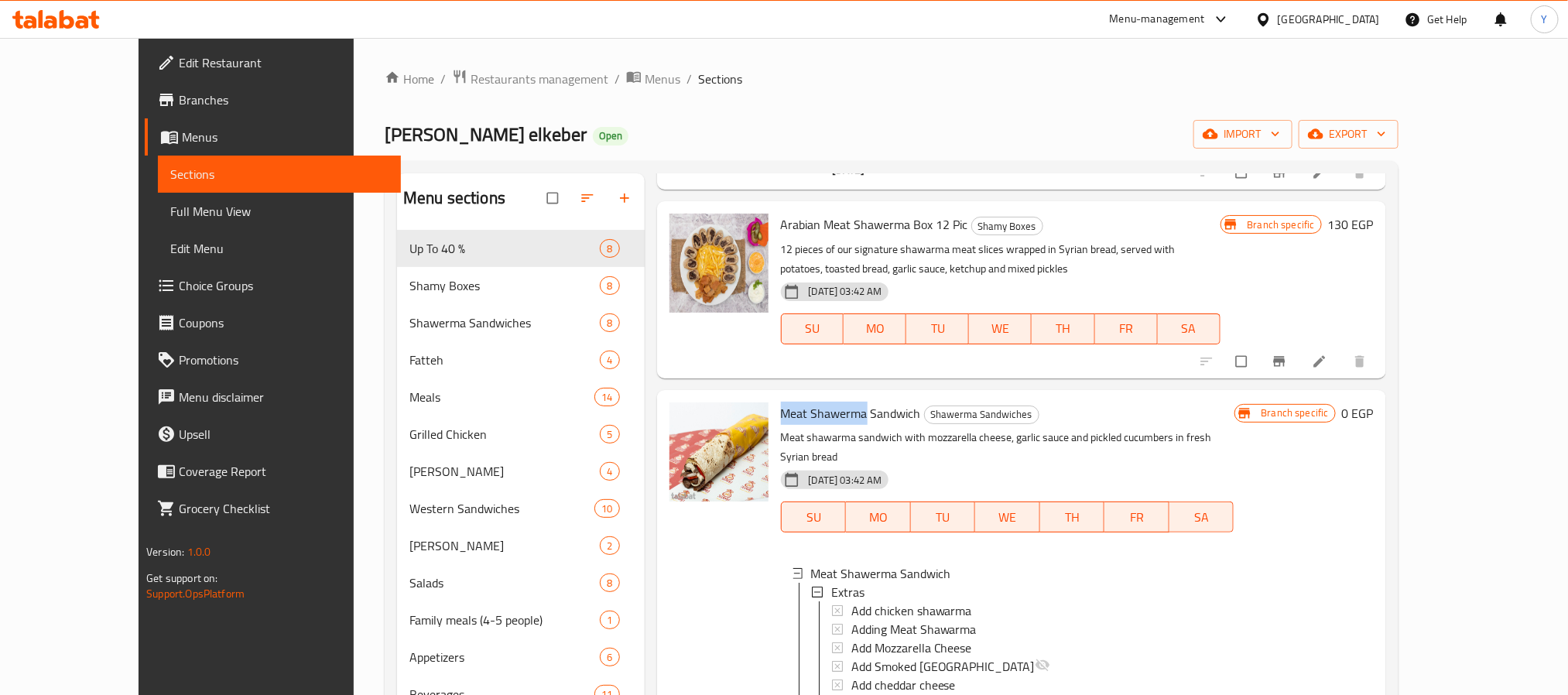
click at [780, 409] on span "Meat Shawerma Sandwich" at bounding box center [850, 413] width 140 height 23
drag, startPoint x: 756, startPoint y: 409, endPoint x: 797, endPoint y: 409, distance: 41.0
click at [797, 409] on span "Meat Shawerma Sandwich" at bounding box center [850, 413] width 140 height 23
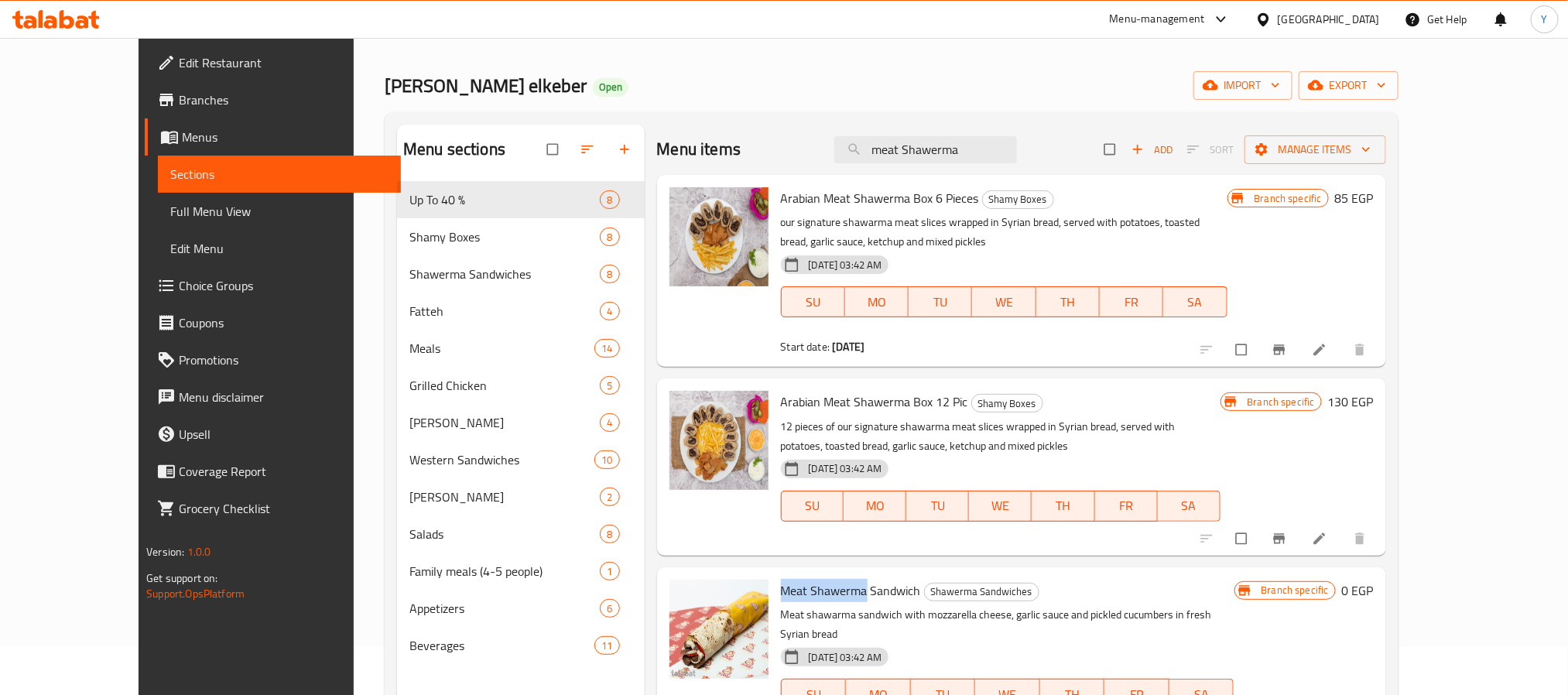
scroll to position [0, 0]
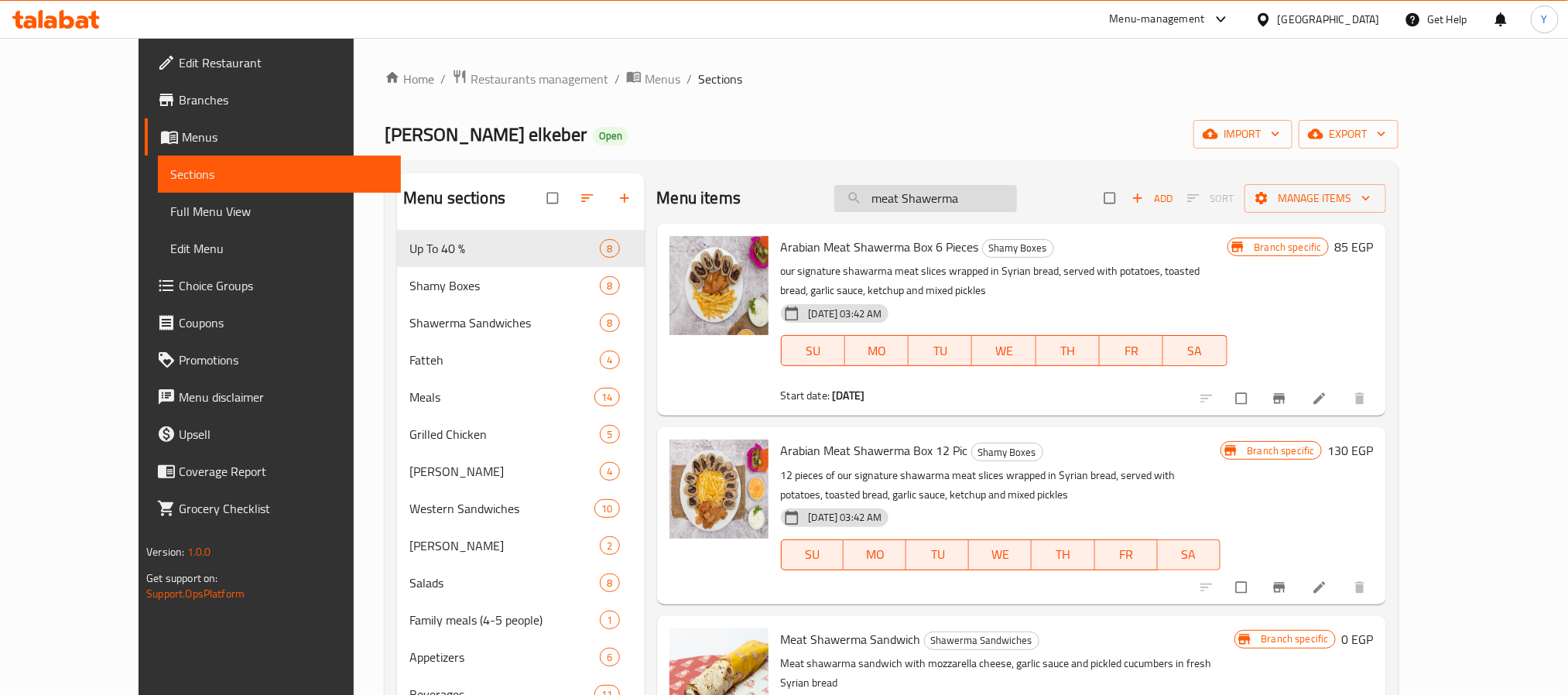
click at [894, 202] on input "meat Shawerma" at bounding box center [925, 198] width 183 height 27
paste input "Twins Offer 2"
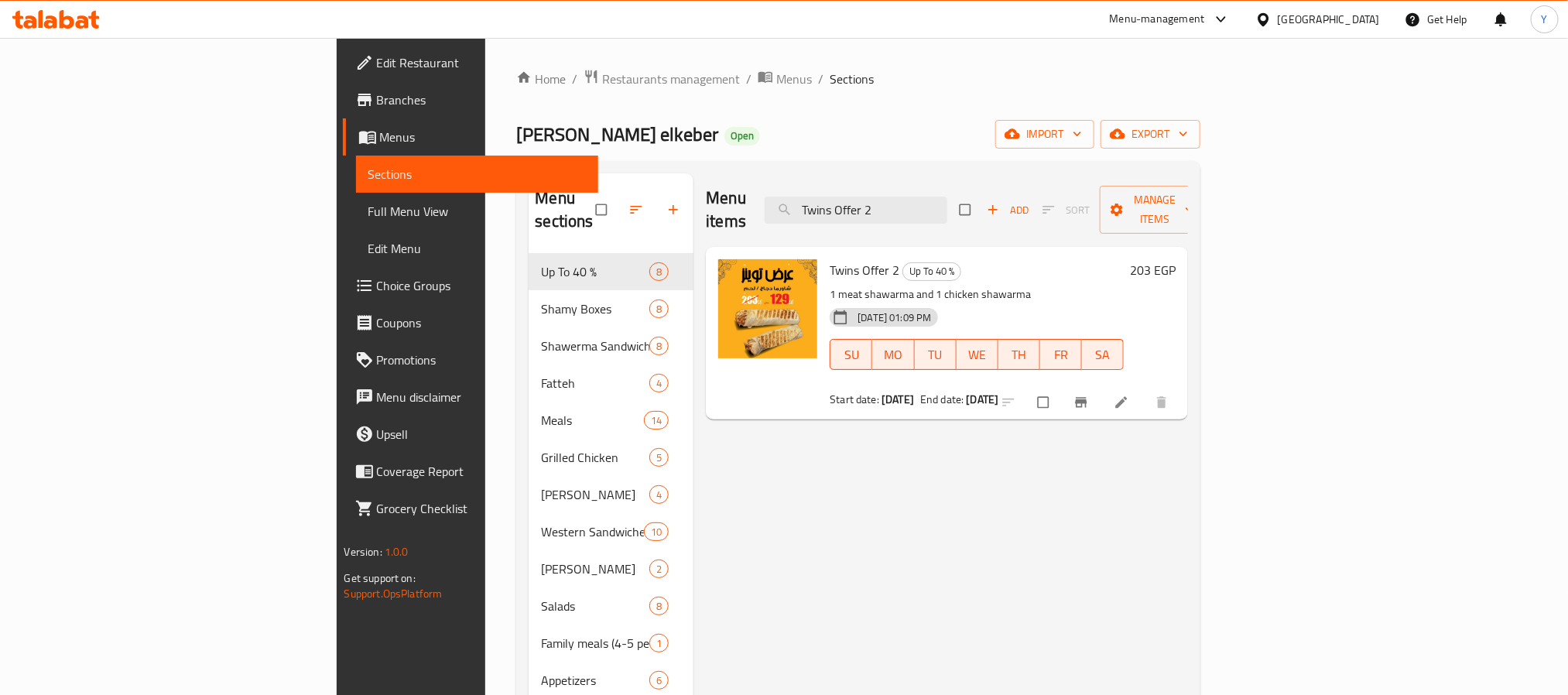
click at [830, 285] on p "1 meat shawarma and 1 chicken shawarma" at bounding box center [977, 294] width 294 height 19
drag, startPoint x: 753, startPoint y: 277, endPoint x: 789, endPoint y: 277, distance: 36.0
click at [830, 285] on p "1 meat shawarma and 1 chicken shawarma" at bounding box center [977, 294] width 294 height 19
copy p "meat shawarma"
click at [948, 210] on input "Twins Offer 2" at bounding box center [856, 210] width 183 height 27
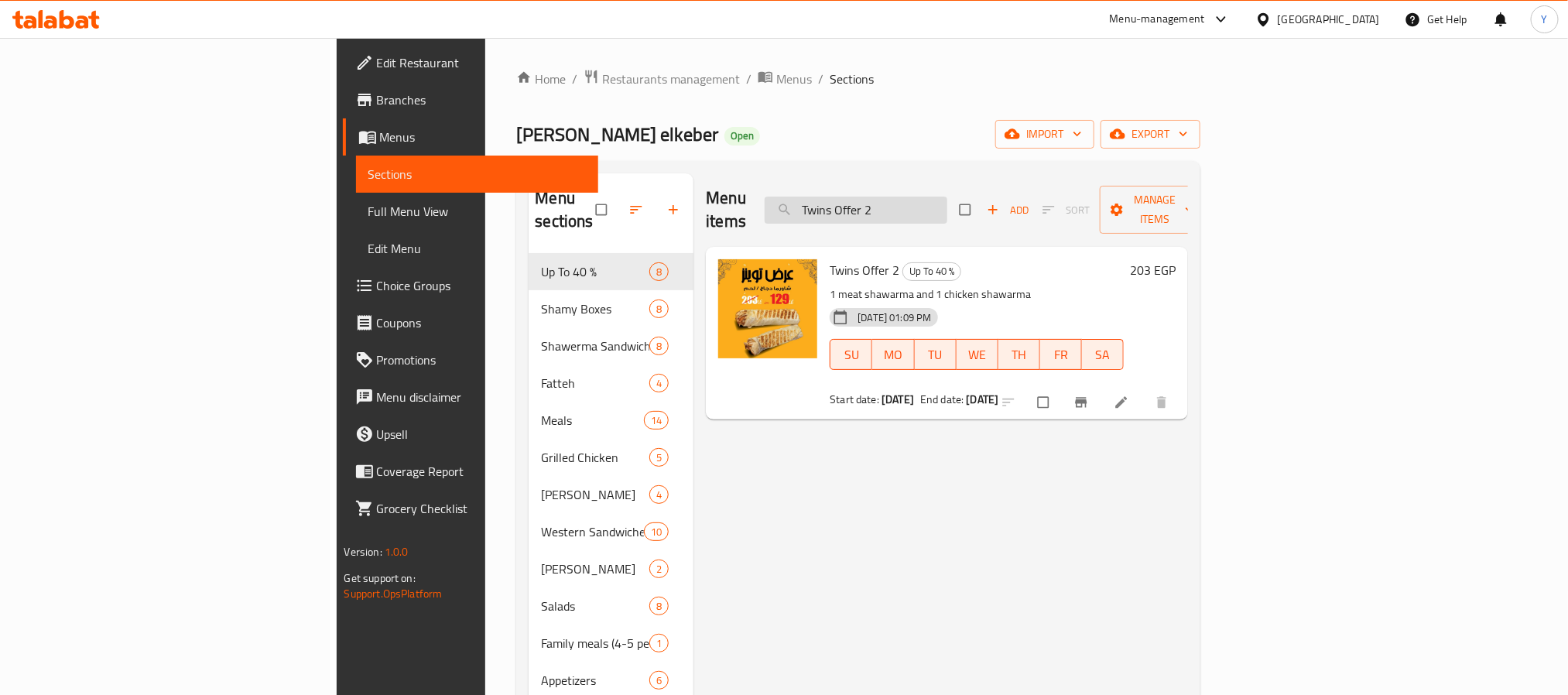
paste input "meat shawarma"
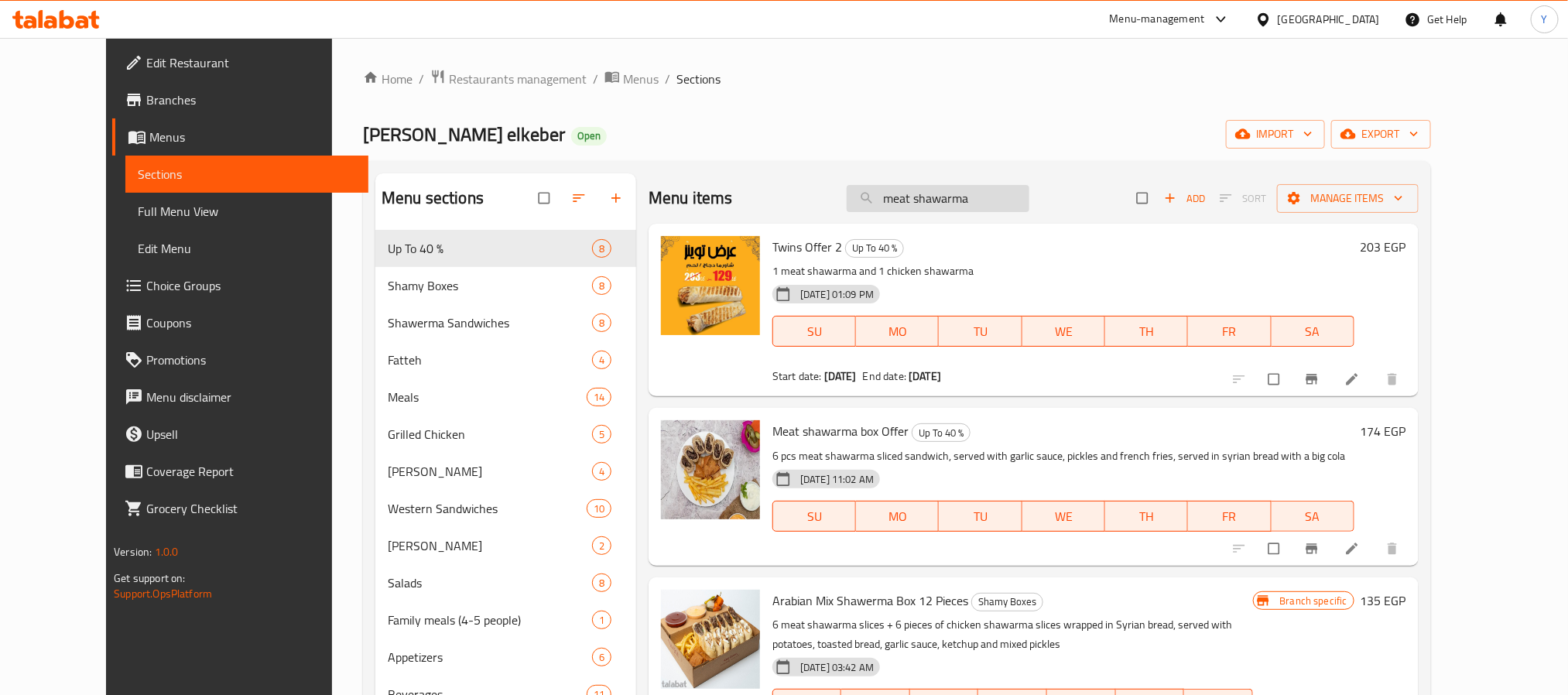
click at [967, 185] on input "meat shawarma" at bounding box center [938, 198] width 183 height 27
paste input "2 Sandwiches Offer"
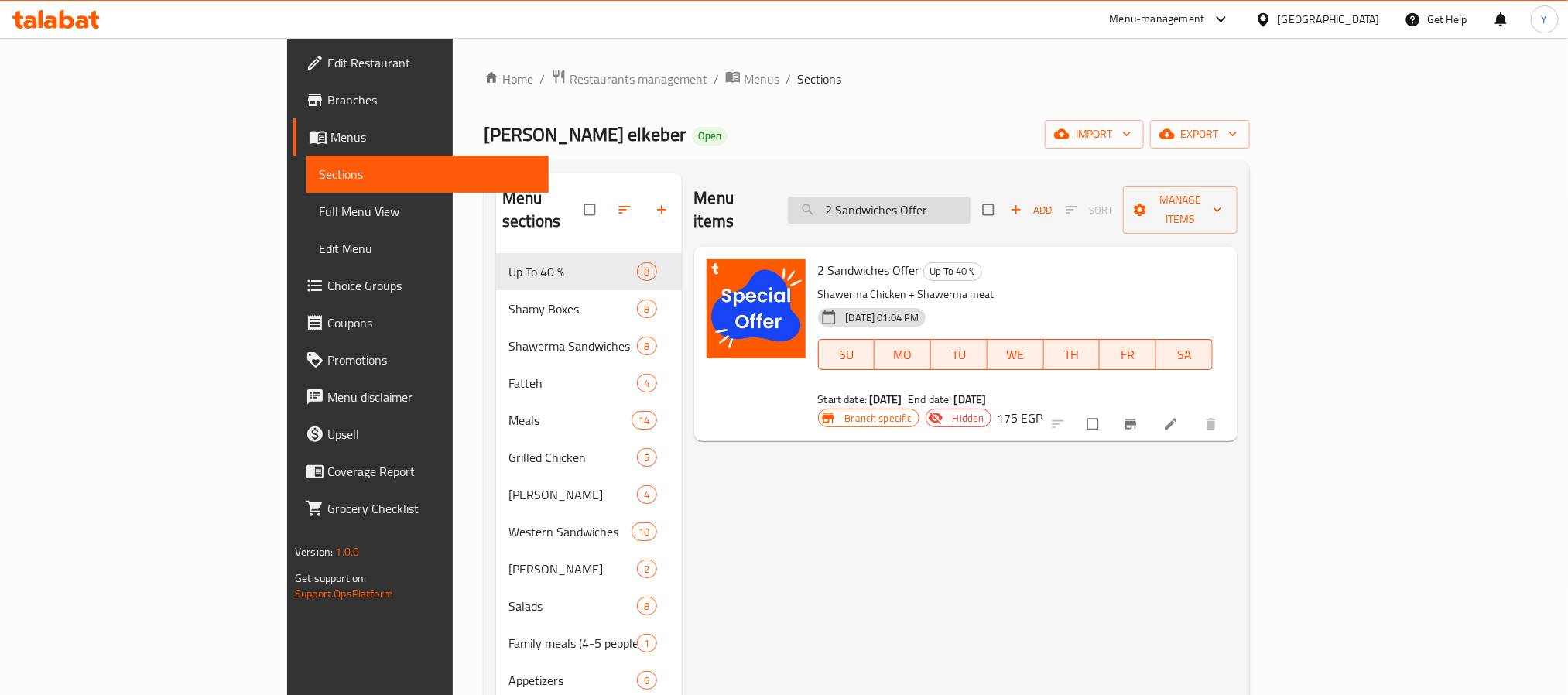
click at [930, 200] on input "2 Sandwiches Offer" at bounding box center [879, 210] width 183 height 27
click at [818, 285] on p "Shawerma Chicken + Shawerma meat" at bounding box center [1015, 294] width 395 height 19
drag, startPoint x: 764, startPoint y: 271, endPoint x: 799, endPoint y: 271, distance: 35.0
click at [818, 285] on p "Shawerma Chicken + Shawerma meat" at bounding box center [1015, 294] width 395 height 19
copy p "Shawerma Chicken"
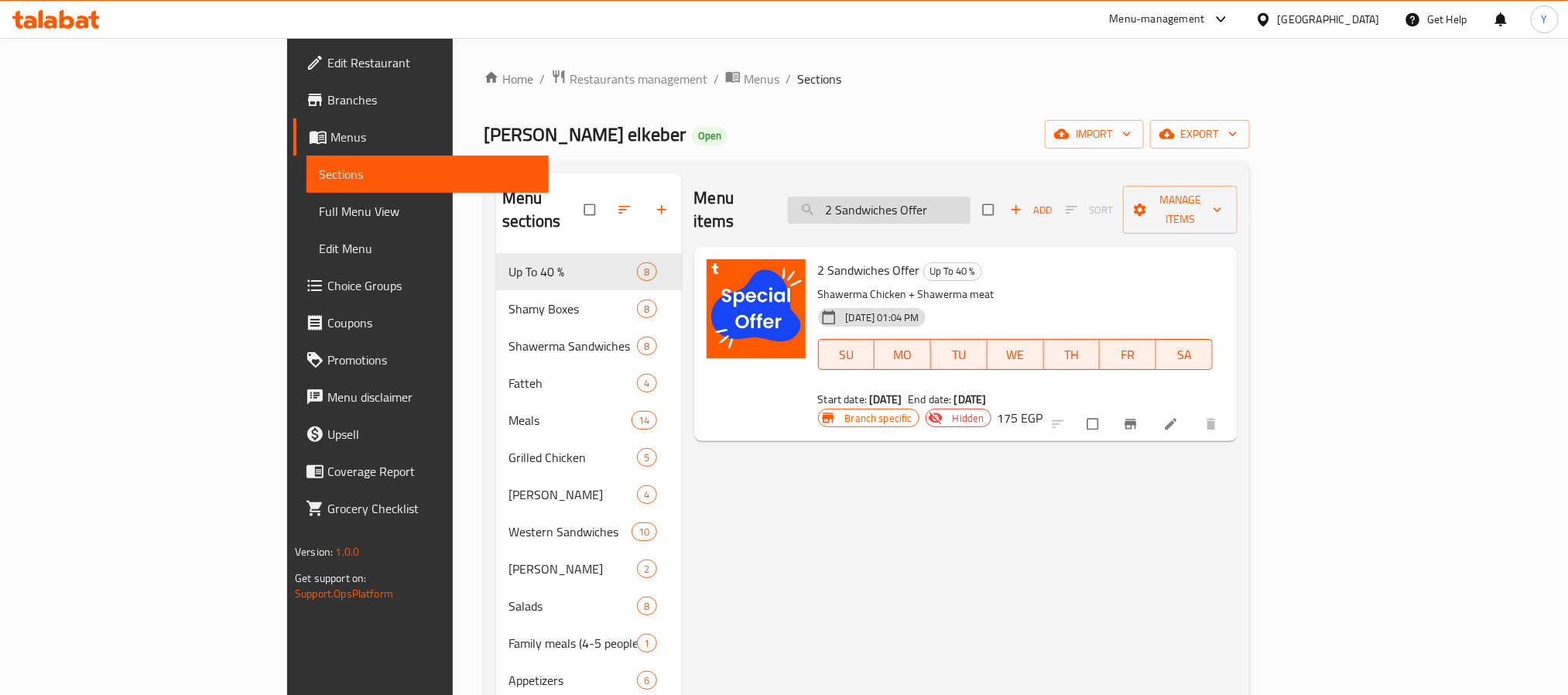
click at [961, 198] on input "2 Sandwiches Offer" at bounding box center [879, 210] width 183 height 27
paste input "Shawerma Chicken"
click at [970, 196] on input "Shawerma Chicken" at bounding box center [879, 210] width 183 height 27
paste input "Chicken Sh"
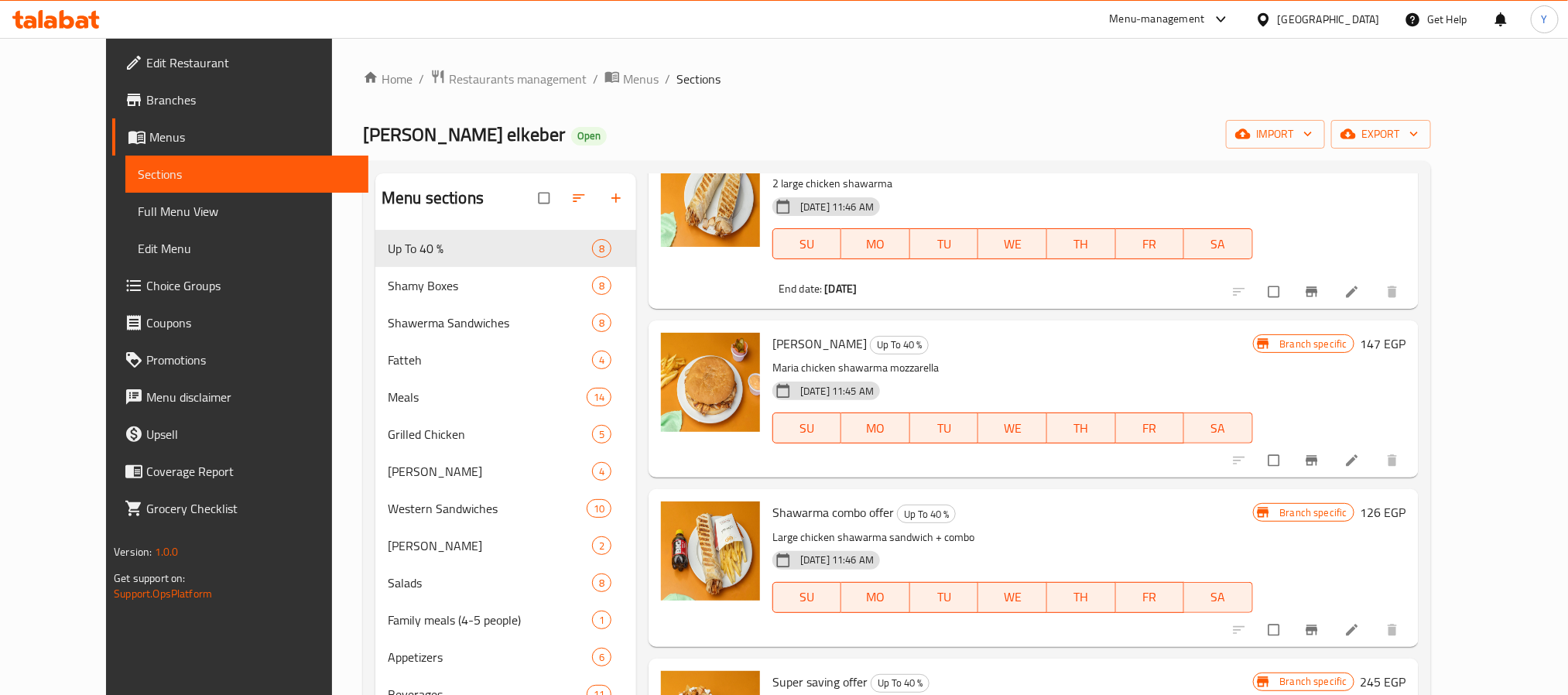
scroll to position [233, 0]
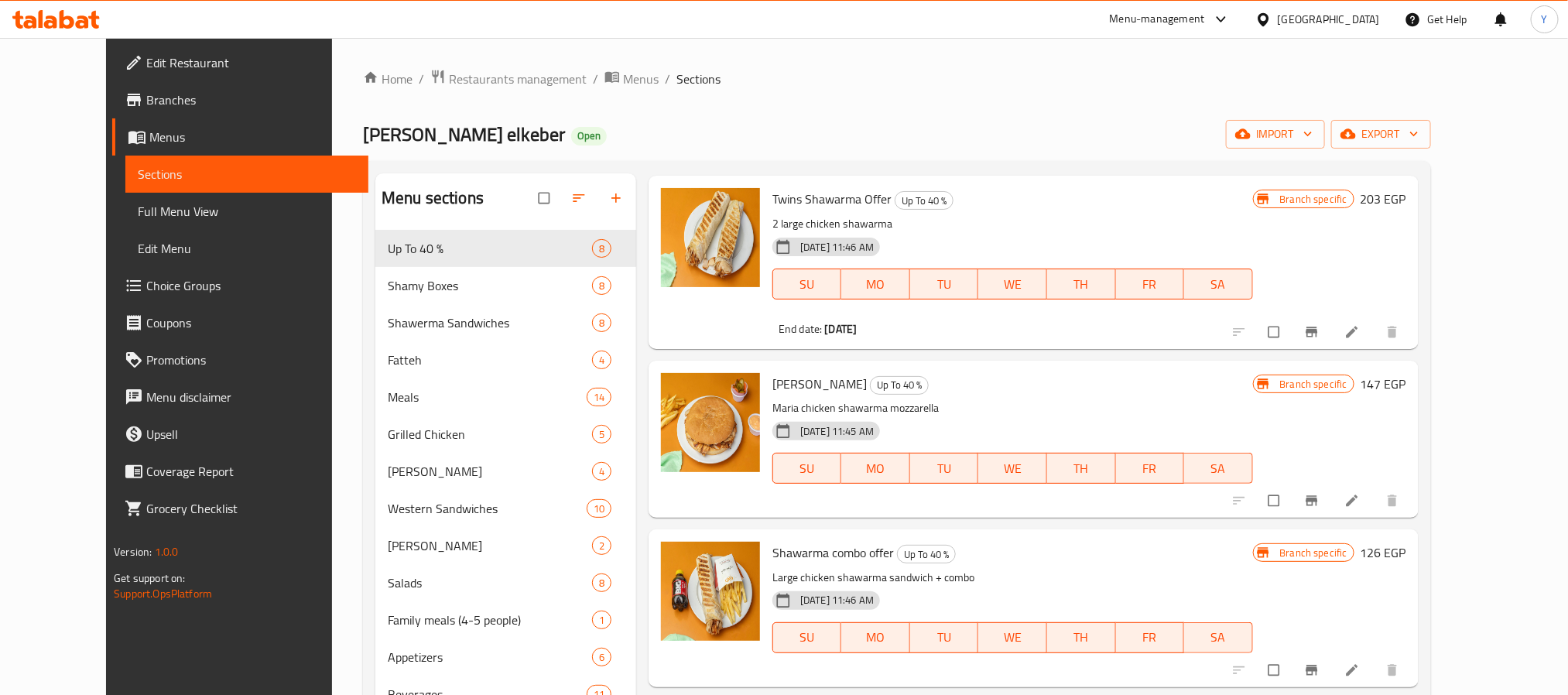
type input "Chicken Shaw"
click at [773, 195] on span "Twins Shawarma Offer" at bounding box center [832, 199] width 119 height 23
click at [773, 193] on span "Twins Shawarma Offer" at bounding box center [832, 199] width 119 height 23
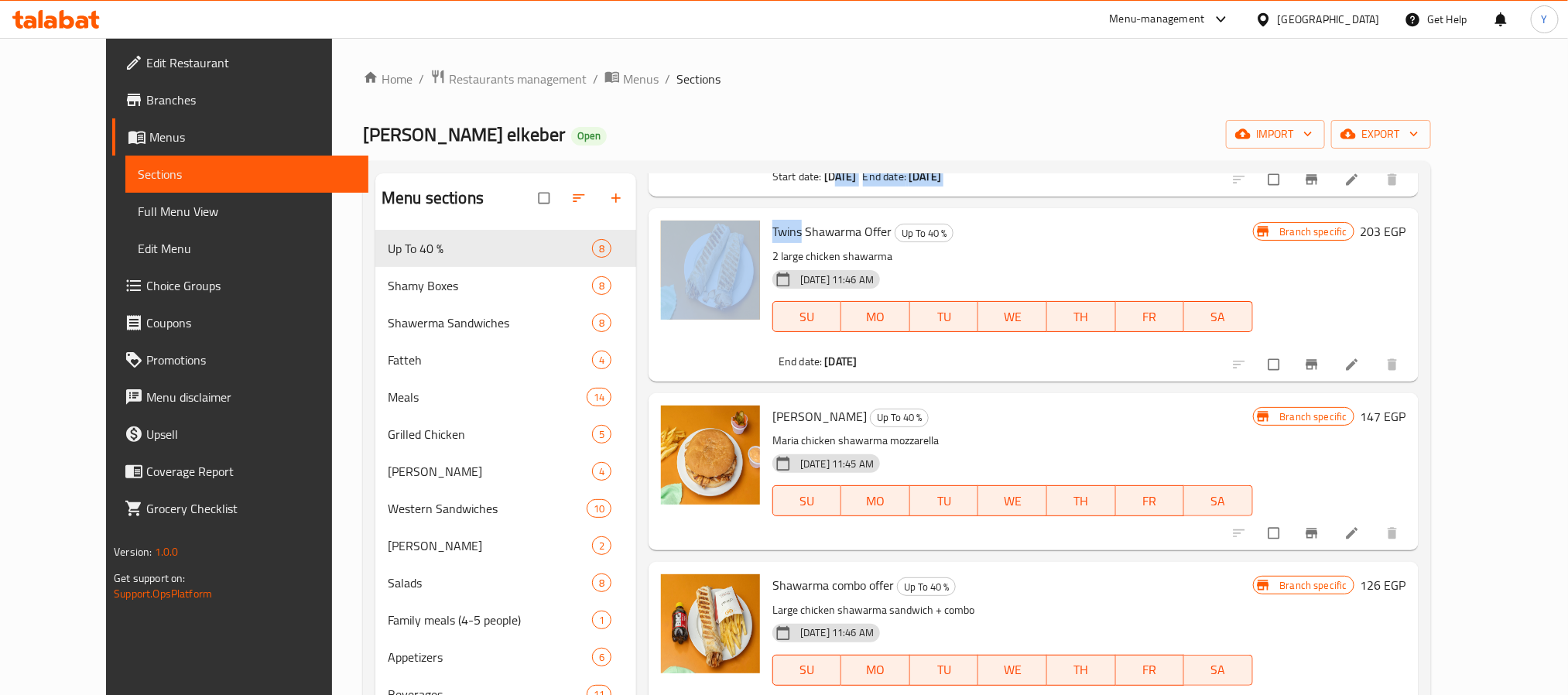
scroll to position [151, 0]
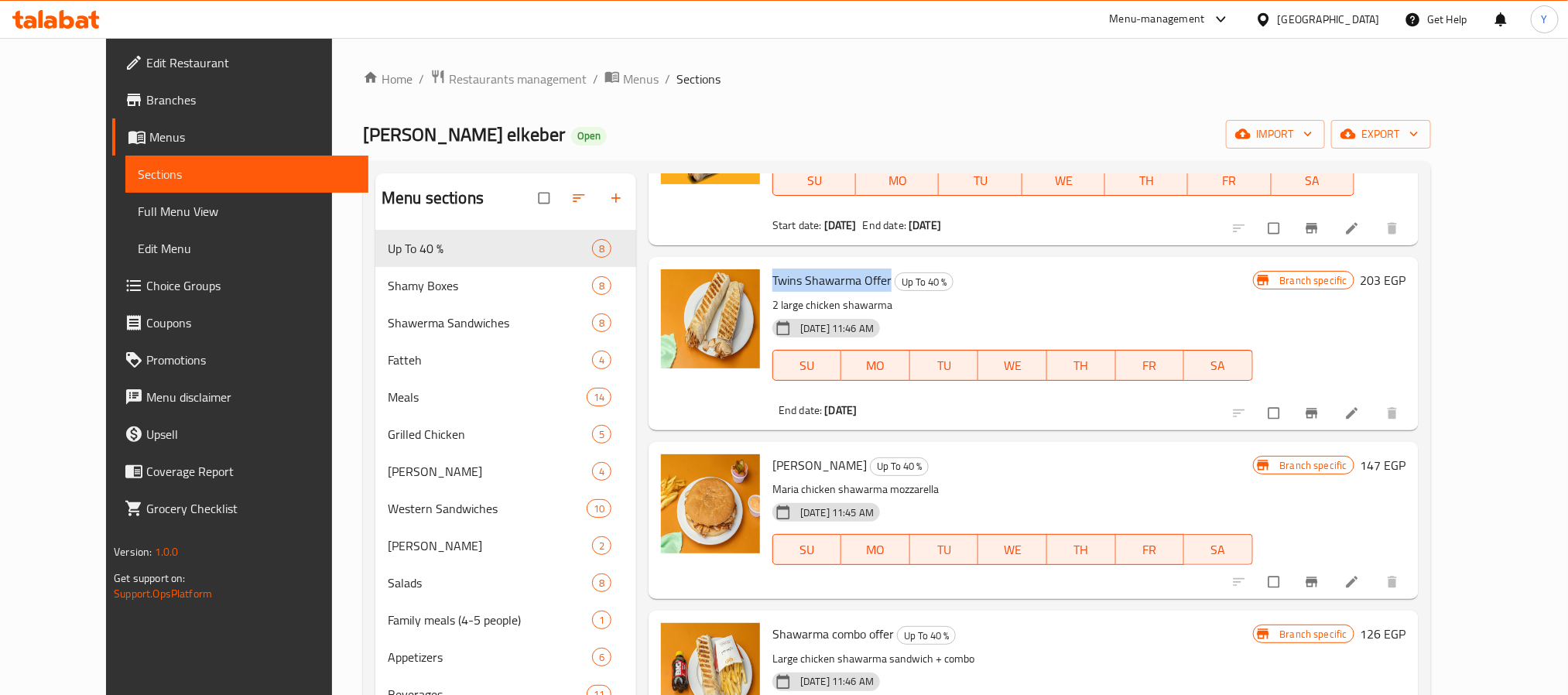
drag, startPoint x: 755, startPoint y: 193, endPoint x: 845, endPoint y: 272, distance: 119.8
click at [845, 272] on span "Twins Shawarma Offer" at bounding box center [832, 280] width 119 height 23
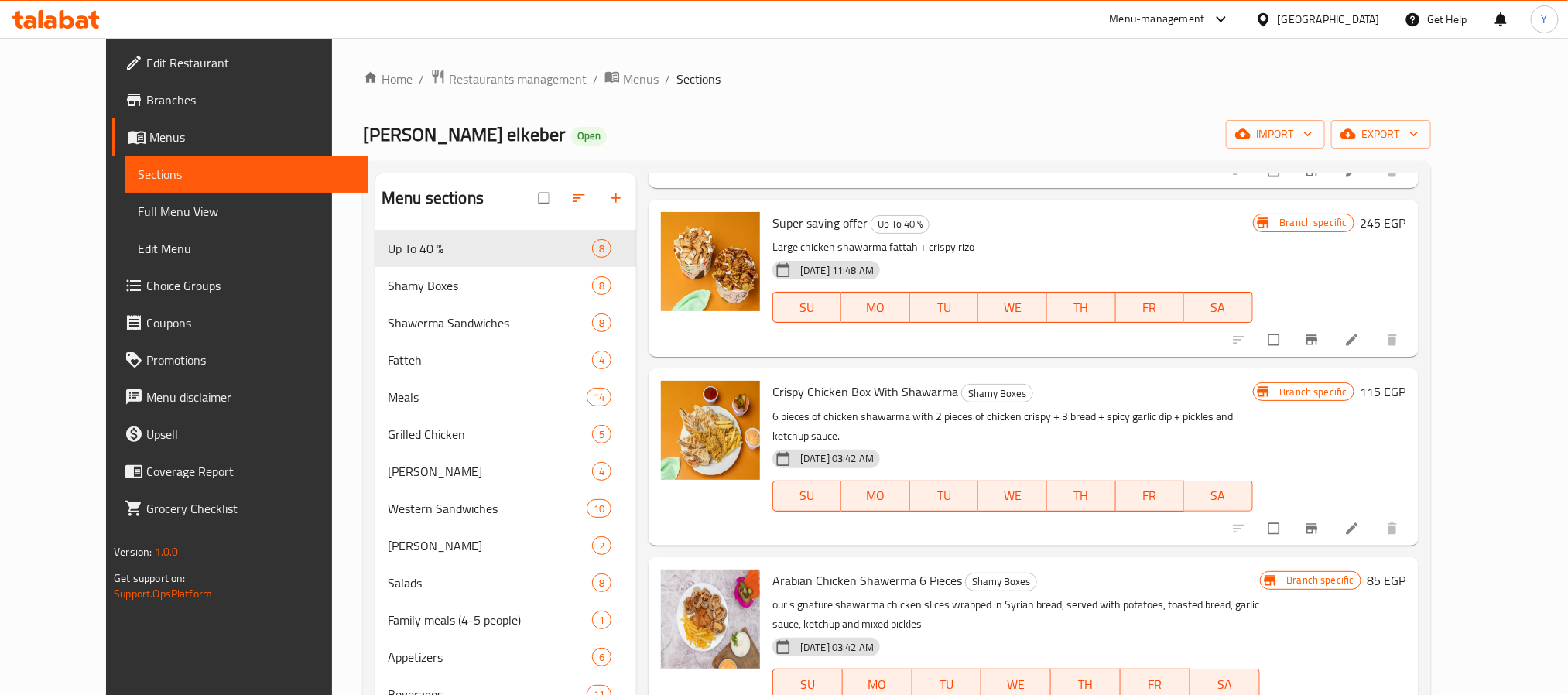
scroll to position [848, 0]
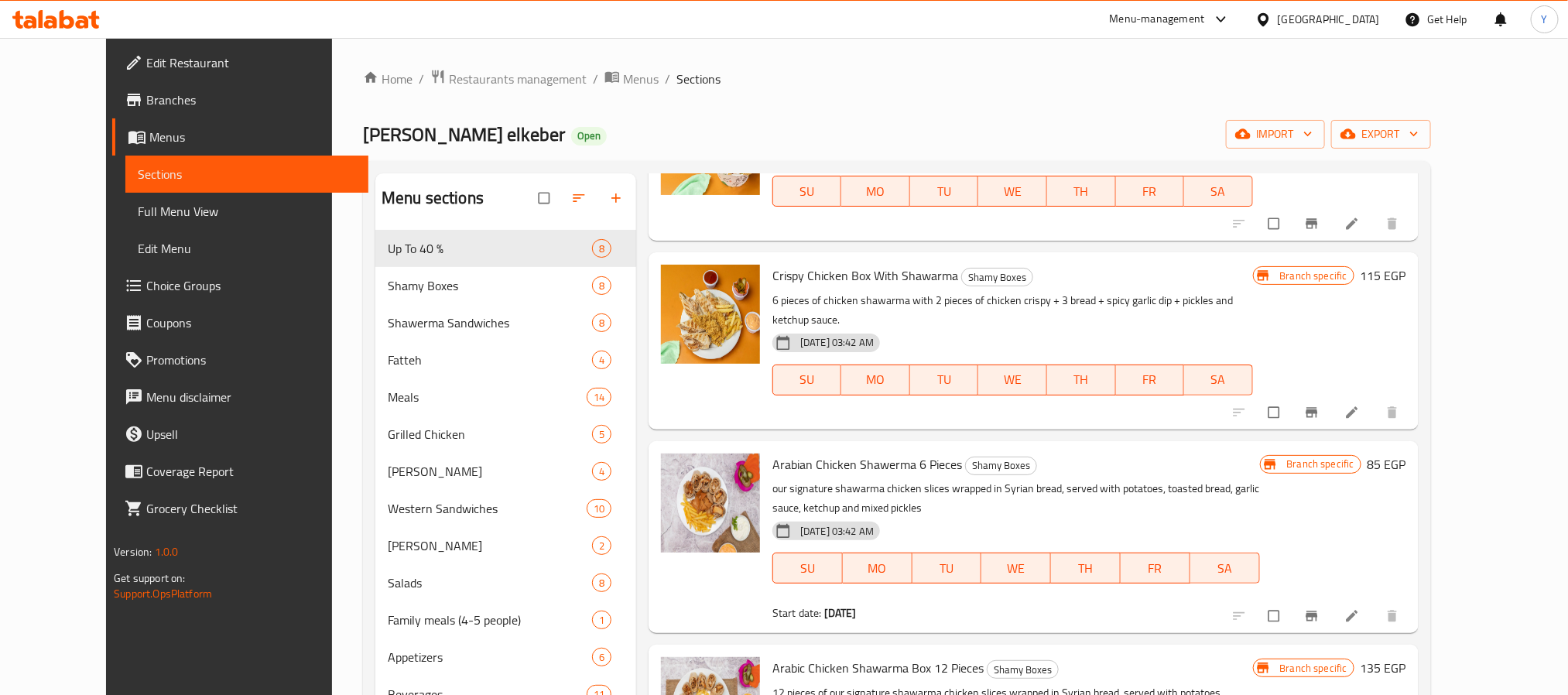
click at [773, 271] on span "Crispy Chicken Box With Shawarma" at bounding box center [865, 276] width 186 height 23
drag, startPoint x: 766, startPoint y: 271, endPoint x: 894, endPoint y: 279, distance: 128.2
click at [894, 279] on span "Crispy Chicken Box With Shawarma" at bounding box center [865, 276] width 186 height 23
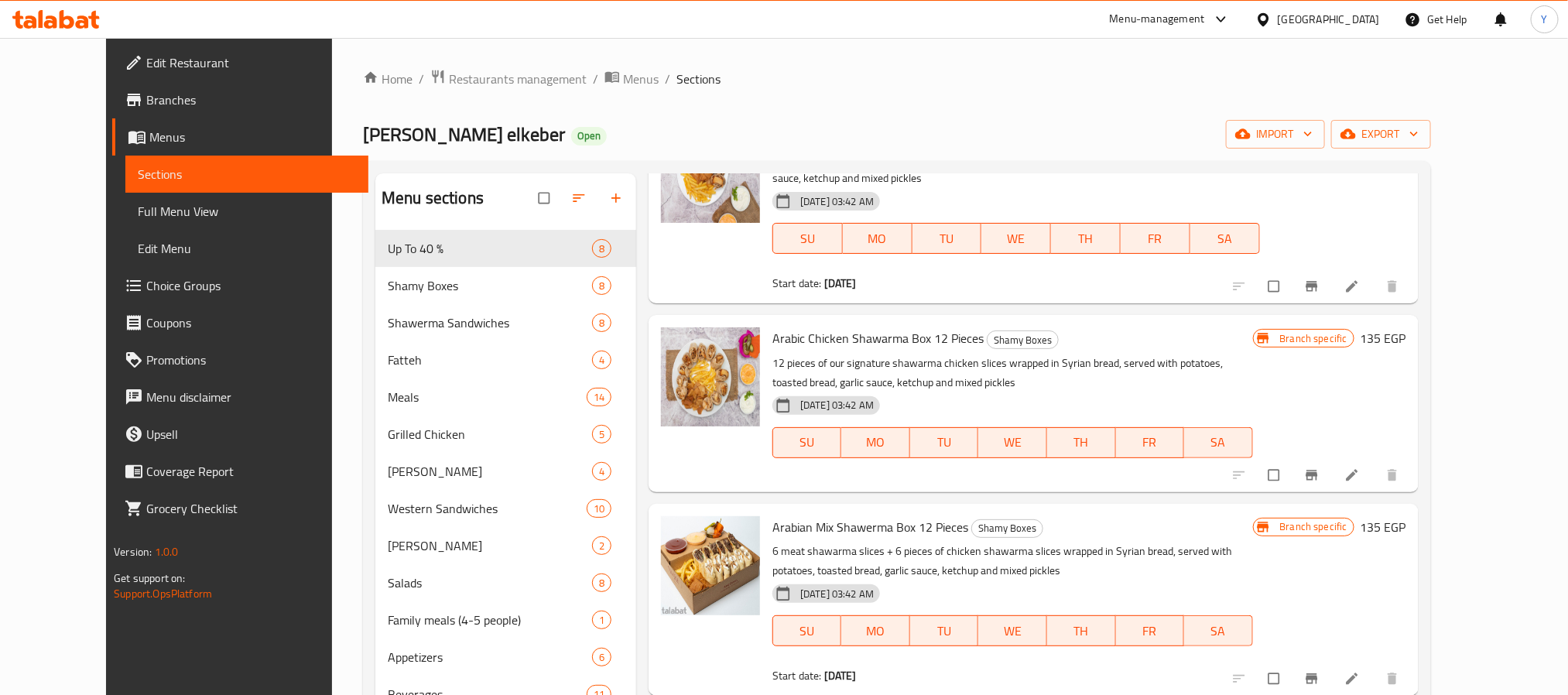
scroll to position [1196, 0]
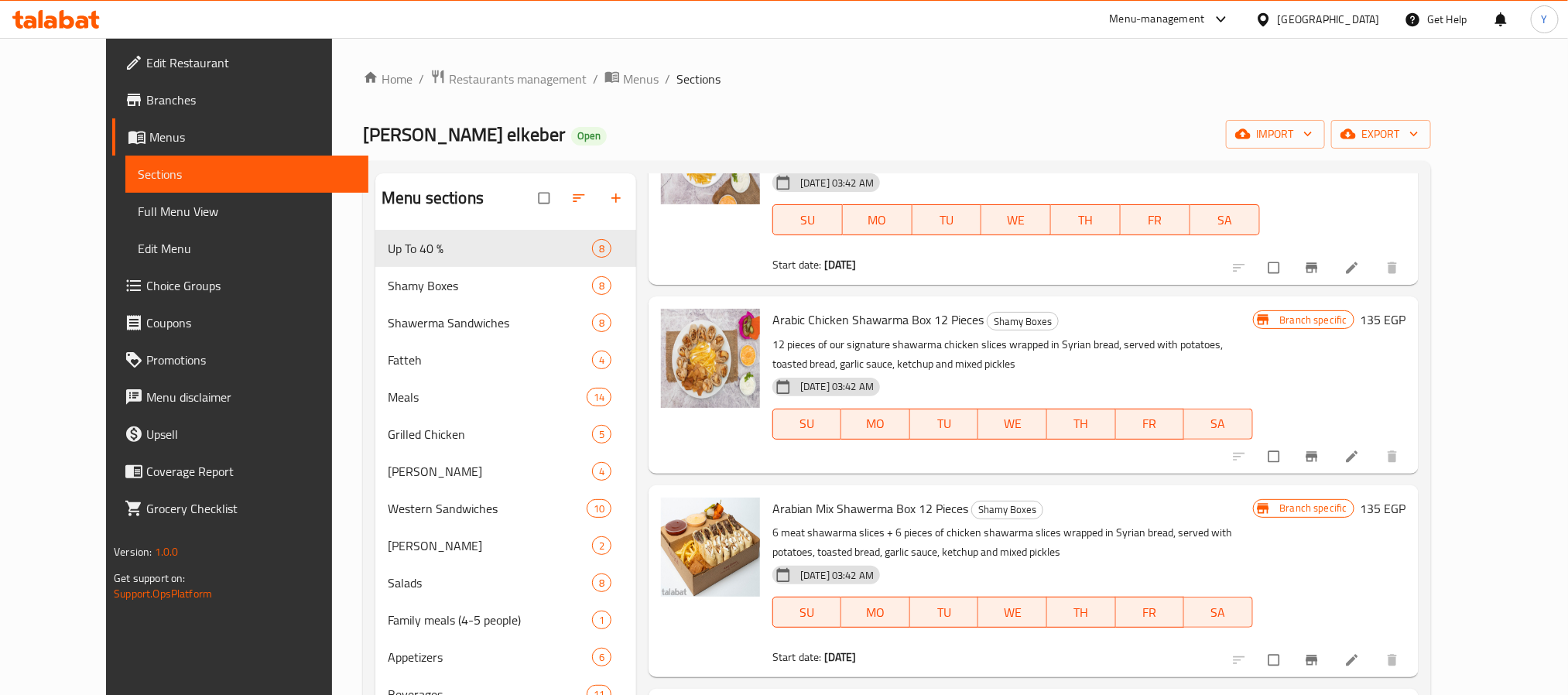
click at [766, 312] on div "Arabic Chicken Shawarma Box 12 Pieces [PERSON_NAME] Boxes 12 pieces of our sign…" at bounding box center [1012, 385] width 492 height 164
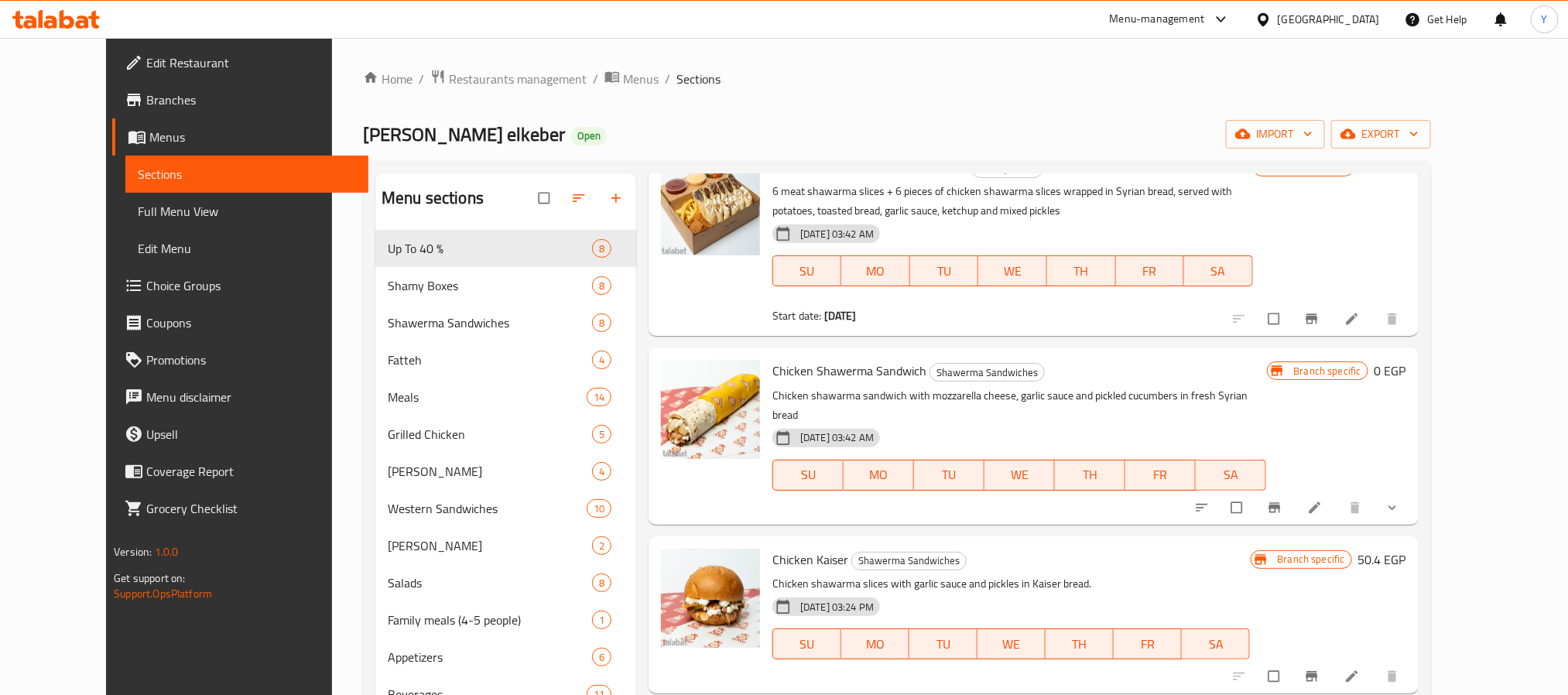
scroll to position [1545, 0]
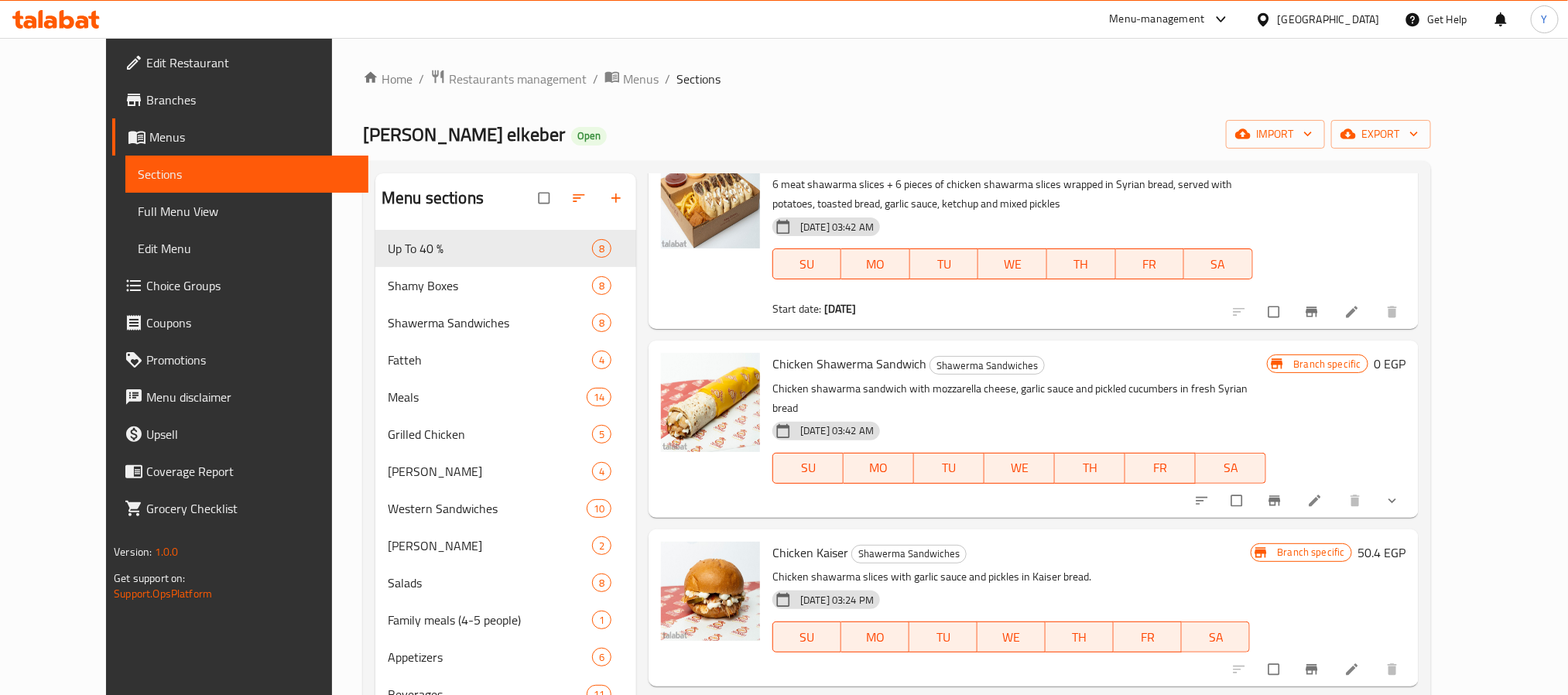
click at [782, 356] on div "Chicken Shawerma Sandwich Shawerma Sandwiches Chicken shawarma sandwich with mo…" at bounding box center [1019, 429] width 506 height 164
click at [773, 352] on span "Chicken Shawerma Sandwich" at bounding box center [849, 363] width 154 height 23
drag, startPoint x: 762, startPoint y: 335, endPoint x: 871, endPoint y: 347, distance: 109.7
click at [871, 352] on span "Chicken Shawerma Sandwich" at bounding box center [849, 363] width 154 height 23
copy span "Chicken Shawerma Sandwich"
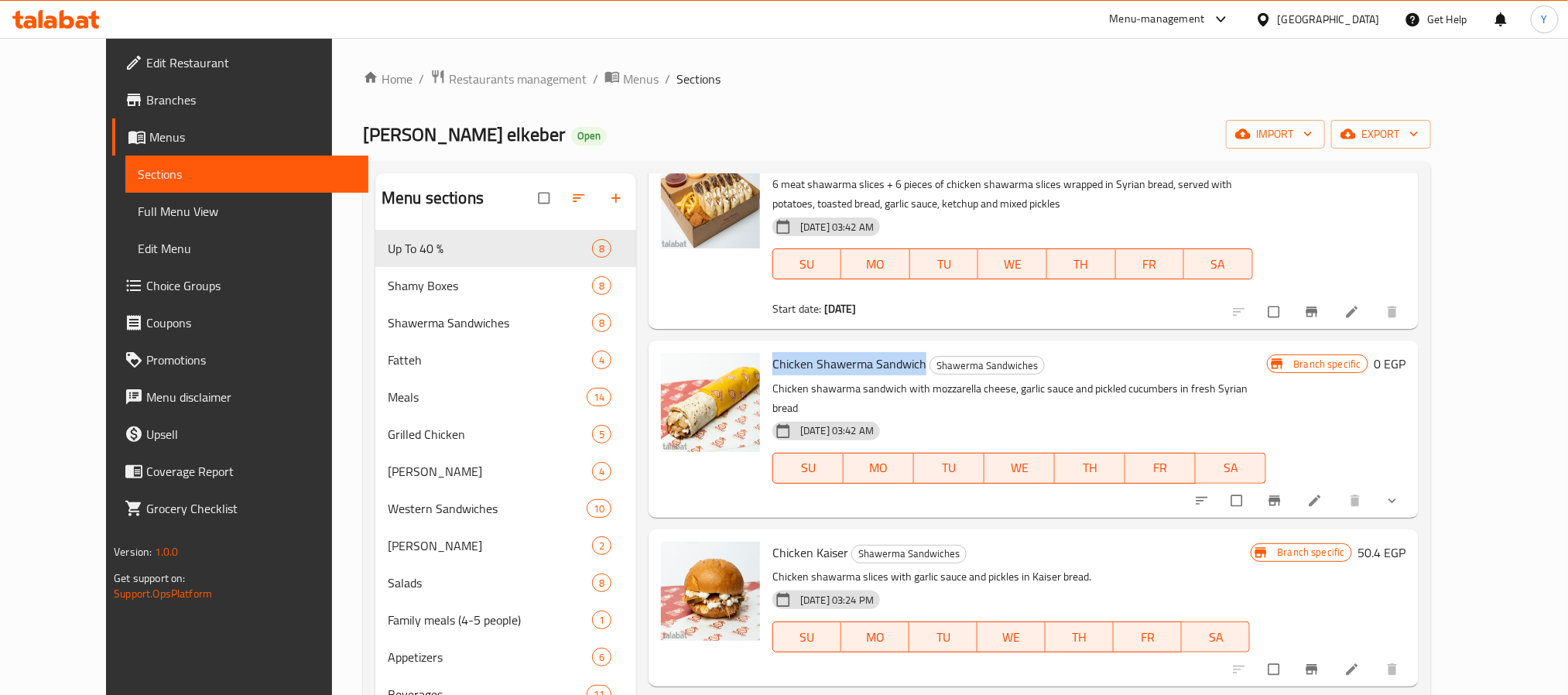
click at [1400, 493] on icon "show more" at bounding box center [1392, 501] width 16 height 16
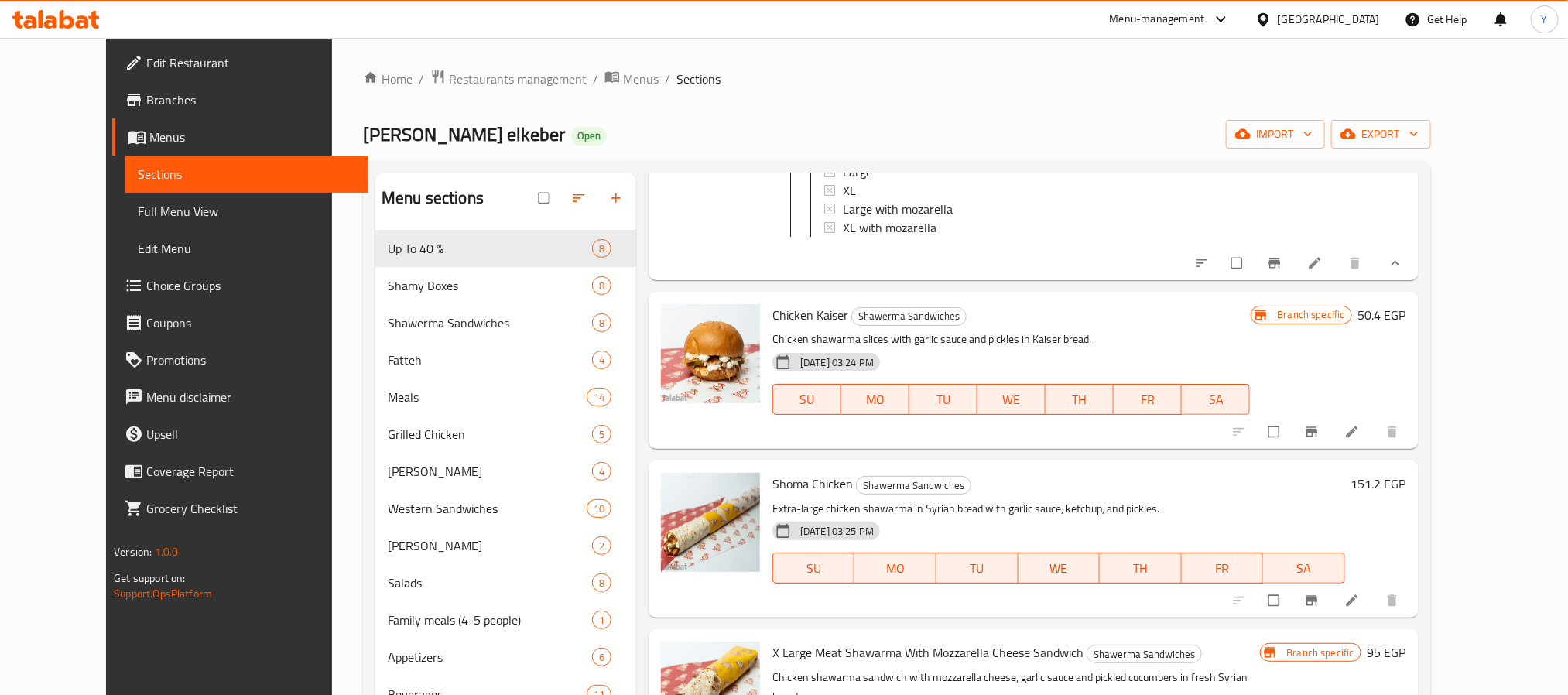
scroll to position [2242, 0]
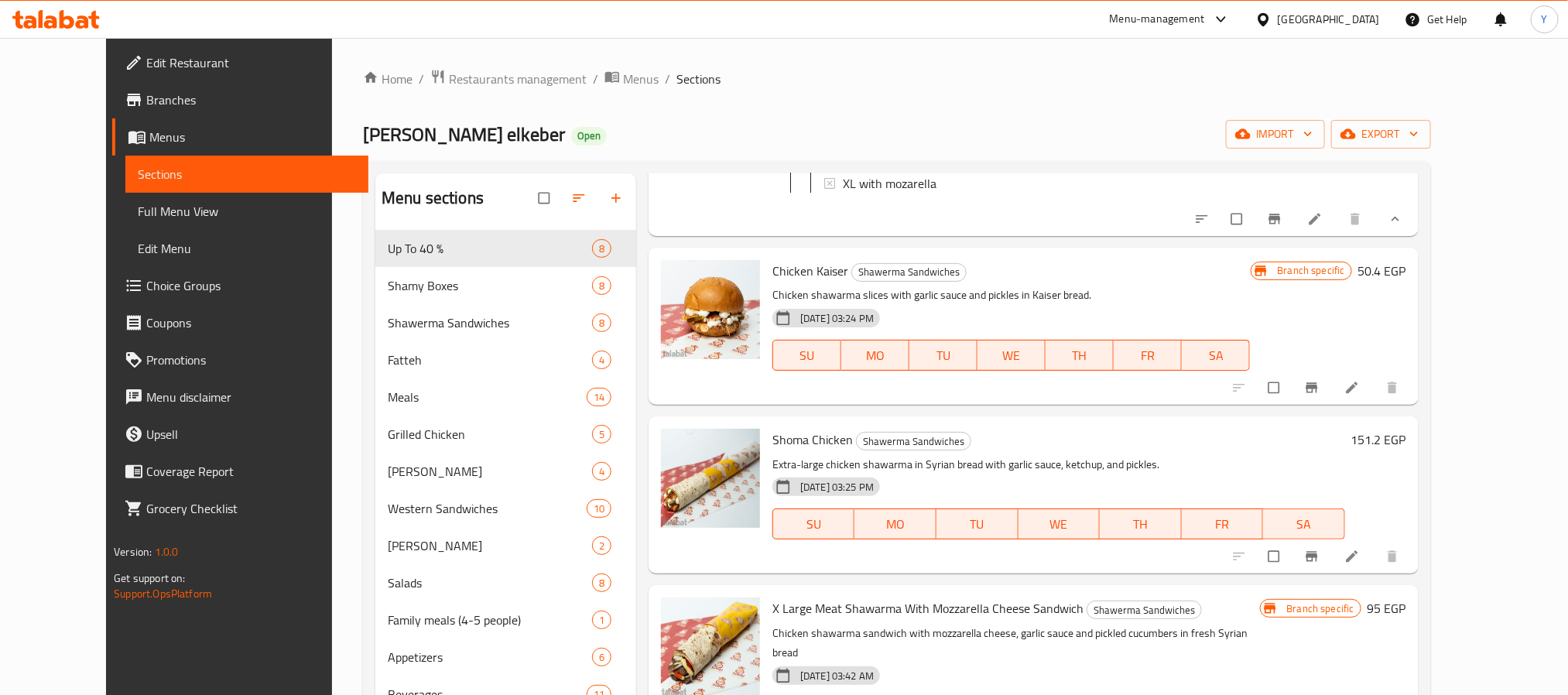
click at [794, 311] on span "[DATE] 03:24 PM" at bounding box center [836, 318] width 86 height 15
